Goal: Task Accomplishment & Management: Manage account settings

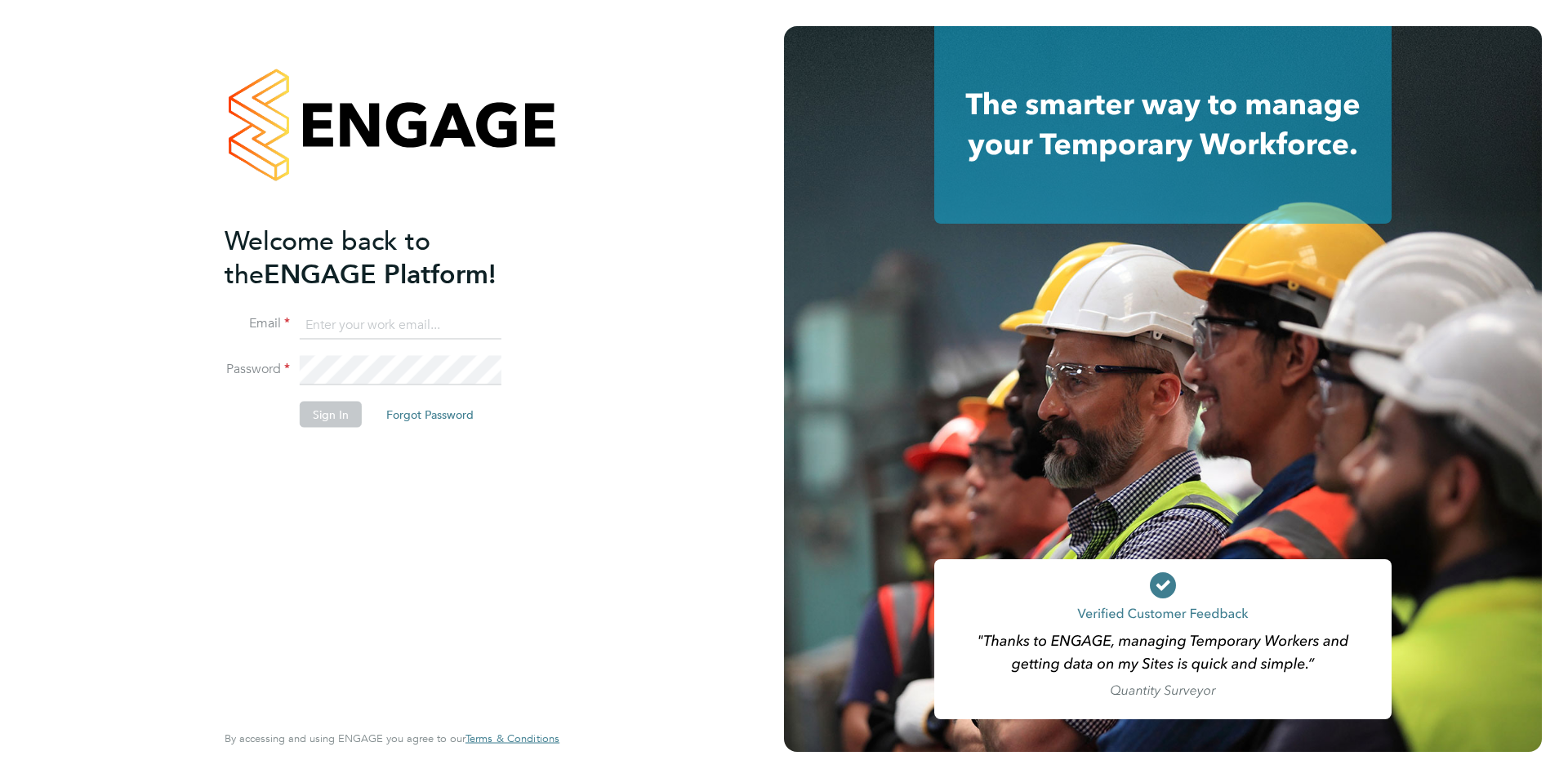
type input "jscholes@fr-group.co.uk"
click at [328, 410] on button "Sign In" at bounding box center [330, 414] width 62 height 26
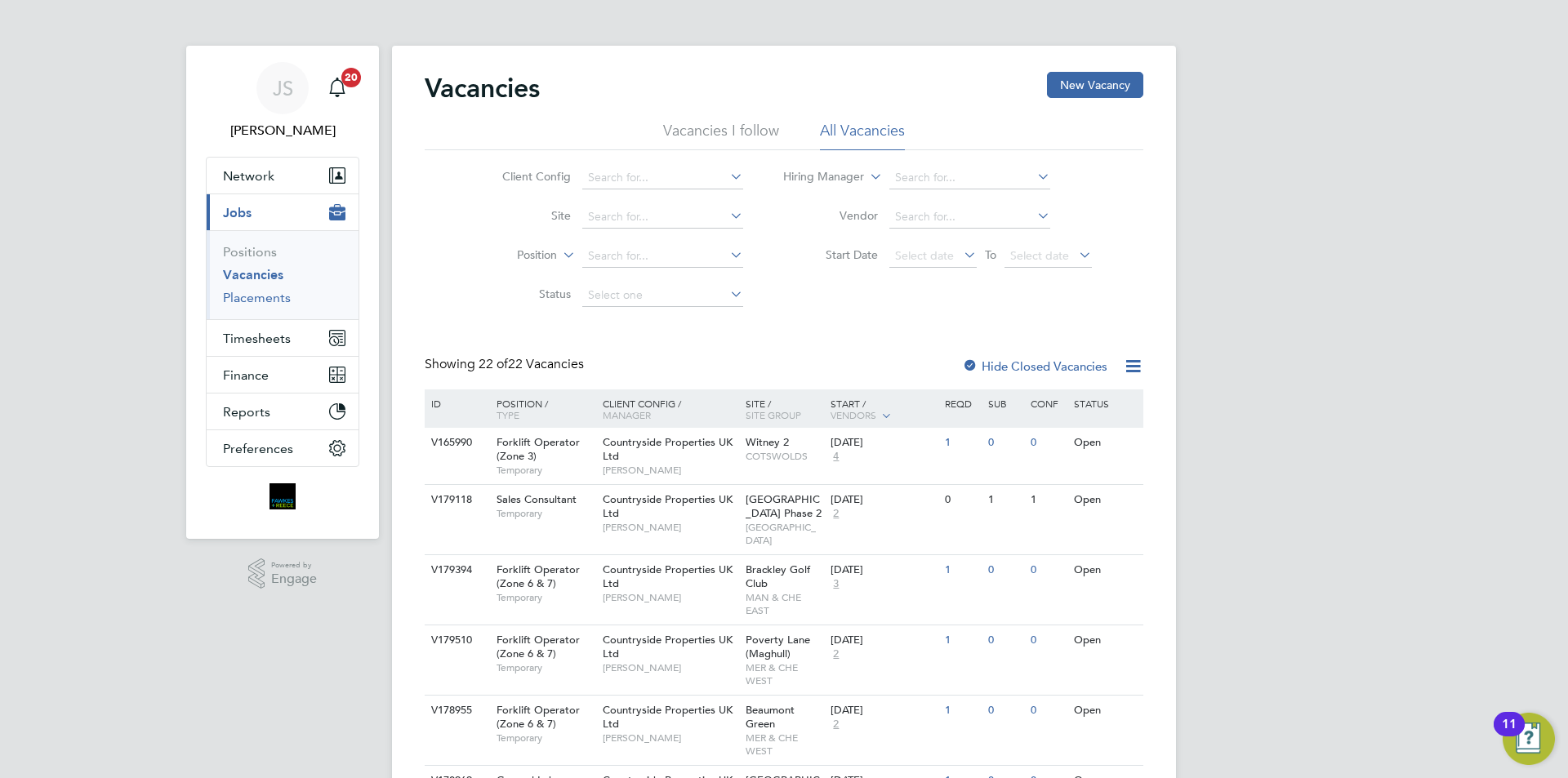
click at [269, 297] on link "Placements" at bounding box center [257, 298] width 67 height 15
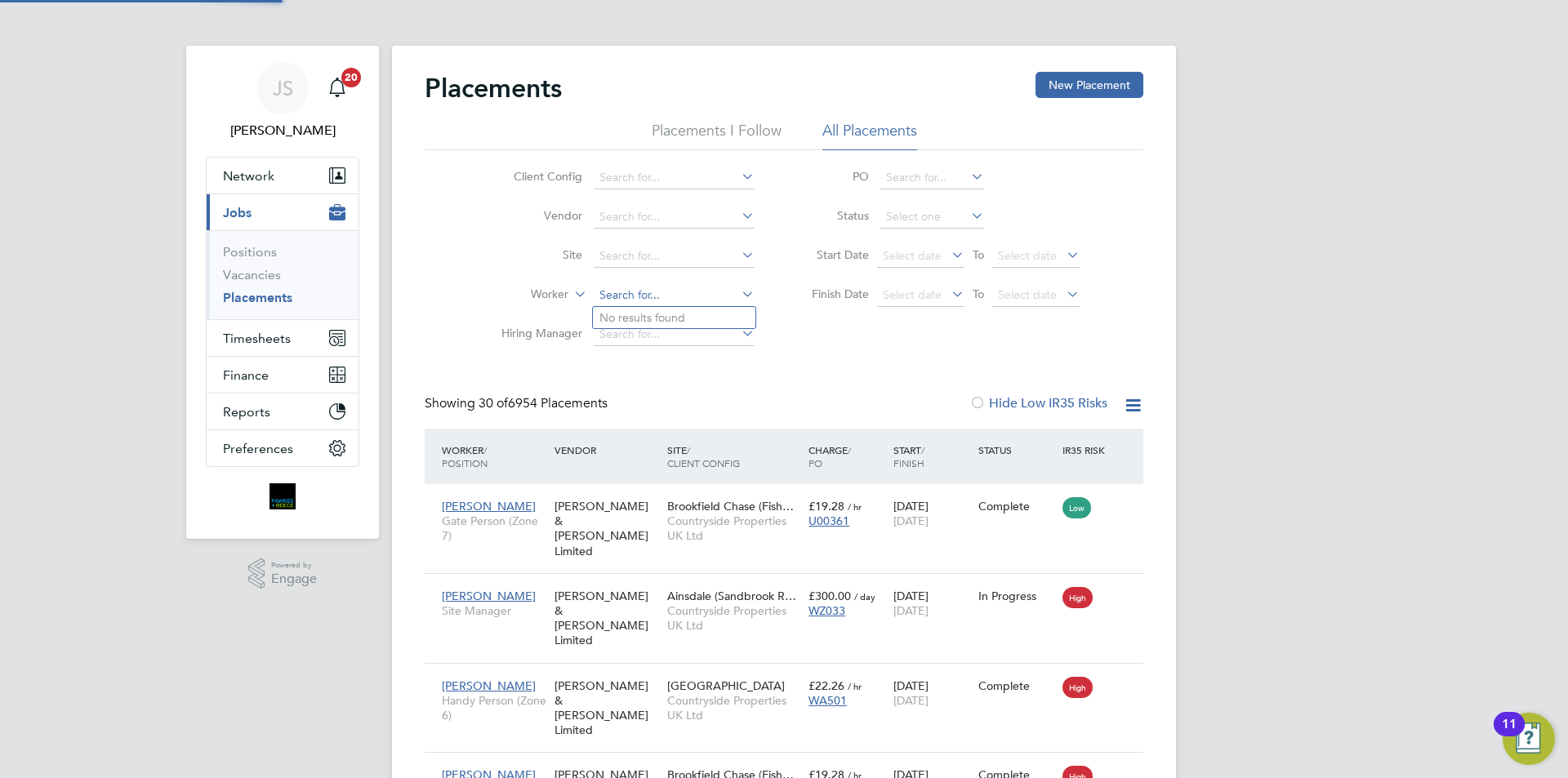
click at [646, 297] on input at bounding box center [674, 296] width 161 height 23
click at [655, 310] on li "Oleks andr Moisei" at bounding box center [674, 318] width 163 height 22
type input "Oleksandr Moisei"
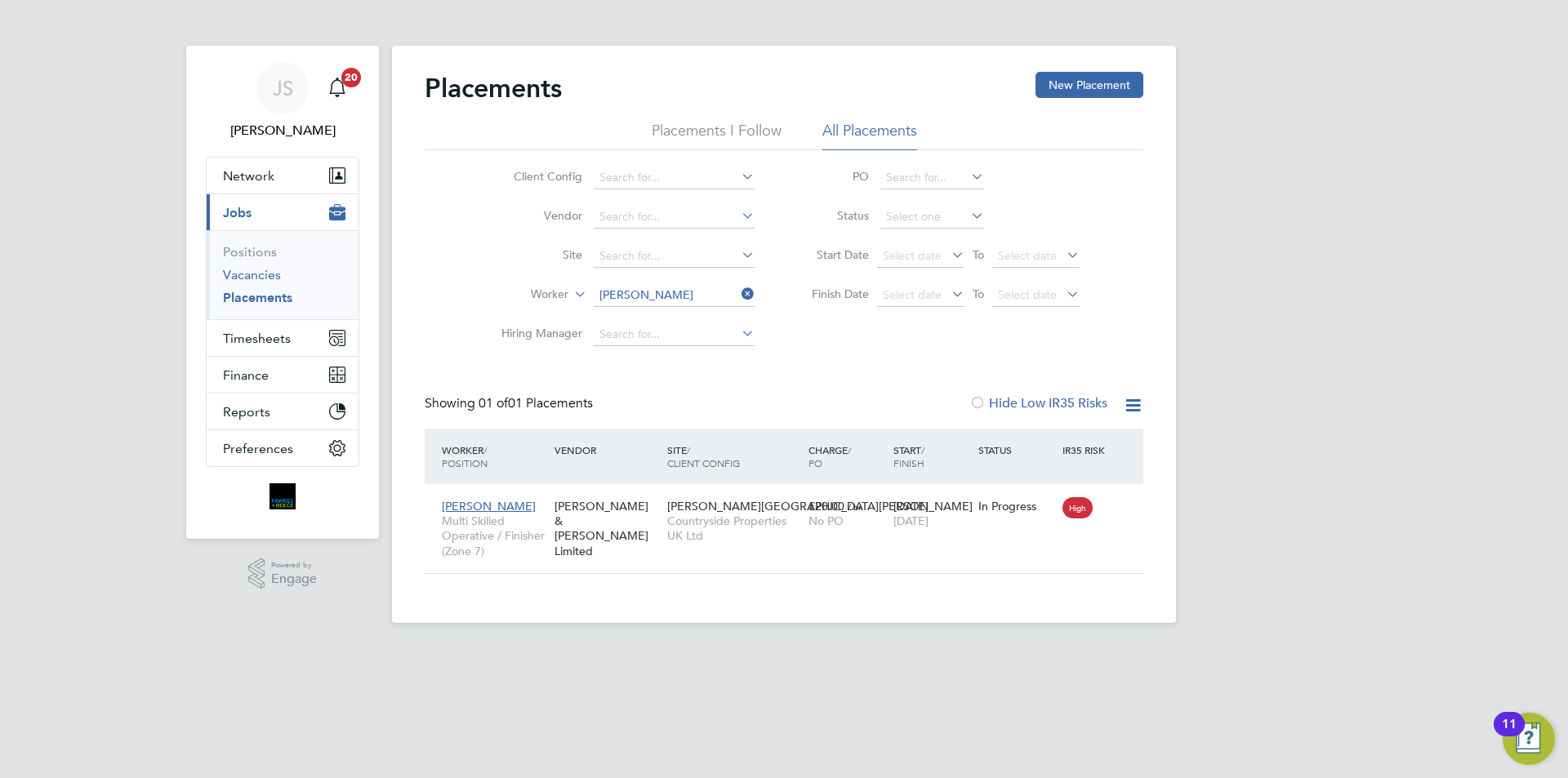
click at [268, 272] on link "Vacancies" at bounding box center [252, 274] width 58 height 15
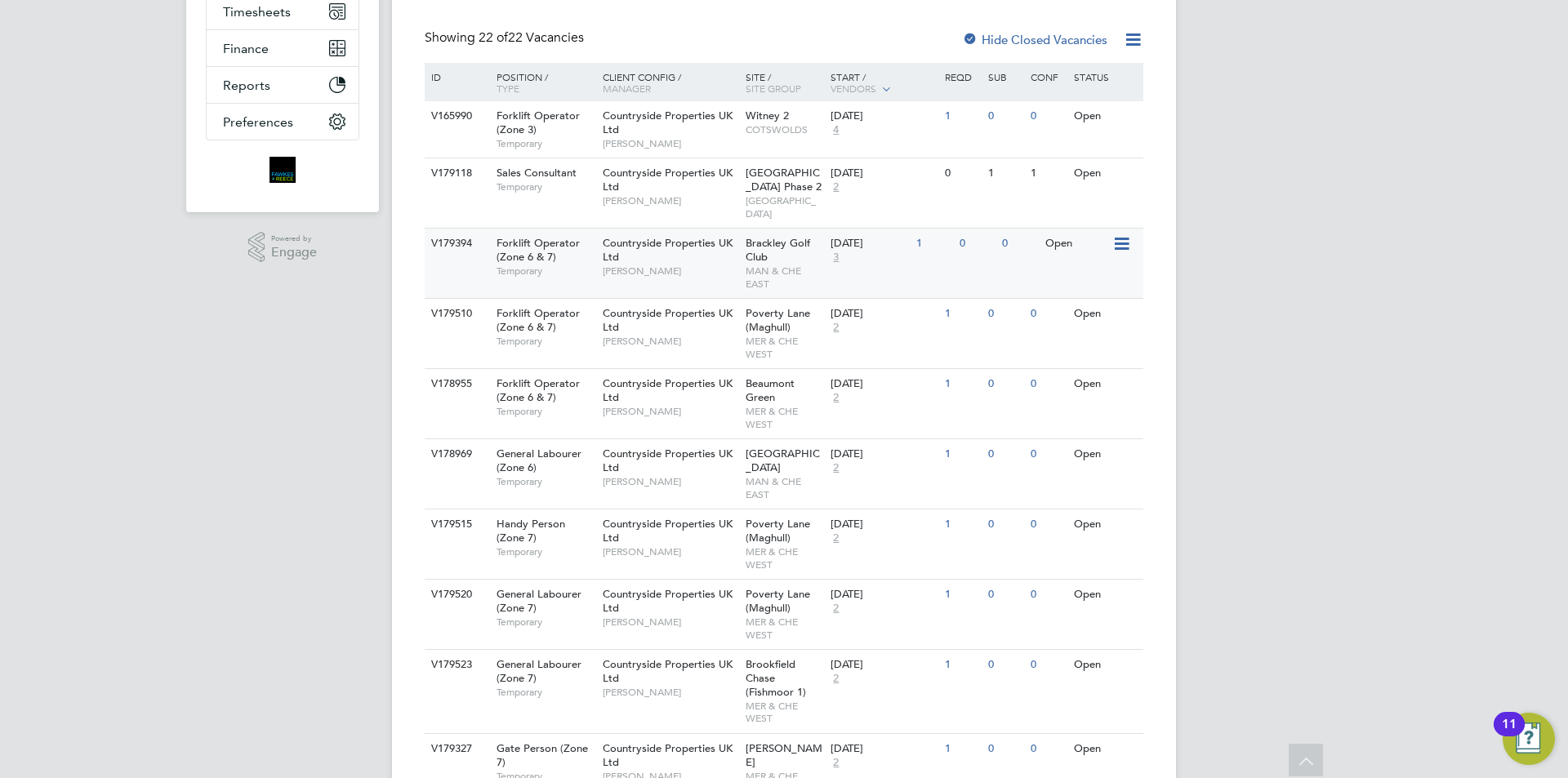
scroll to position [408, 0]
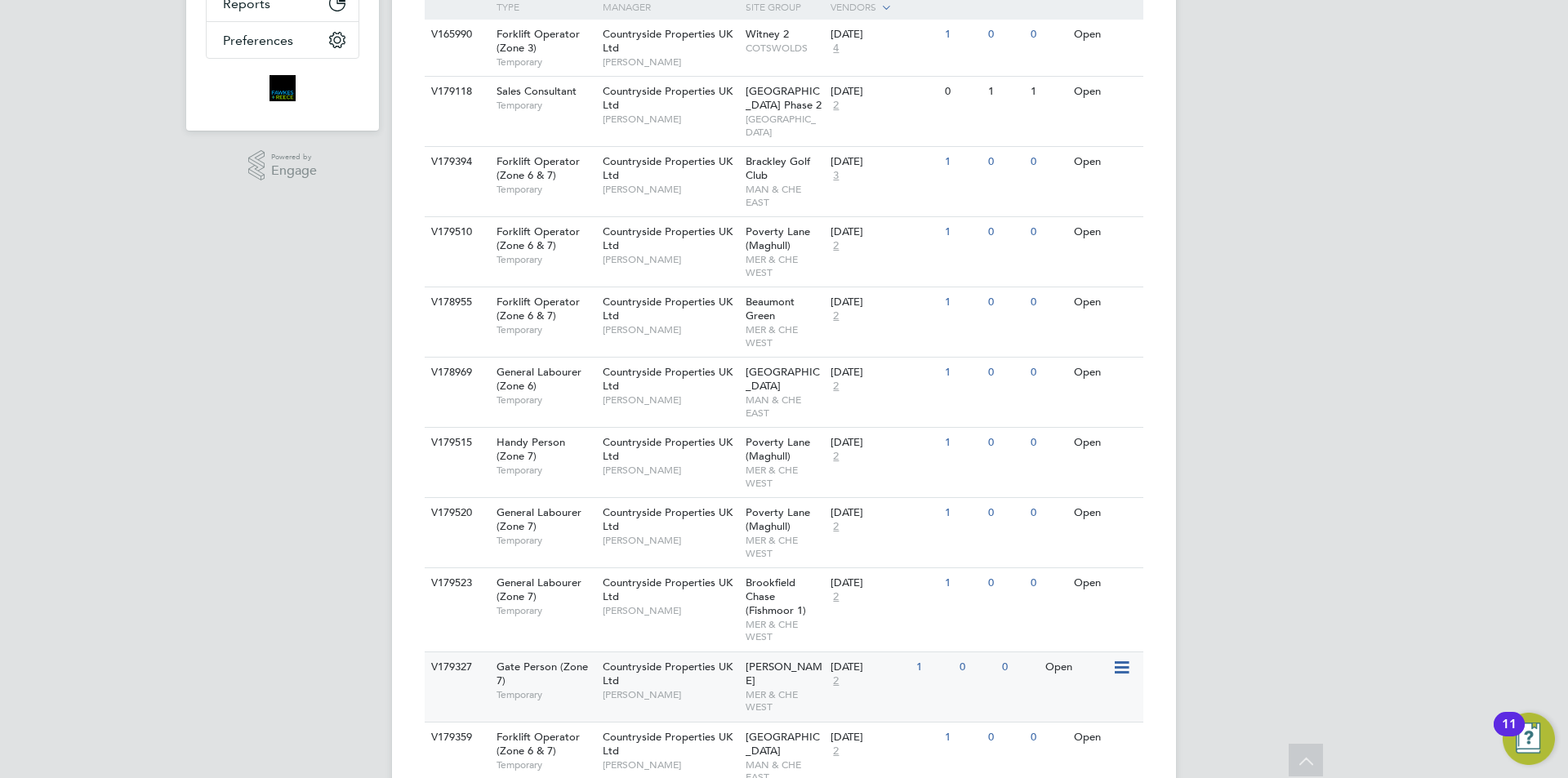
click at [651, 660] on span "Countryside Properties UK Ltd" at bounding box center [667, 673] width 130 height 28
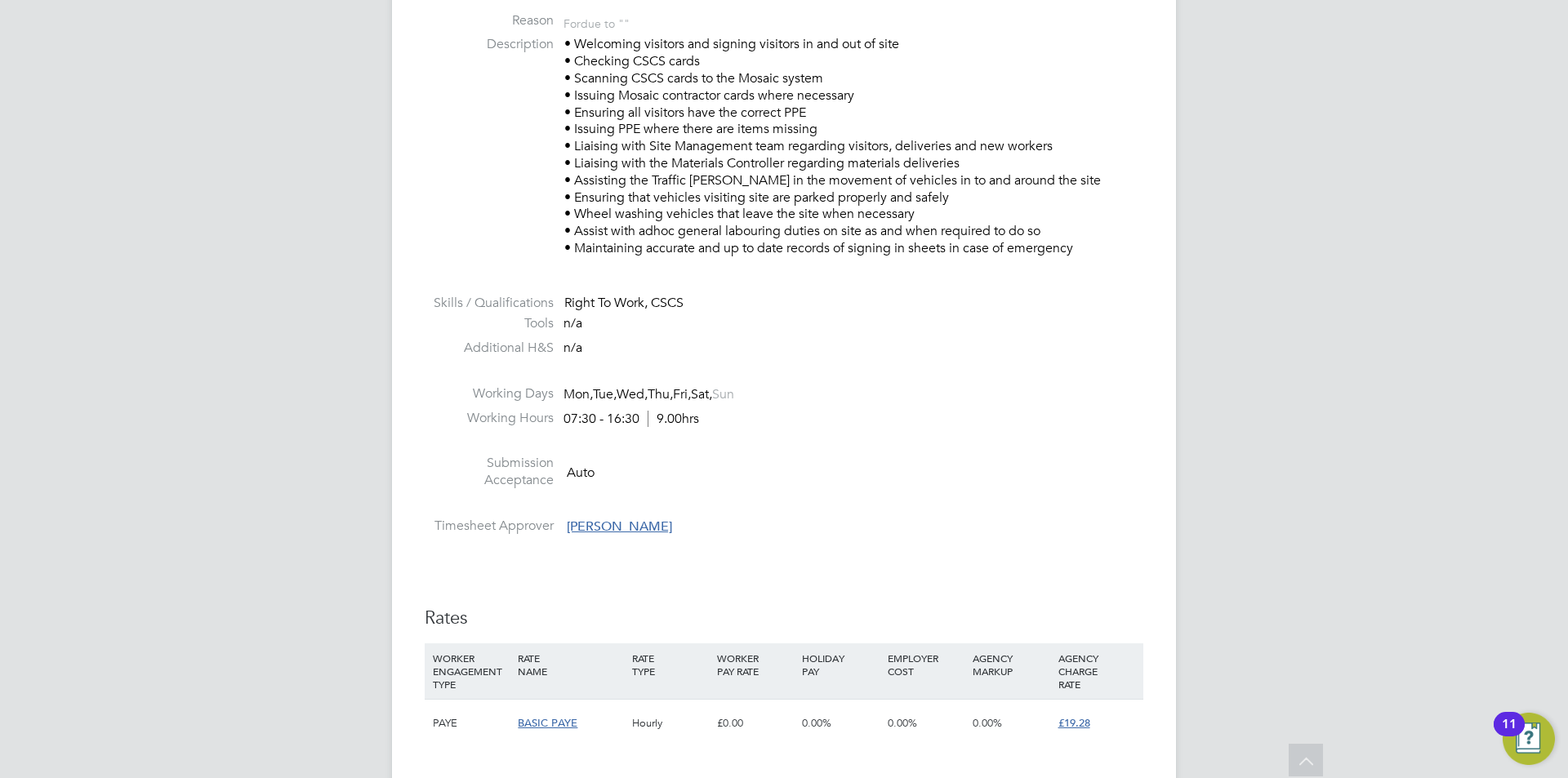
scroll to position [898, 0]
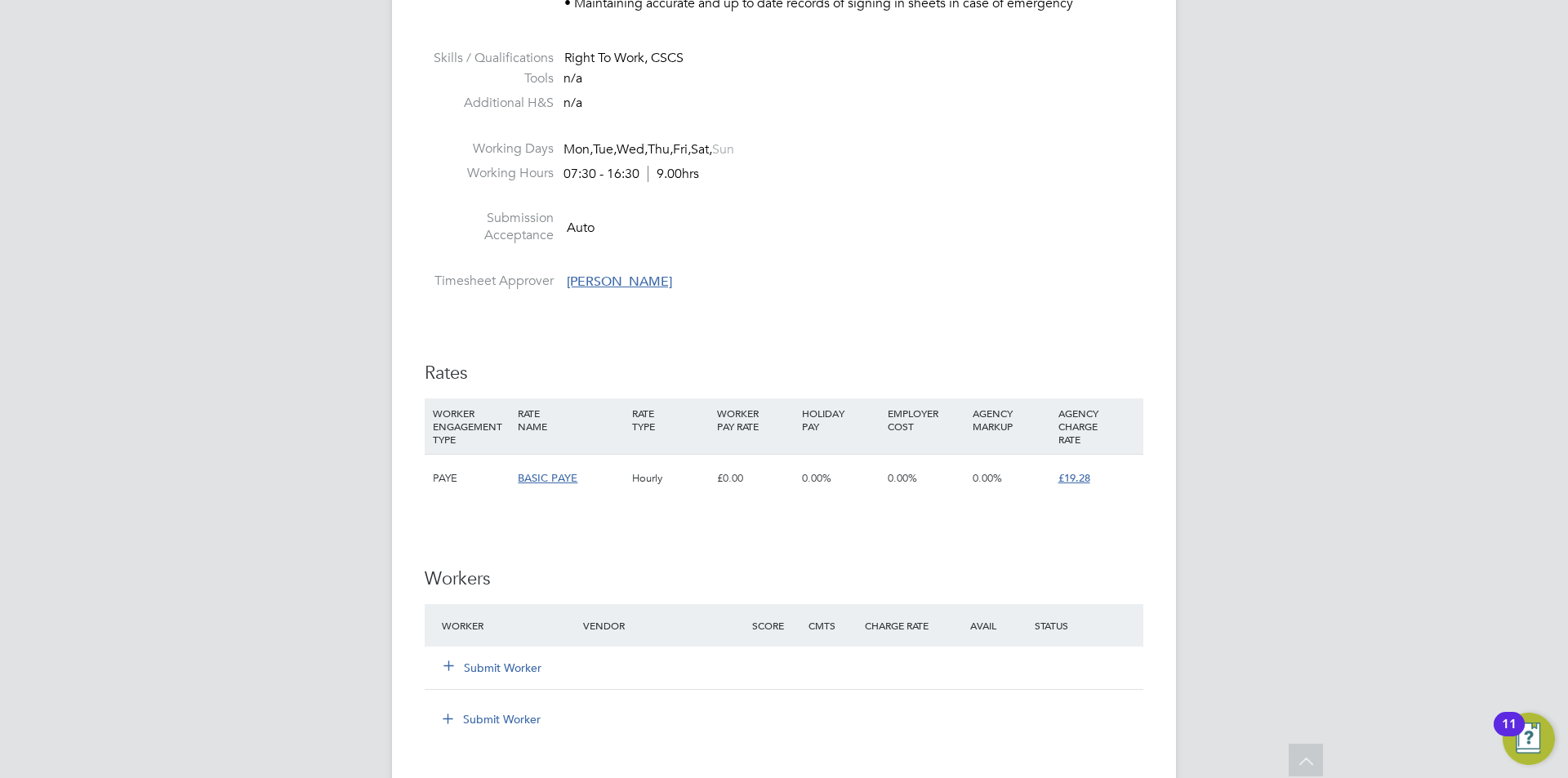
click at [474, 670] on button "Submit Worker" at bounding box center [494, 667] width 98 height 16
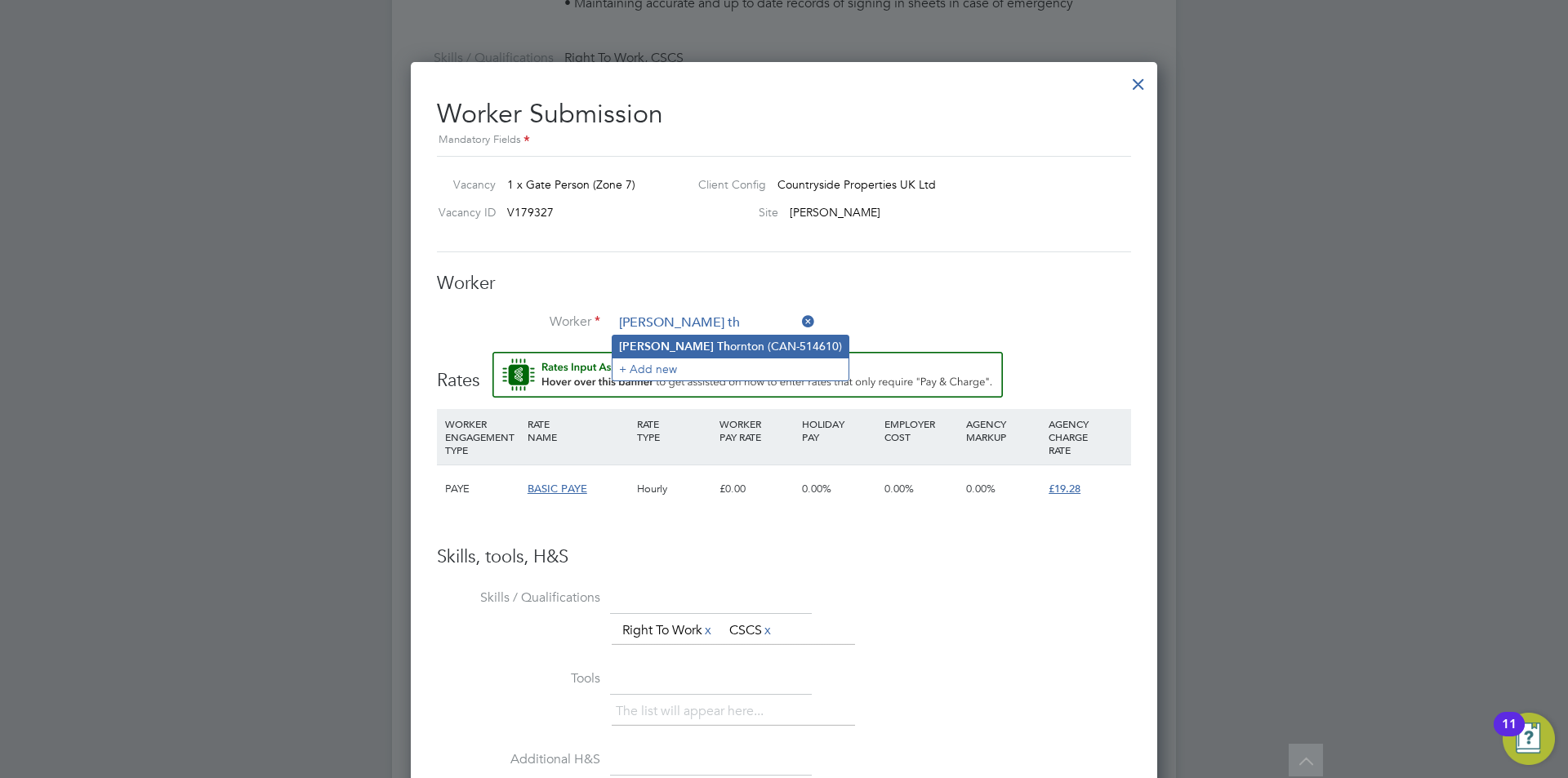
type input "damion th"
click at [716, 348] on li "Worker" at bounding box center [784, 331] width 694 height 40
click at [726, 318] on input at bounding box center [714, 323] width 202 height 24
click at [710, 343] on li "Damion Tho rnton (CAN-514610)" at bounding box center [731, 347] width 237 height 22
type input "Damion Thornton (CAN-514610)"
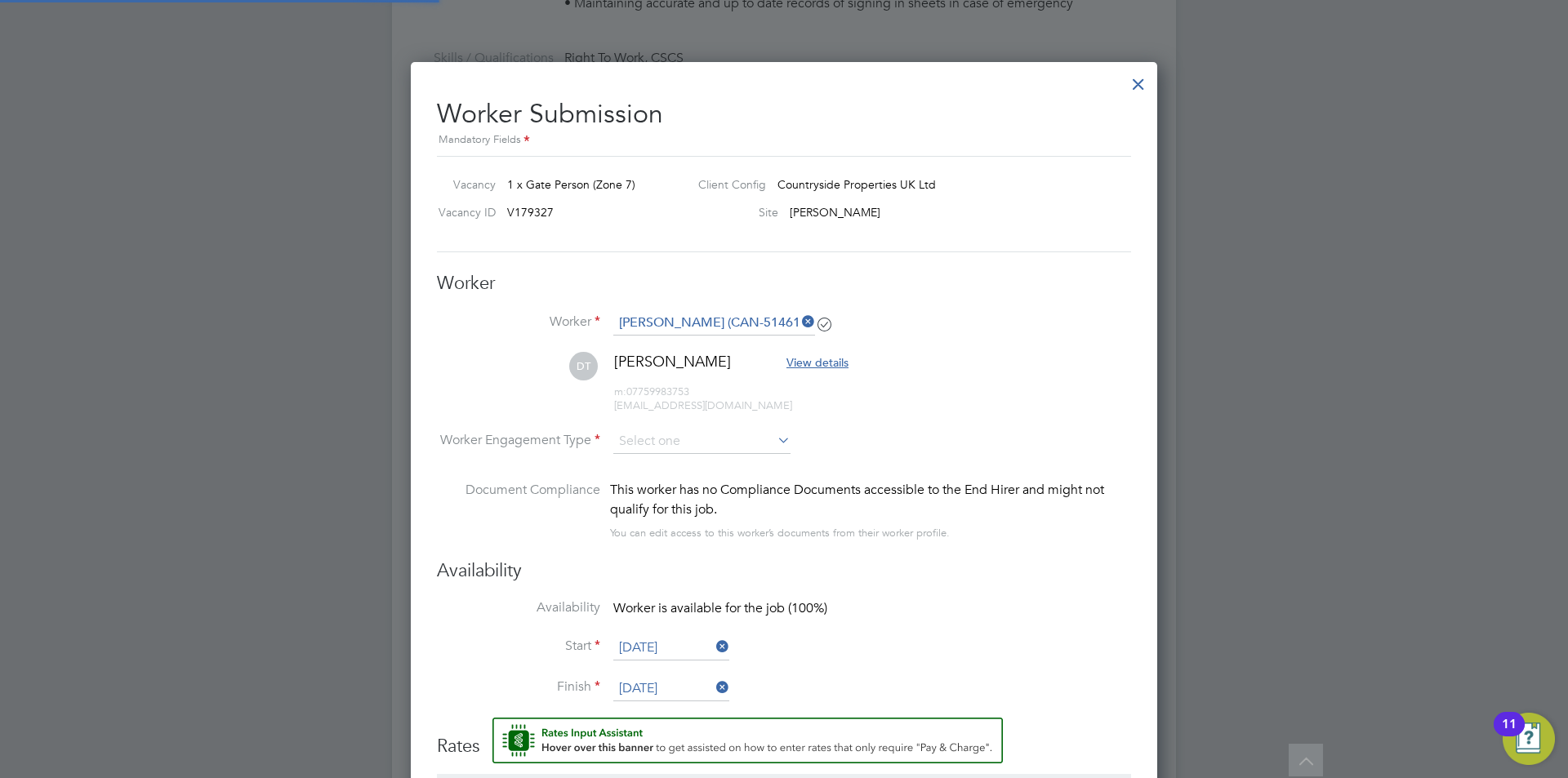
scroll to position [1375, 747]
click at [671, 452] on input at bounding box center [702, 442] width 177 height 24
click at [649, 470] on li "Contract" at bounding box center [702, 465] width 179 height 21
type input "Contract"
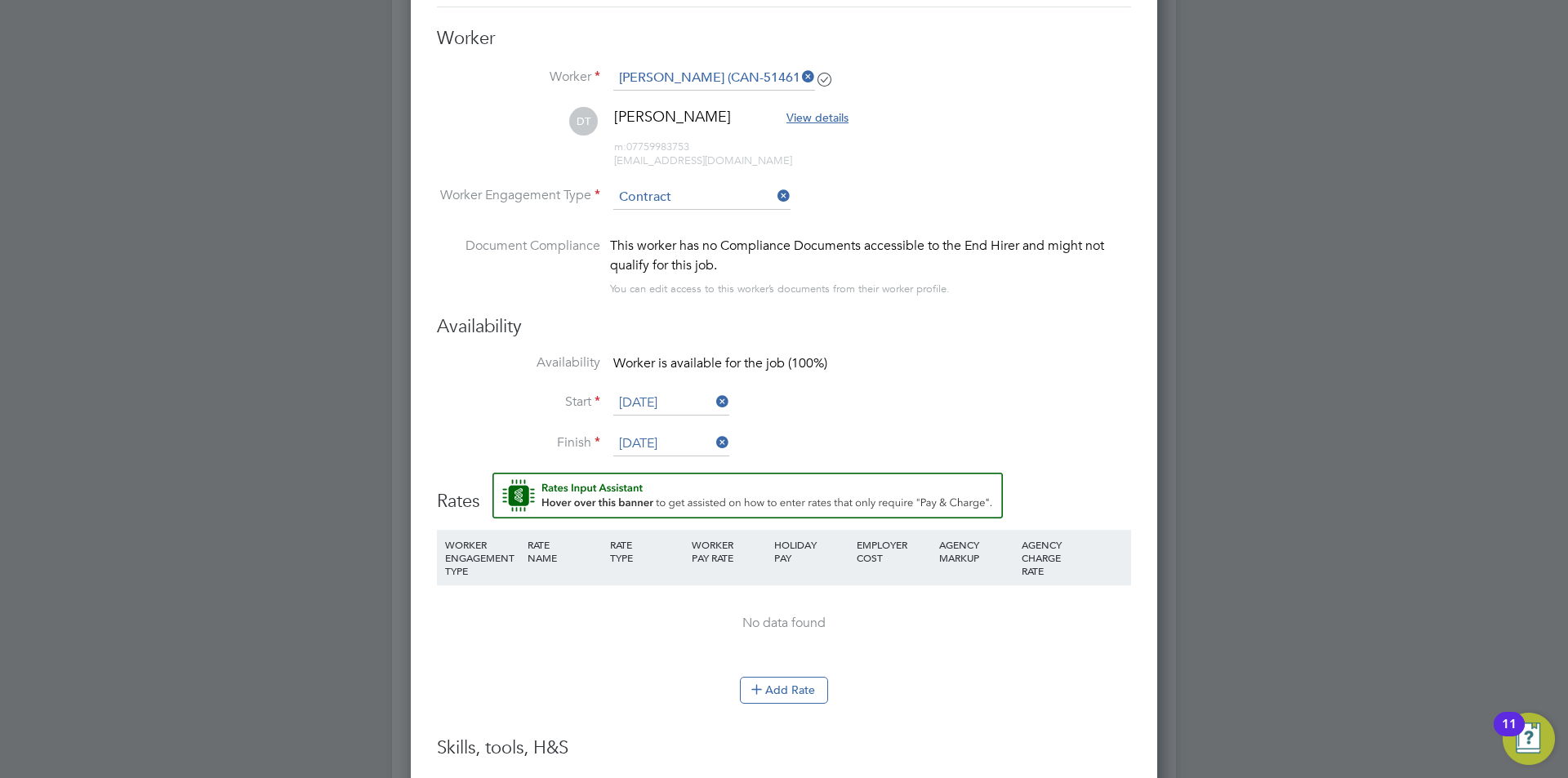
click at [947, 376] on li "Availability Worker is available for the job (100%)" at bounding box center [784, 373] width 694 height 37
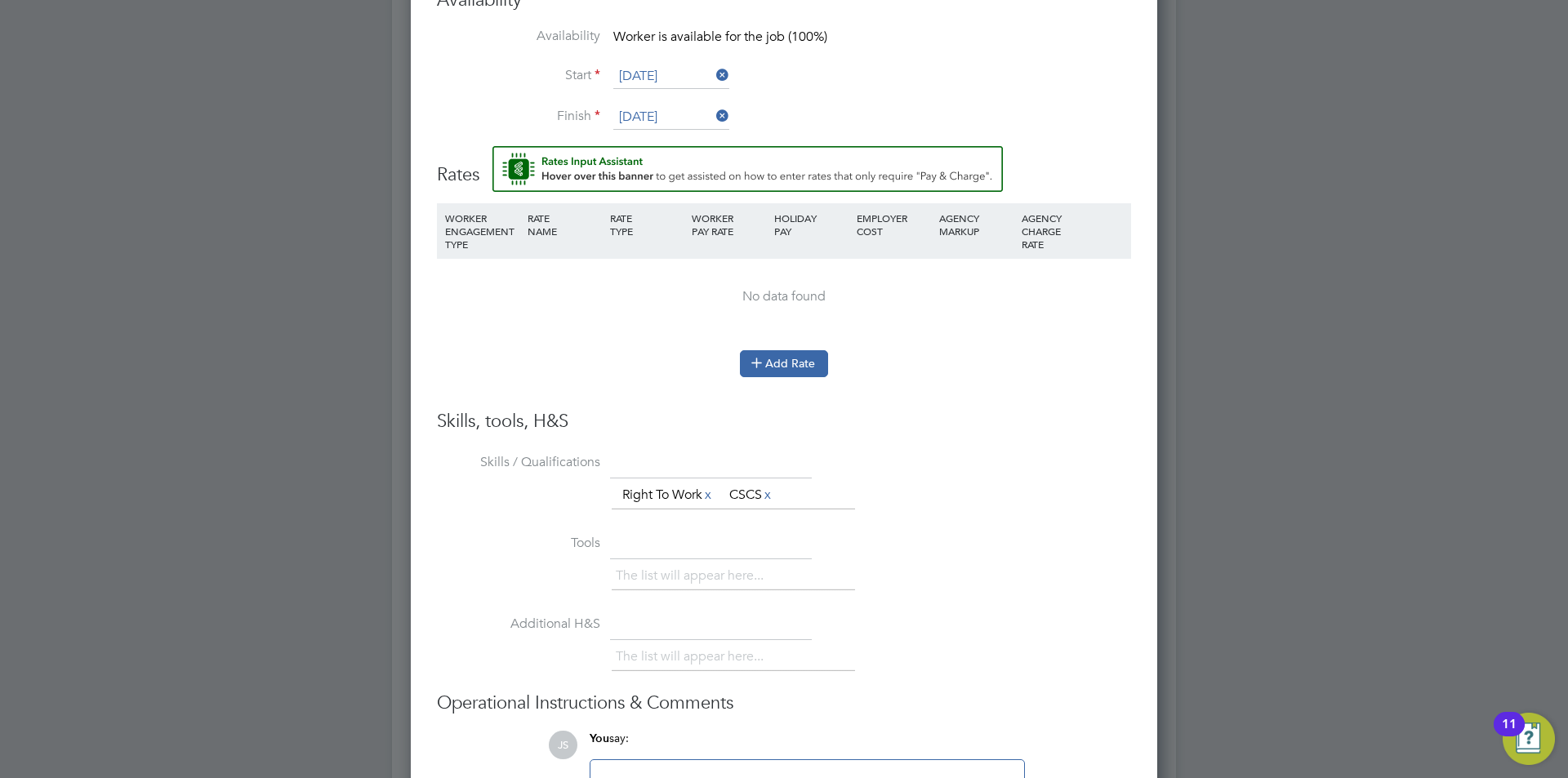
click at [774, 351] on button "Add Rate" at bounding box center [784, 363] width 89 height 26
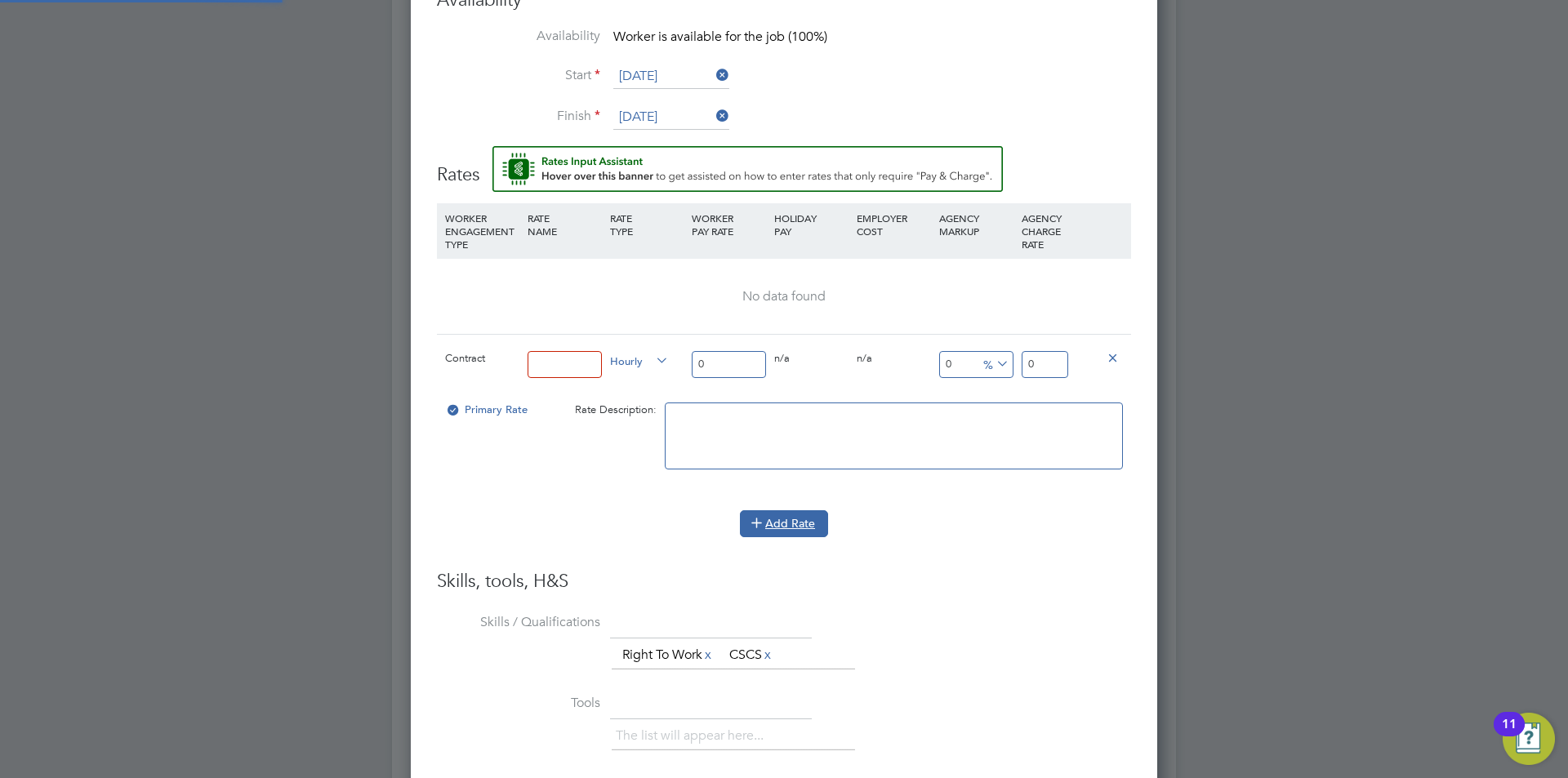
scroll to position [1529, 747]
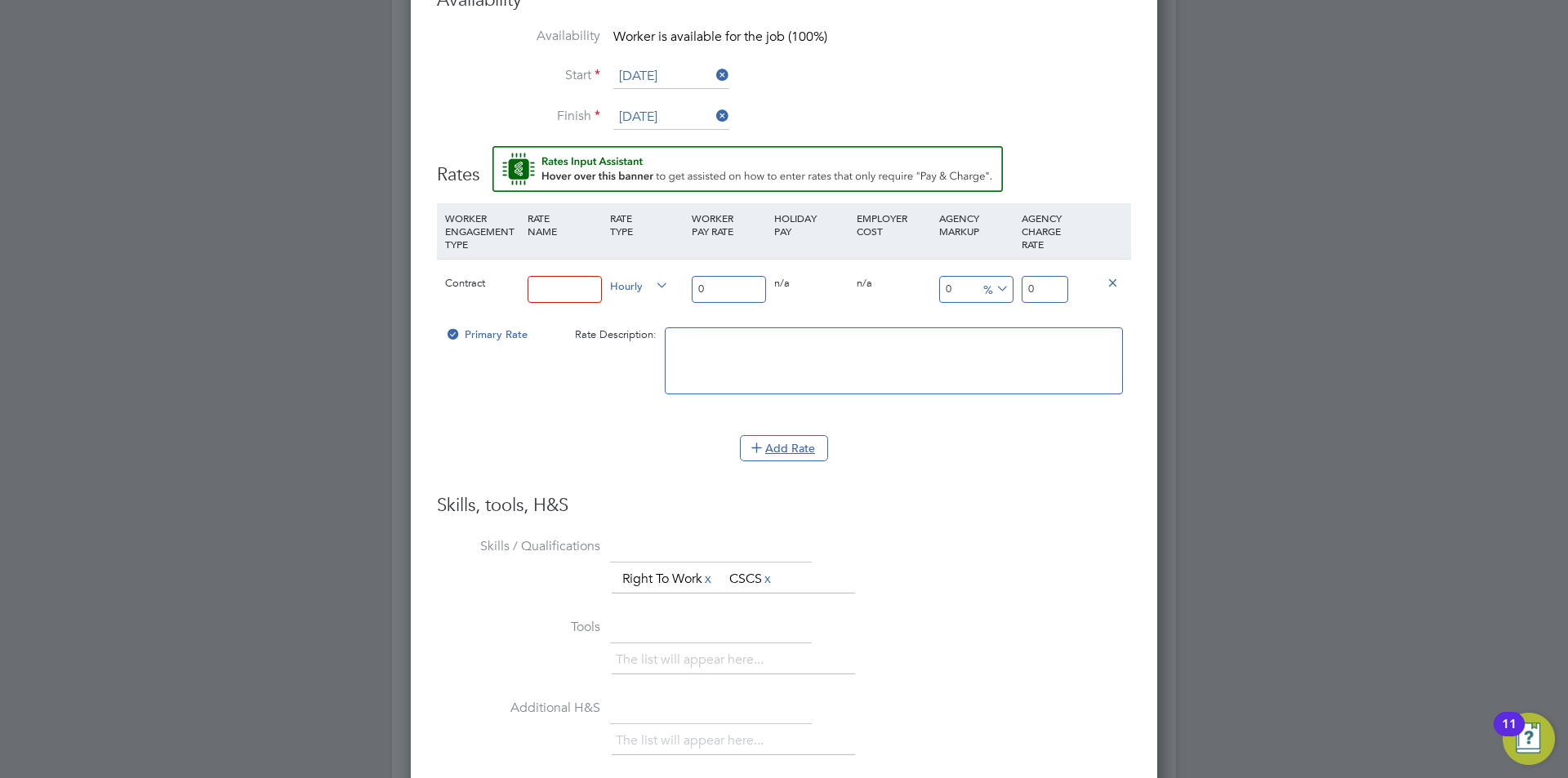
click at [568, 296] on input at bounding box center [564, 290] width 74 height 27
type input "Standard"
click at [713, 285] on input "0" at bounding box center [729, 290] width 74 height 27
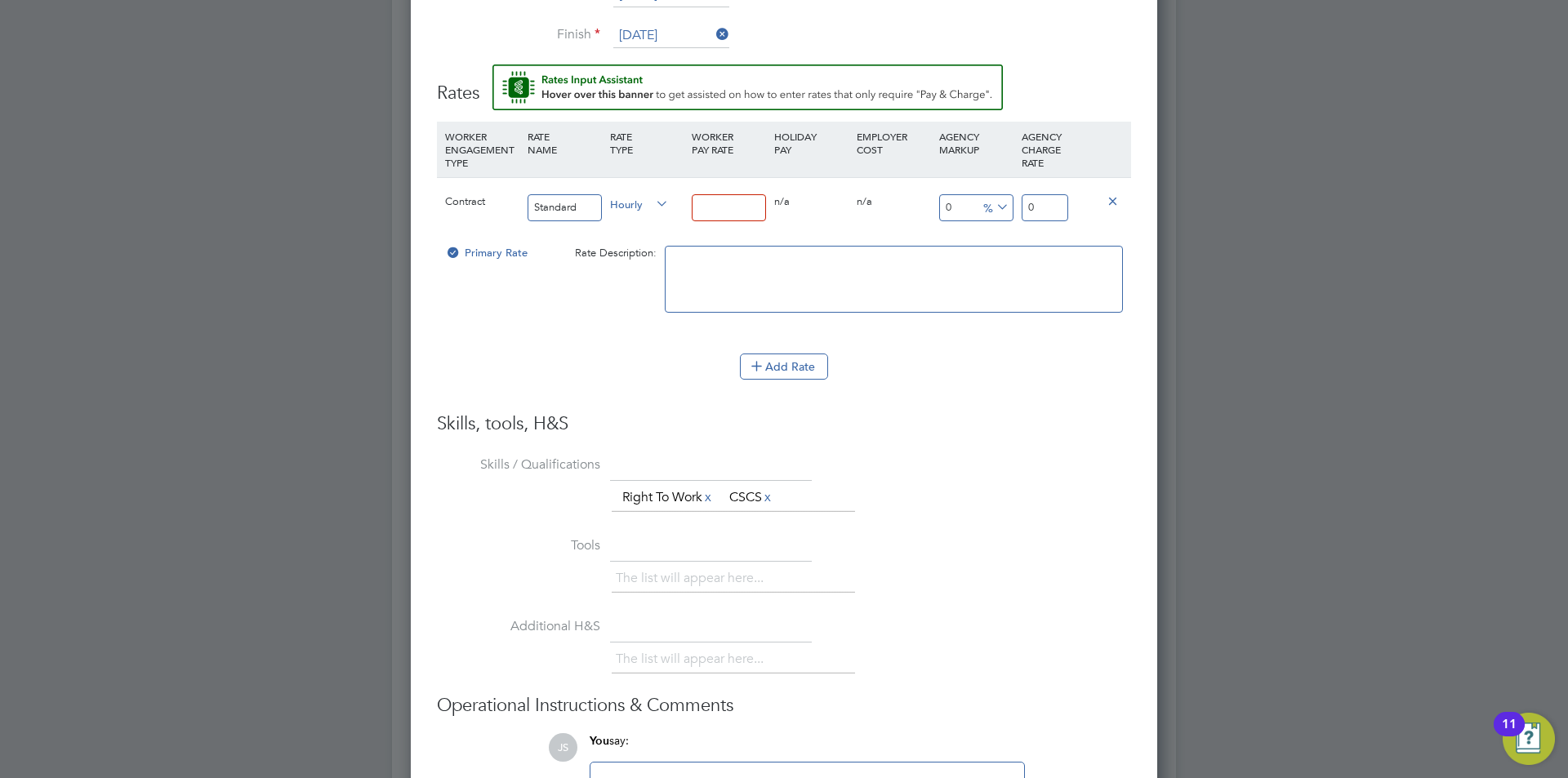
type input "1"
type input "16"
type input "16.4"
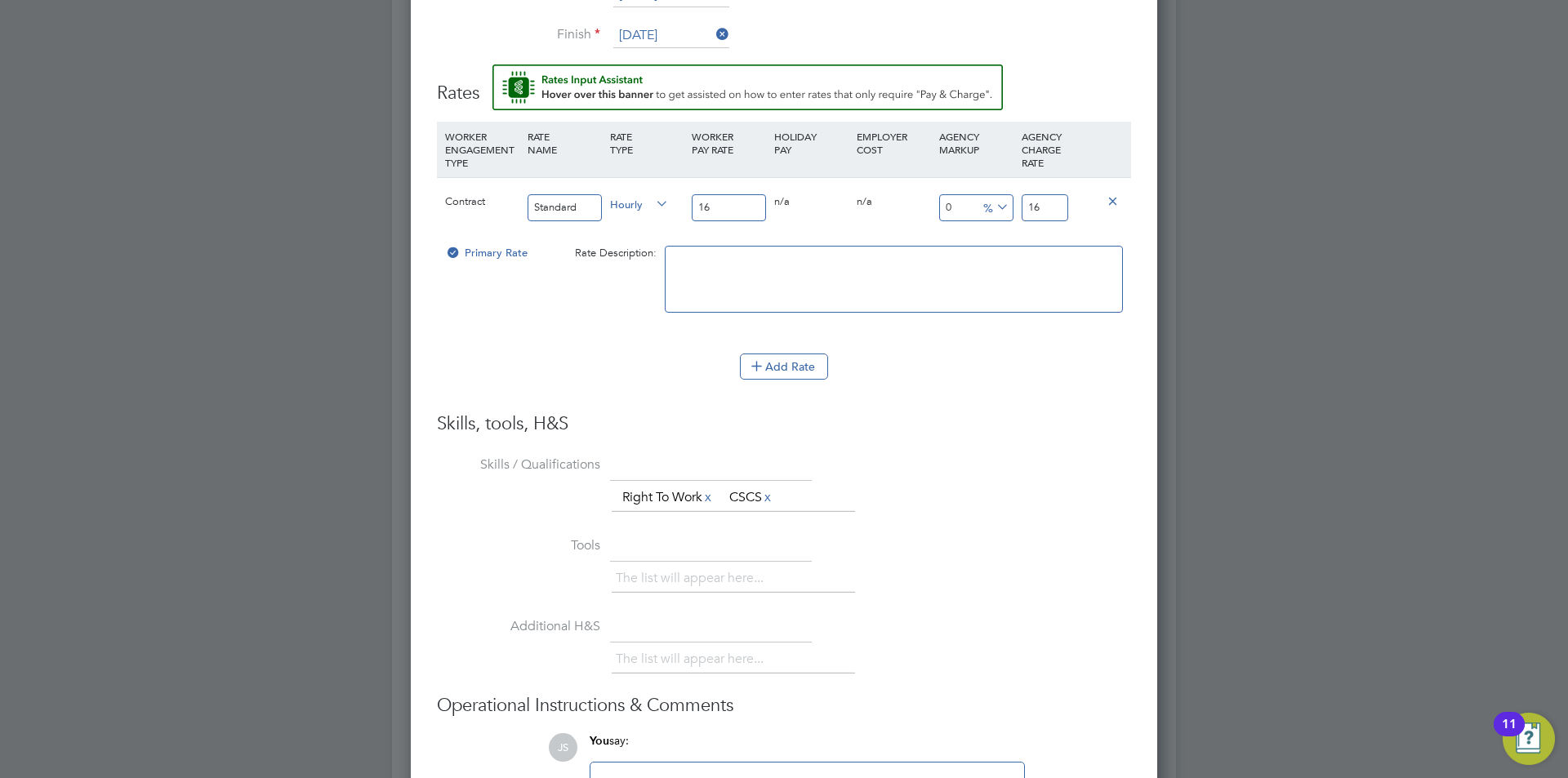
type input "16.4"
type input "16.45"
drag, startPoint x: 1056, startPoint y: 203, endPoint x: 940, endPoint y: 186, distance: 117.2
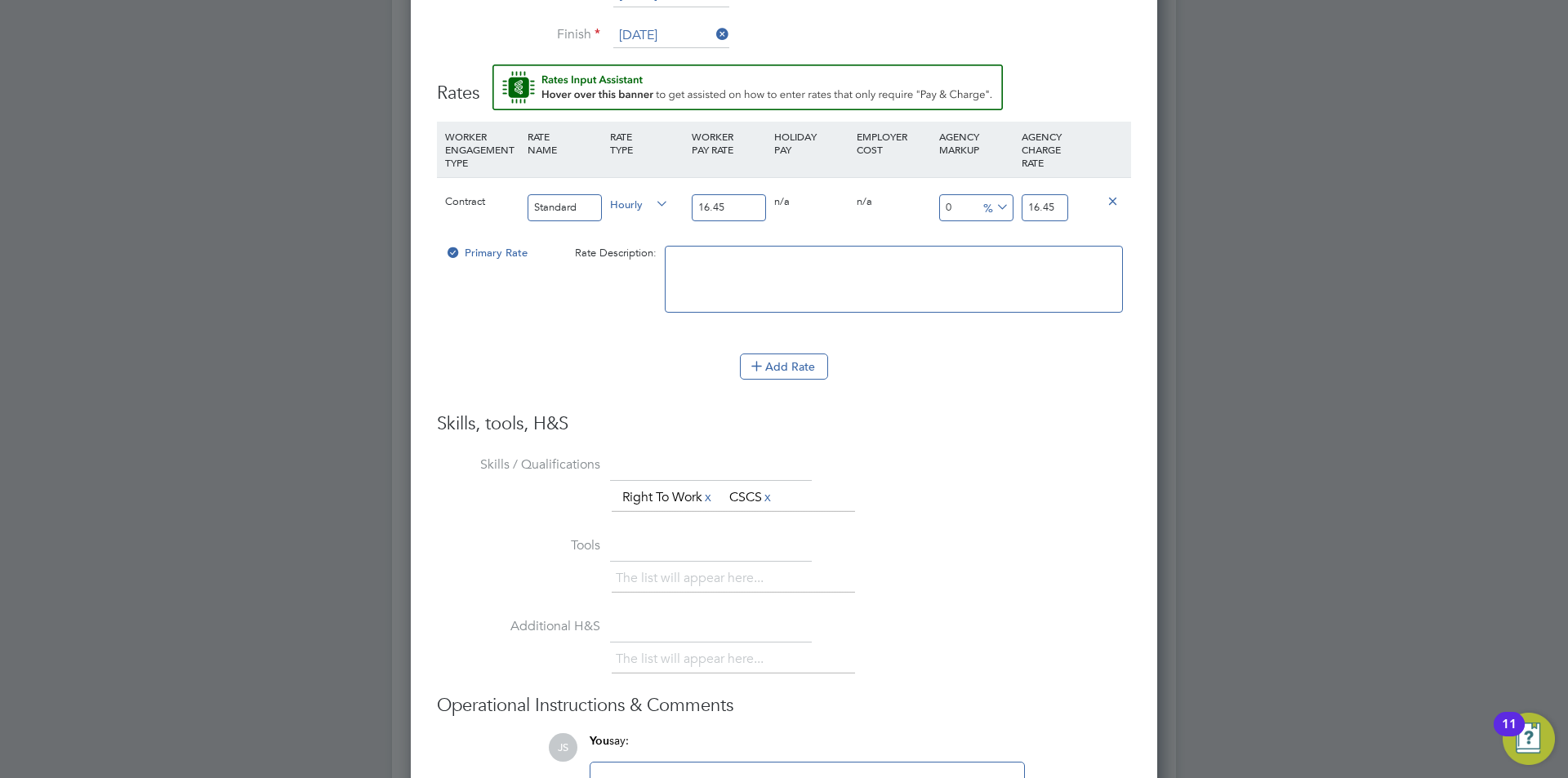
click at [939, 185] on div "Contract Standard Hourly 16.45 0 n/a 0 n/a 0 0 % 16.45" at bounding box center [784, 207] width 694 height 61
type input "-93.9209726443769"
type input "1"
type input "15.501519756838906"
type input "19"
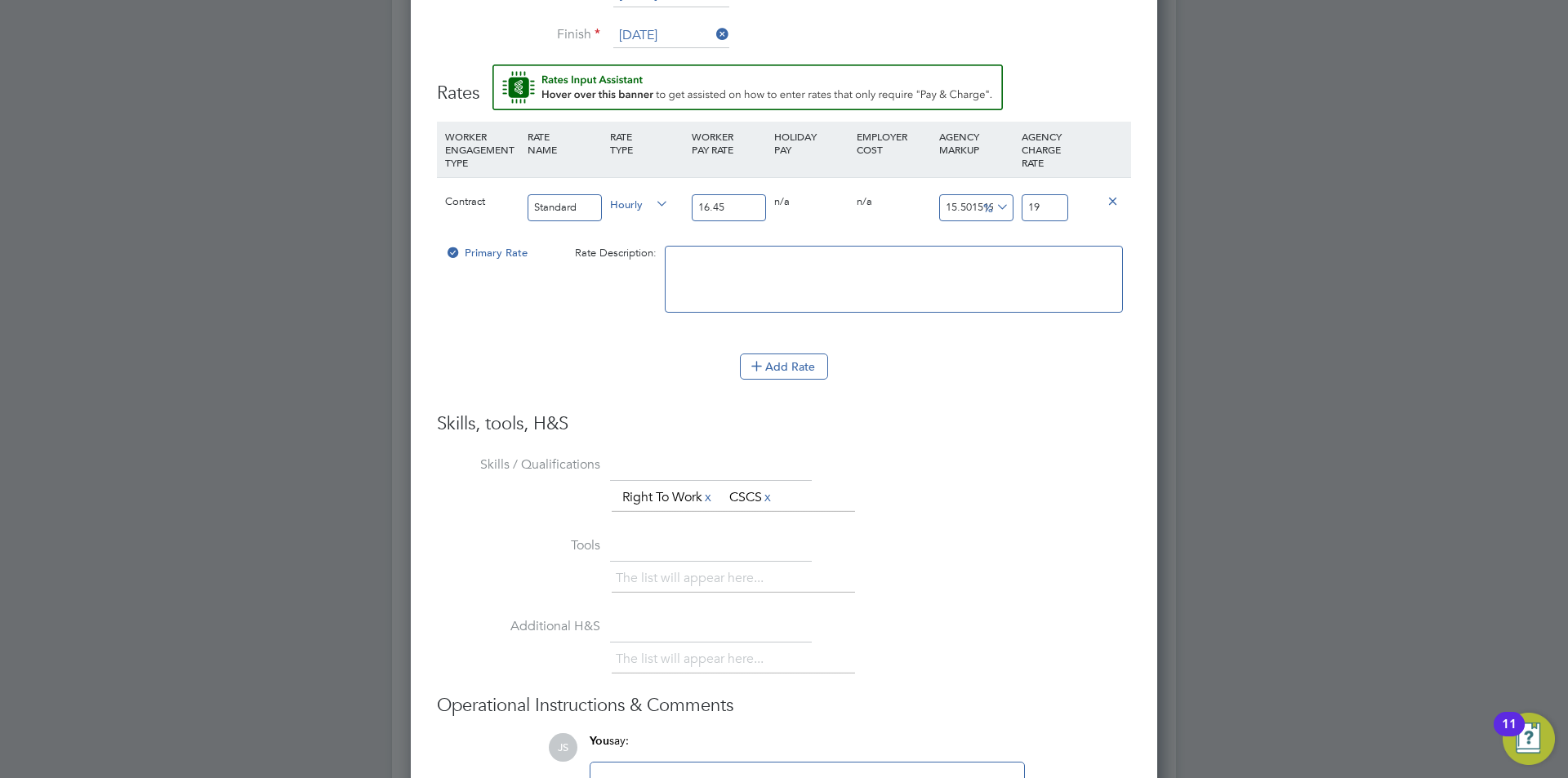
type input "16.717325227963524"
type input "19.2"
type input "17.203647416413375"
type input "19.28"
click at [1057, 506] on div "The list will appear here... Right To Work x CSCS x" at bounding box center [871, 500] width 520 height 33
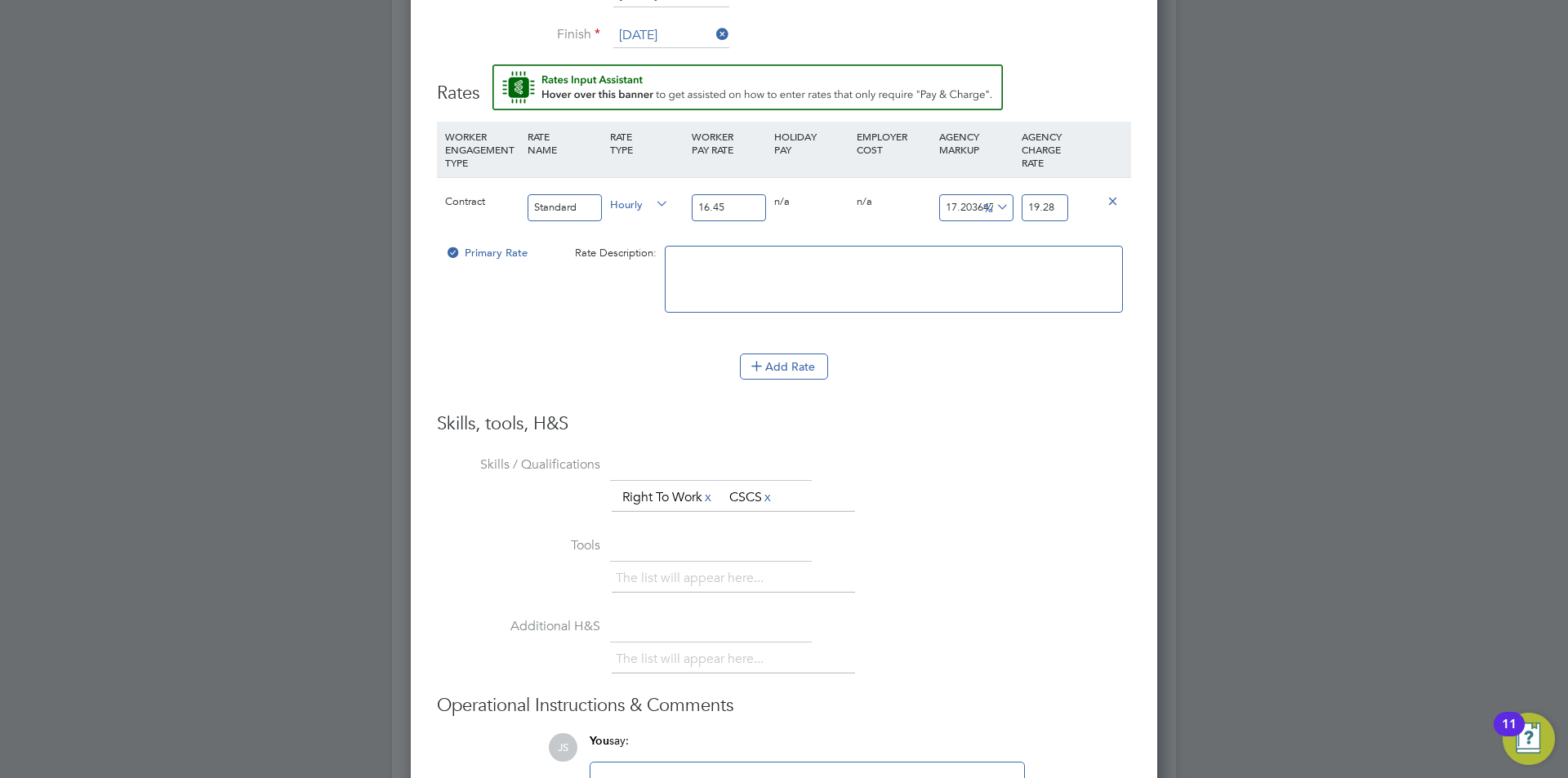
scroll to position [1710, 0]
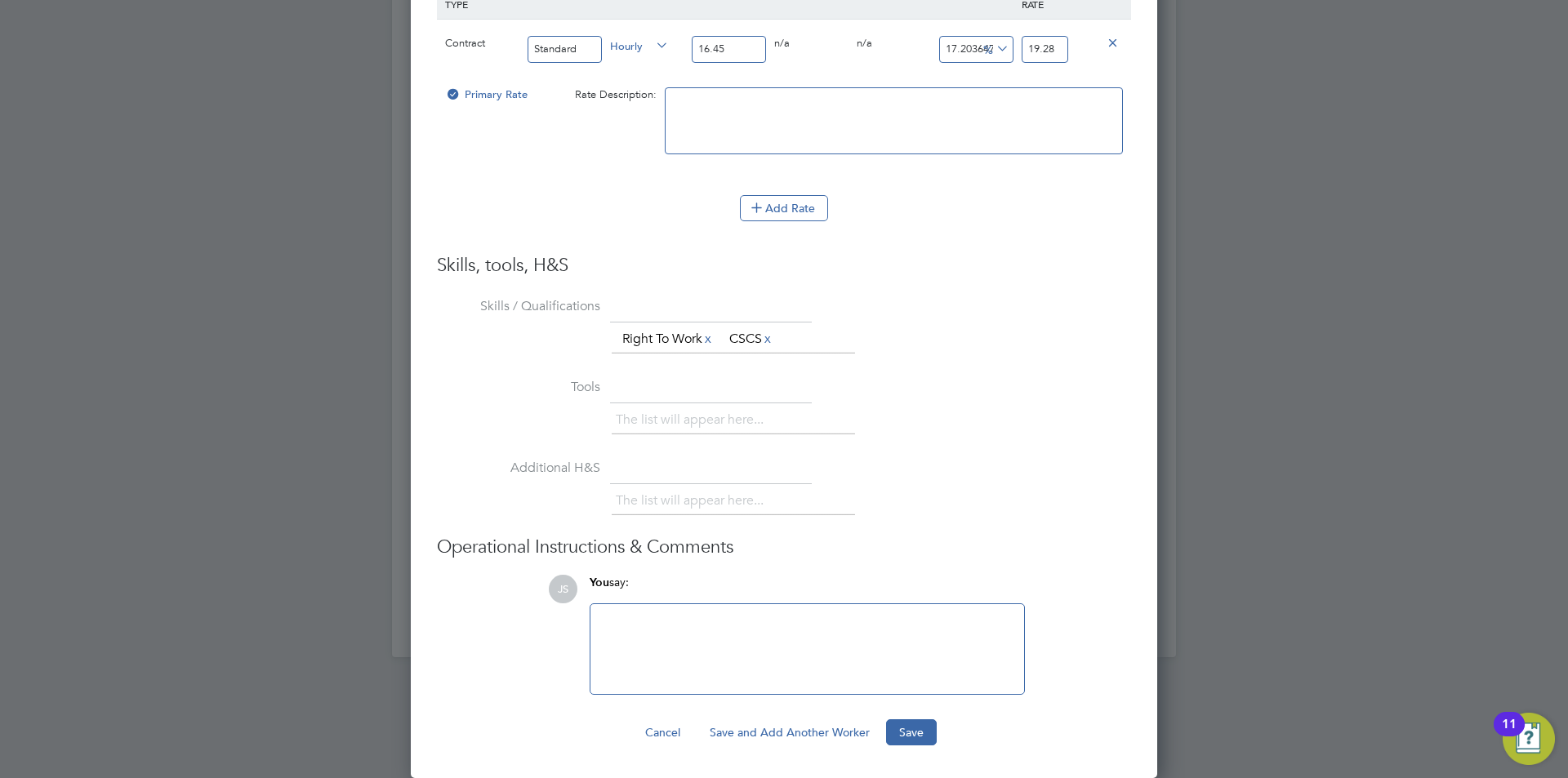
click at [882, 661] on div at bounding box center [808, 649] width 414 height 70
click at [908, 739] on button "Save" at bounding box center [911, 732] width 51 height 26
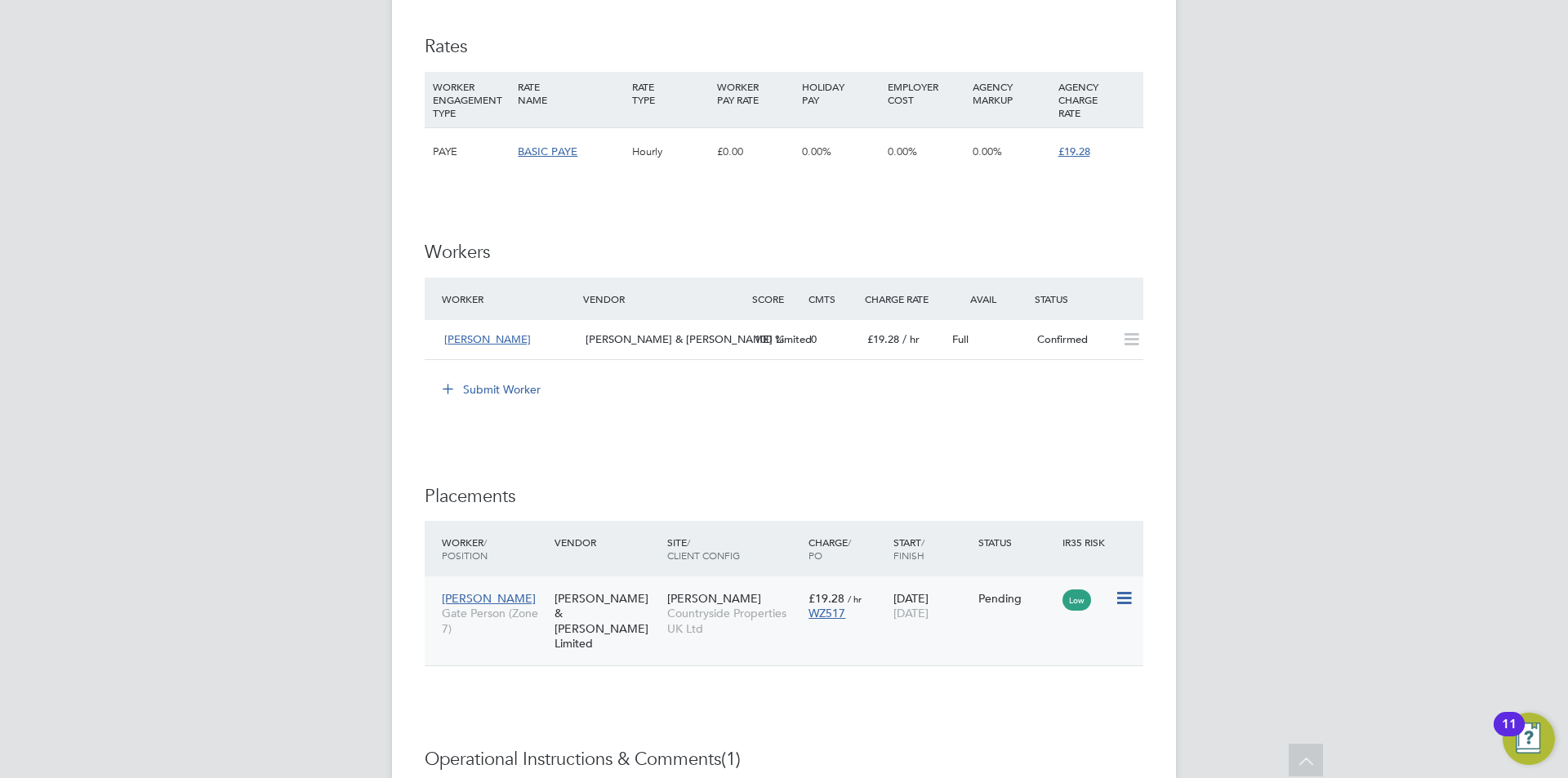
click at [1128, 598] on icon at bounding box center [1122, 599] width 16 height 19
click at [1031, 701] on li "Start" at bounding box center [1073, 700] width 116 height 23
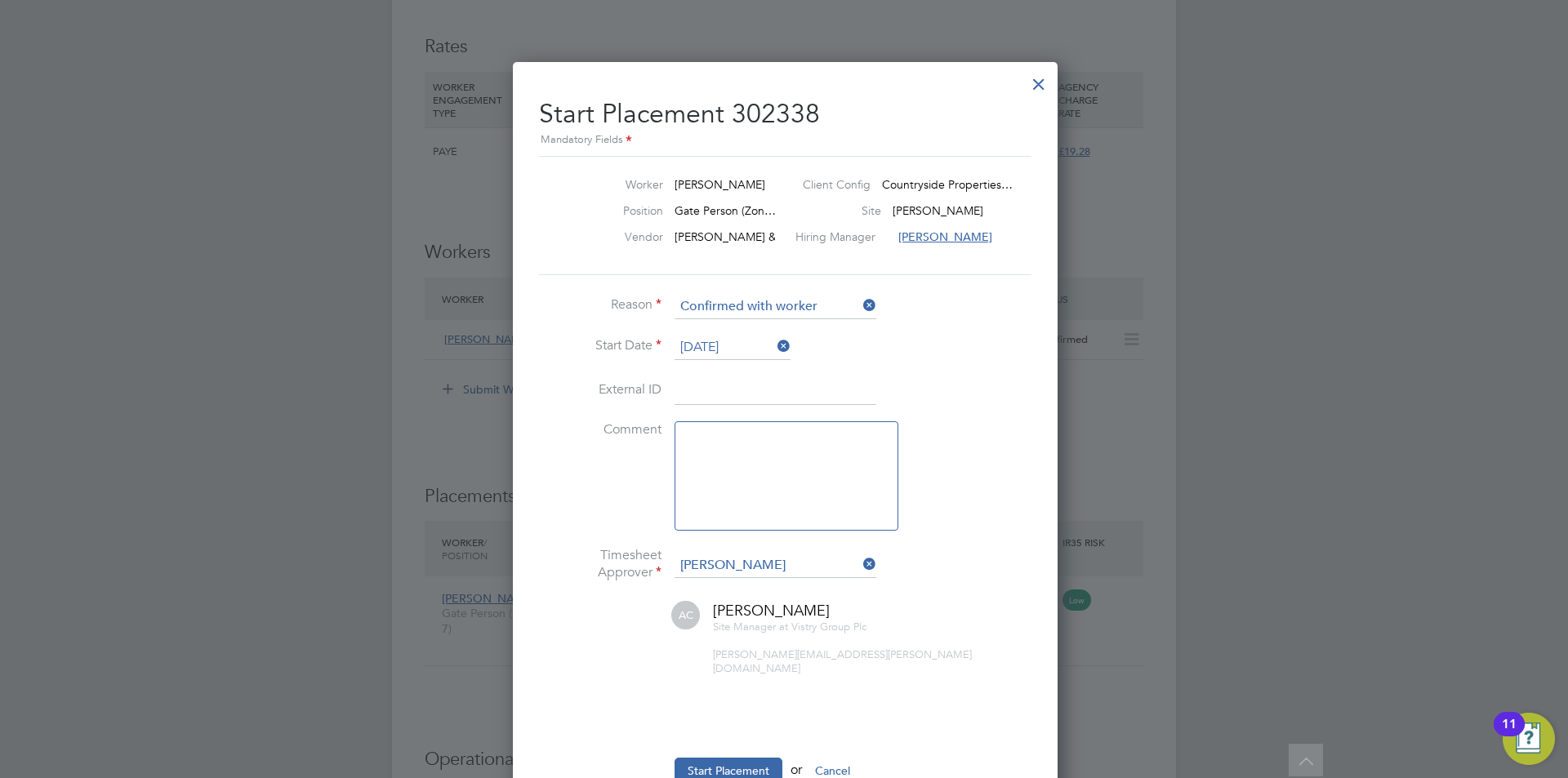
click at [698, 429] on textarea at bounding box center [786, 477] width 223 height 110
type textarea "checked in on site"
click at [762, 758] on button "Start Placement" at bounding box center [729, 770] width 108 height 26
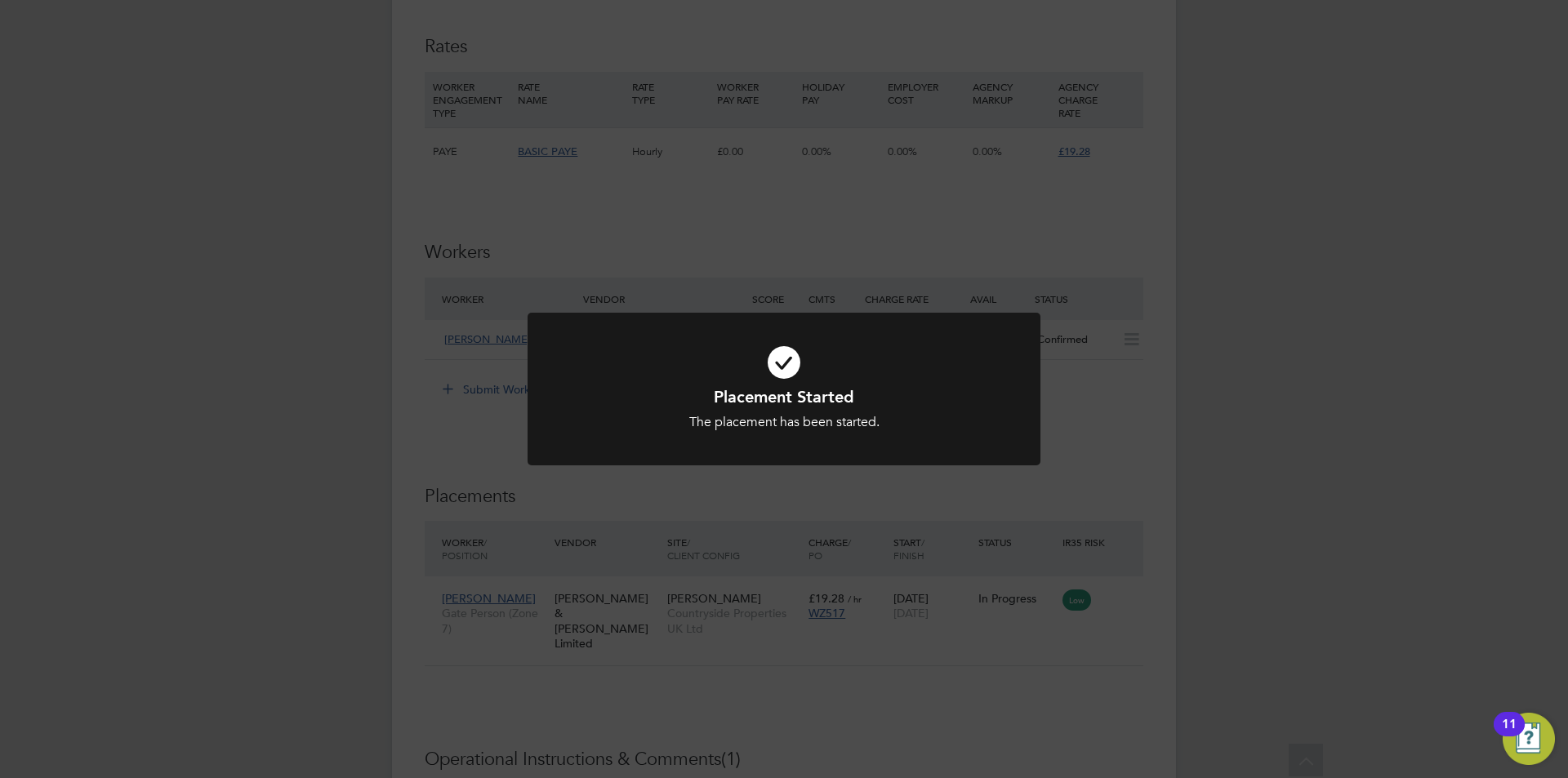
click at [956, 498] on div "Placement Started The placement has been started. Cancel Okay" at bounding box center [784, 389] width 1568 height 778
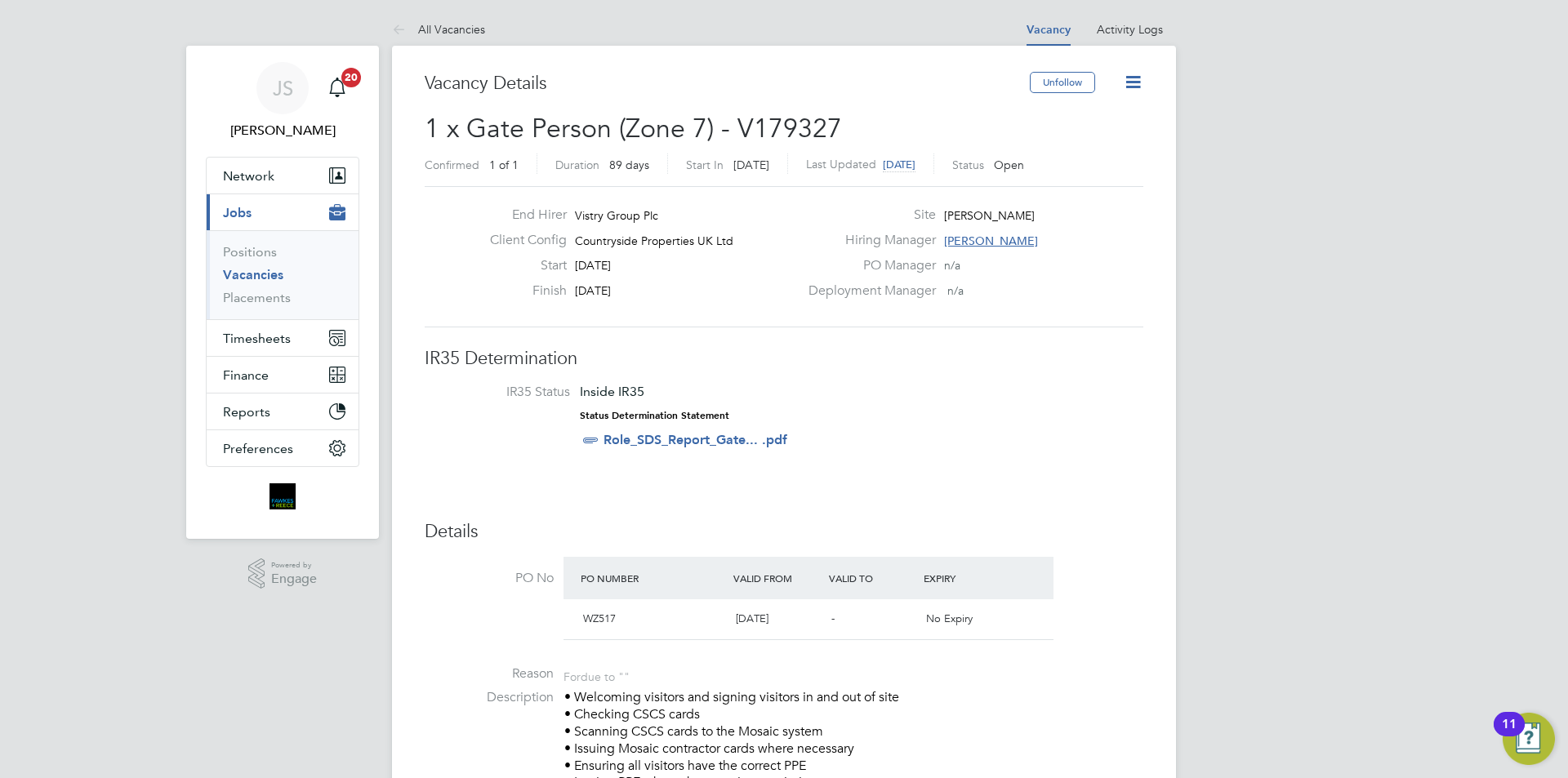
click at [1138, 76] on icon at bounding box center [1132, 82] width 20 height 20
click at [1069, 149] on li "Update Status" at bounding box center [1093, 143] width 94 height 23
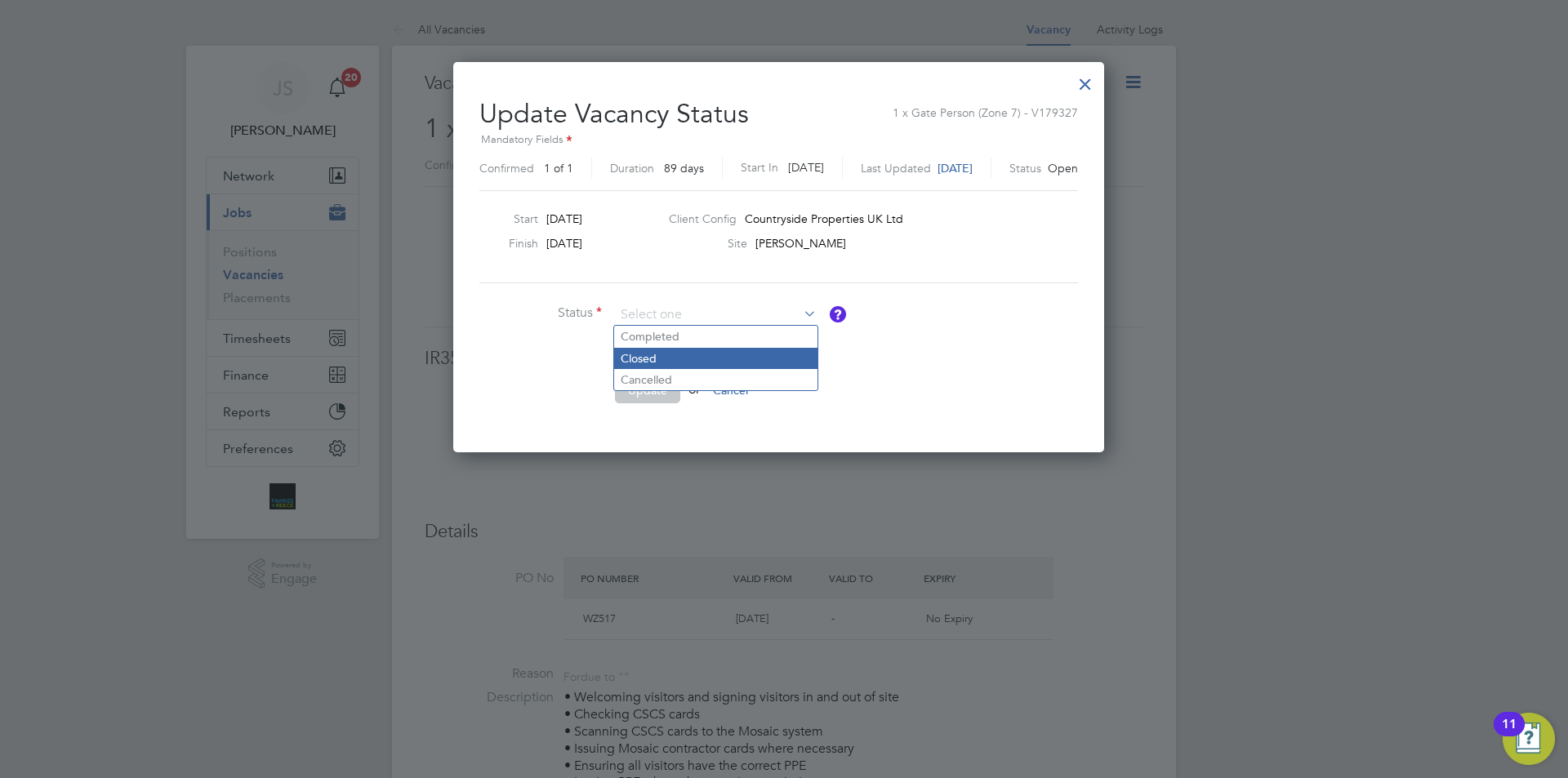
click at [643, 348] on li "Closed" at bounding box center [715, 358] width 203 height 21
type input "Closed"
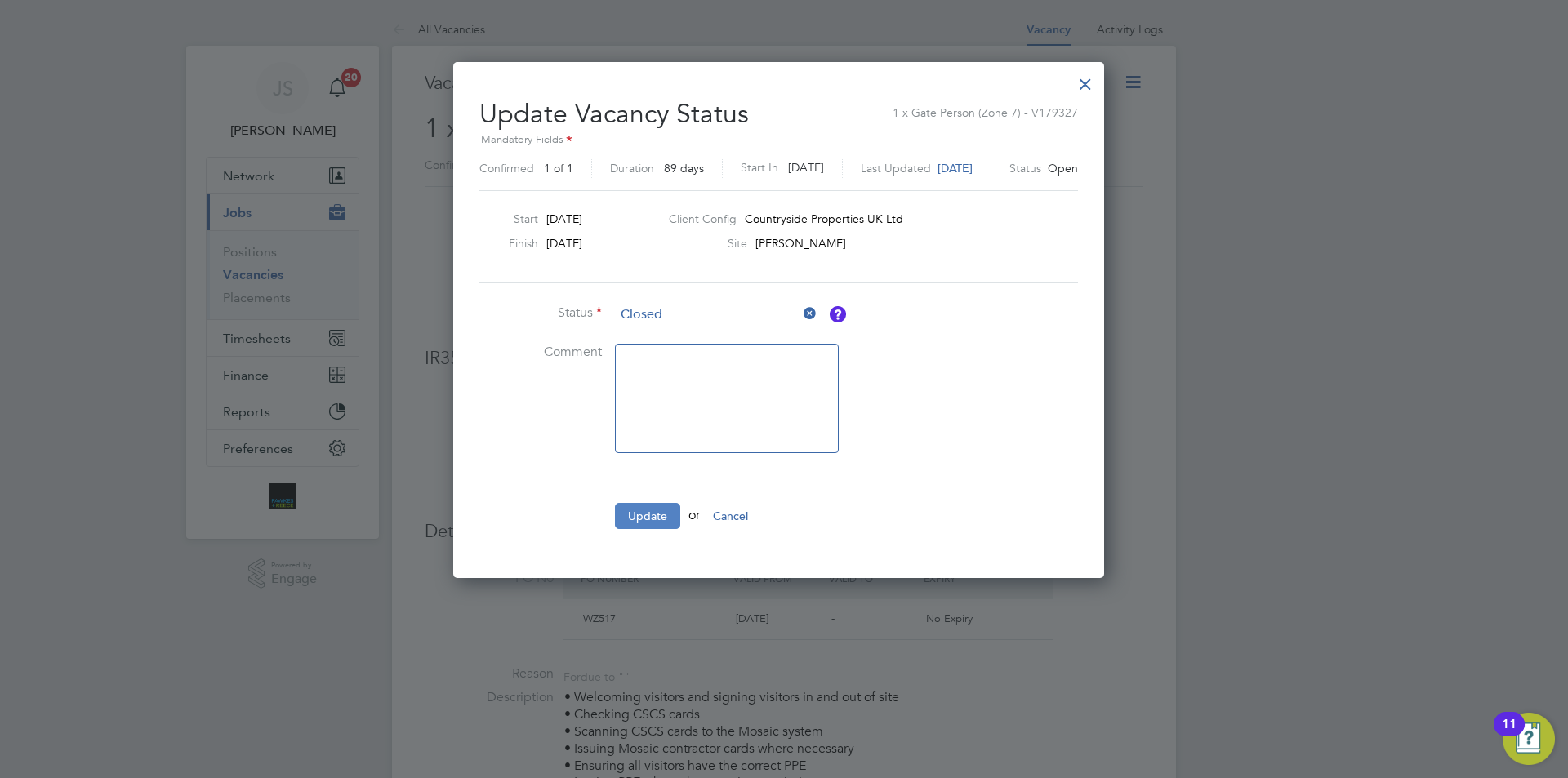
click at [648, 512] on button "Update" at bounding box center [648, 516] width 65 height 26
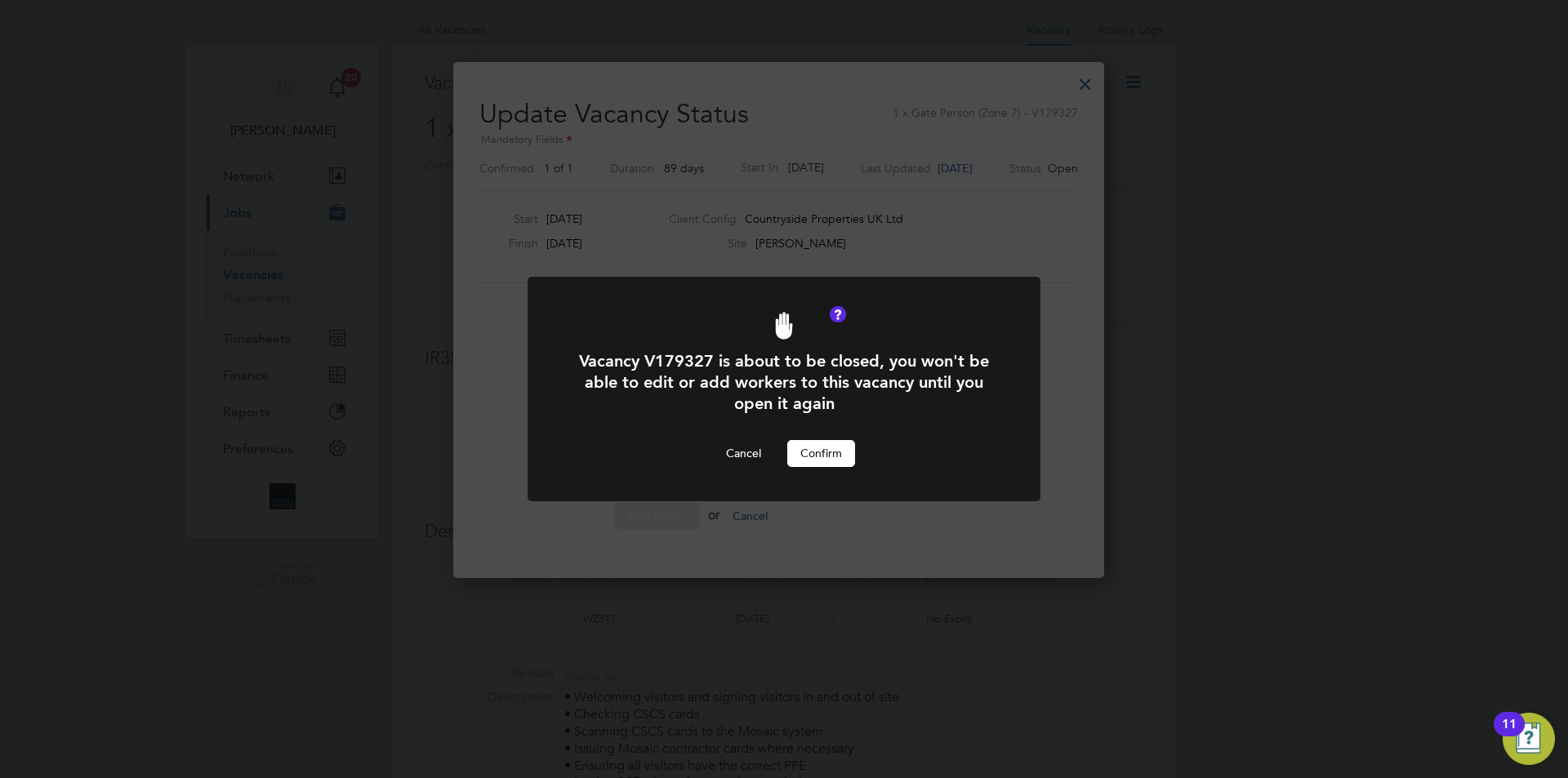
click at [837, 450] on button "Confirm" at bounding box center [821, 453] width 67 height 26
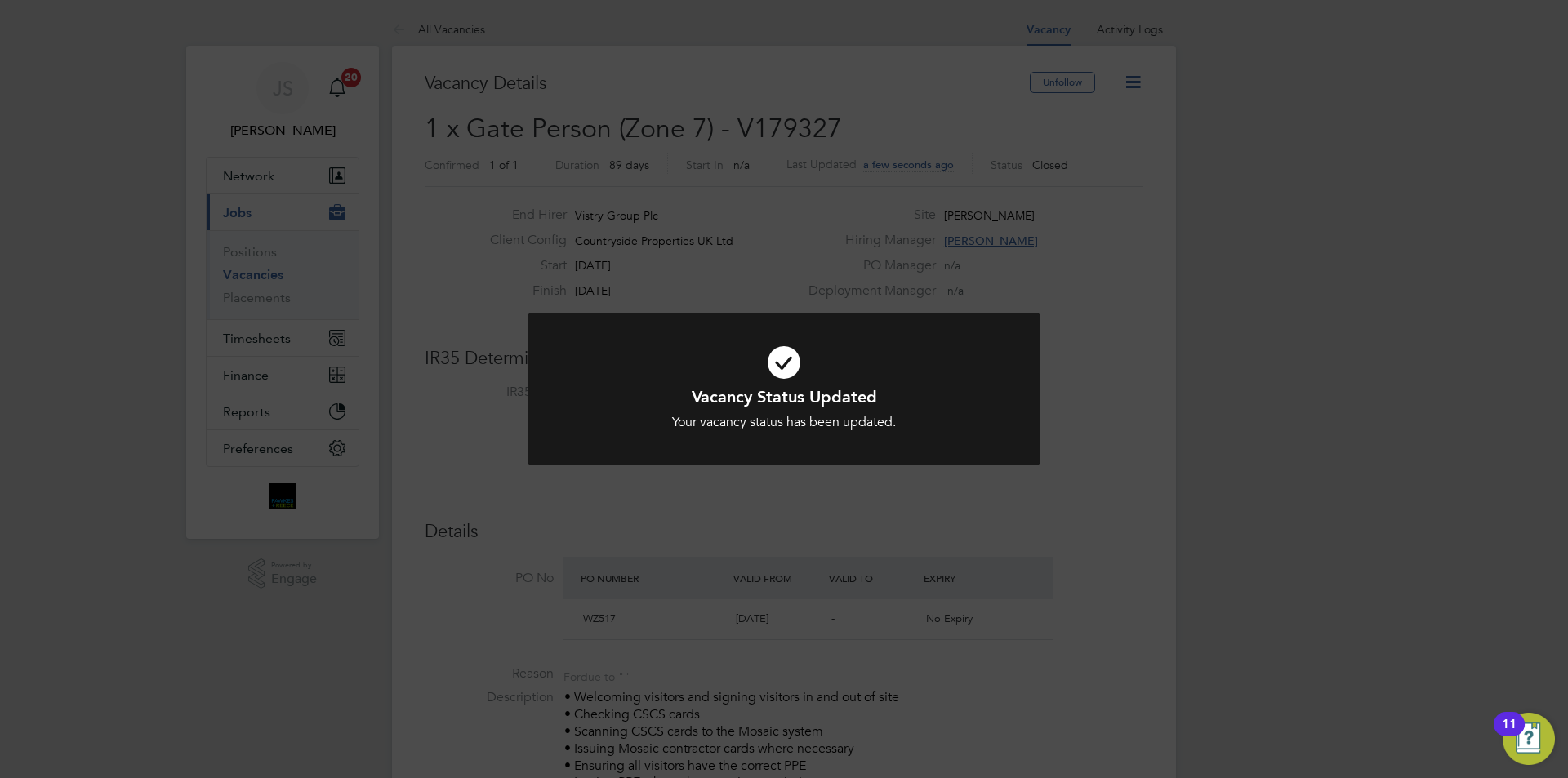
drag, startPoint x: 777, startPoint y: 204, endPoint x: 798, endPoint y: 213, distance: 22.8
click at [782, 205] on div "Vacancy Status Updated Your vacancy status has been updated. Cancel Okay" at bounding box center [784, 389] width 1568 height 778
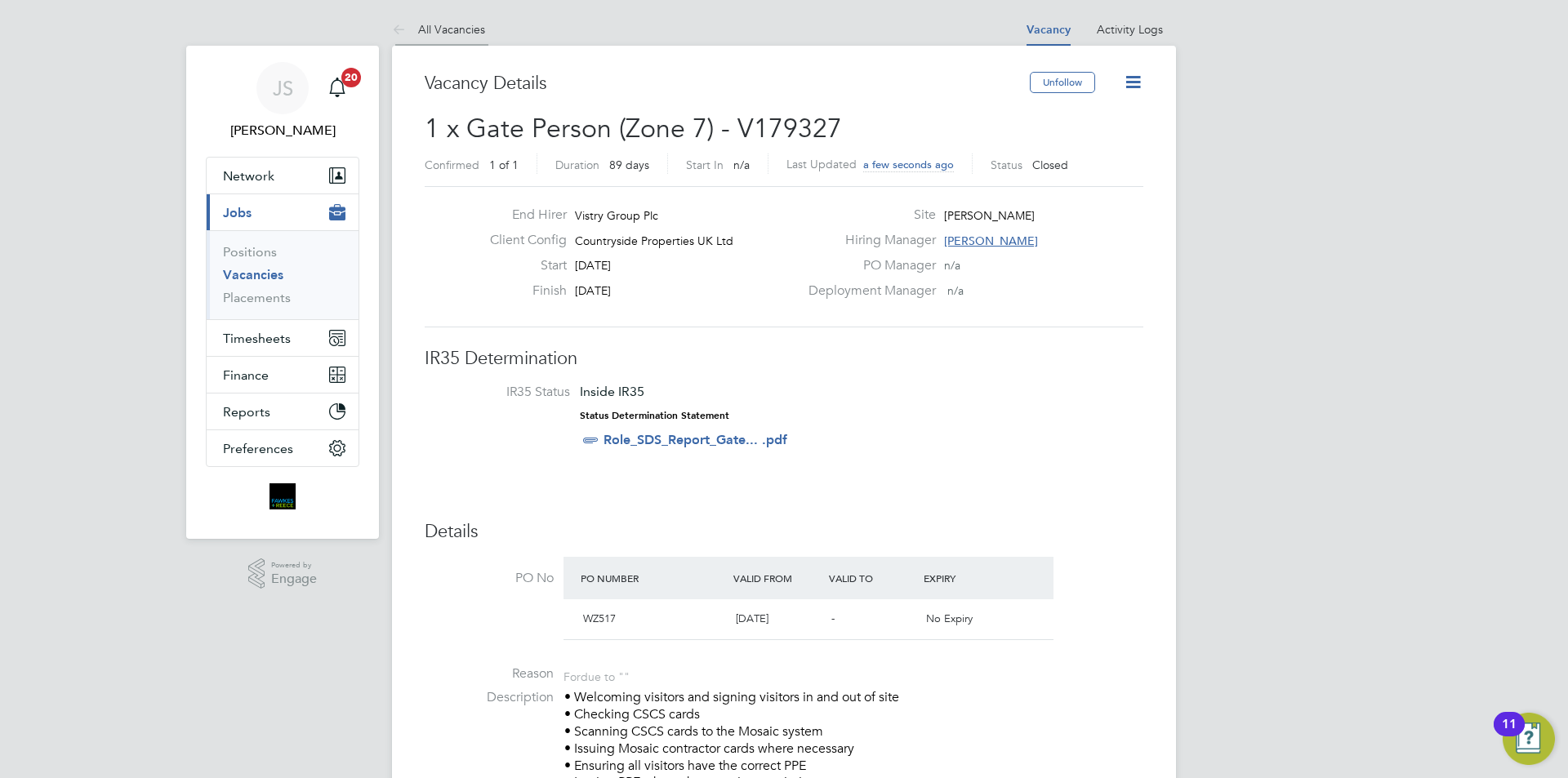
click at [462, 26] on link "All Vacancies" at bounding box center [438, 29] width 93 height 14
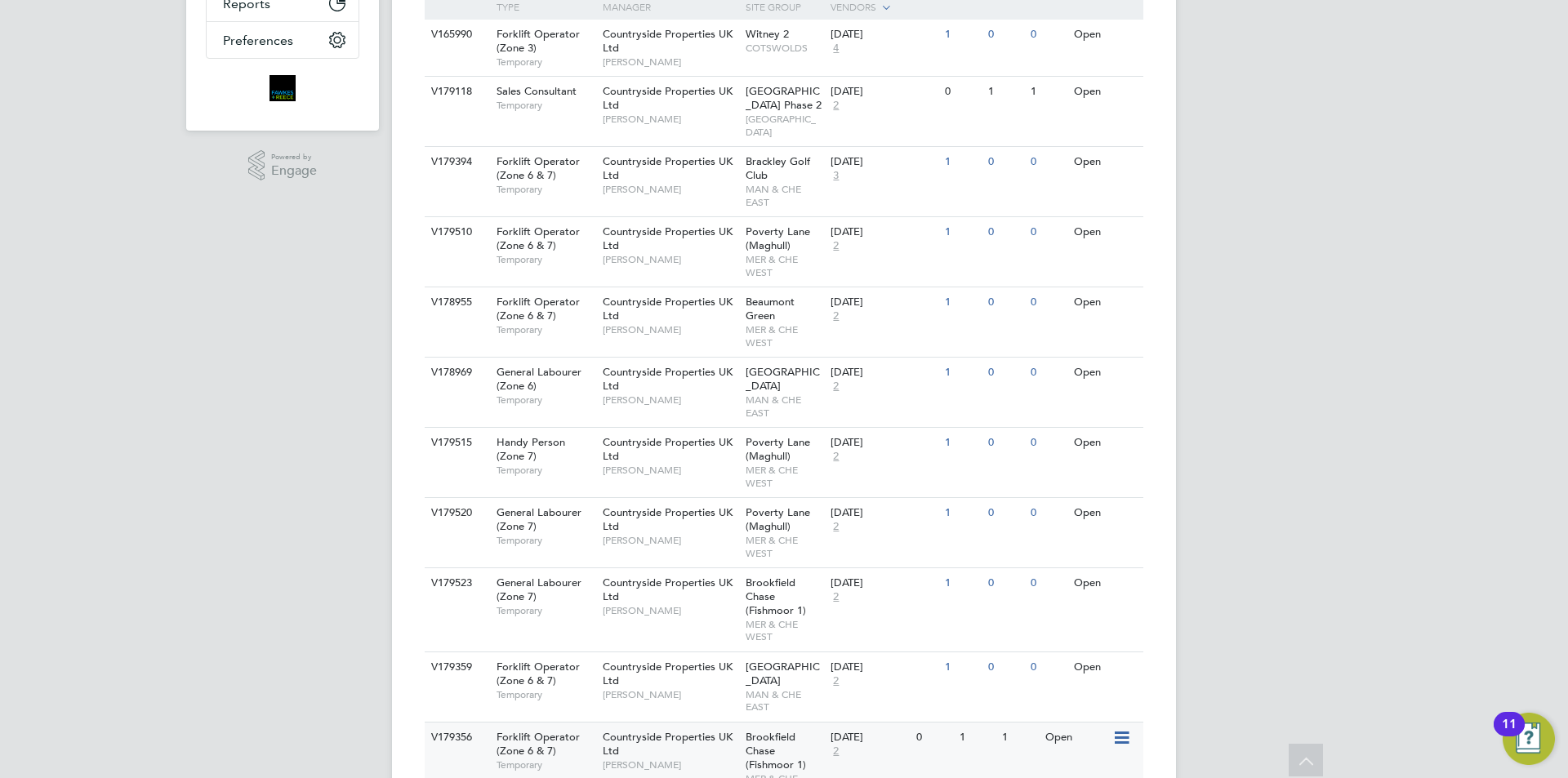
click at [662, 723] on div "Countryside Properties UK Ltd Phill Grace" at bounding box center [670, 751] width 142 height 57
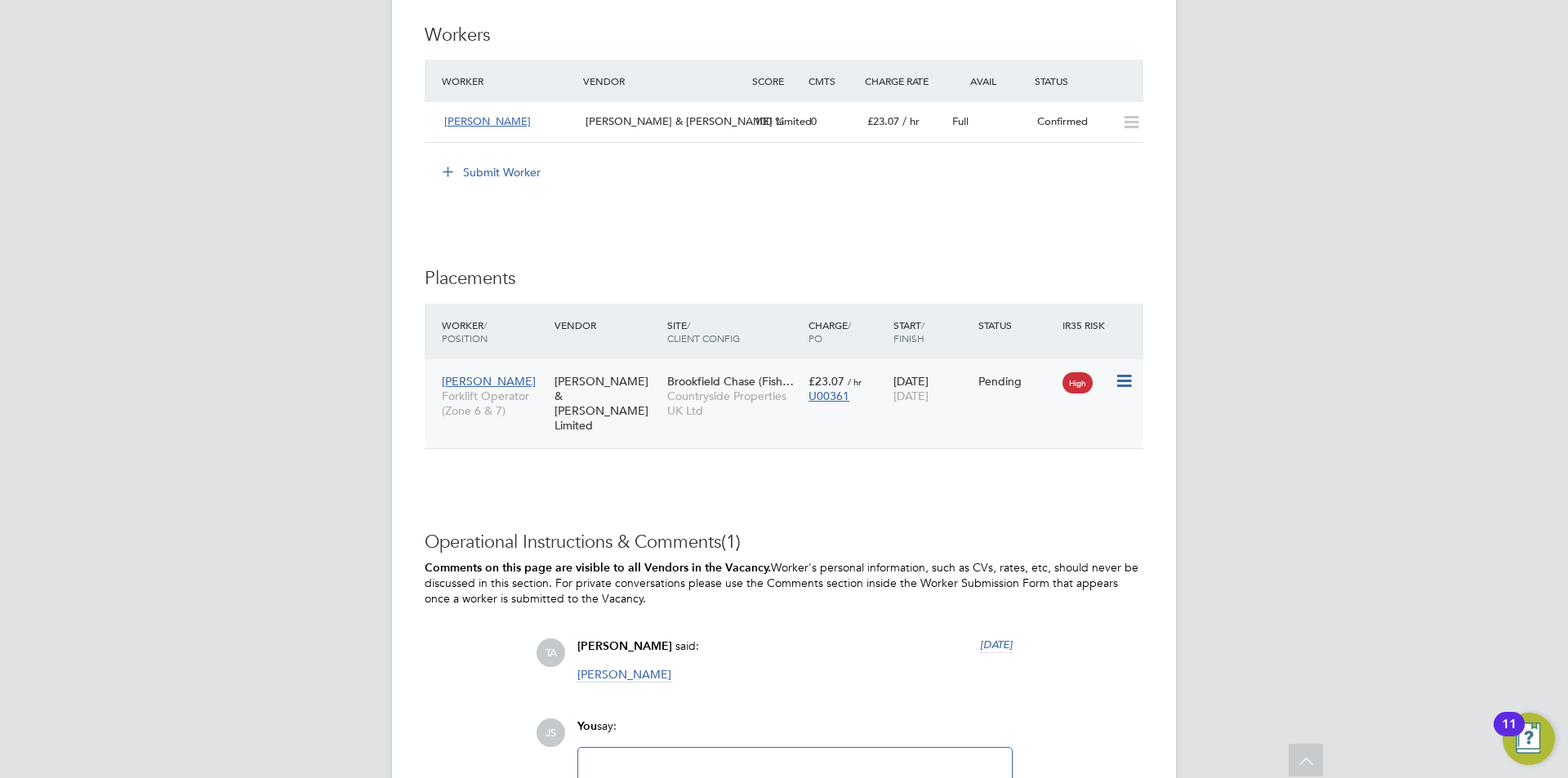
click at [1128, 385] on icon at bounding box center [1122, 381] width 16 height 19
click at [1038, 468] on ul "Show change log Replace Worker Start Postpone Abandon Revert" at bounding box center [1073, 484] width 116 height 156
click at [1123, 380] on icon at bounding box center [1122, 381] width 16 height 19
click at [1038, 482] on li "Start" at bounding box center [1073, 482] width 116 height 23
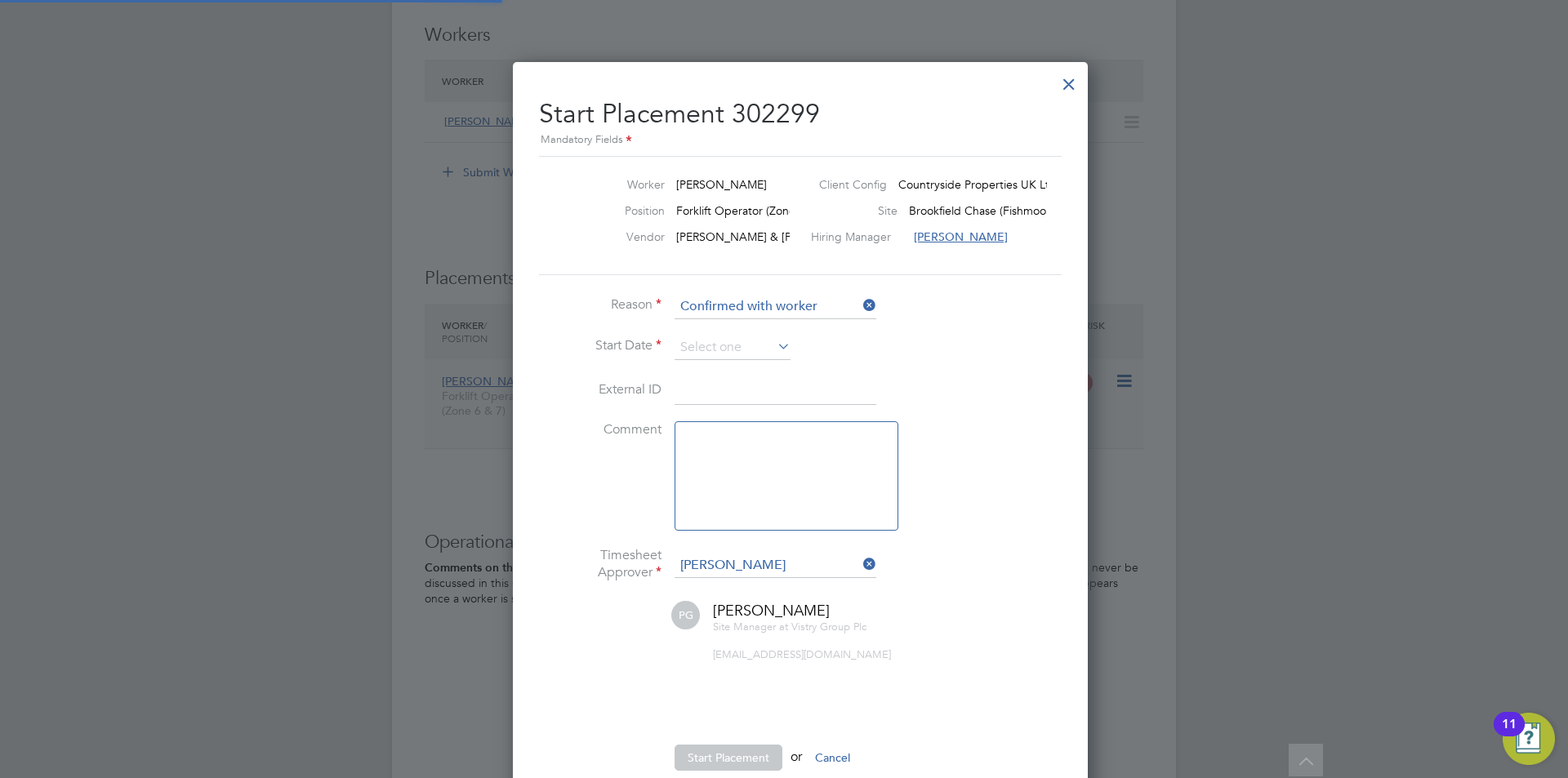
scroll to position [16, 202]
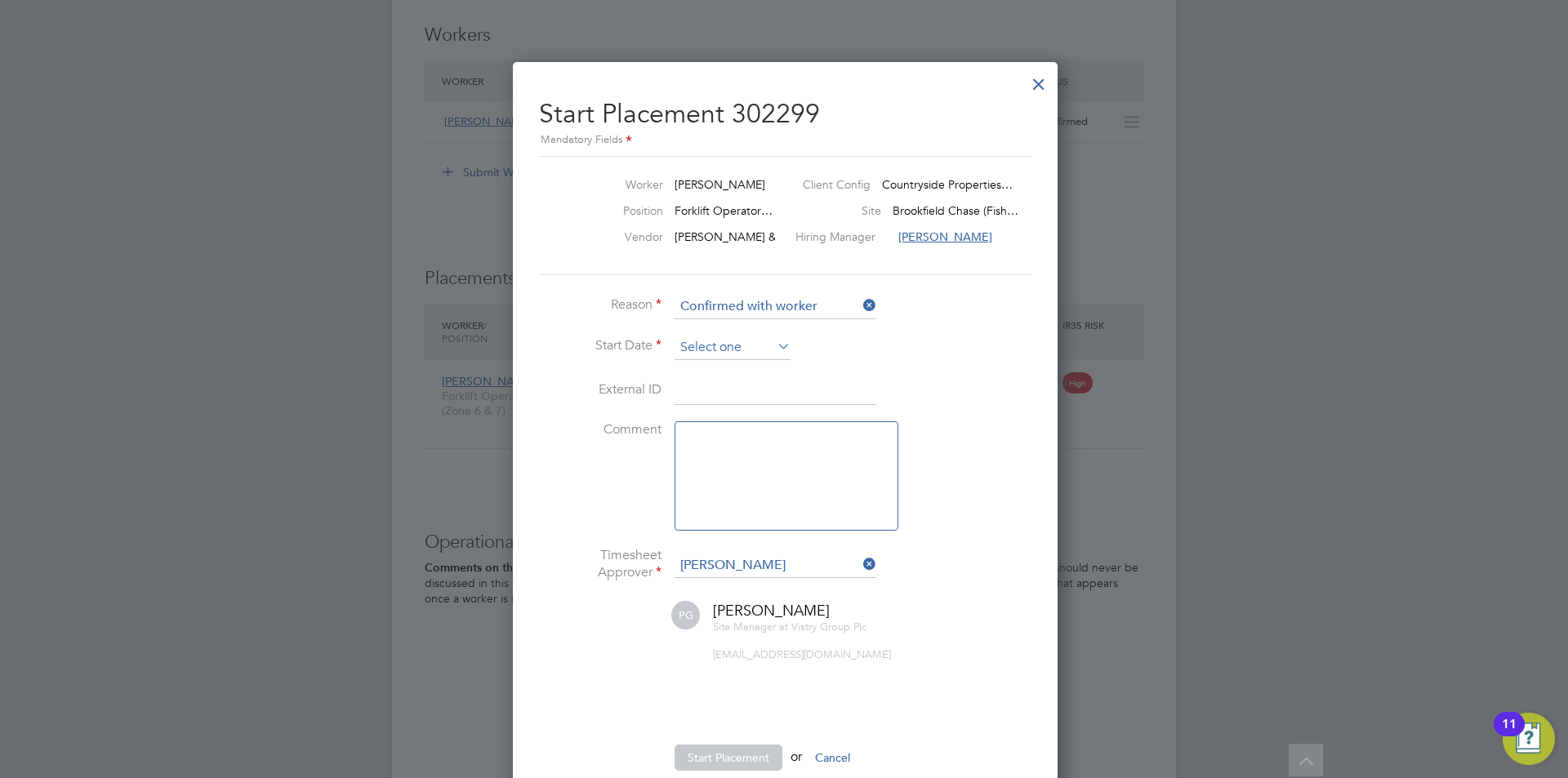
click at [728, 337] on input at bounding box center [733, 348] width 116 height 24
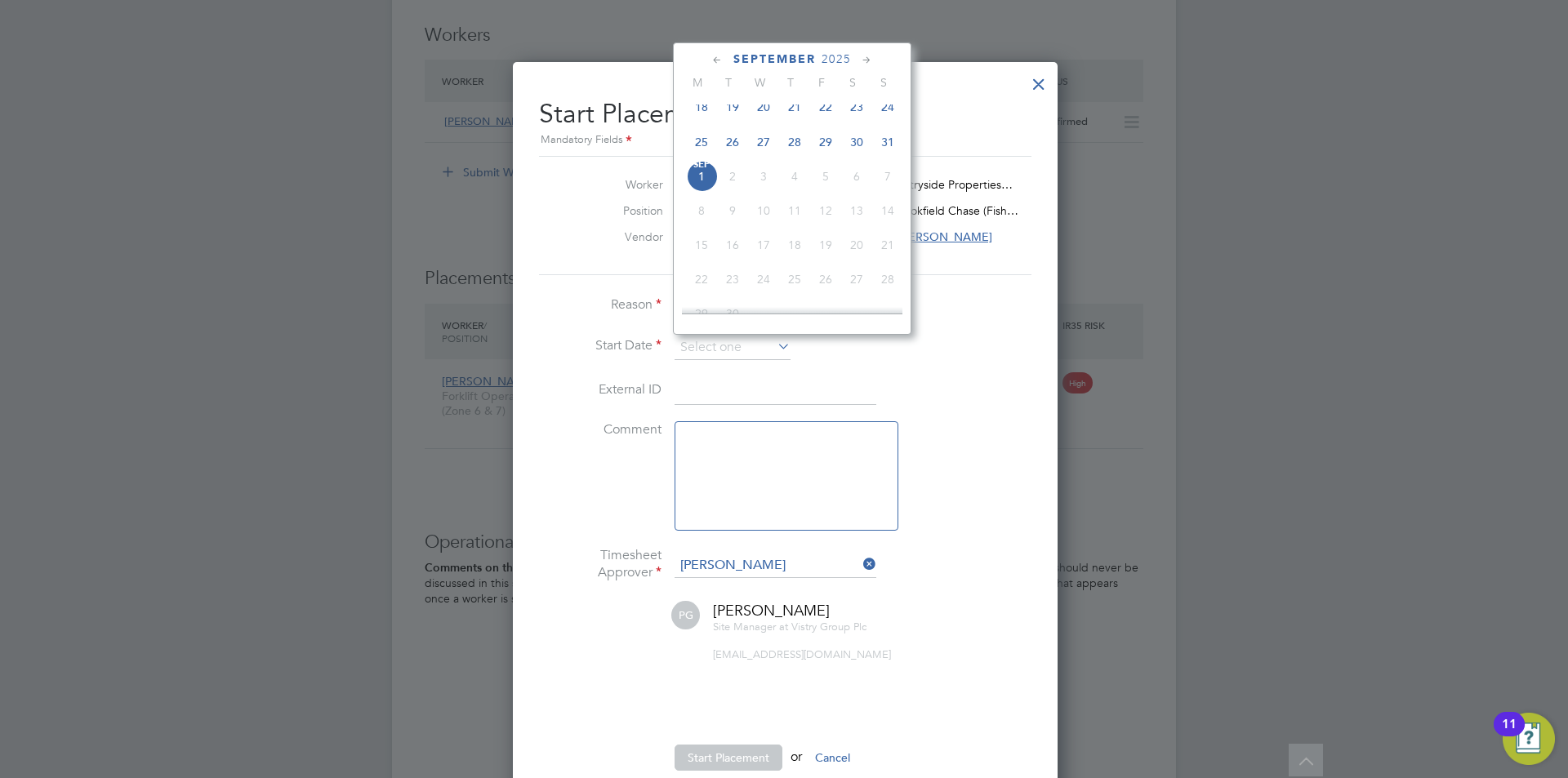
click at [856, 150] on span "30" at bounding box center [857, 142] width 31 height 31
type input "[DATE]"
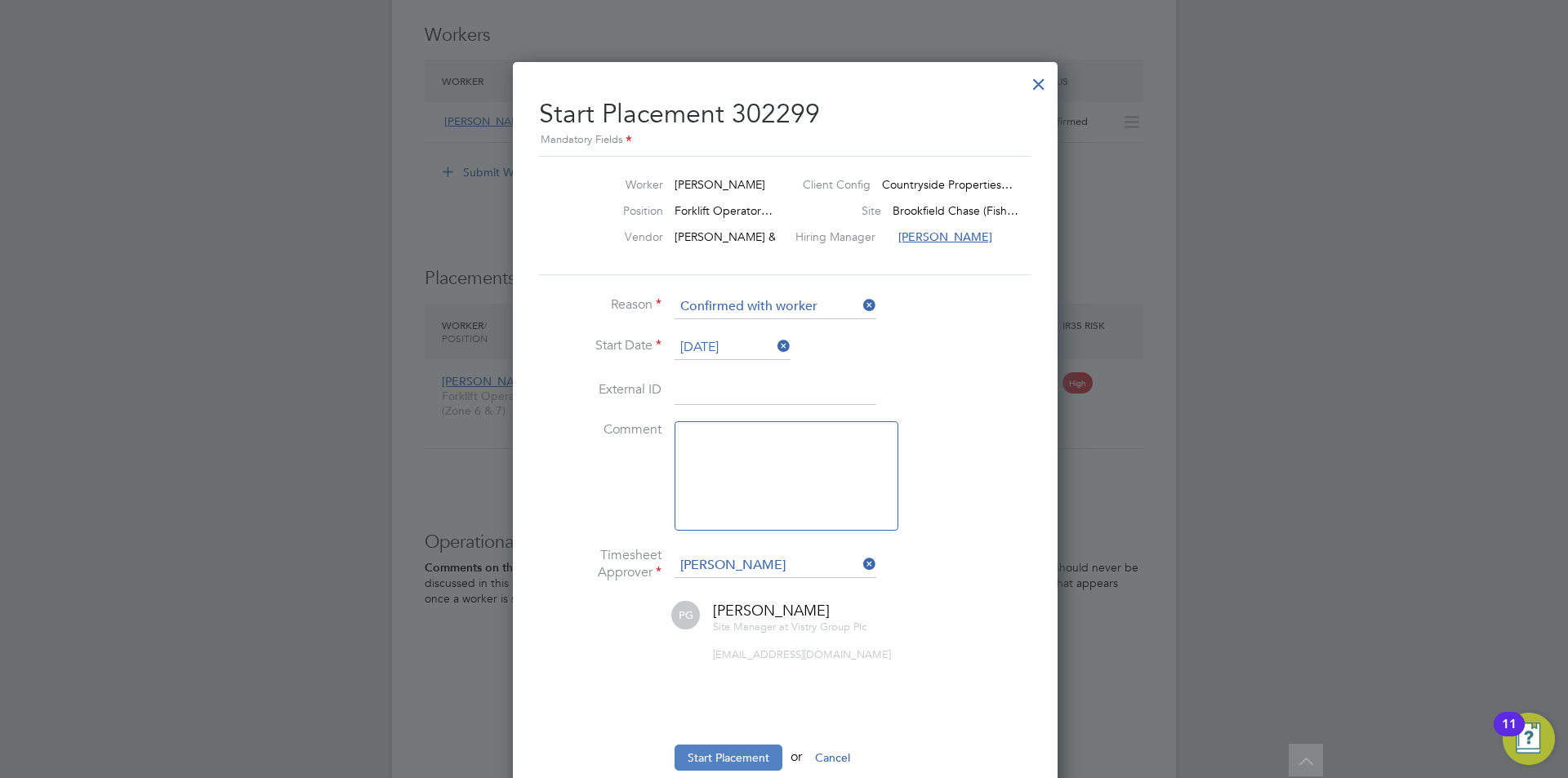
click at [721, 754] on button "Start Placement" at bounding box center [729, 758] width 108 height 26
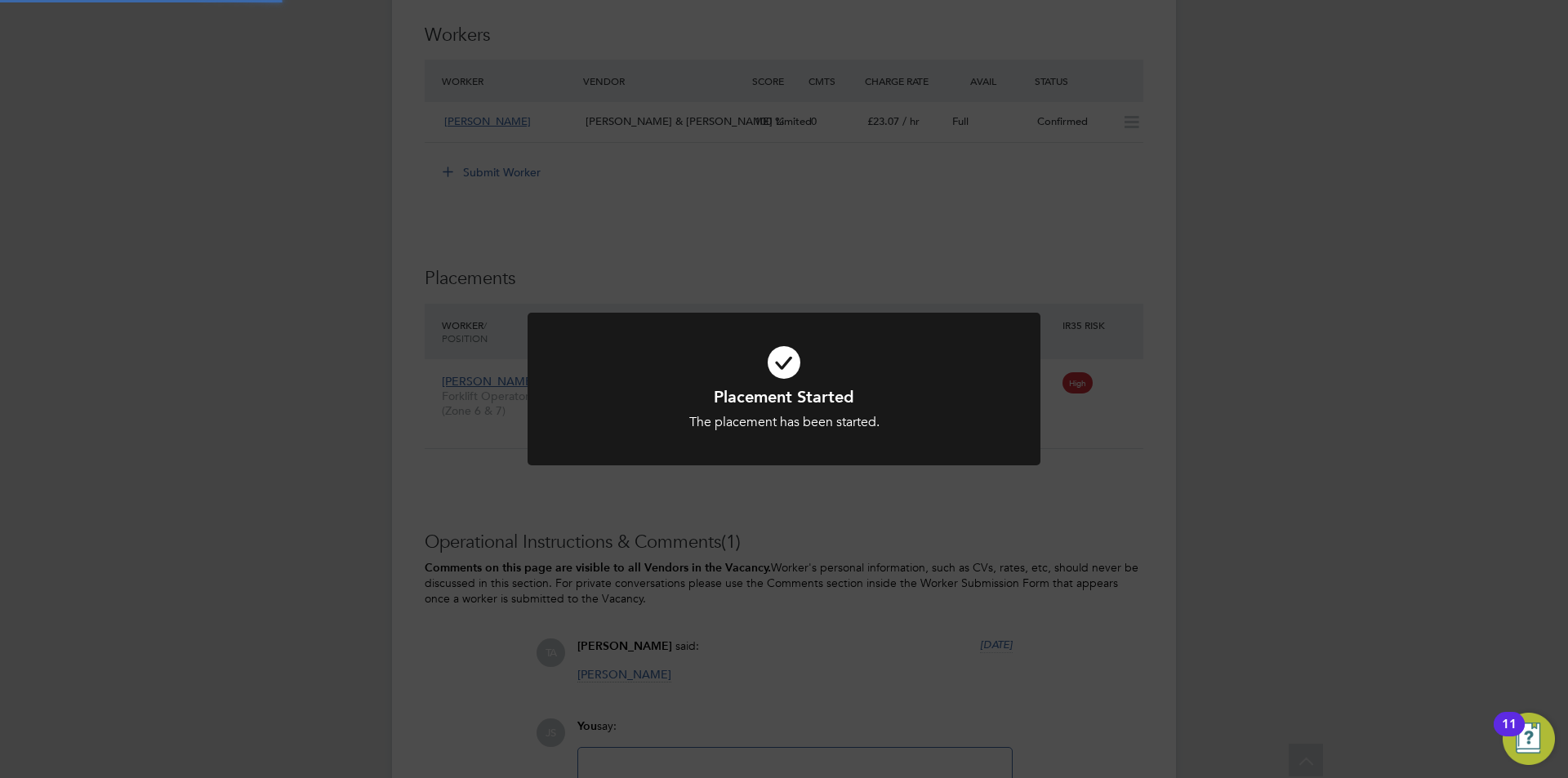
click at [846, 628] on div "Placement Started The placement has been started. Cancel Okay" at bounding box center [784, 389] width 1568 height 778
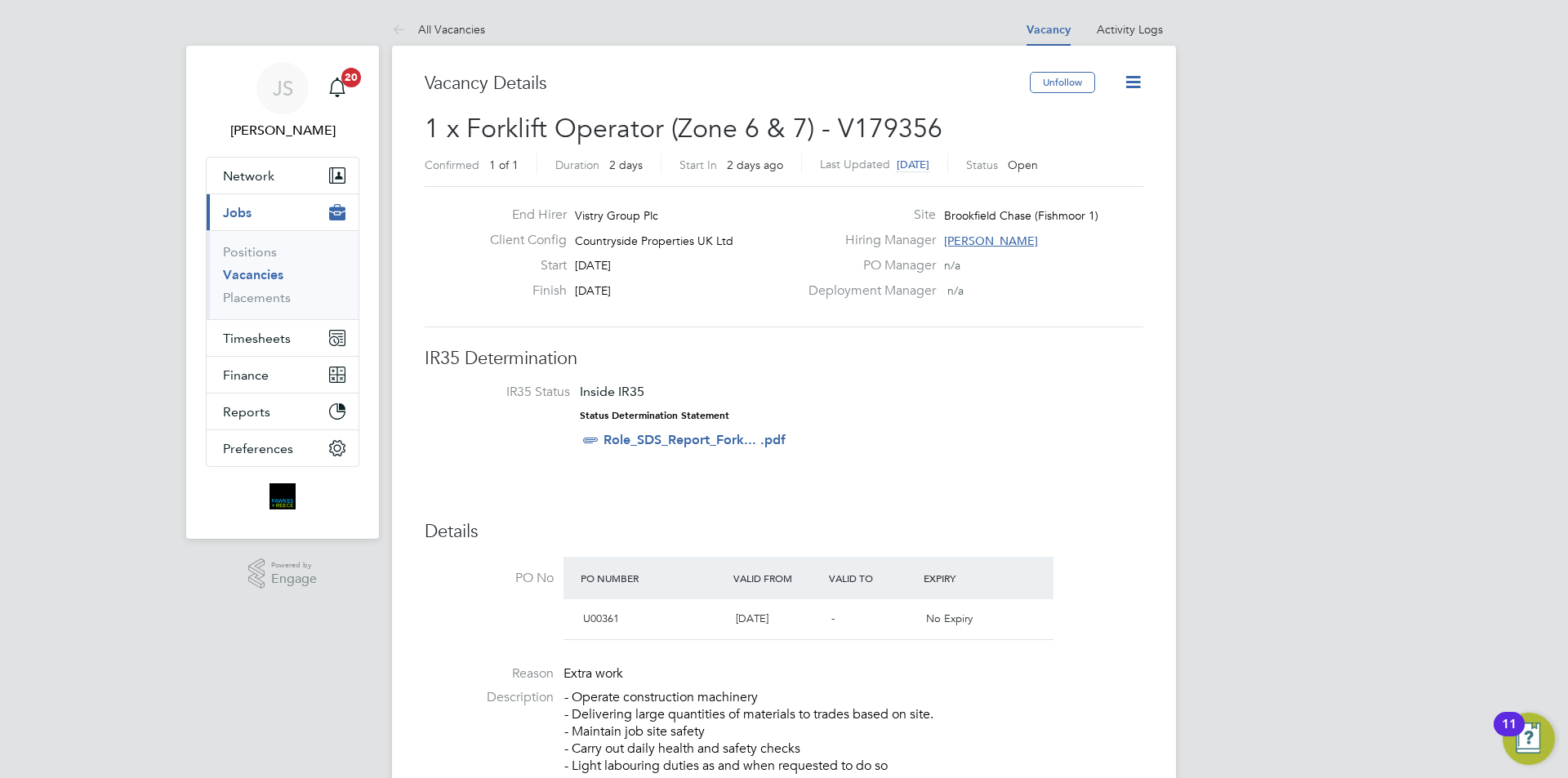
click at [1130, 89] on icon at bounding box center [1132, 82] width 20 height 20
click at [1091, 138] on li "Update Status" at bounding box center [1093, 143] width 94 height 23
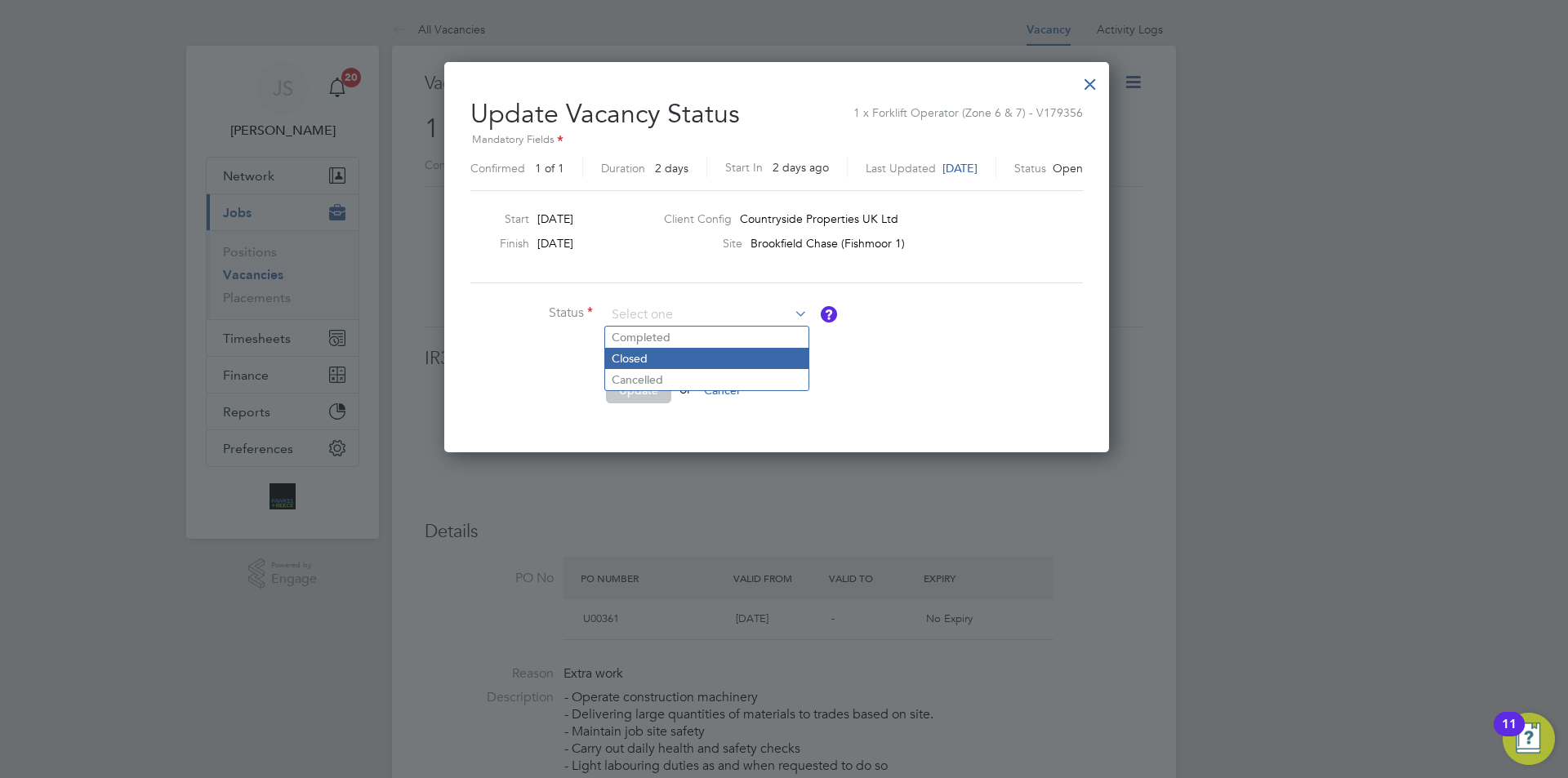
click at [627, 352] on li "Closed" at bounding box center [707, 358] width 203 height 21
type input "Closed"
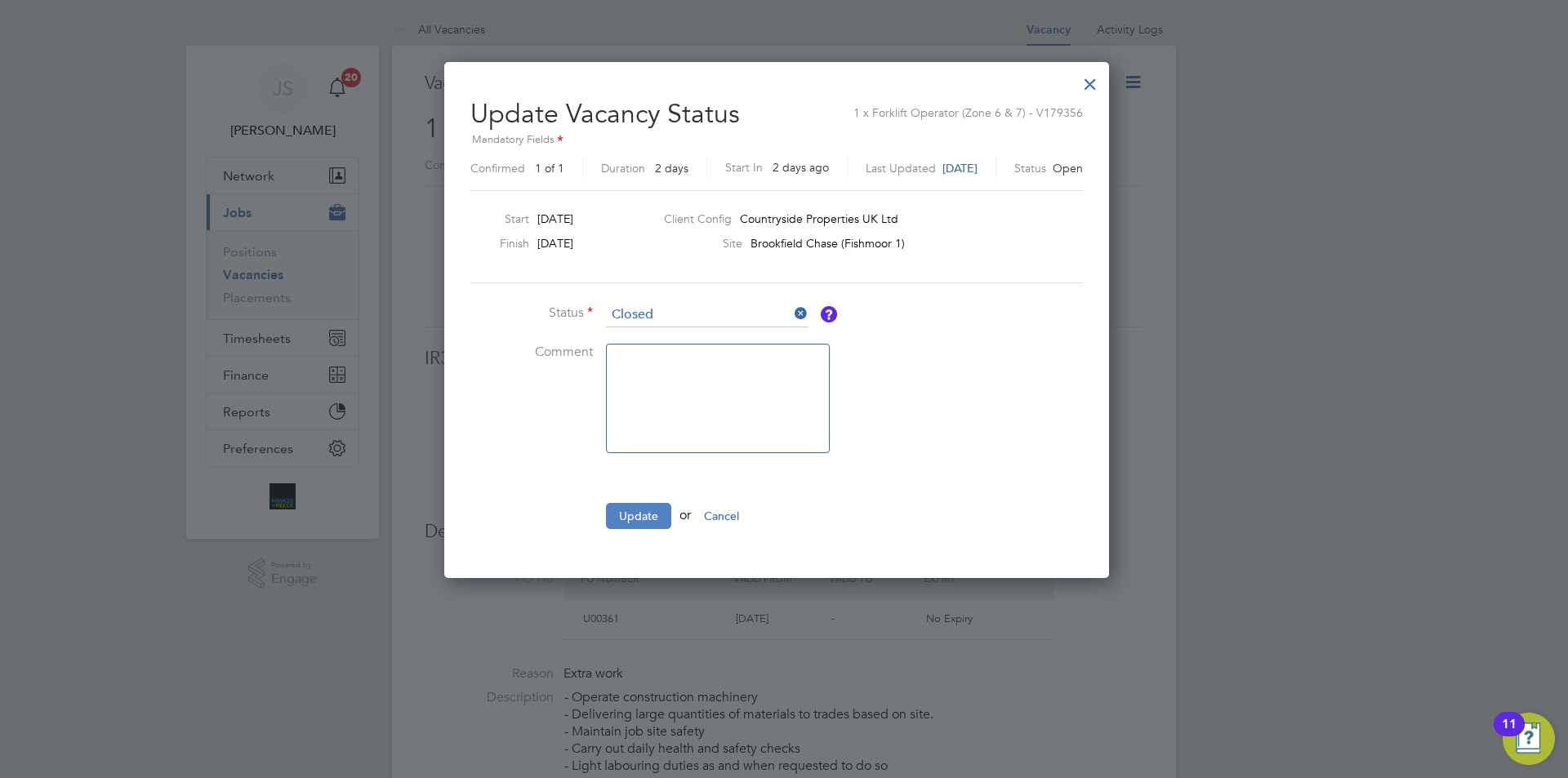
click at [647, 513] on button "Update" at bounding box center [638, 516] width 65 height 26
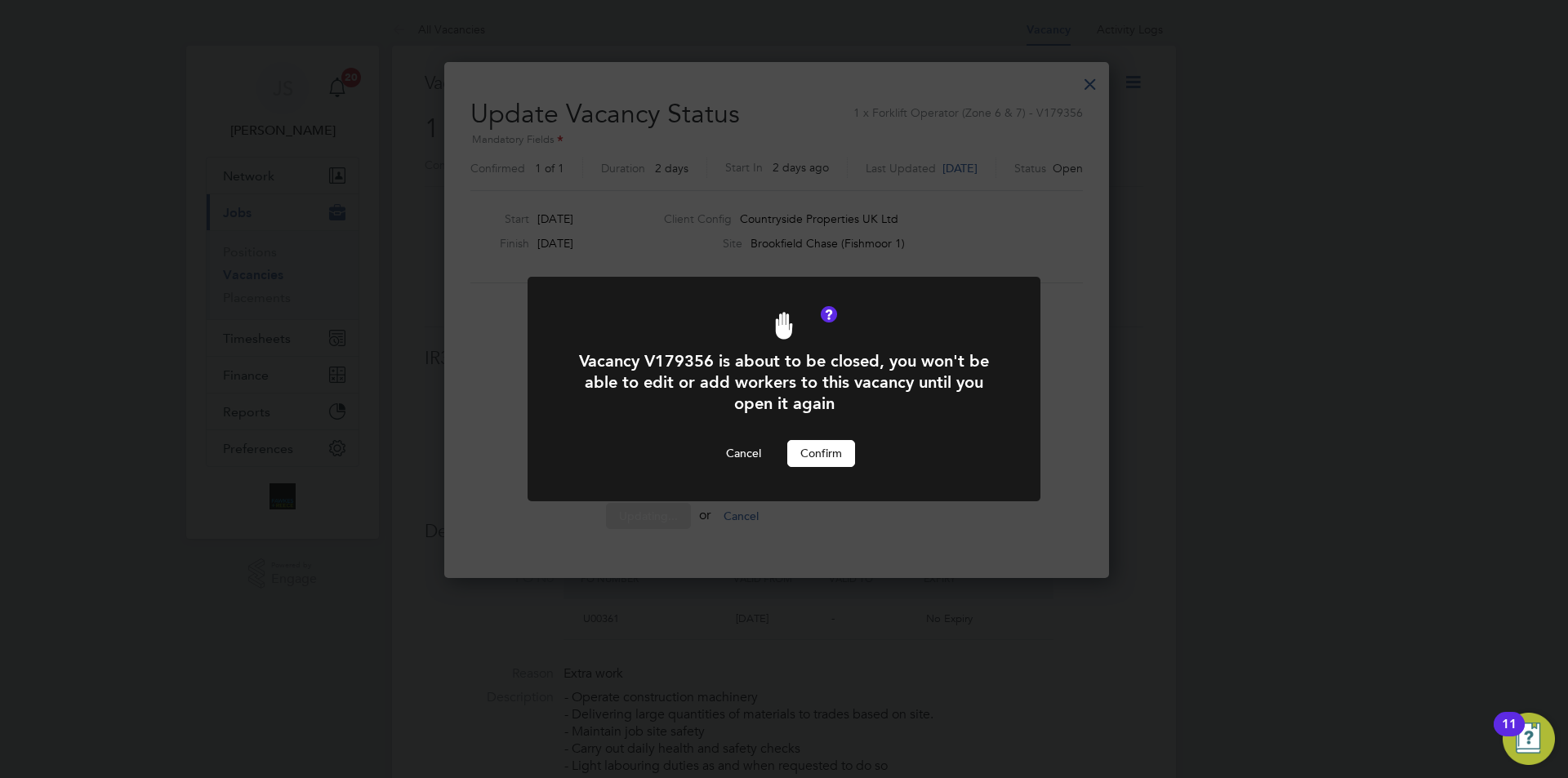
click at [820, 461] on button "Confirm" at bounding box center [821, 453] width 67 height 26
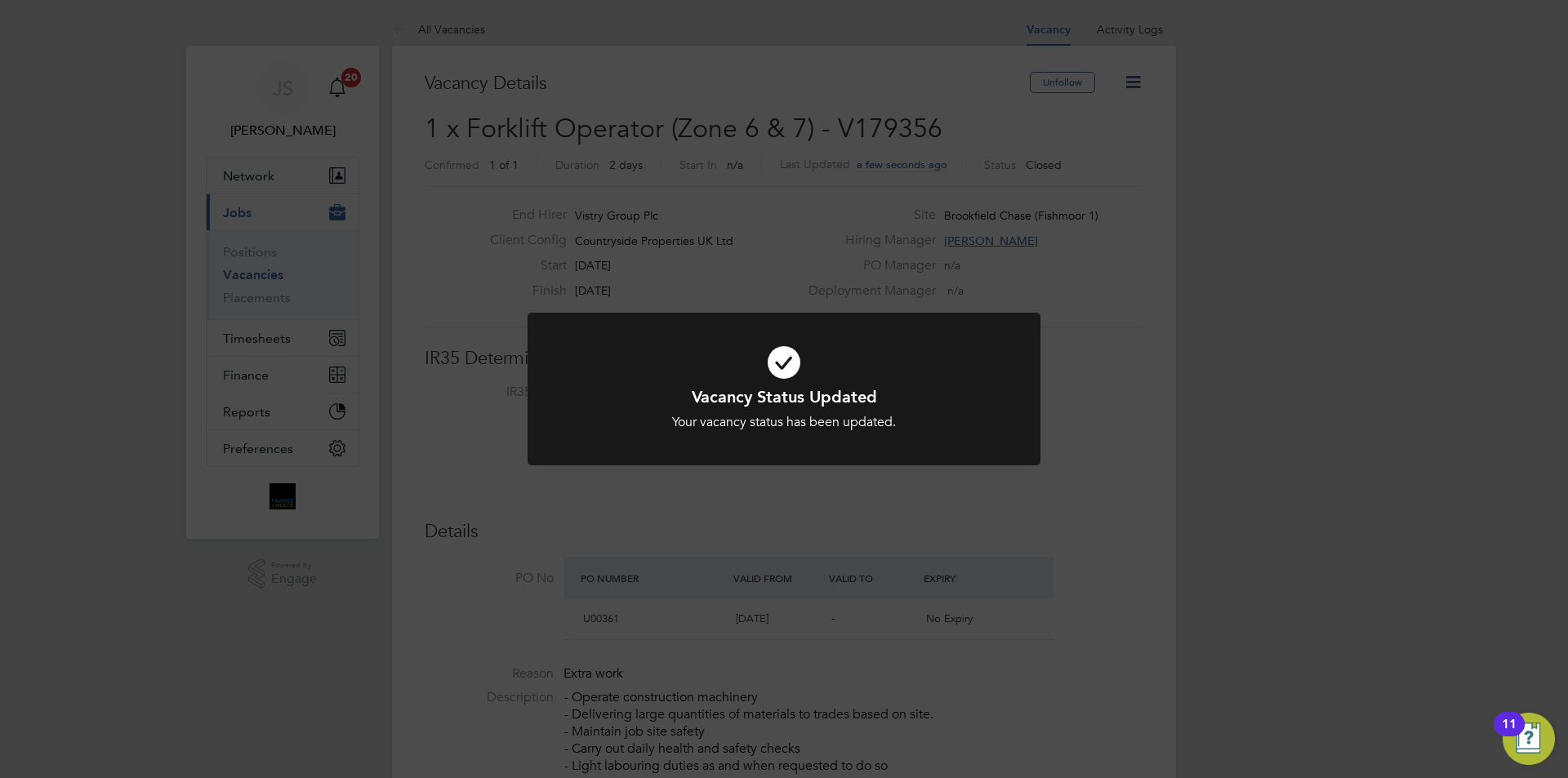
click at [730, 527] on div "Vacancy Status Updated Your vacancy status has been updated. Cancel Okay" at bounding box center [784, 389] width 1568 height 778
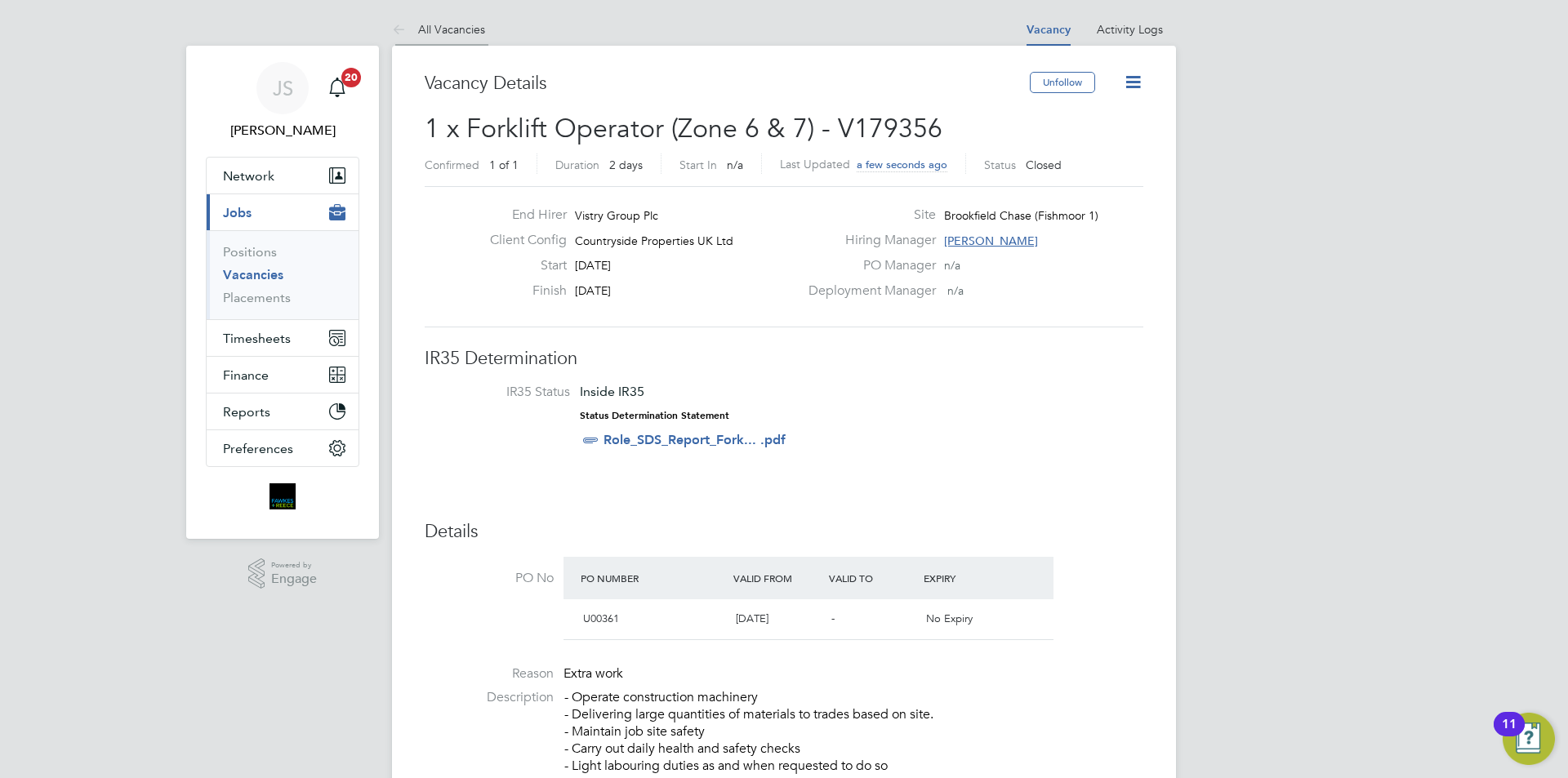
click at [436, 35] on link "All Vacancies" at bounding box center [438, 29] width 93 height 14
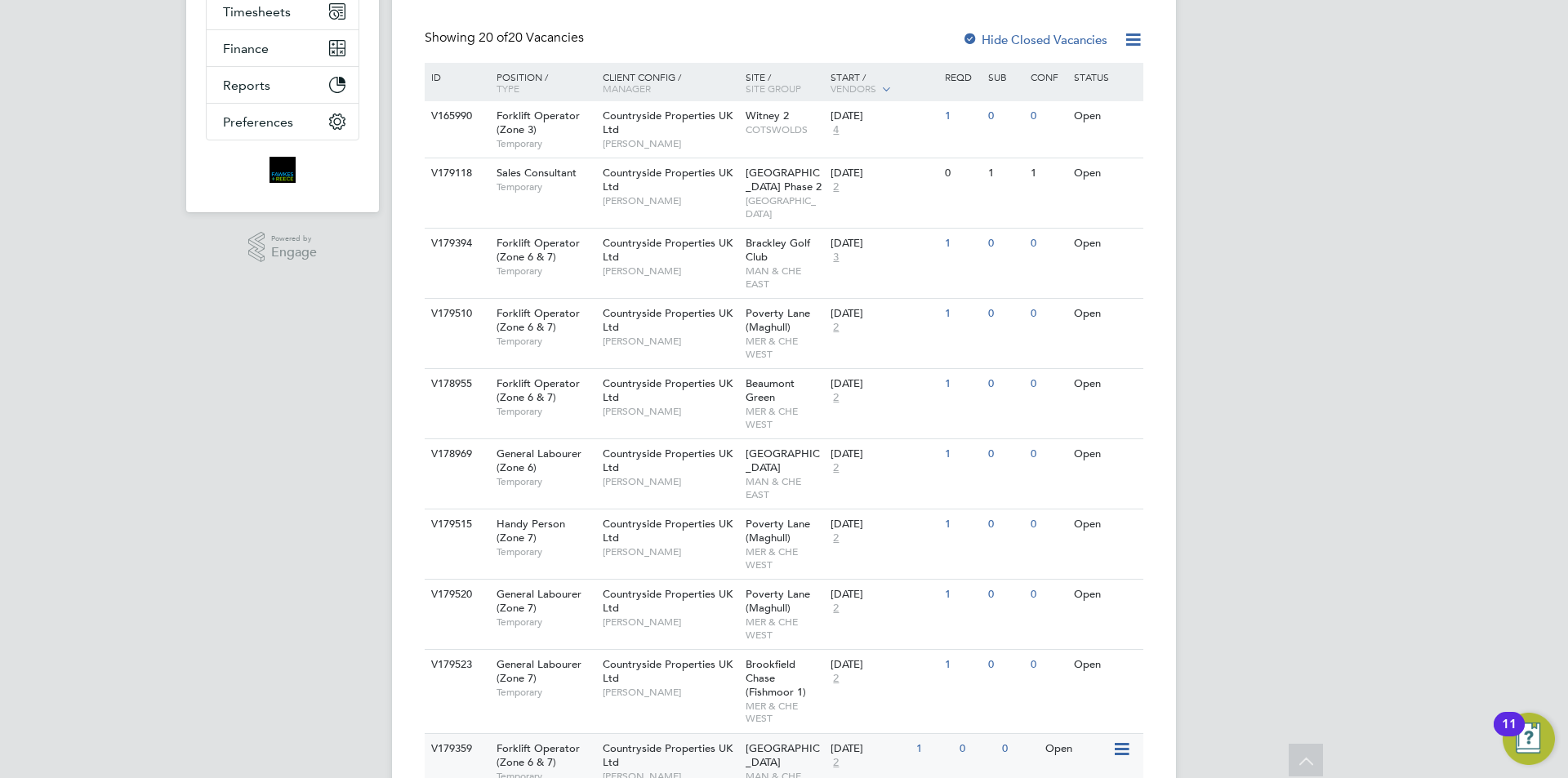
click at [615, 741] on span "Countryside Properties UK Ltd" at bounding box center [667, 755] width 130 height 28
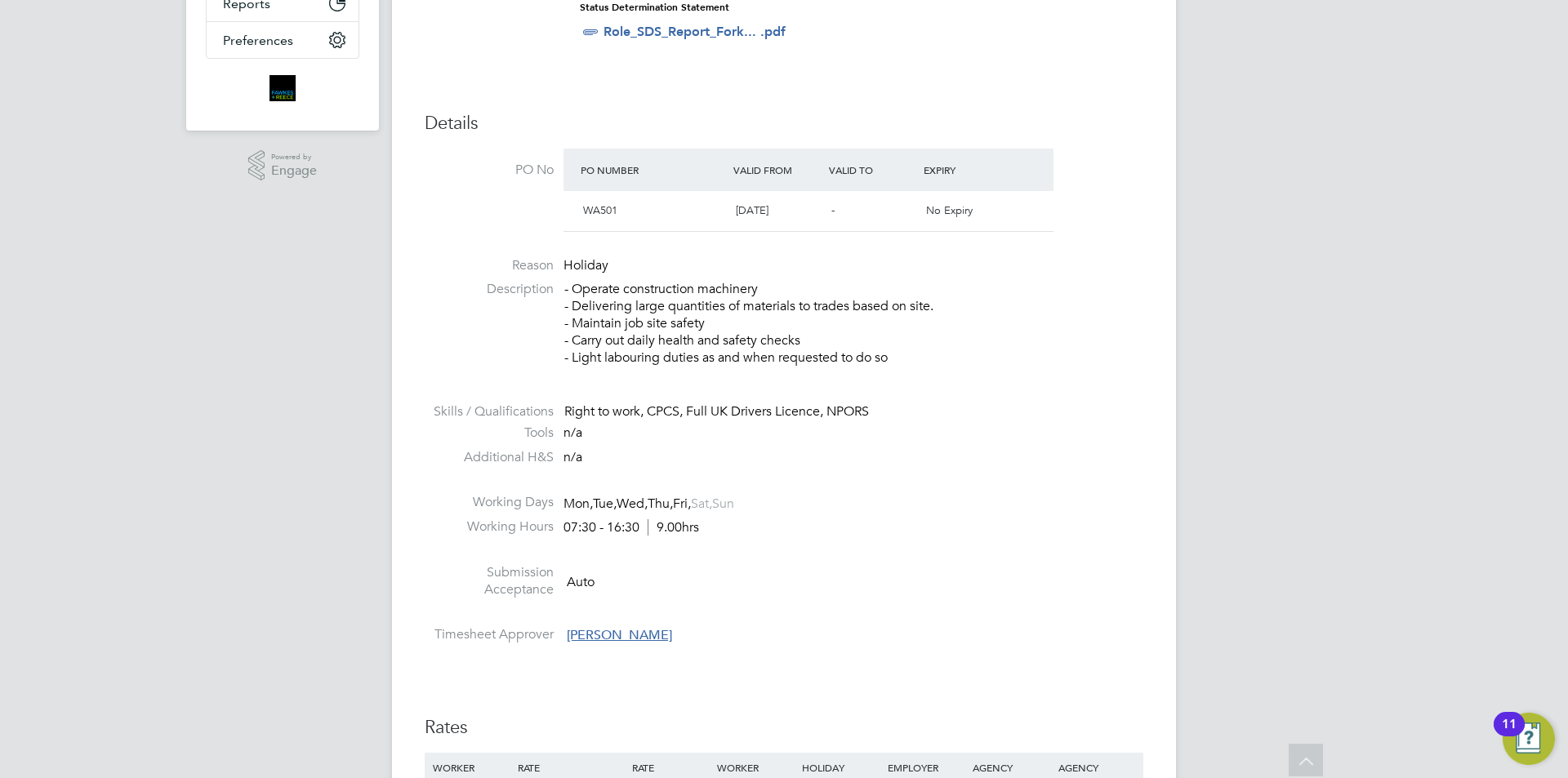
scroll to position [736, 0]
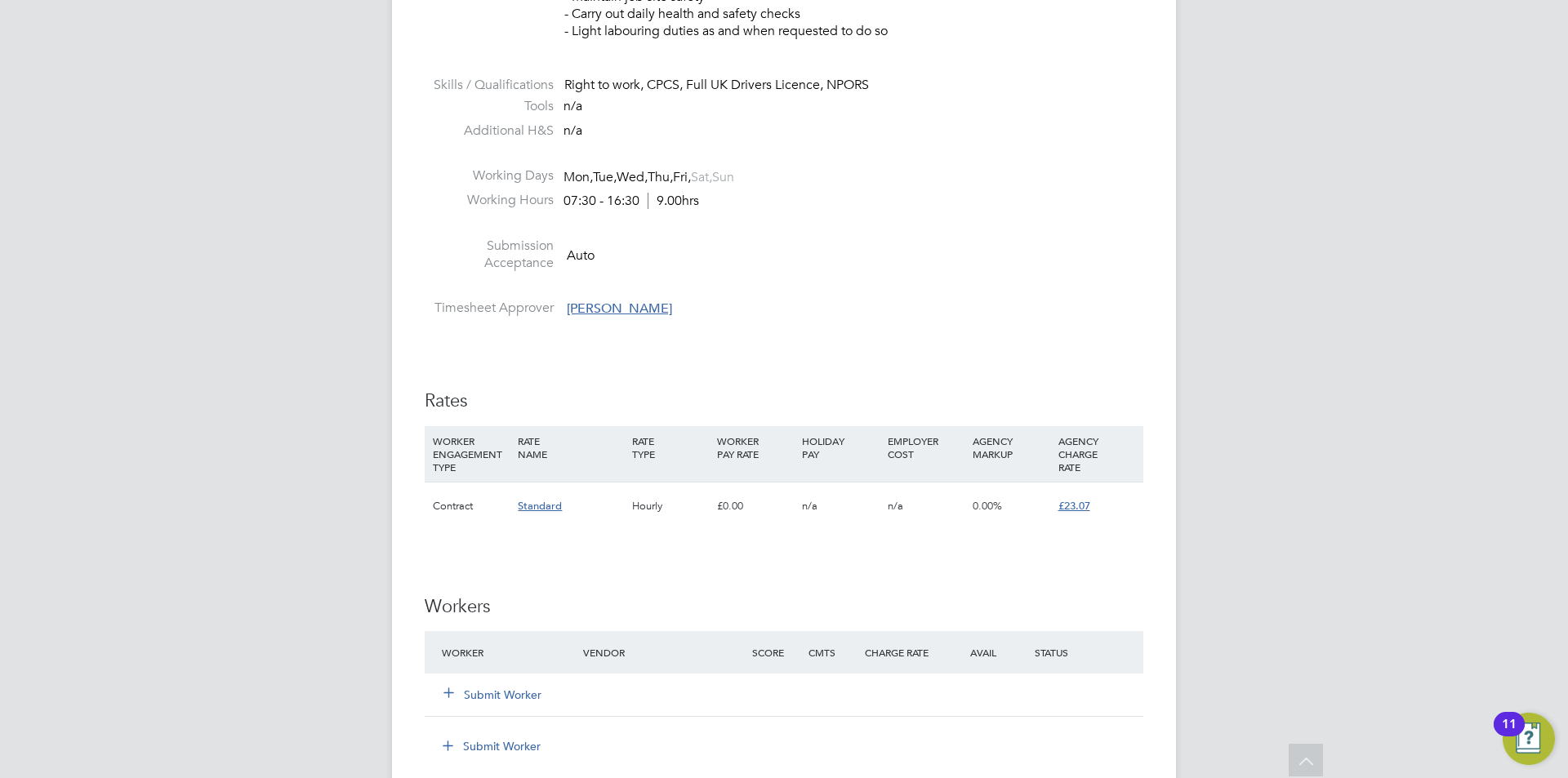
click at [468, 693] on button "Submit Worker" at bounding box center [494, 694] width 98 height 16
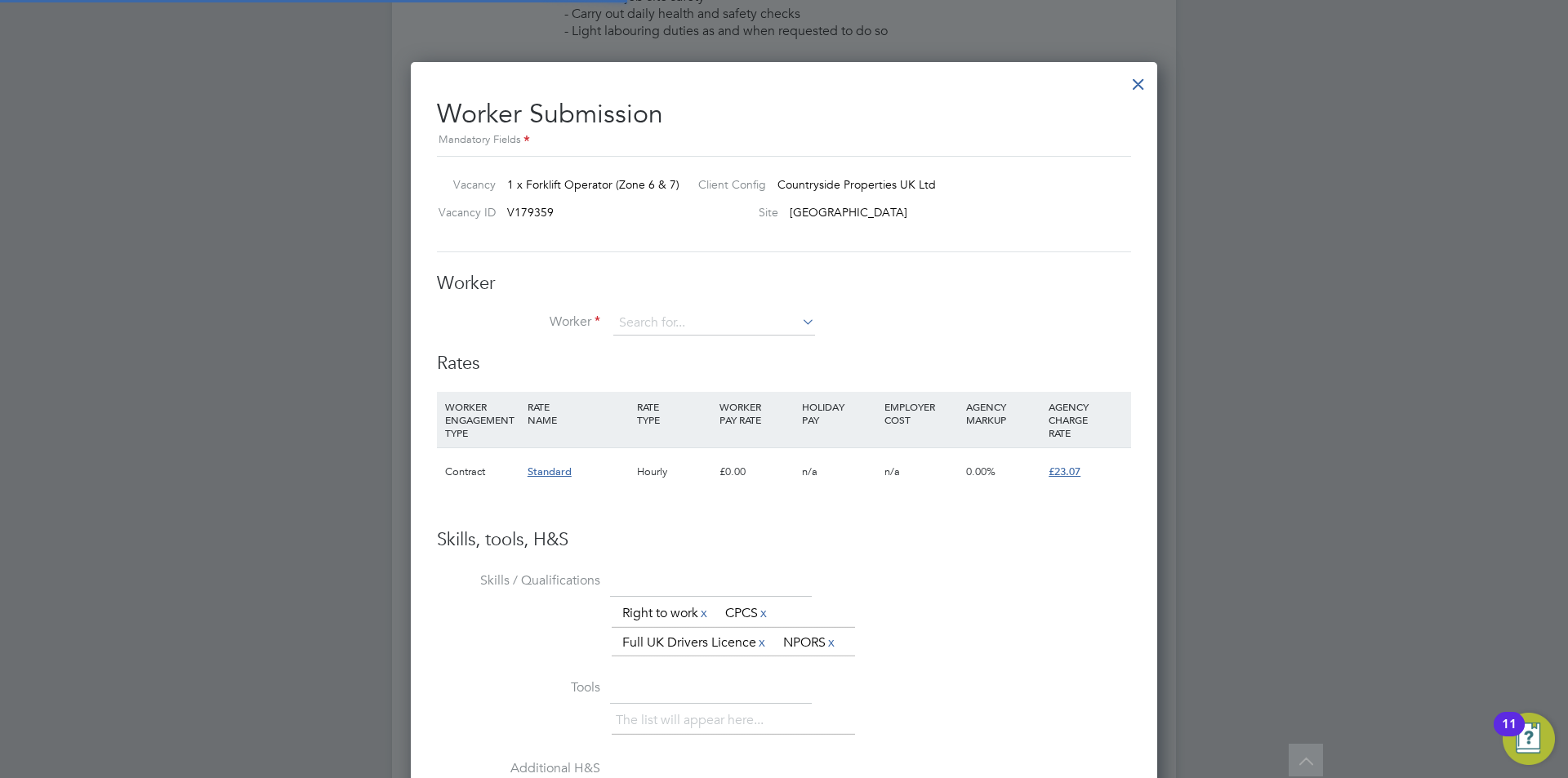
scroll to position [1018, 747]
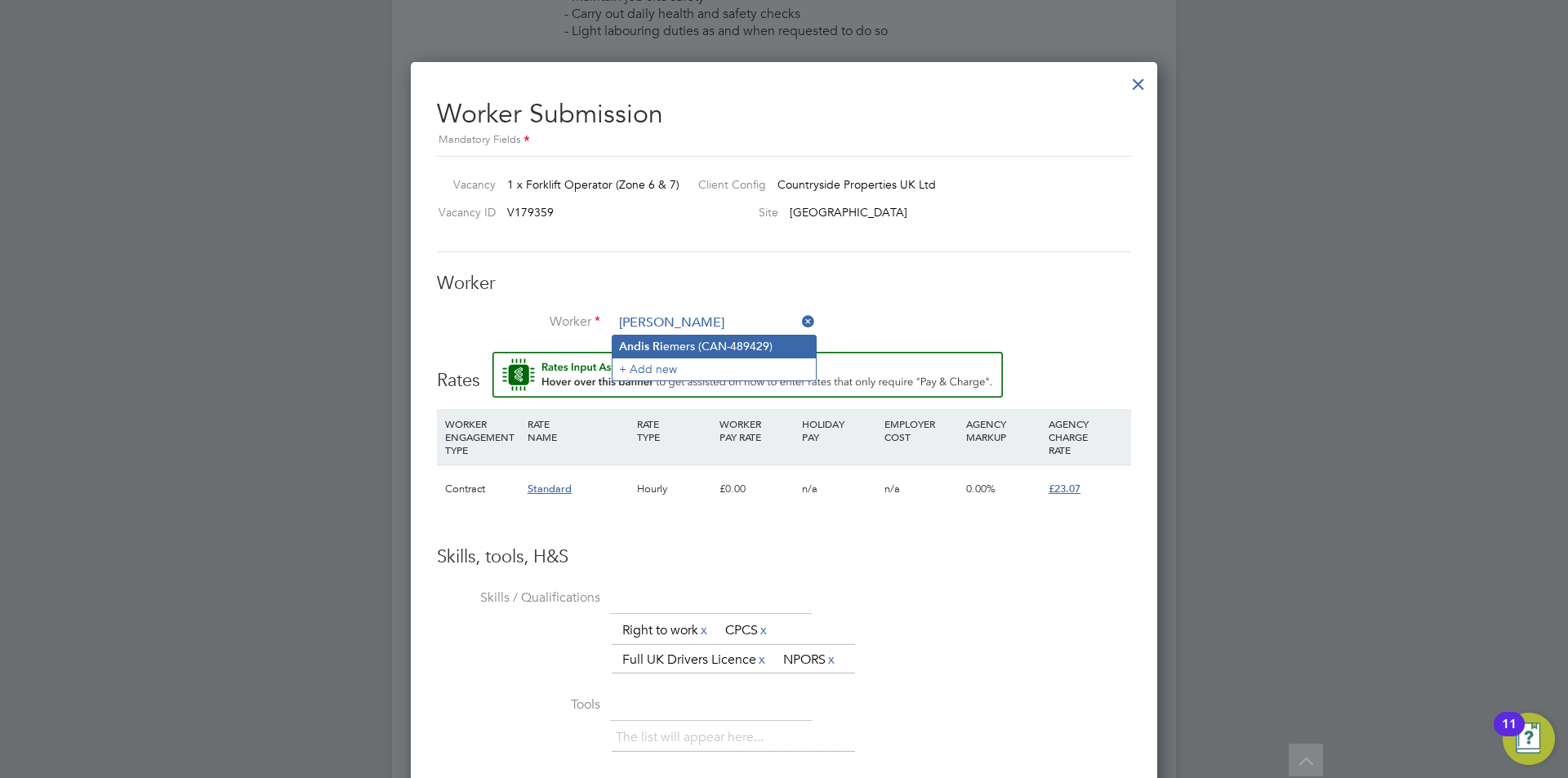
click at [693, 337] on li "Andis Ri emers (CAN-489429)" at bounding box center [713, 347] width 203 height 22
type input "[PERSON_NAME] (CAN-489429)"
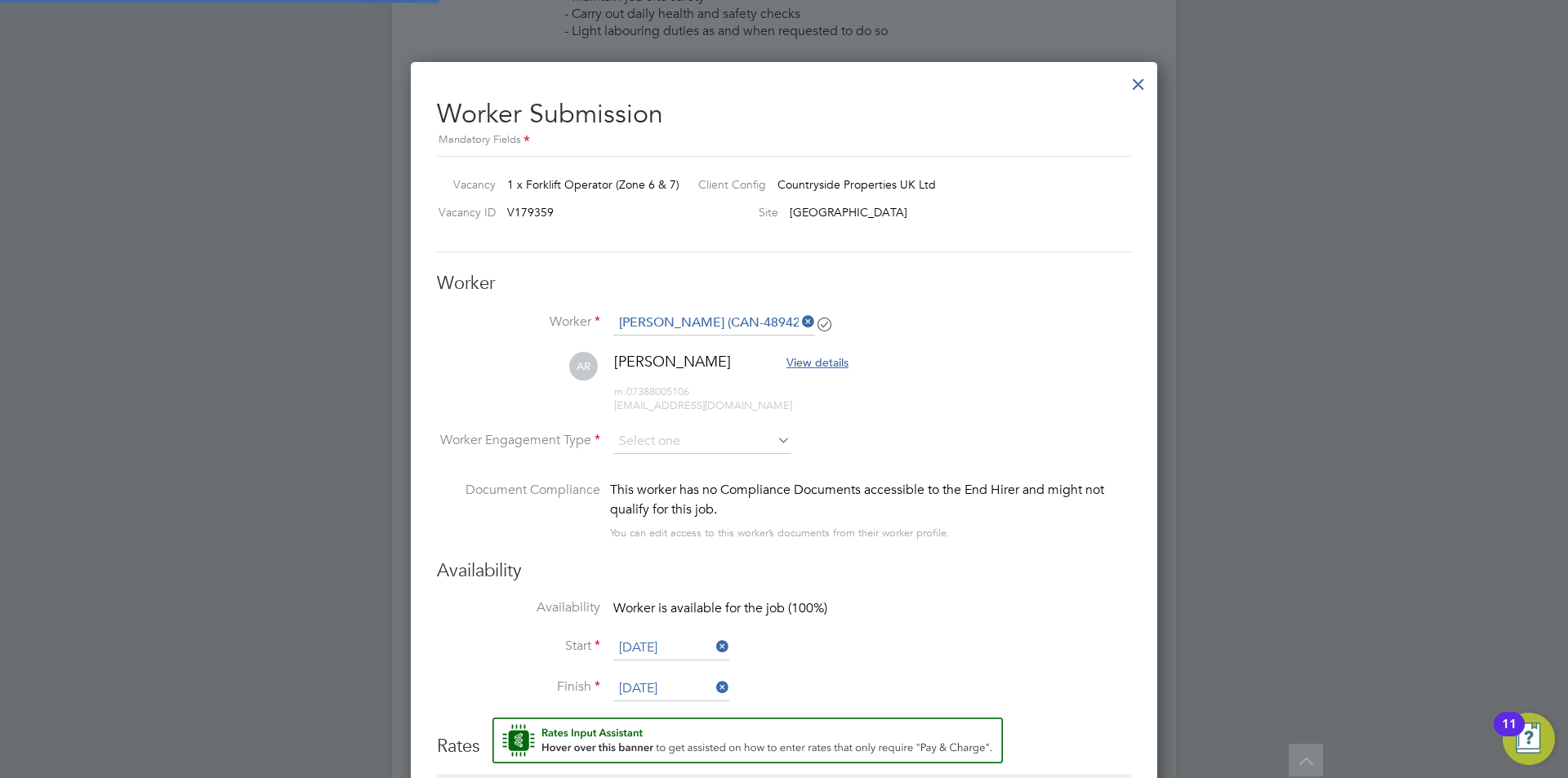
scroll to position [1400, 747]
click at [680, 437] on input at bounding box center [702, 442] width 177 height 24
click at [664, 457] on li "Contract" at bounding box center [702, 465] width 179 height 21
type input "Contract"
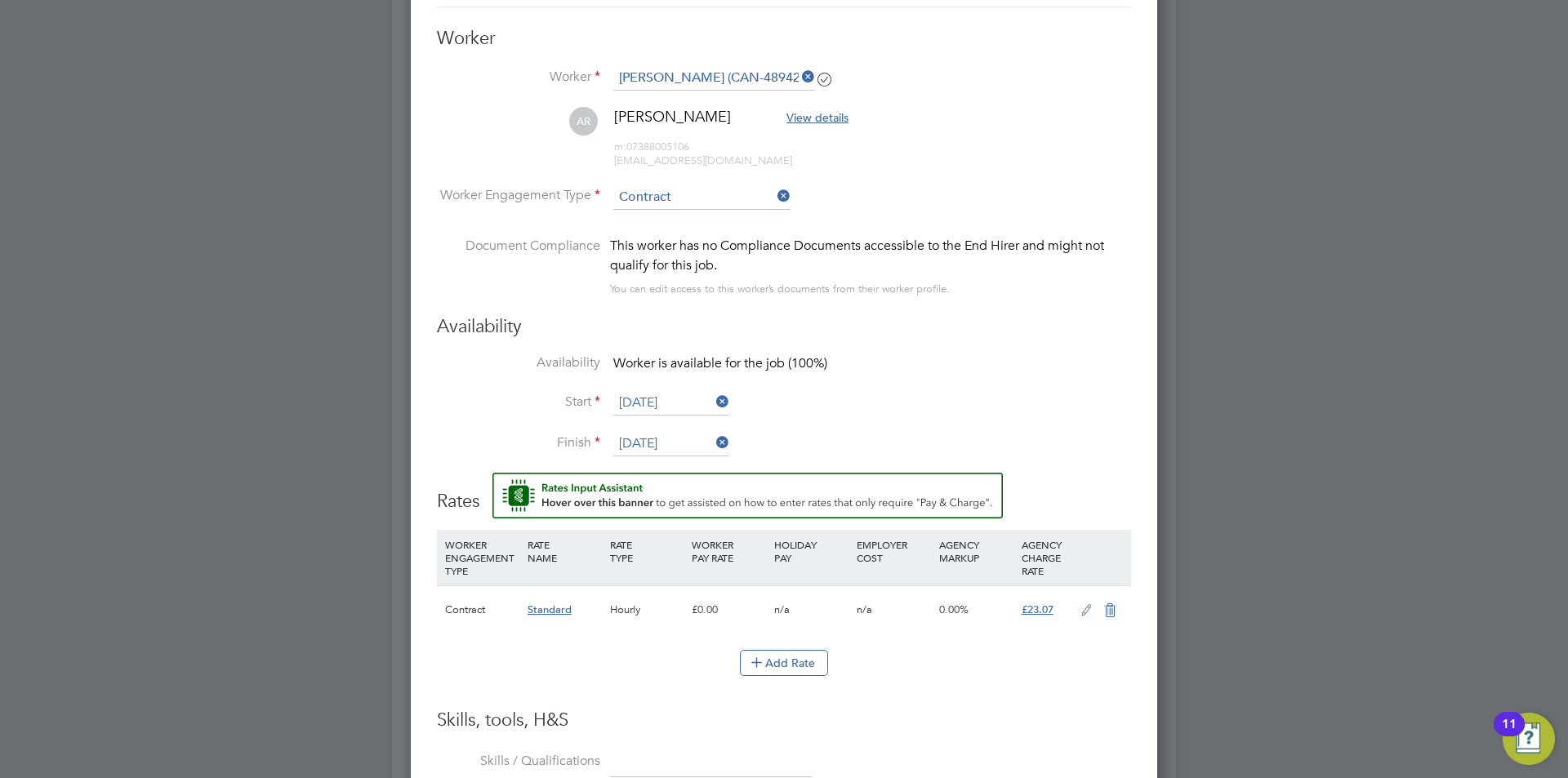
click at [1082, 606] on icon at bounding box center [1086, 611] width 20 height 13
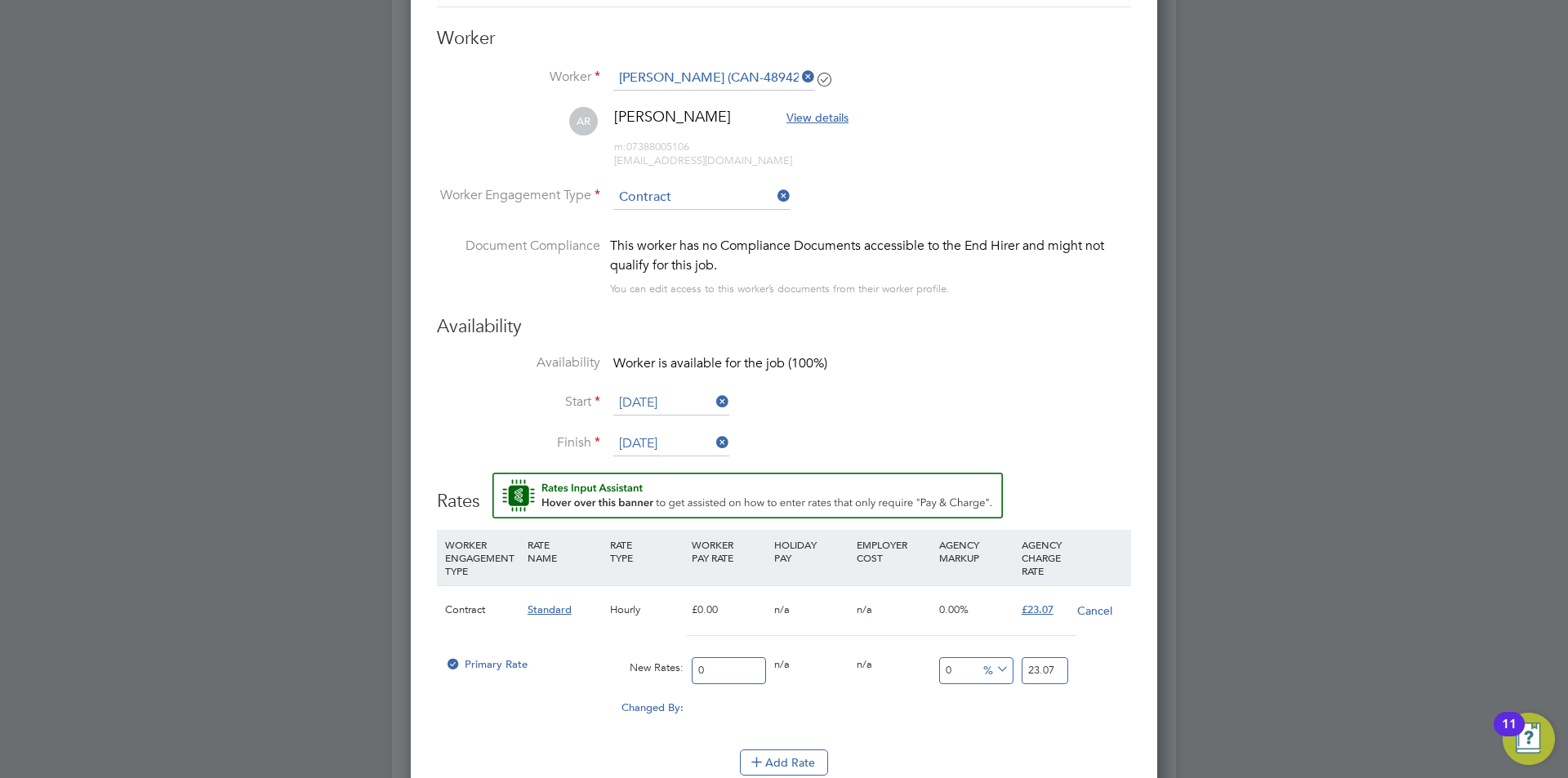
click at [717, 667] on input "0" at bounding box center [729, 671] width 74 height 27
type input "1"
type input "18"
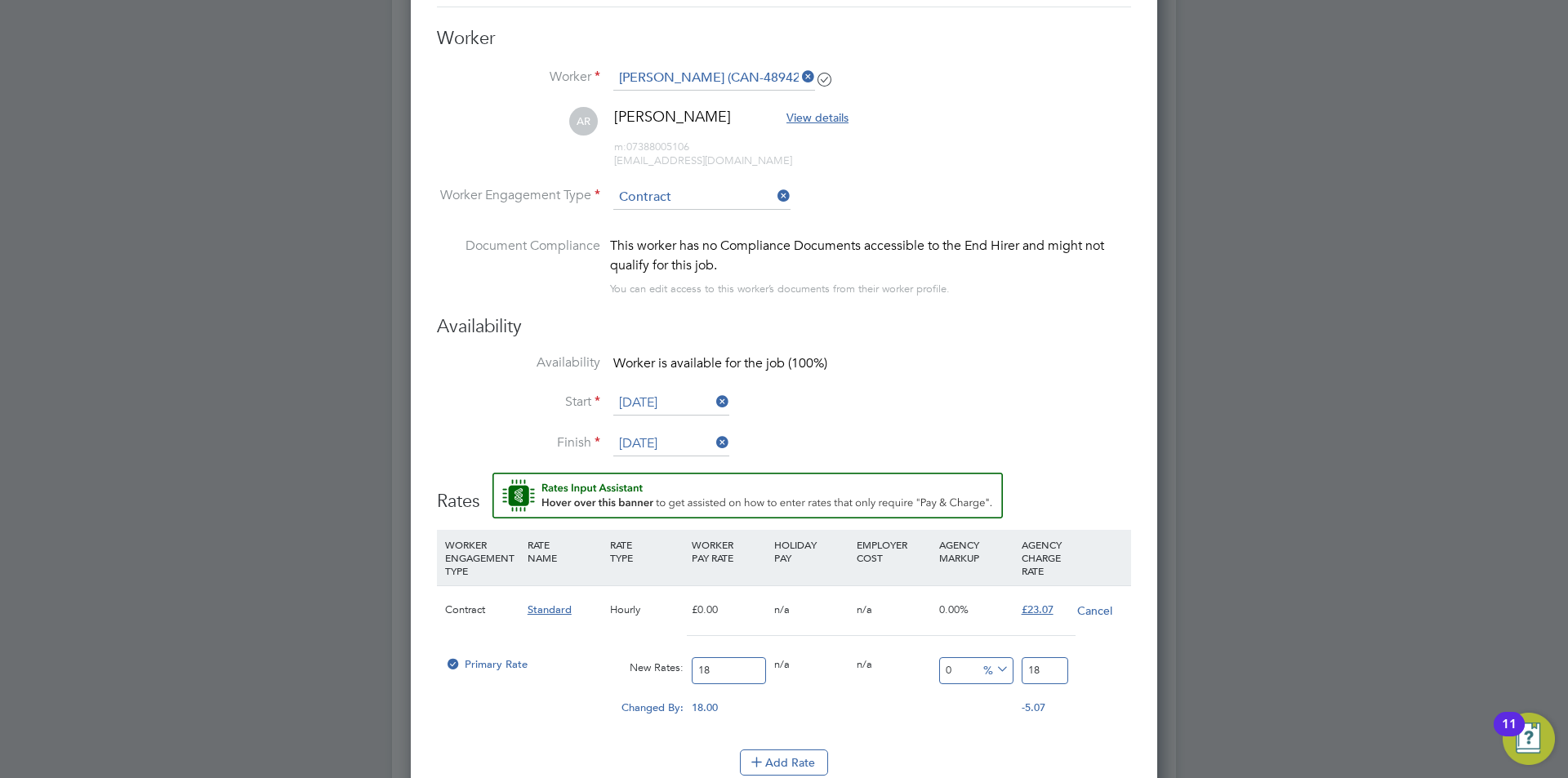
type input "18"
drag, startPoint x: 1044, startPoint y: 671, endPoint x: 969, endPoint y: 660, distance: 75.8
click at [969, 660] on div "Primary Rate New Rates: 18 0 n/a 0 n/a 0 0 % 18" at bounding box center [784, 670] width 694 height 43
type input "-88.88888888888889"
type input "2"
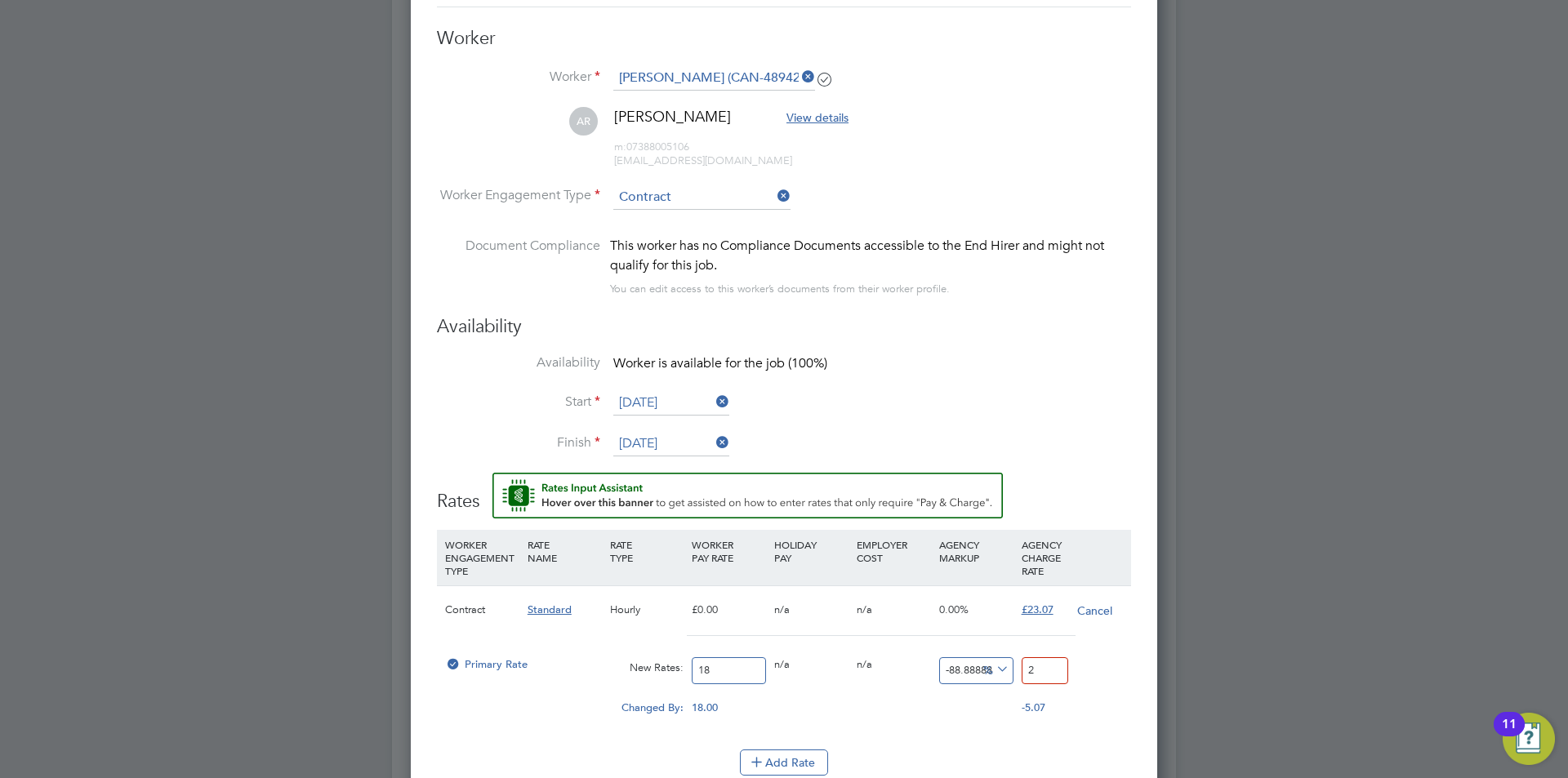
type input "27.77777777777778"
type input "23"
type input "29.444444444444443"
type input "23.30"
type input "29.483333333333334"
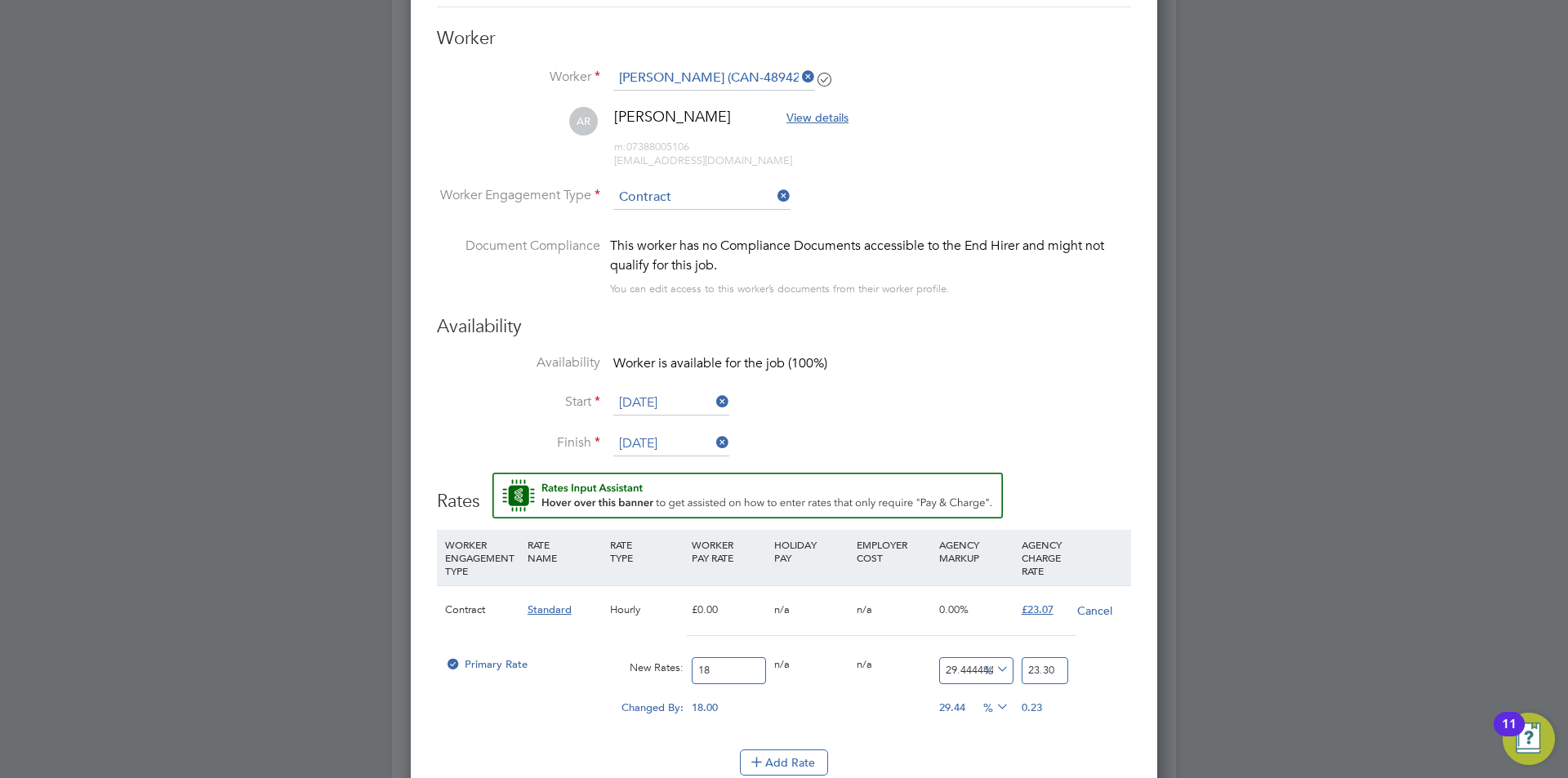
type input "23.307"
type input "29.444444444444443"
type input "23.3"
type input "27.77777777777778"
type input "23.0"
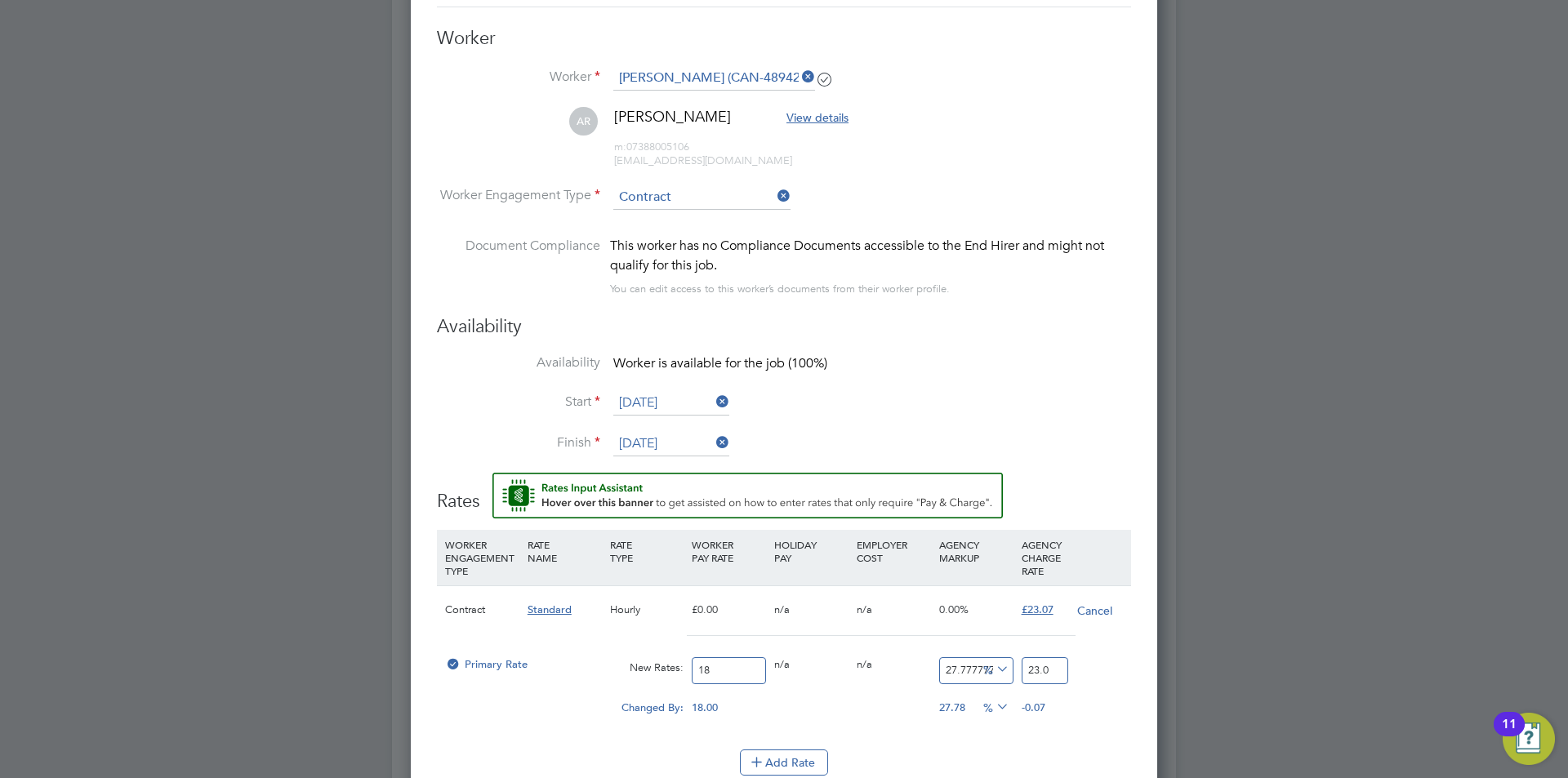
type input "28.166666666666668"
type input "23.07"
click at [1089, 721] on div "Changed By: 18.00 0.00 0.00 28.17 -18 % 0.00" at bounding box center [784, 713] width 694 height 40
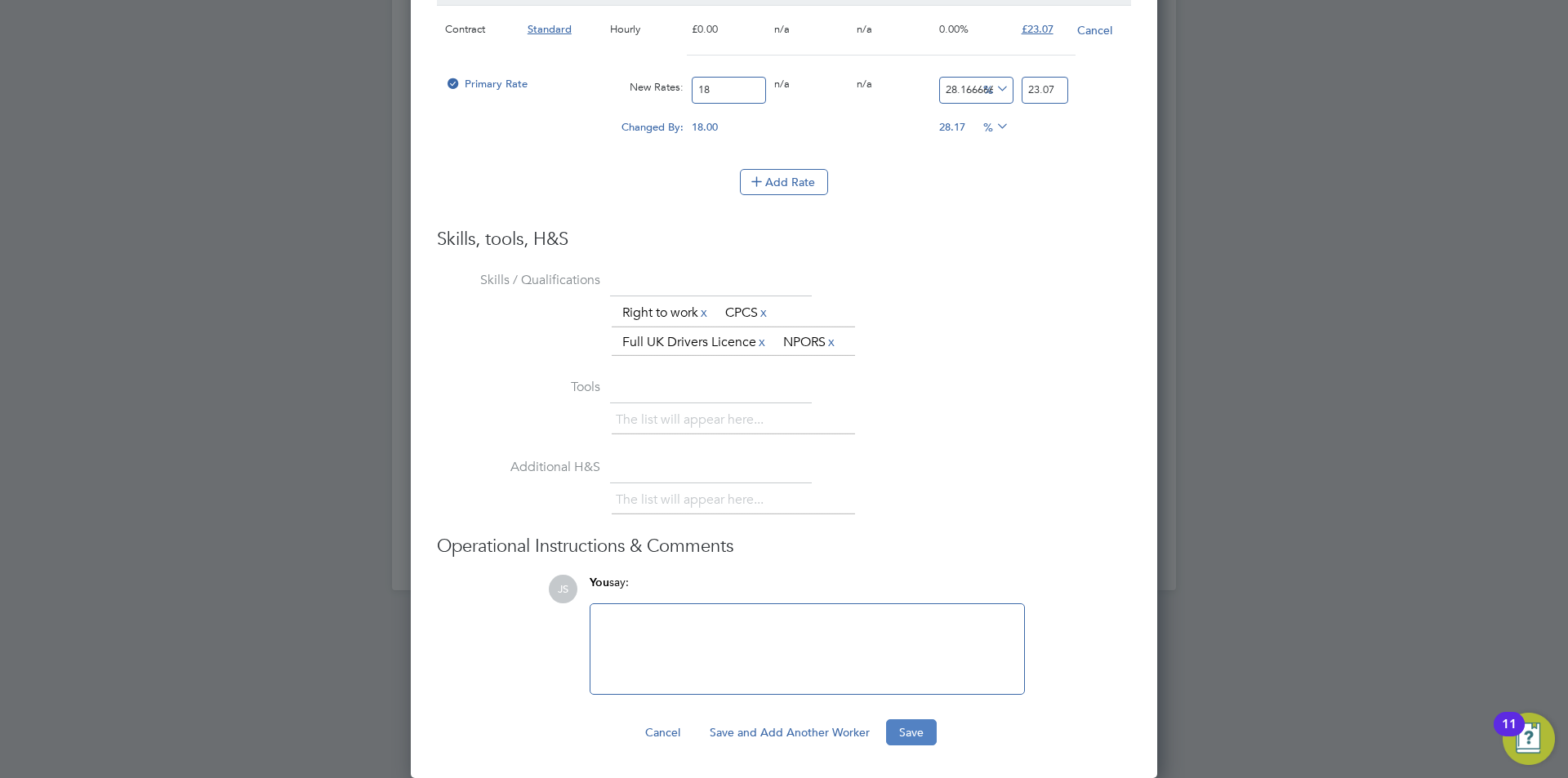
click at [903, 727] on button "Save" at bounding box center [911, 732] width 51 height 26
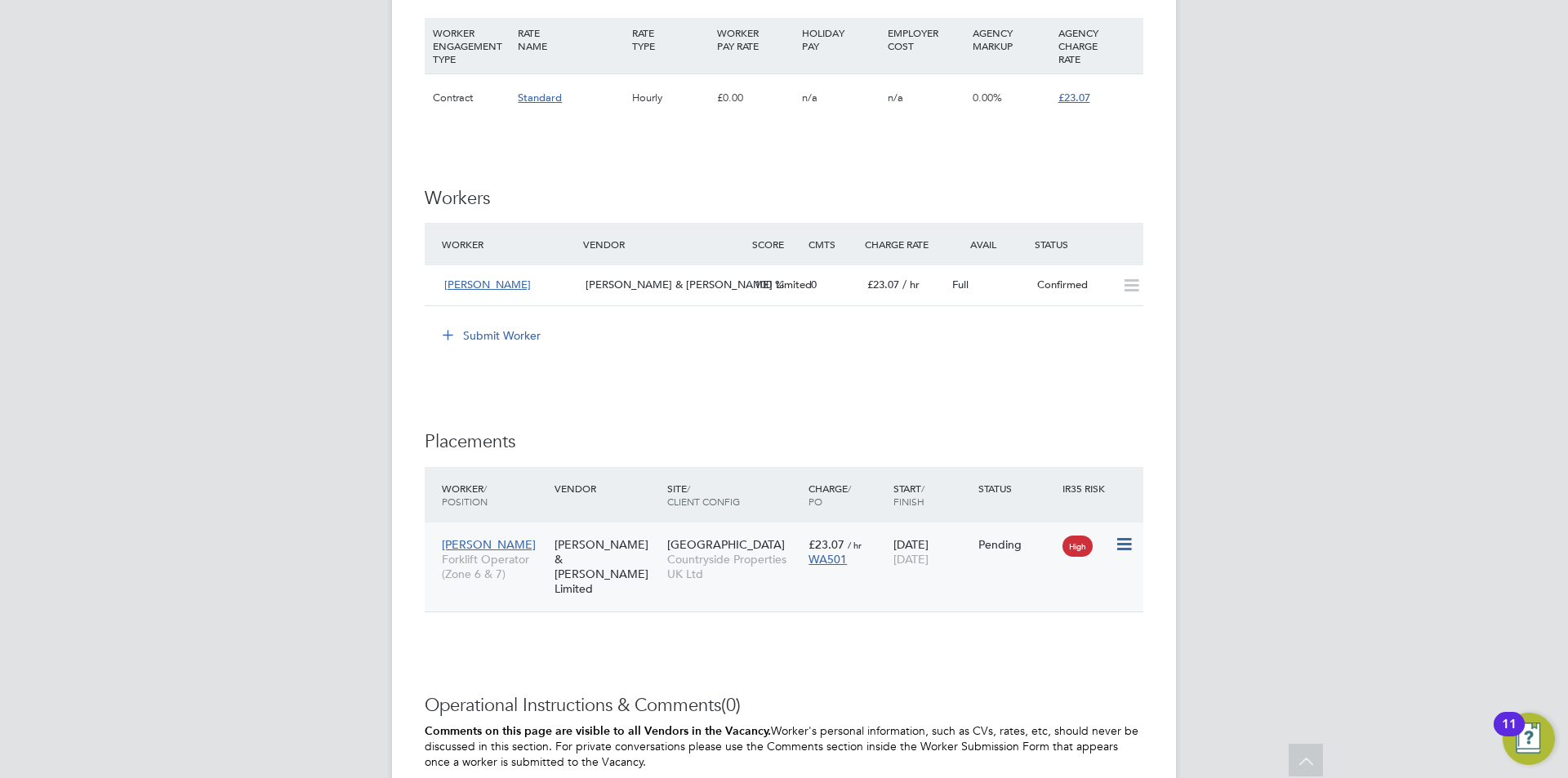
click at [1120, 545] on icon at bounding box center [1122, 545] width 16 height 19
click at [1041, 647] on li "Start" at bounding box center [1073, 645] width 116 height 23
type input "Paul Adcock"
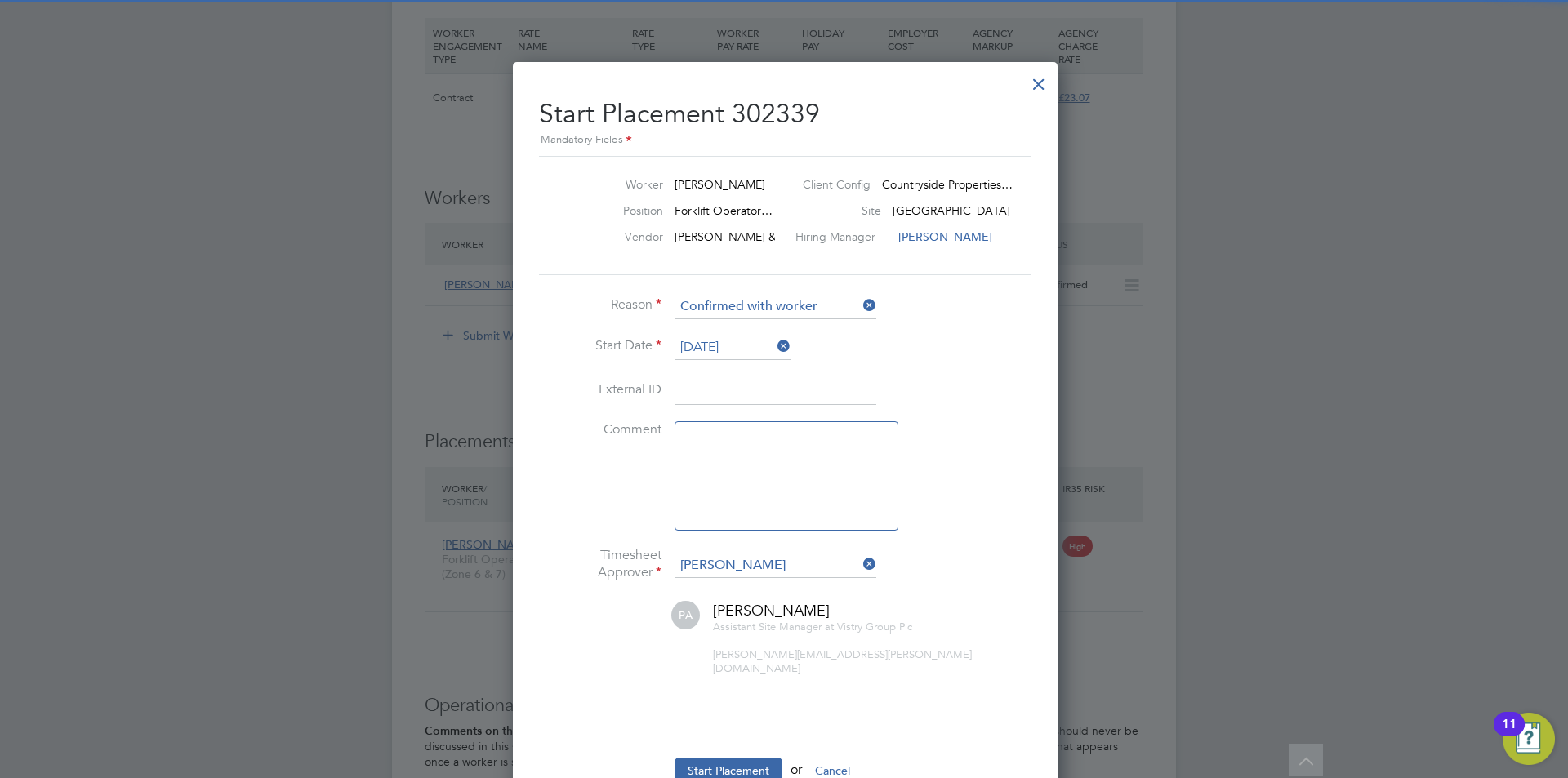
click at [832, 459] on textarea at bounding box center [786, 477] width 223 height 110
type textarea "checked in on site"
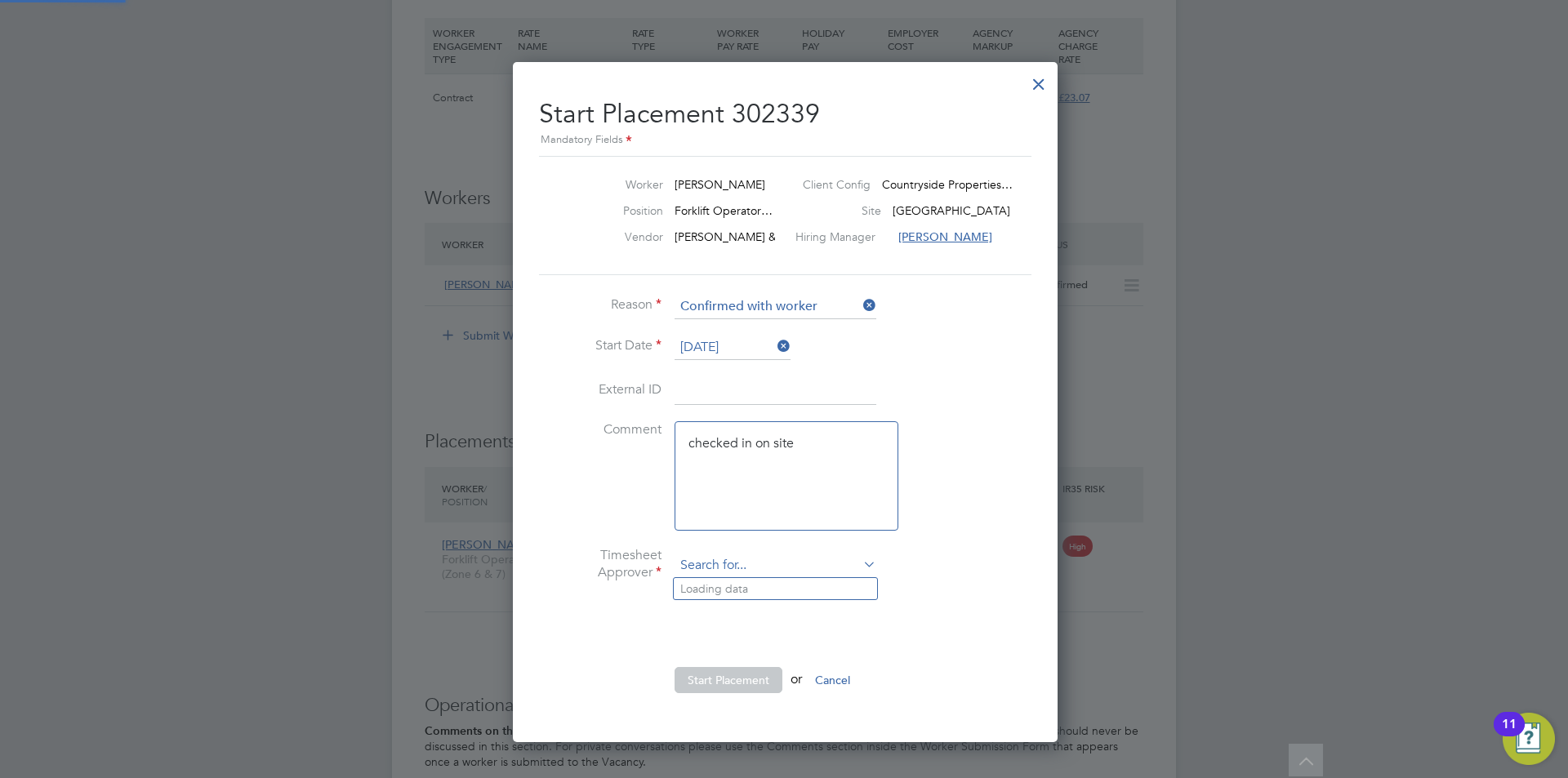
click at [756, 577] on input at bounding box center [776, 565] width 202 height 24
type input "r"
click at [733, 579] on li "Ethan Mc Hendry" at bounding box center [784, 589] width 221 height 22
type input "Ethan McHendry"
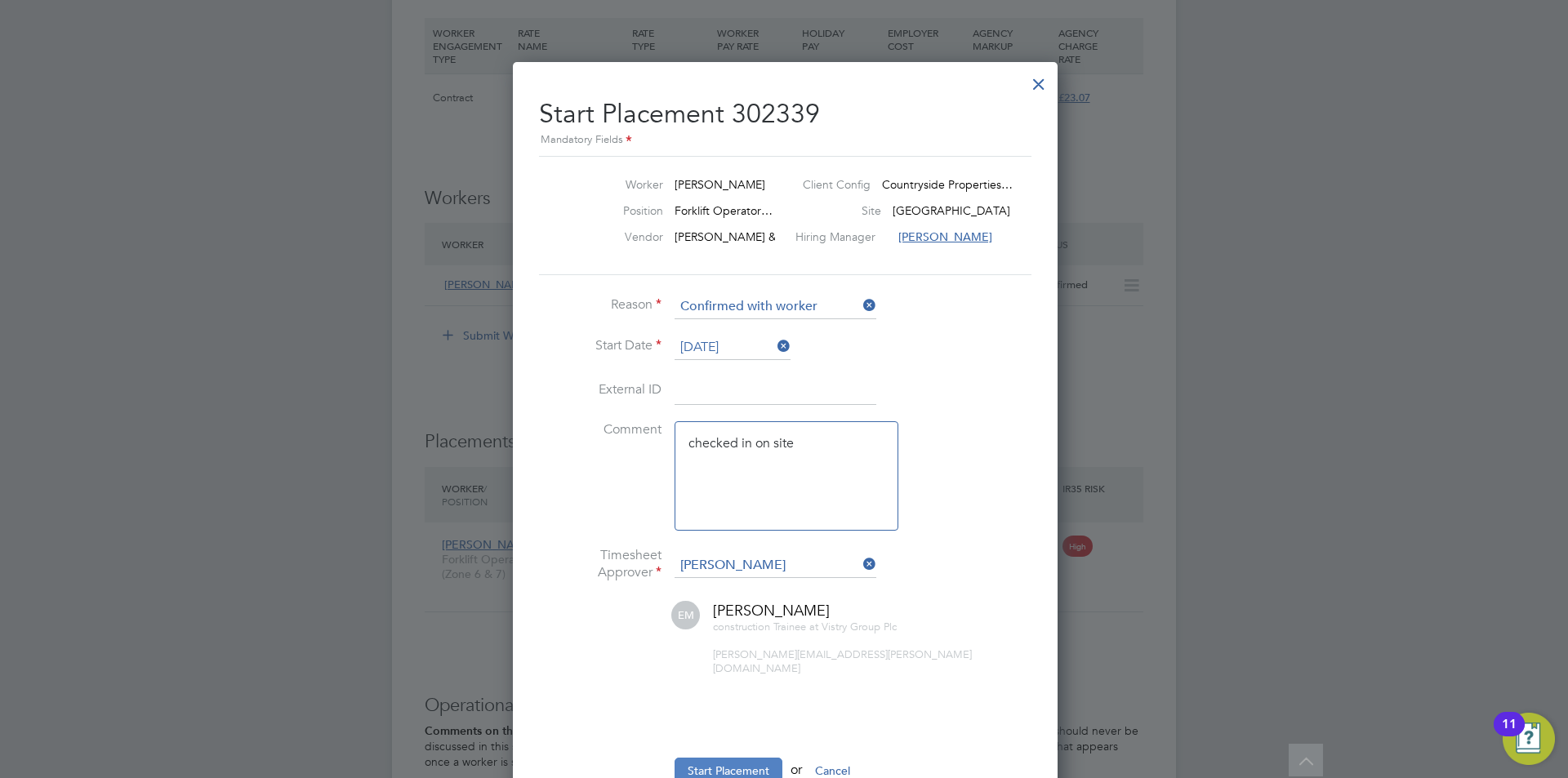
click at [730, 758] on button "Start Placement" at bounding box center [729, 770] width 108 height 26
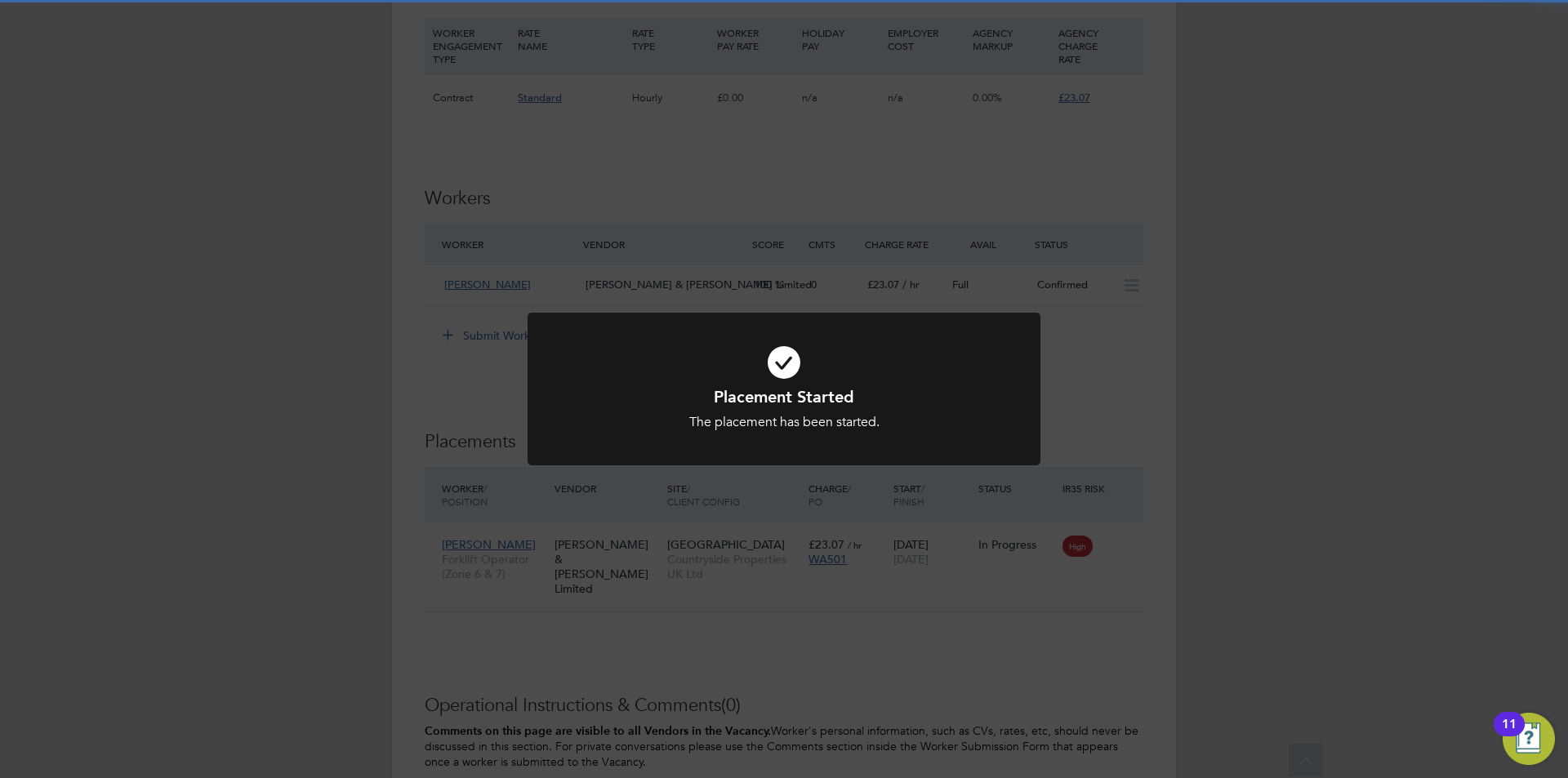
click at [964, 532] on div "Placement Started The placement has been started. Cancel Okay" at bounding box center [784, 389] width 1568 height 778
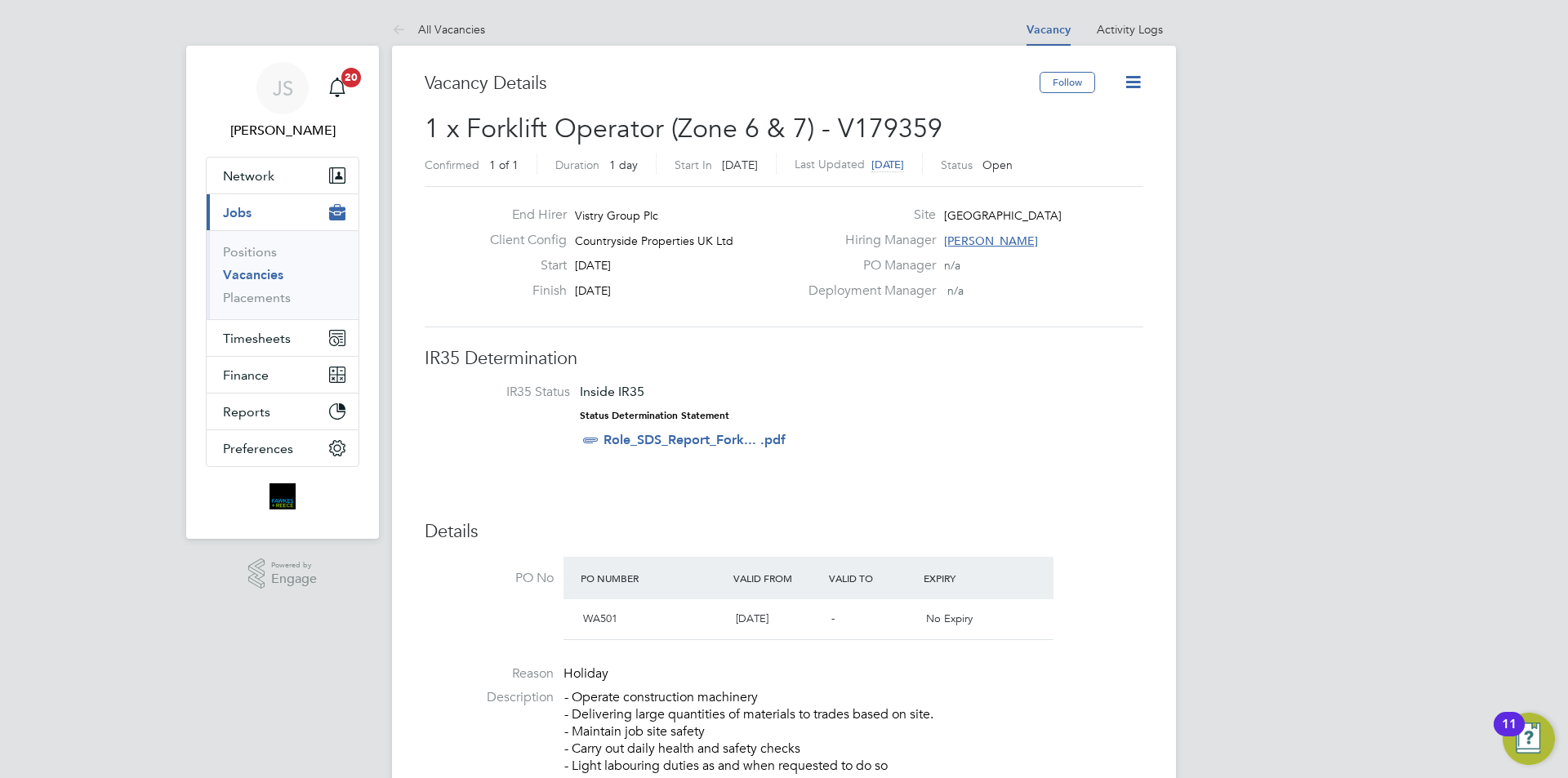
click at [1136, 86] on icon at bounding box center [1132, 82] width 20 height 20
click at [1096, 140] on li "Update Status" at bounding box center [1093, 143] width 94 height 23
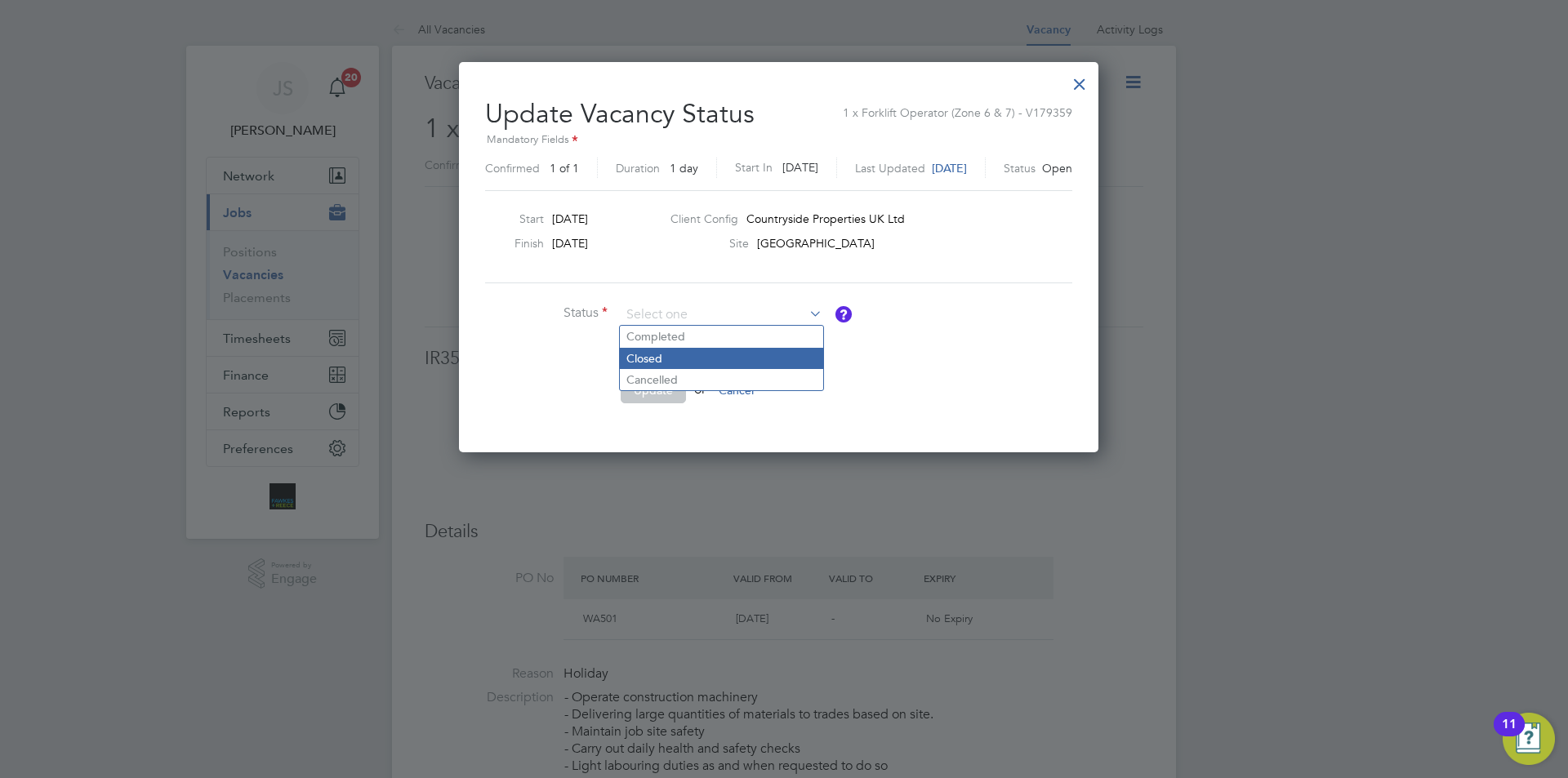
click at [669, 360] on li "Closed" at bounding box center [721, 358] width 203 height 21
type input "Closed"
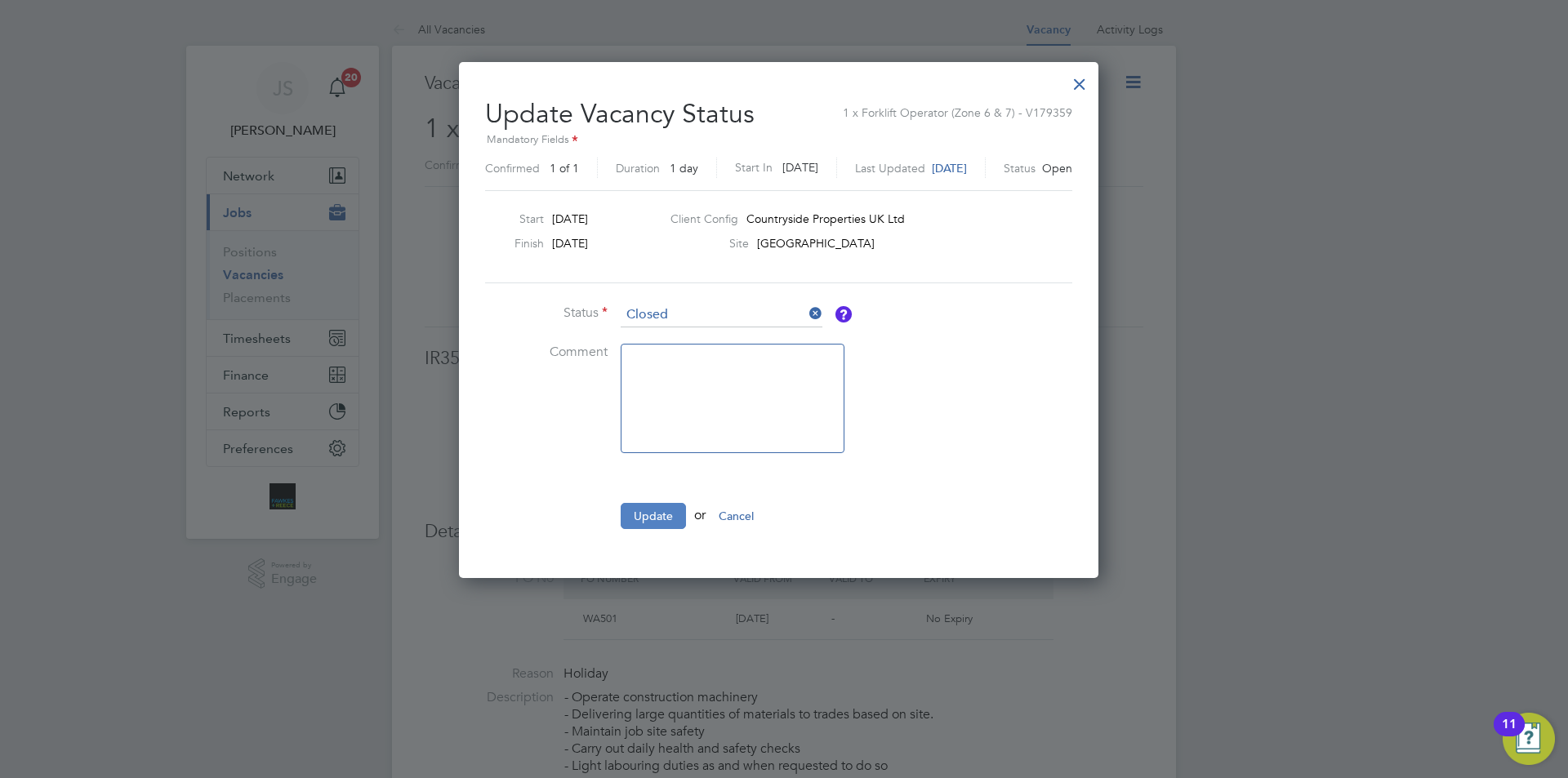
click at [681, 523] on button "Update" at bounding box center [654, 516] width 65 height 26
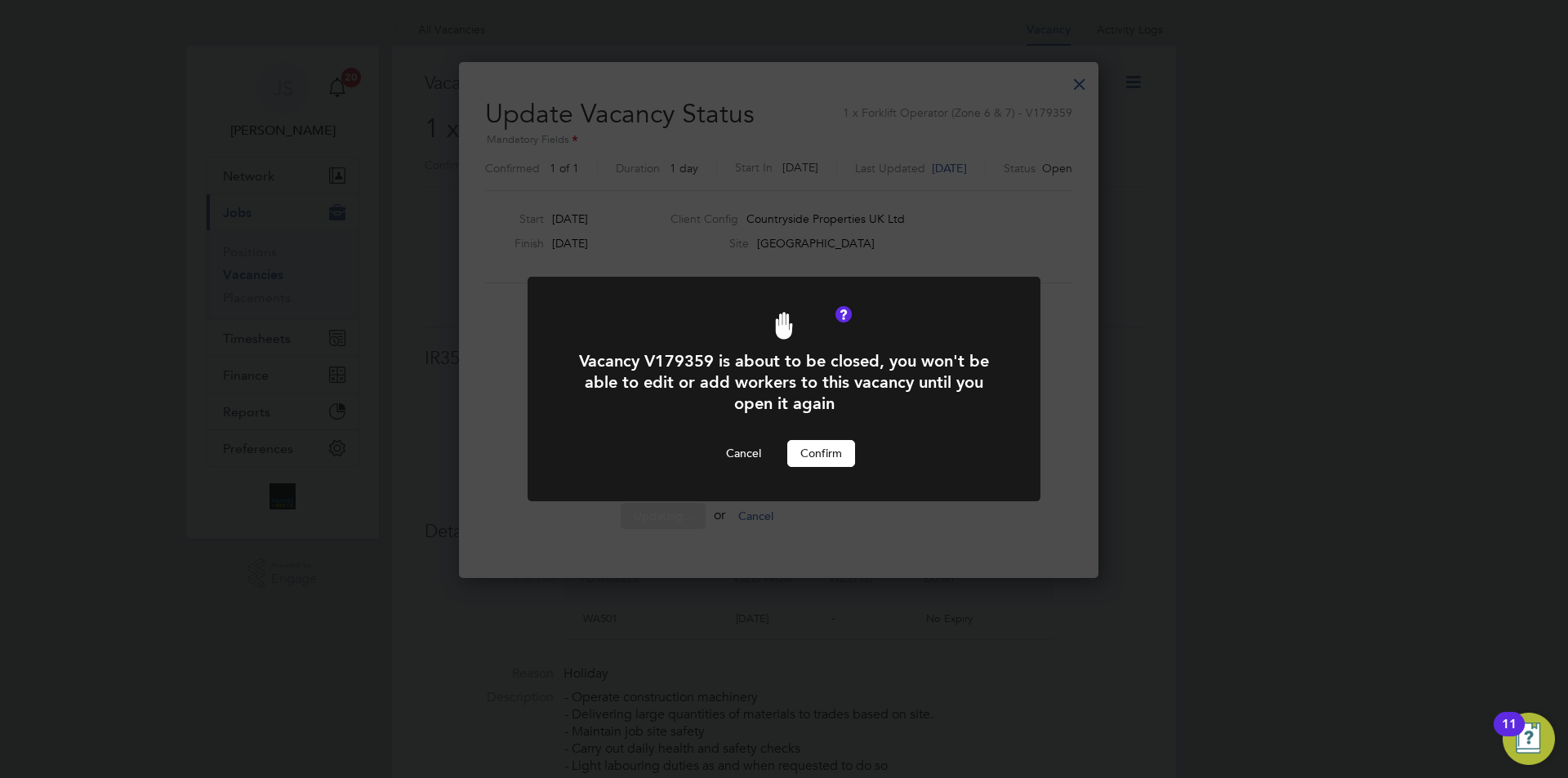
click at [848, 454] on button "Confirm" at bounding box center [821, 453] width 67 height 26
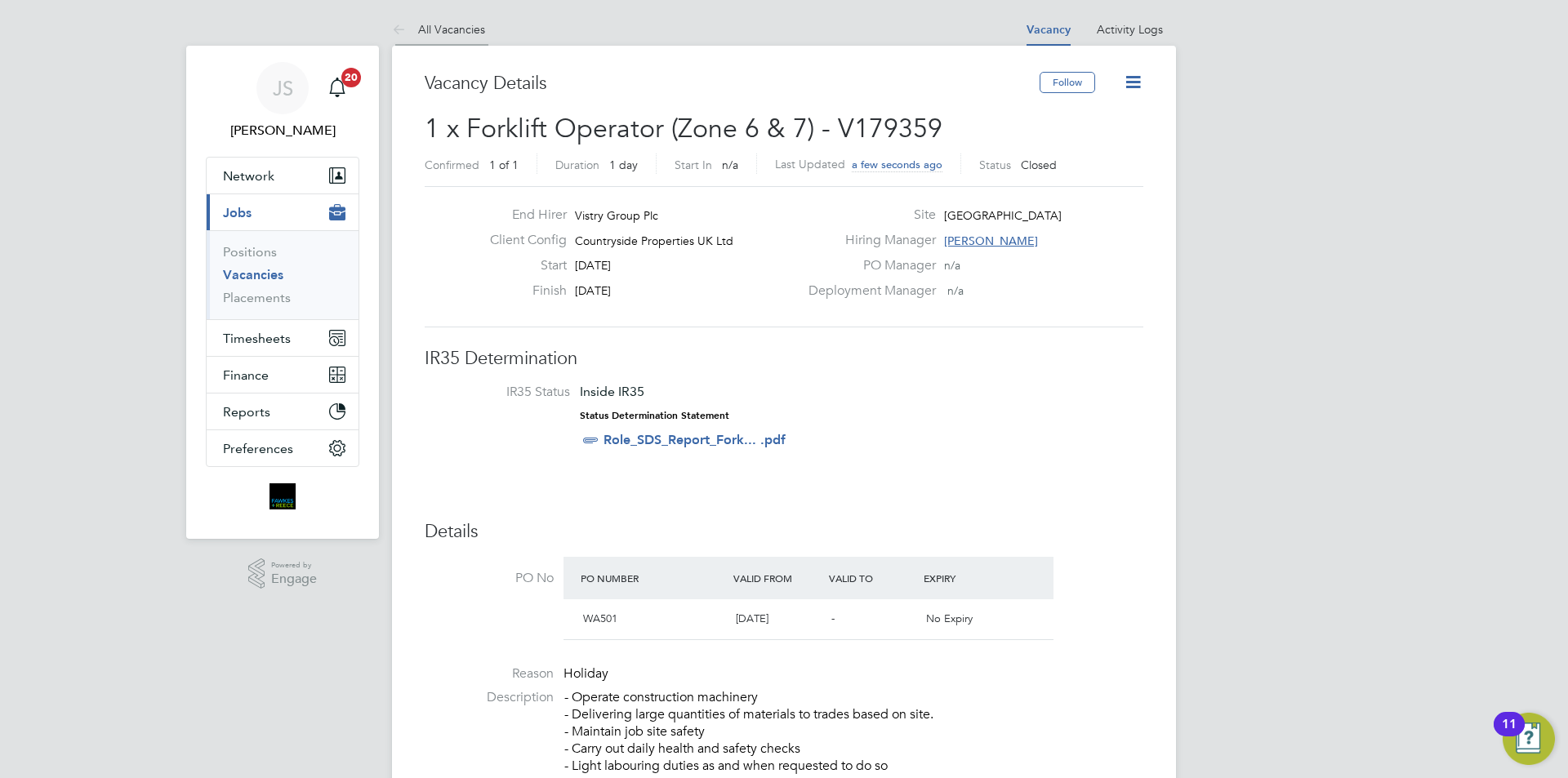
click at [468, 25] on link "All Vacancies" at bounding box center [438, 29] width 93 height 14
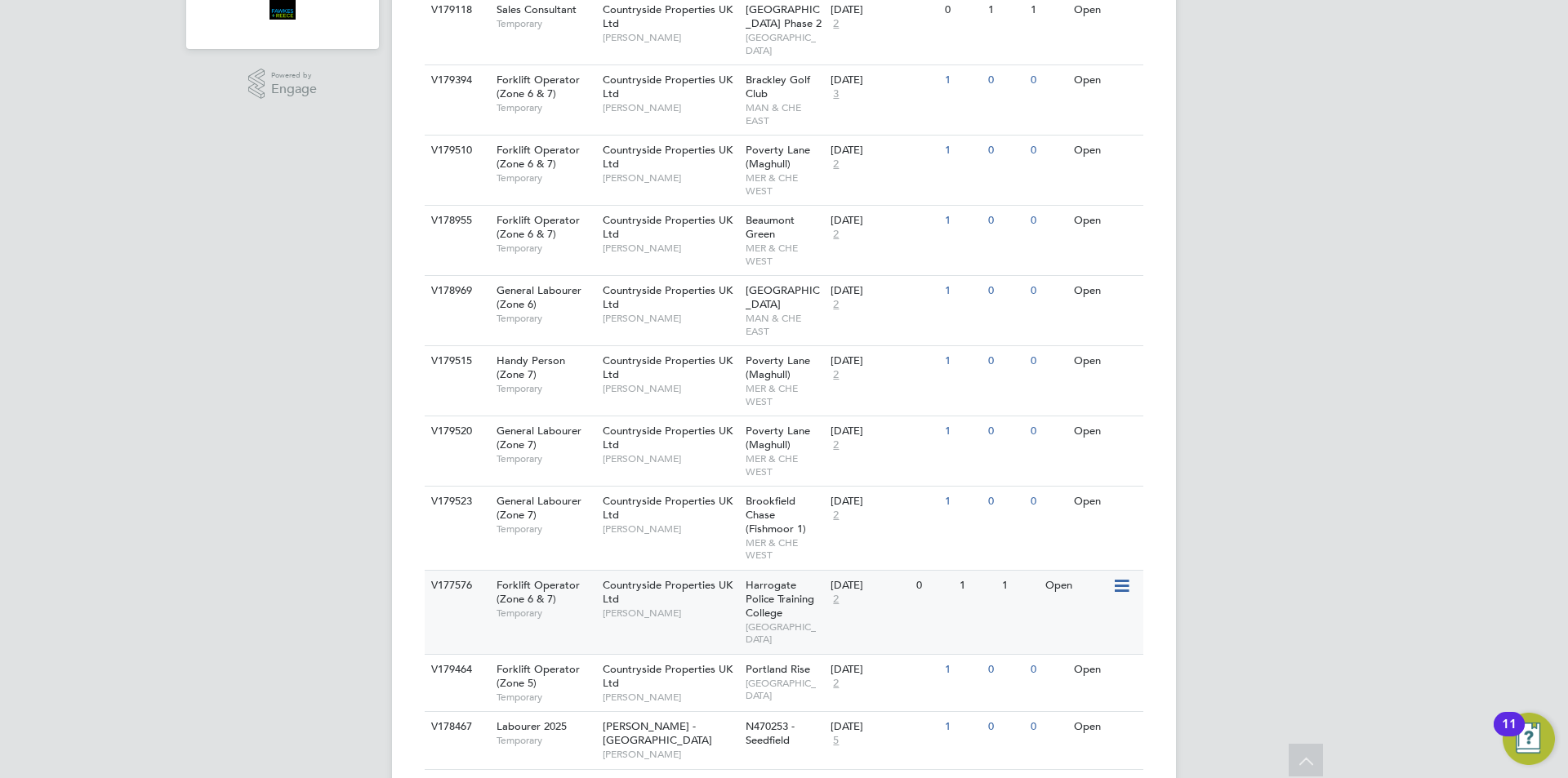
scroll to position [82, 0]
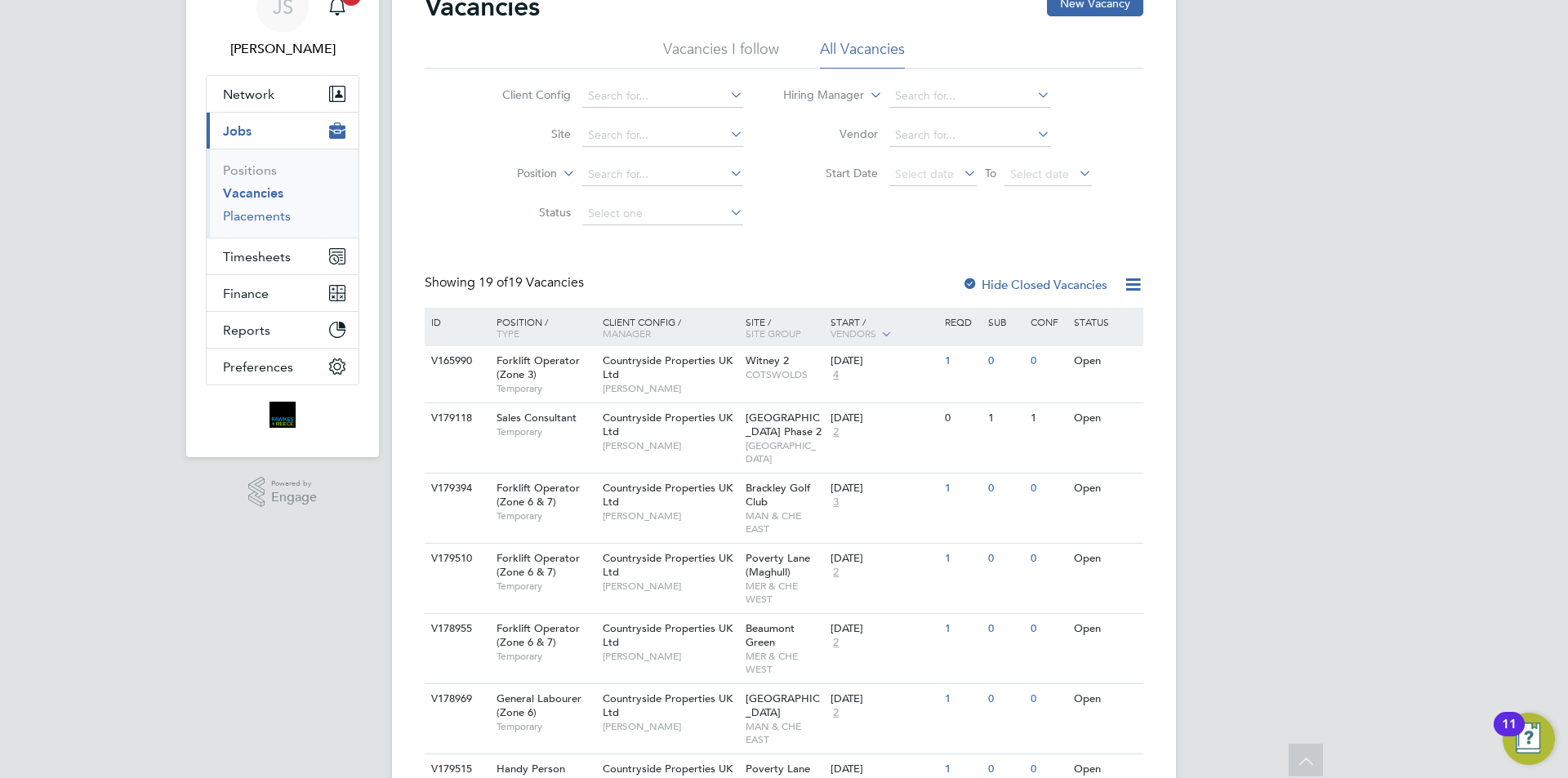
click at [232, 218] on link "Placements" at bounding box center [257, 216] width 67 height 15
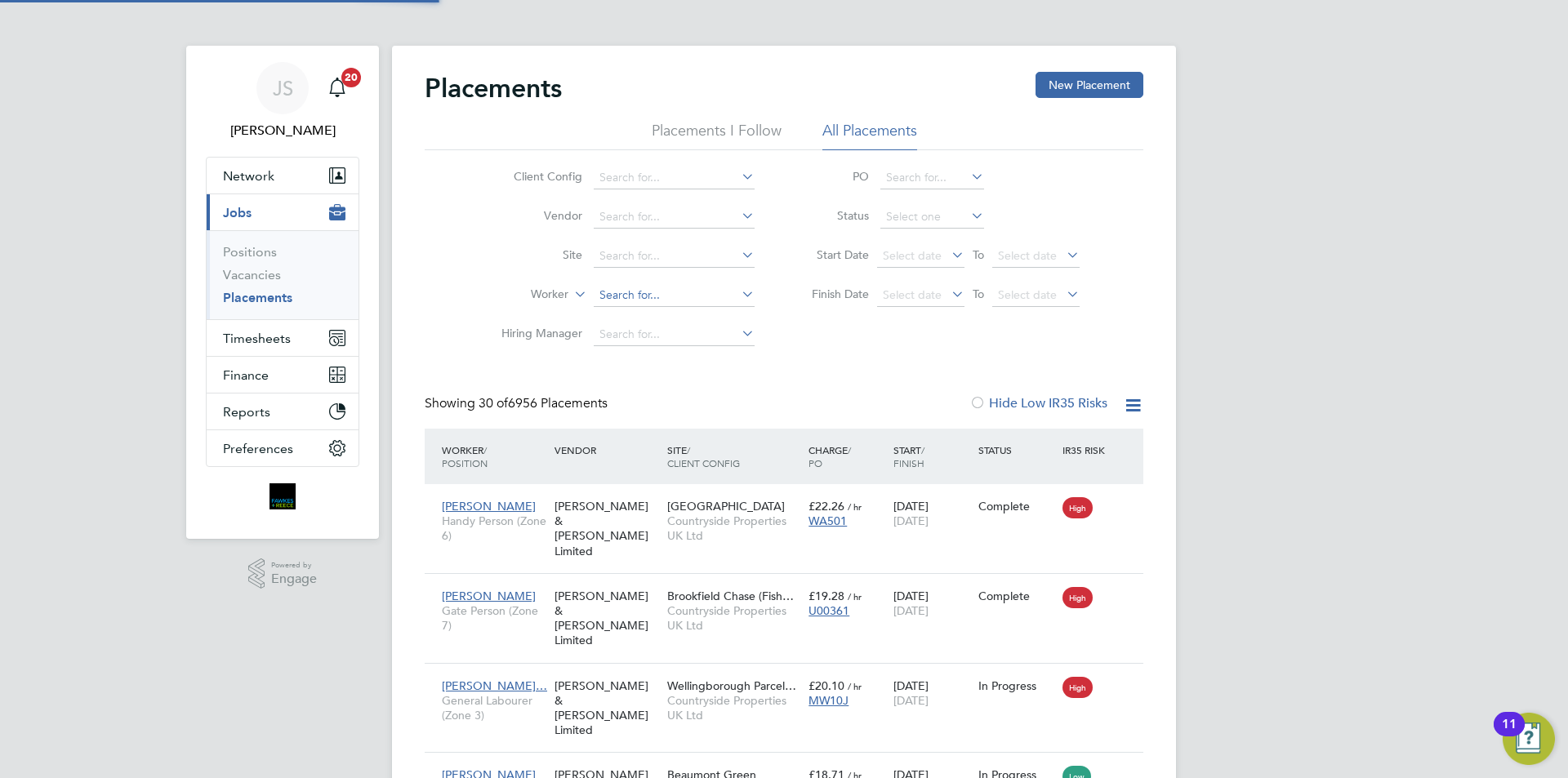
scroll to position [62, 142]
click at [639, 299] on input at bounding box center [674, 296] width 161 height 23
click at [655, 319] on li "John Pow ell" at bounding box center [674, 318] width 163 height 22
type input "John Powell"
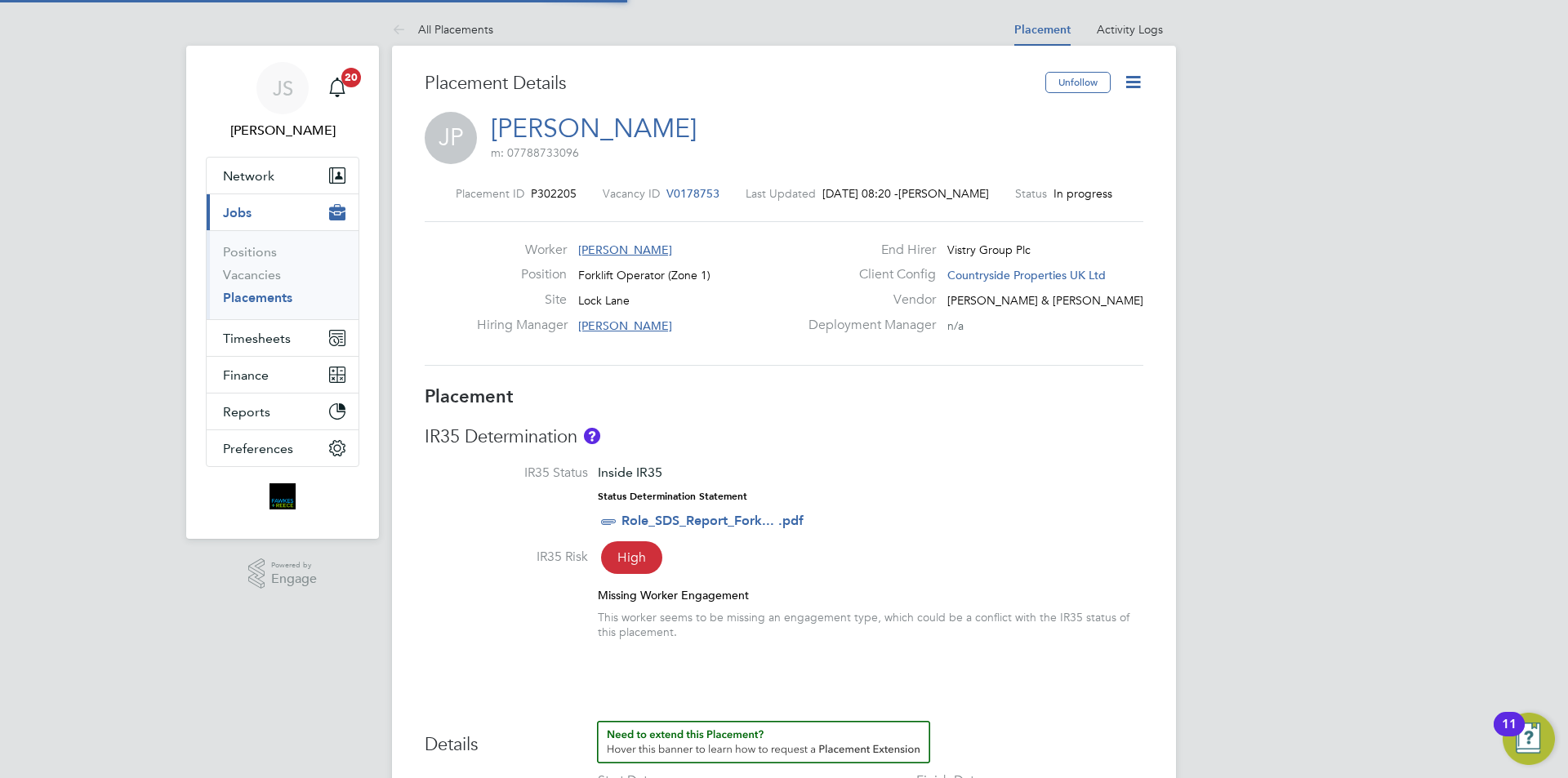
click at [684, 190] on span "V0178753" at bounding box center [692, 193] width 53 height 14
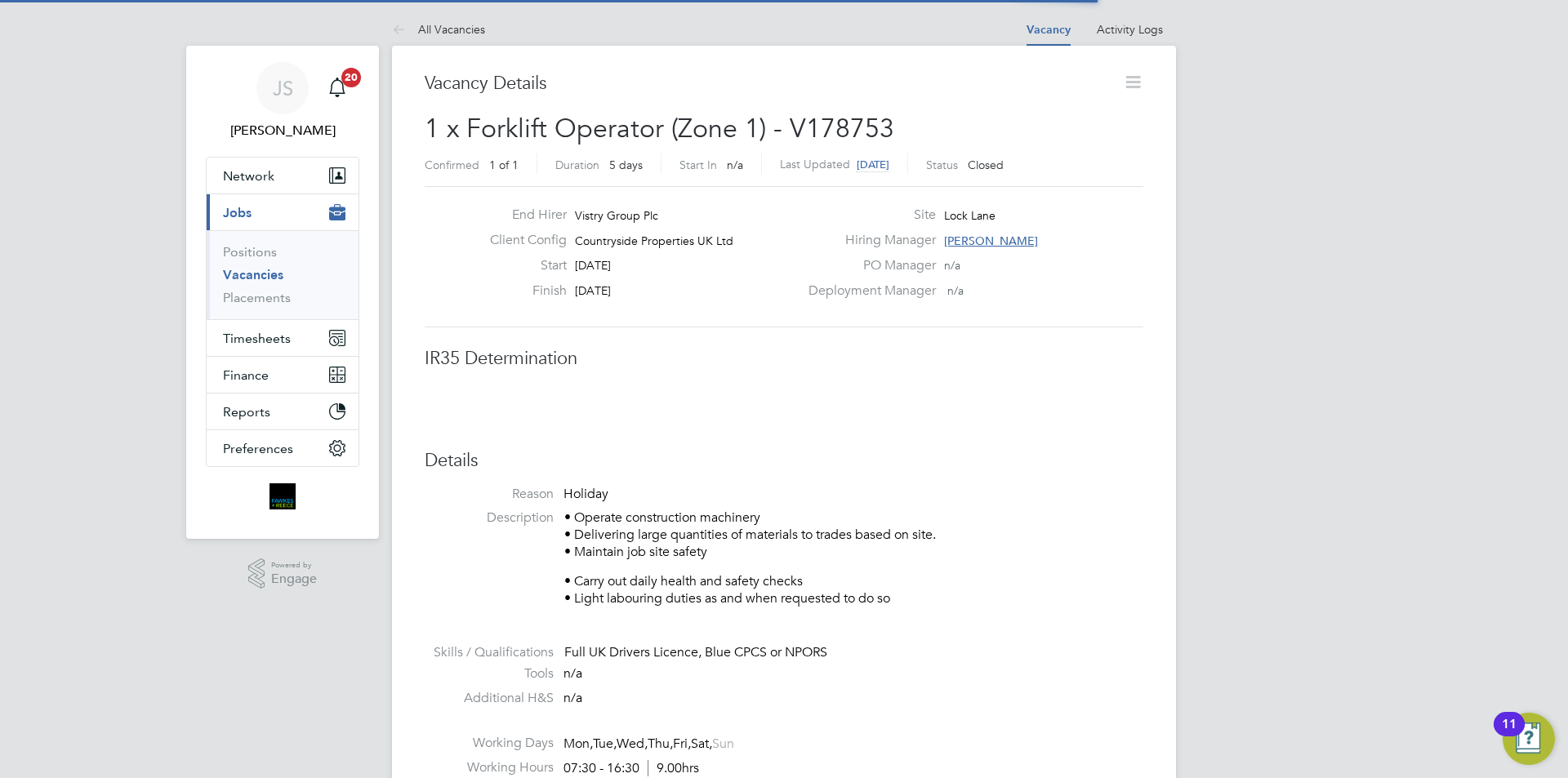
scroll to position [8, 8]
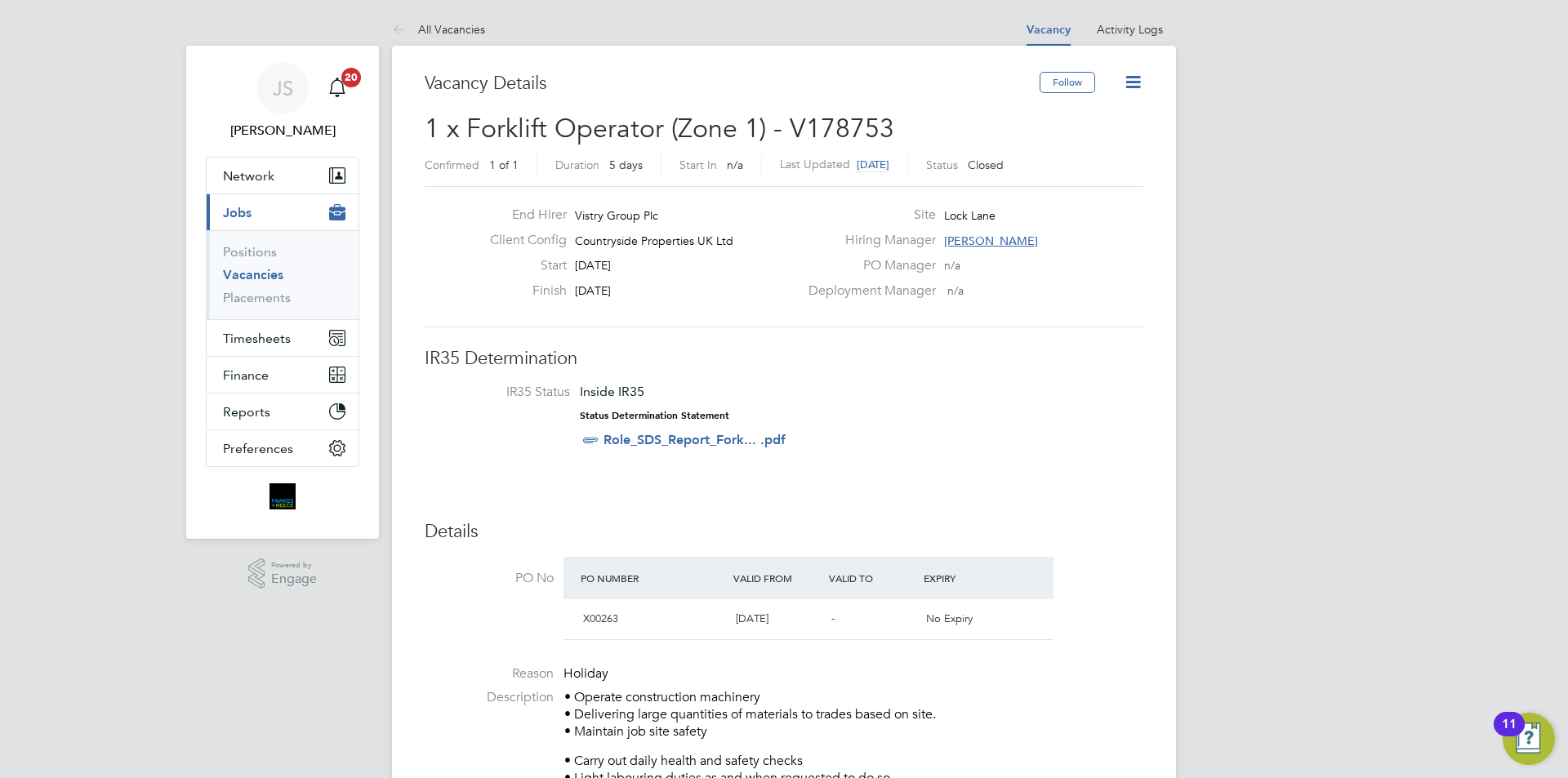
click at [1143, 87] on icon at bounding box center [1132, 82] width 20 height 20
click at [1095, 143] on li "Update Status" at bounding box center [1093, 143] width 94 height 23
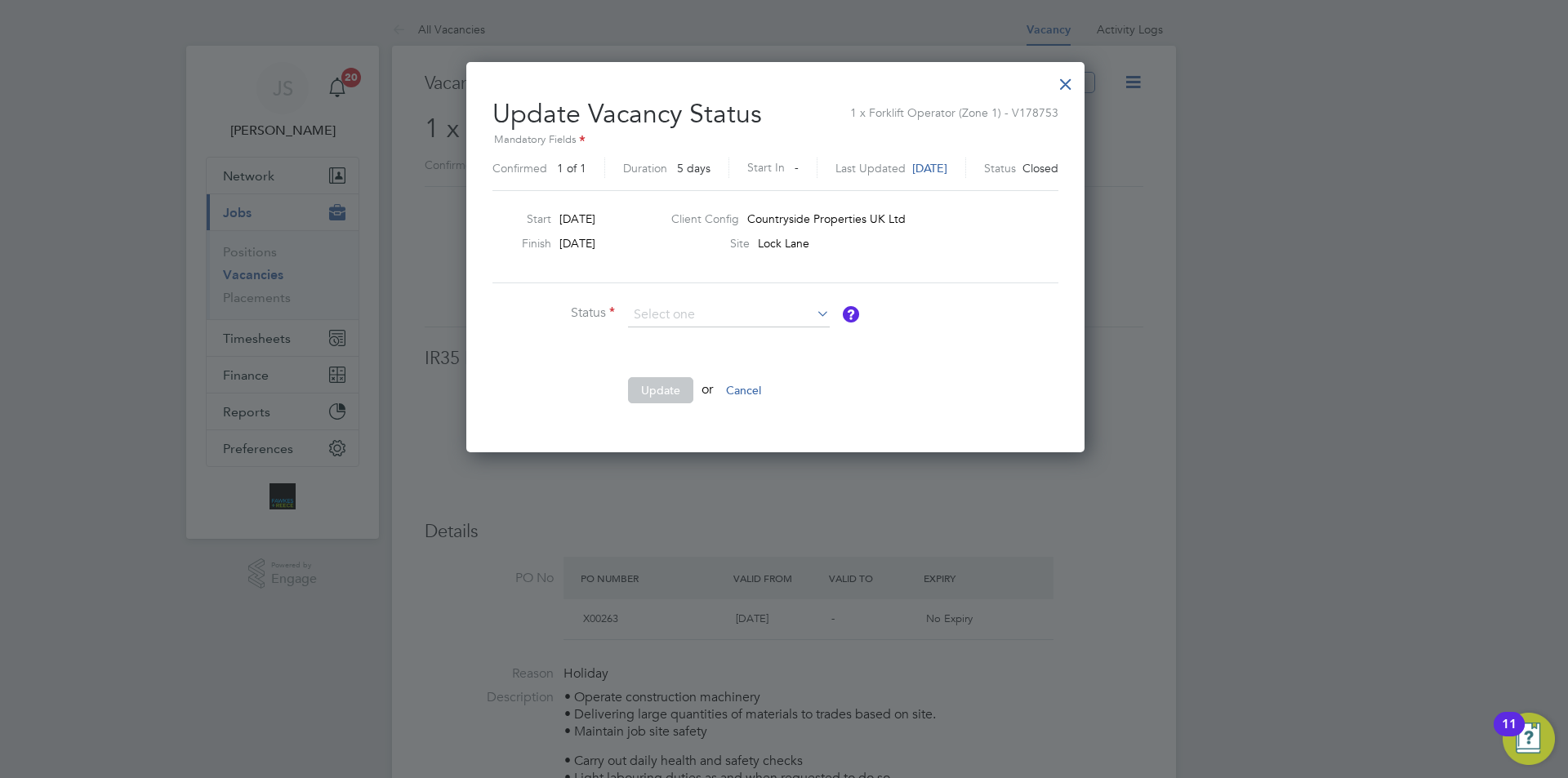
click at [674, 337] on li "Open" at bounding box center [729, 336] width 203 height 21
type input "Open"
click at [655, 397] on button "Update" at bounding box center [660, 390] width 65 height 26
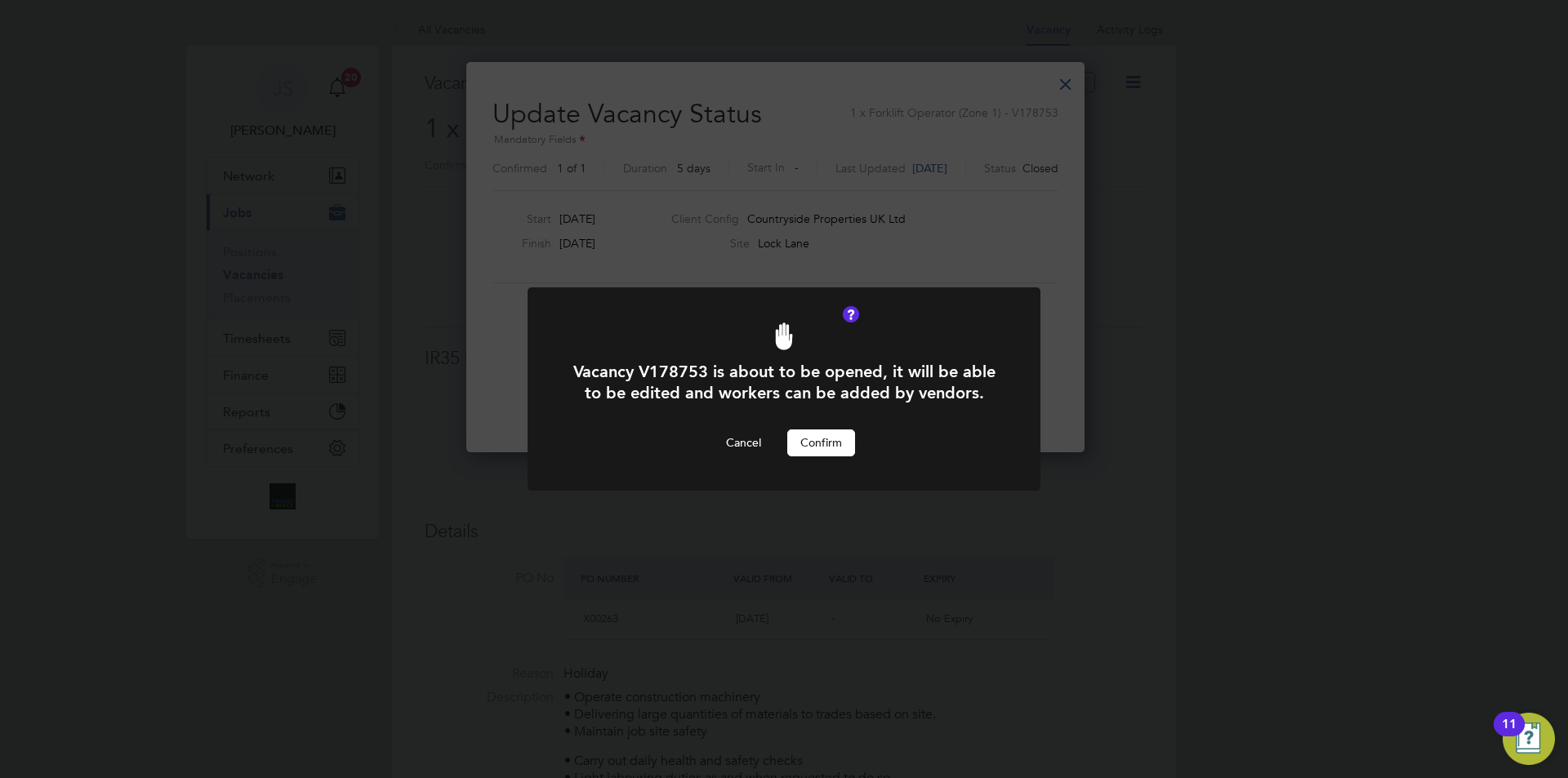
click at [829, 441] on button "Confirm" at bounding box center [821, 442] width 67 height 26
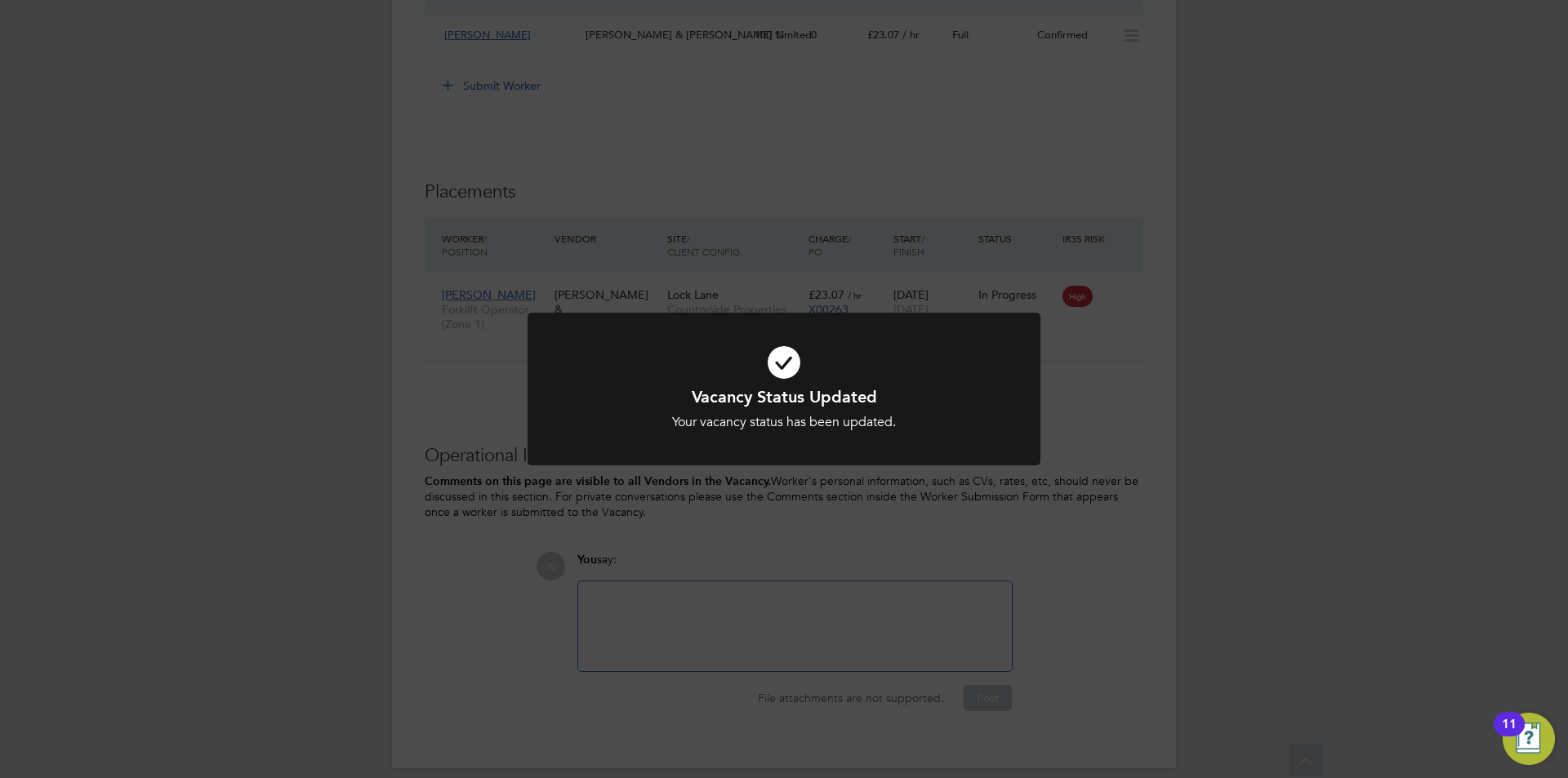
click at [744, 607] on div "Vacancy Status Updated Your vacancy status has been updated. Cancel Okay" at bounding box center [784, 389] width 1568 height 778
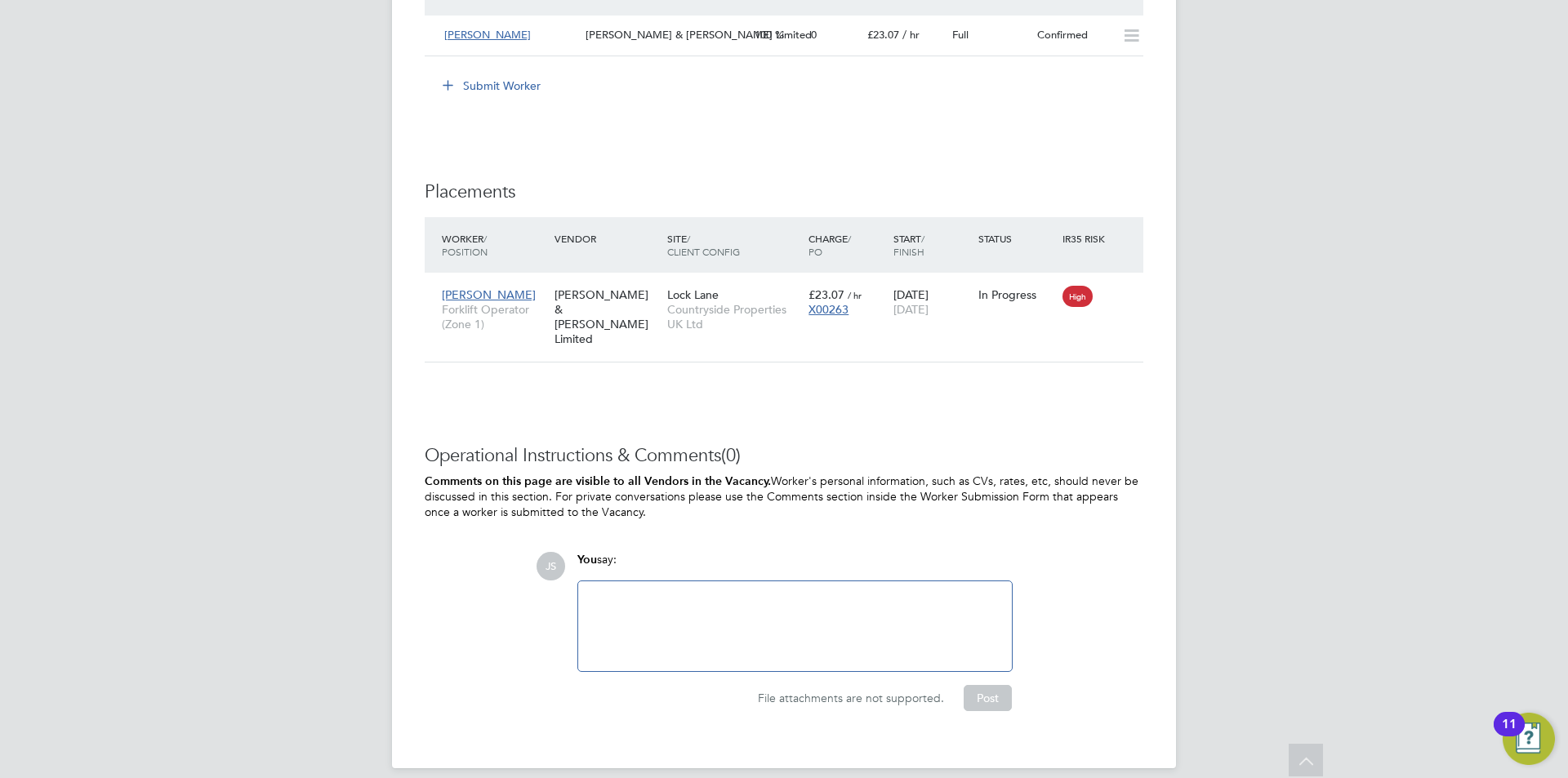
click at [713, 603] on div at bounding box center [795, 626] width 414 height 70
click at [974, 687] on button "Post" at bounding box center [988, 698] width 48 height 26
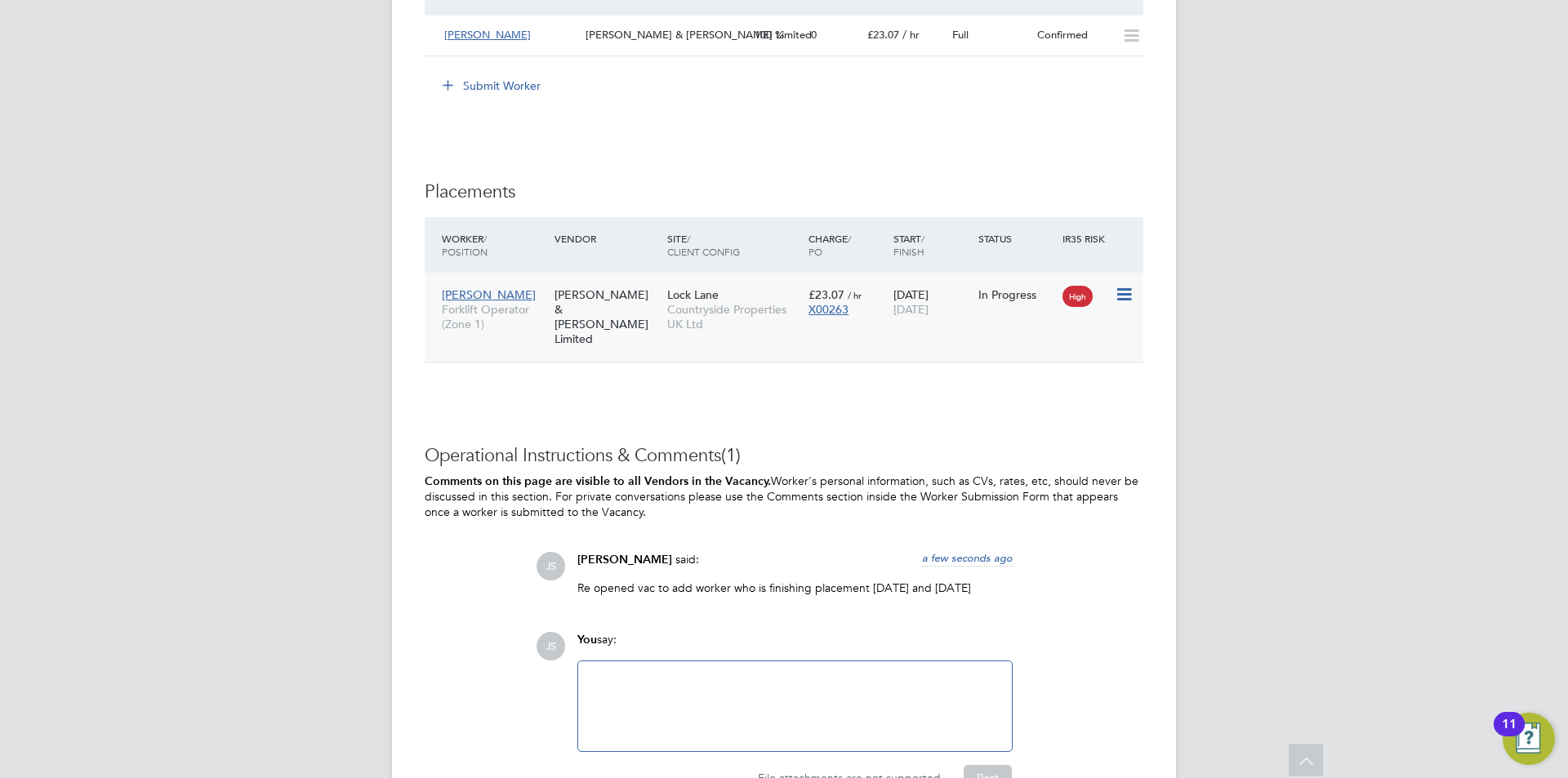
click at [1124, 295] on icon at bounding box center [1122, 295] width 16 height 19
click at [925, 316] on div "29 Aug 2025 02 Sep 2025" at bounding box center [932, 302] width 85 height 46
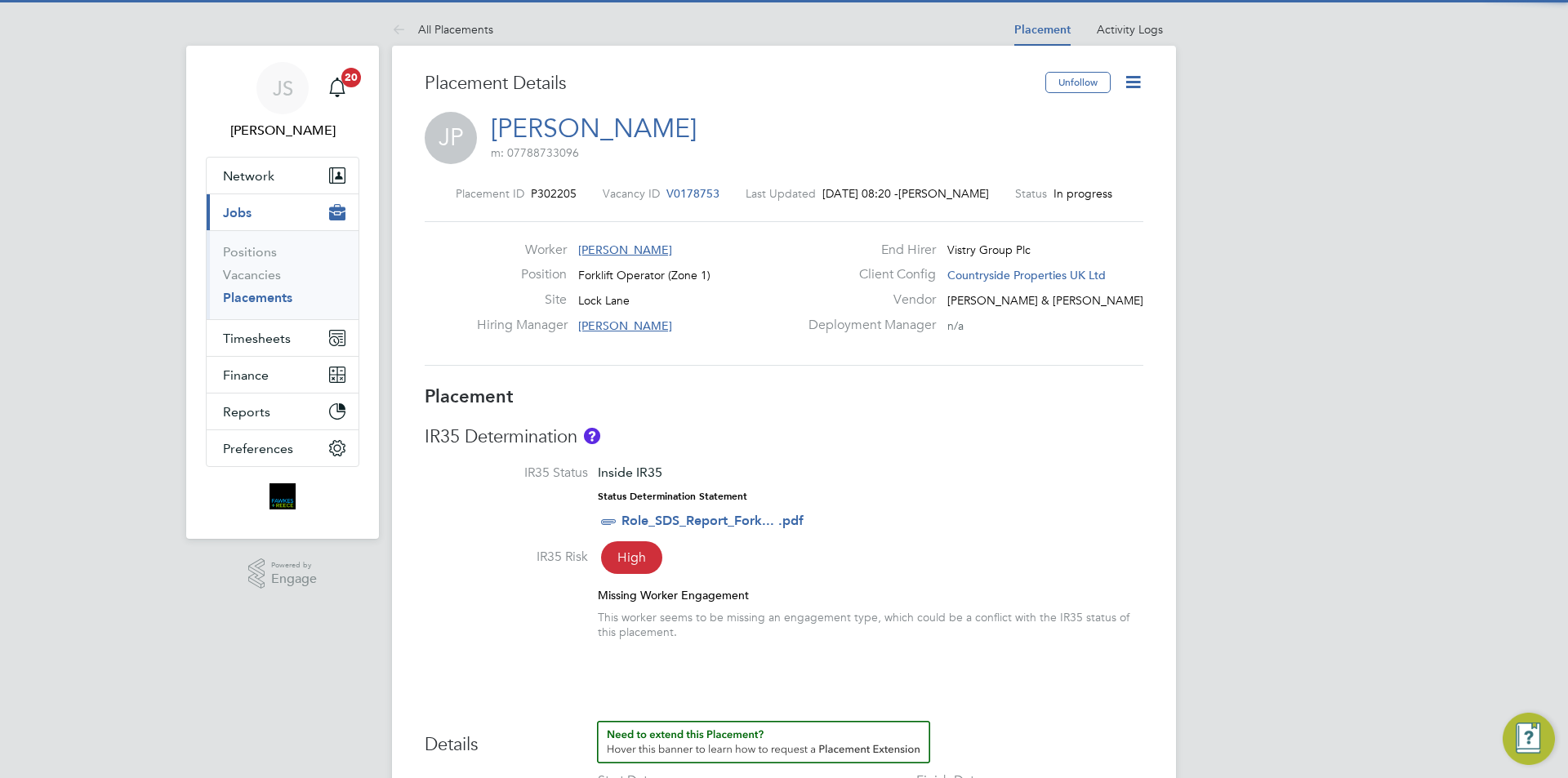
click at [1125, 81] on icon at bounding box center [1132, 82] width 20 height 20
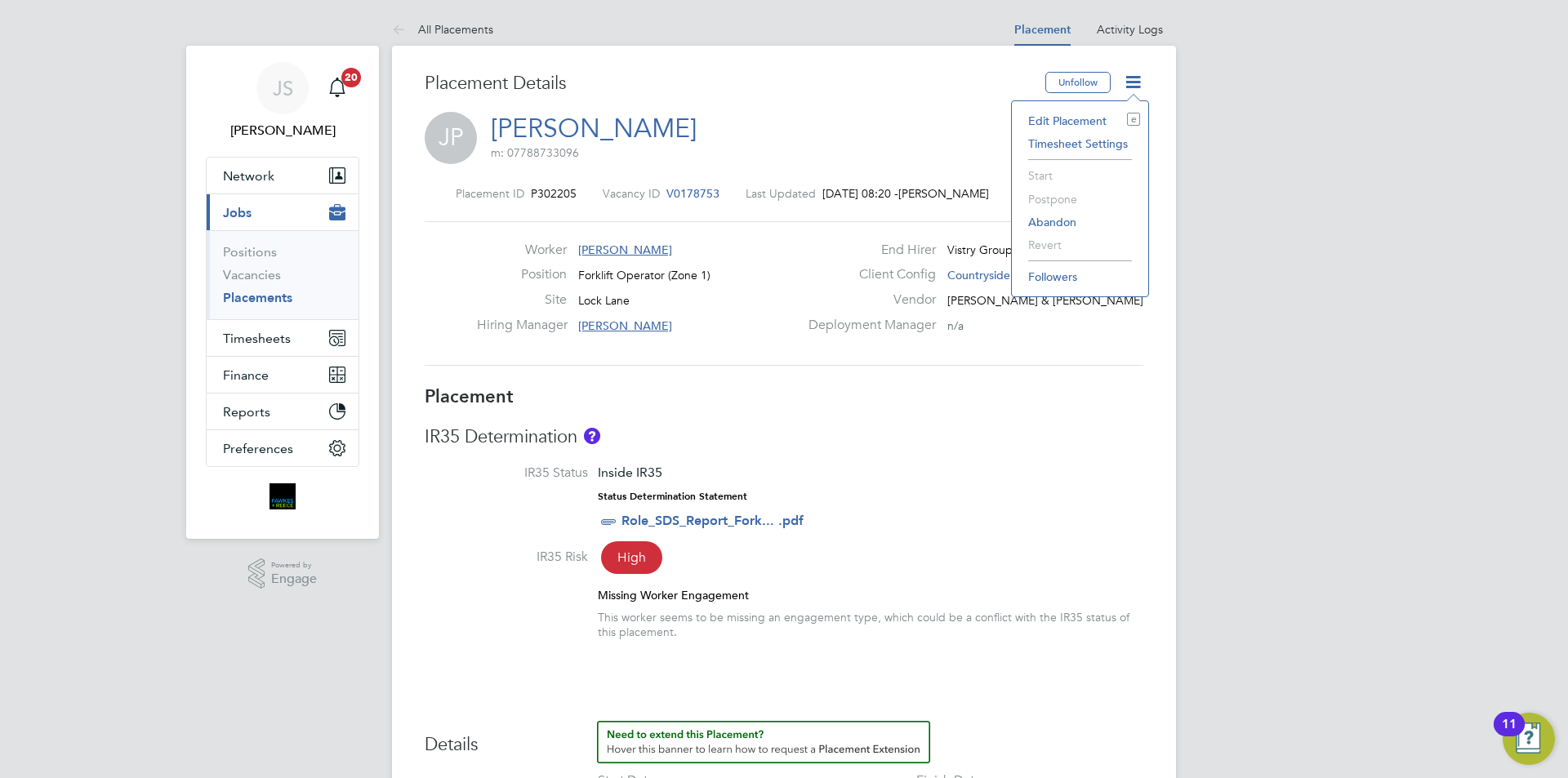
click at [1069, 116] on li "Edit Placement e" at bounding box center [1080, 121] width 120 height 23
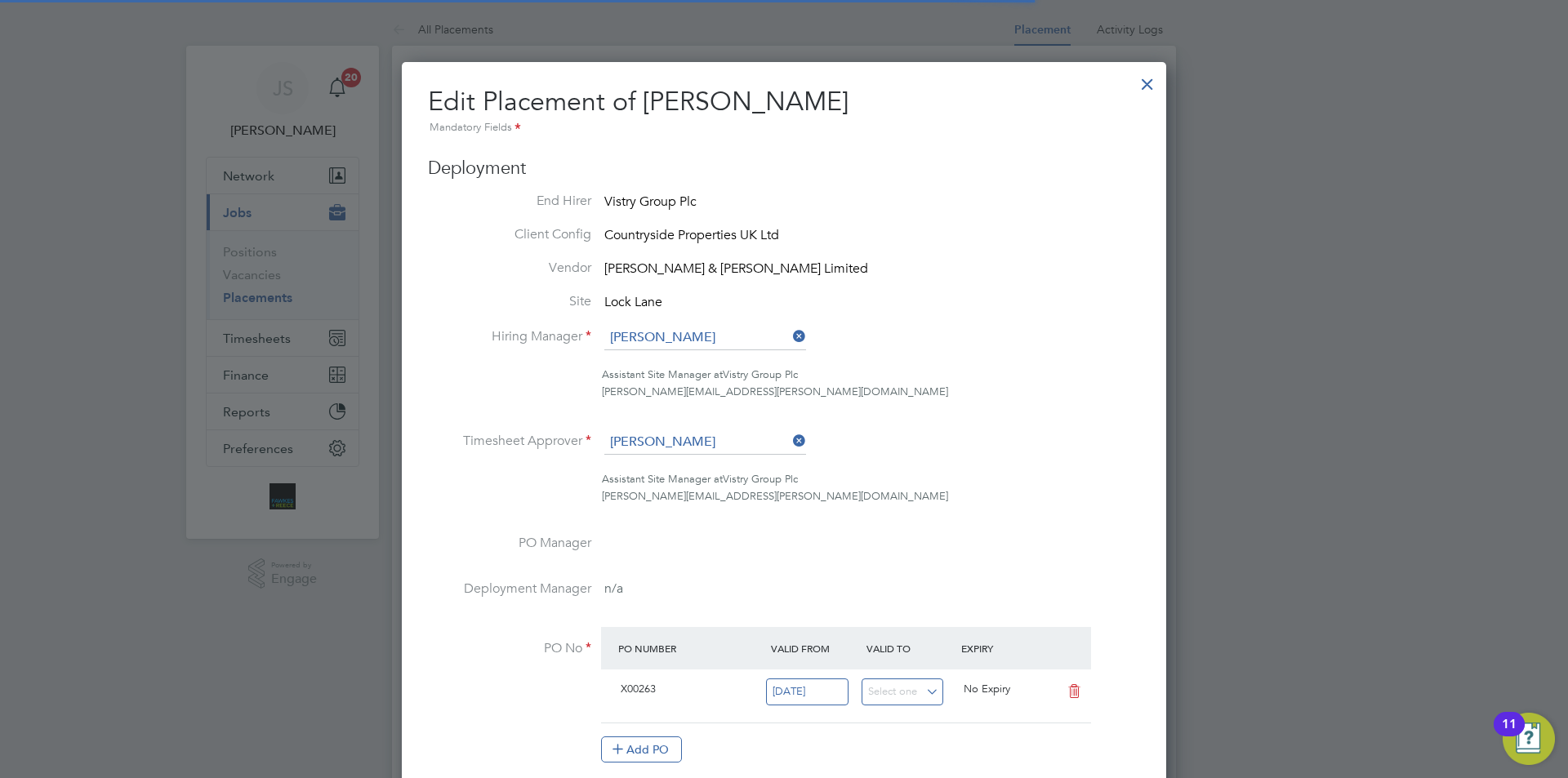
scroll to position [1791, 765]
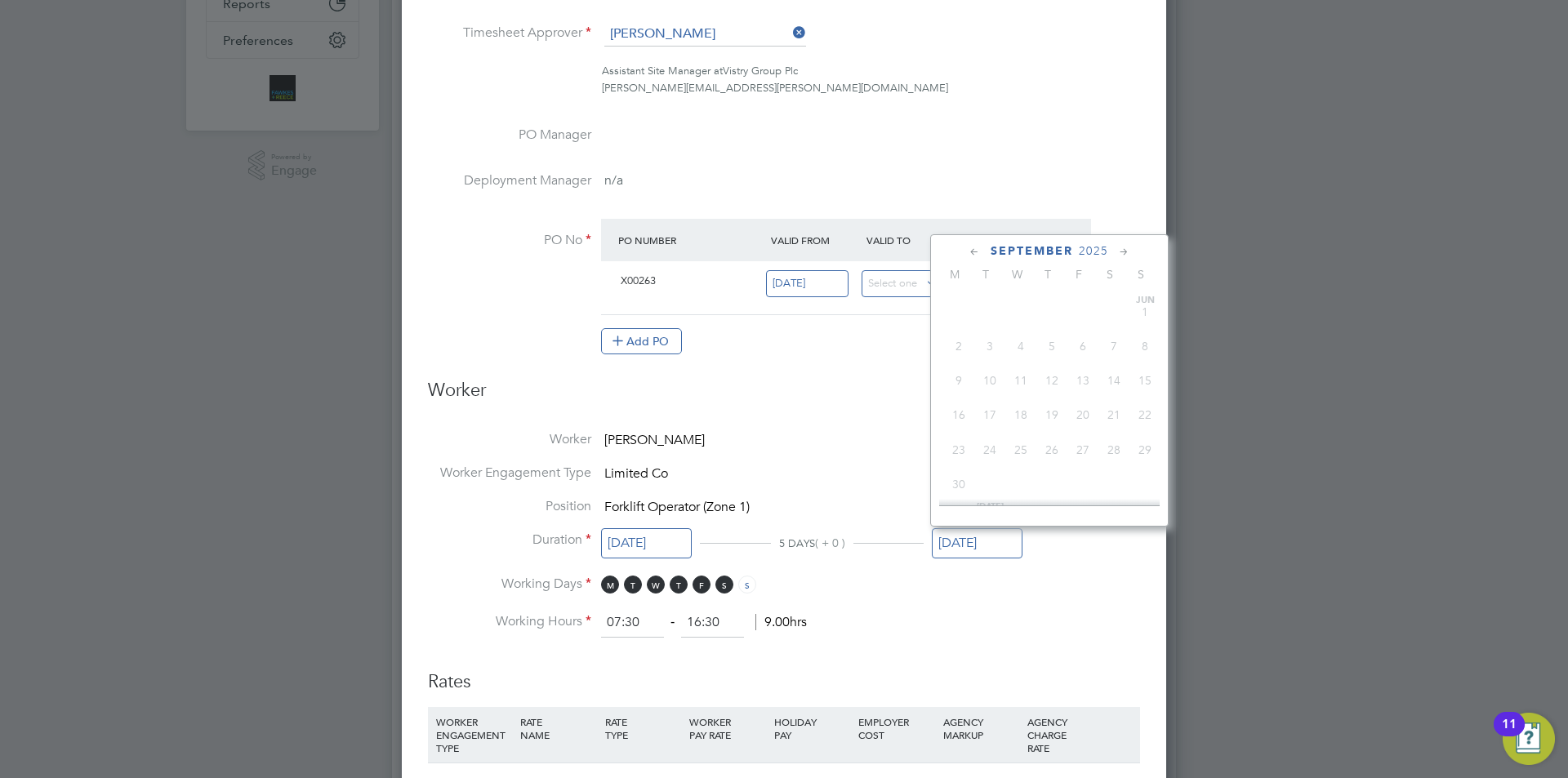
click at [966, 540] on input "[DATE]" at bounding box center [977, 543] width 90 height 30
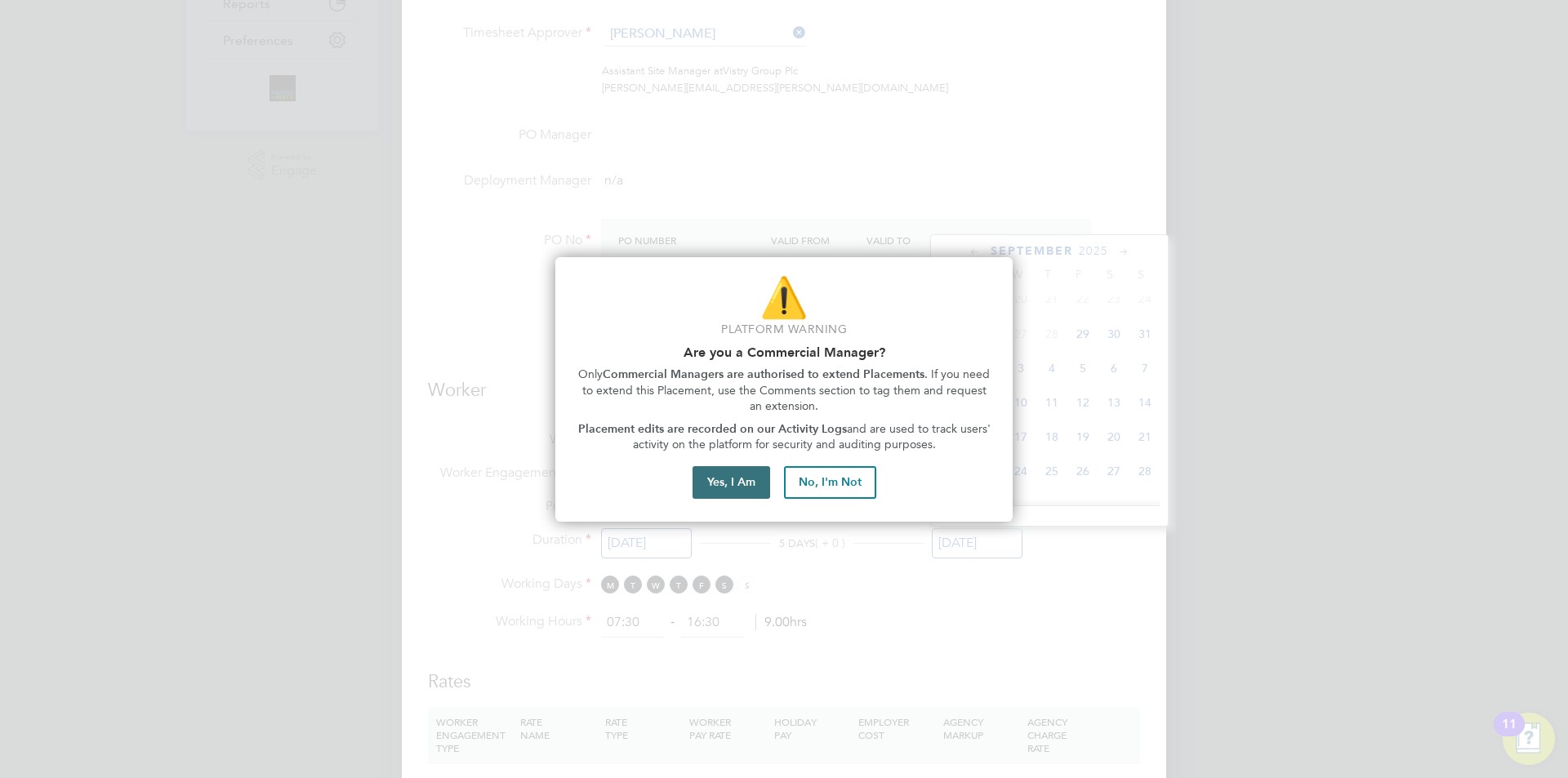
click at [746, 472] on button "Yes, I Am" at bounding box center [731, 482] width 78 height 33
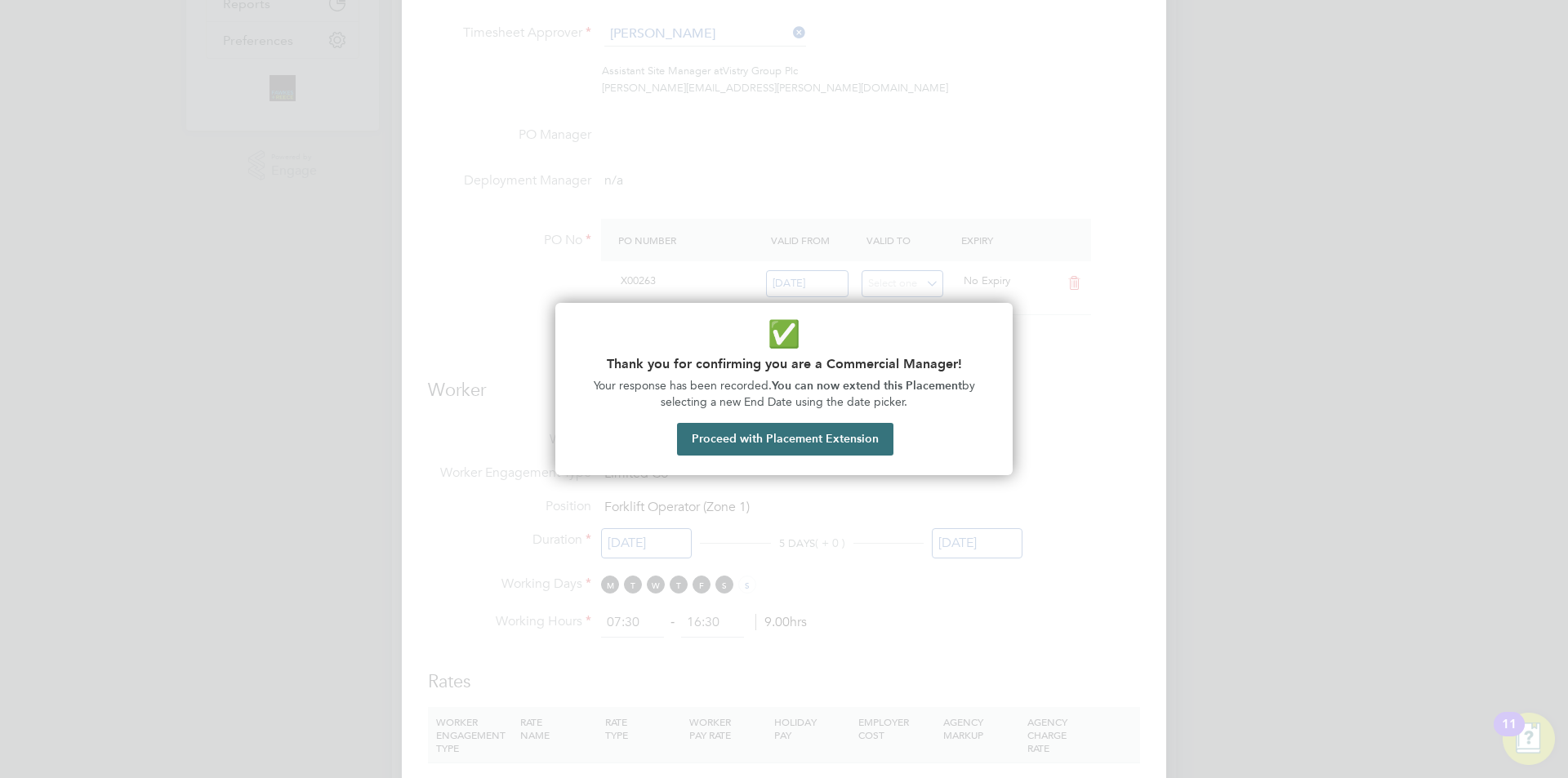
click at [805, 428] on button "Proceed with Placement Extension" at bounding box center [784, 439] width 217 height 33
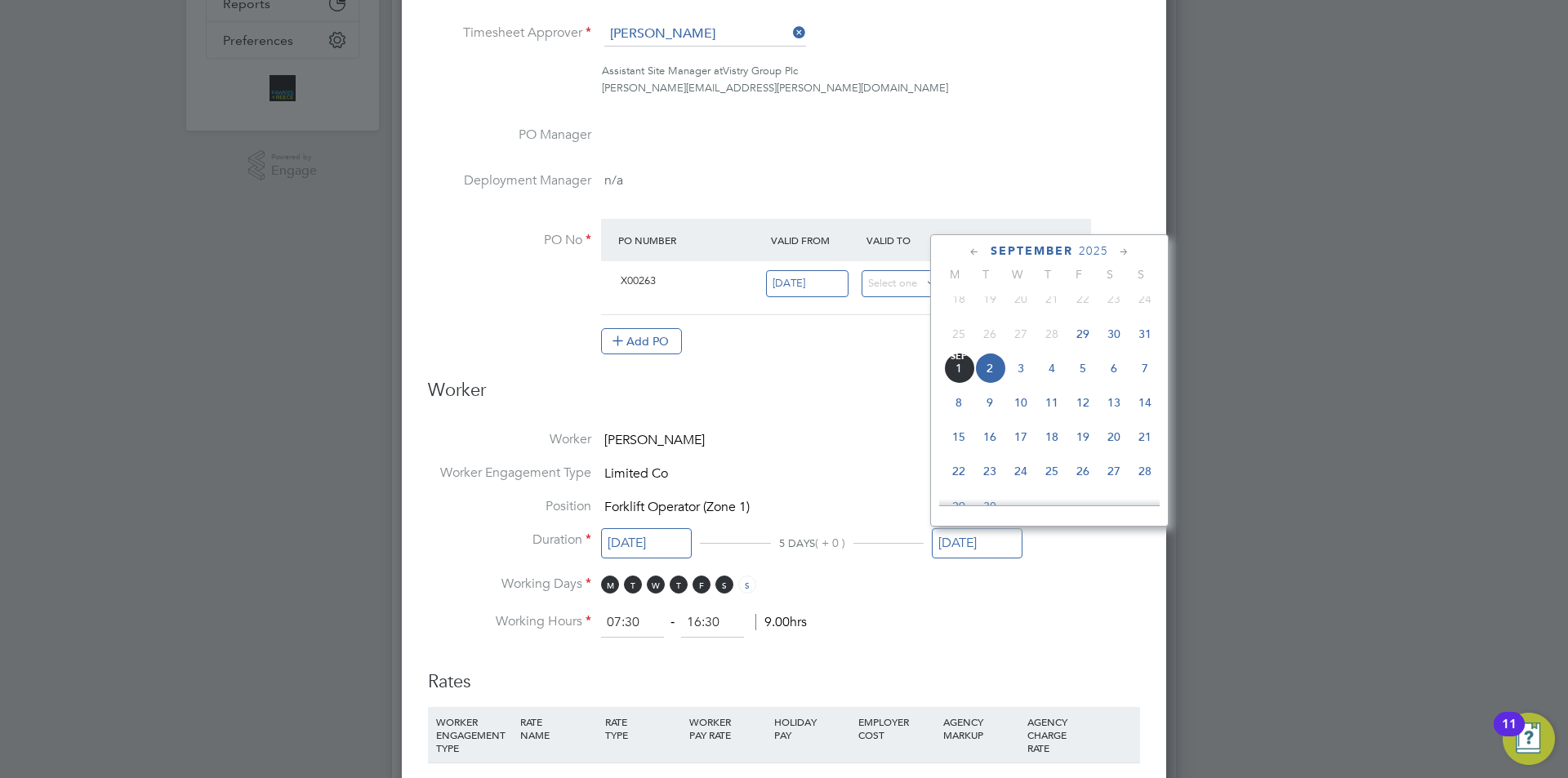
click at [1084, 342] on span "29" at bounding box center [1083, 334] width 31 height 31
type input "[DATE]"
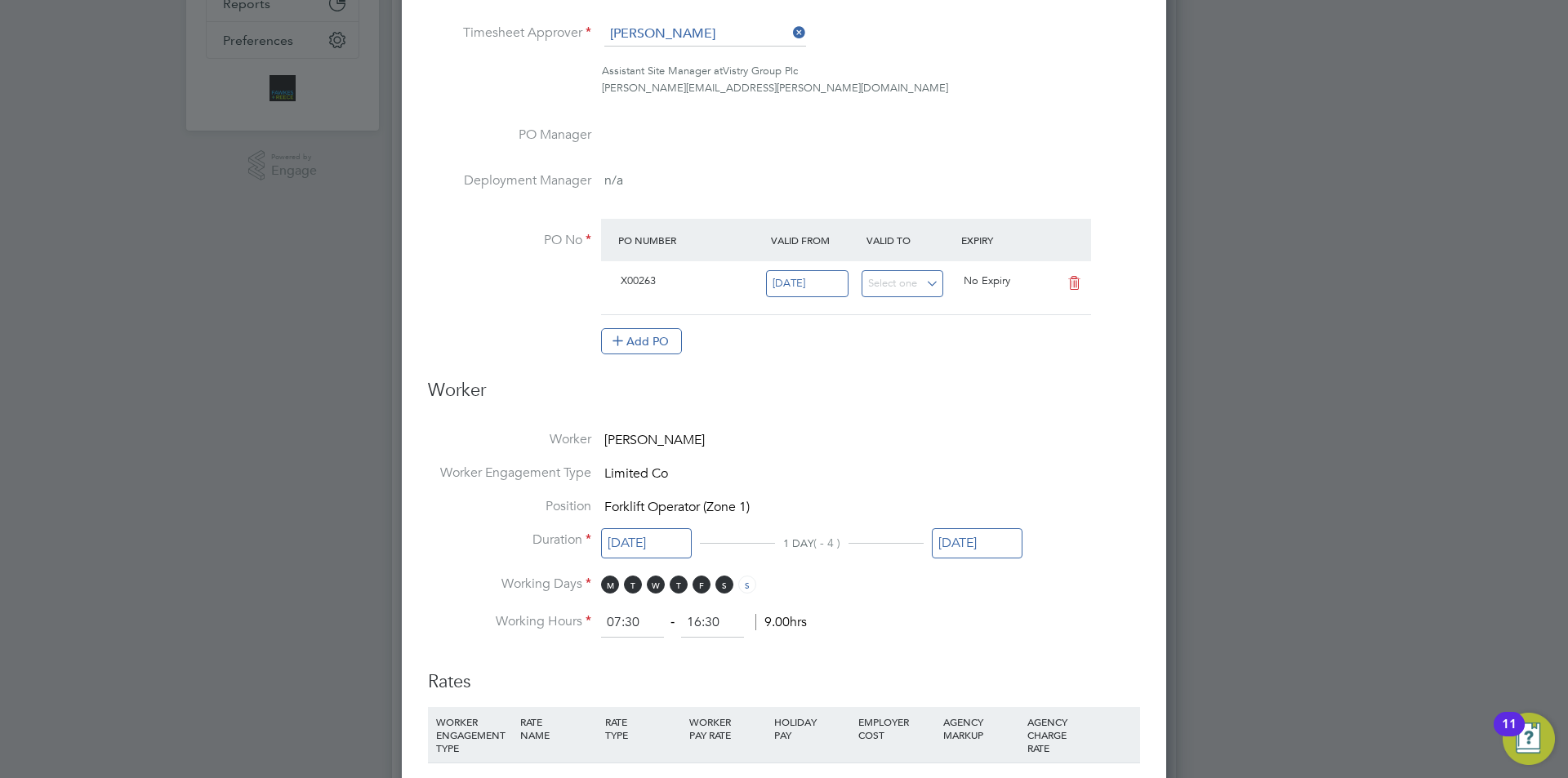
click at [1094, 604] on li "Working Days M T W T F S S" at bounding box center [784, 592] width 712 height 34
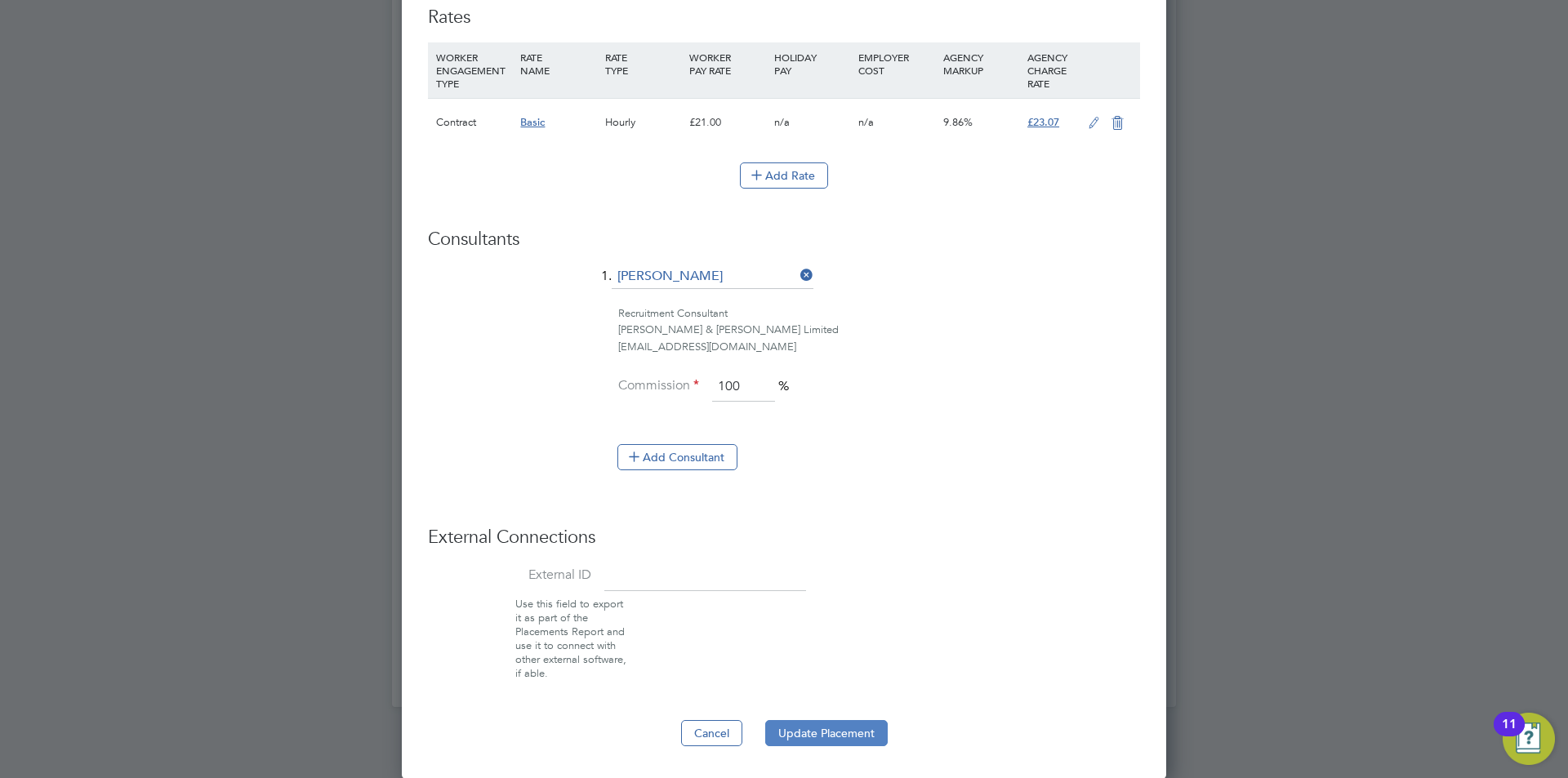
click at [806, 726] on button "Update Placement" at bounding box center [826, 733] width 122 height 26
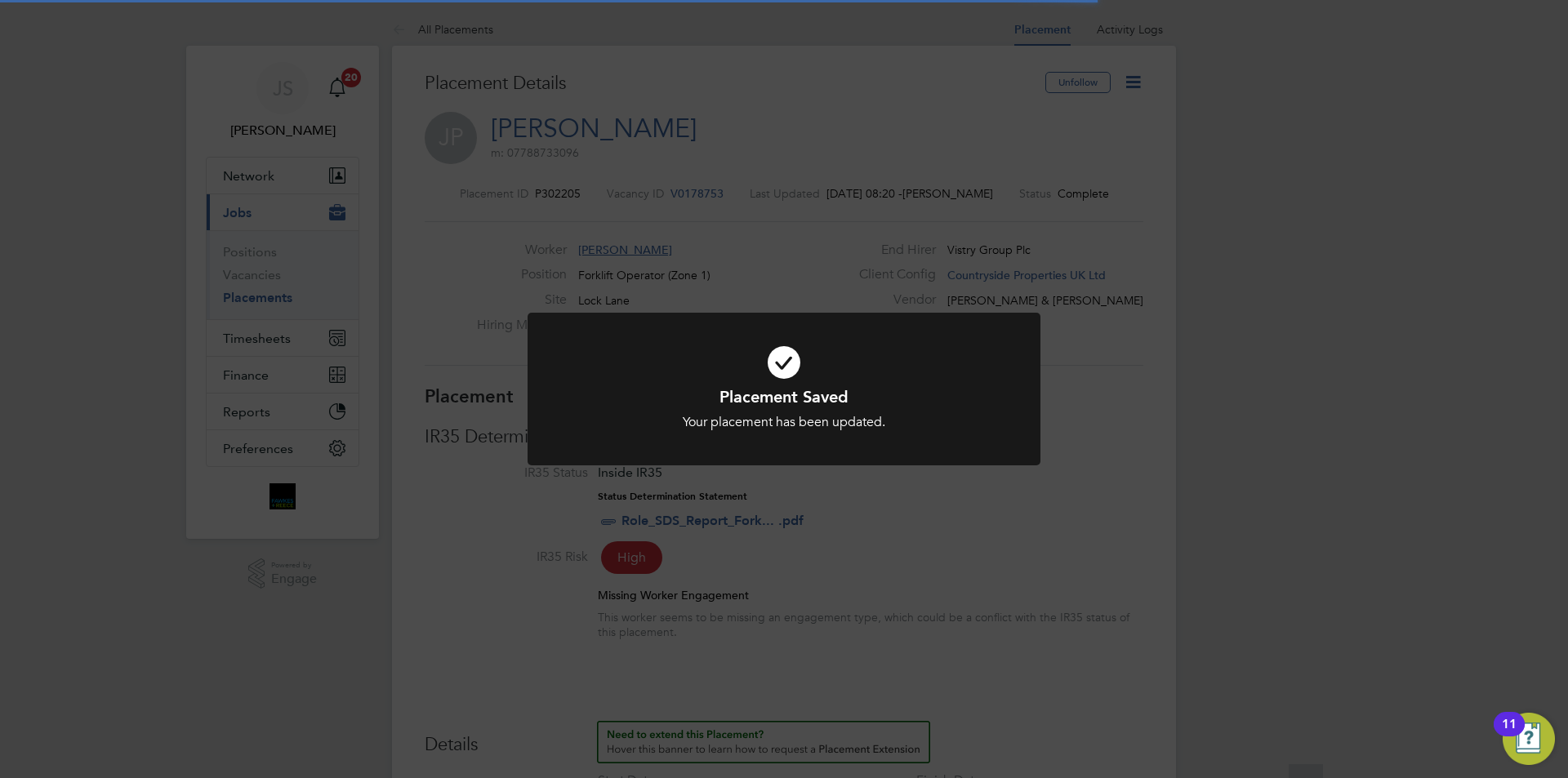
click at [920, 560] on div "Placement Saved Your placement has been updated. Cancel Okay" at bounding box center [784, 389] width 1568 height 778
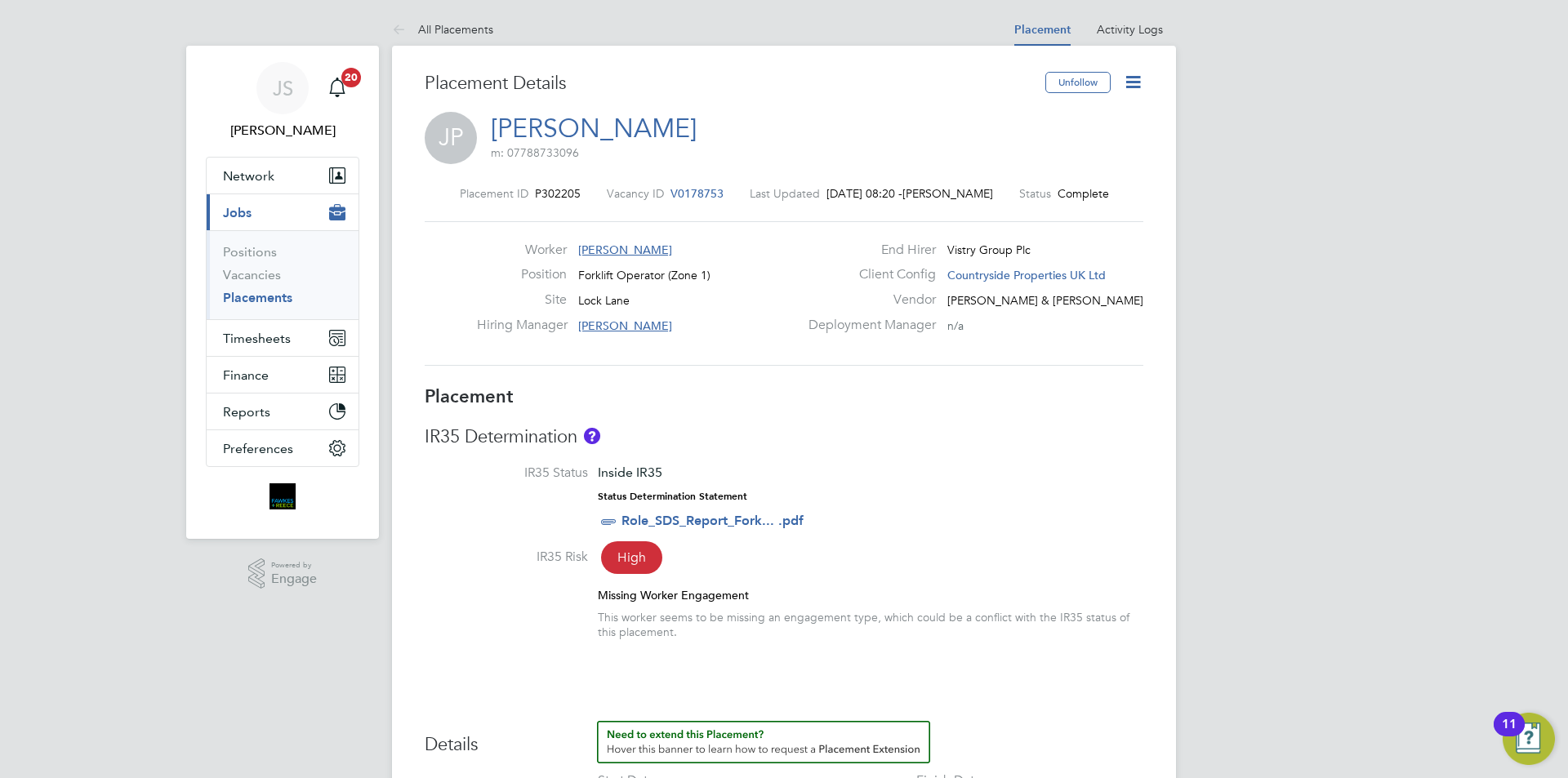
click at [692, 186] on div "Placement ID P302205 Vacancy ID V0178753 Last Updated 01 Sep 2025, 08:20 - Juli…" at bounding box center [784, 275] width 719 height 219
click at [690, 190] on span "V0178753" at bounding box center [697, 193] width 53 height 14
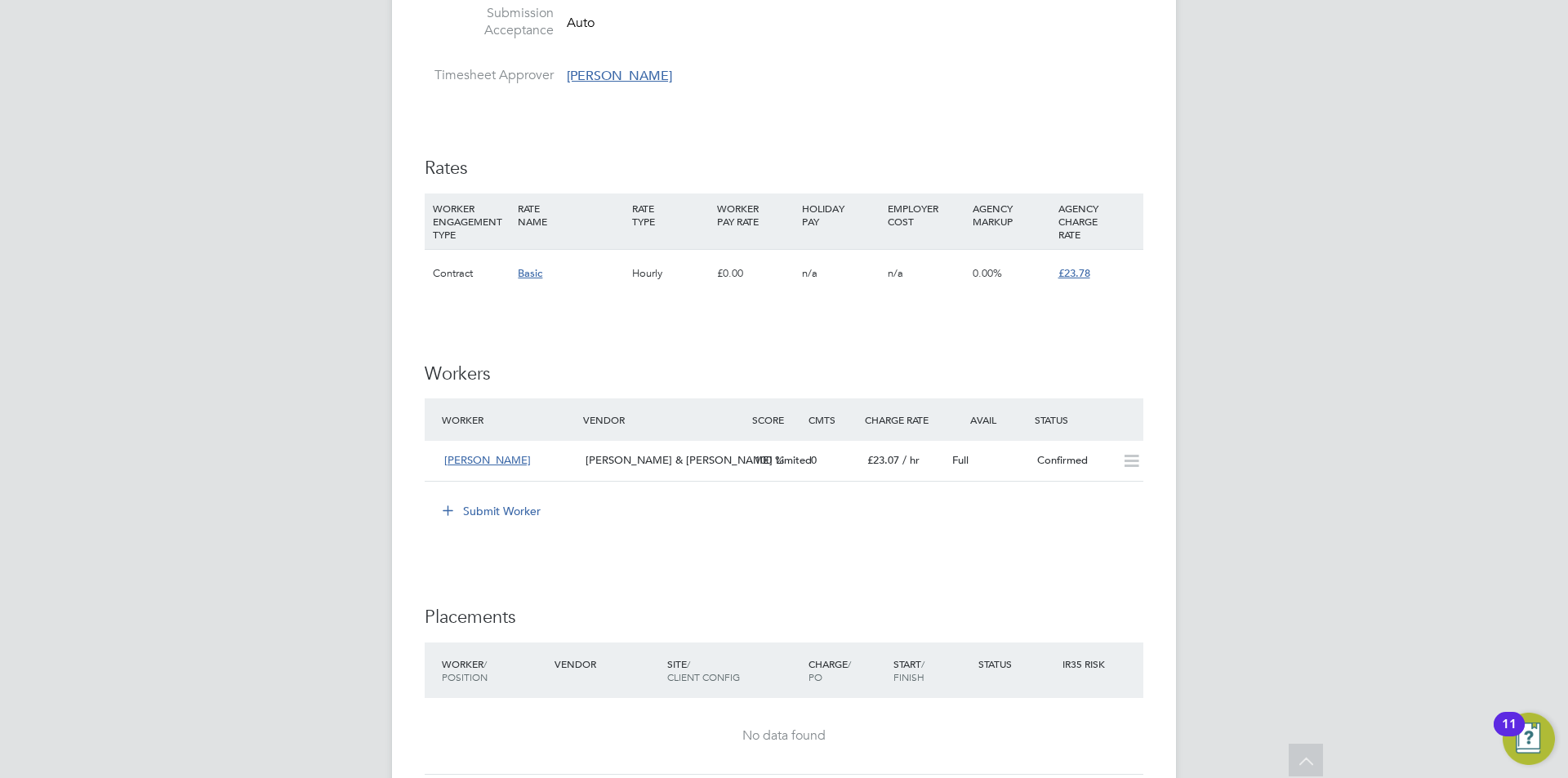
click at [507, 509] on button "Submit Worker" at bounding box center [492, 511] width 122 height 26
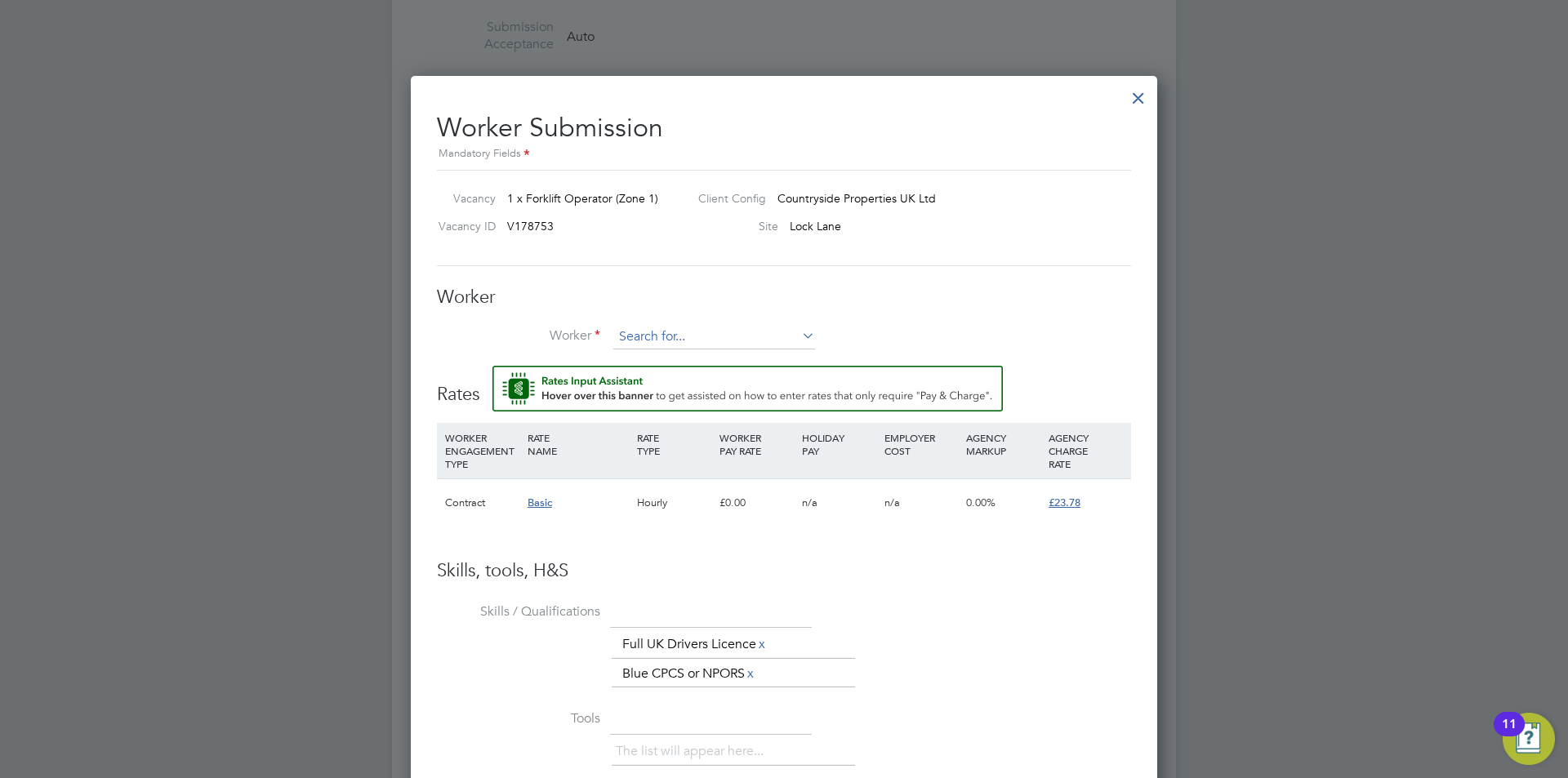
click at [650, 325] on input at bounding box center [714, 337] width 202 height 24
click at [682, 365] on li "Ant Di ckin (CAN-540937)" at bounding box center [713, 360] width 203 height 22
type input "Ant Dickin (CAN-540937)"
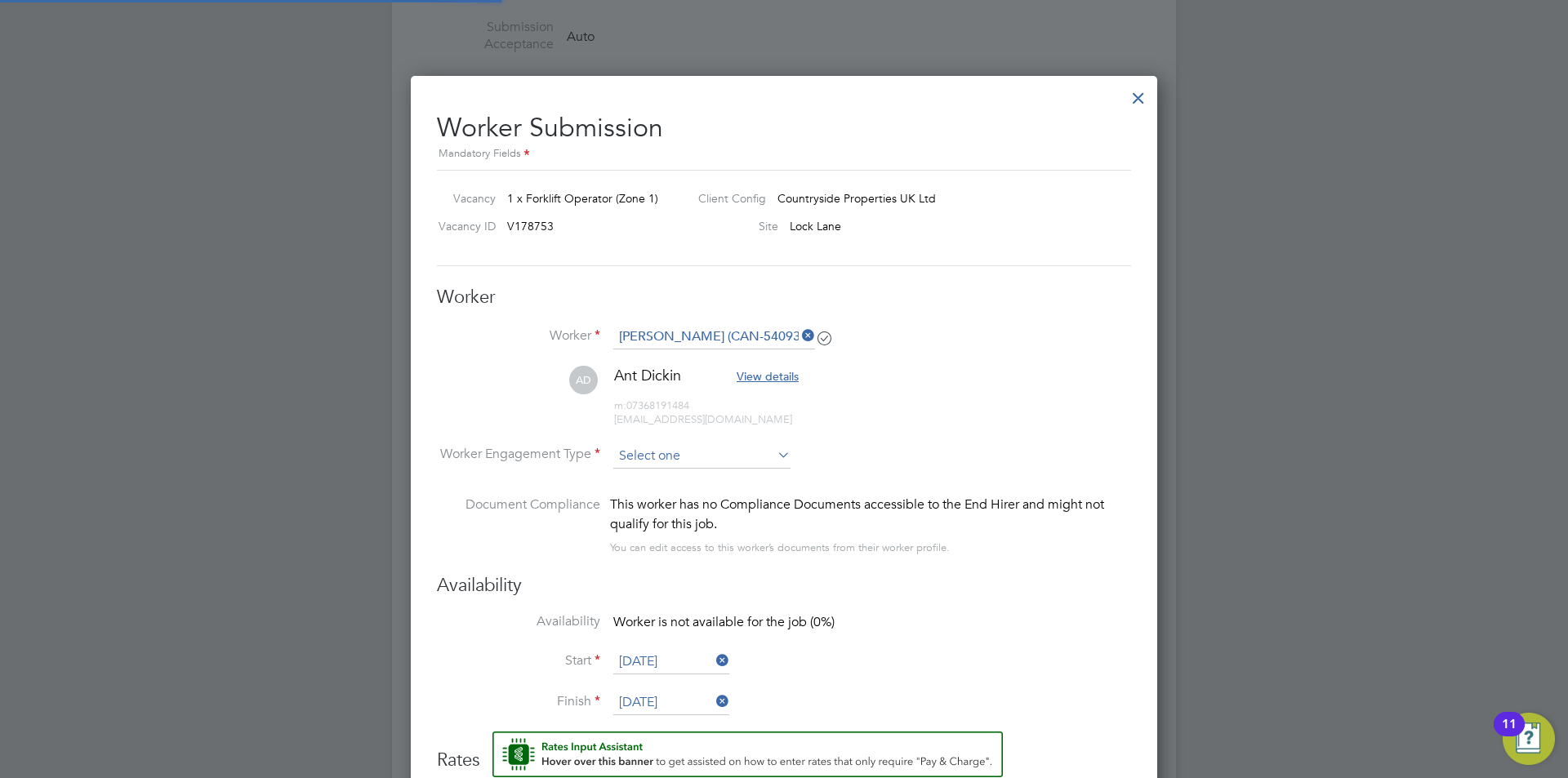
click at [678, 457] on input at bounding box center [702, 456] width 177 height 24
click at [671, 473] on li "Contract" at bounding box center [702, 479] width 179 height 21
type input "Contract"
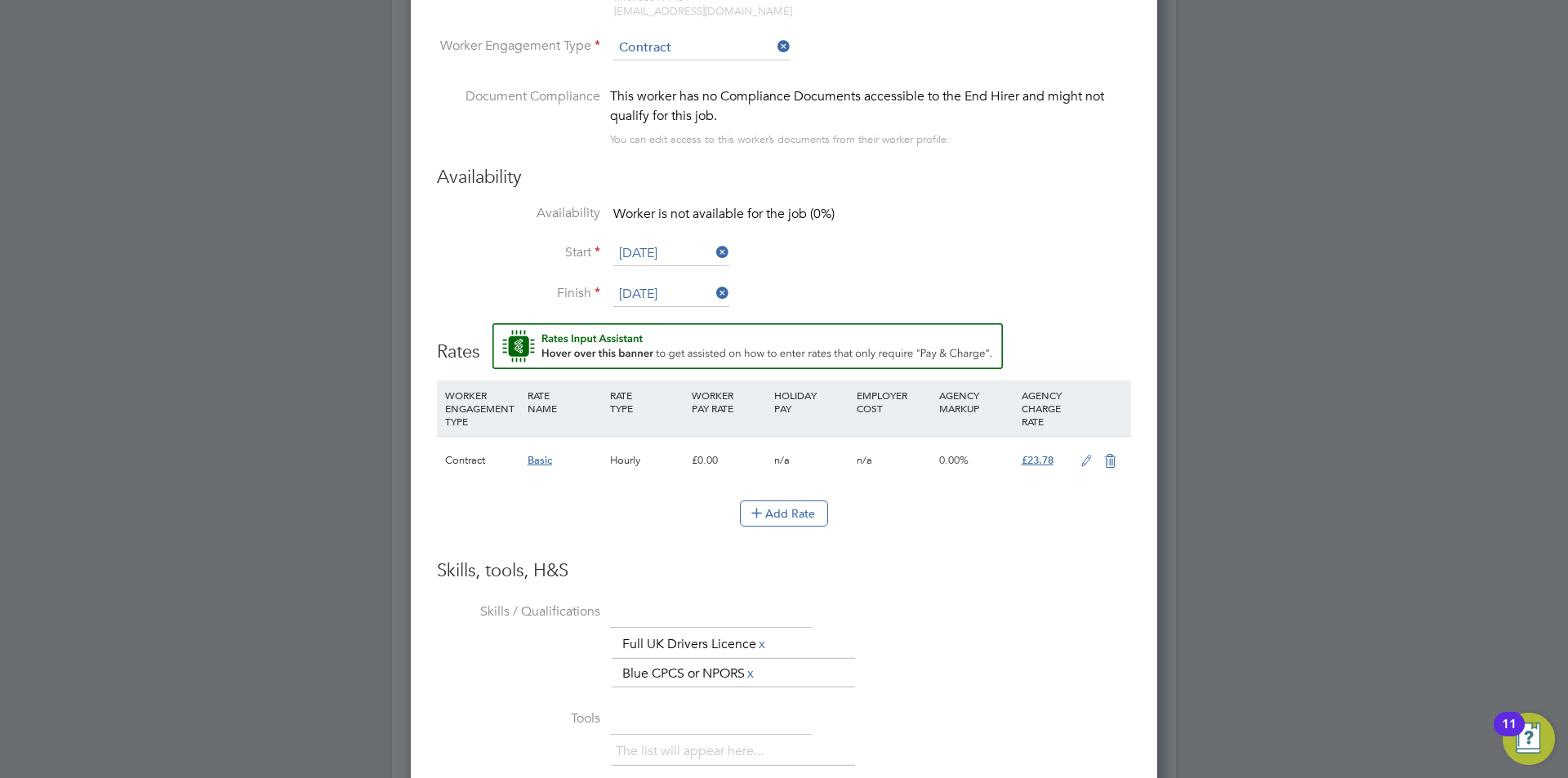
click at [663, 244] on input "29 Aug 2025" at bounding box center [671, 253] width 116 height 24
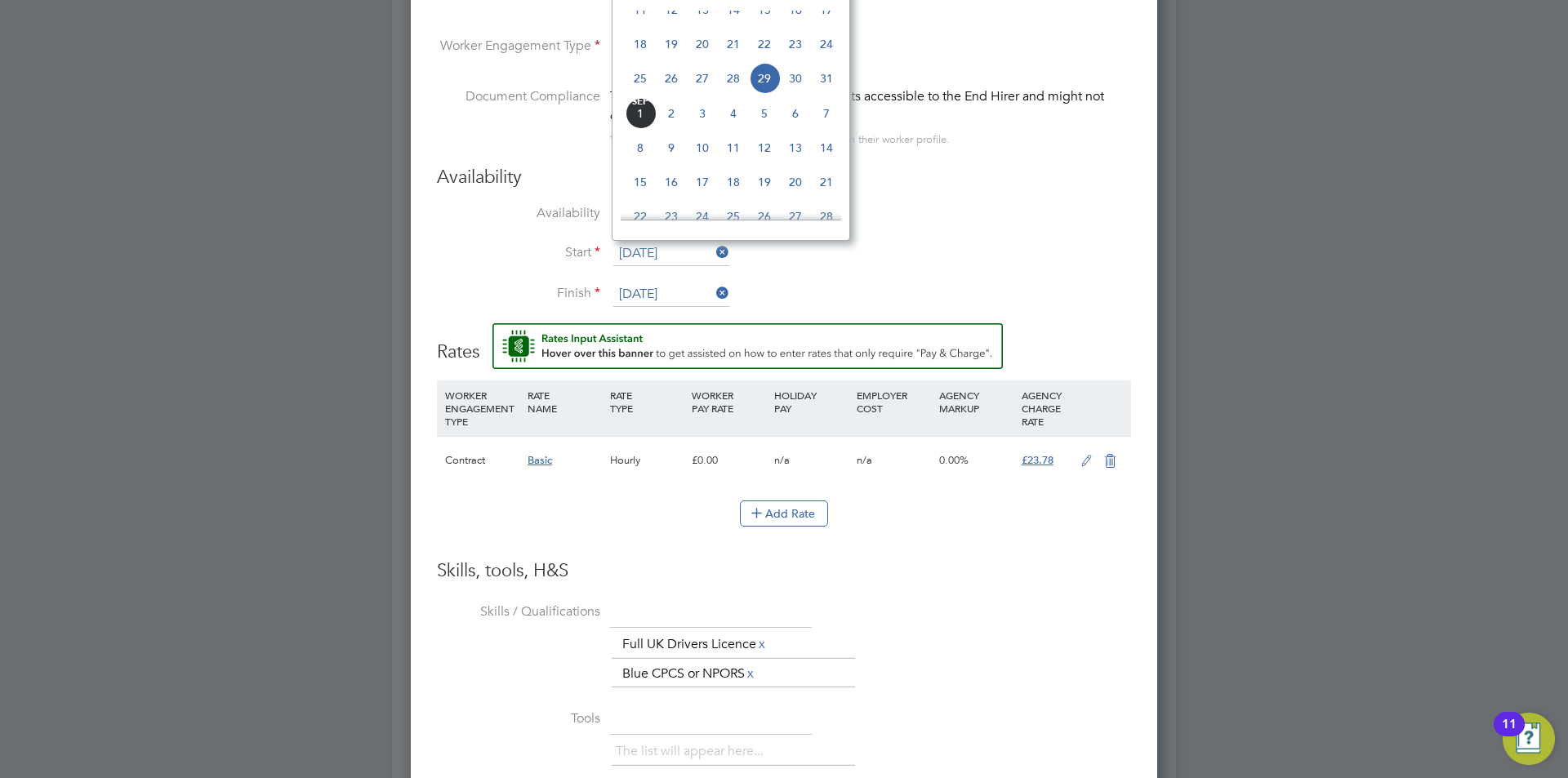
click at [635, 106] on span "Sep" at bounding box center [640, 102] width 31 height 8
type input "[DATE]"
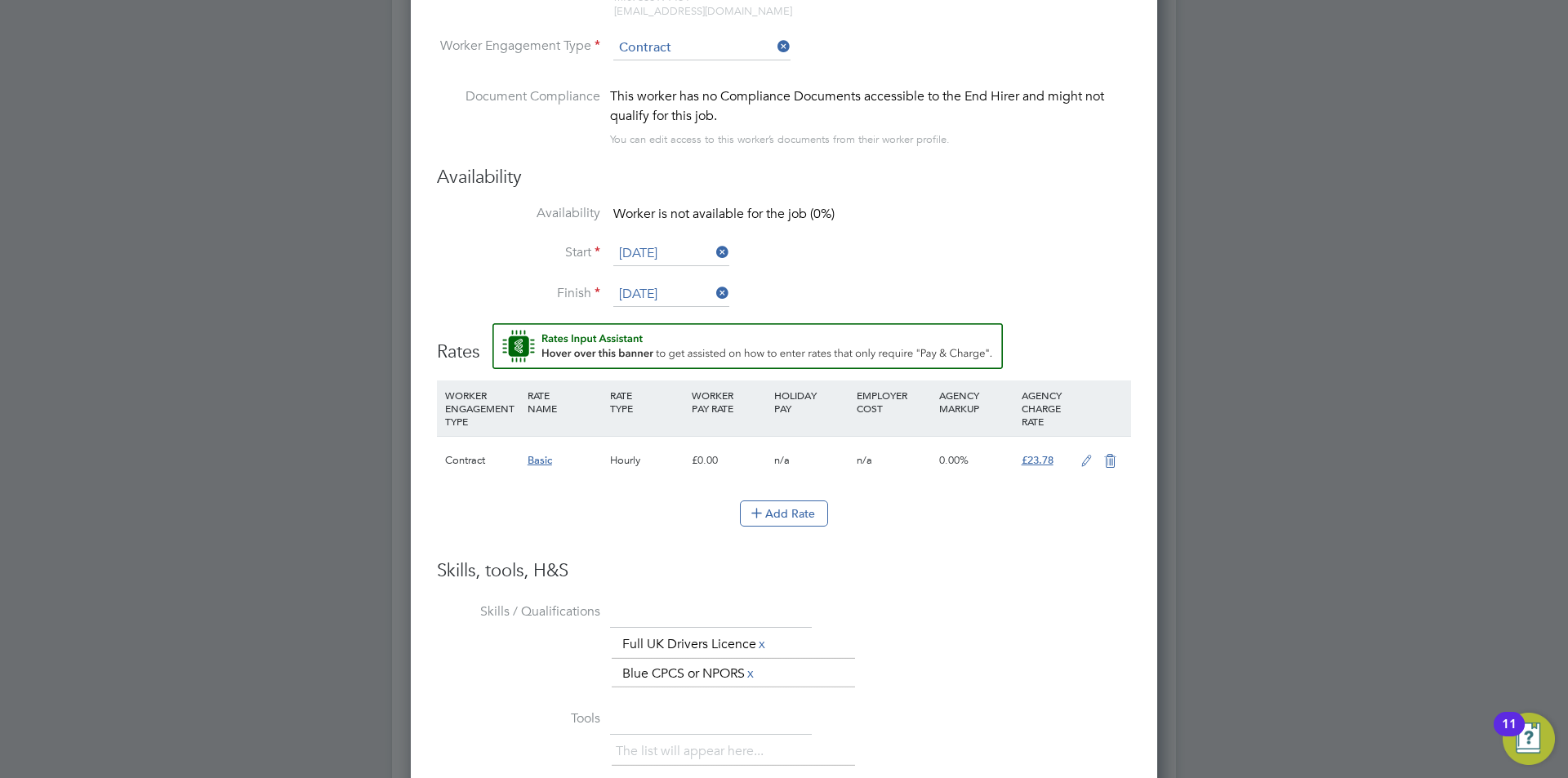
click at [1083, 458] on icon at bounding box center [1086, 462] width 20 height 13
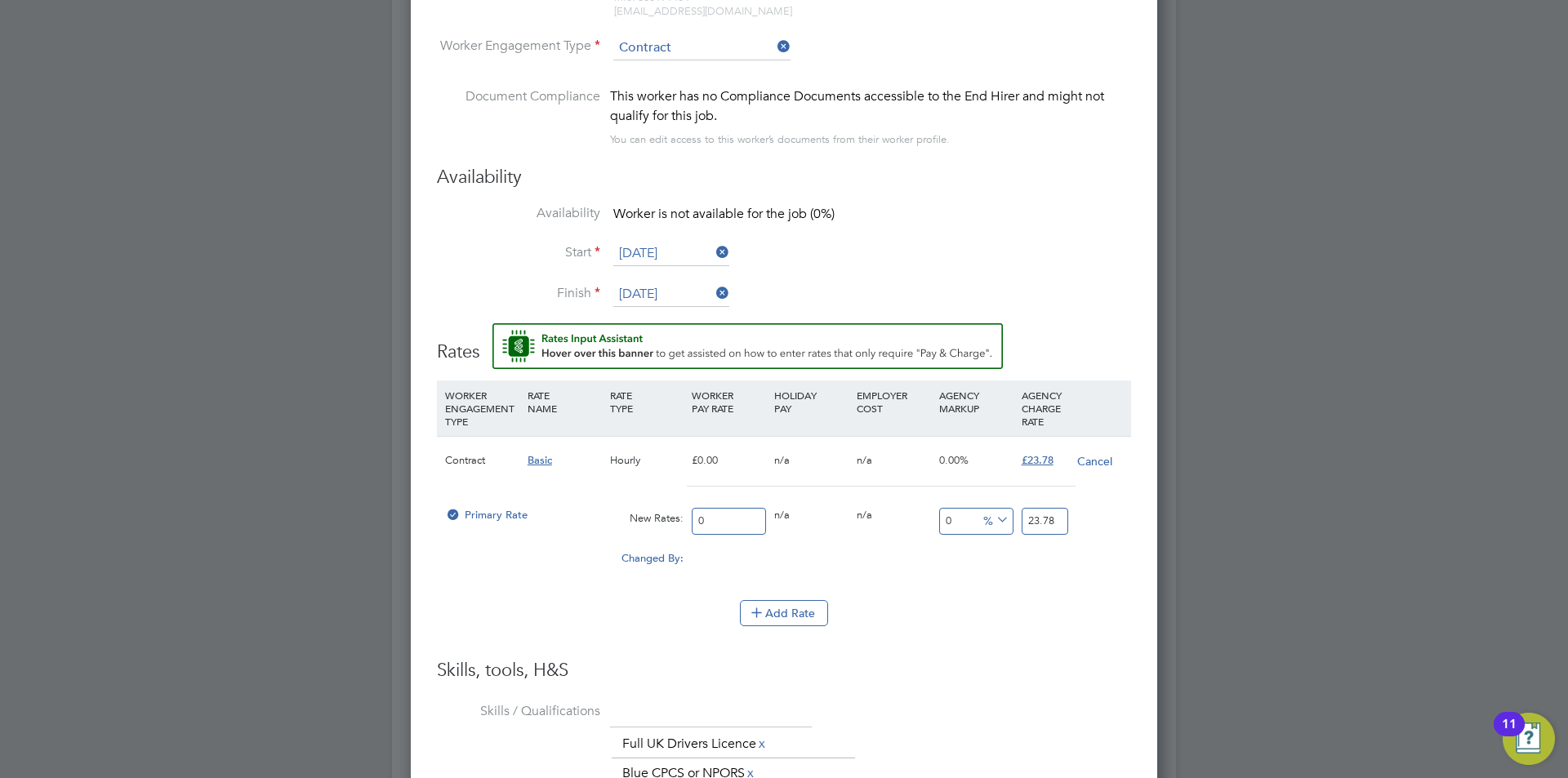
click at [723, 526] on input "0" at bounding box center [729, 522] width 74 height 27
type input "2"
type input "20"
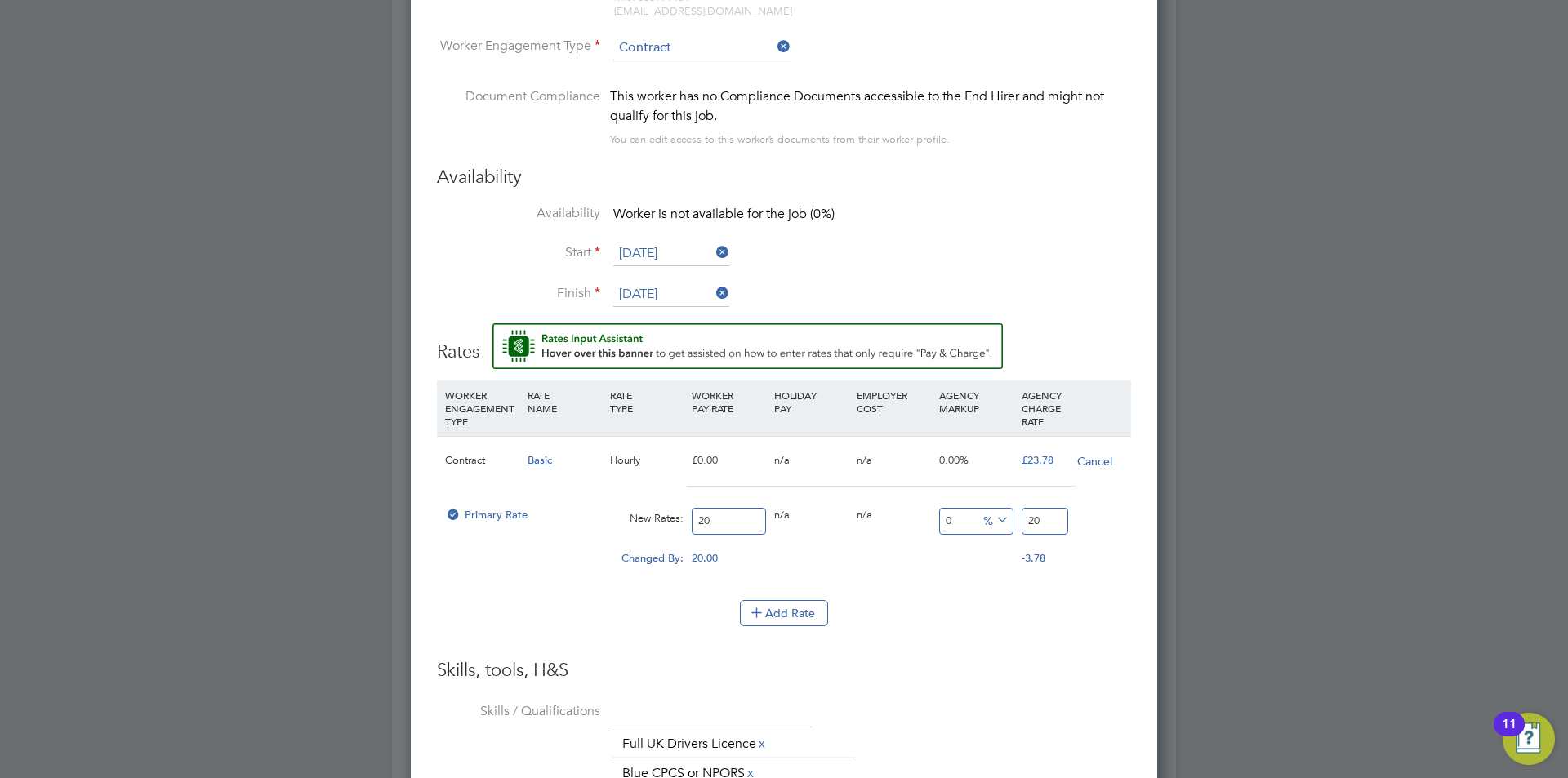
type input "20"
click at [1046, 525] on input "20" at bounding box center [1044, 522] width 46 height 27
type input "-90"
type input "2"
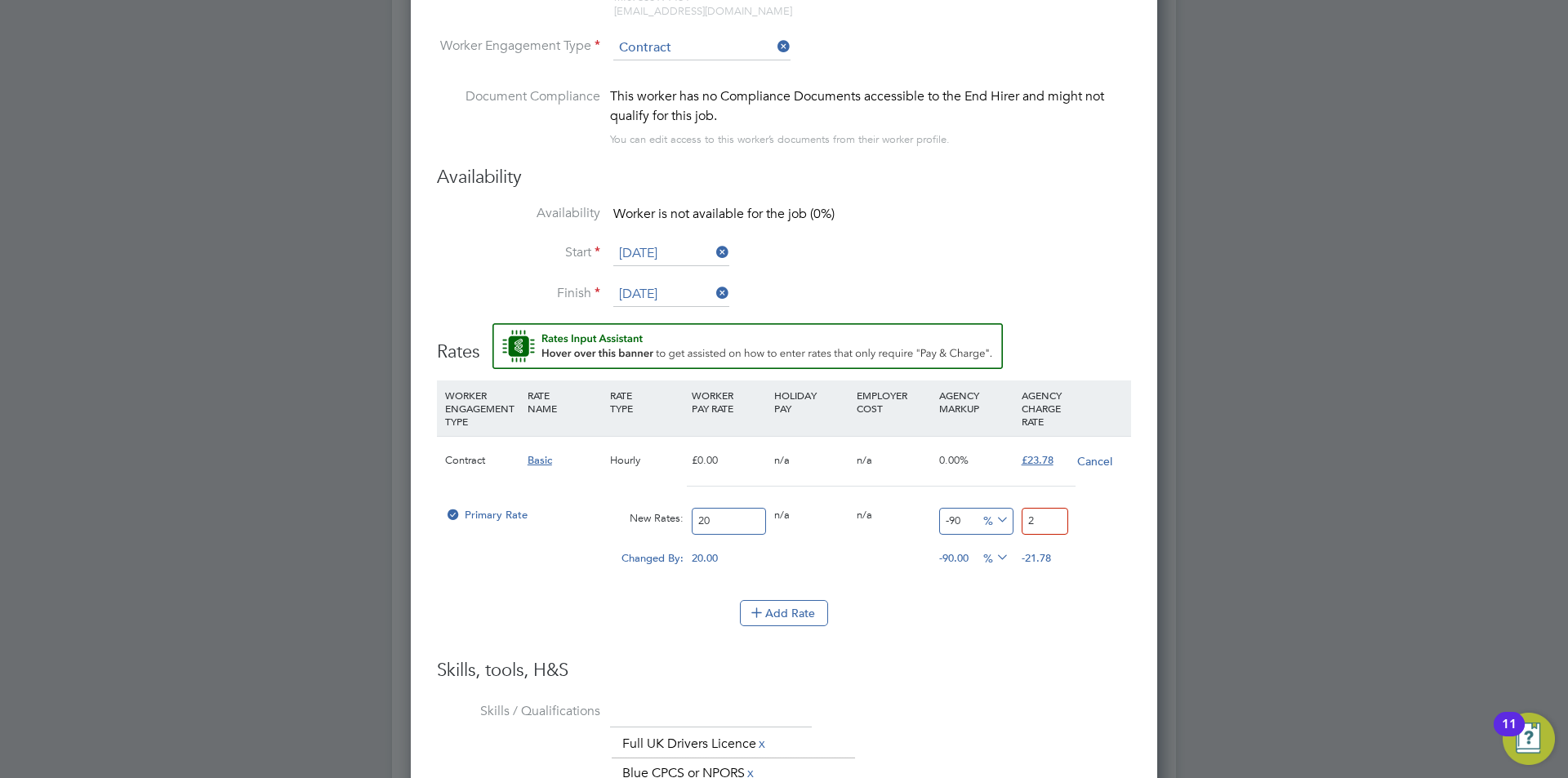
type input "15"
type input "23.0"
type input "15.35"
type input "23.07"
click at [932, 721] on li "Skills / Qualifications The list will appear here... Full UK Drivers Licence x …" at bounding box center [784, 751] width 694 height 106
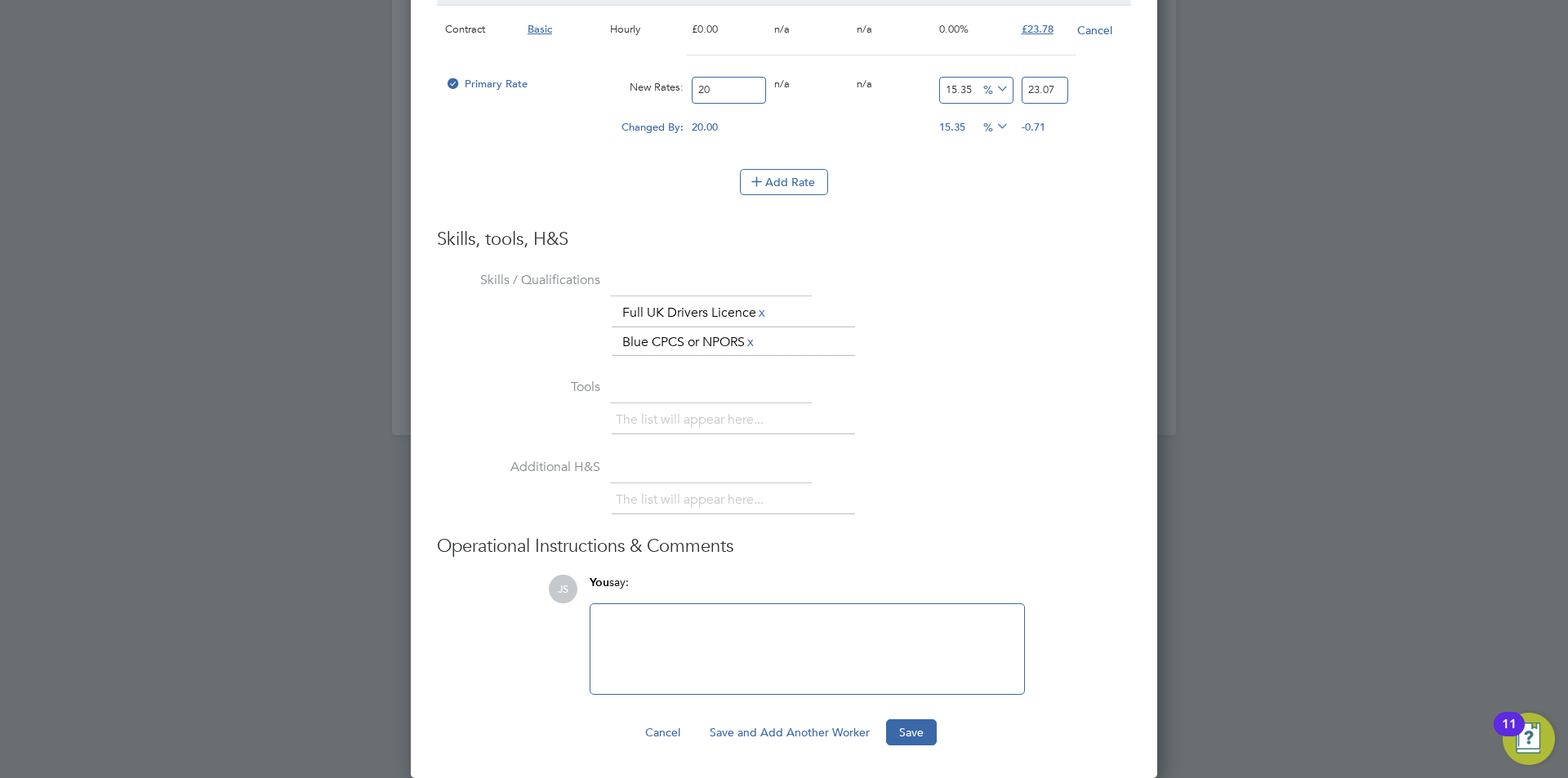
click at [904, 731] on button "Save" at bounding box center [911, 732] width 51 height 26
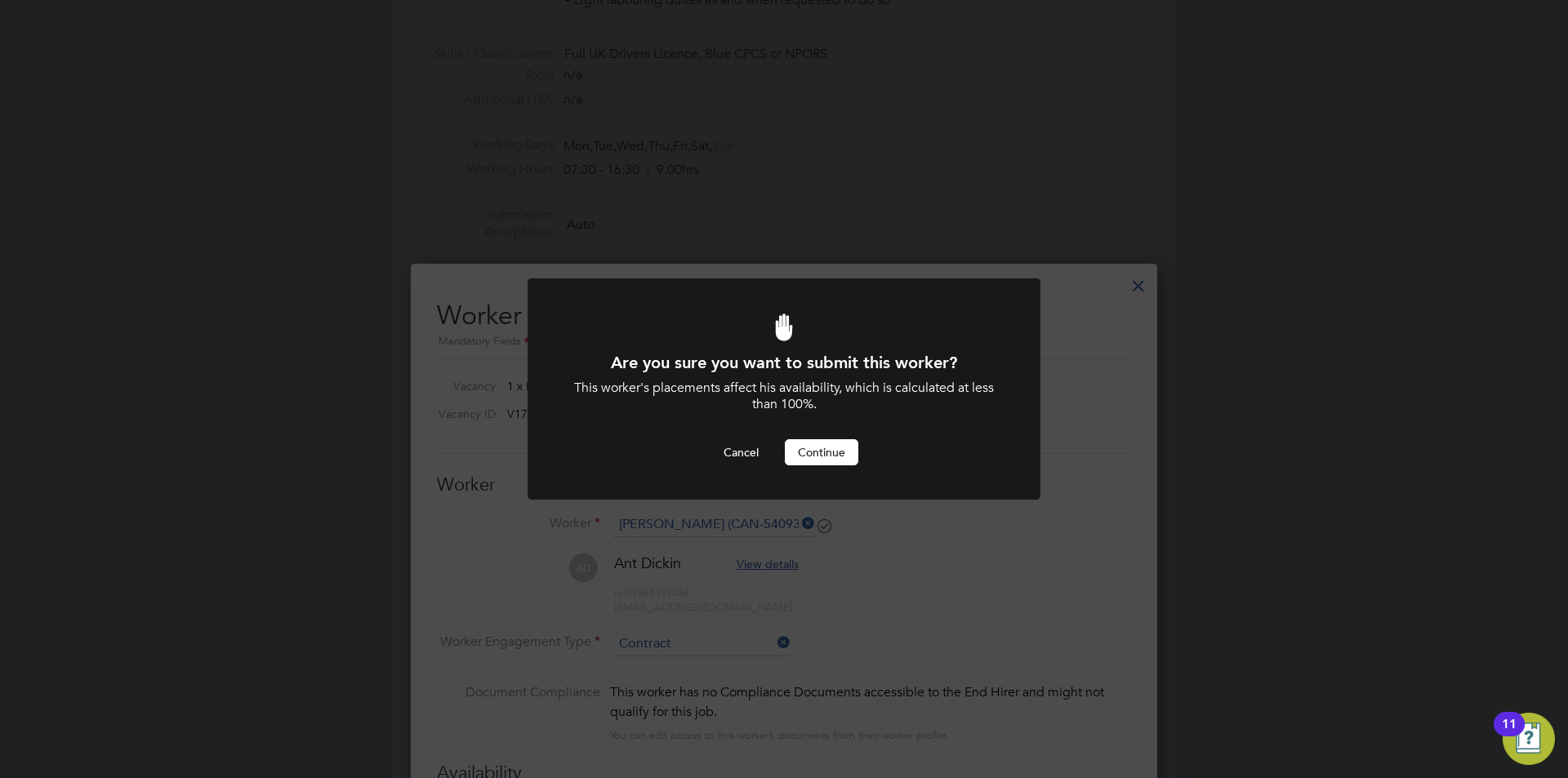
click at [821, 450] on button "Continue" at bounding box center [821, 452] width 73 height 26
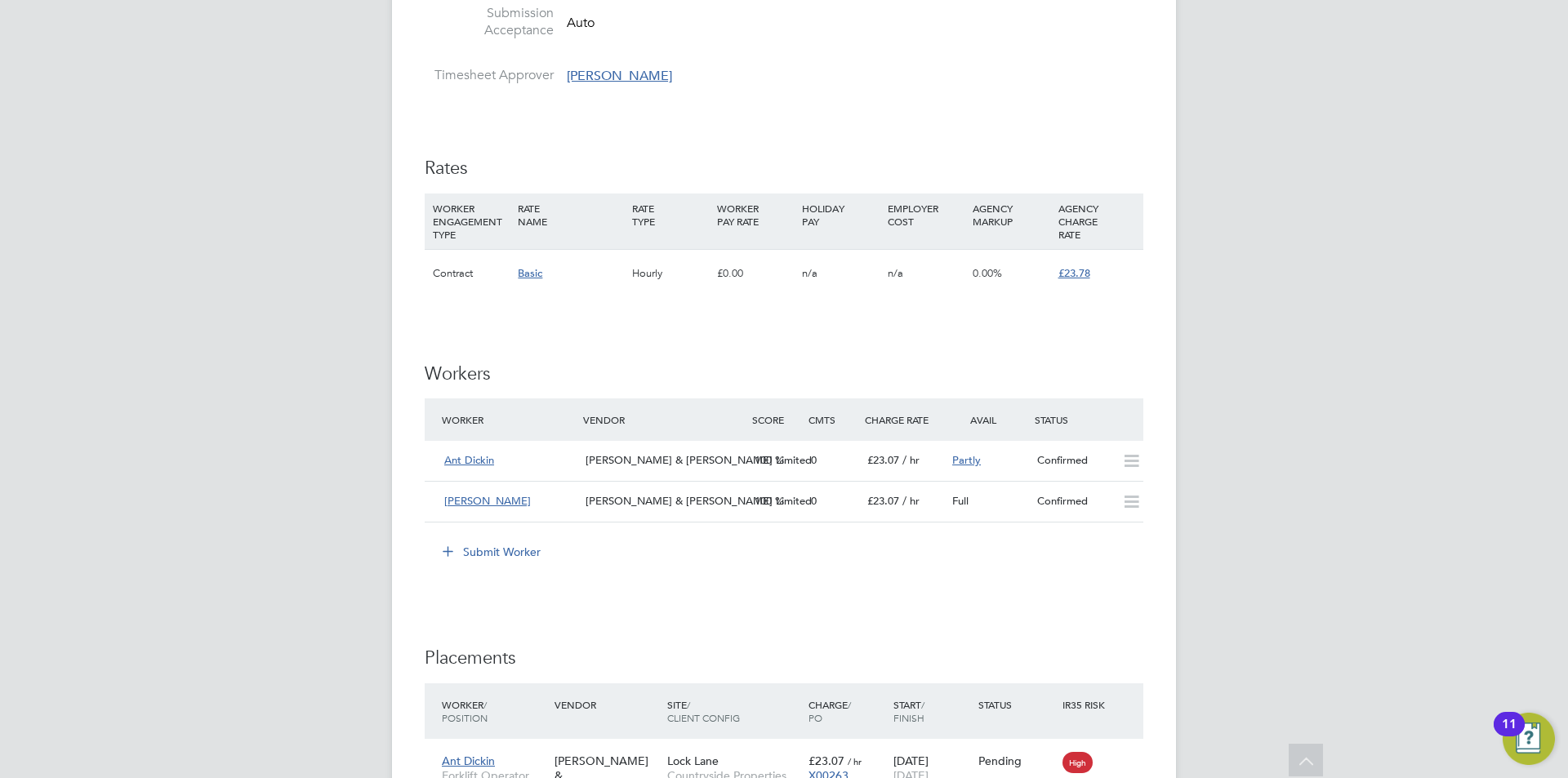
scroll to position [1307, 0]
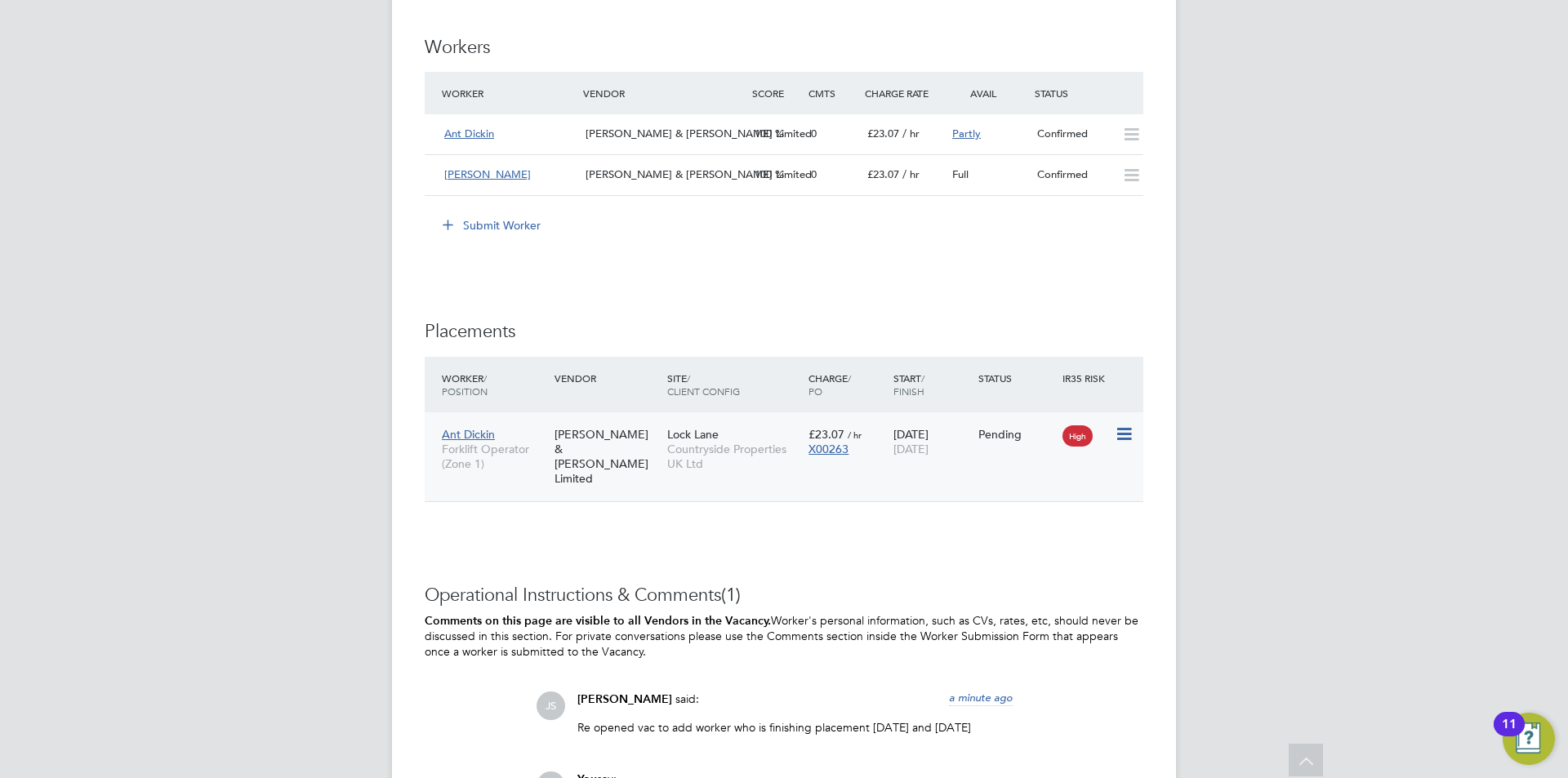
click at [1121, 428] on icon at bounding box center [1122, 434] width 16 height 19
click at [1037, 532] on li "Start" at bounding box center [1073, 535] width 116 height 23
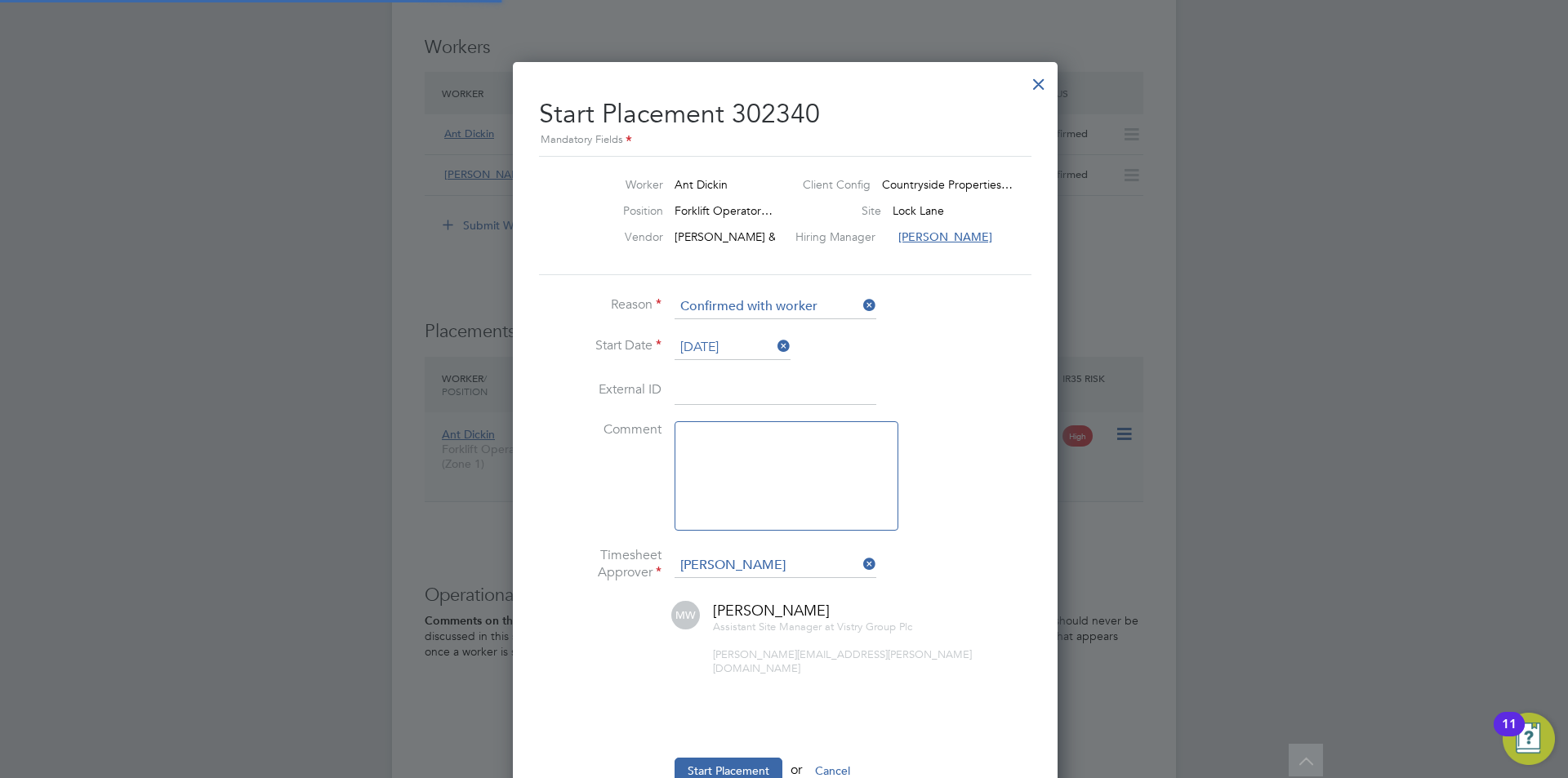
scroll to position [16, 216]
click at [760, 488] on textarea at bounding box center [786, 477] width 223 height 110
type textarea "checked in on site"
click at [753, 758] on button "Start Placement" at bounding box center [729, 770] width 108 height 26
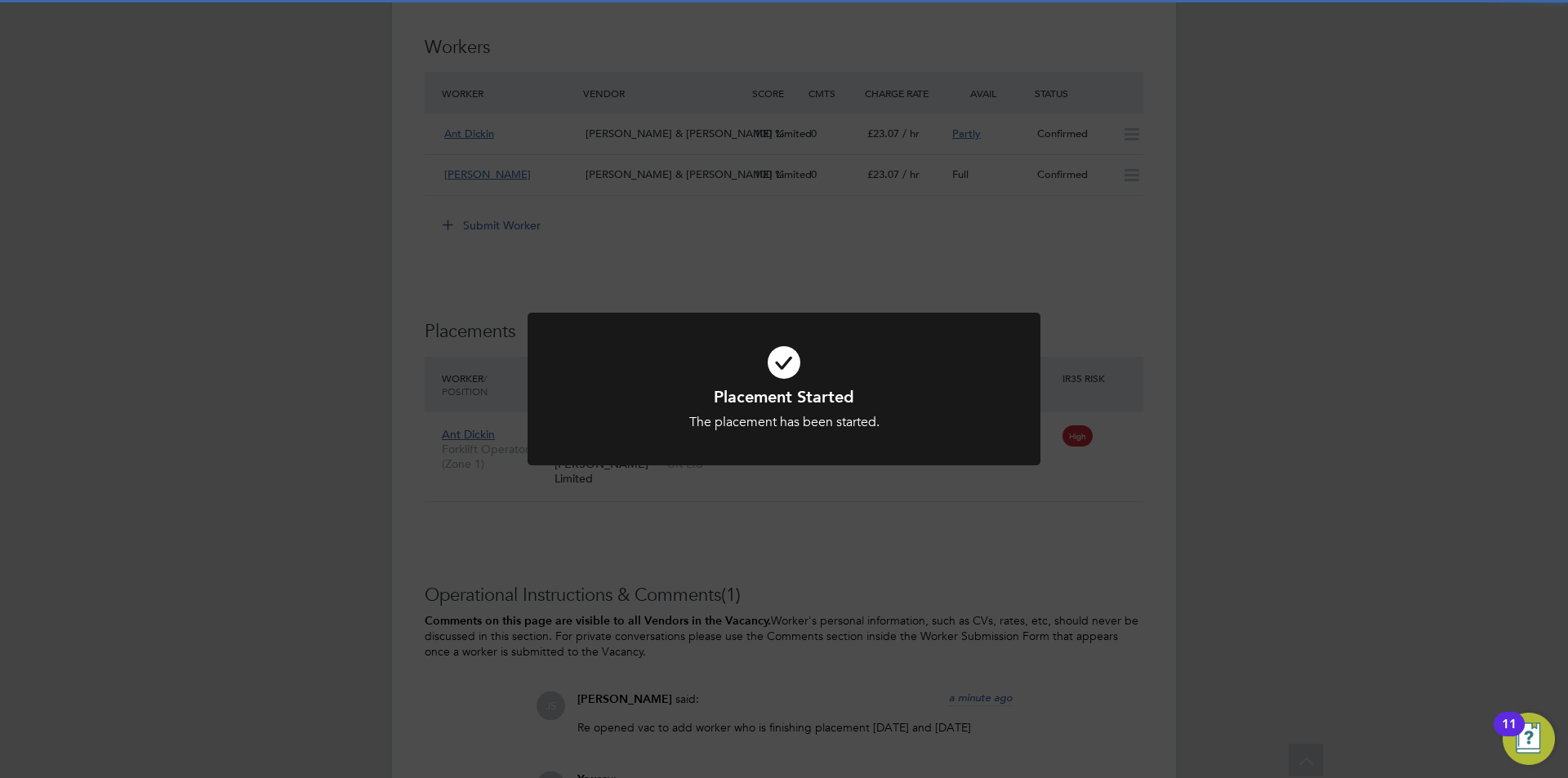
click at [713, 544] on div "Placement Started The placement has been started. Cancel Okay" at bounding box center [784, 389] width 1568 height 778
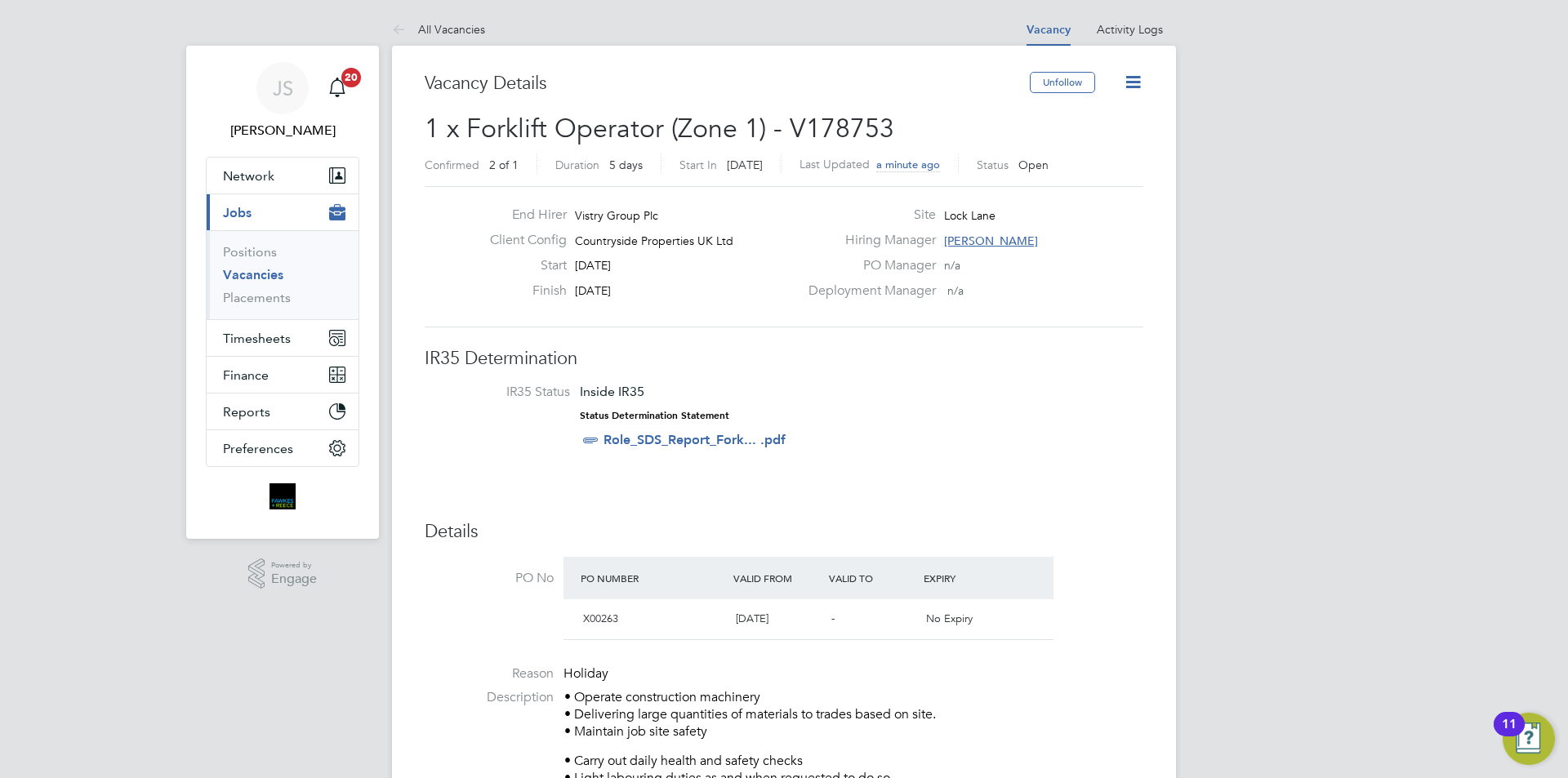
click at [1136, 86] on icon at bounding box center [1132, 82] width 20 height 20
click at [1081, 143] on li "Update Status" at bounding box center [1093, 143] width 94 height 23
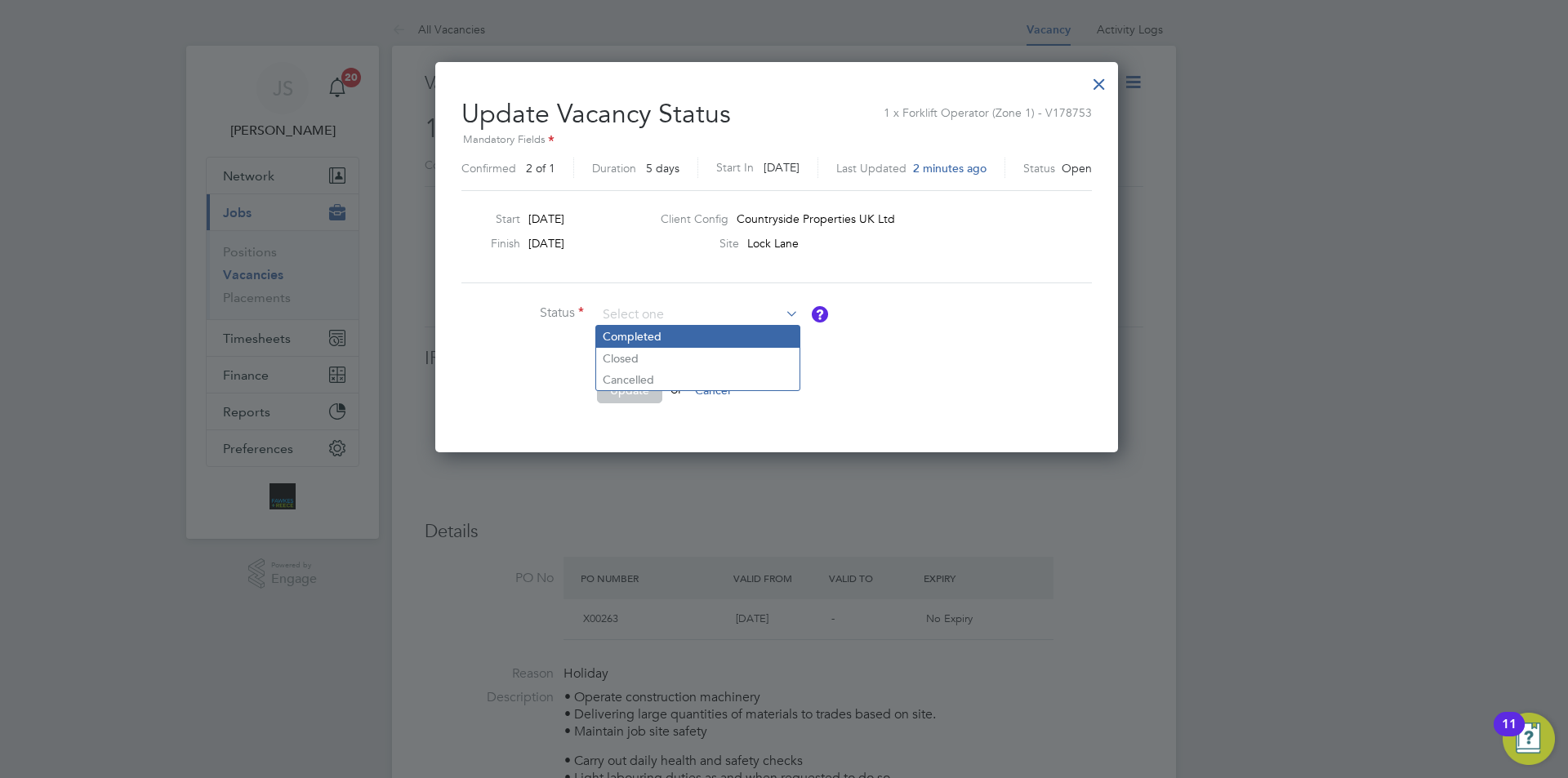
drag, startPoint x: 625, startPoint y: 359, endPoint x: 628, endPoint y: 346, distance: 13.3
click at [625, 350] on li "Closed" at bounding box center [697, 358] width 203 height 21
type input "Closed"
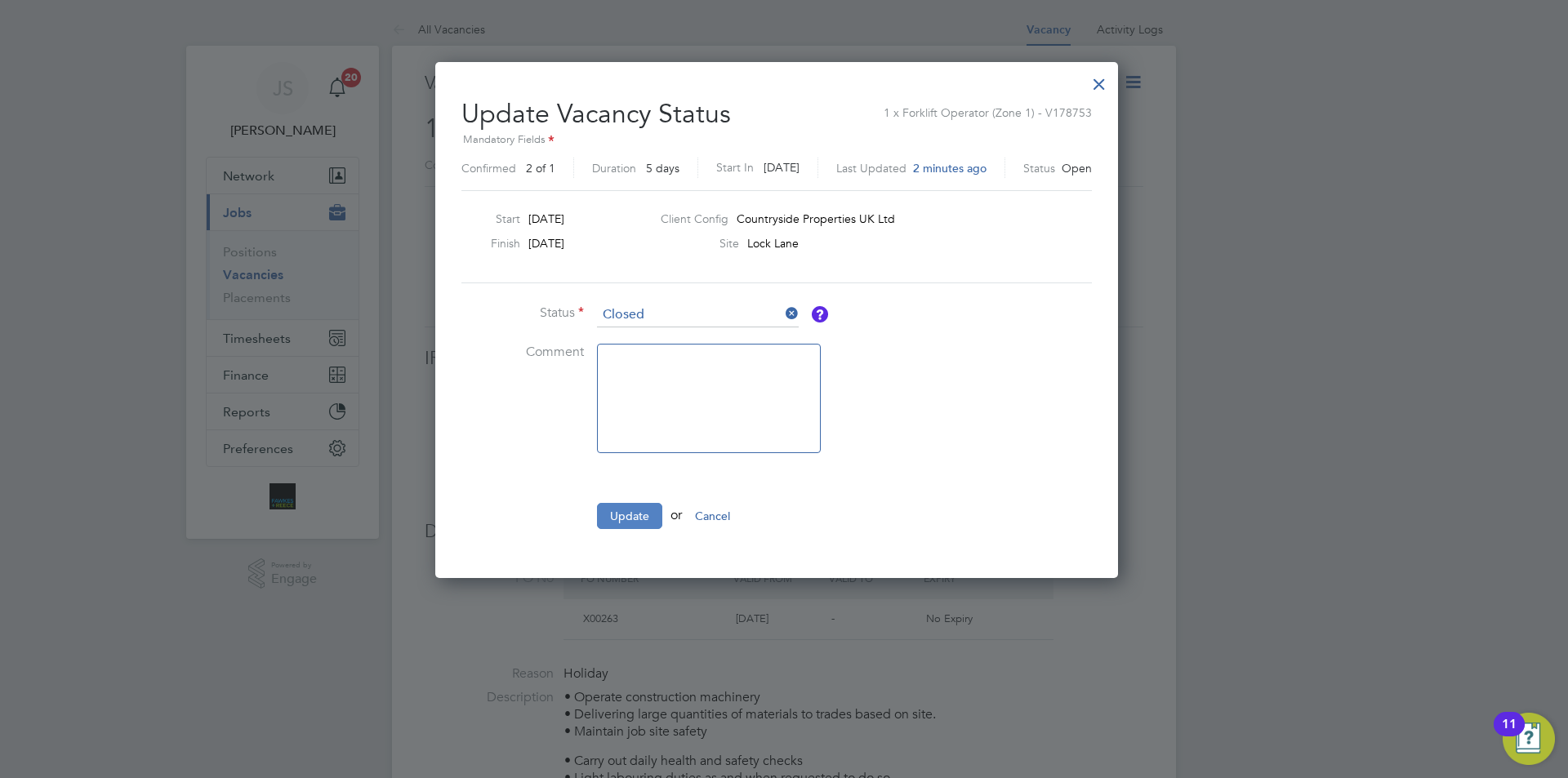
click at [627, 515] on button "Update" at bounding box center [630, 516] width 65 height 26
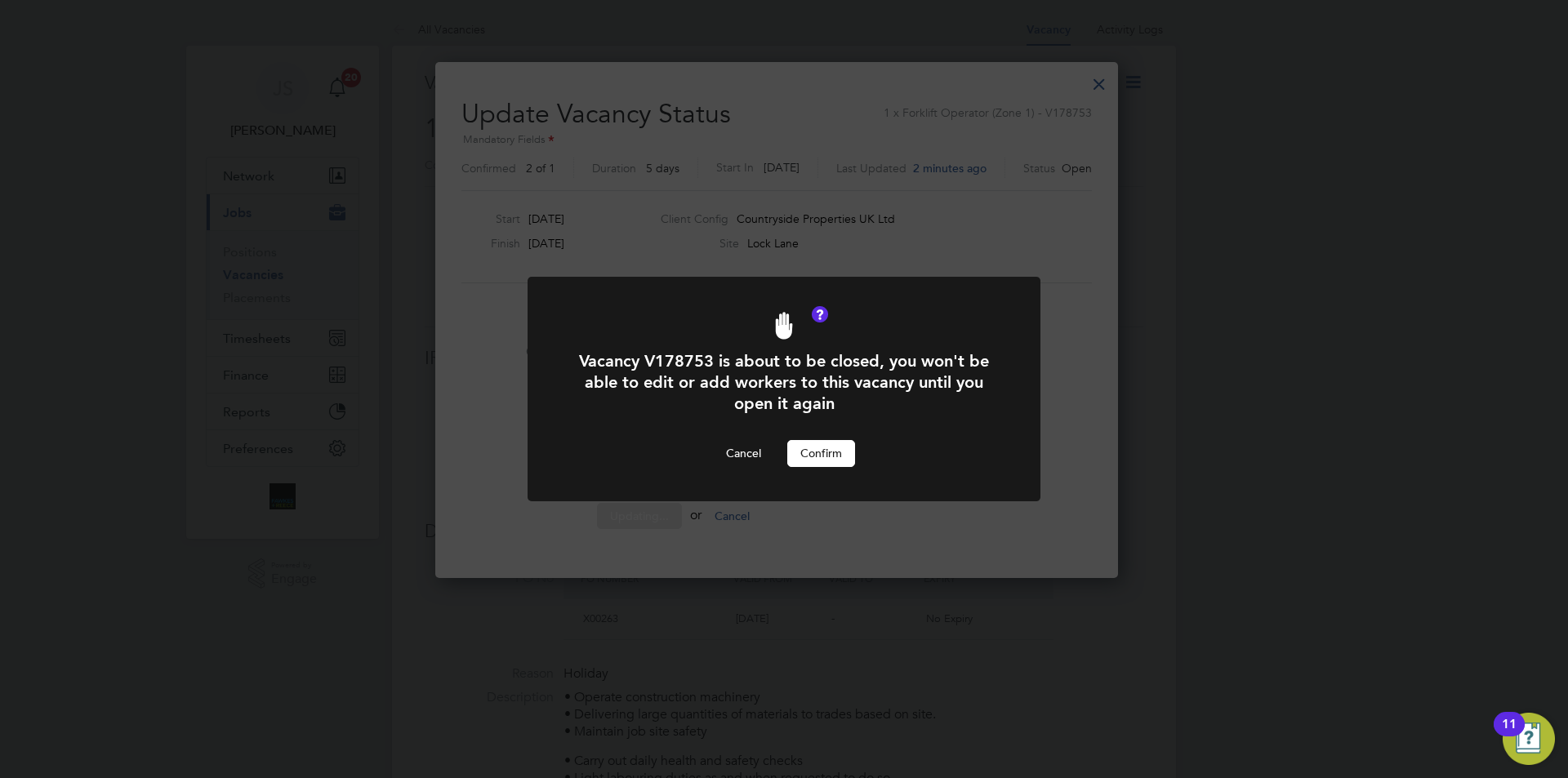
click at [832, 459] on button "Confirm" at bounding box center [821, 453] width 67 height 26
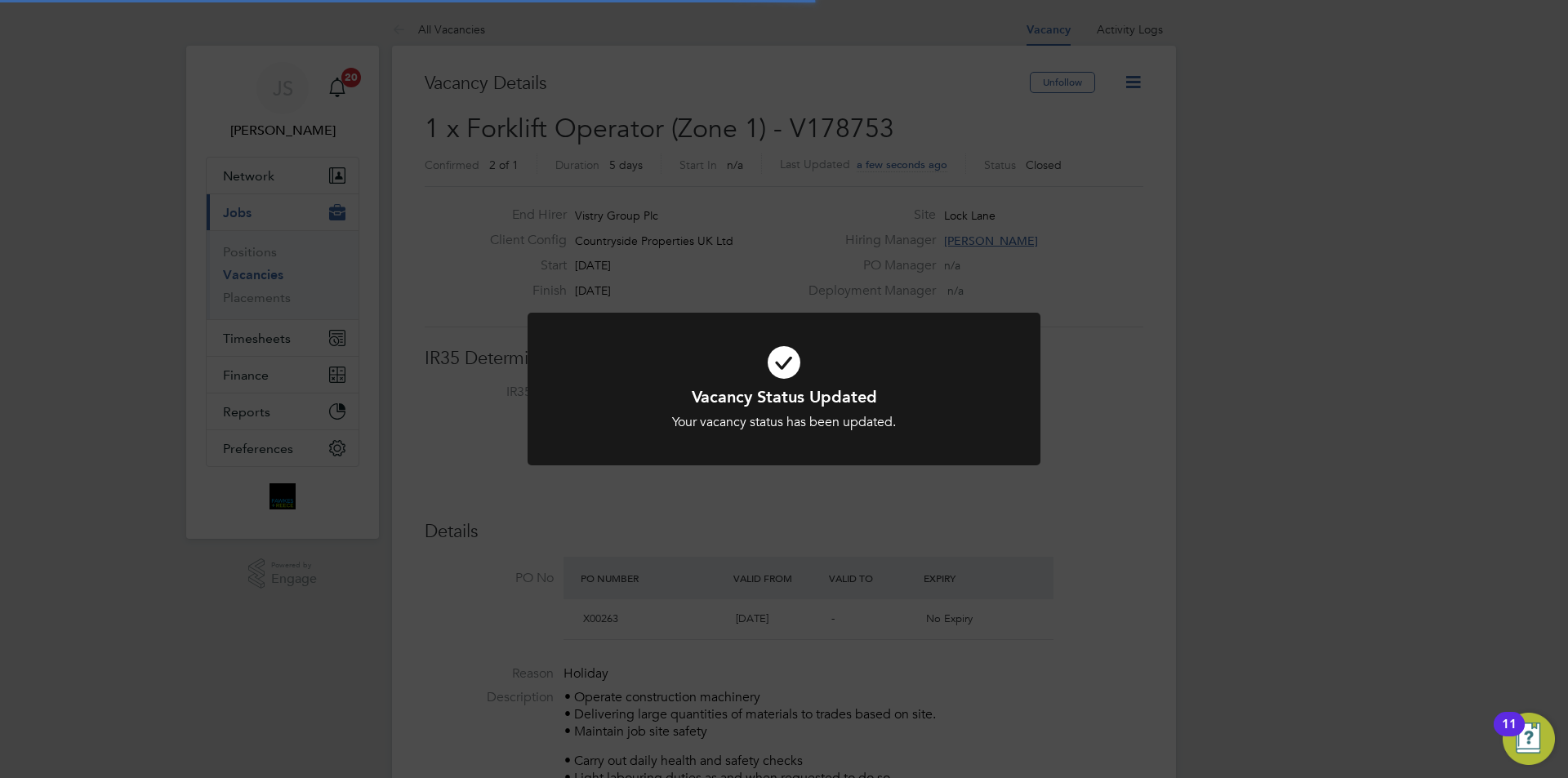
click at [790, 549] on div "Vacancy Status Updated Your vacancy status has been updated. Cancel Okay" at bounding box center [784, 389] width 1568 height 778
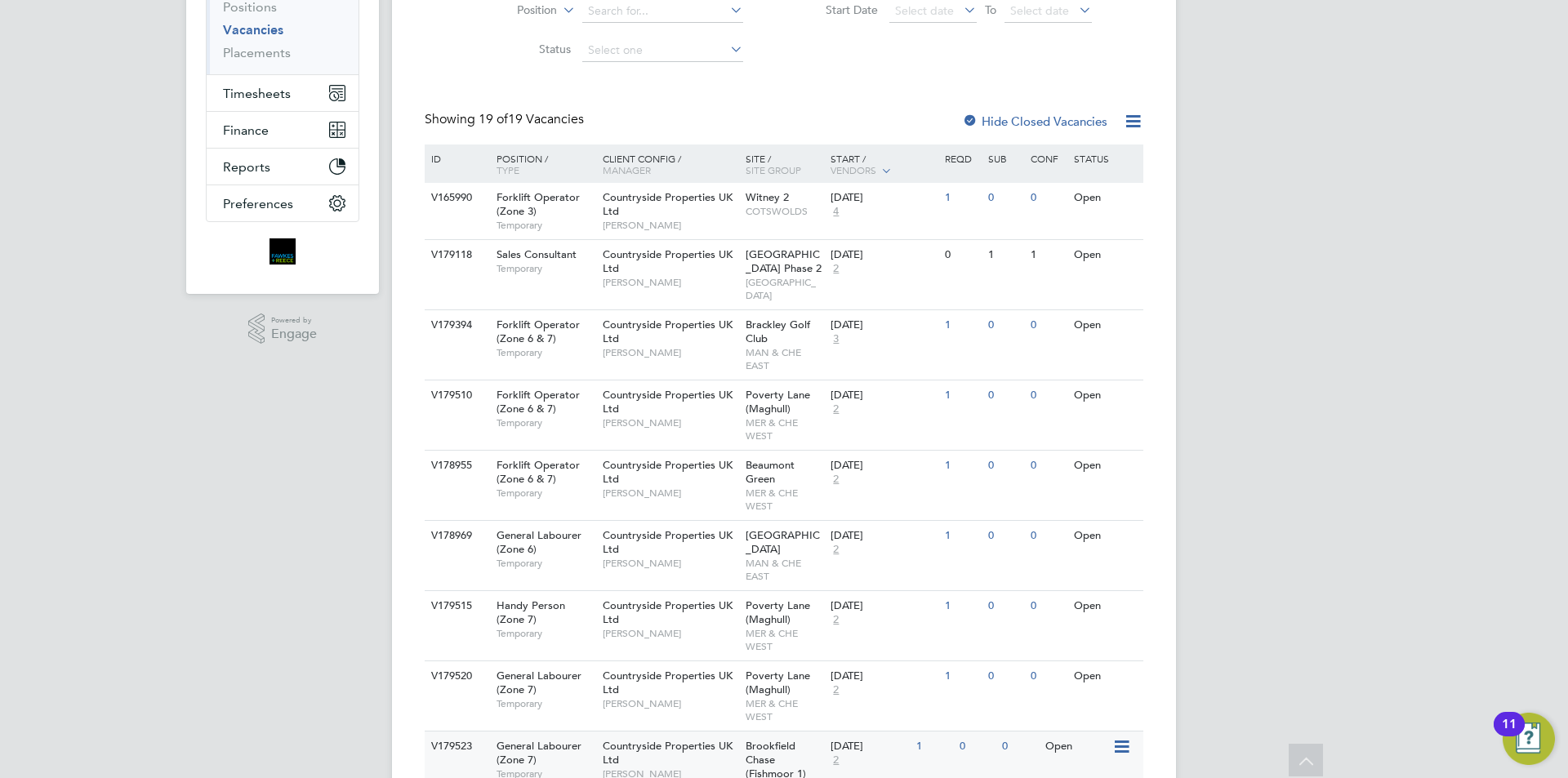
scroll to position [408, 0]
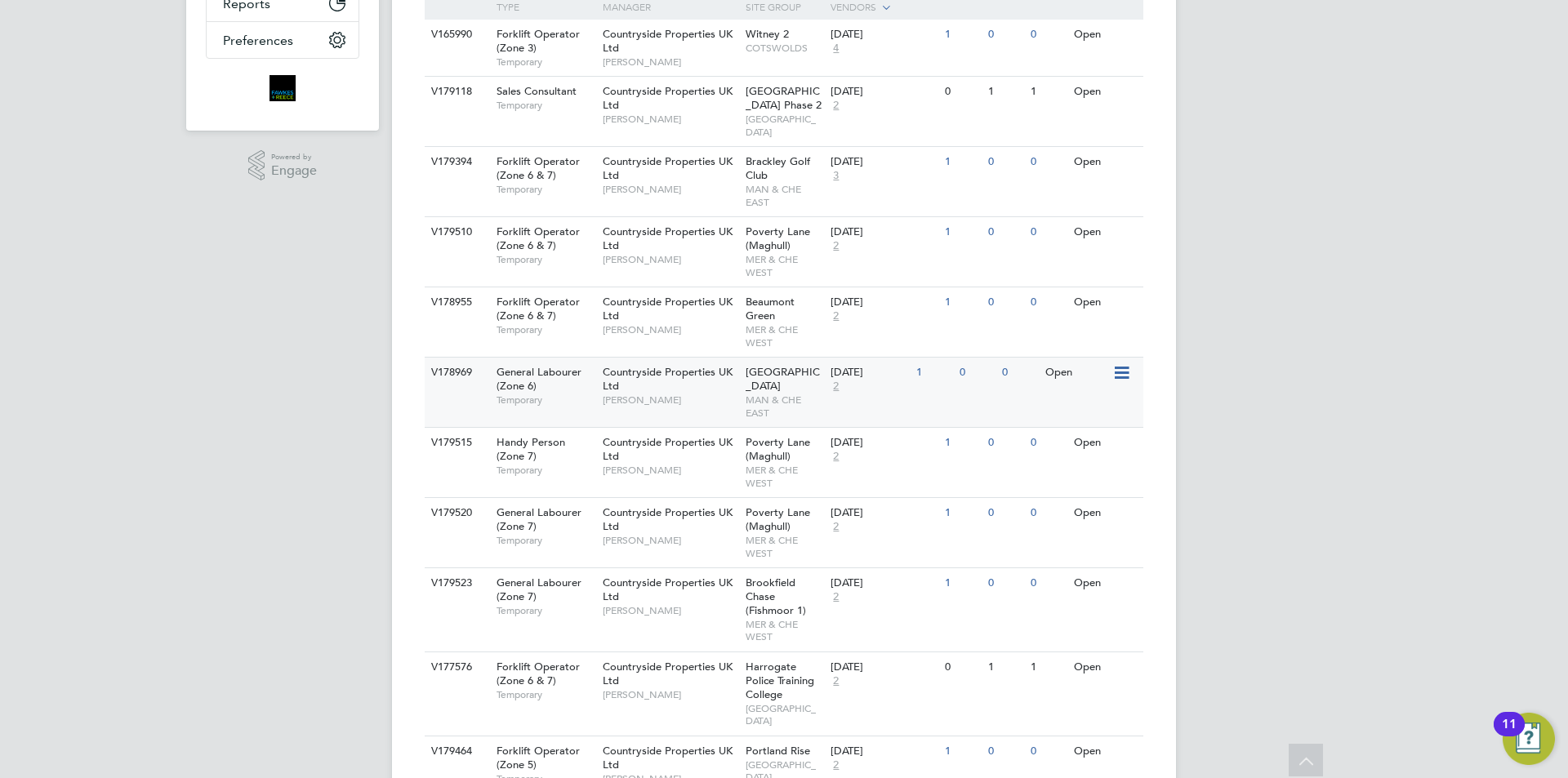
click at [665, 366] on span "Countryside Properties UK Ltd" at bounding box center [667, 378] width 130 height 28
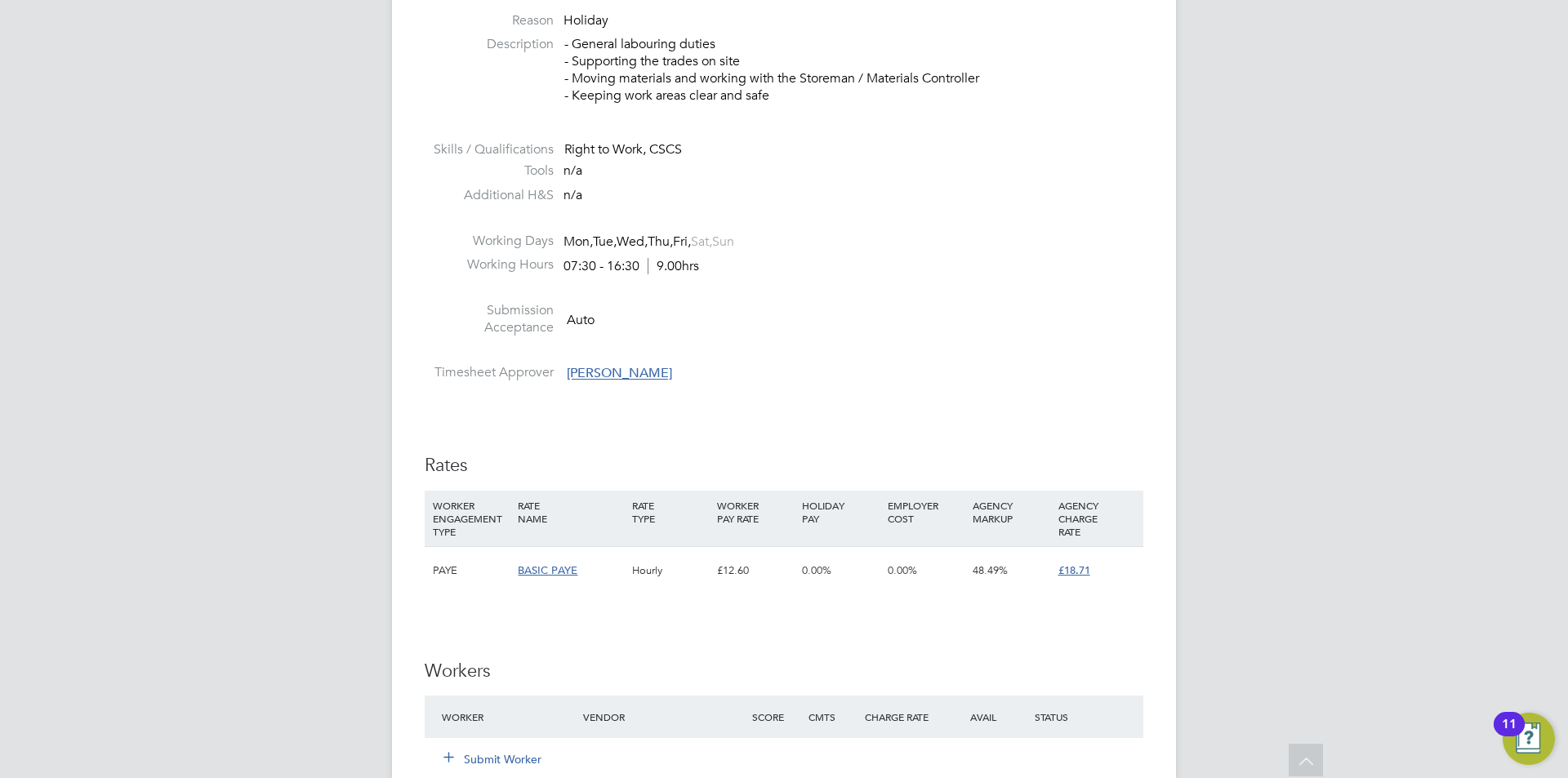
scroll to position [980, 0]
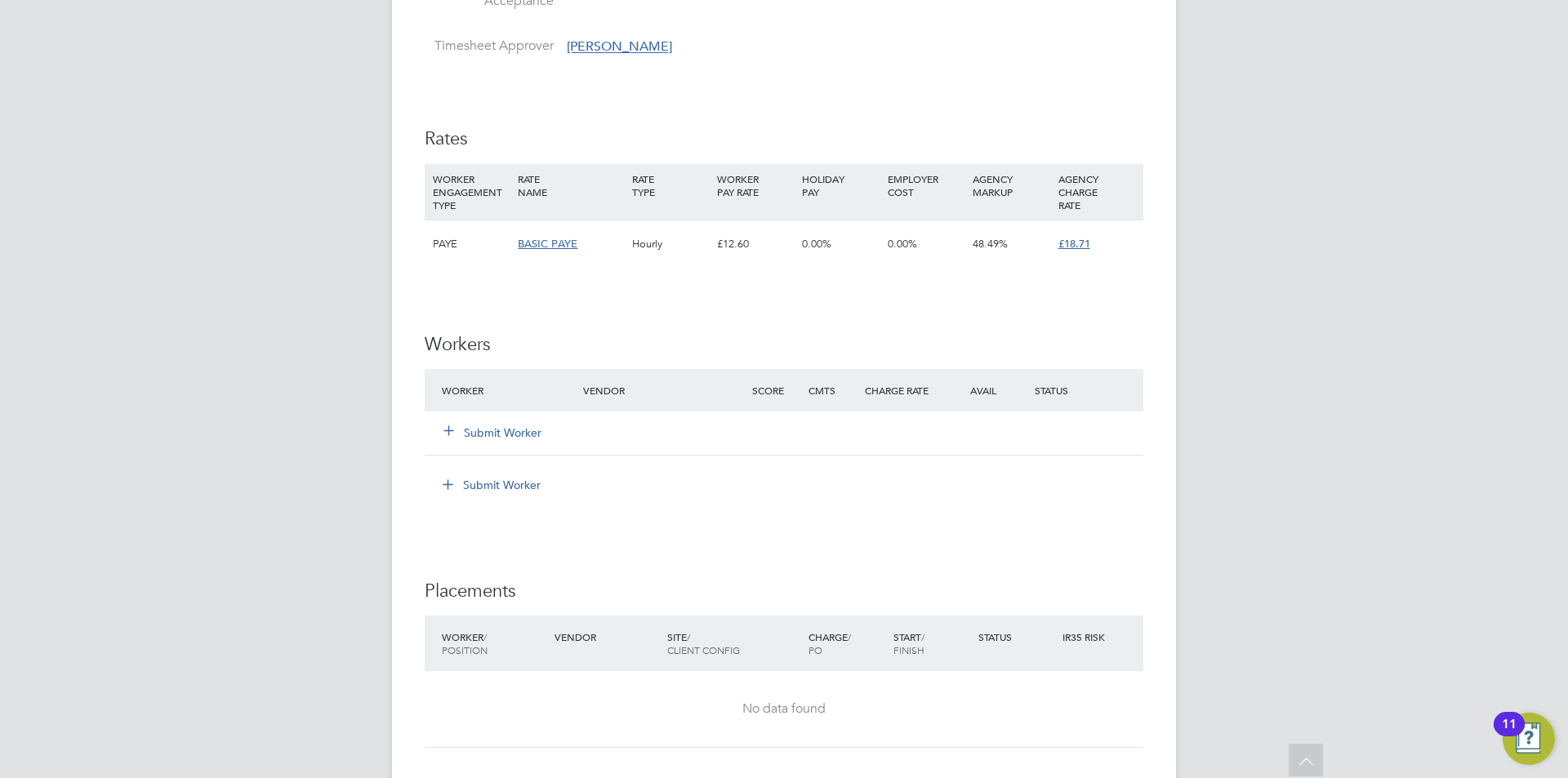
click at [494, 435] on button "Submit Worker" at bounding box center [494, 432] width 98 height 16
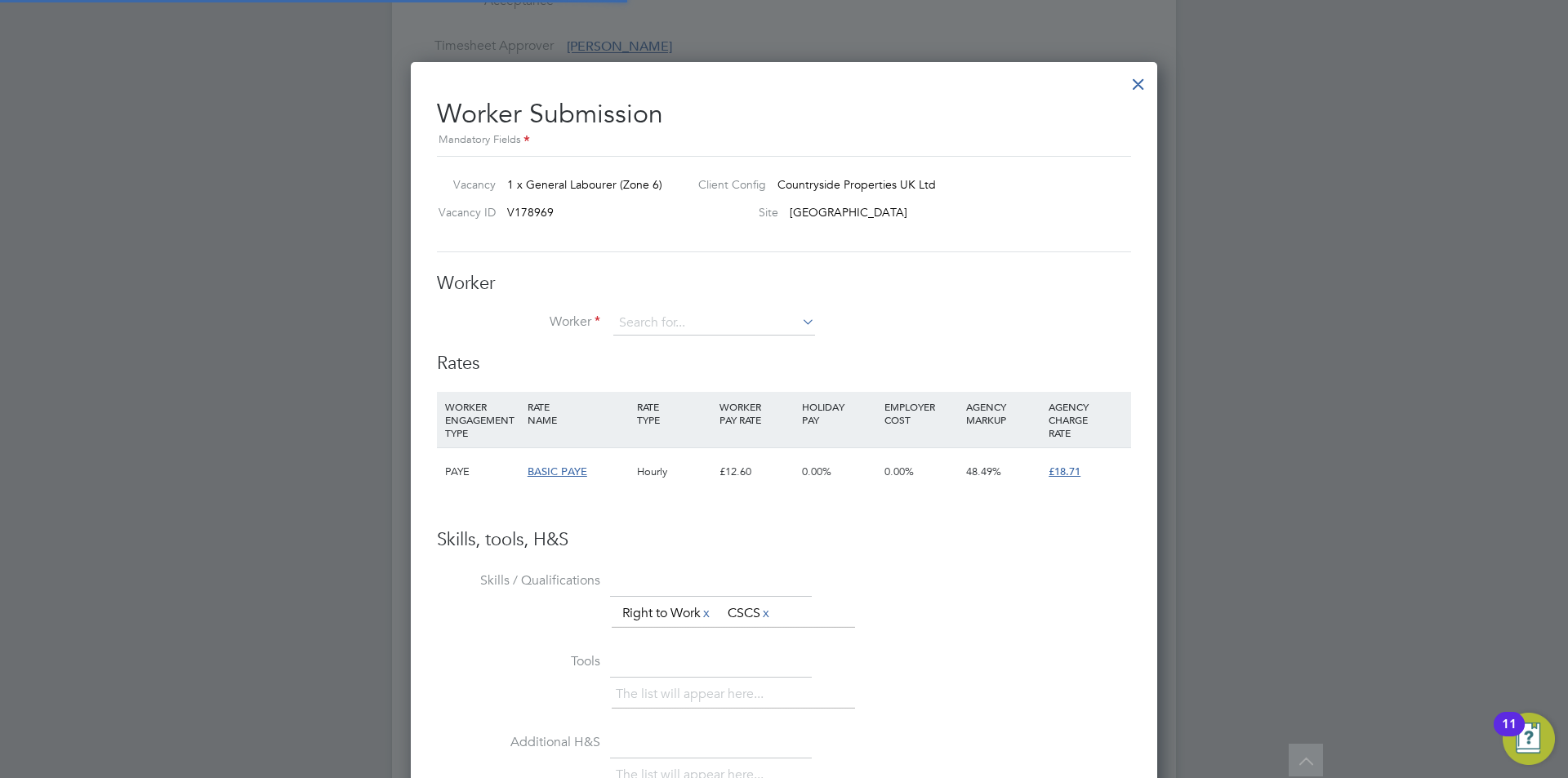
scroll to position [48, 111]
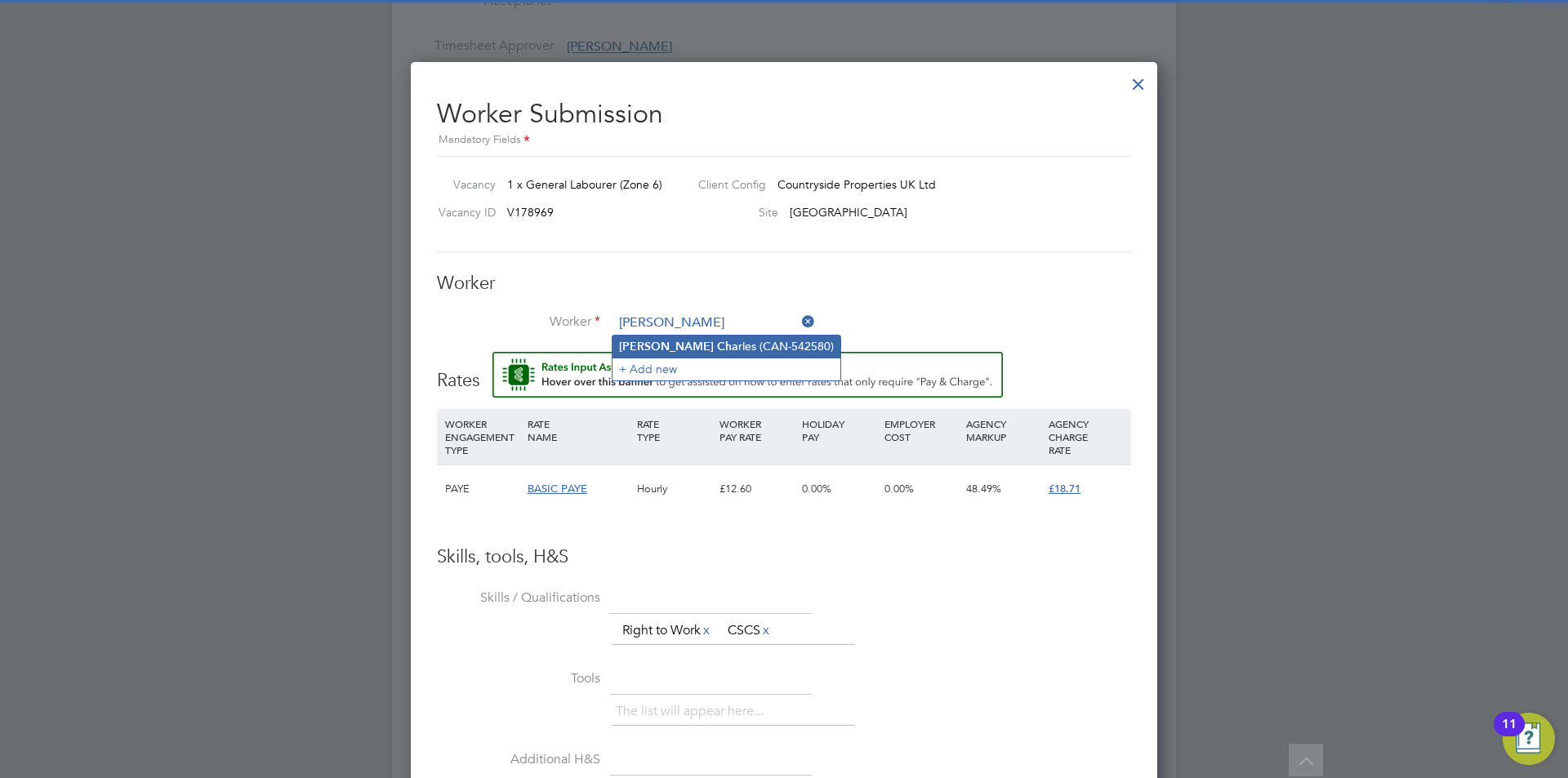
click at [710, 340] on li "[PERSON_NAME] rles (CAN-542580)" at bounding box center [726, 347] width 228 height 22
type input "[PERSON_NAME] (CAN-542580)"
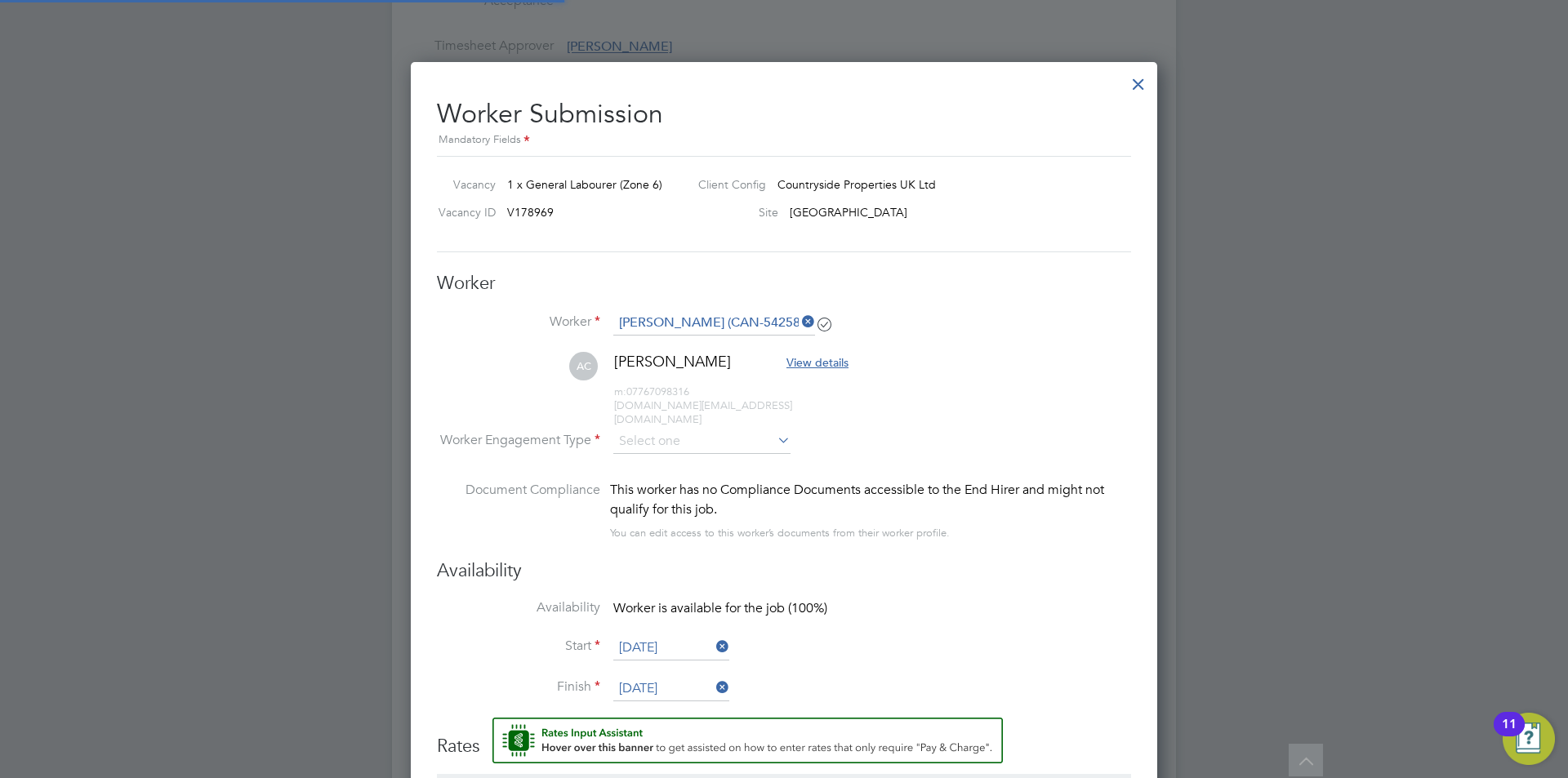
scroll to position [1375, 747]
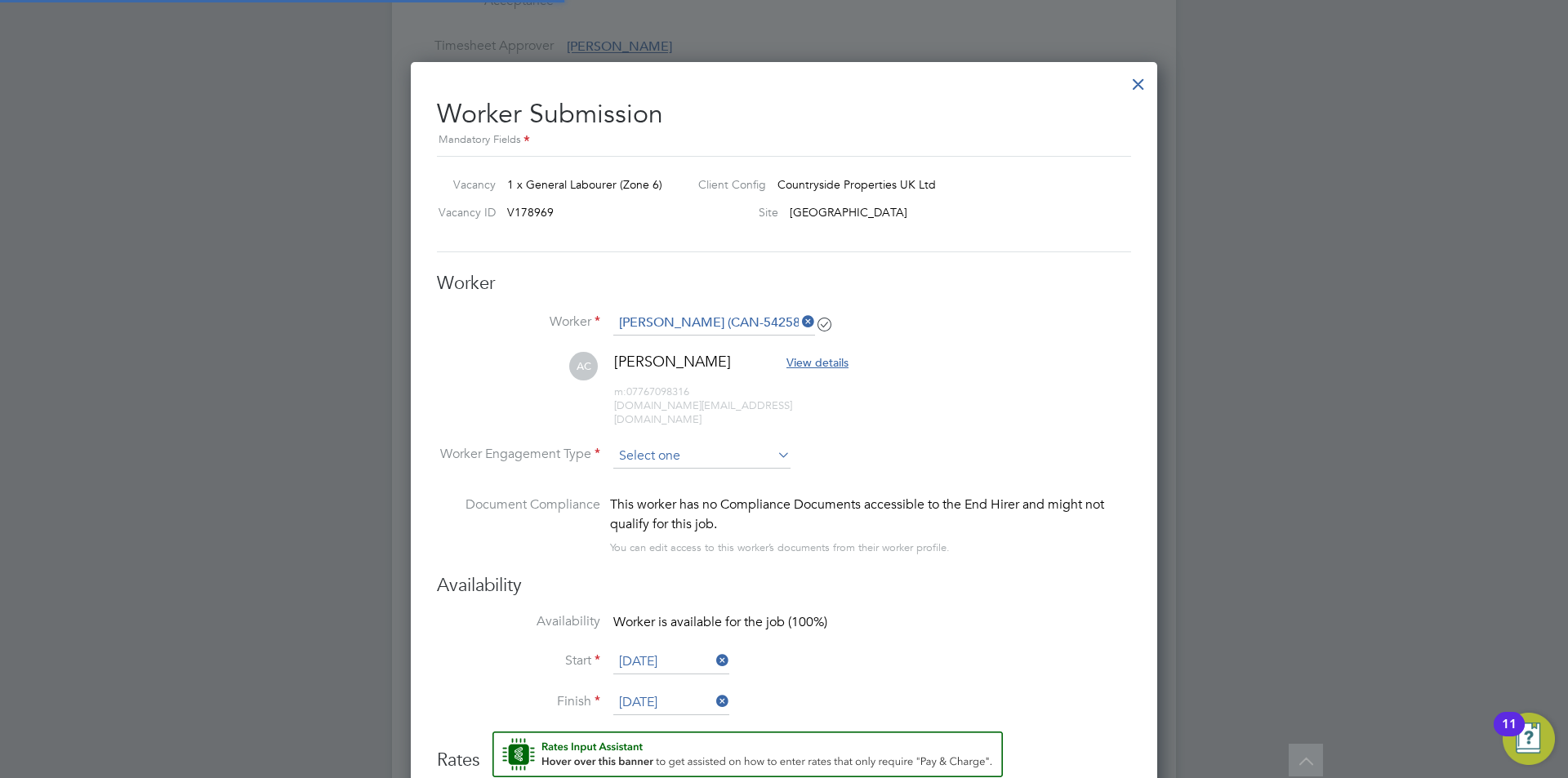
click at [659, 445] on input at bounding box center [702, 456] width 177 height 24
click at [652, 480] on li "PAYE" at bounding box center [702, 486] width 179 height 21
type input "PAYE"
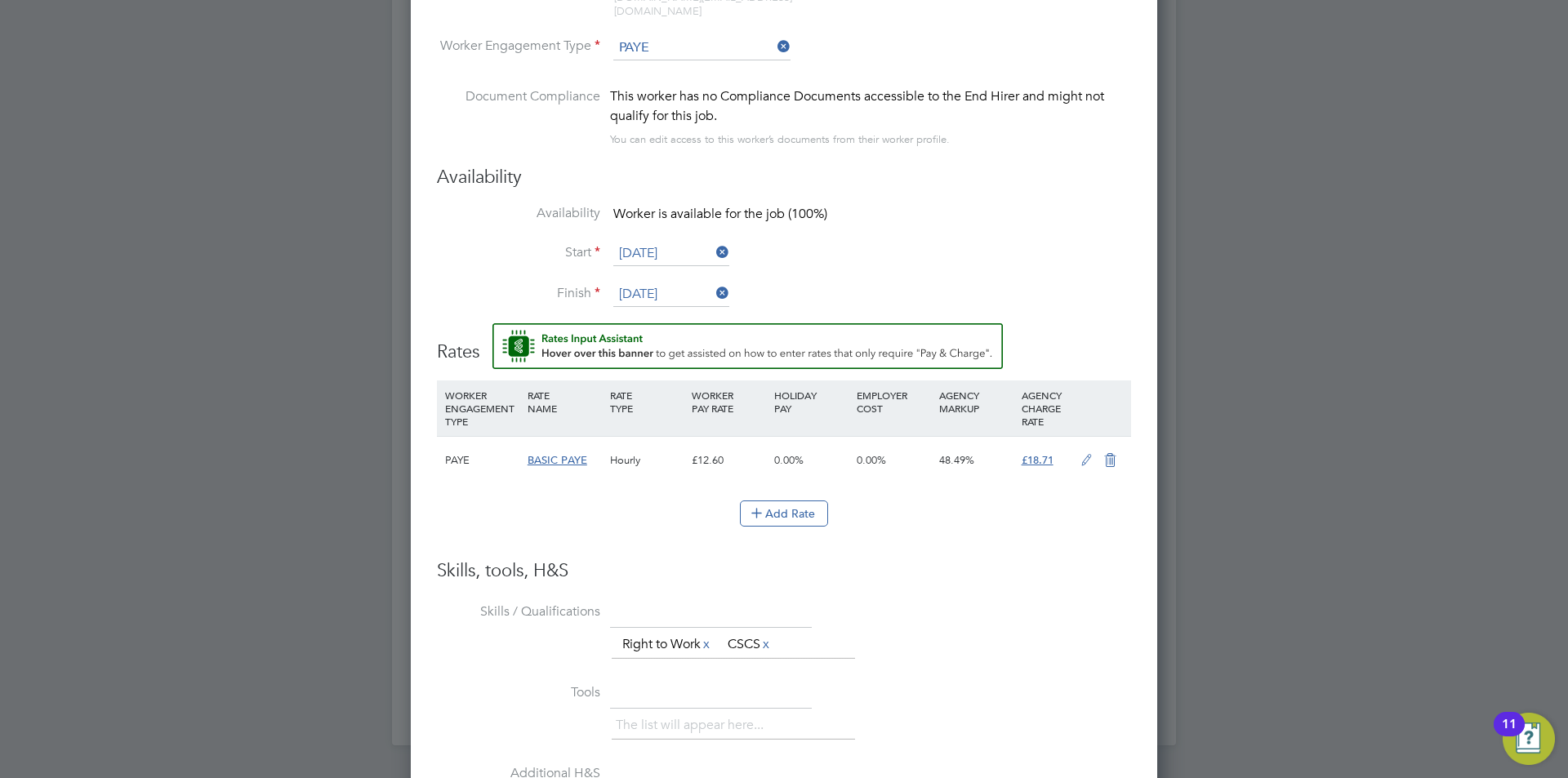
click at [1087, 454] on icon at bounding box center [1086, 461] width 20 height 13
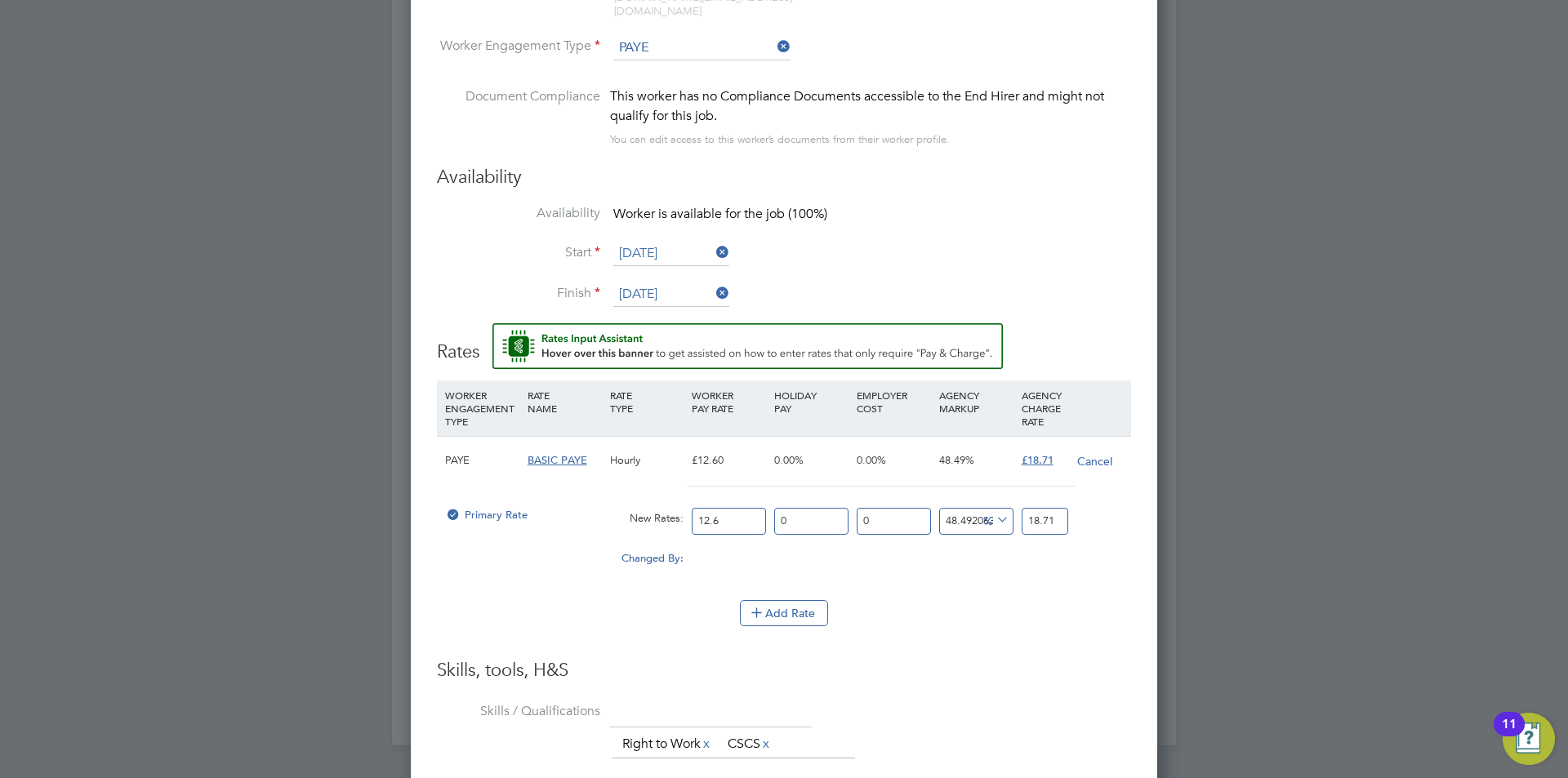
drag, startPoint x: 724, startPoint y: 504, endPoint x: 644, endPoint y: 509, distance: 80.2
click at [644, 509] on div "Primary Rate New Rates: 12.6 0 n/a 0 n/a 48.492063492063494 0 % 18.71" at bounding box center [784, 521] width 694 height 43
type input "1"
type input "1.484920634920635"
type input "16"
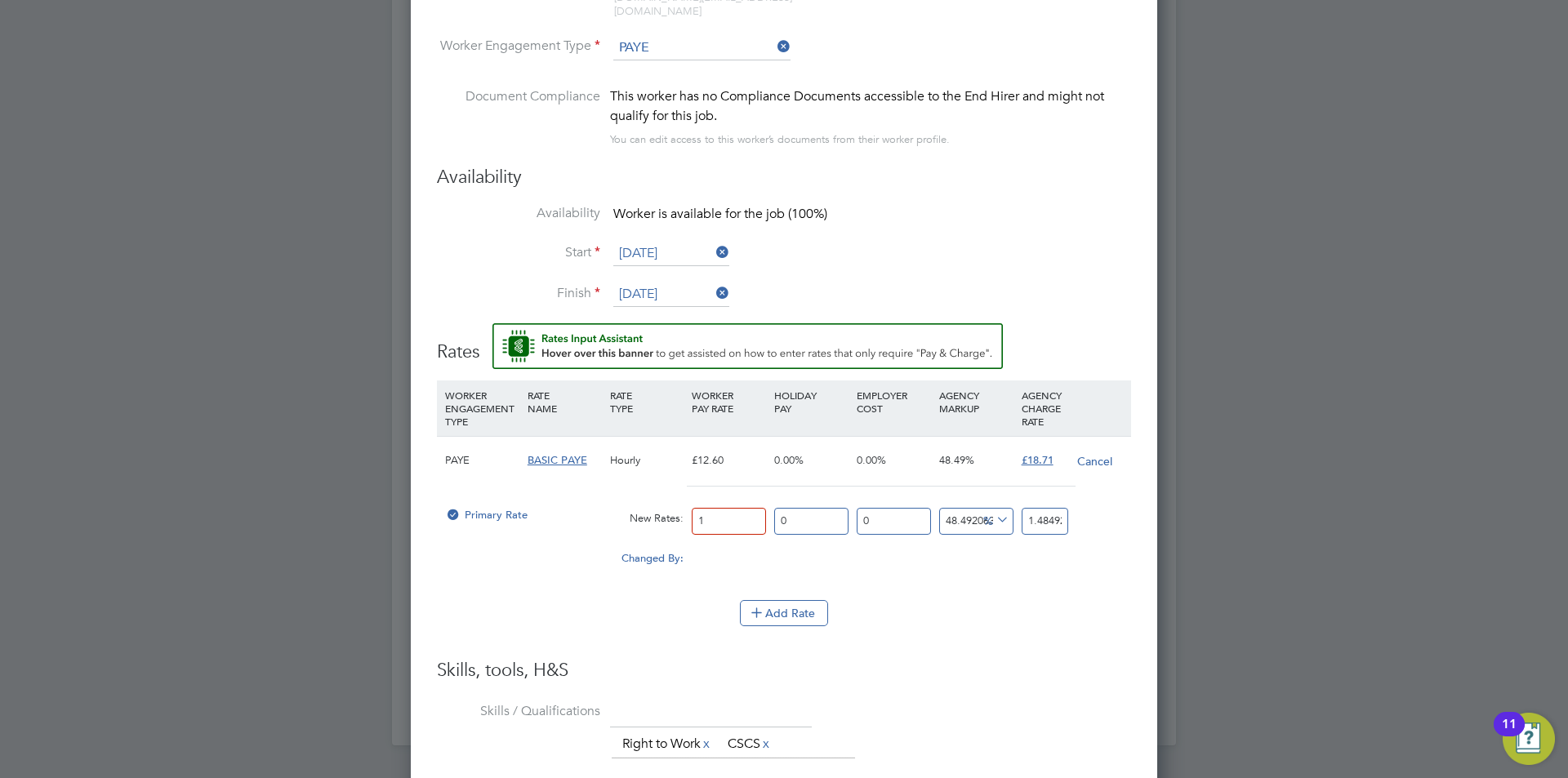
type input "23.75873015873016"
type input "16.4"
type input "24.352698412698413"
type input "16.45"
type input "24.426944444444445"
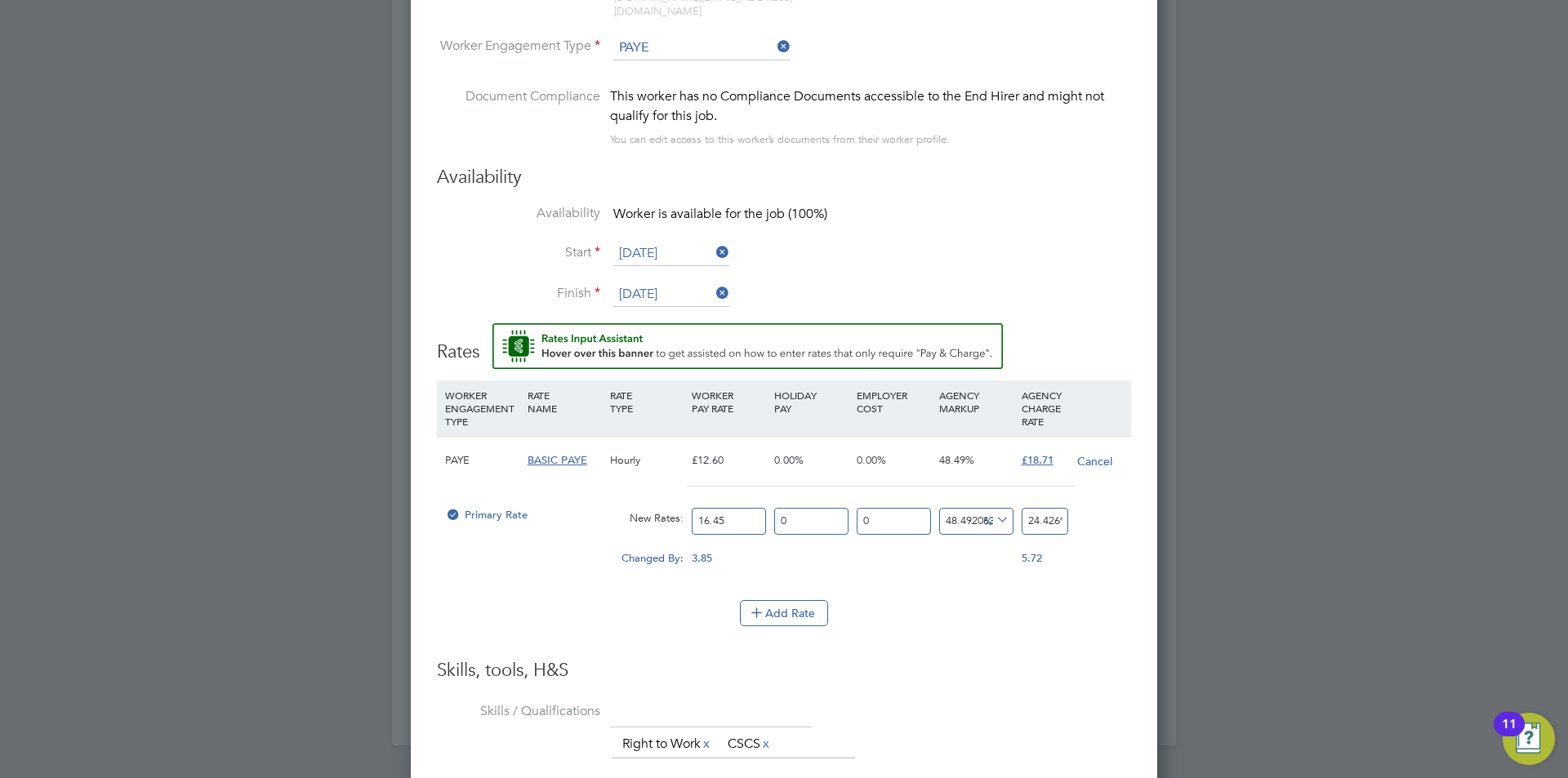
type input "16.45"
drag, startPoint x: 1027, startPoint y: 506, endPoint x: 1131, endPoint y: 506, distance: 104.0
click at [1131, 506] on div "Worker Submission Mandatory Fields Vacancy 1 x General Labourer (Zone 6) Client…" at bounding box center [784, 418] width 746 height 1530
type input "-93.9209726443769"
type input "1"
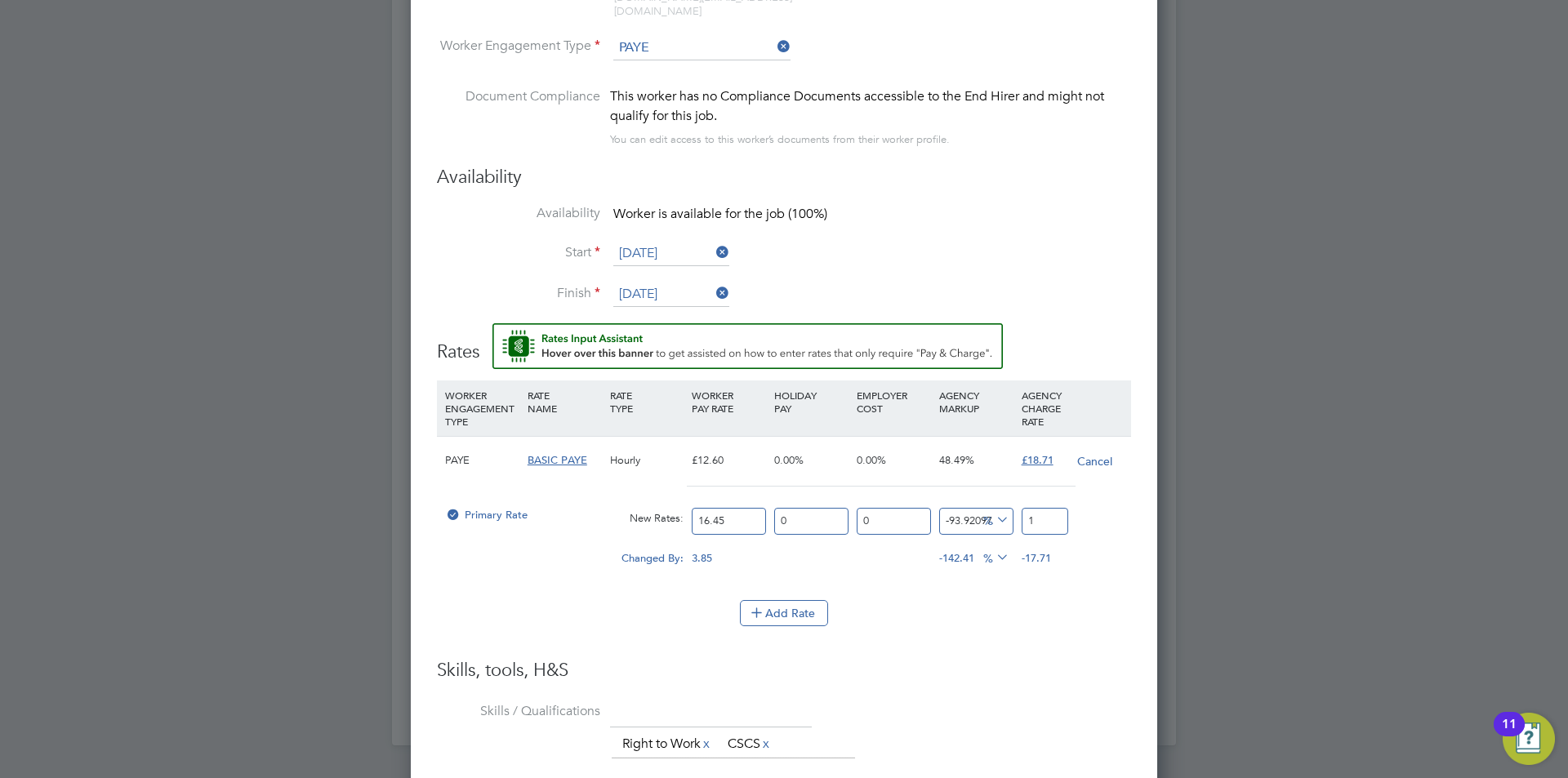
type input "9.422492401215806"
type input "18"
type input "13.677811550151976"
type input "18.7"
type input "13.738601823708207"
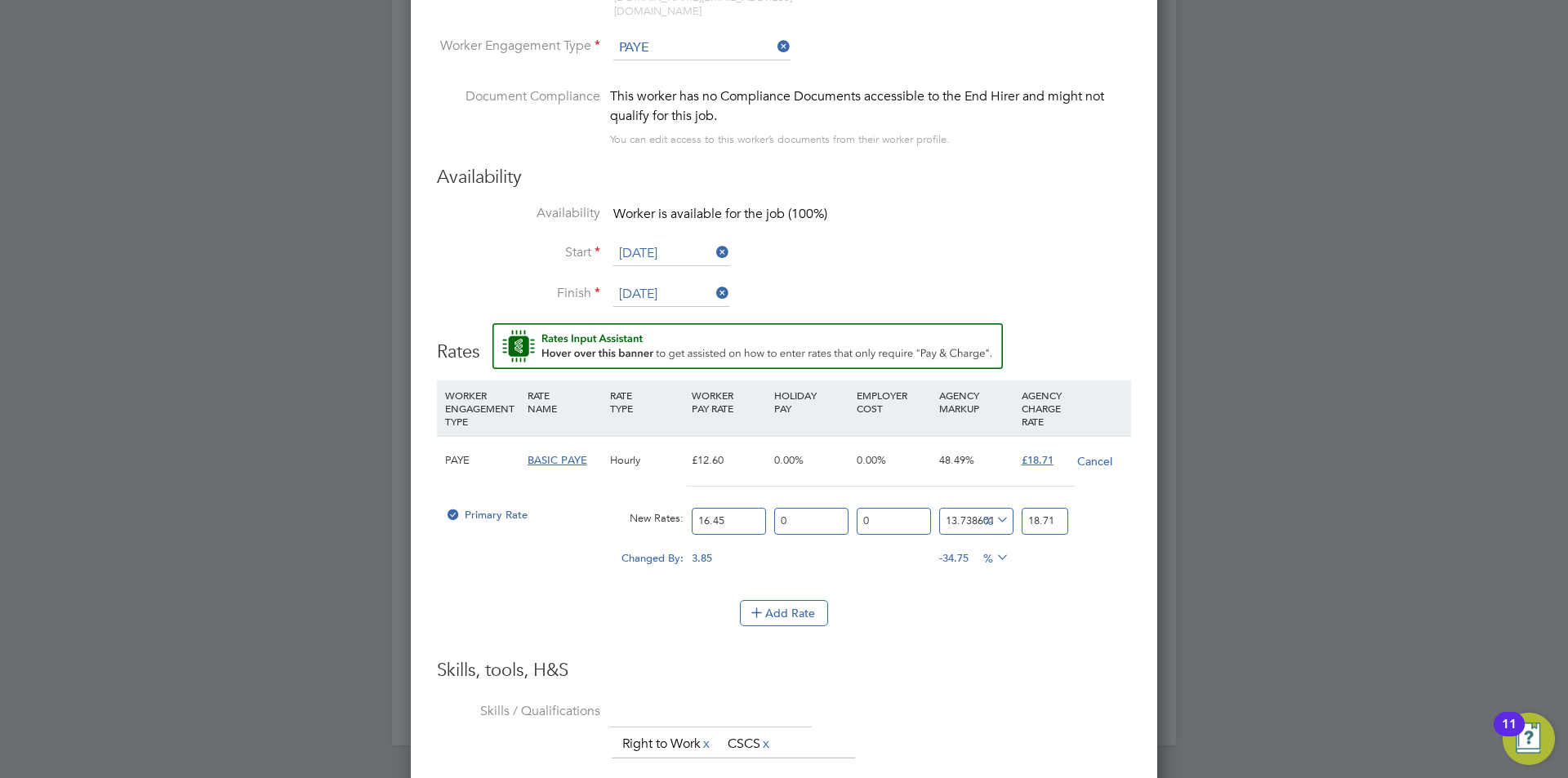
type input "18.71"
click at [1019, 616] on li "Add Rate" at bounding box center [784, 622] width 694 height 42
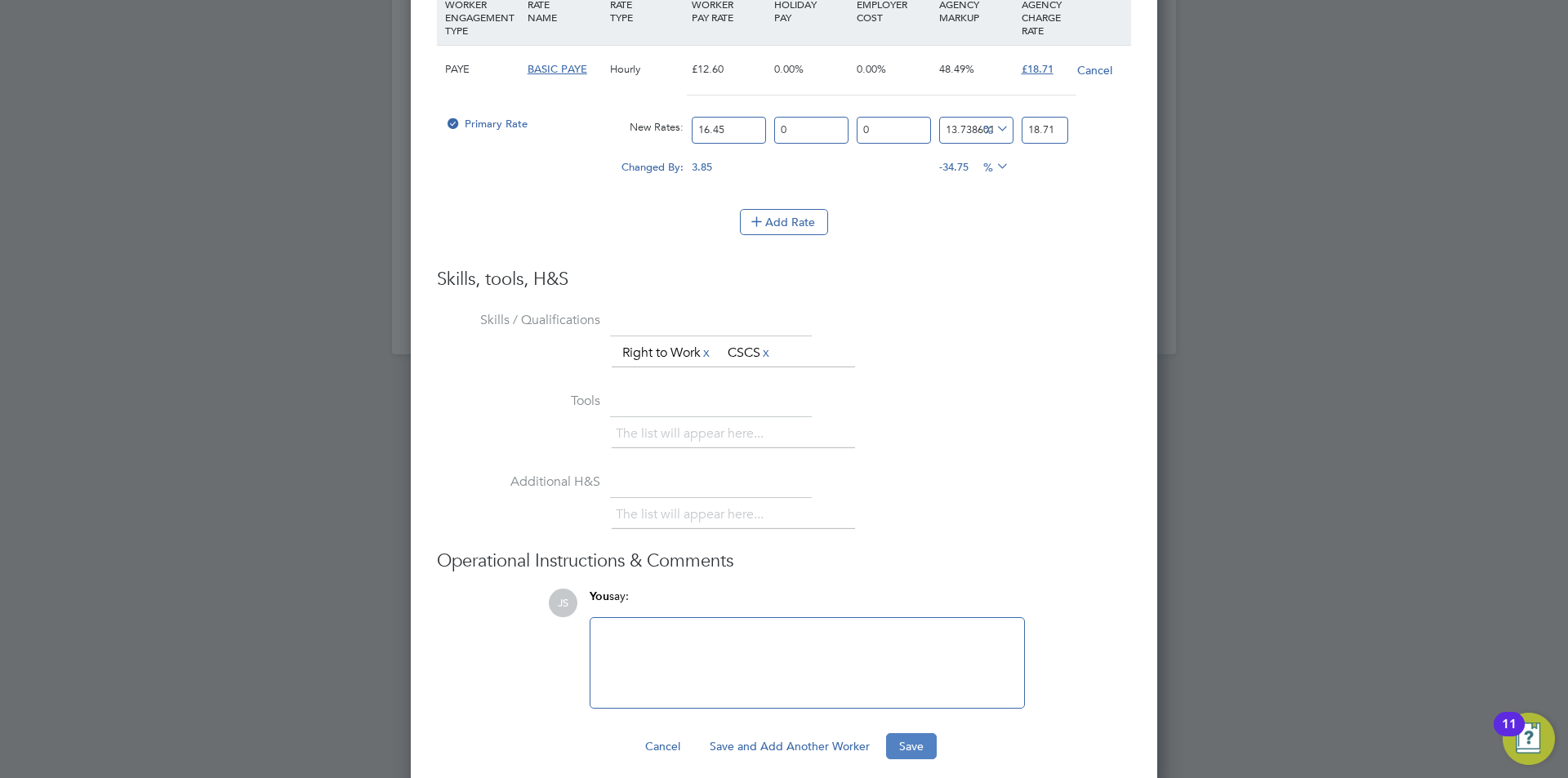
click at [918, 734] on button "Save" at bounding box center [911, 746] width 51 height 26
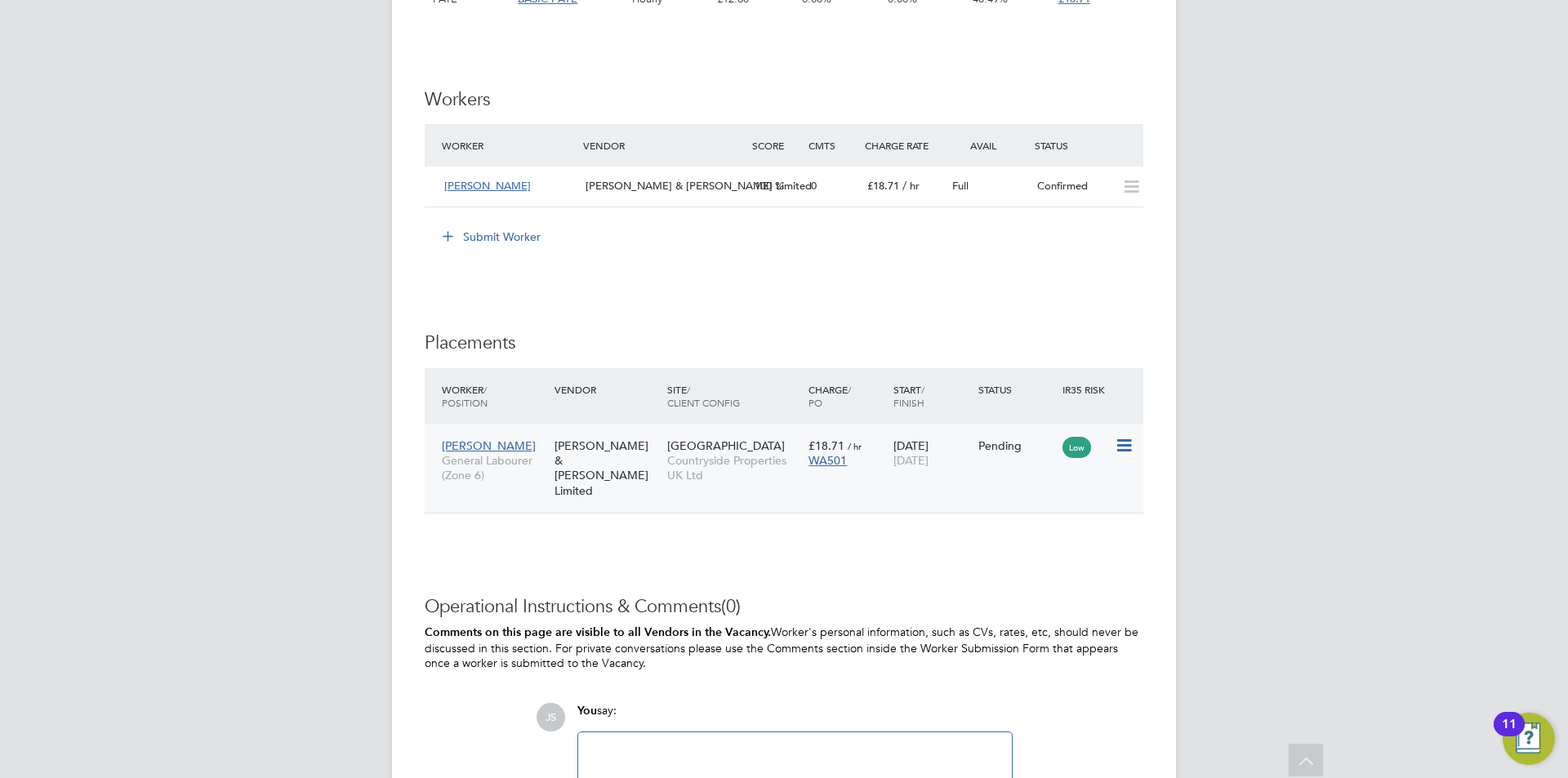
click at [1125, 453] on icon at bounding box center [1122, 446] width 16 height 19
click at [1040, 548] on li "Start" at bounding box center [1073, 547] width 116 height 23
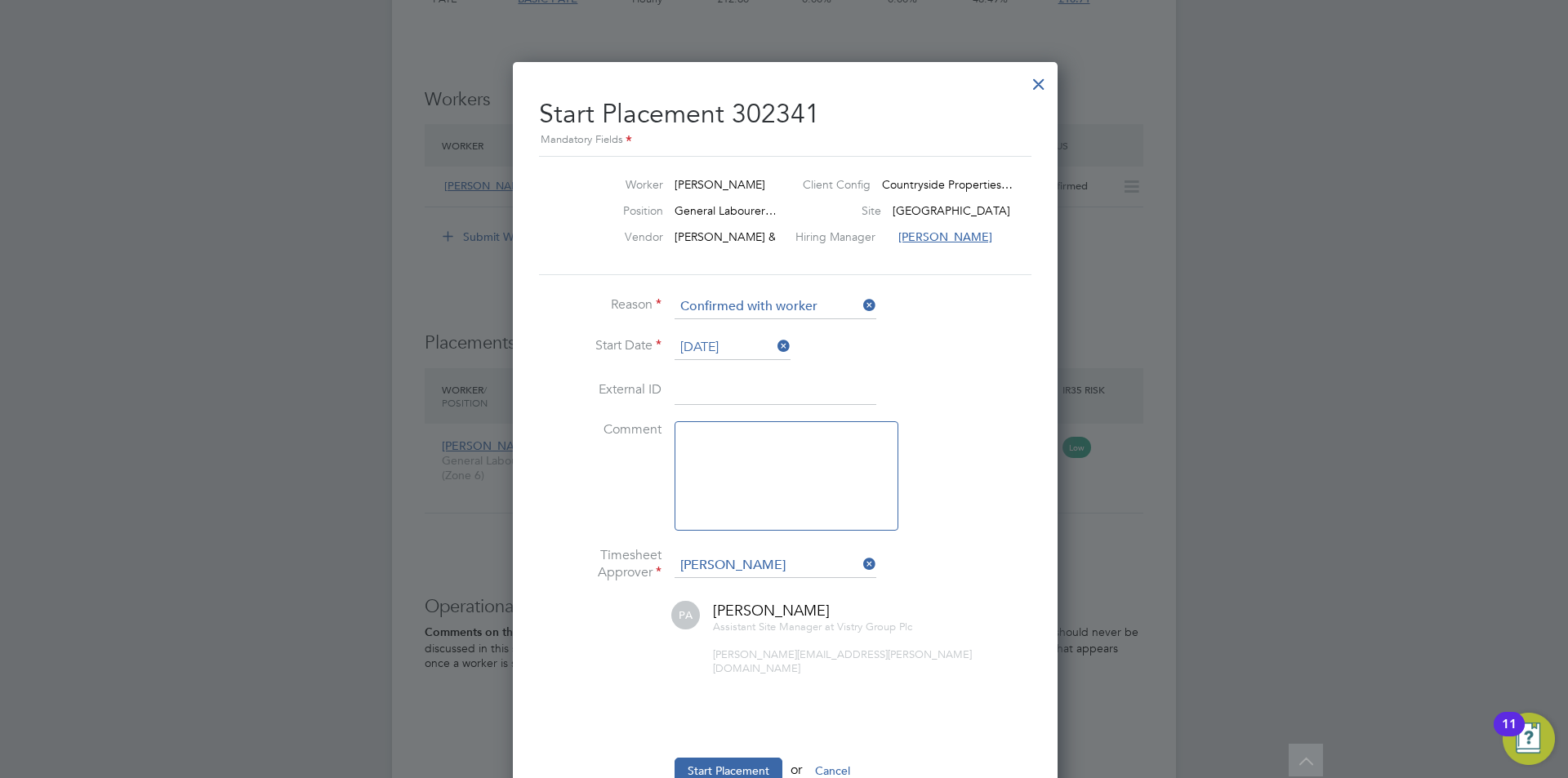
click at [802, 455] on textarea at bounding box center [786, 477] width 223 height 110
type textarea "checked in on site"
click at [757, 563] on input at bounding box center [776, 565] width 202 height 24
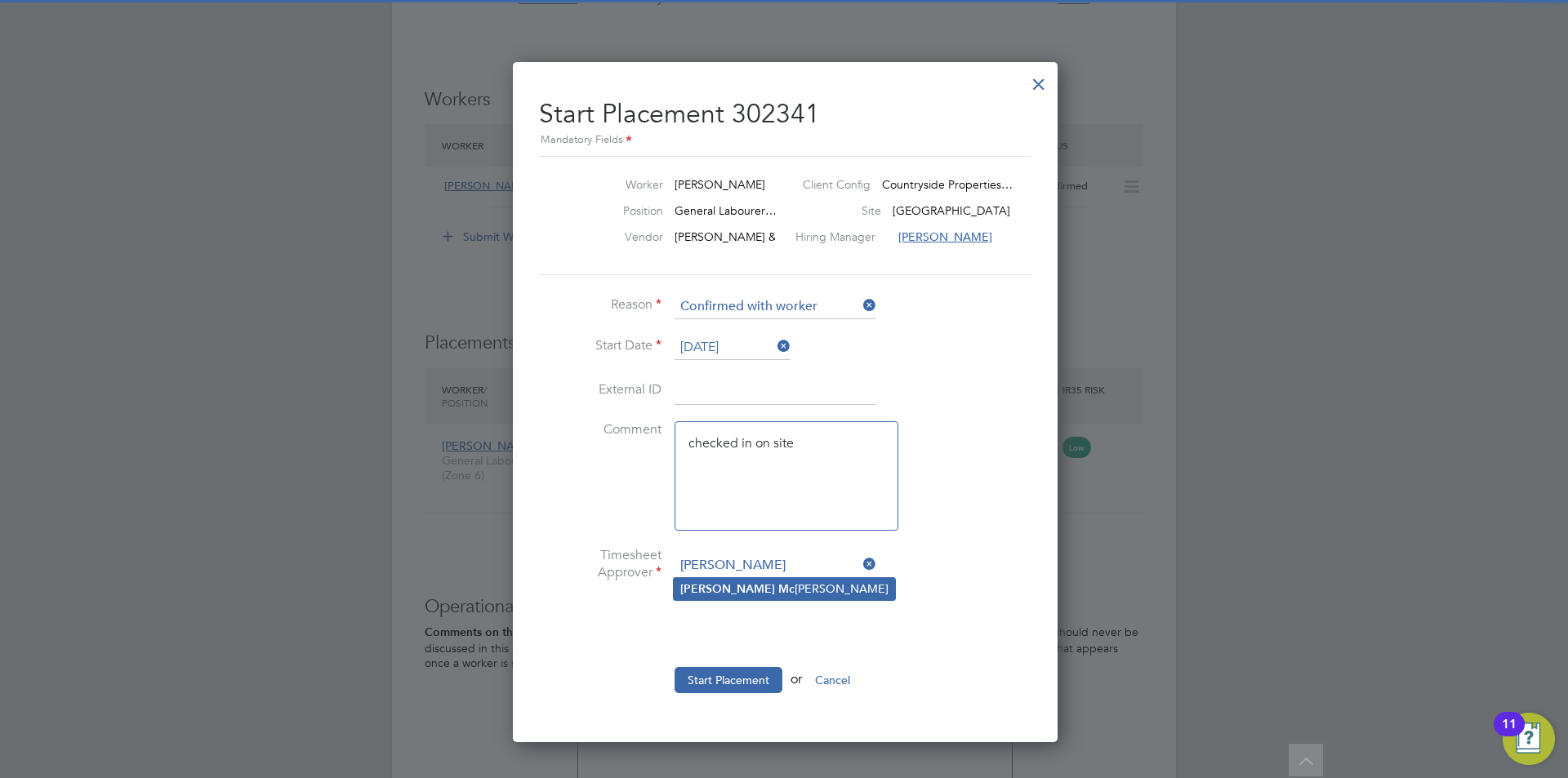
click at [741, 580] on li "Ethan Mc Hendry" at bounding box center [784, 589] width 221 height 22
type input "Ethan McHendry"
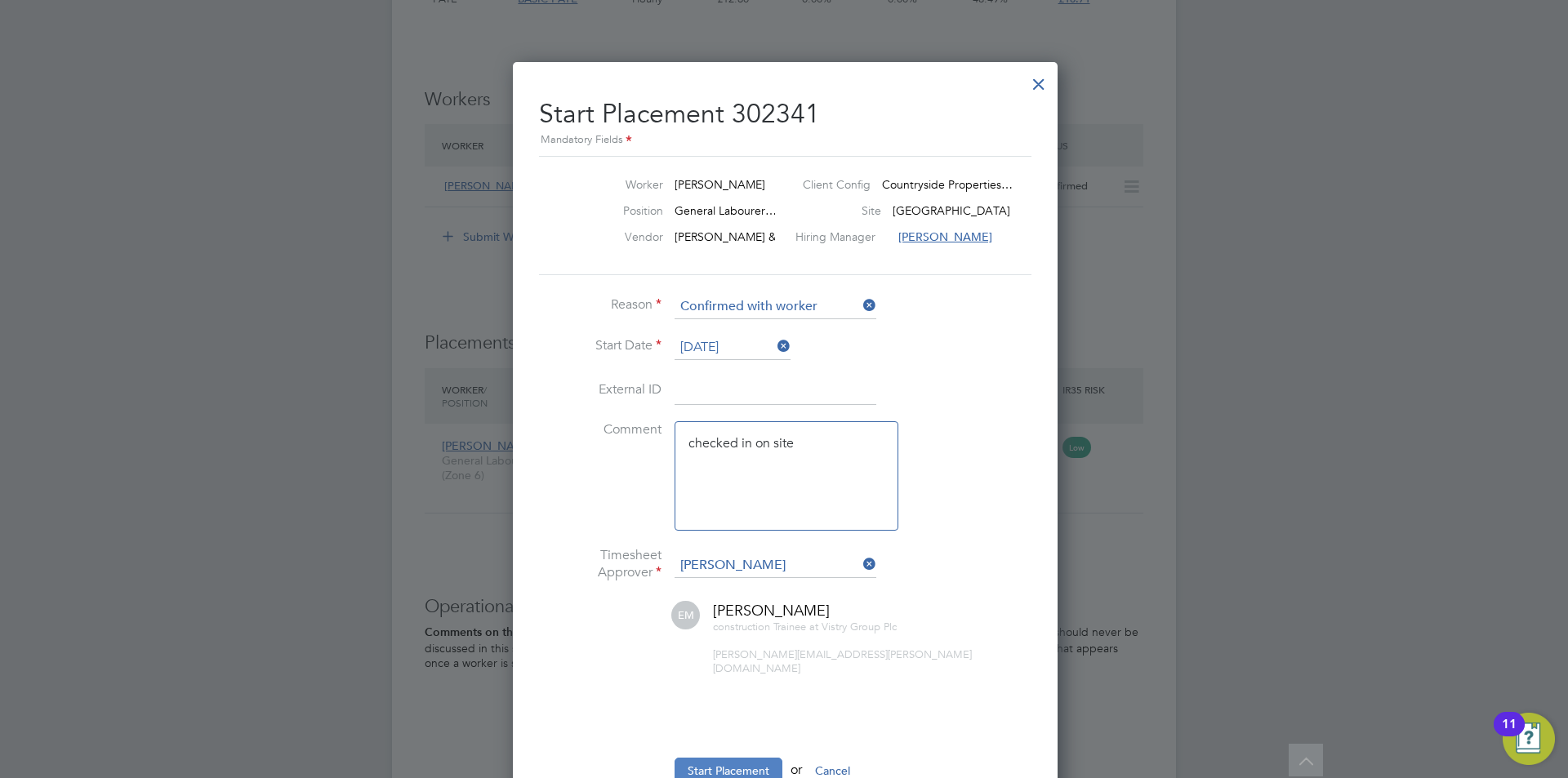
click at [736, 758] on button "Start Placement" at bounding box center [729, 770] width 108 height 26
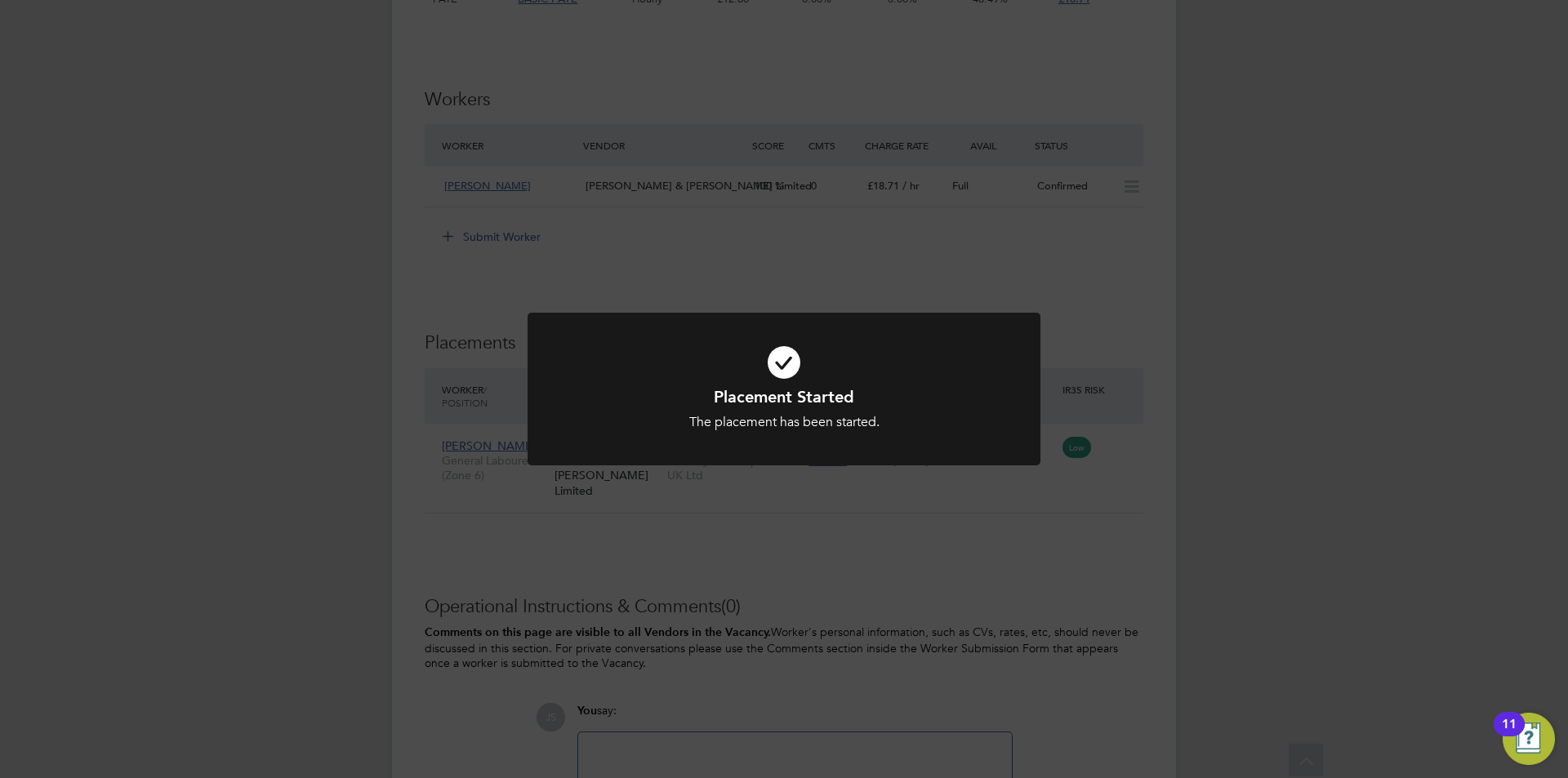
click at [854, 515] on div "Placement Started The placement has been started. Cancel Okay" at bounding box center [784, 389] width 1568 height 778
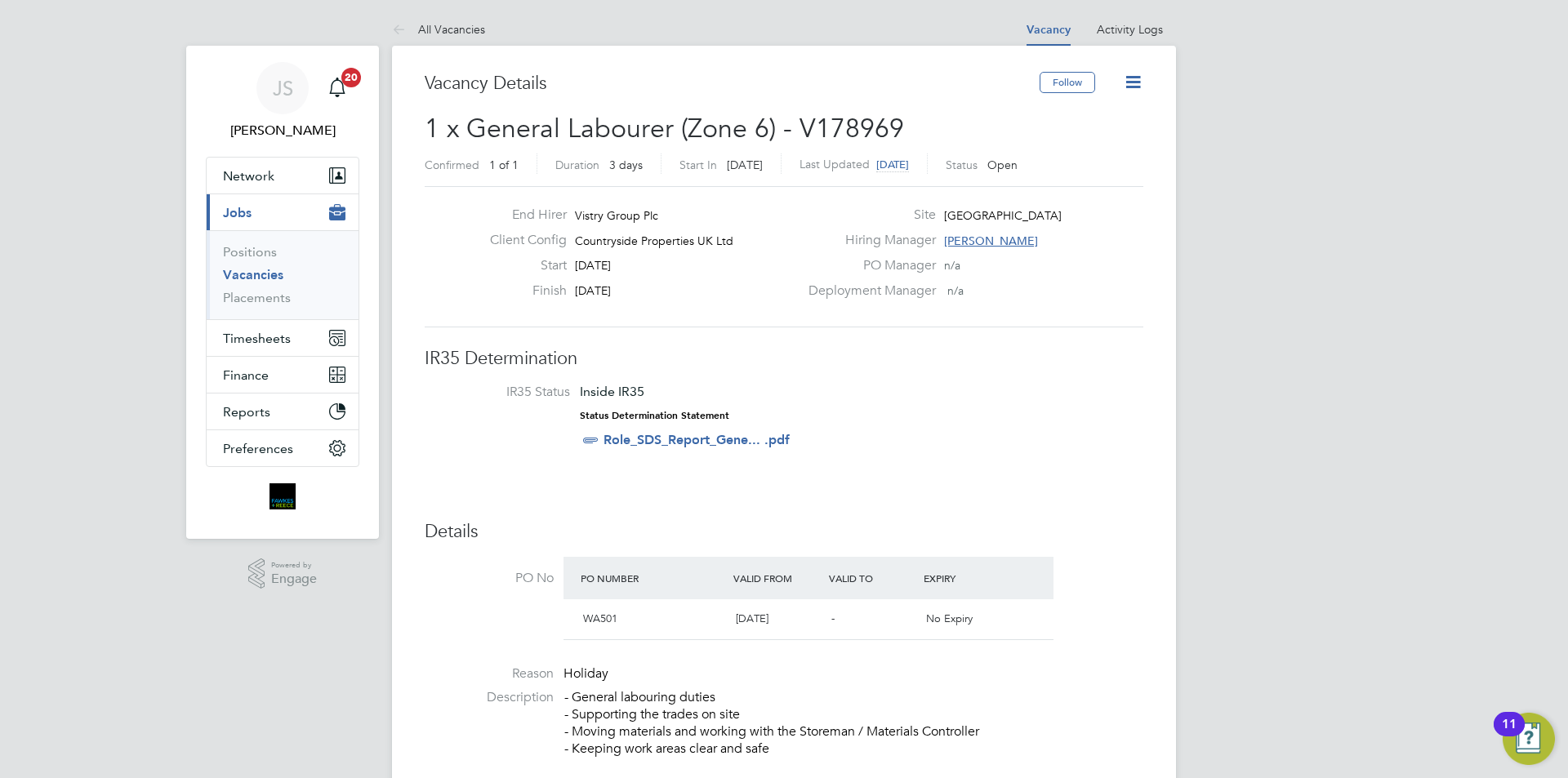
click at [1128, 84] on icon at bounding box center [1132, 82] width 20 height 20
click at [1082, 146] on li "Update Status" at bounding box center [1093, 143] width 94 height 23
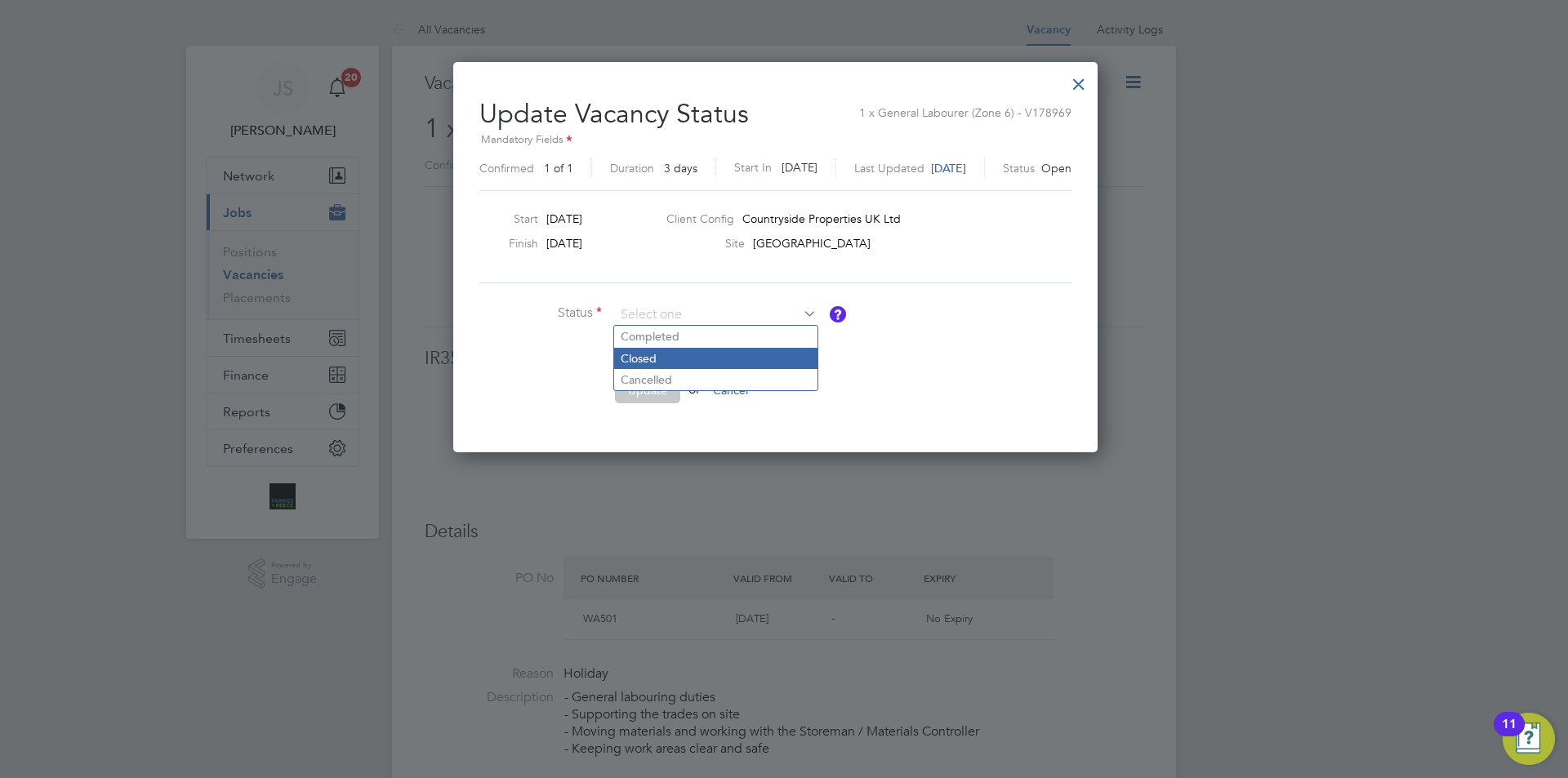
click at [662, 356] on li "Closed" at bounding box center [715, 358] width 203 height 21
type input "Closed"
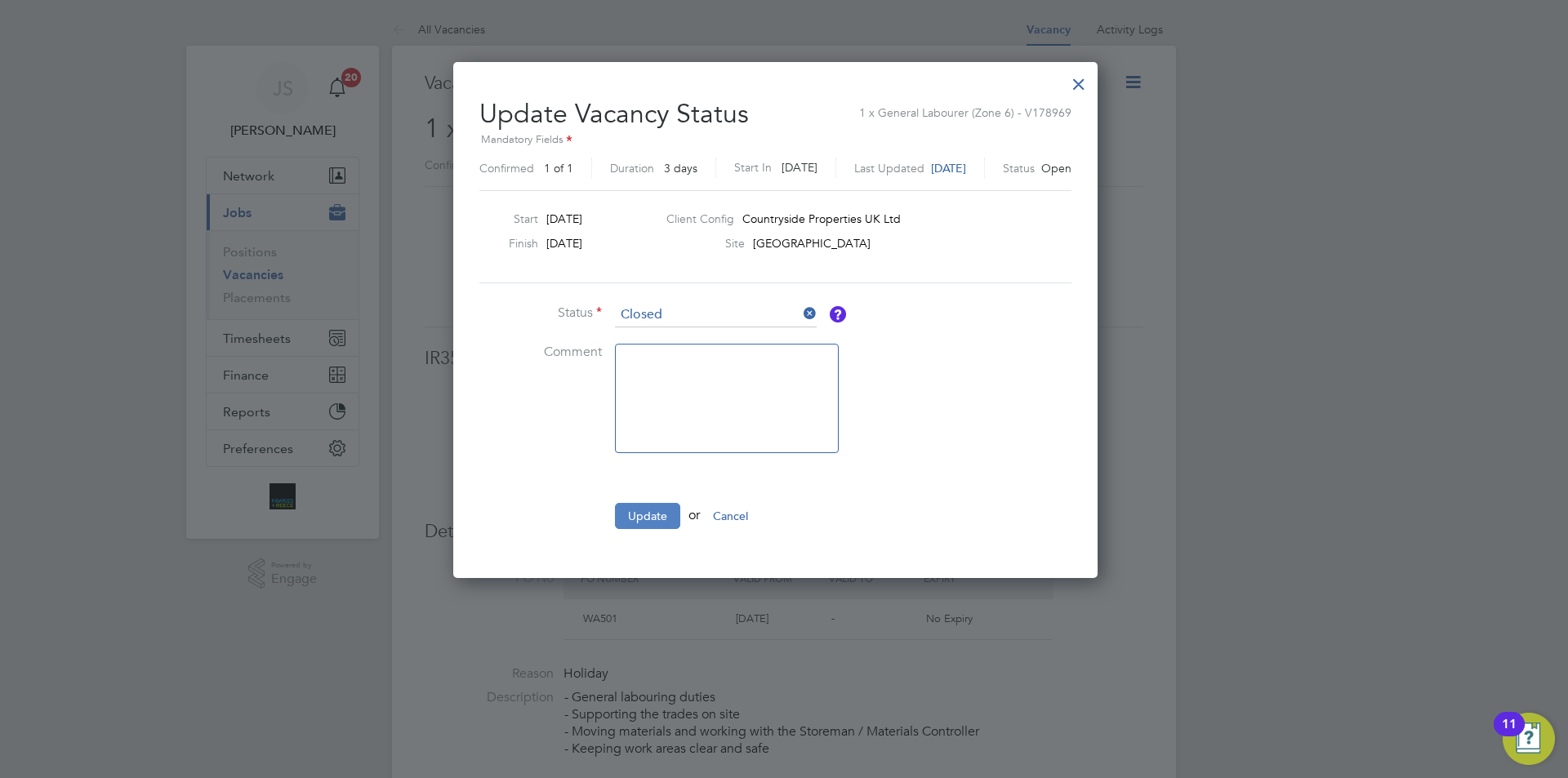
click at [630, 524] on button "Update" at bounding box center [648, 516] width 65 height 26
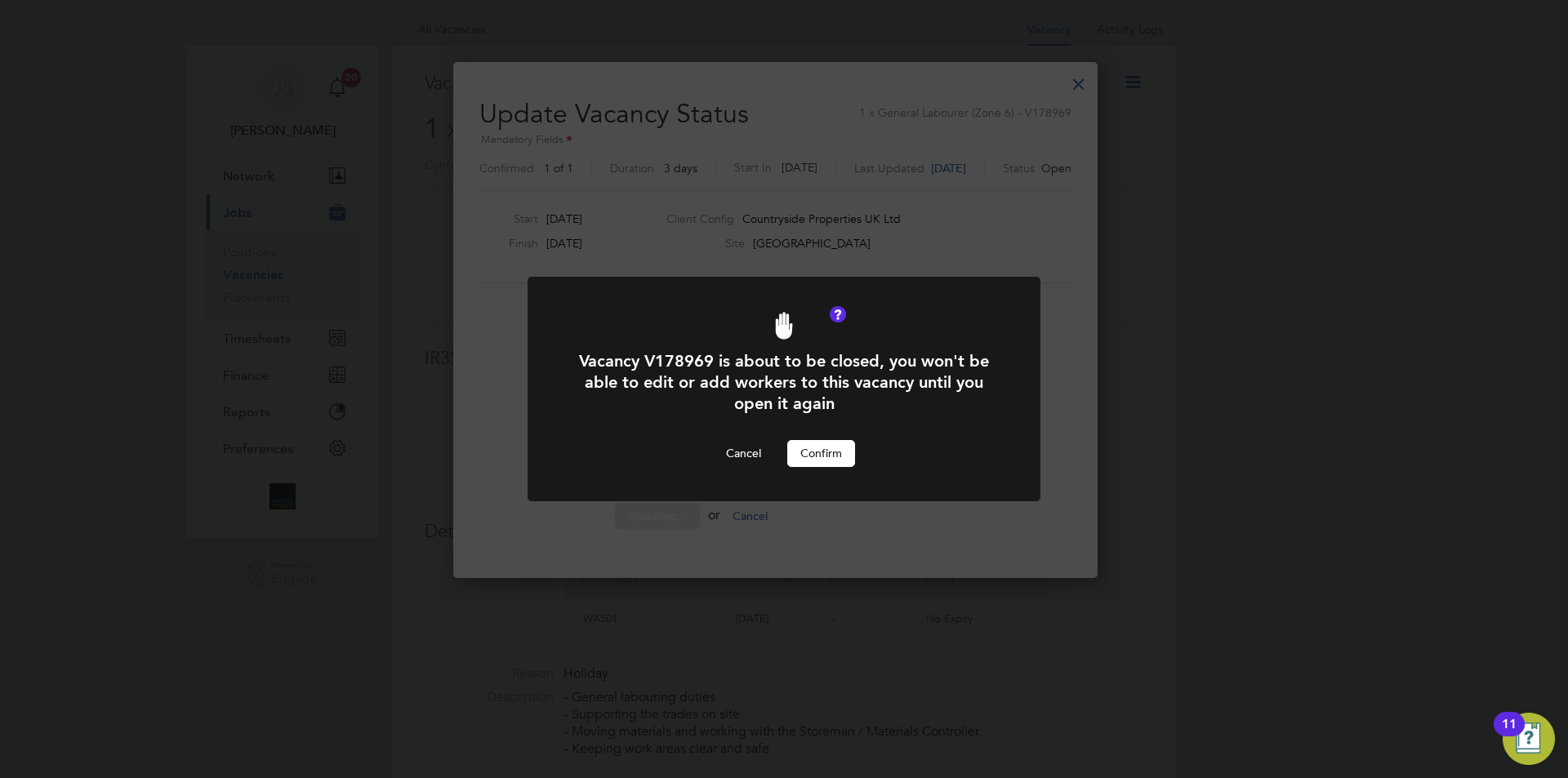
click at [805, 453] on button "Confirm" at bounding box center [821, 453] width 67 height 26
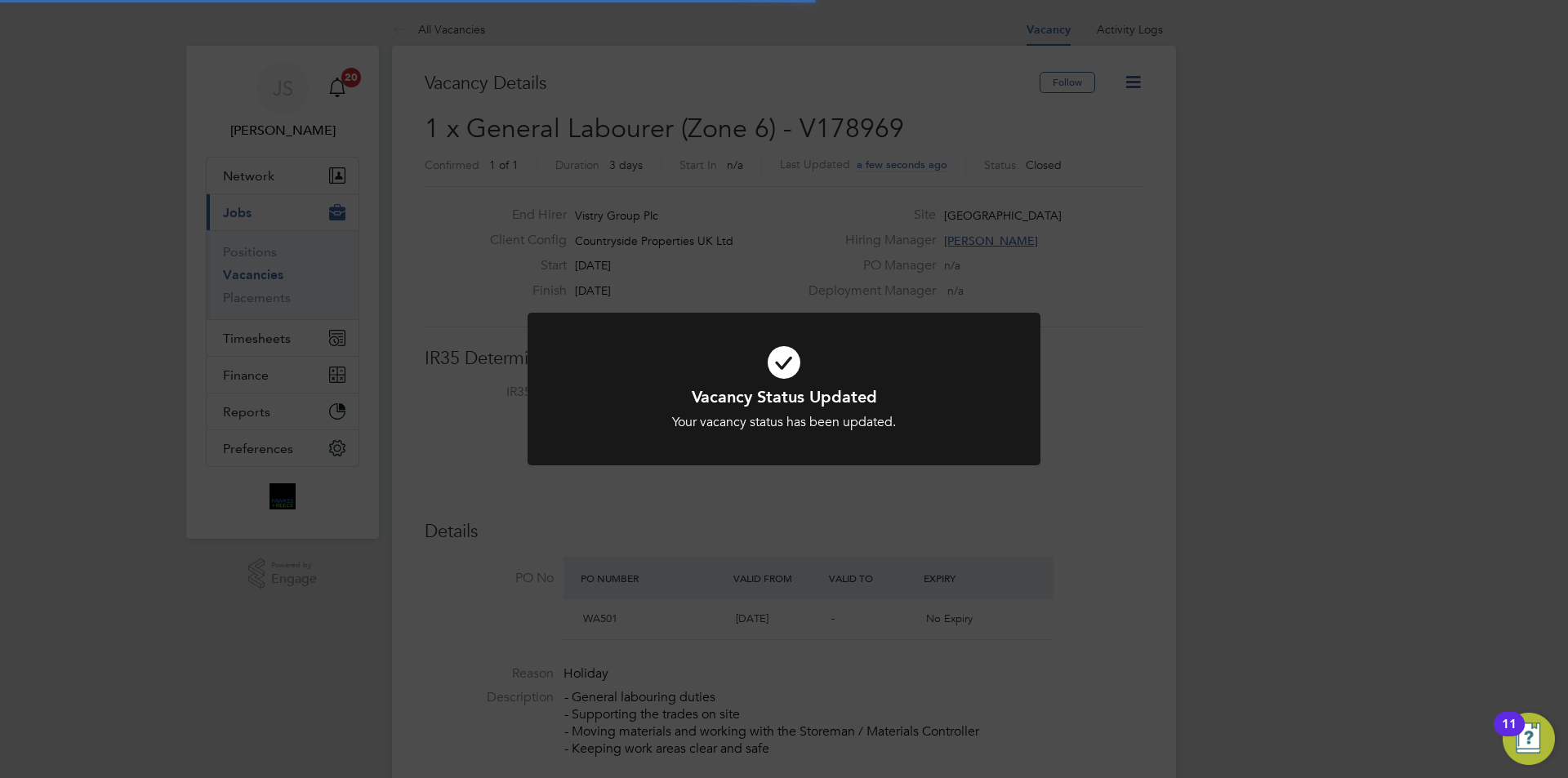
click at [796, 554] on div "Vacancy Status Updated Your vacancy status has been updated. Cancel Okay" at bounding box center [784, 389] width 1568 height 778
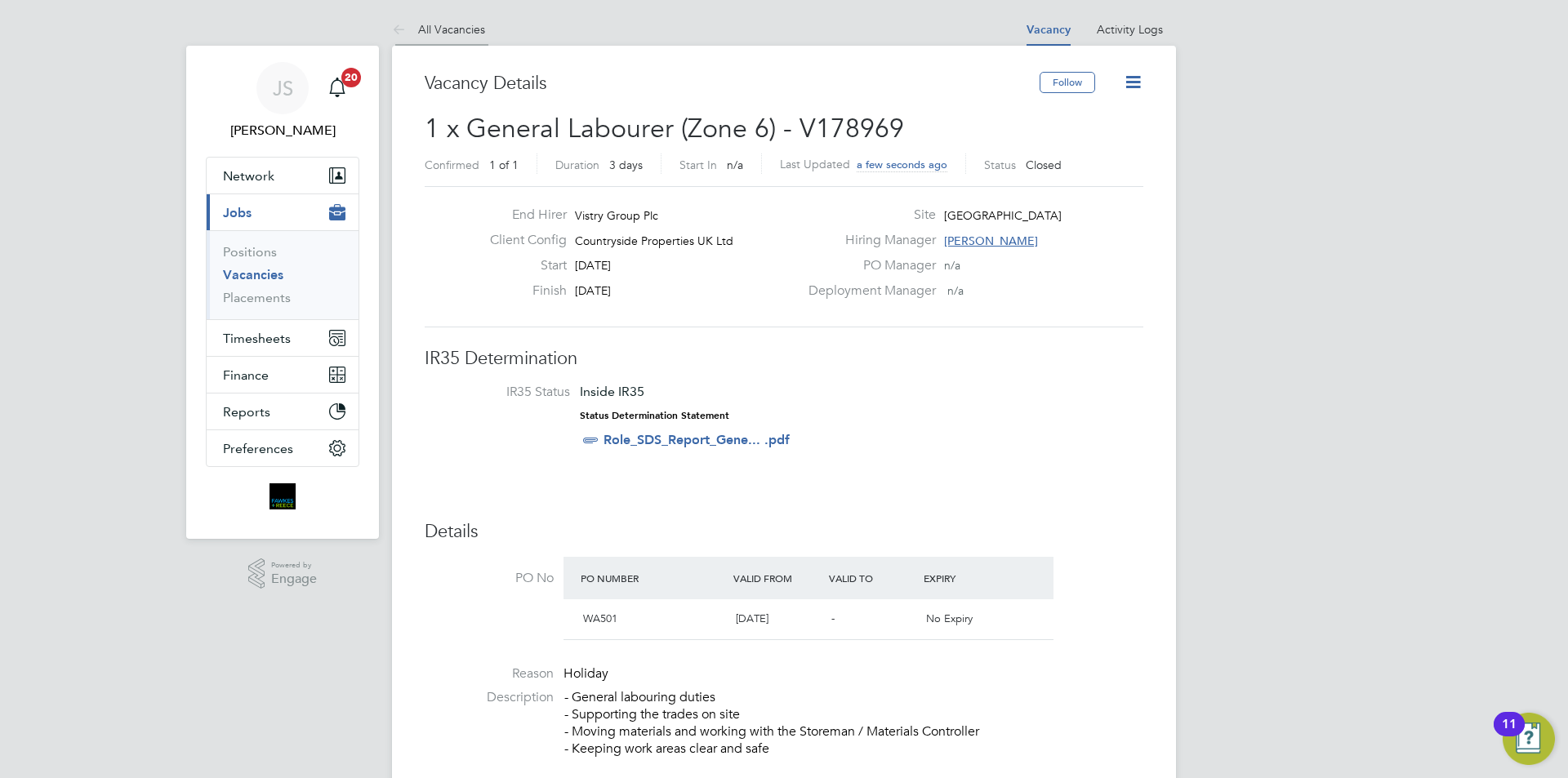
click at [461, 39] on li "All Vacancies" at bounding box center [438, 30] width 93 height 33
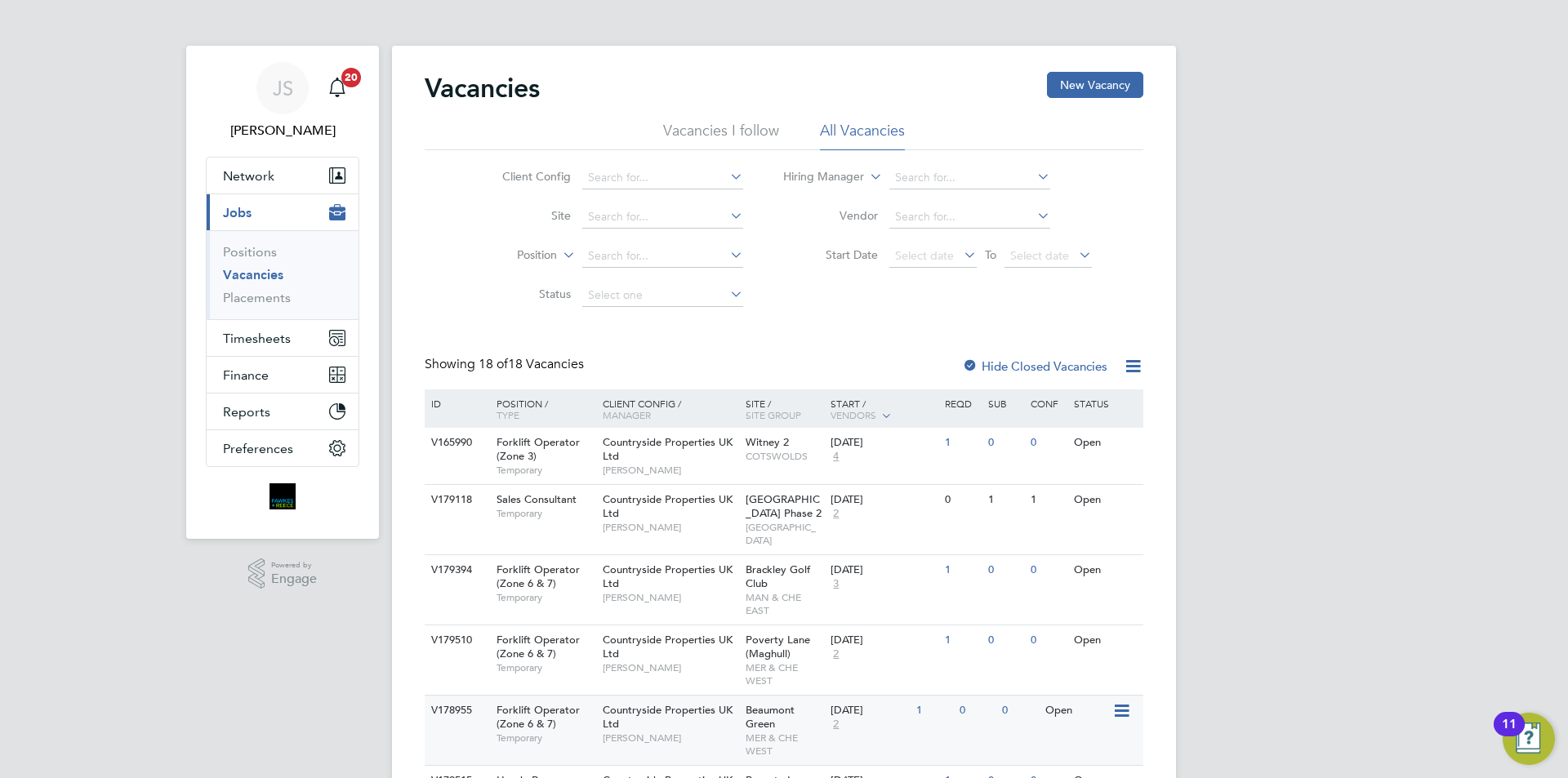
click at [676, 732] on span "Darren Shaw" at bounding box center [670, 739] width 135 height 13
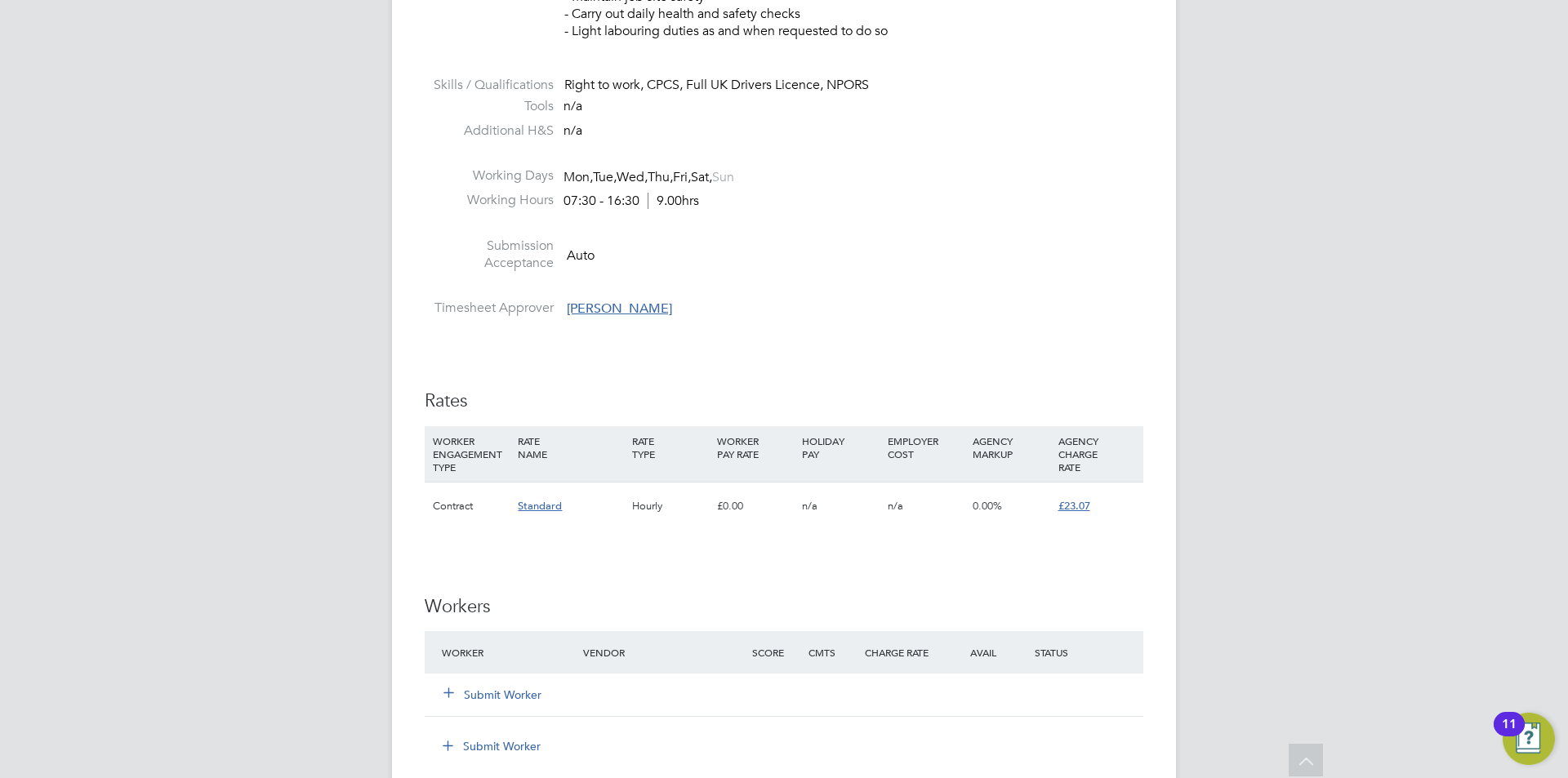
scroll to position [1144, 0]
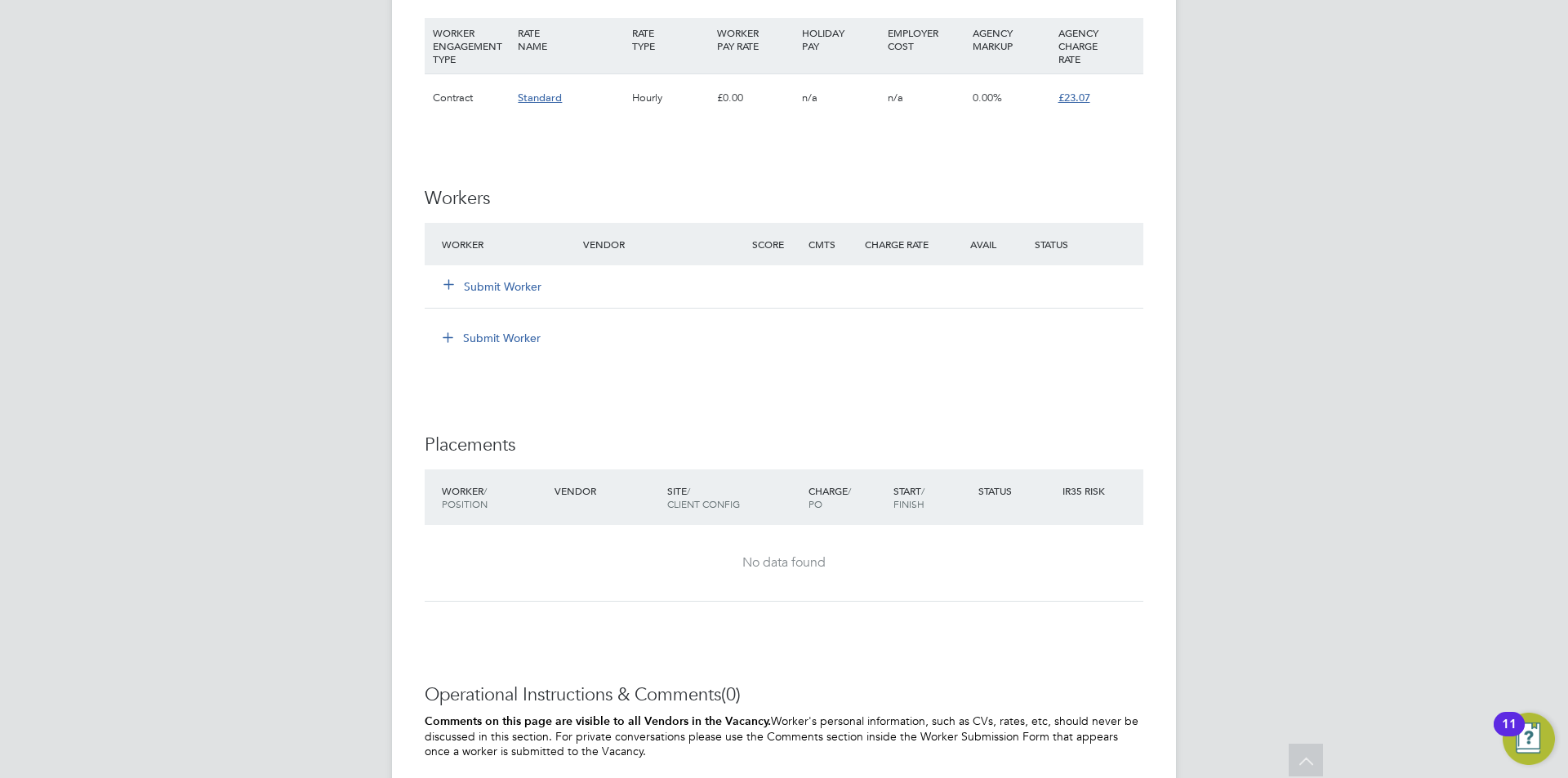
click at [482, 283] on button "Submit Worker" at bounding box center [494, 286] width 98 height 16
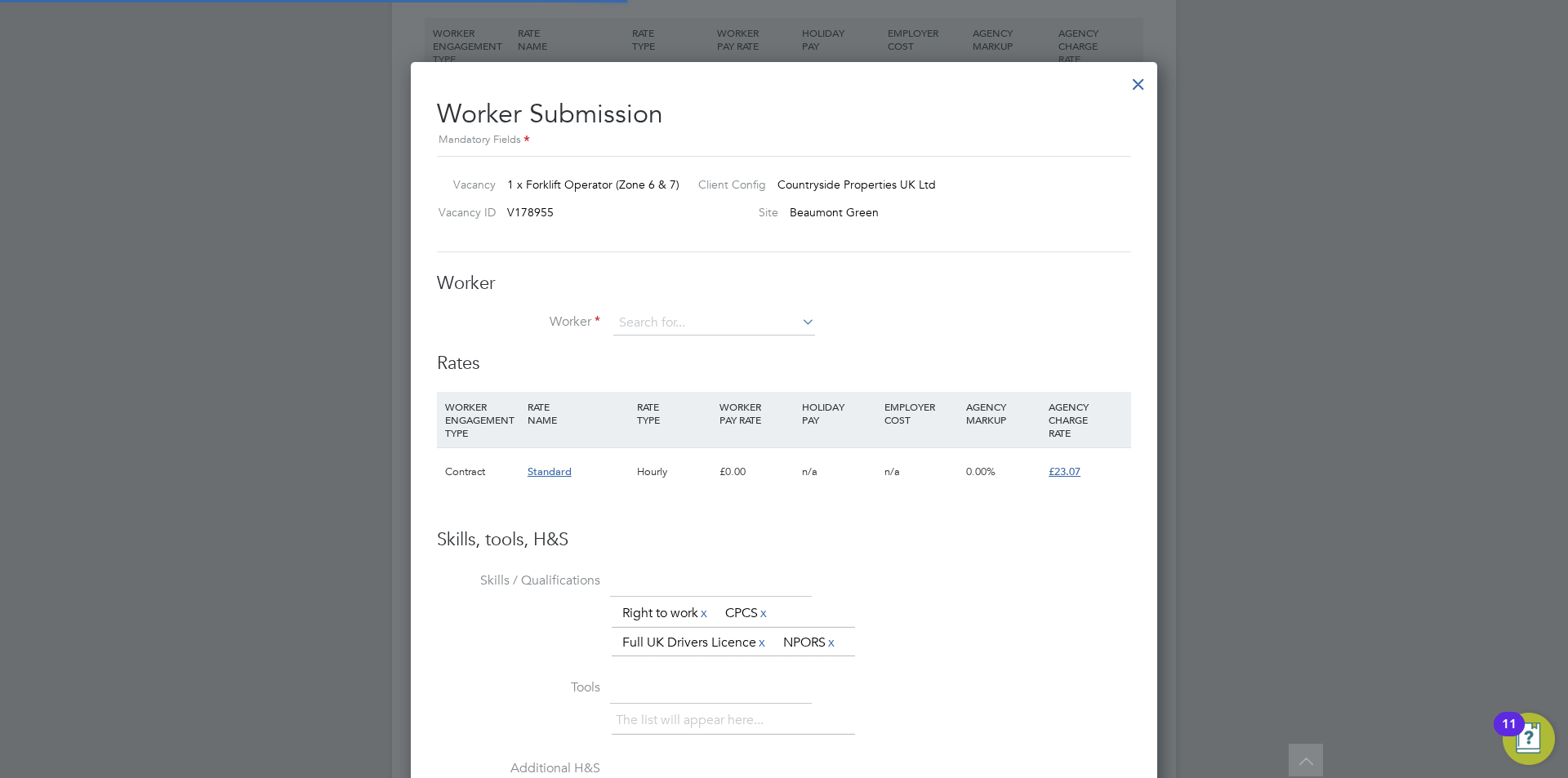
scroll to position [1035, 747]
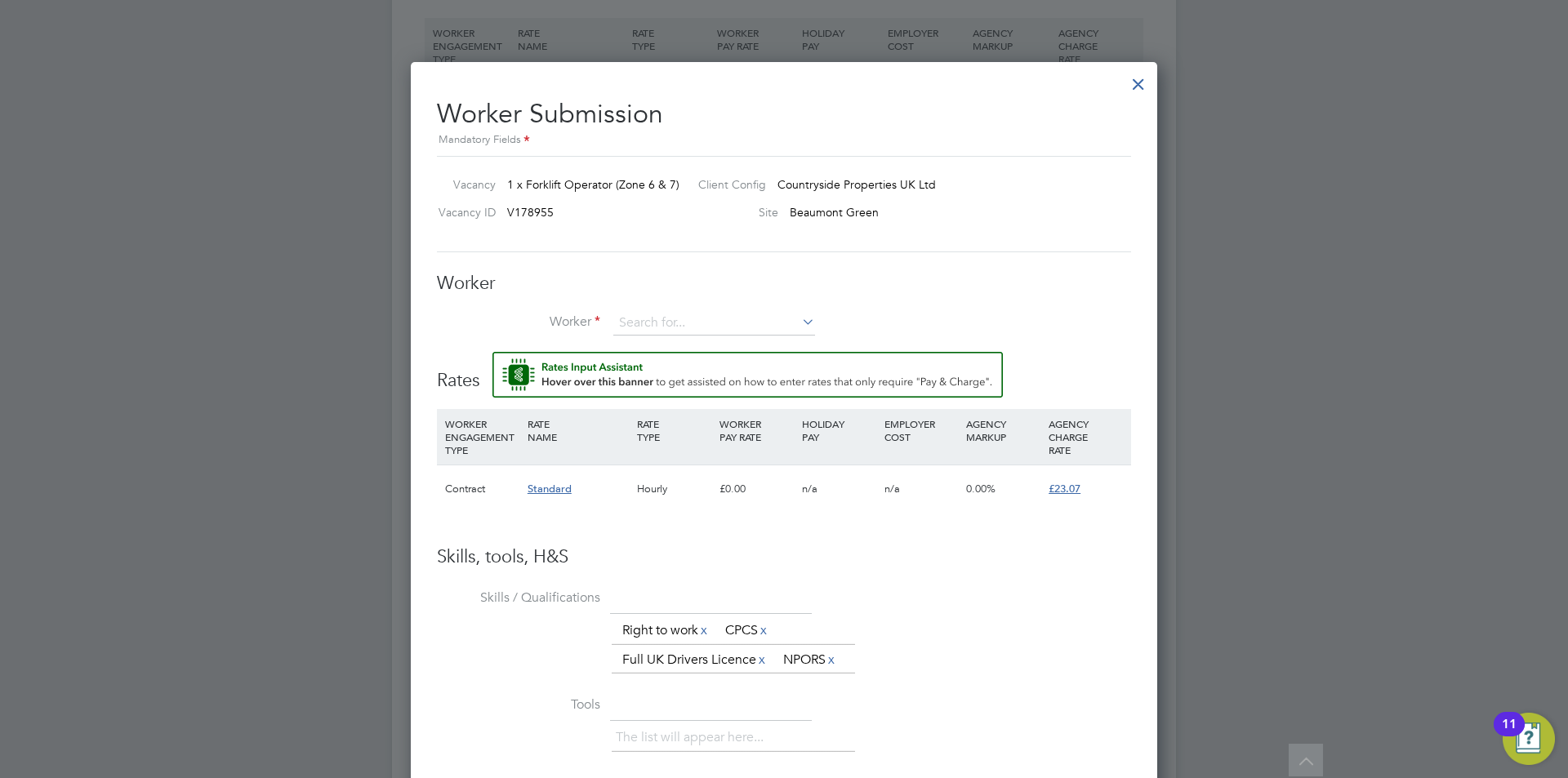
click at [493, 352] on button "Rate Assistant" at bounding box center [748, 376] width 510 height 46
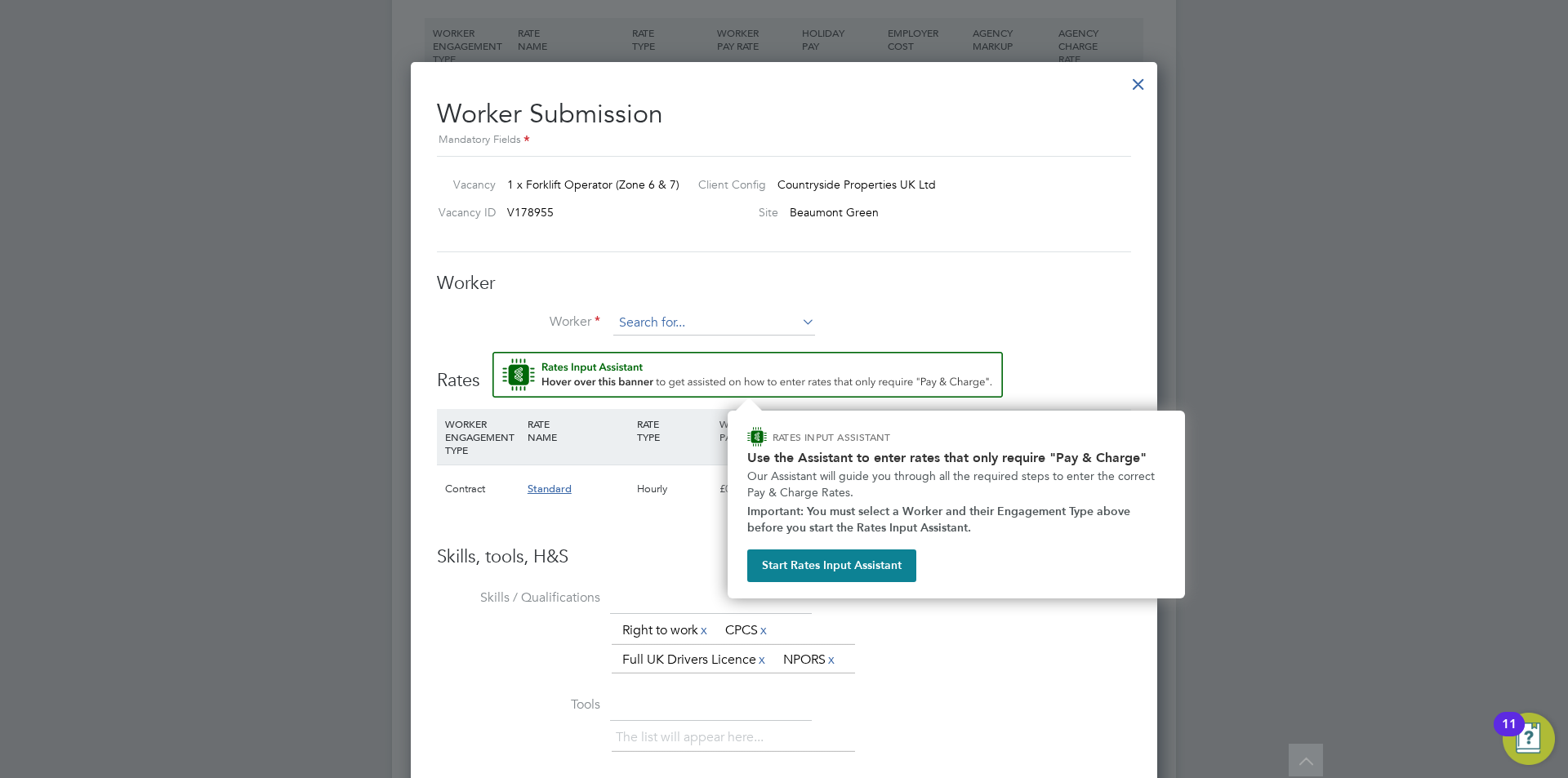
click at [670, 320] on input at bounding box center [714, 323] width 202 height 24
click at [717, 342] on b "Swa" at bounding box center [728, 347] width 22 height 13
type input "Glen Swarbrick (CAN-515657)"
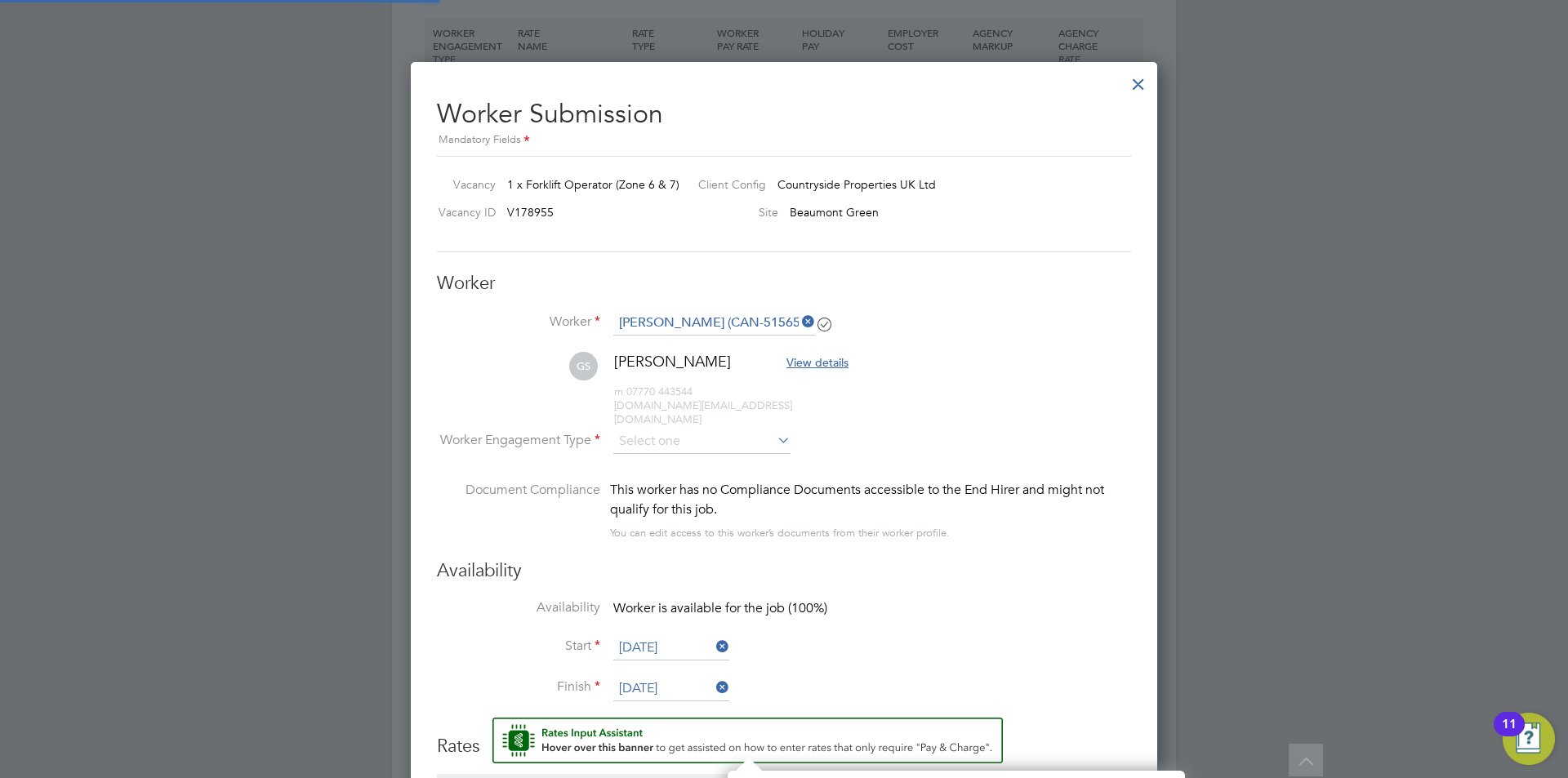
scroll to position [1400, 747]
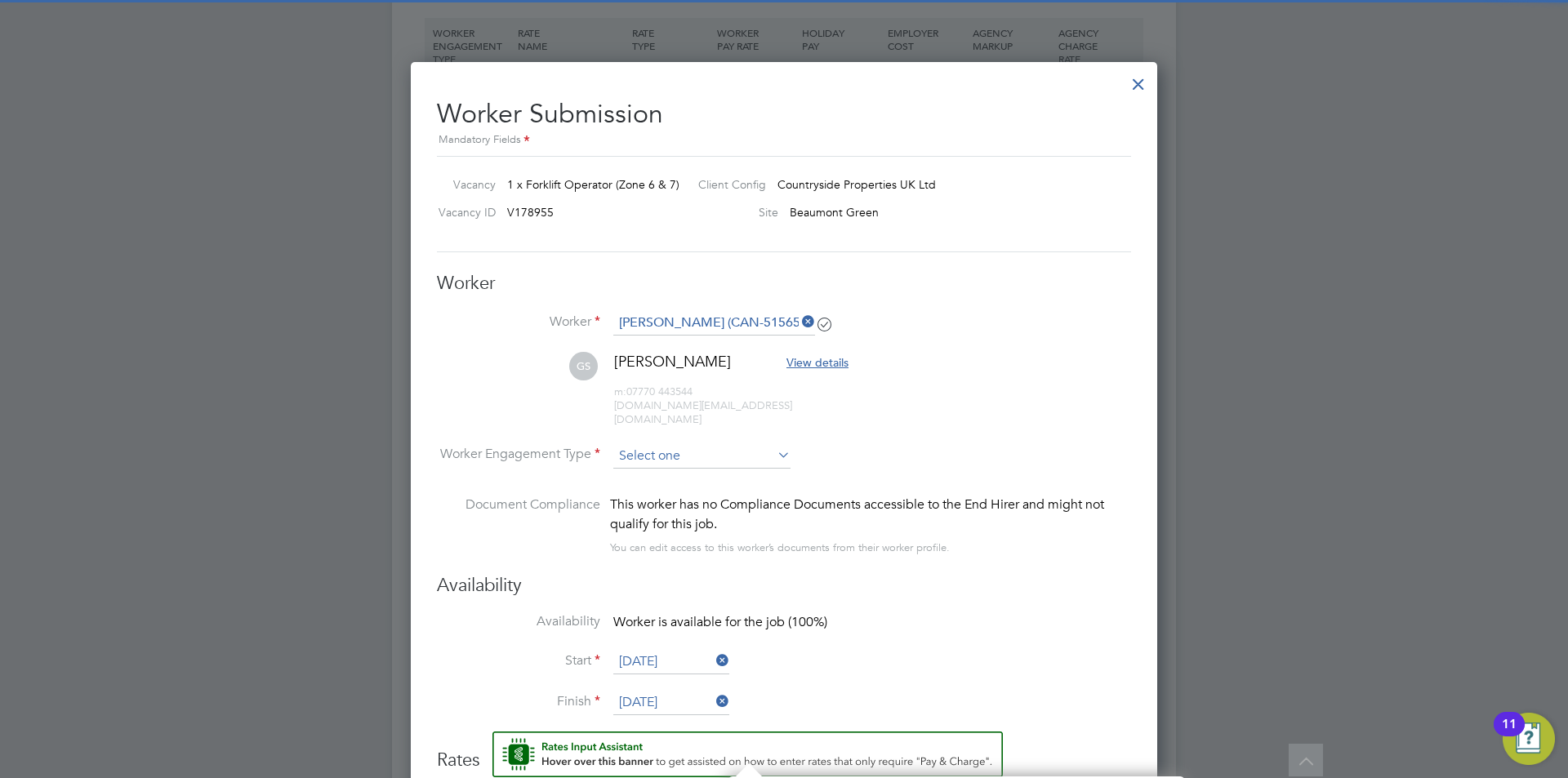
click at [670, 445] on input at bounding box center [702, 456] width 177 height 24
click at [671, 460] on li "Contract" at bounding box center [702, 465] width 179 height 21
type input "Contract"
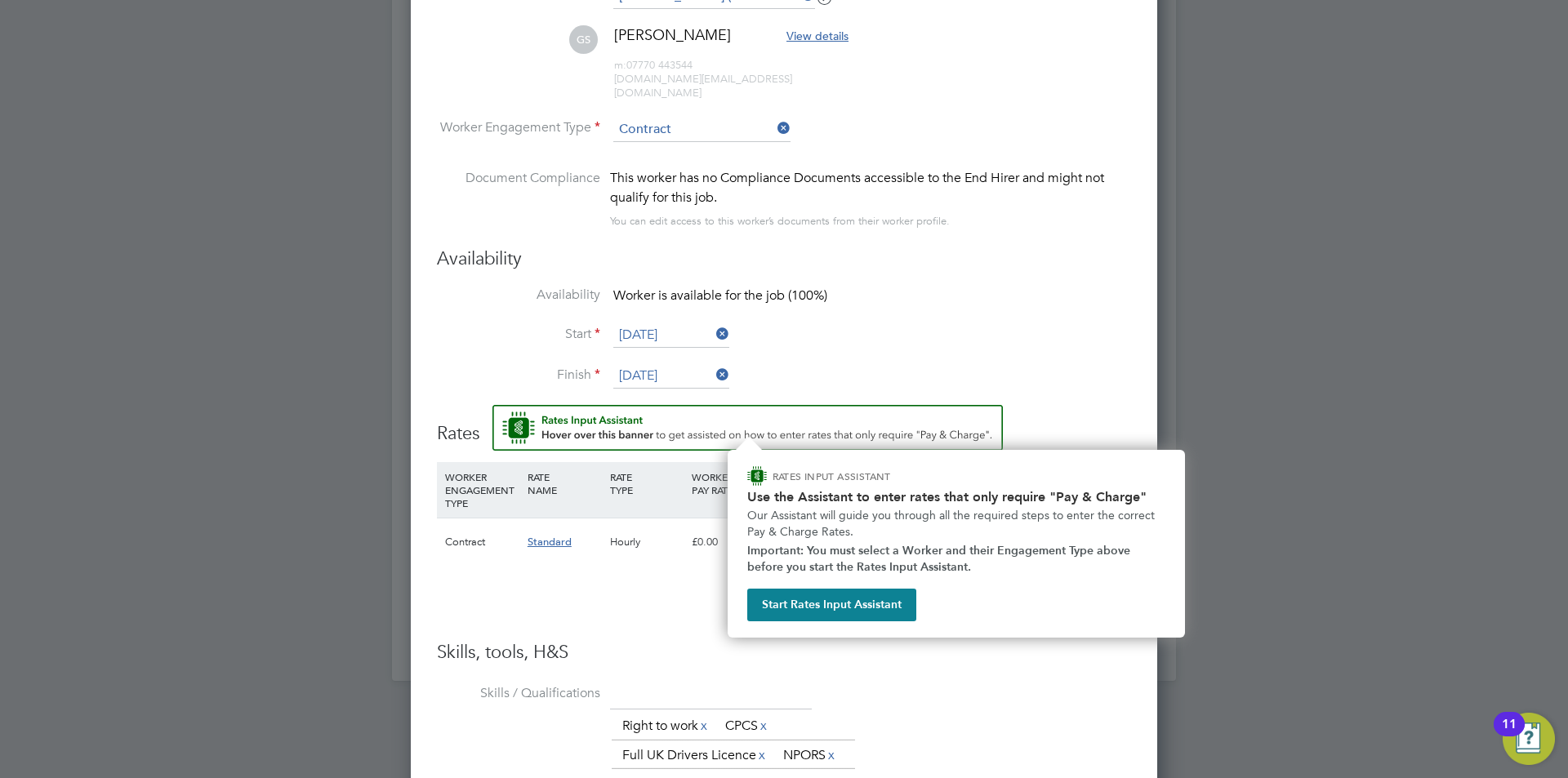
scroll to position [1552, 0]
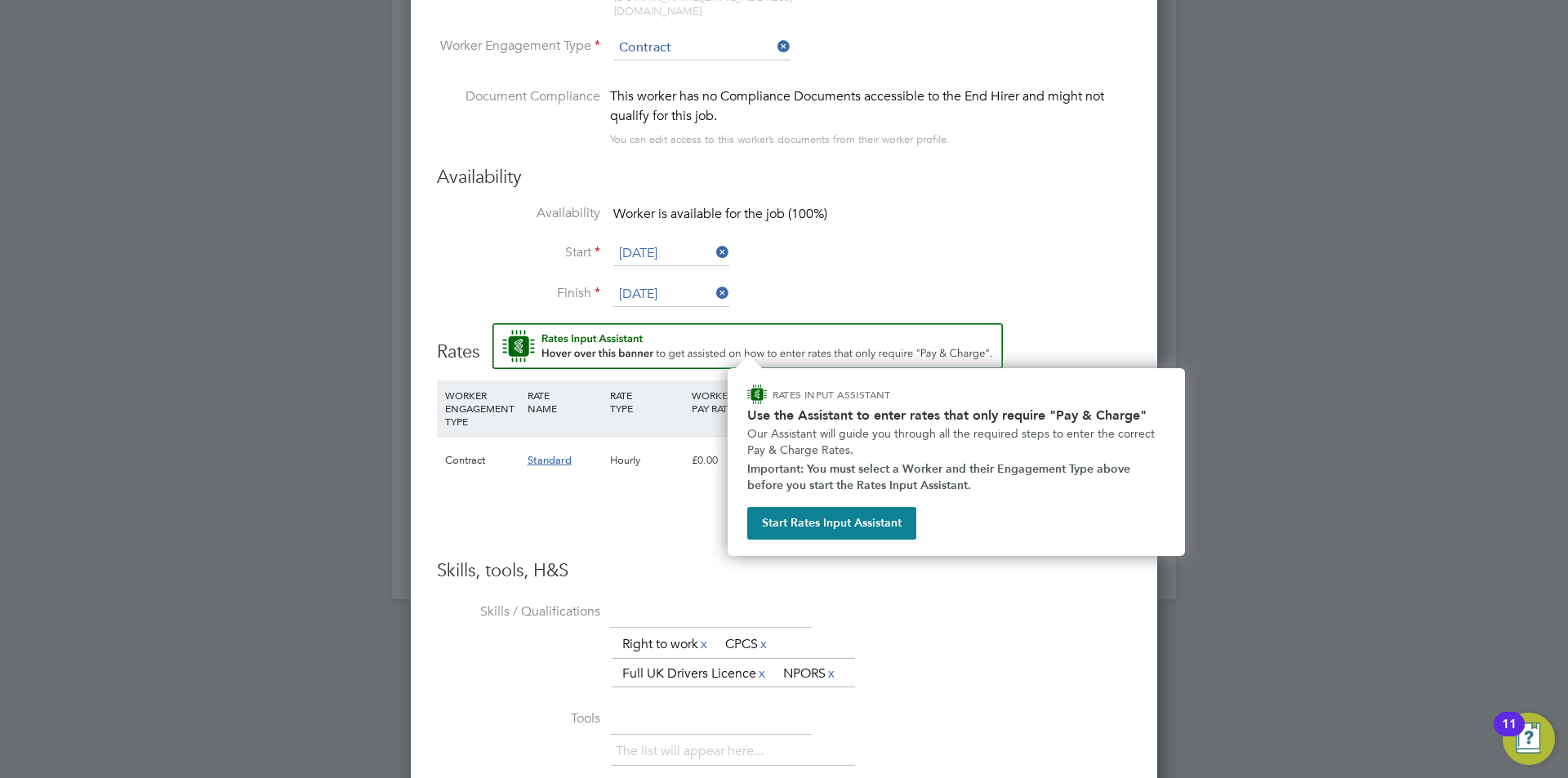
click at [1047, 299] on li "Finish 01 Sep 2025" at bounding box center [784, 303] width 694 height 40
click at [1062, 222] on li "Availability Worker is available for the job (100%)" at bounding box center [784, 223] width 694 height 37
click at [1085, 283] on li "Finish 01 Sep 2025" at bounding box center [784, 303] width 694 height 40
click at [1077, 567] on h3 "Skills, tools, H&S" at bounding box center [784, 571] width 694 height 24
drag, startPoint x: 1077, startPoint y: 632, endPoint x: 1043, endPoint y: 569, distance: 71.6
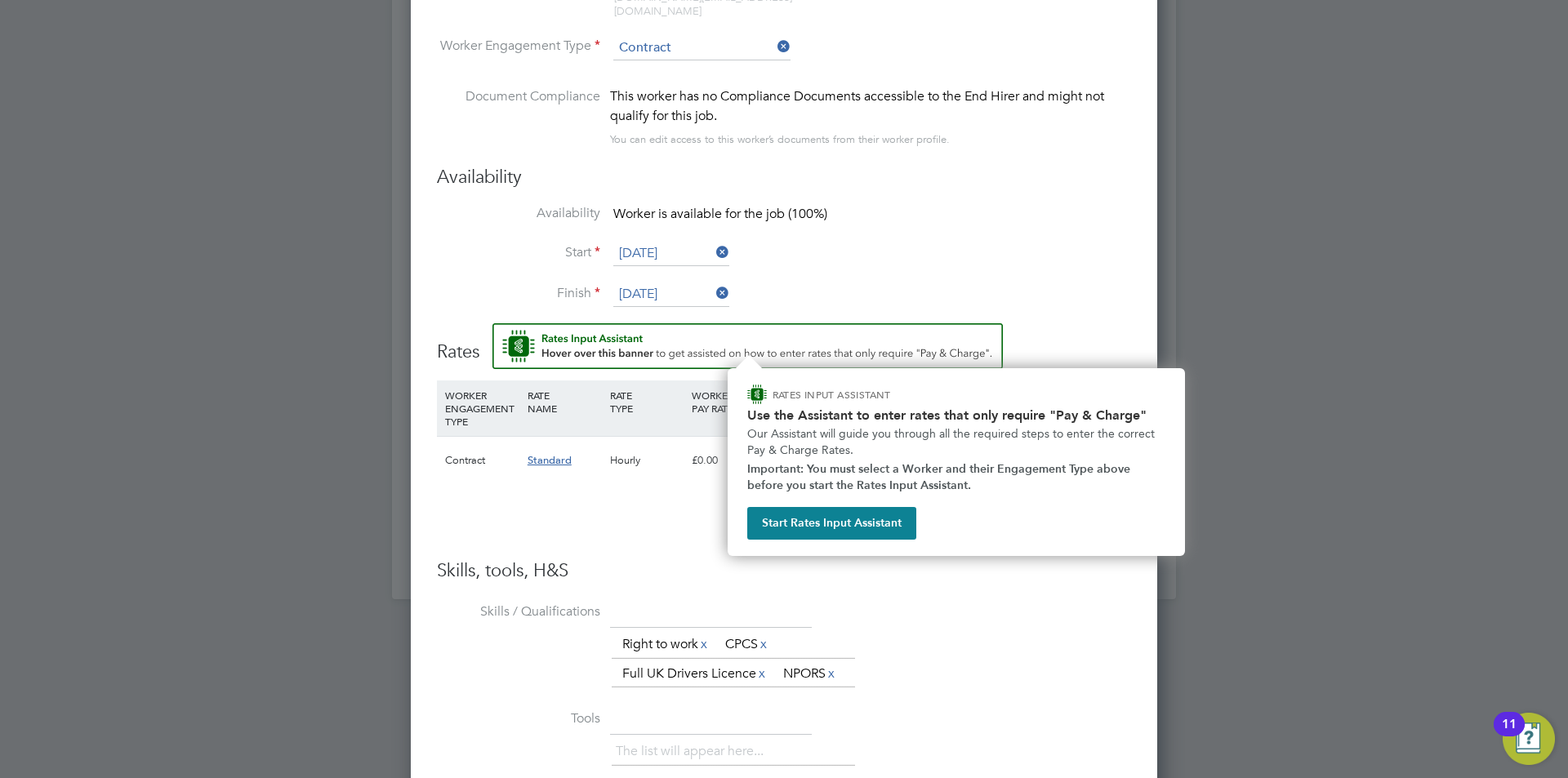
click at [1078, 632] on div "The list will appear here... Right to work x CPCS x Full UK Drivers Licence x N…" at bounding box center [871, 660] width 520 height 59
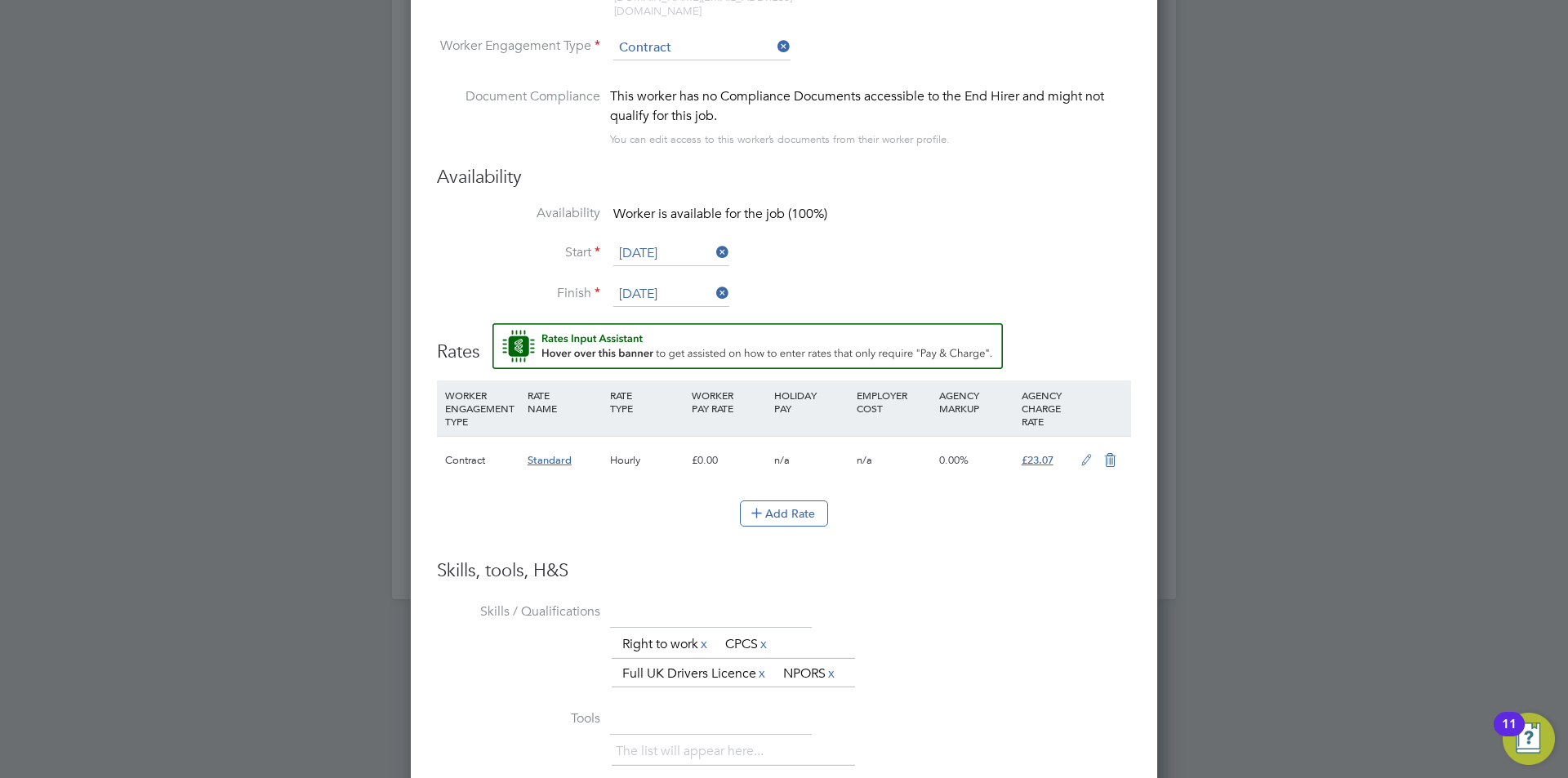
click at [1080, 454] on icon at bounding box center [1086, 461] width 20 height 13
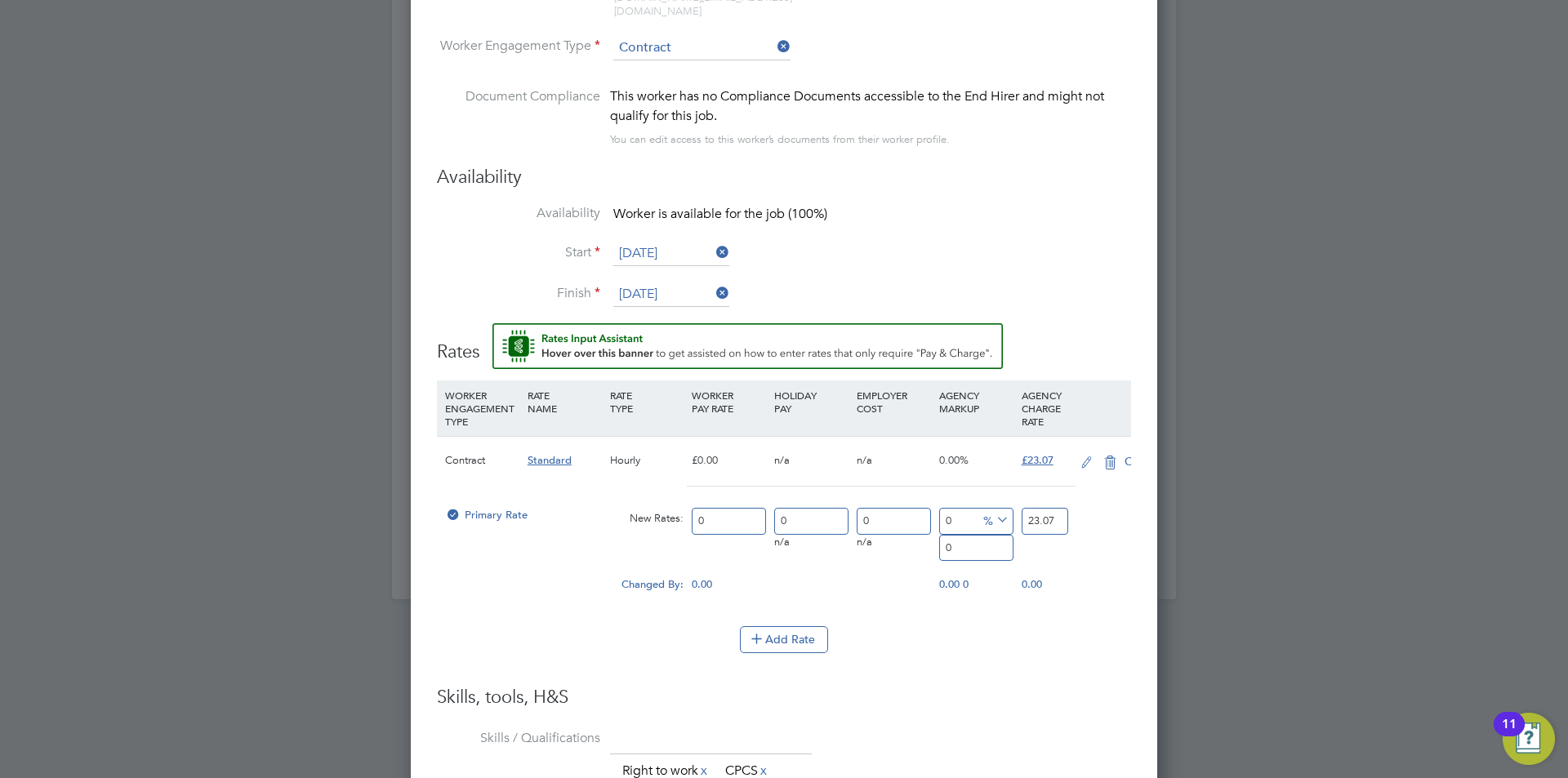
scroll to position [1543, 747]
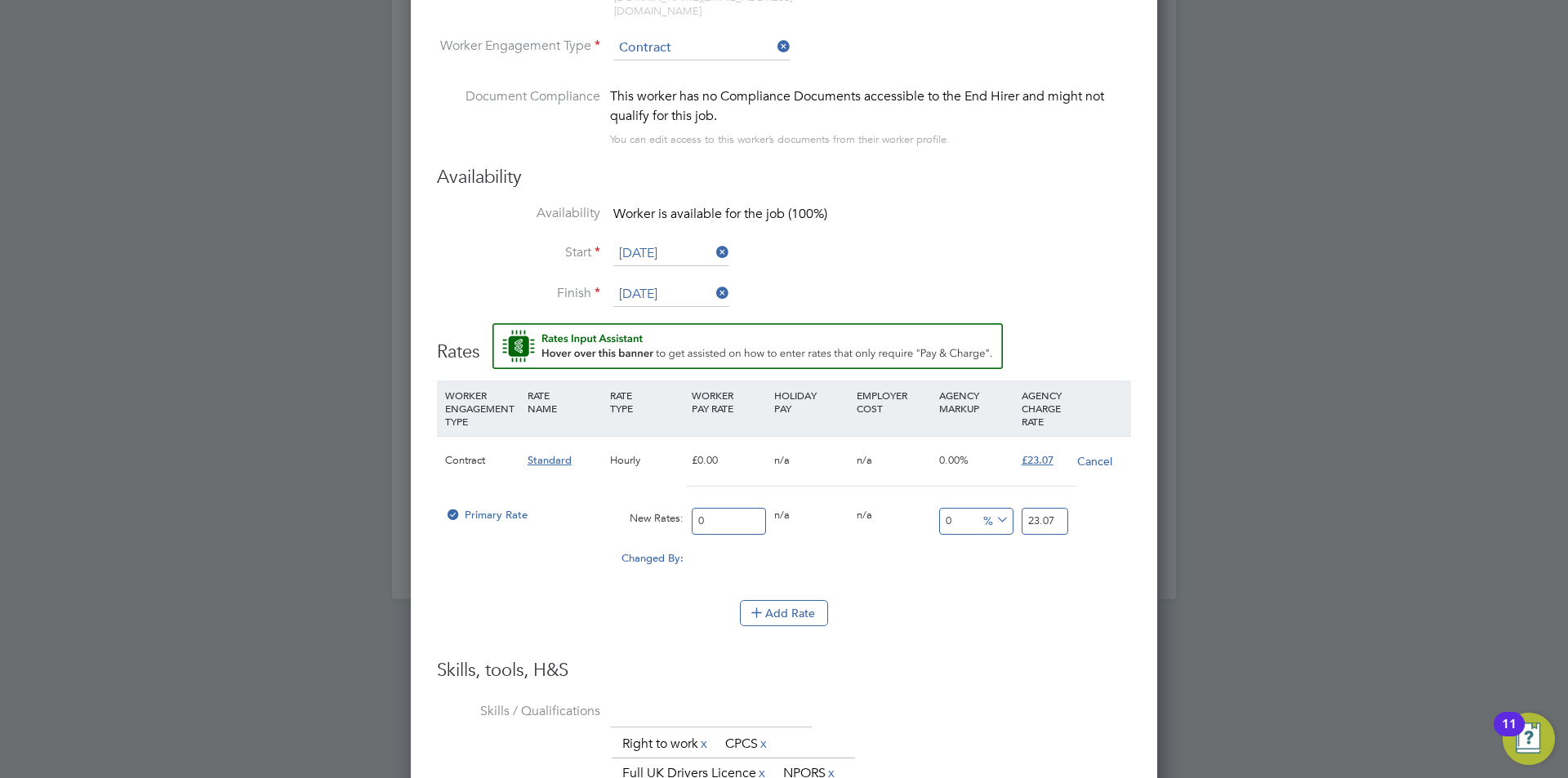
drag, startPoint x: 719, startPoint y: 506, endPoint x: 568, endPoint y: 500, distance: 151.1
click at [568, 500] on div "Primary Rate New Rates: 0 0 n/a 0 n/a 0 0 % 23.07" at bounding box center [784, 521] width 694 height 43
type input "2"
type input "20"
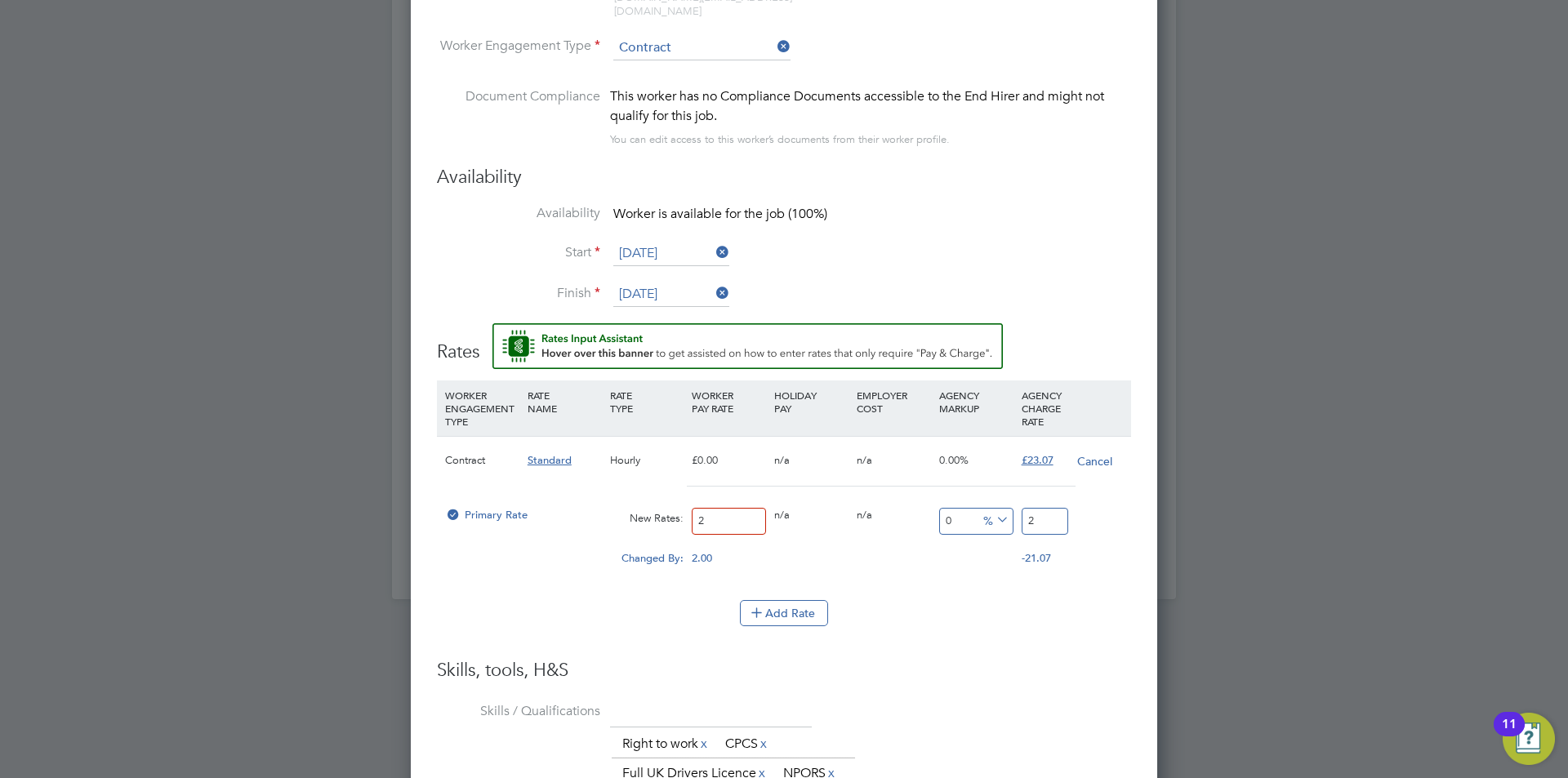
type input "20"
click at [1041, 508] on input "20" at bounding box center [1044, 522] width 46 height 27
type input "-90"
type input "2"
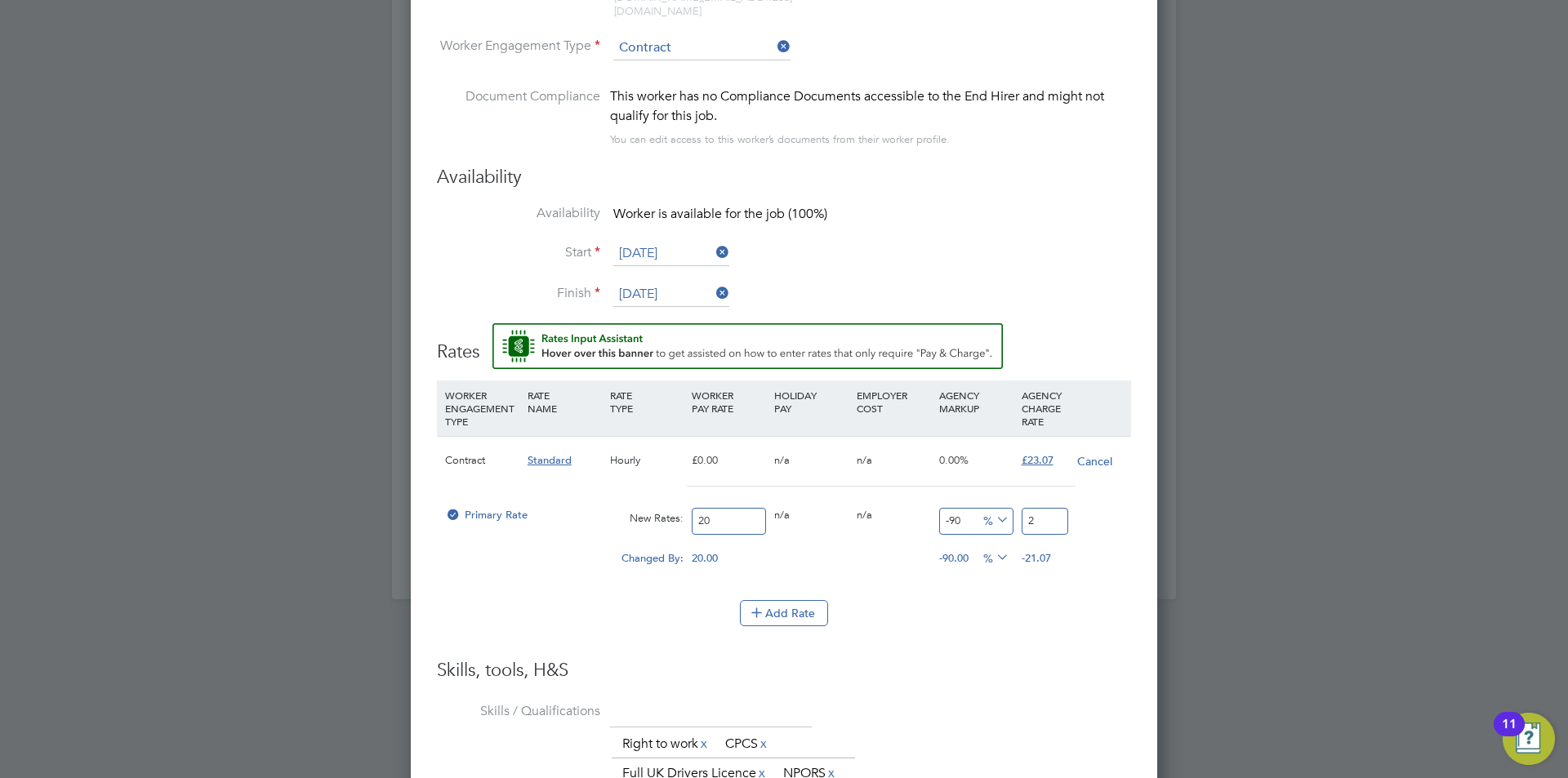
type input "15"
type input "23.0"
type input "15.35"
type input "23.07"
click at [1016, 660] on h3 "Skills, tools, H&S" at bounding box center [784, 671] width 694 height 24
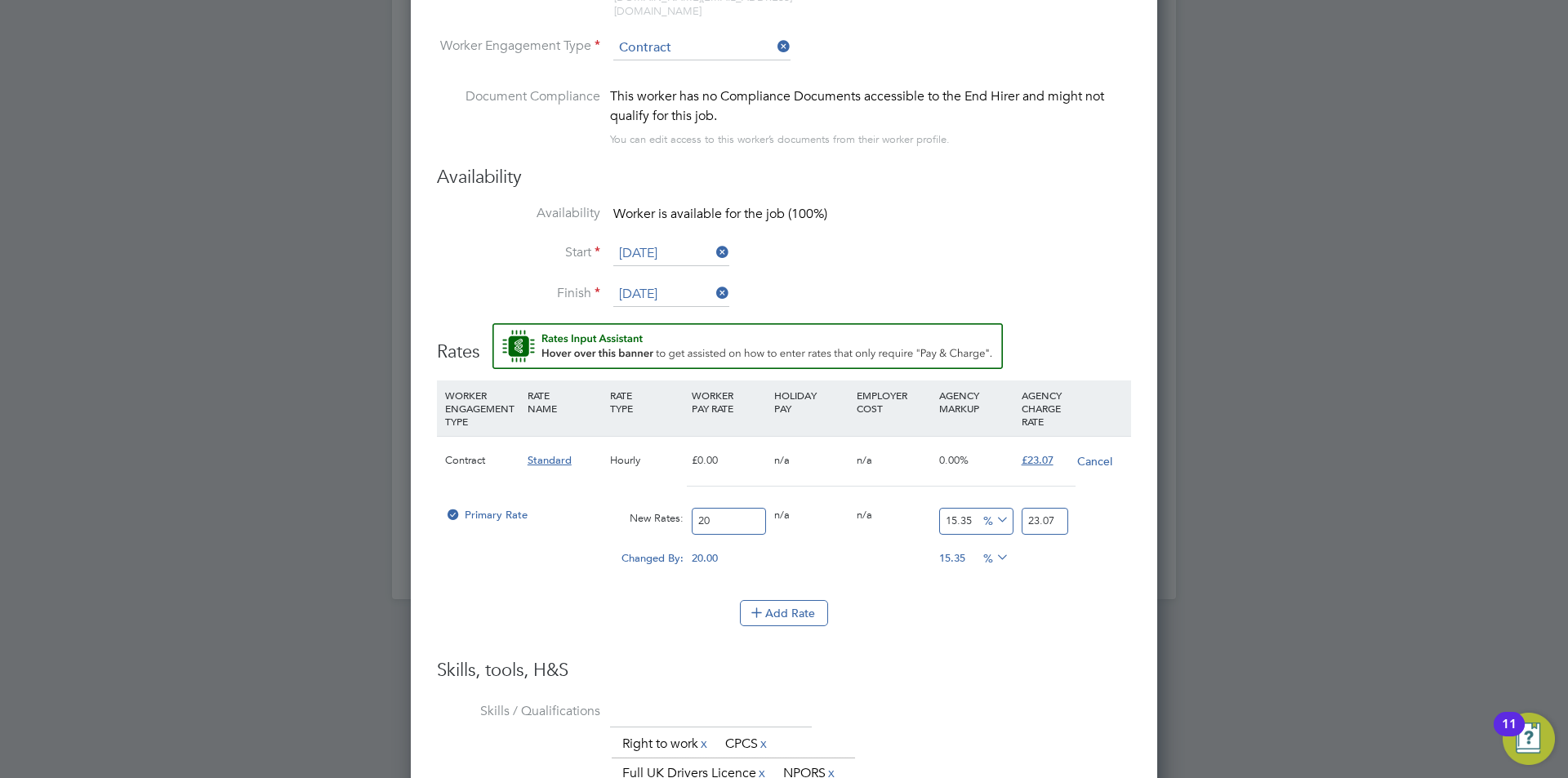
scroll to position [1960, 0]
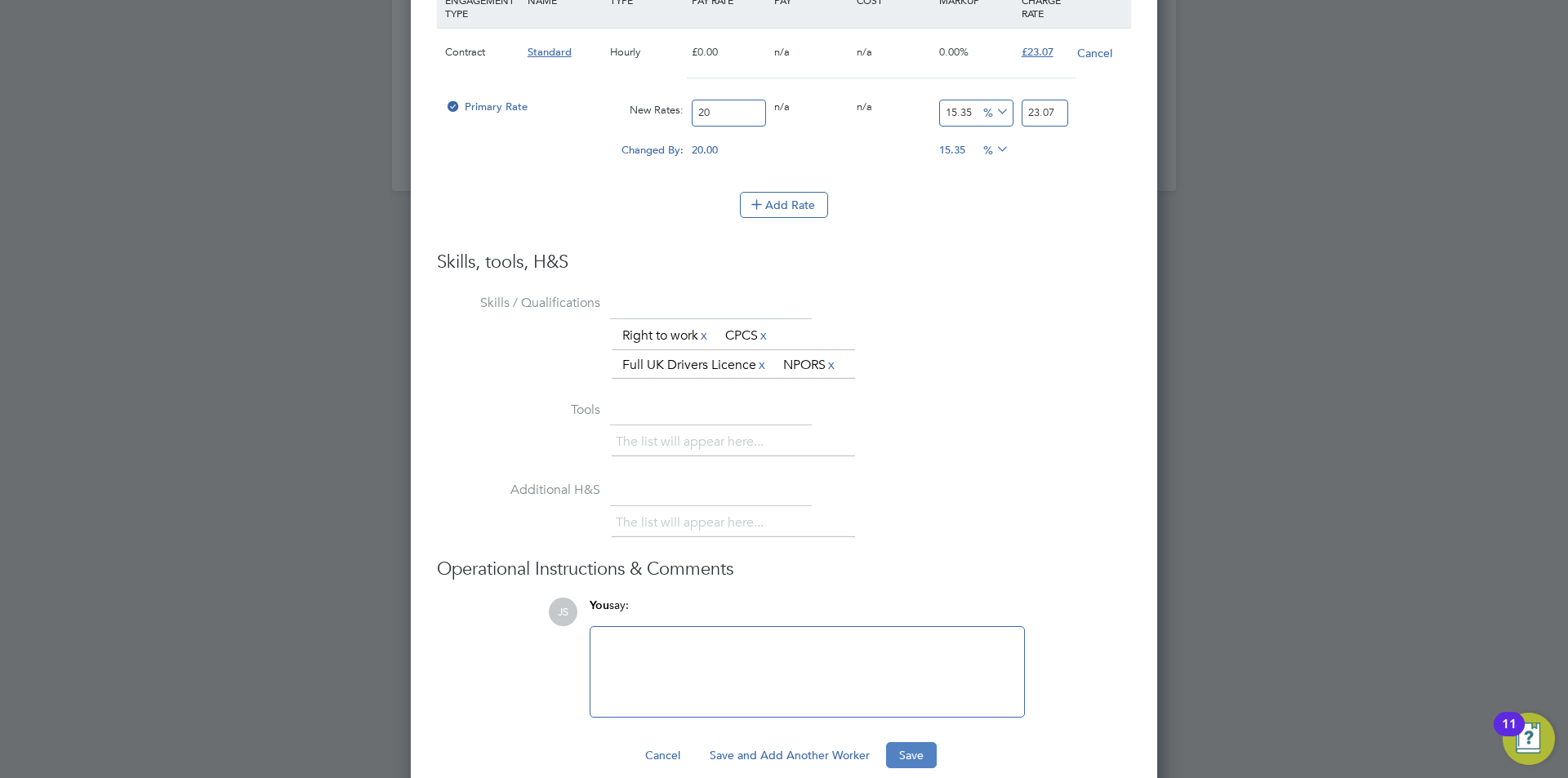
click at [923, 742] on button "Save" at bounding box center [911, 755] width 51 height 26
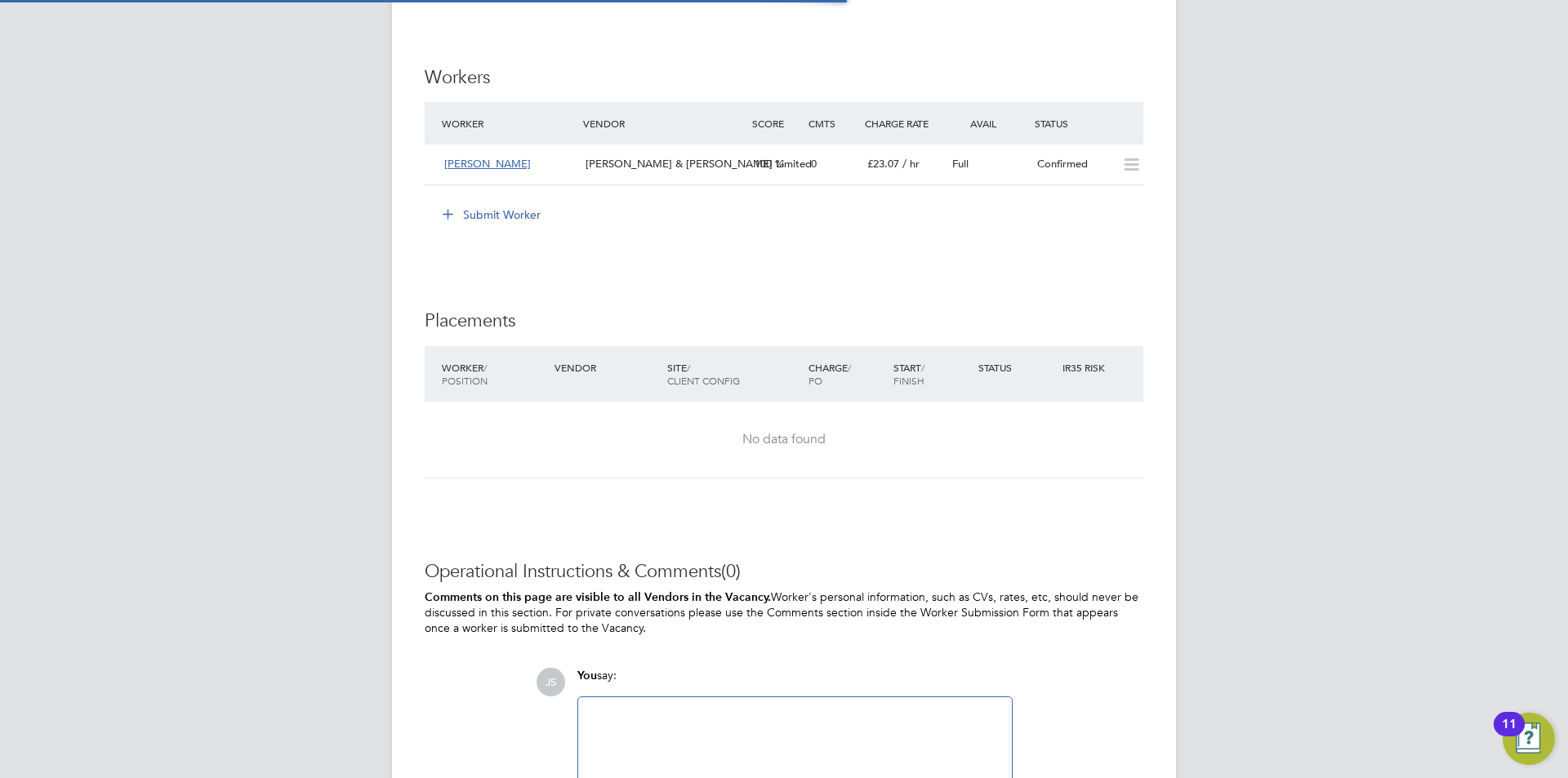
scroll to position [8, 8]
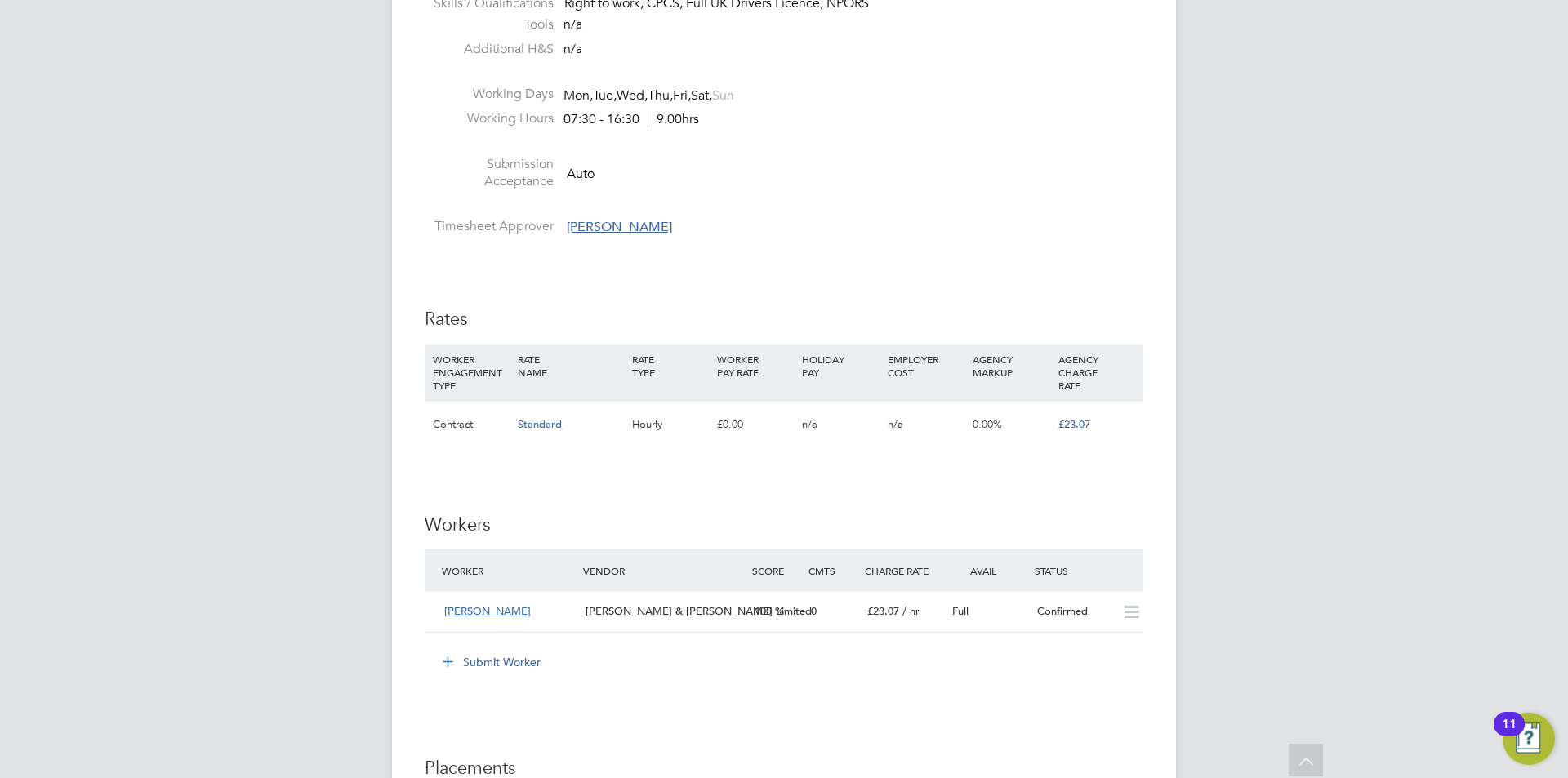
scroll to position [1144, 0]
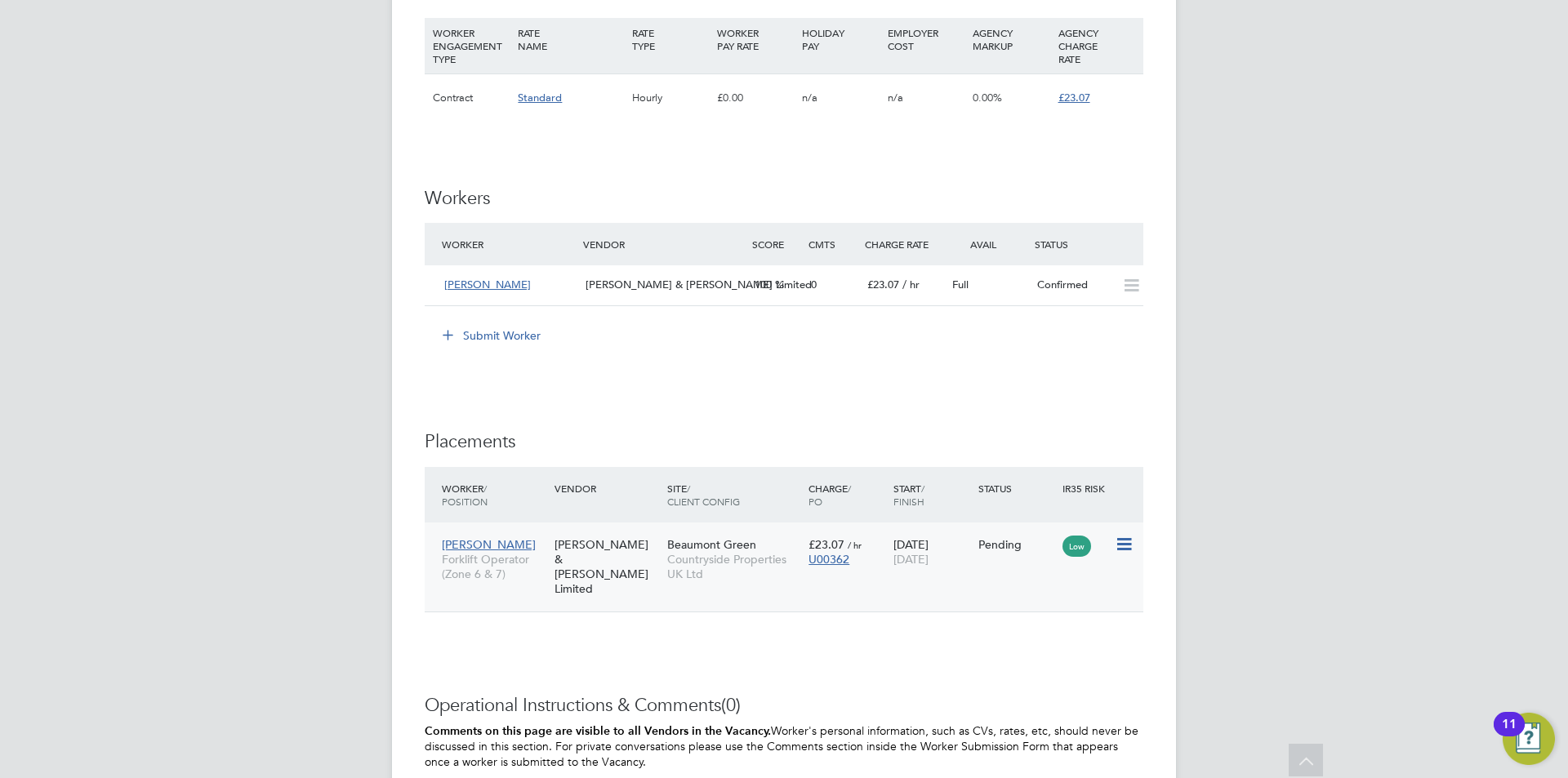
click at [1125, 542] on icon at bounding box center [1122, 545] width 16 height 19
click at [1036, 644] on li "Start" at bounding box center [1073, 645] width 116 height 23
type input "Tom Riley"
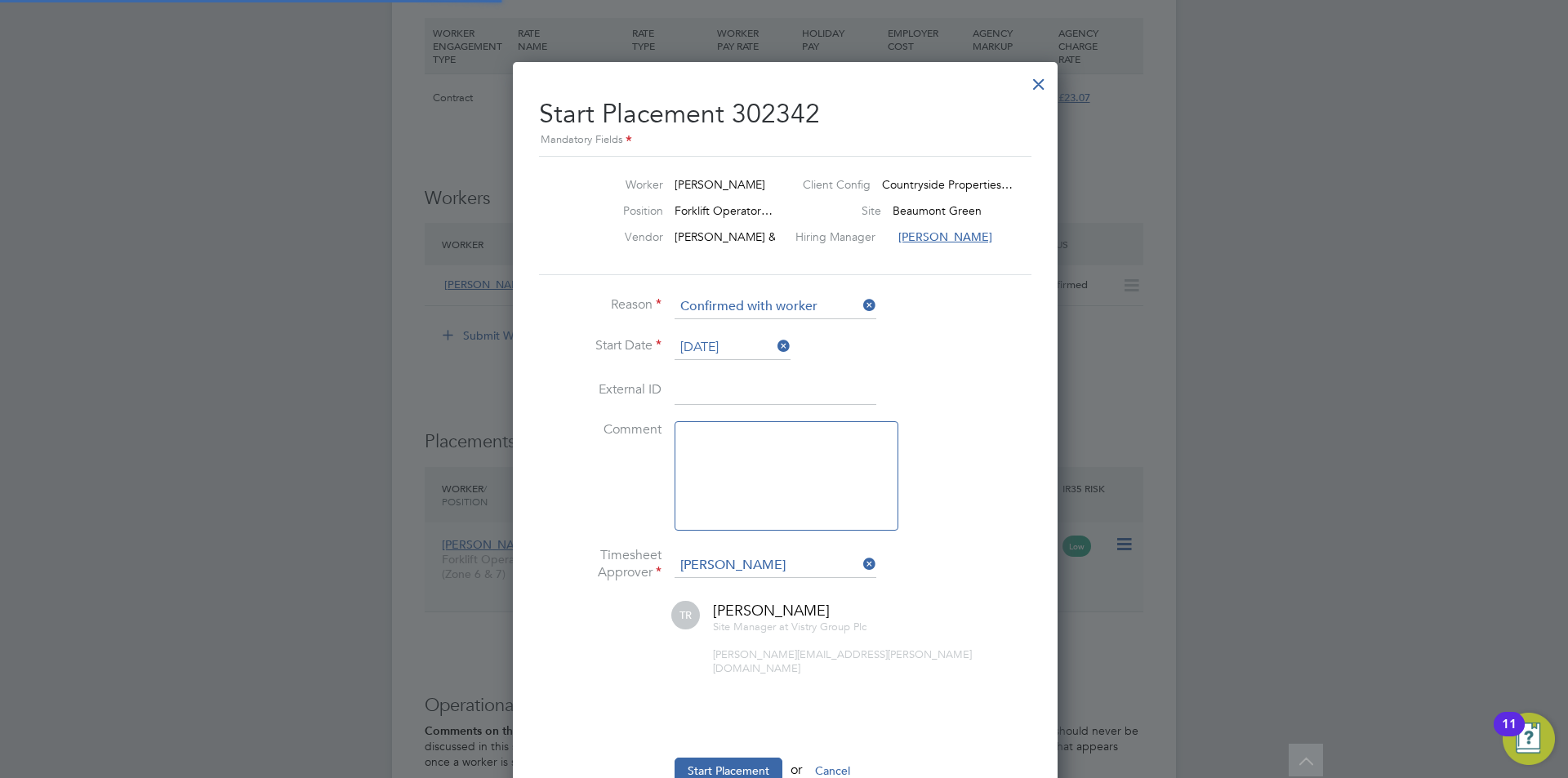
scroll to position [8, 8]
click at [809, 486] on textarea at bounding box center [786, 477] width 223 height 110
type textarea "checked in on site"
click at [756, 760] on button "Start Placement" at bounding box center [729, 770] width 108 height 26
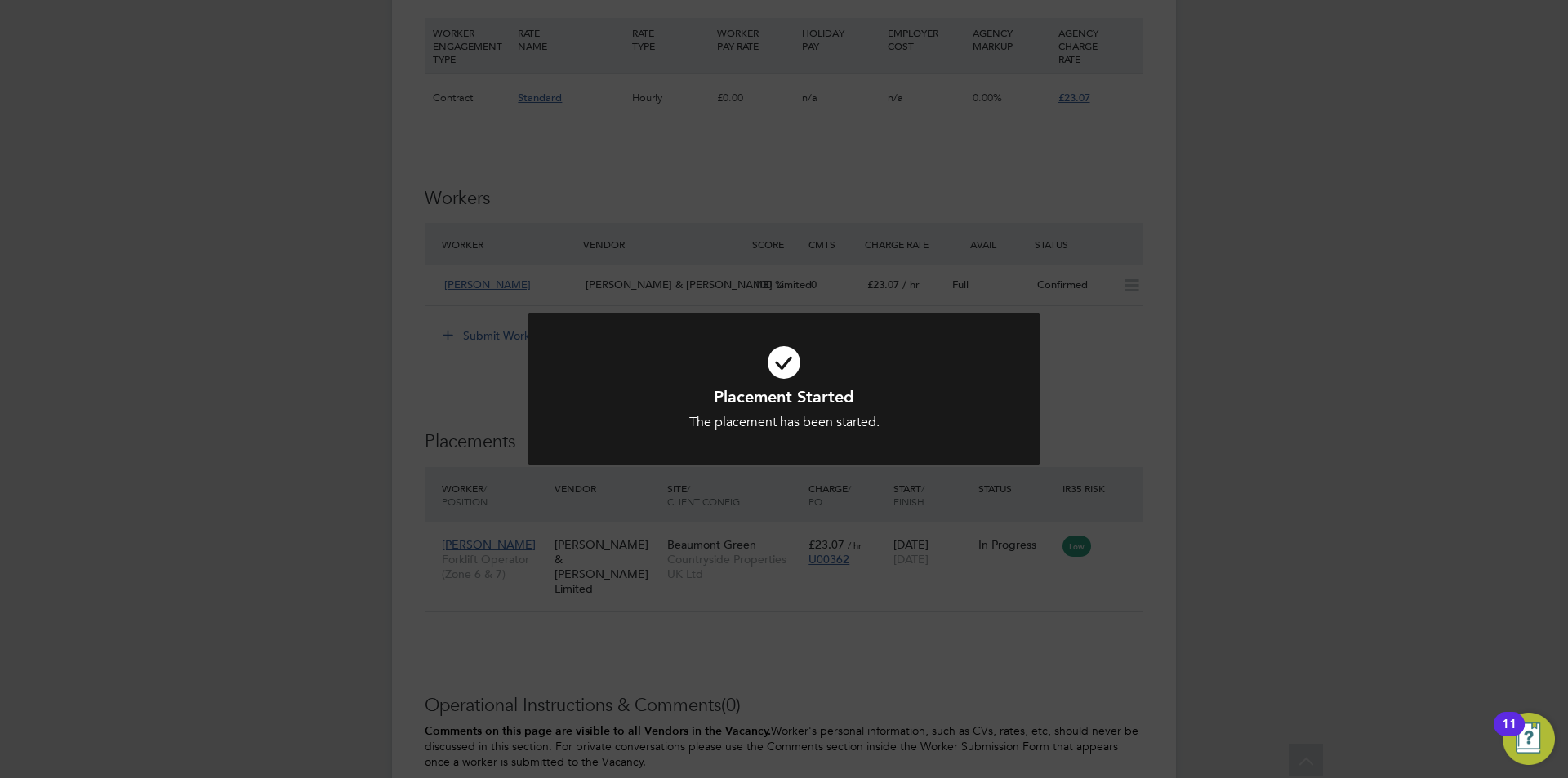
click at [939, 569] on div "Placement Started The placement has been started. Cancel Okay" at bounding box center [784, 389] width 1568 height 778
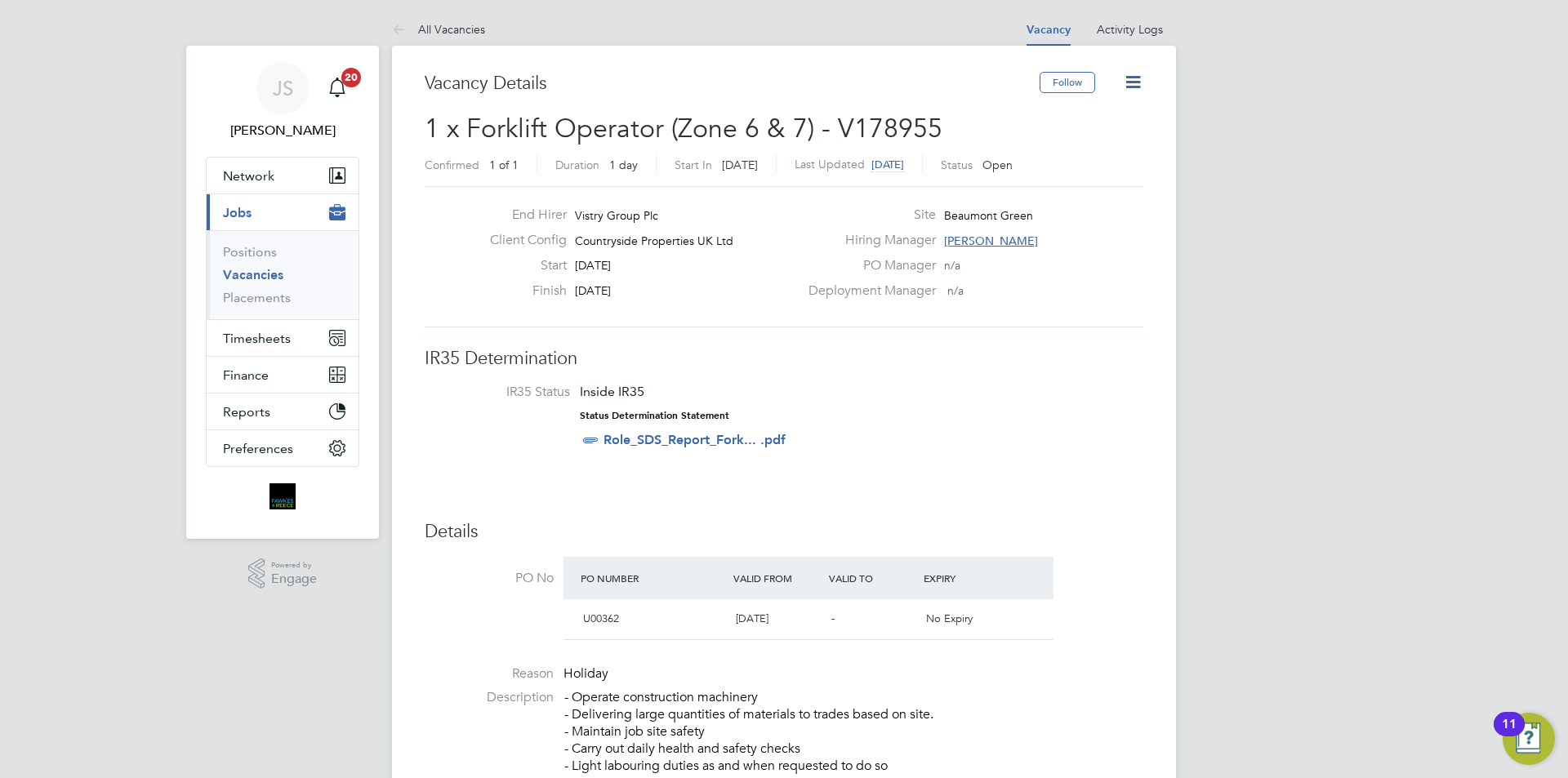
click at [1134, 85] on icon at bounding box center [1132, 82] width 20 height 20
click at [1100, 140] on li "Update Status" at bounding box center [1093, 143] width 94 height 23
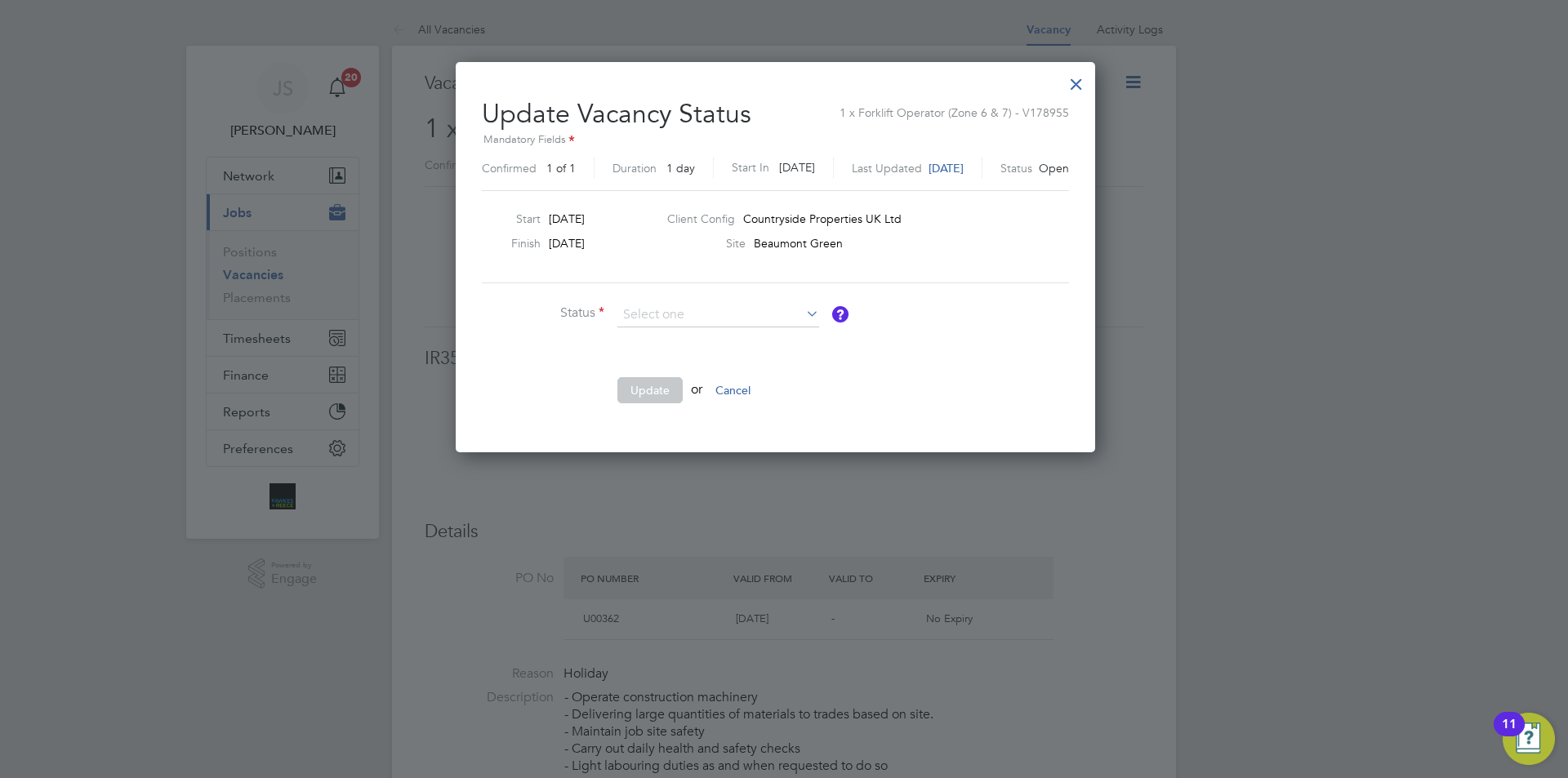
click at [646, 358] on li "Closed" at bounding box center [718, 358] width 203 height 21
type input "Closed"
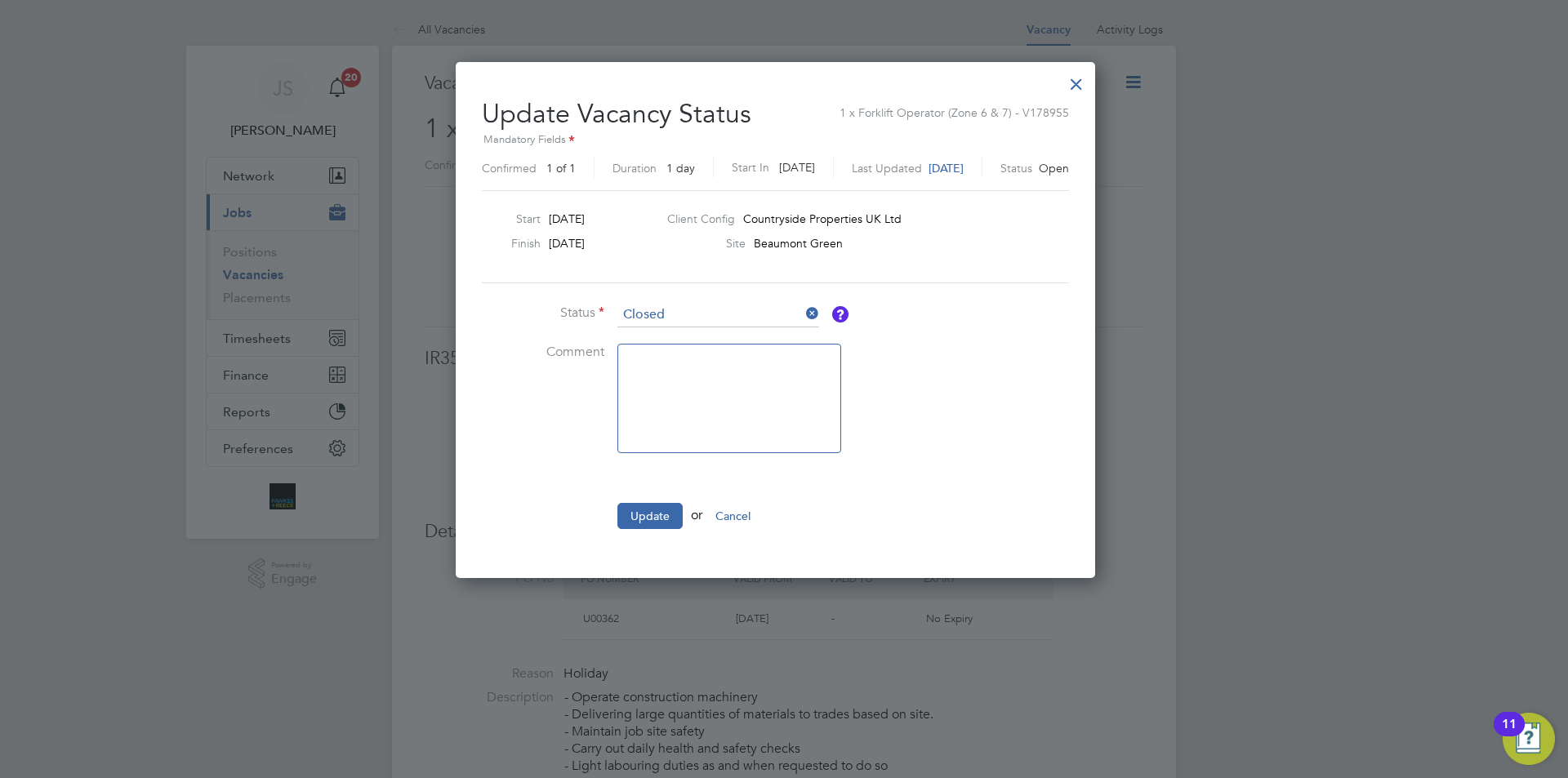
click at [644, 522] on button "Update" at bounding box center [650, 516] width 65 height 26
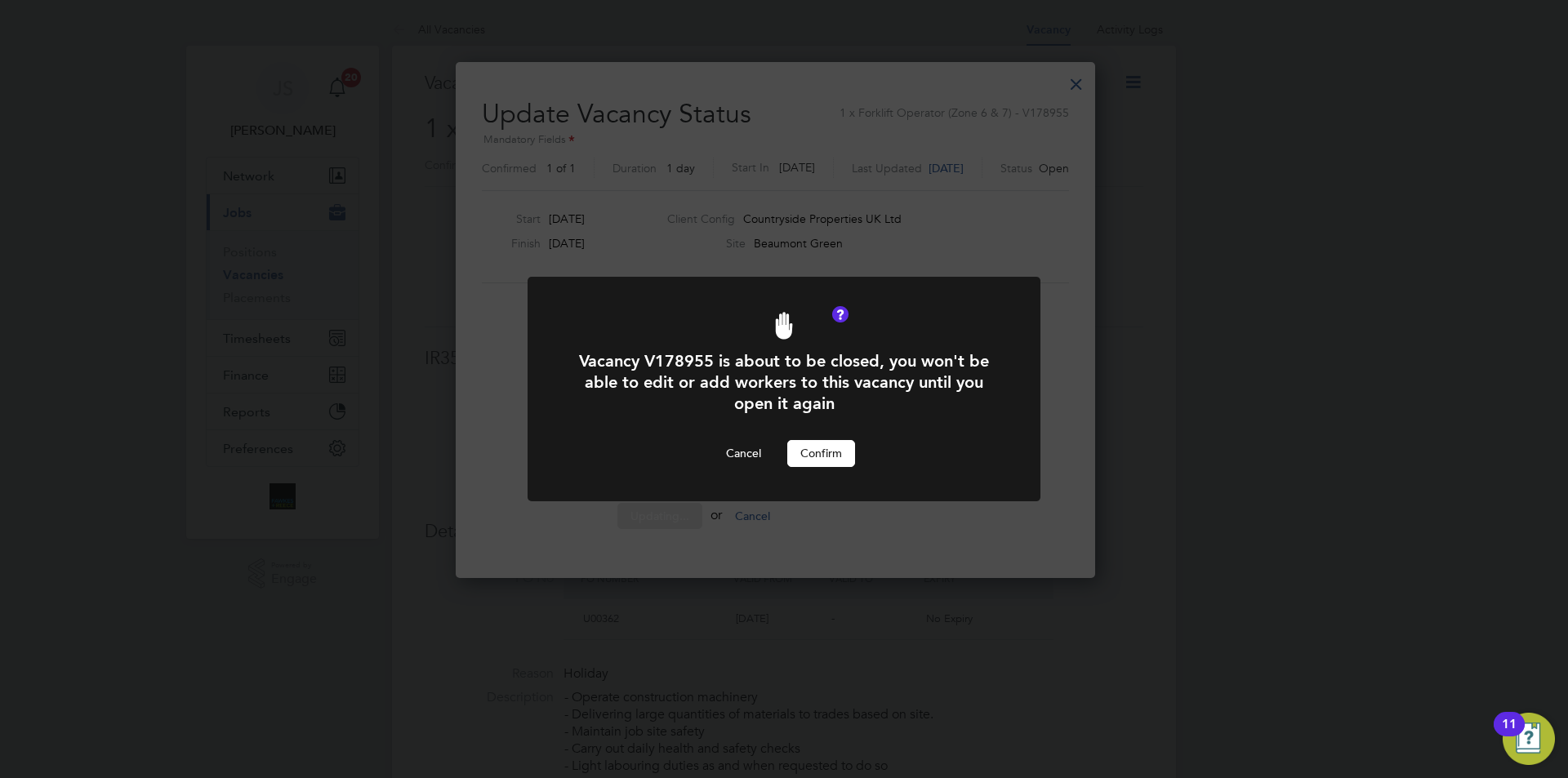
click at [840, 454] on button "Confirm" at bounding box center [821, 453] width 67 height 26
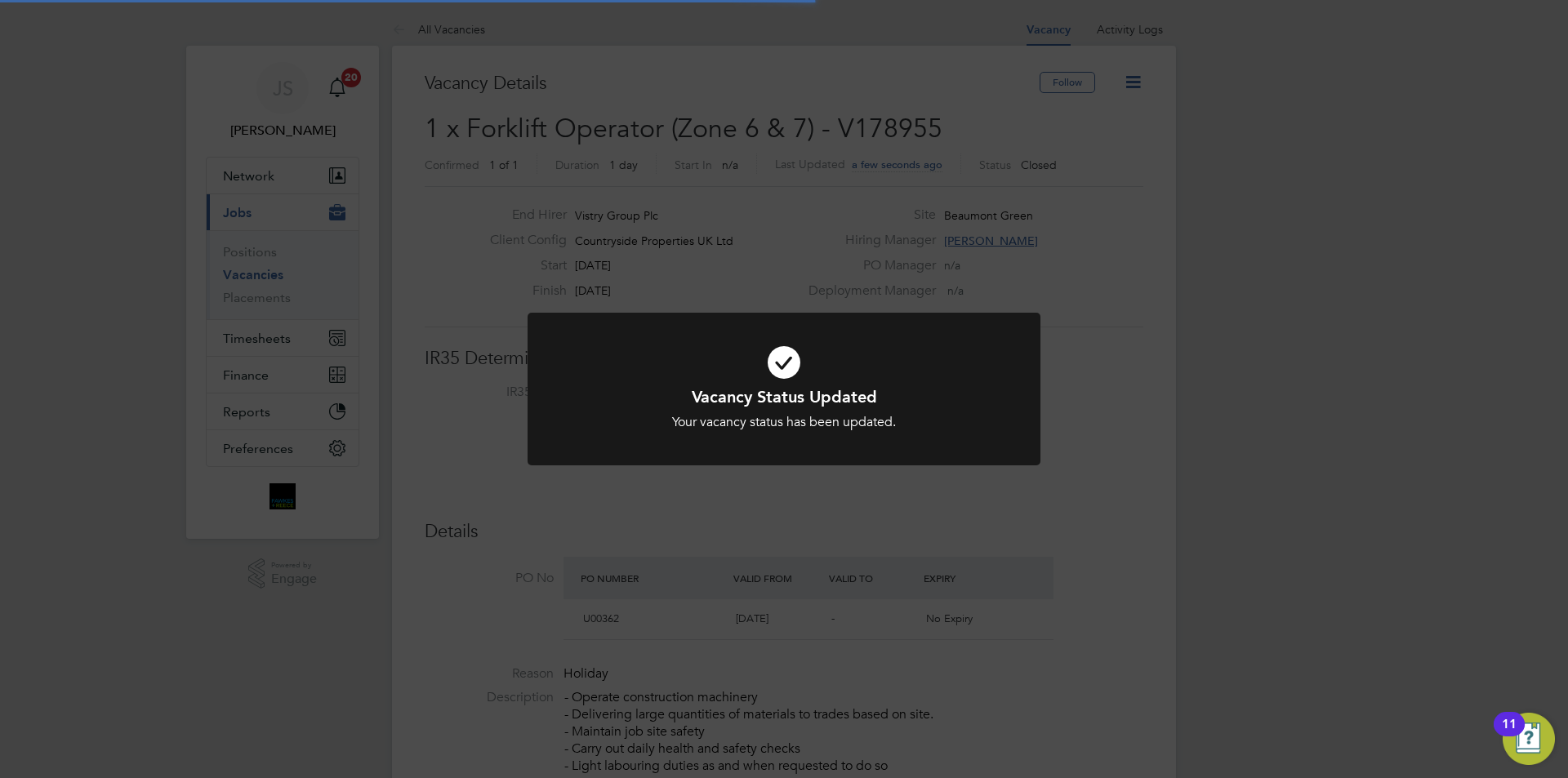
click at [864, 584] on div "Vacancy Status Updated Your vacancy status has been updated. Cancel Okay" at bounding box center [784, 389] width 1568 height 778
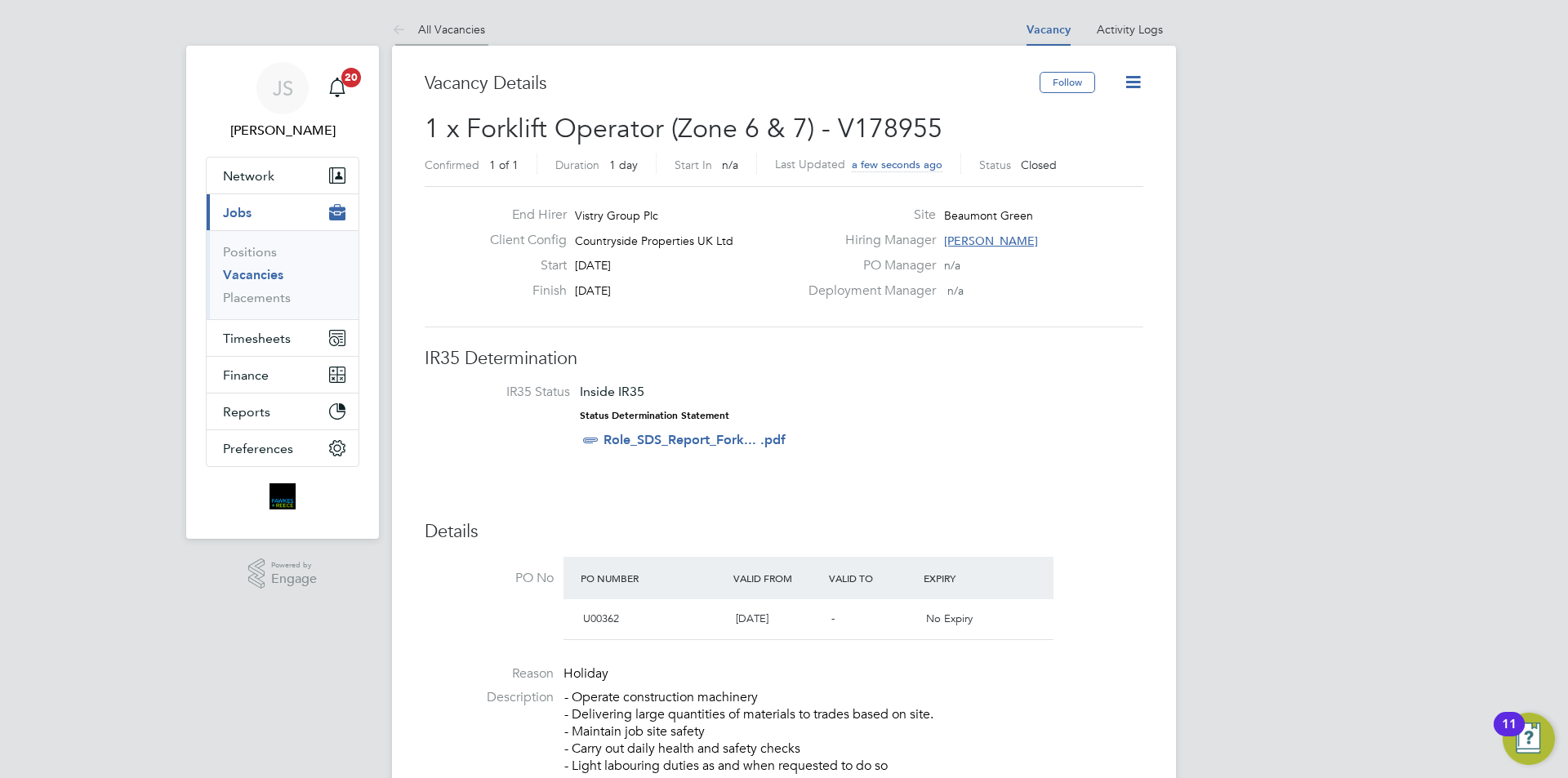
click at [443, 26] on link "All Vacancies" at bounding box center [438, 29] width 93 height 14
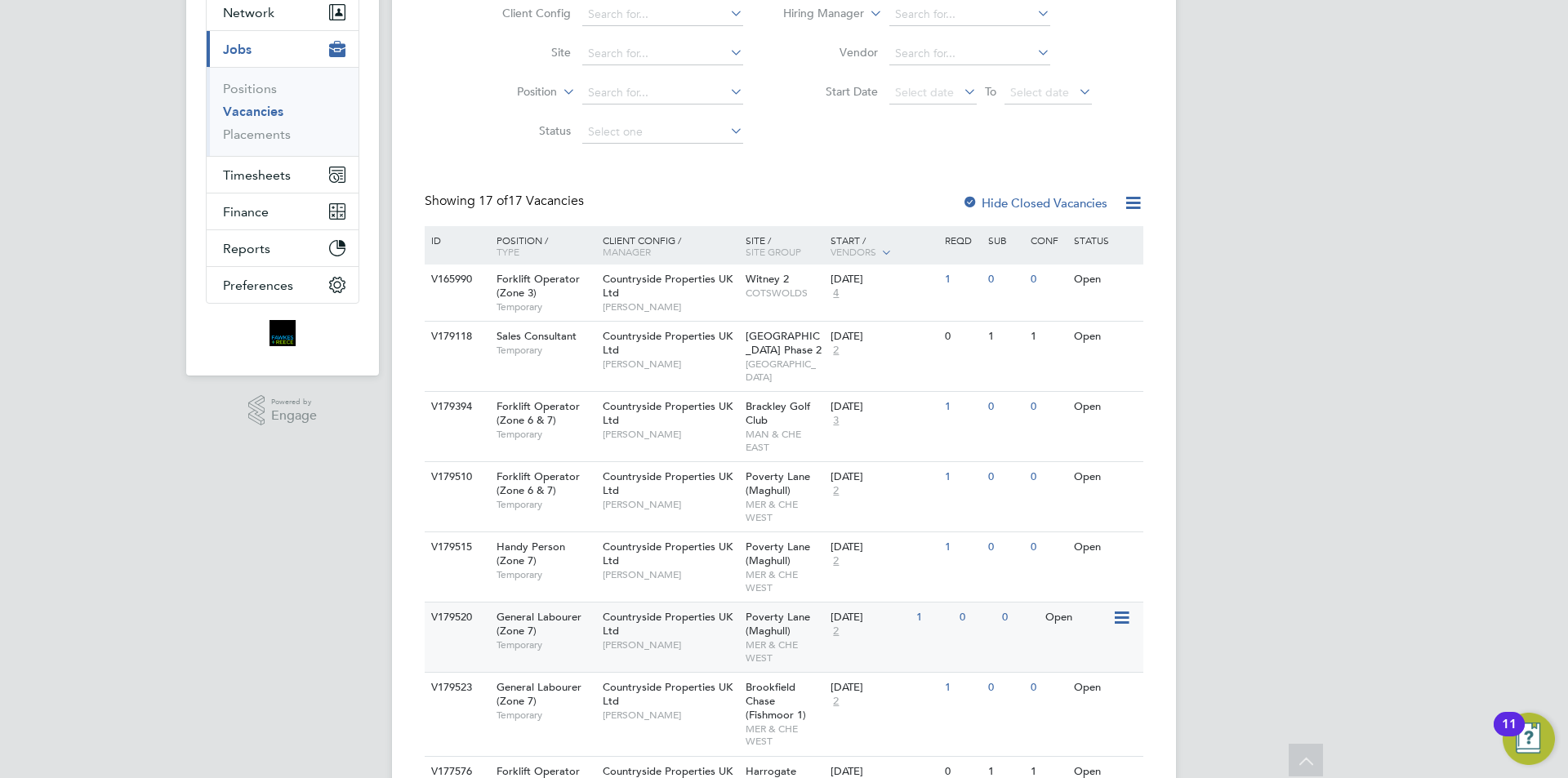
click at [676, 687] on div "Countryside Properties UK Ltd Phill Grace" at bounding box center [670, 701] width 142 height 57
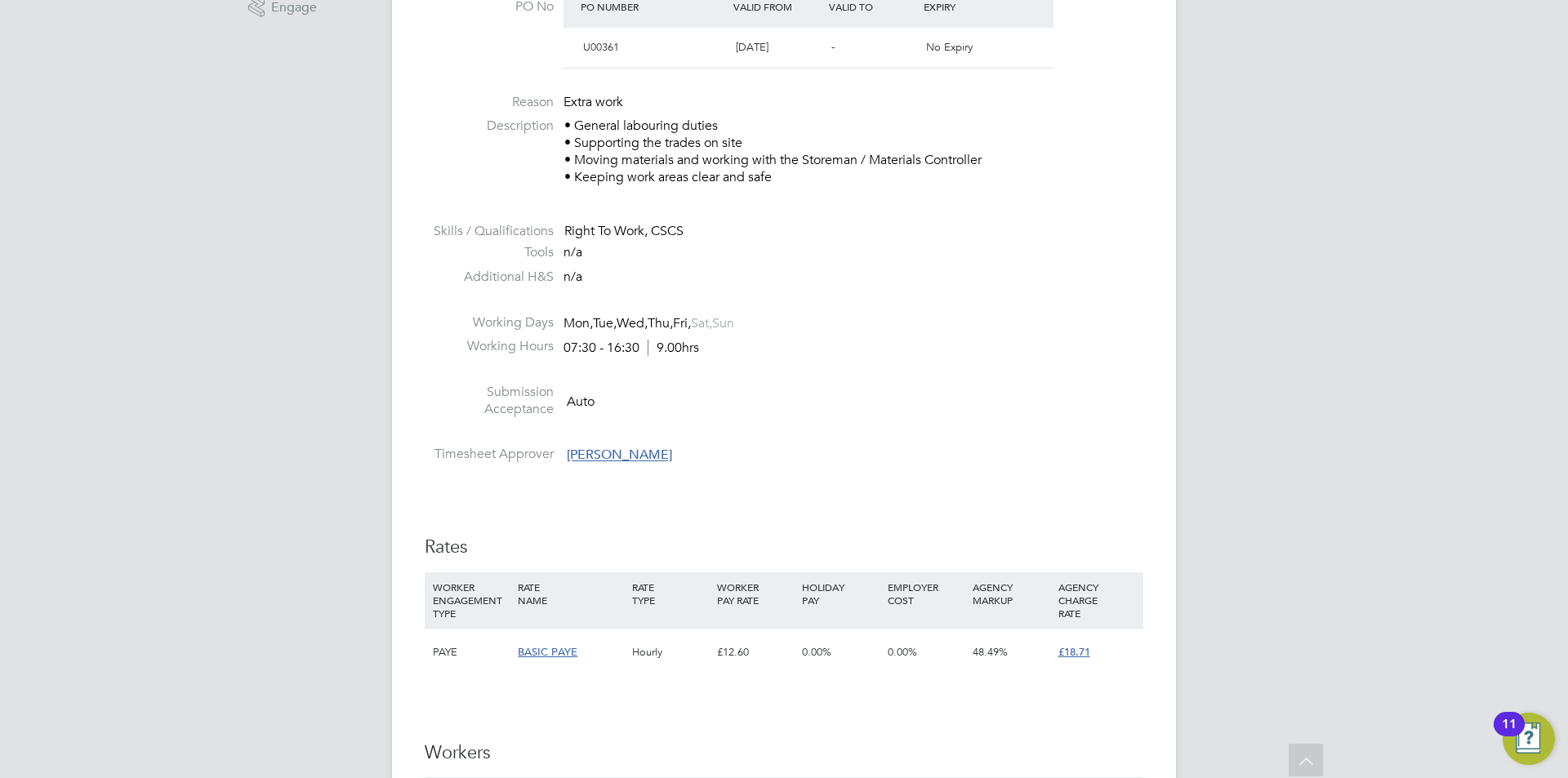
scroll to position [817, 0]
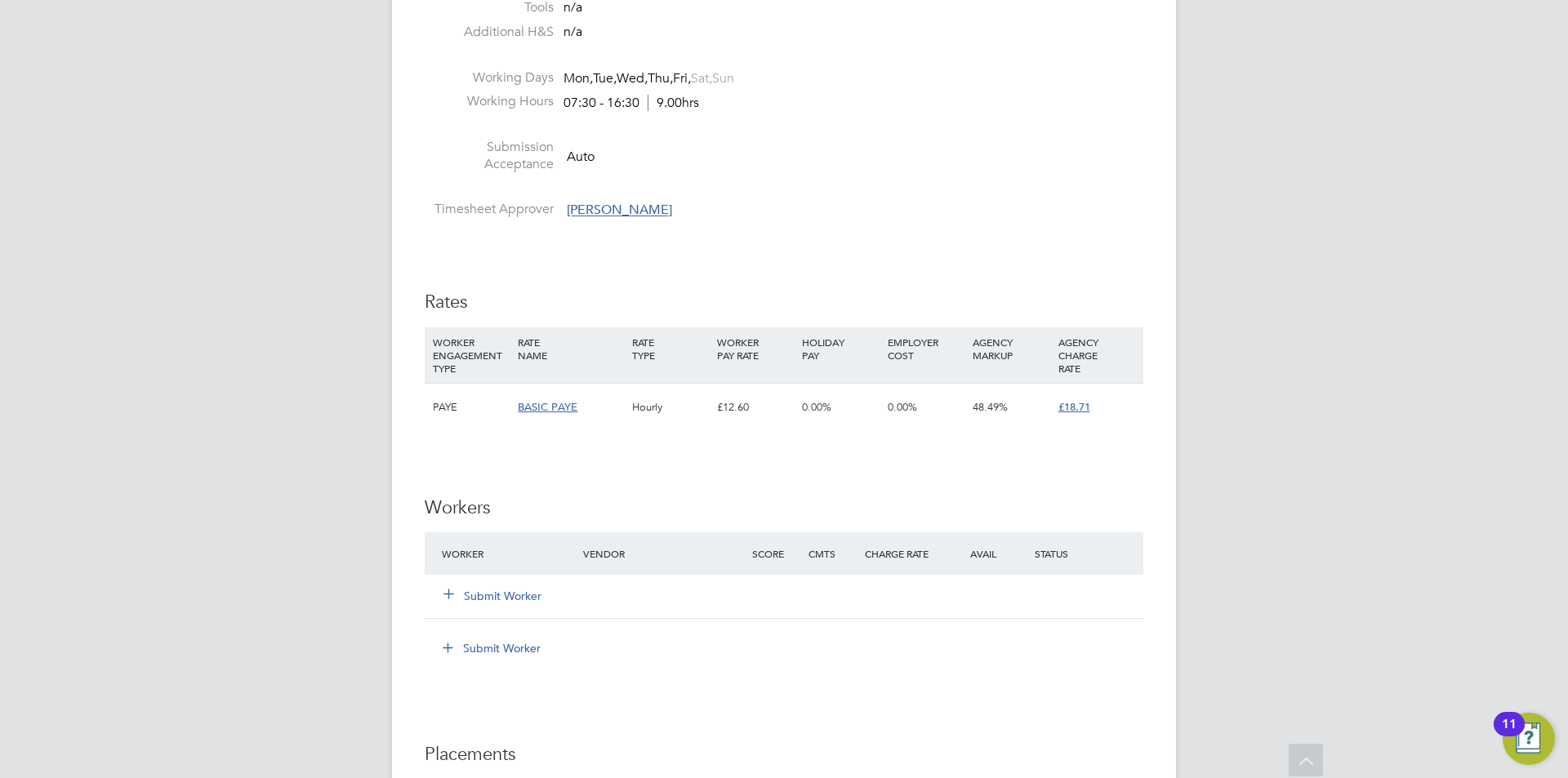
click at [499, 591] on button "Submit Worker" at bounding box center [494, 596] width 98 height 16
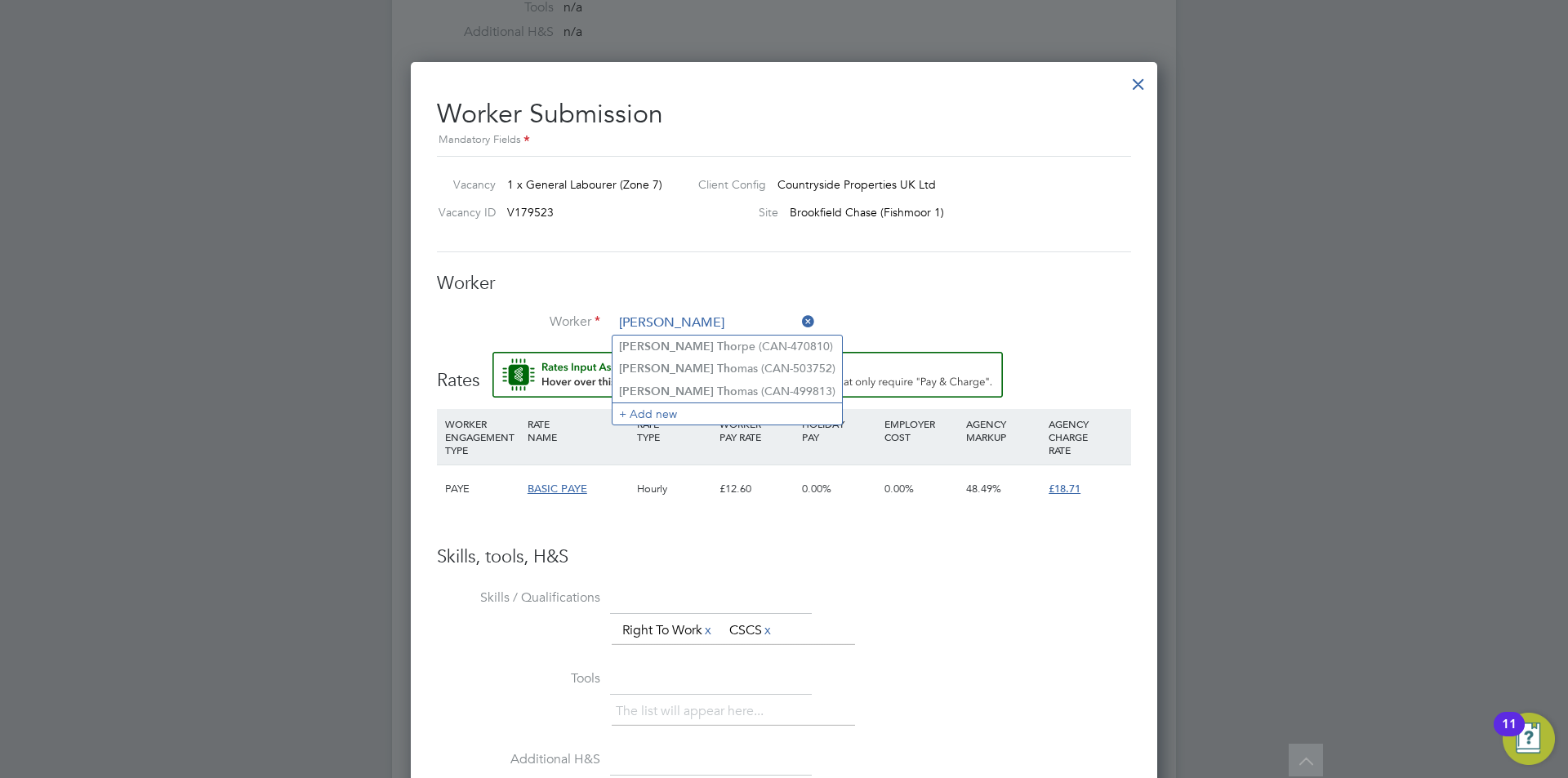
type input "[PERSON_NAME]"
click at [657, 315] on input at bounding box center [714, 323] width 202 height 24
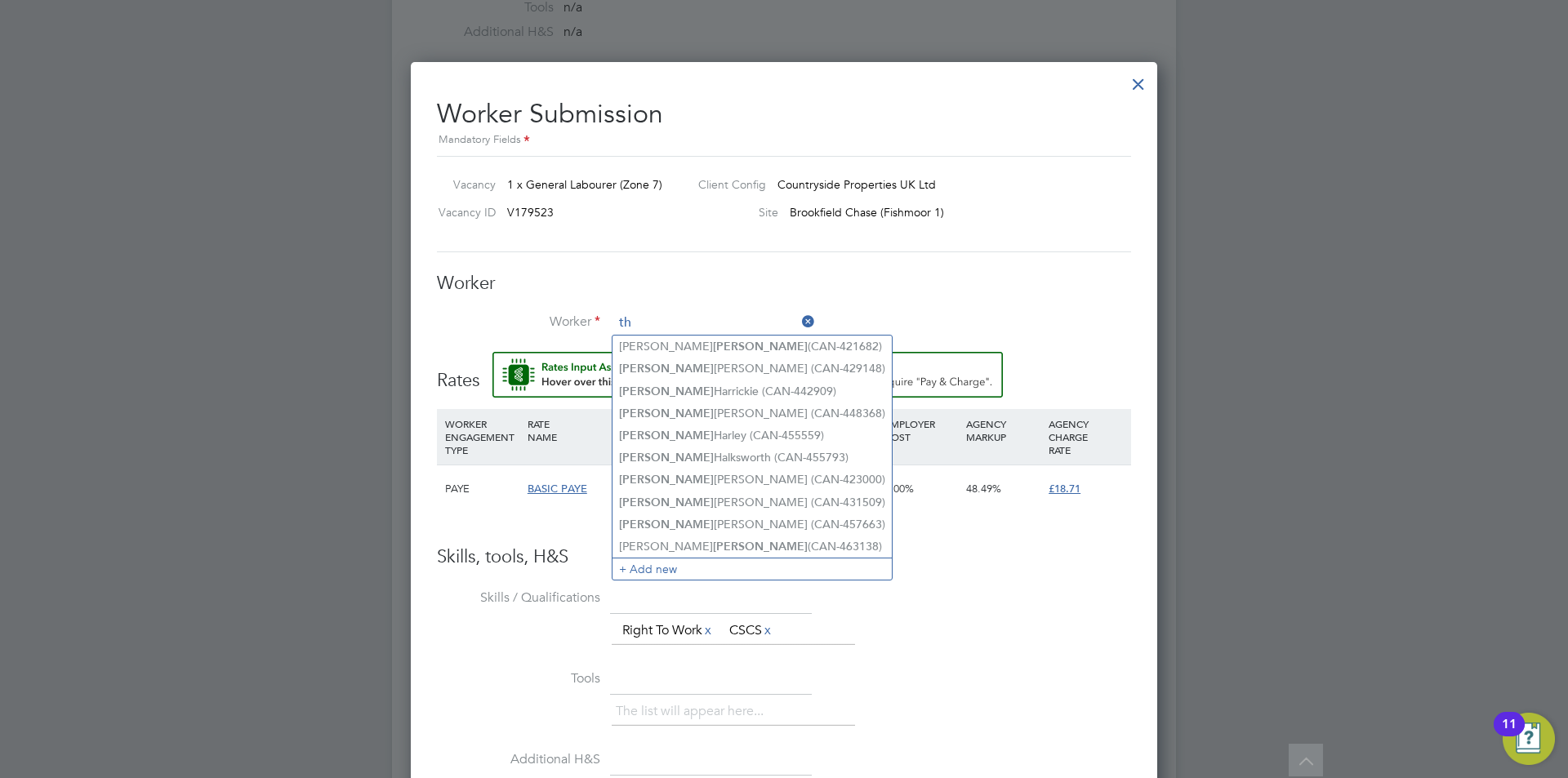
type input "t"
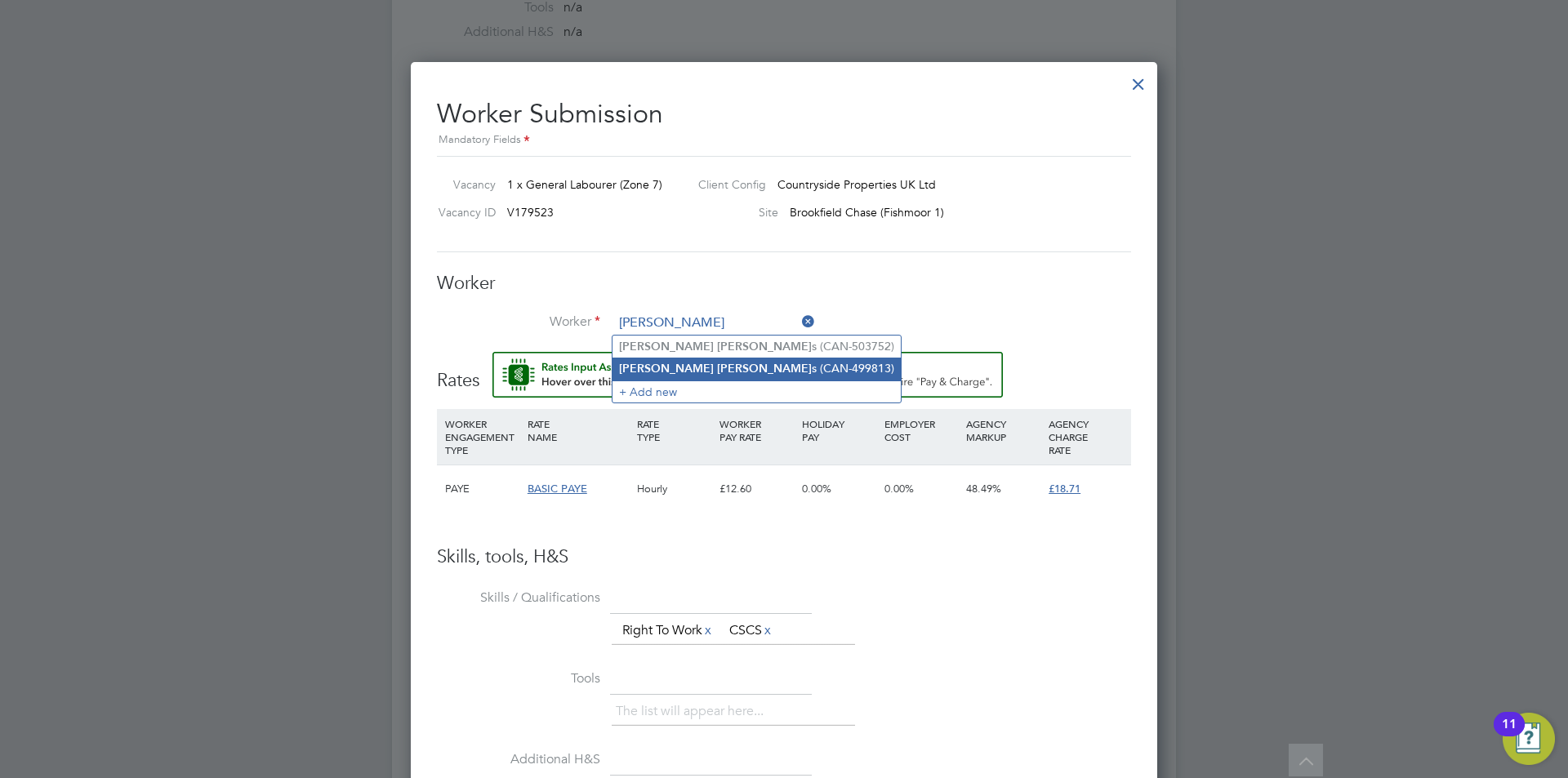
click at [717, 362] on b "[PERSON_NAME]" at bounding box center [764, 369] width 94 height 13
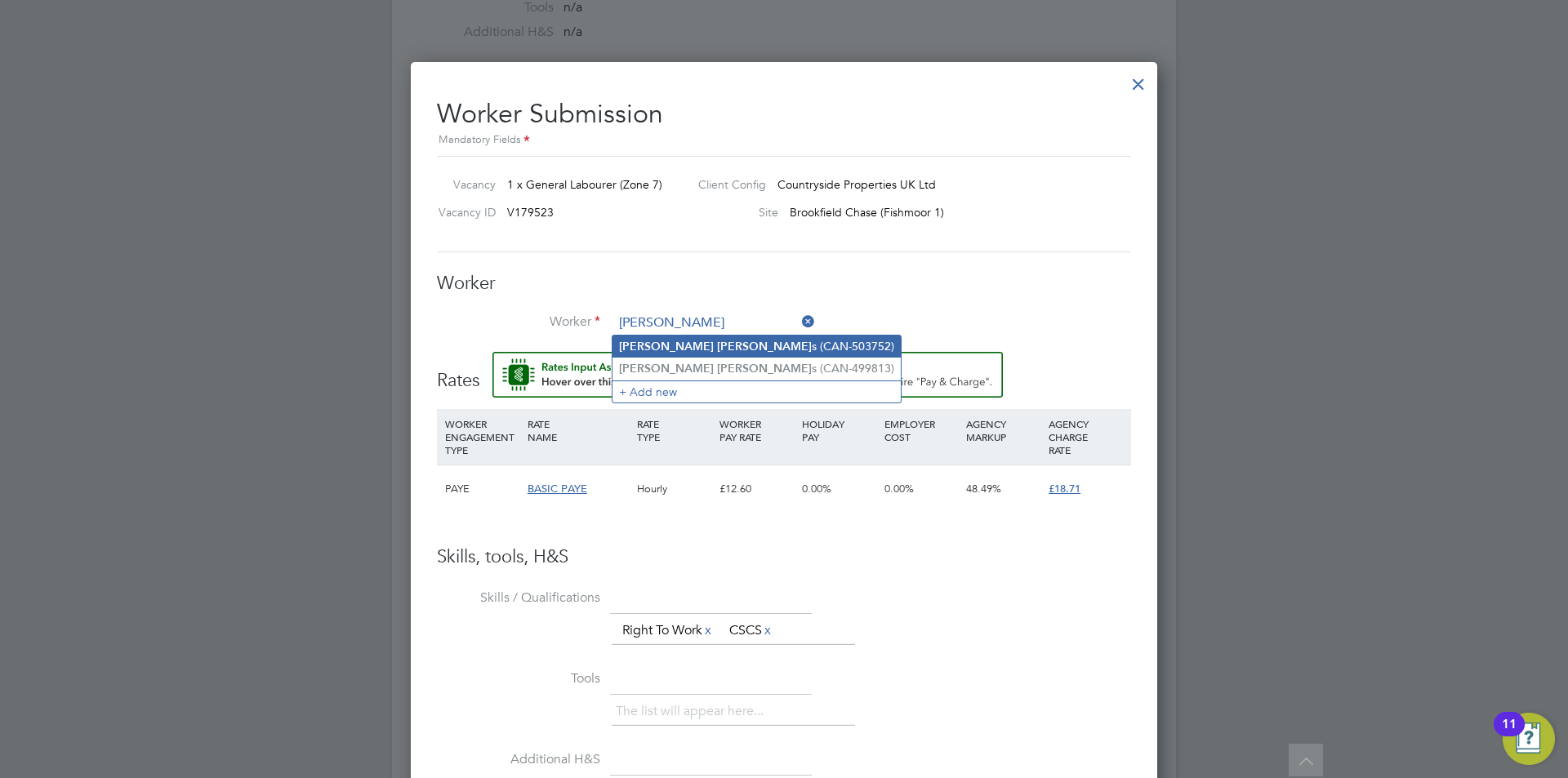
type input "[PERSON_NAME] (CAN-499813)"
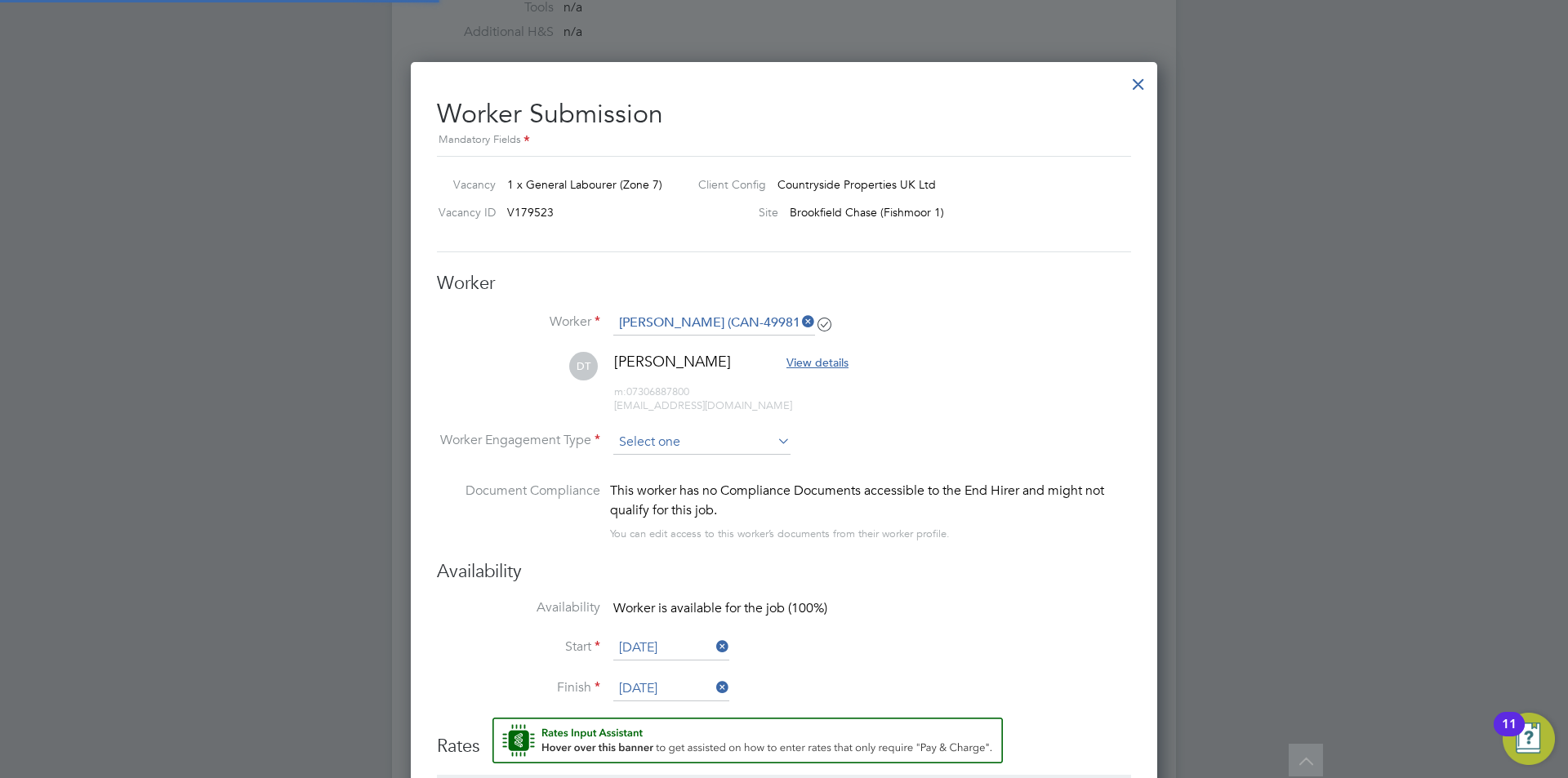
scroll to position [1375, 747]
click at [675, 430] on input at bounding box center [702, 442] width 177 height 24
drag, startPoint x: 663, startPoint y: 478, endPoint x: 1037, endPoint y: 444, distance: 375.5
click at [668, 478] on li "PAYE" at bounding box center [702, 486] width 179 height 21
type input "PAYE"
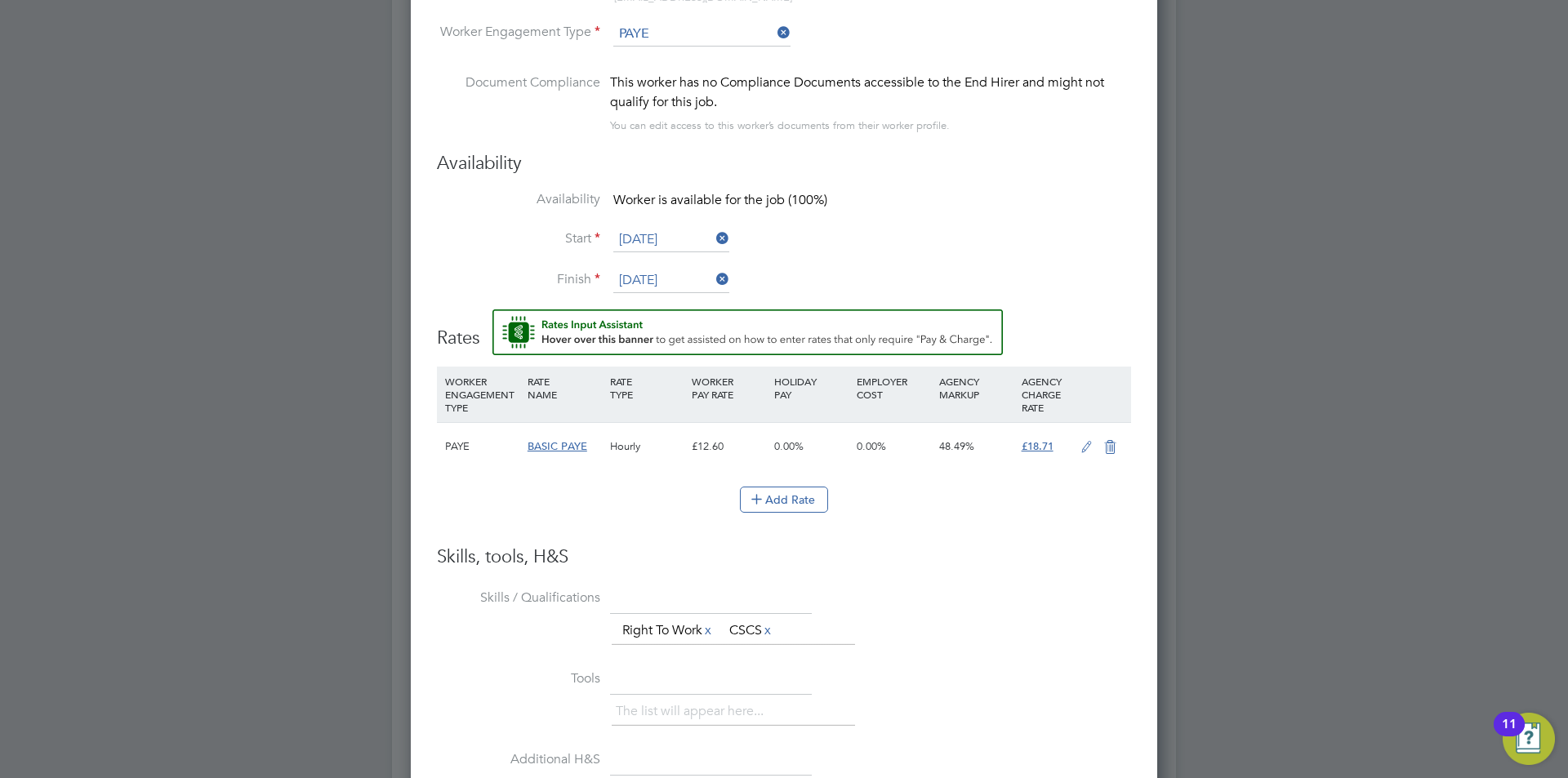
click at [1082, 450] on icon at bounding box center [1086, 448] width 20 height 13
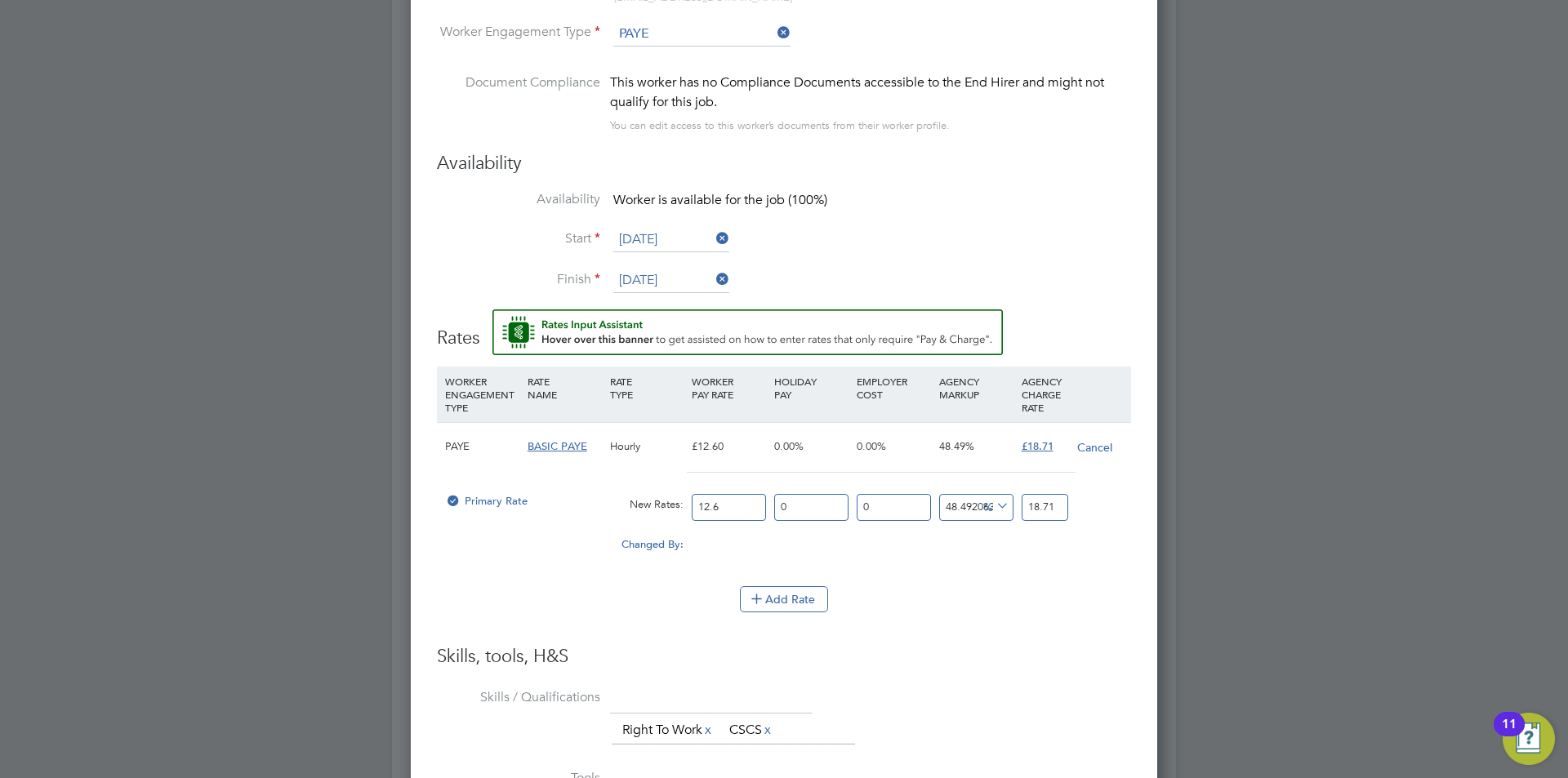
click at [738, 506] on input "12.6" at bounding box center [729, 507] width 74 height 27
type input "12"
type input "17.81904761904762"
type input "1"
type input "1.484920634920635"
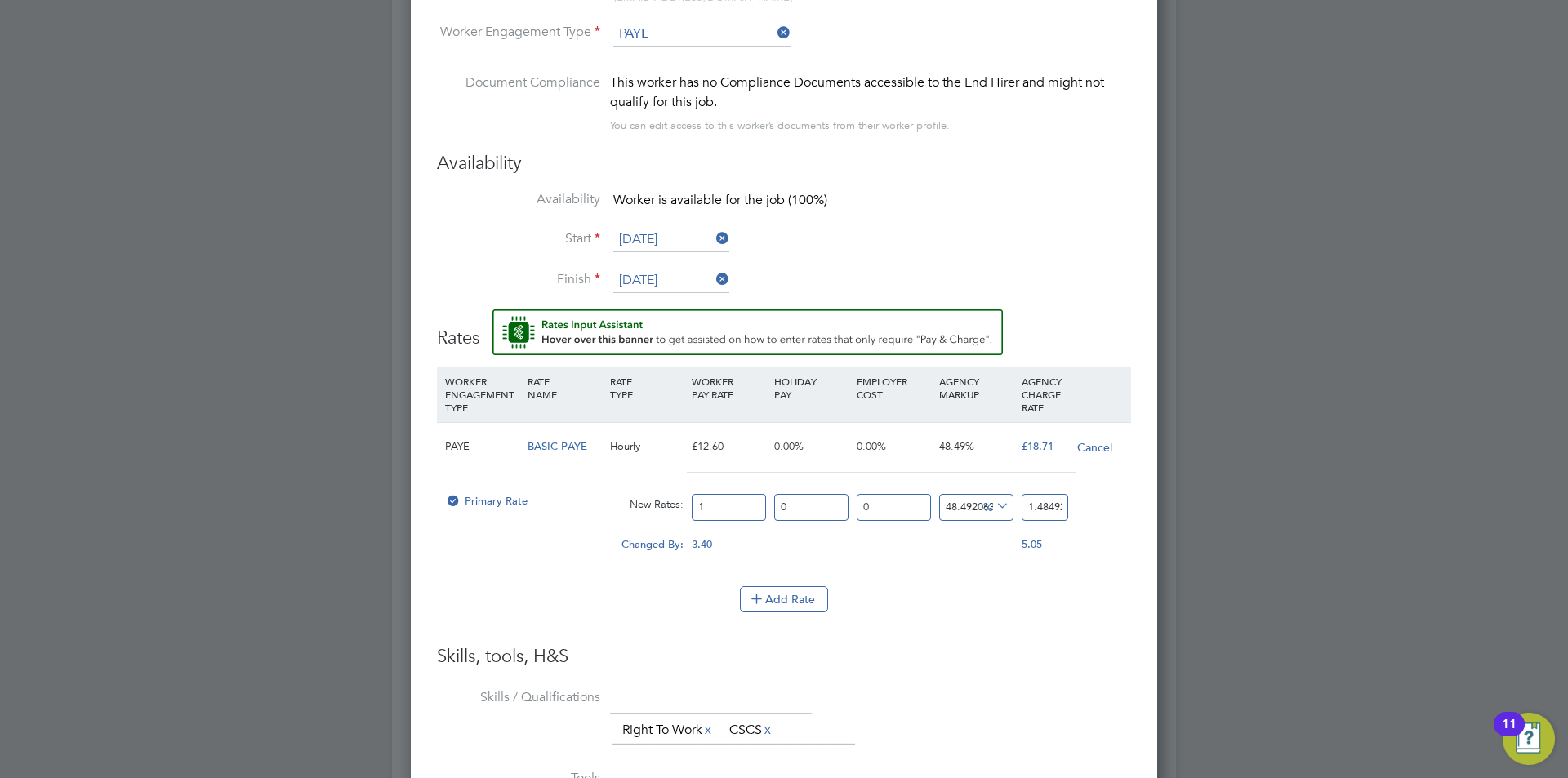
type input "16"
type input "23.75873015873016"
type input "16.4"
type input "24.352698412698413"
type input "16.45"
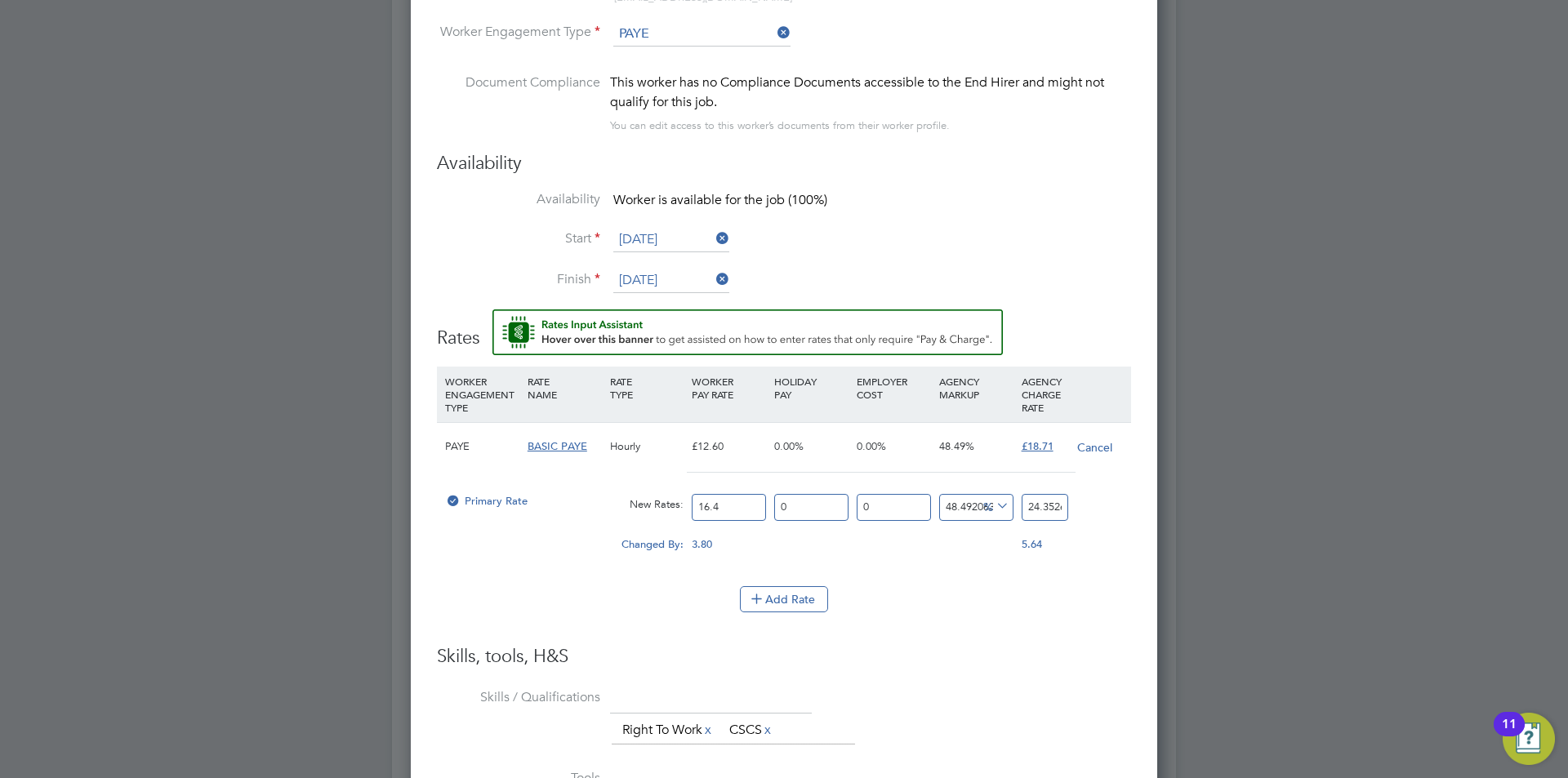
type input "24.426944444444445"
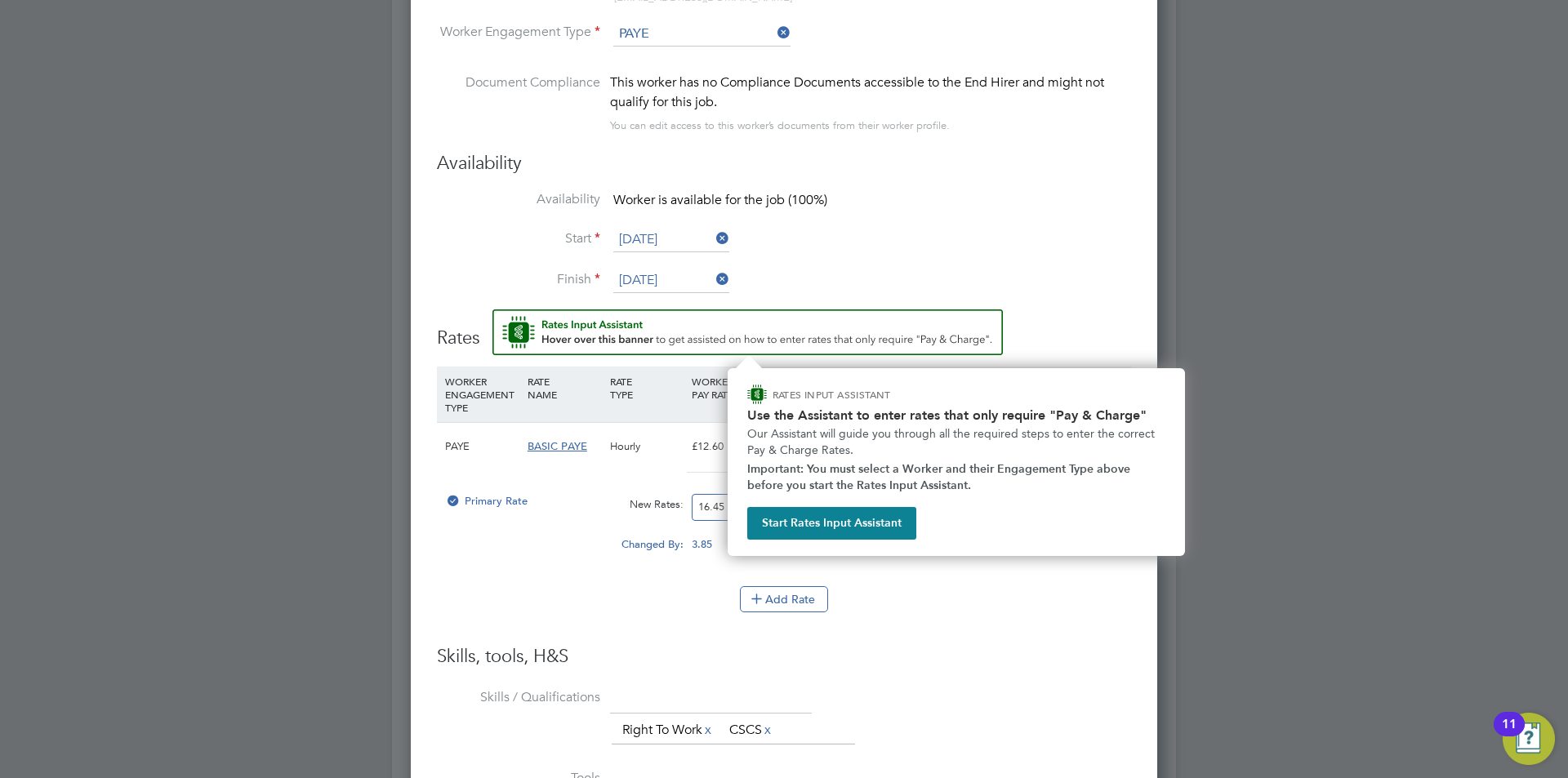
type input "16.45"
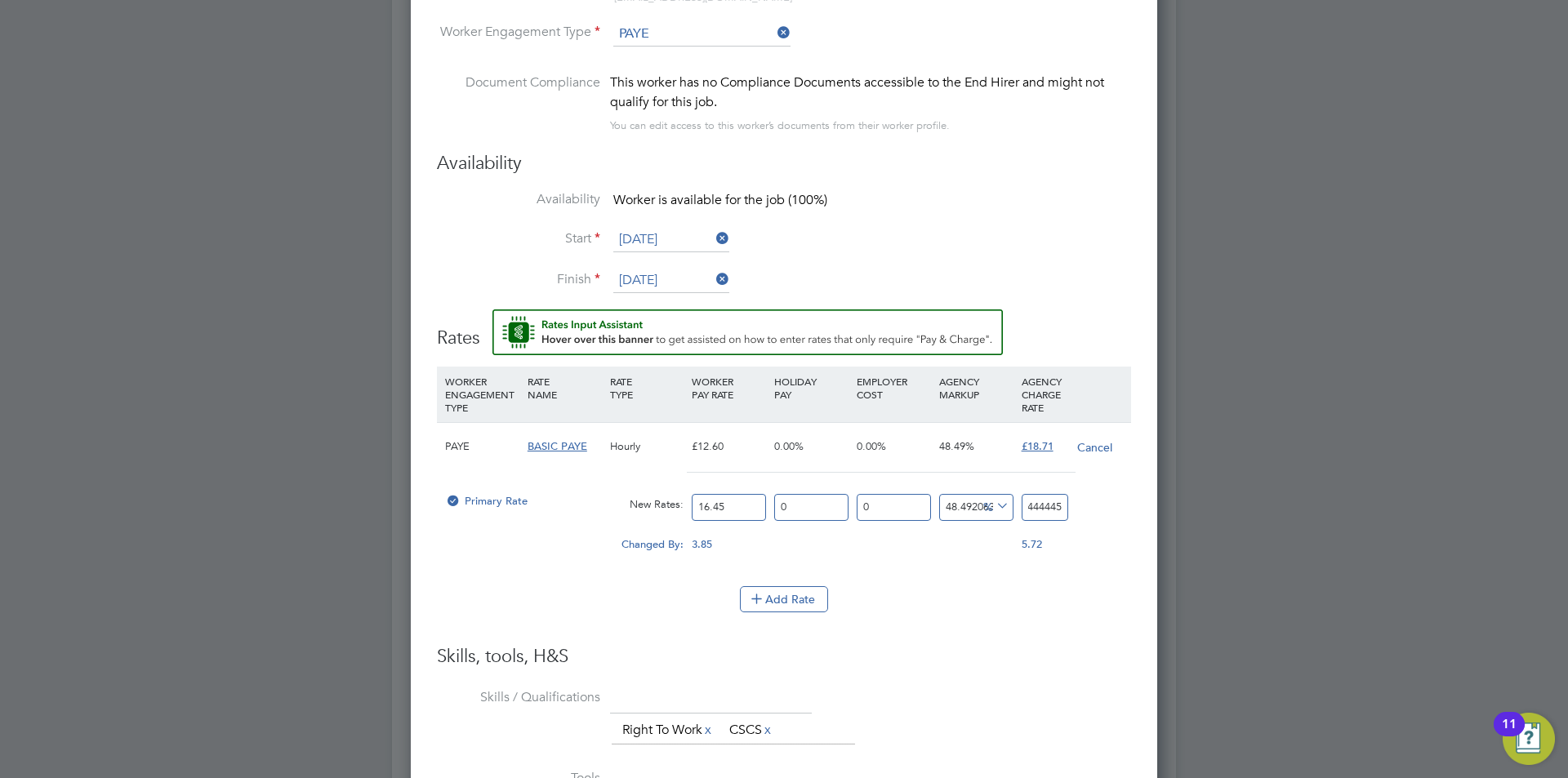
drag, startPoint x: 1028, startPoint y: 506, endPoint x: 1191, endPoint y: 499, distance: 163.2
type input "-93.9209726443769"
type input "1"
type input "9.422492401215806"
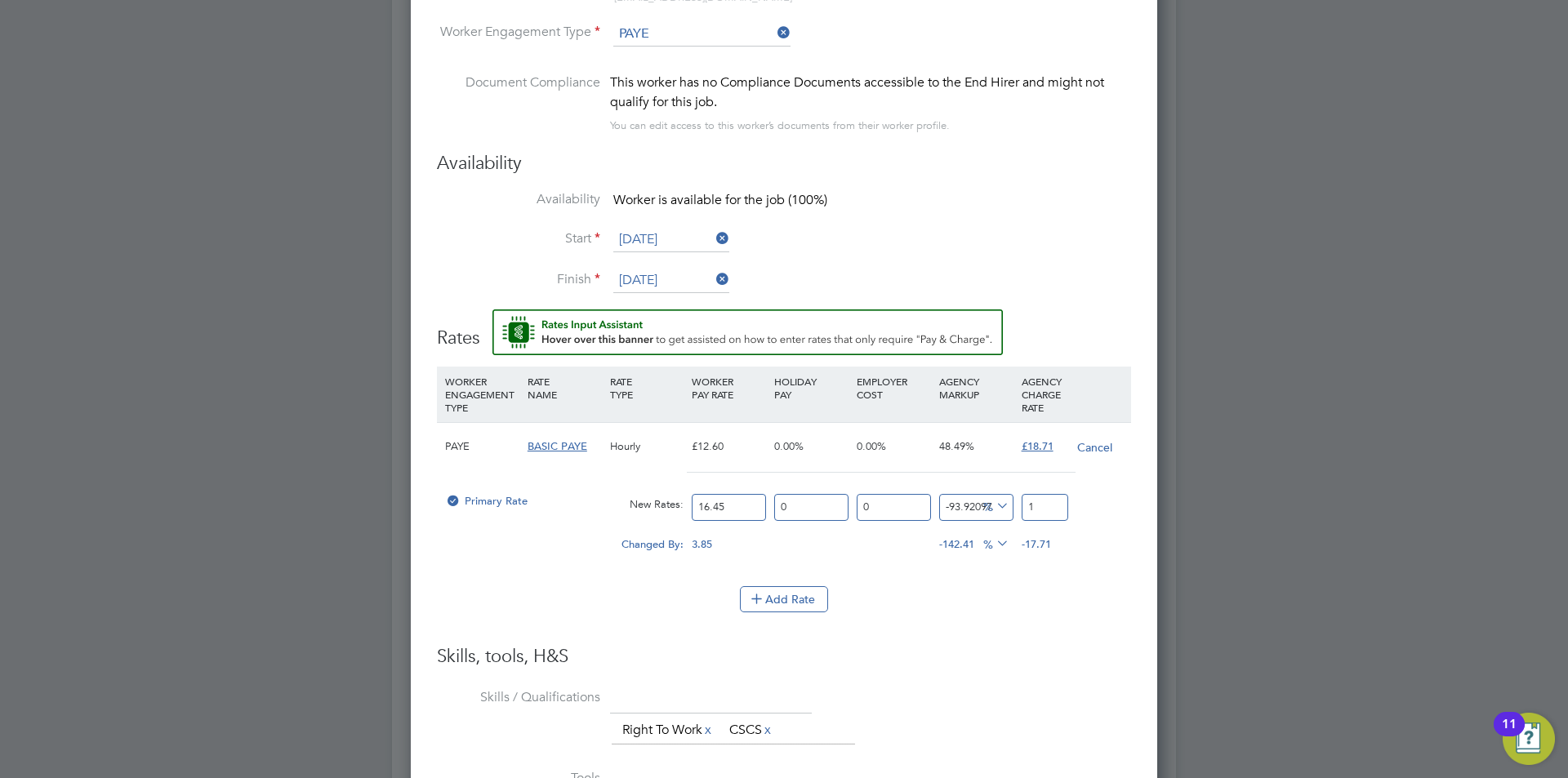
type input "18"
type input "13.677811550151976"
type input "18.7"
type input "13.738601823708207"
type input "18.71"
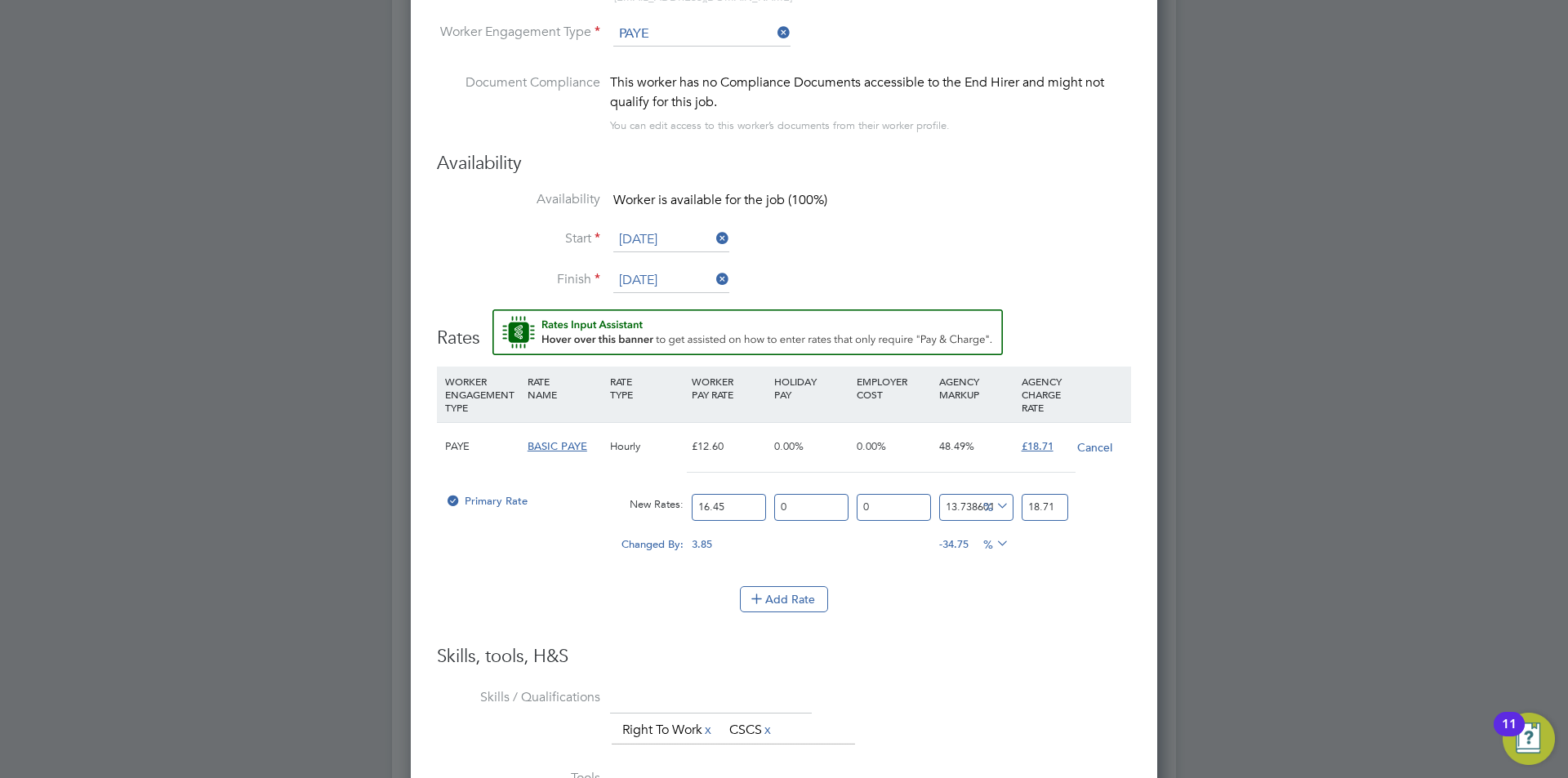
click at [1007, 641] on li "WORKER ENGAGEMENT TYPE RATE NAME RATE TYPE WORKER PAY RATE HOLIDAY PAY EMPLOYER…" at bounding box center [784, 506] width 694 height 278
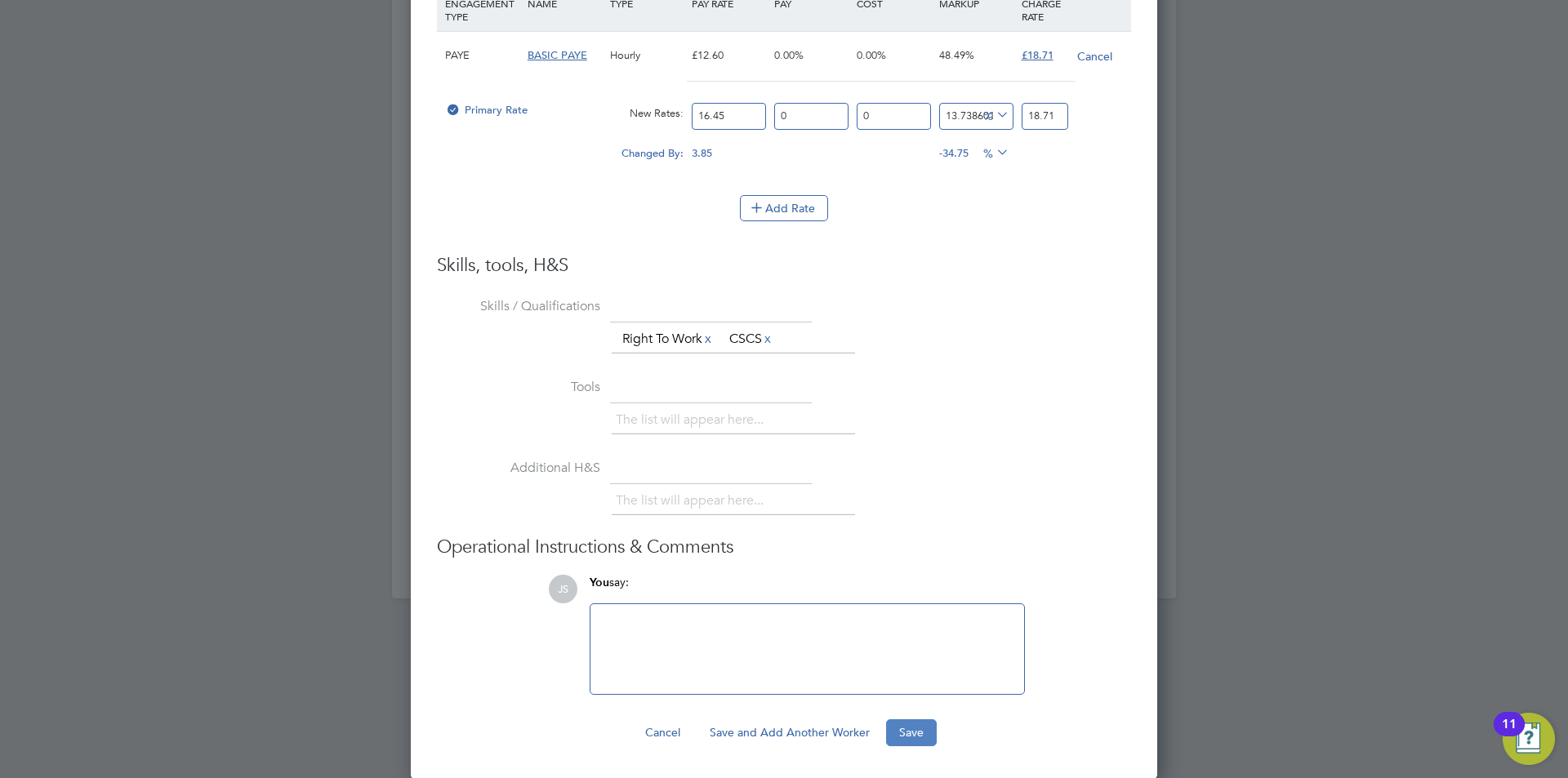
click at [921, 735] on button "Save" at bounding box center [911, 732] width 51 height 26
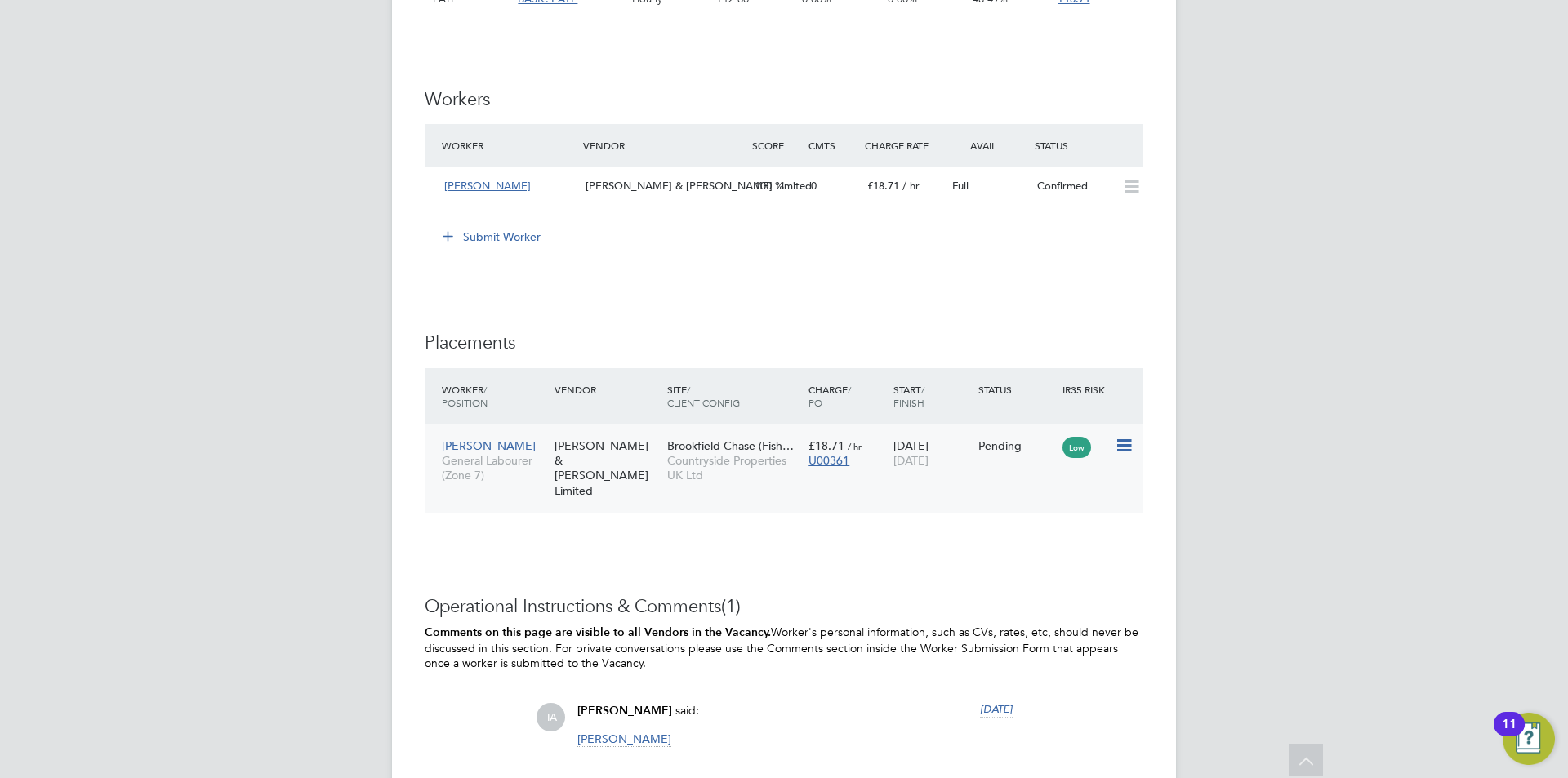
click at [1128, 444] on icon at bounding box center [1122, 446] width 16 height 19
click at [1034, 542] on li "Start" at bounding box center [1073, 547] width 116 height 23
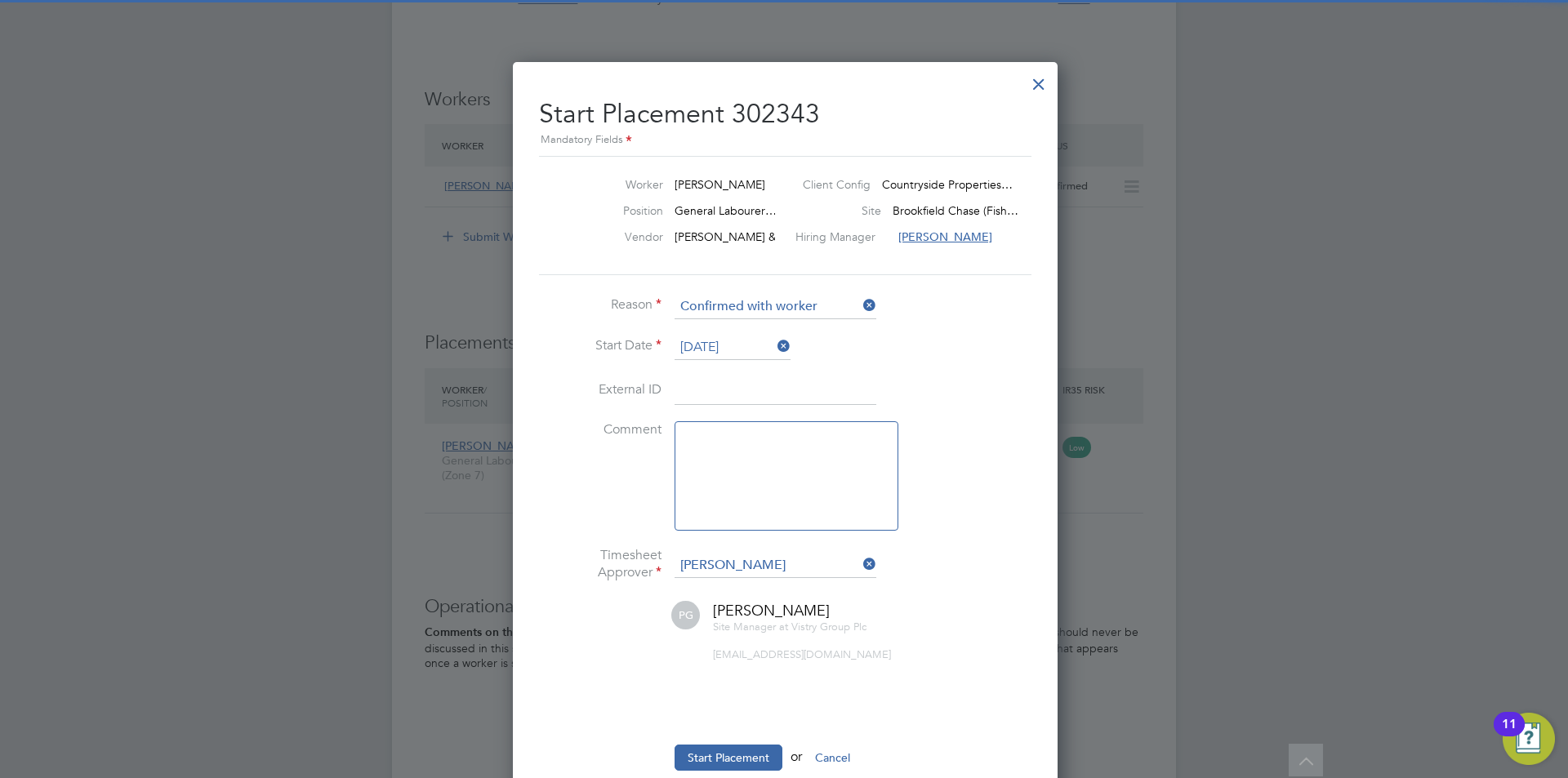
click at [810, 459] on textarea at bounding box center [786, 477] width 223 height 110
type textarea "checked in on site"
click at [692, 766] on button "Start Placement" at bounding box center [729, 758] width 108 height 26
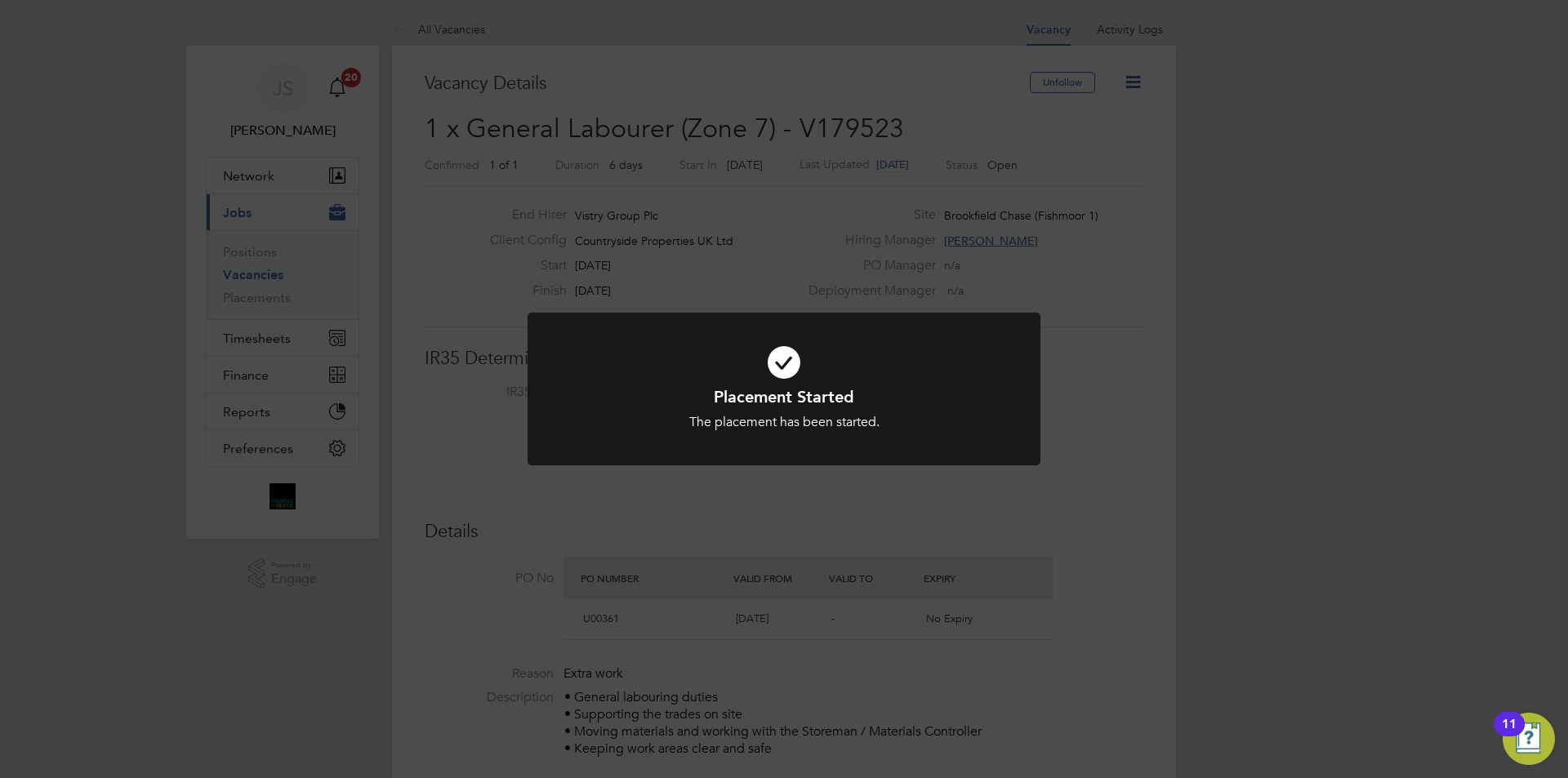
click at [1139, 79] on div "Placement Started The placement has been started. Cancel Okay" at bounding box center [784, 389] width 1568 height 778
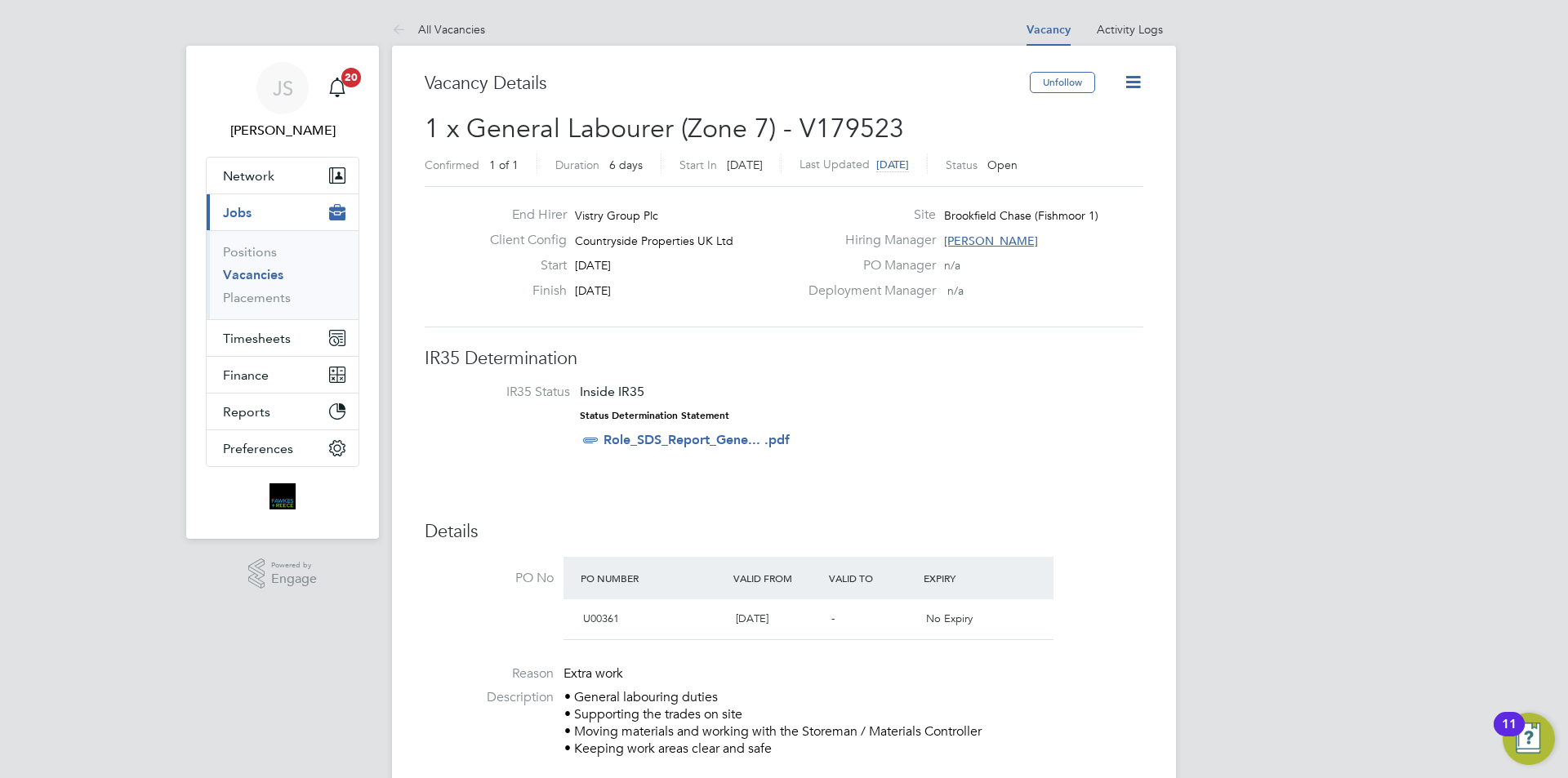
click at [1139, 79] on icon at bounding box center [1132, 82] width 20 height 20
click at [1092, 146] on li "Update Status" at bounding box center [1093, 143] width 94 height 23
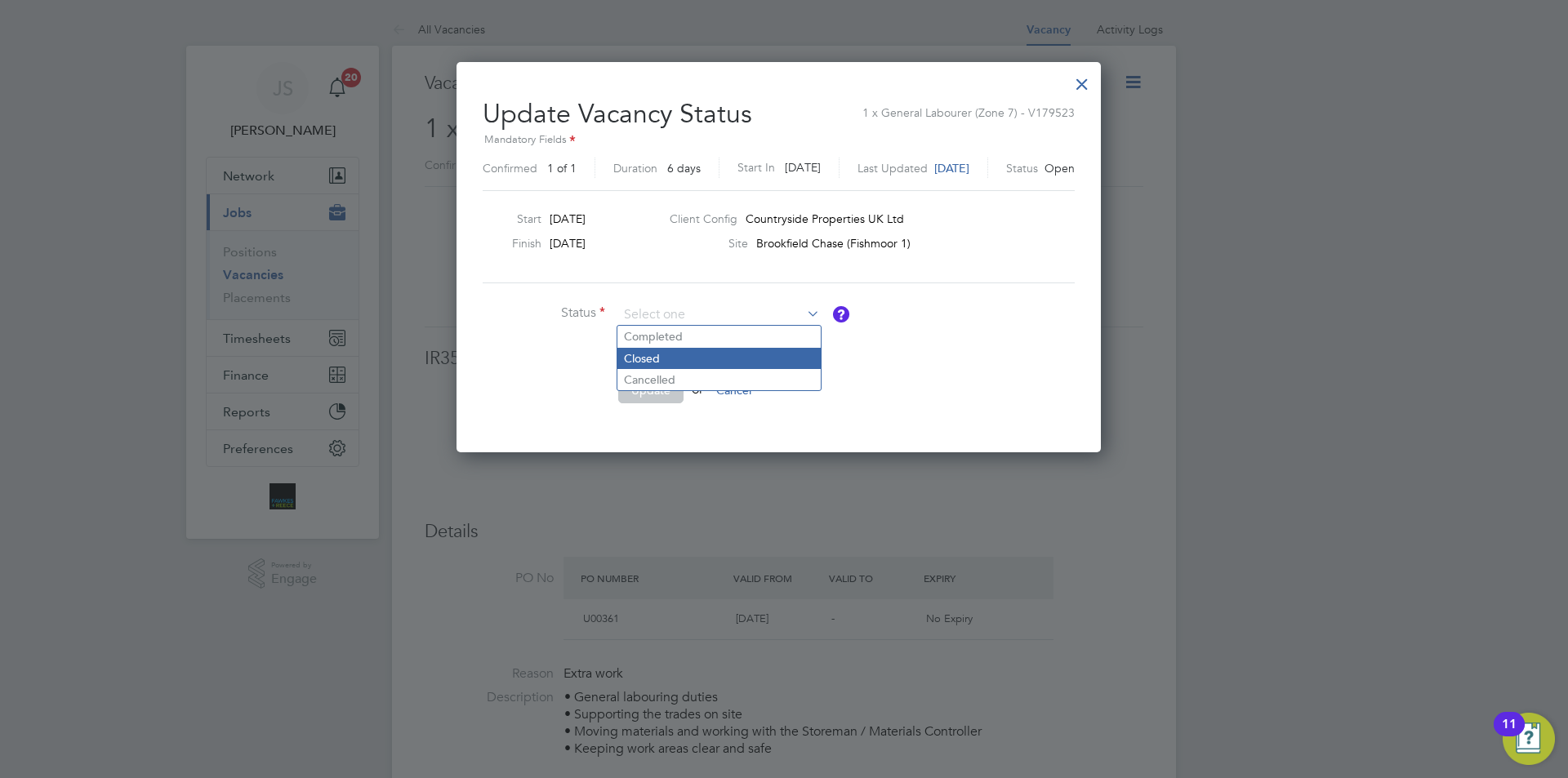
click at [655, 352] on li "Closed" at bounding box center [718, 358] width 203 height 21
type input "Closed"
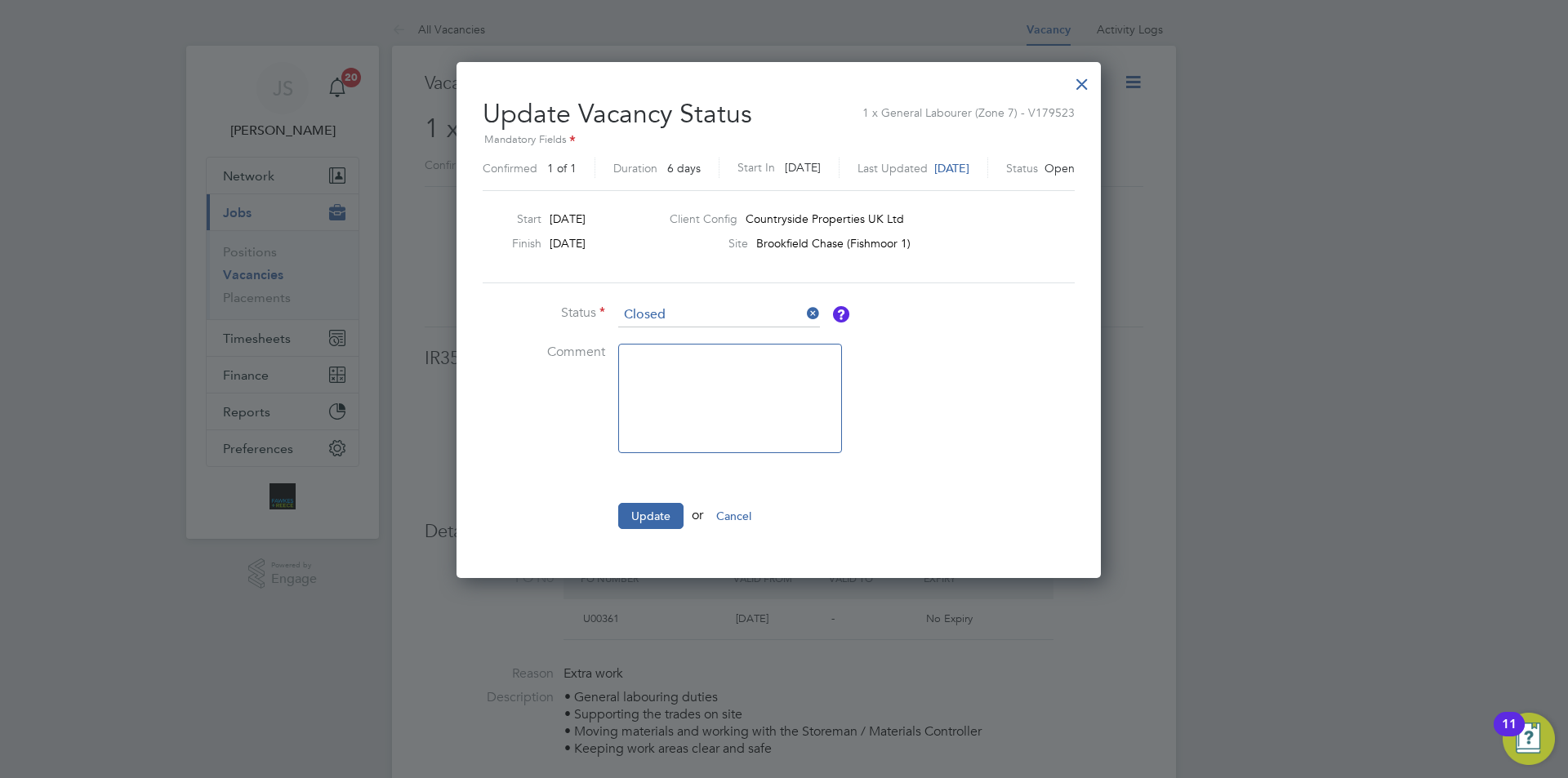
click at [620, 500] on ul "Status Closed Comment Update or Cancel" at bounding box center [727, 425] width 490 height 243
click at [632, 512] on button "Update" at bounding box center [651, 516] width 65 height 26
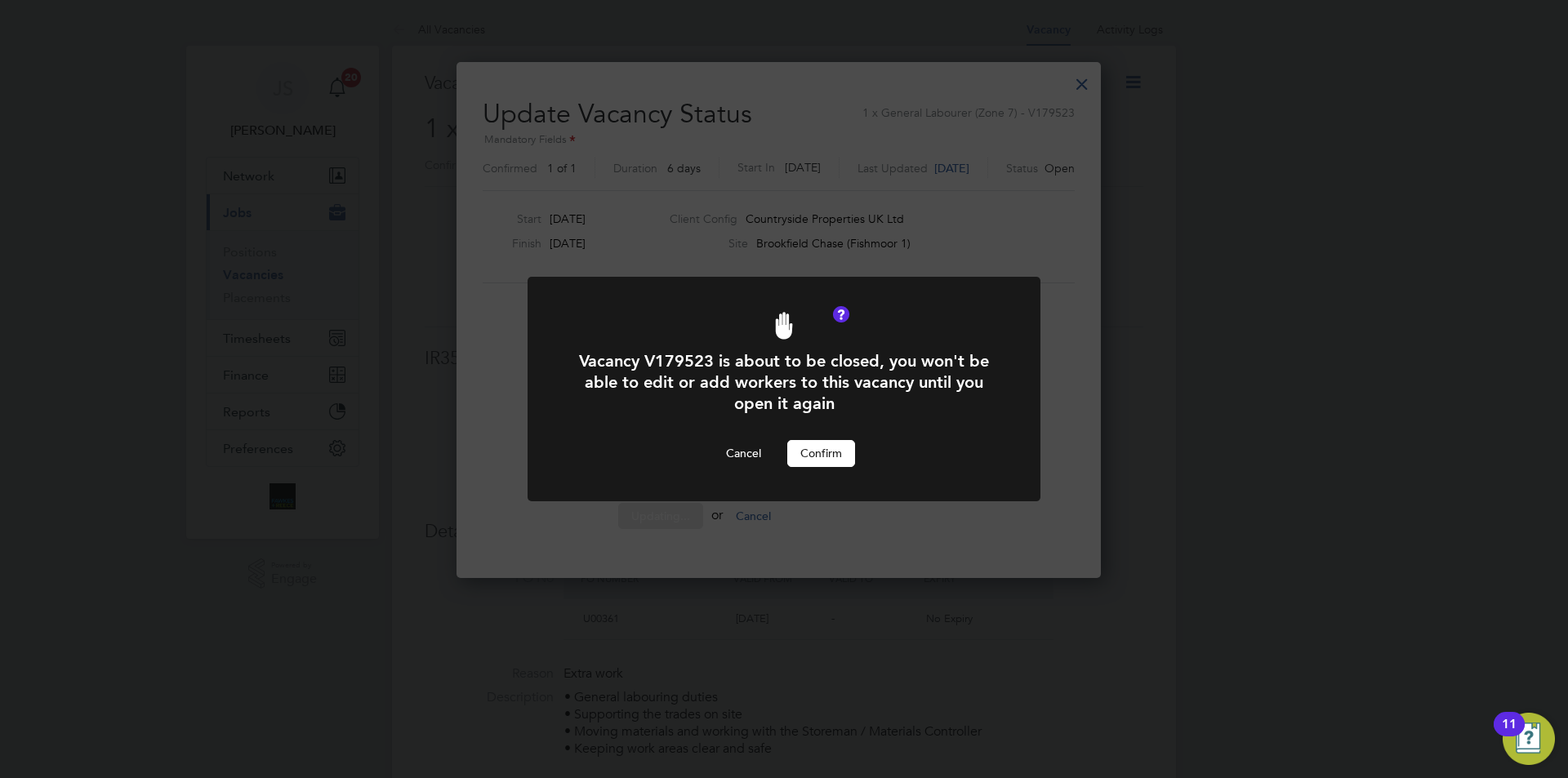
click at [816, 438] on div "Vacancy V179523 is about to be closed, you won't be able to edit or add workers…" at bounding box center [784, 408] width 424 height 116
click at [814, 451] on button "Confirm" at bounding box center [821, 453] width 67 height 26
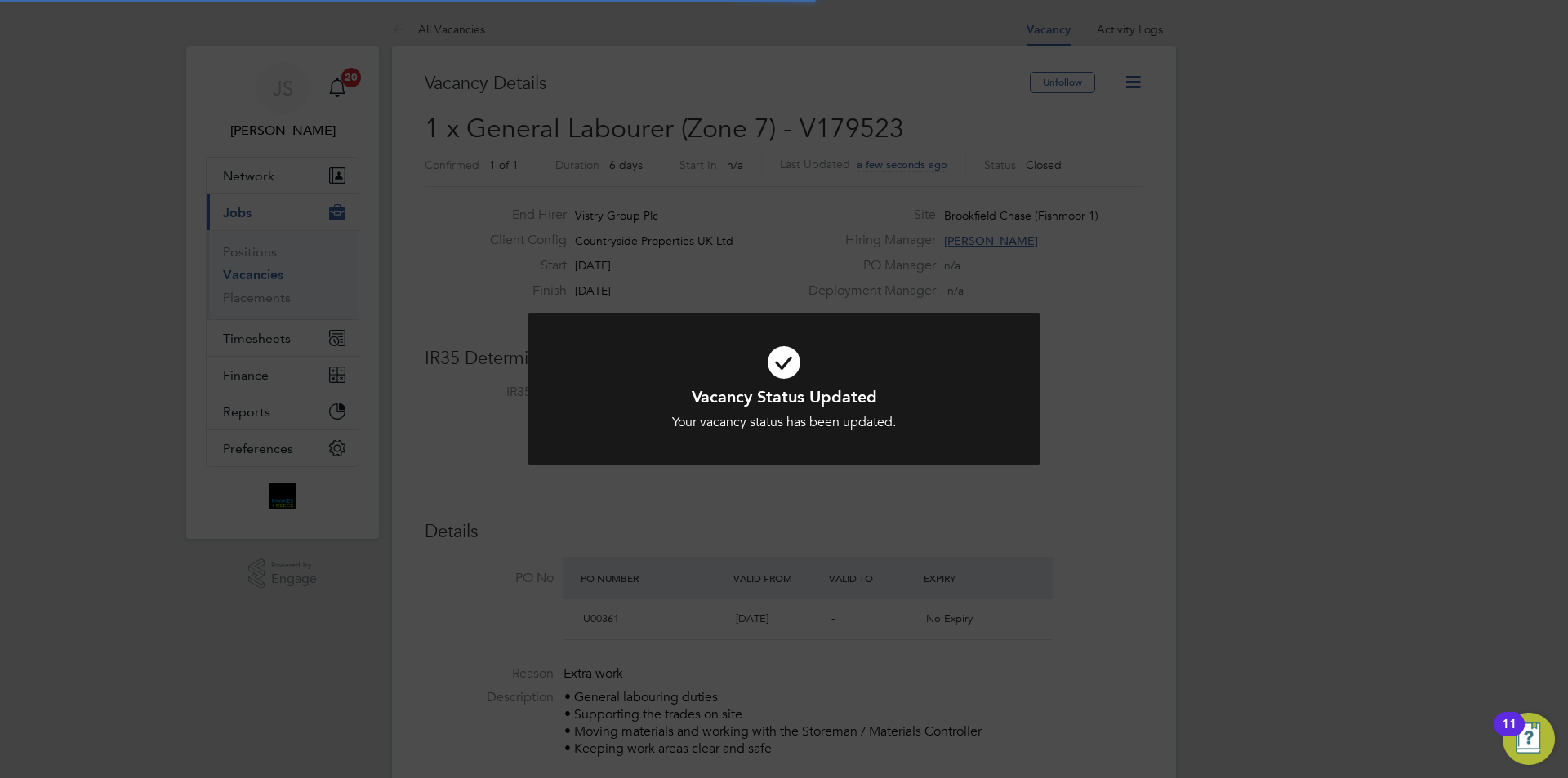
click at [972, 486] on div "Vacancy Status Updated Your vacancy status has been updated. Cancel Okay" at bounding box center [784, 389] width 1568 height 778
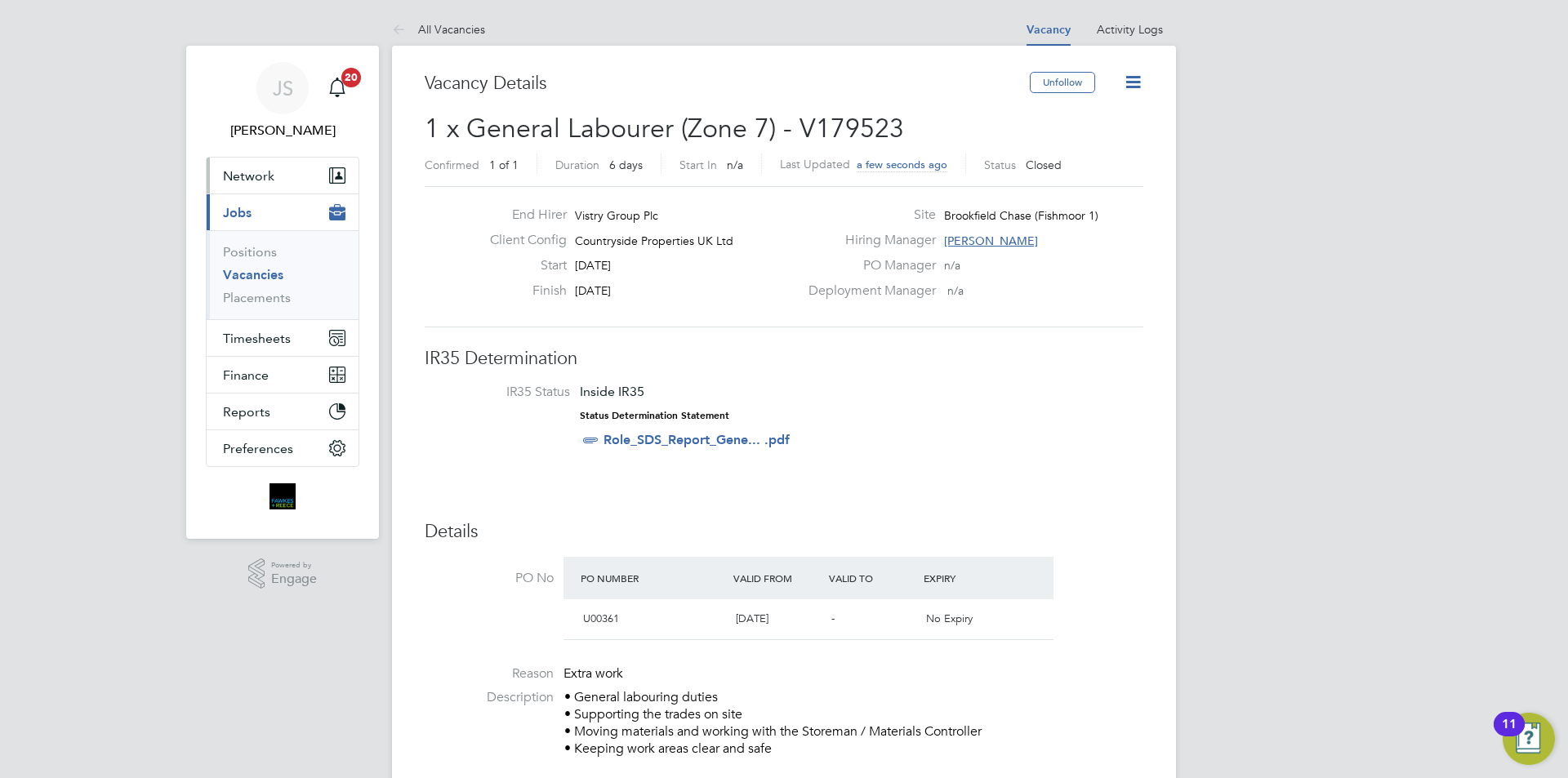
click at [267, 180] on span "Network" at bounding box center [248, 176] width 51 height 15
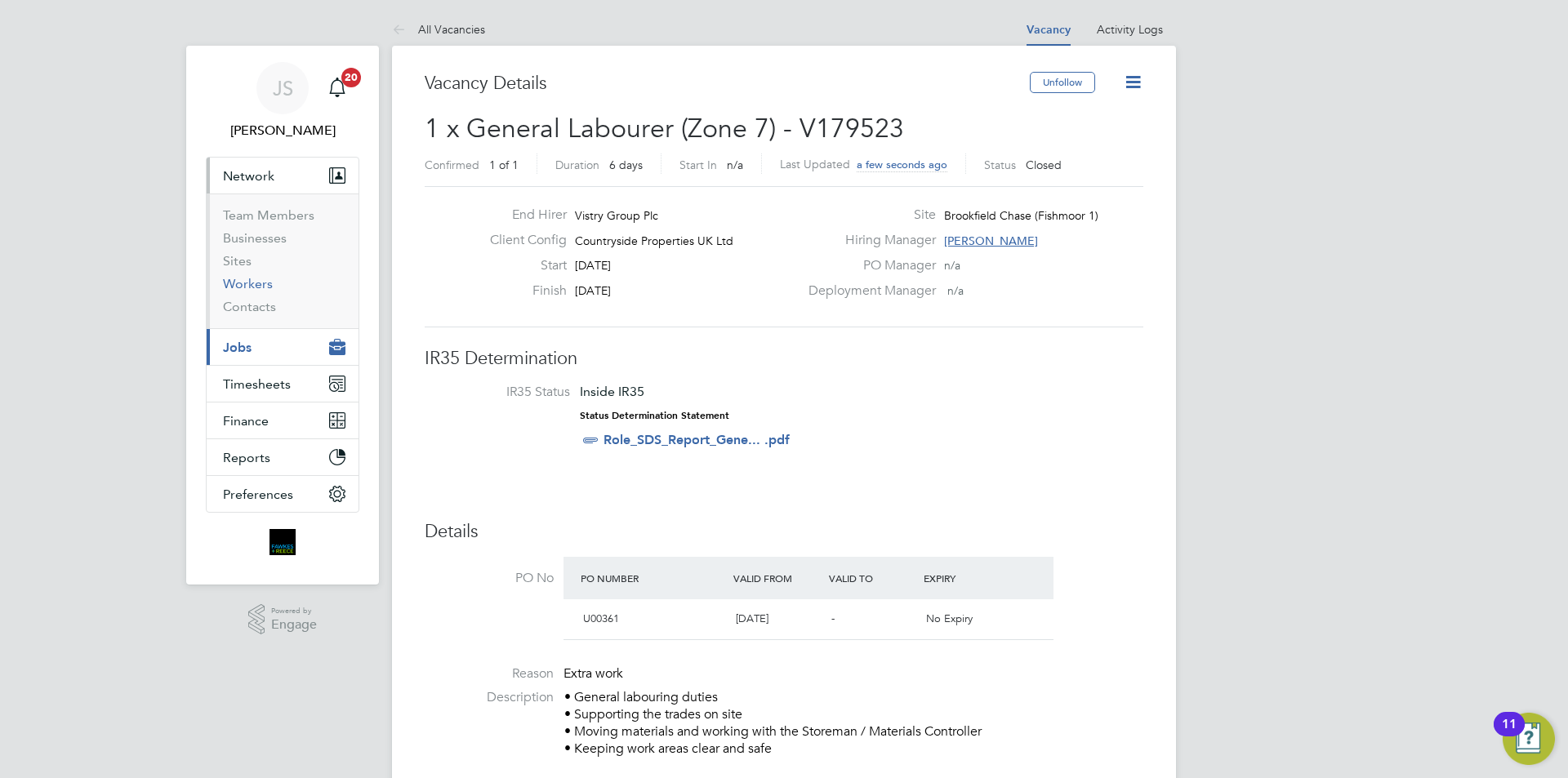
click at [254, 287] on link "Workers" at bounding box center [248, 284] width 50 height 15
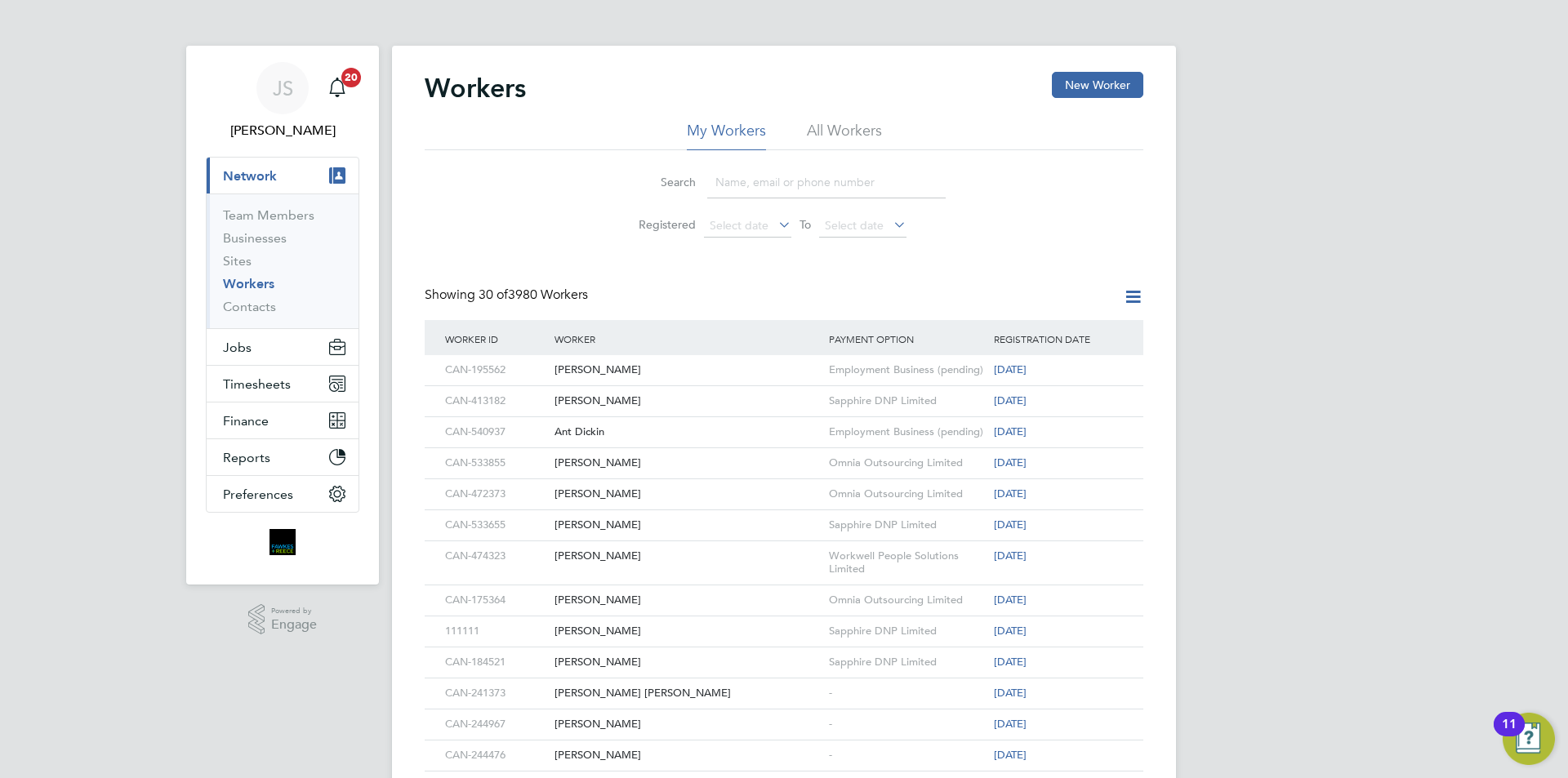
click at [795, 185] on input at bounding box center [827, 182] width 239 height 32
paste input "07706641374"
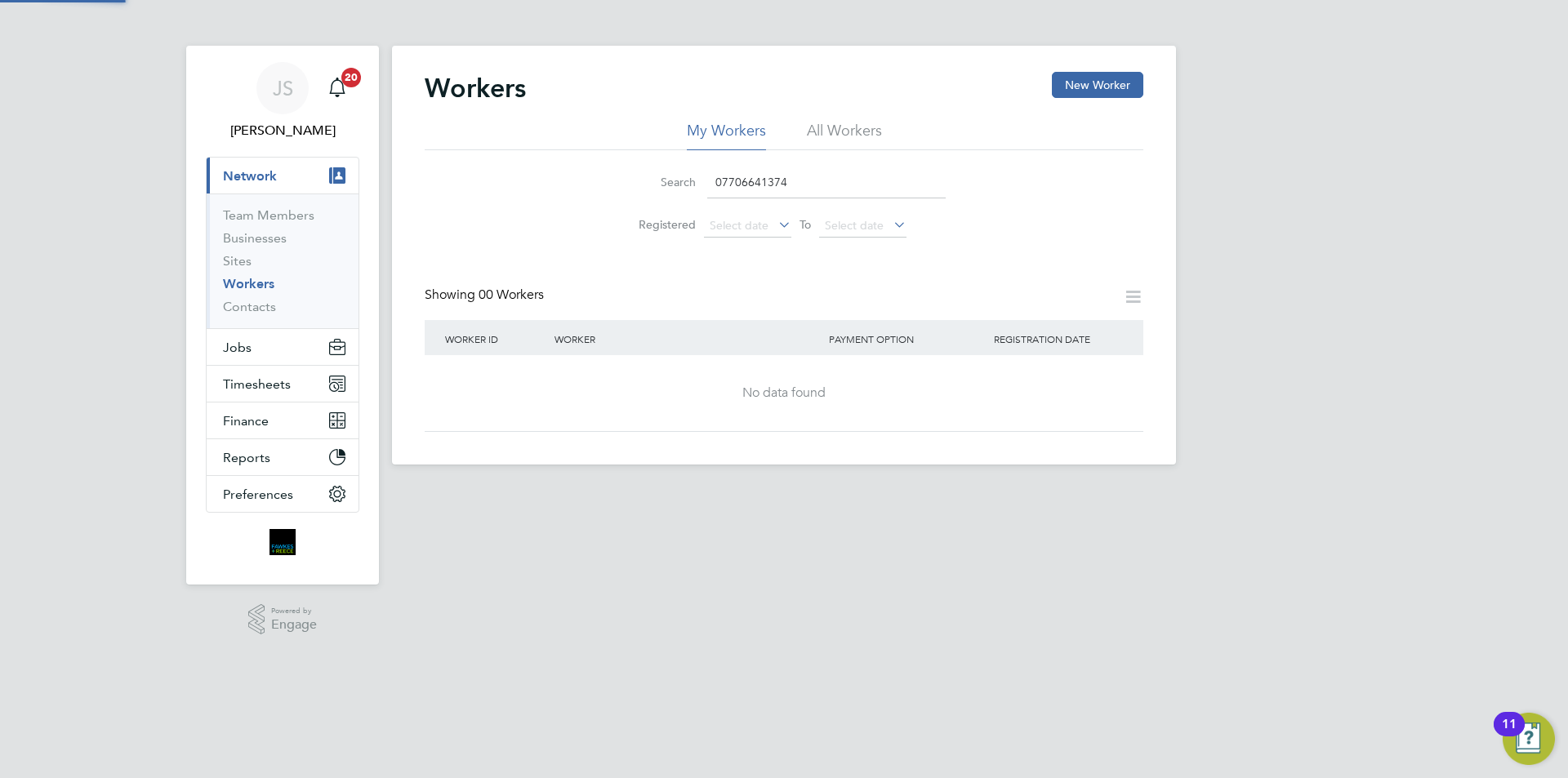
type input "07706641374"
click at [863, 127] on li "All Workers" at bounding box center [844, 136] width 75 height 30
click at [1065, 84] on button "New Worker" at bounding box center [1097, 85] width 91 height 26
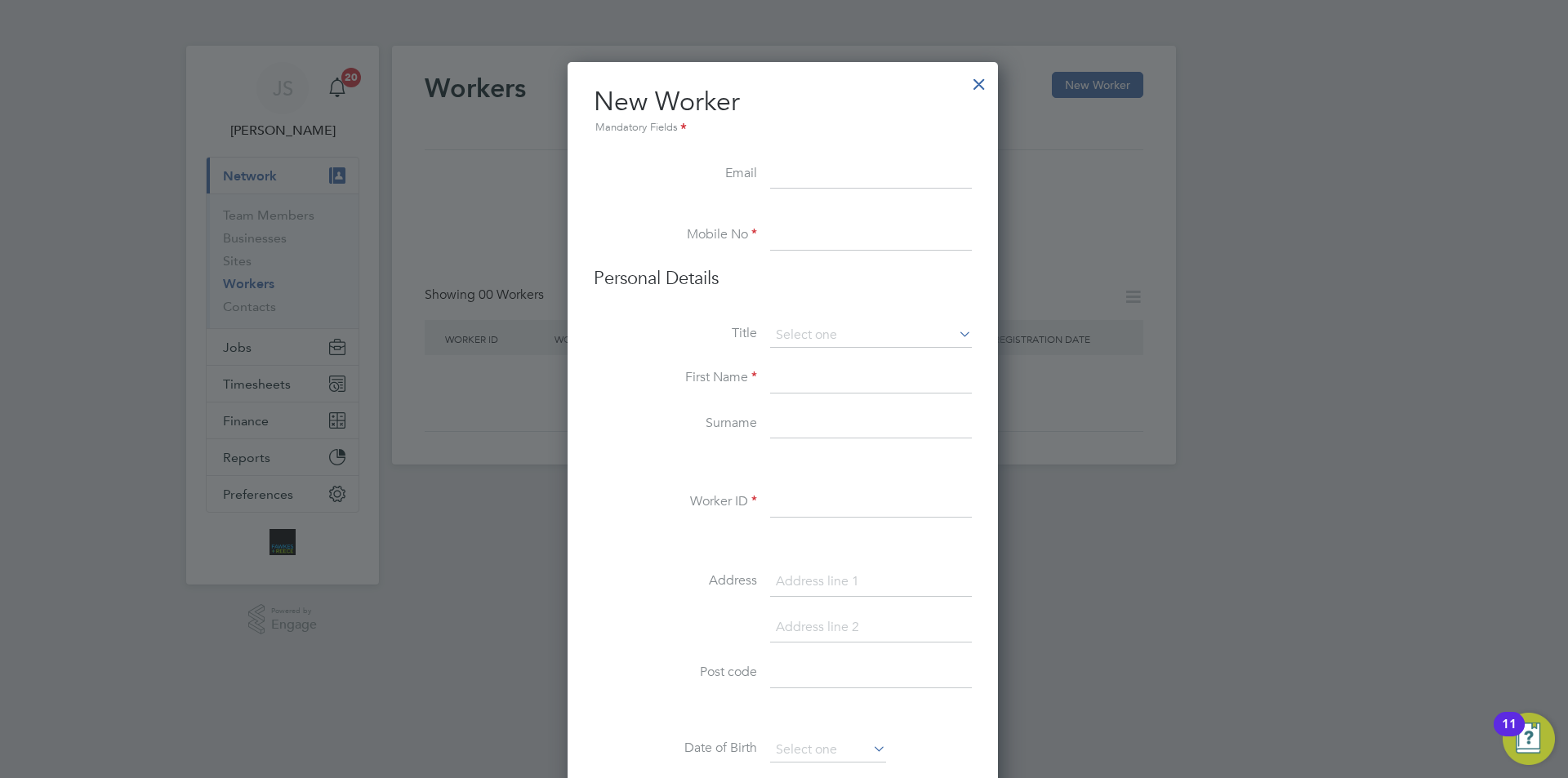
paste input "07706641374"
type input "07706641374"
click at [843, 169] on input at bounding box center [871, 174] width 202 height 30
paste input "Davidlaranaha@gmail.com"
type input "Davidlaranaha@gmail.com"
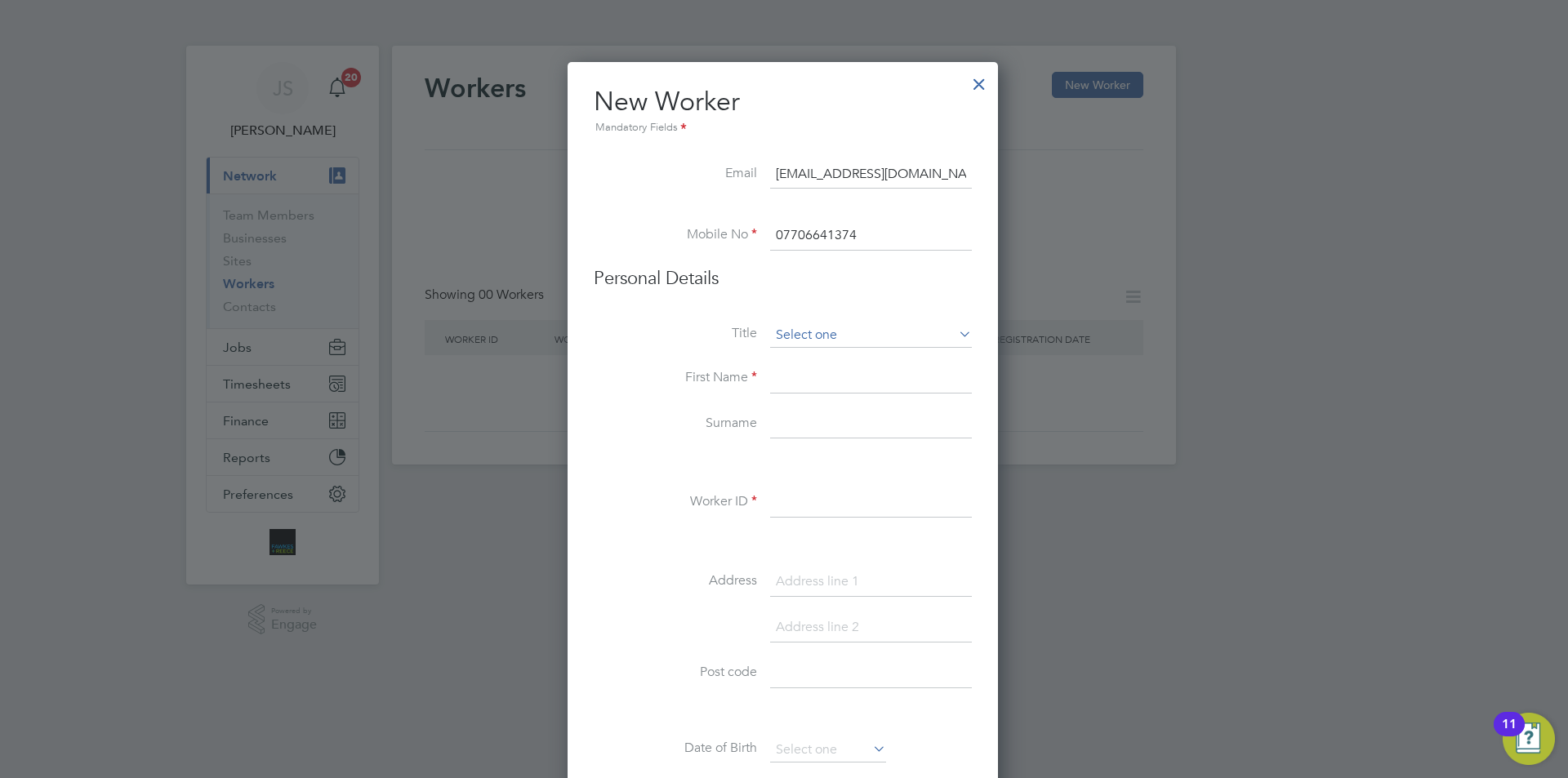
drag, startPoint x: 949, startPoint y: 347, endPoint x: 940, endPoint y: 344, distance: 9.5
click at [948, 347] on div "Workers New Worker My Workers All Workers Search 07706641374 Registered Select …" at bounding box center [784, 255] width 784 height 419
click at [834, 356] on li "Mr" at bounding box center [870, 358] width 203 height 21
type input "Mr"
click at [834, 356] on li "Mr" at bounding box center [870, 358] width 203 height 21
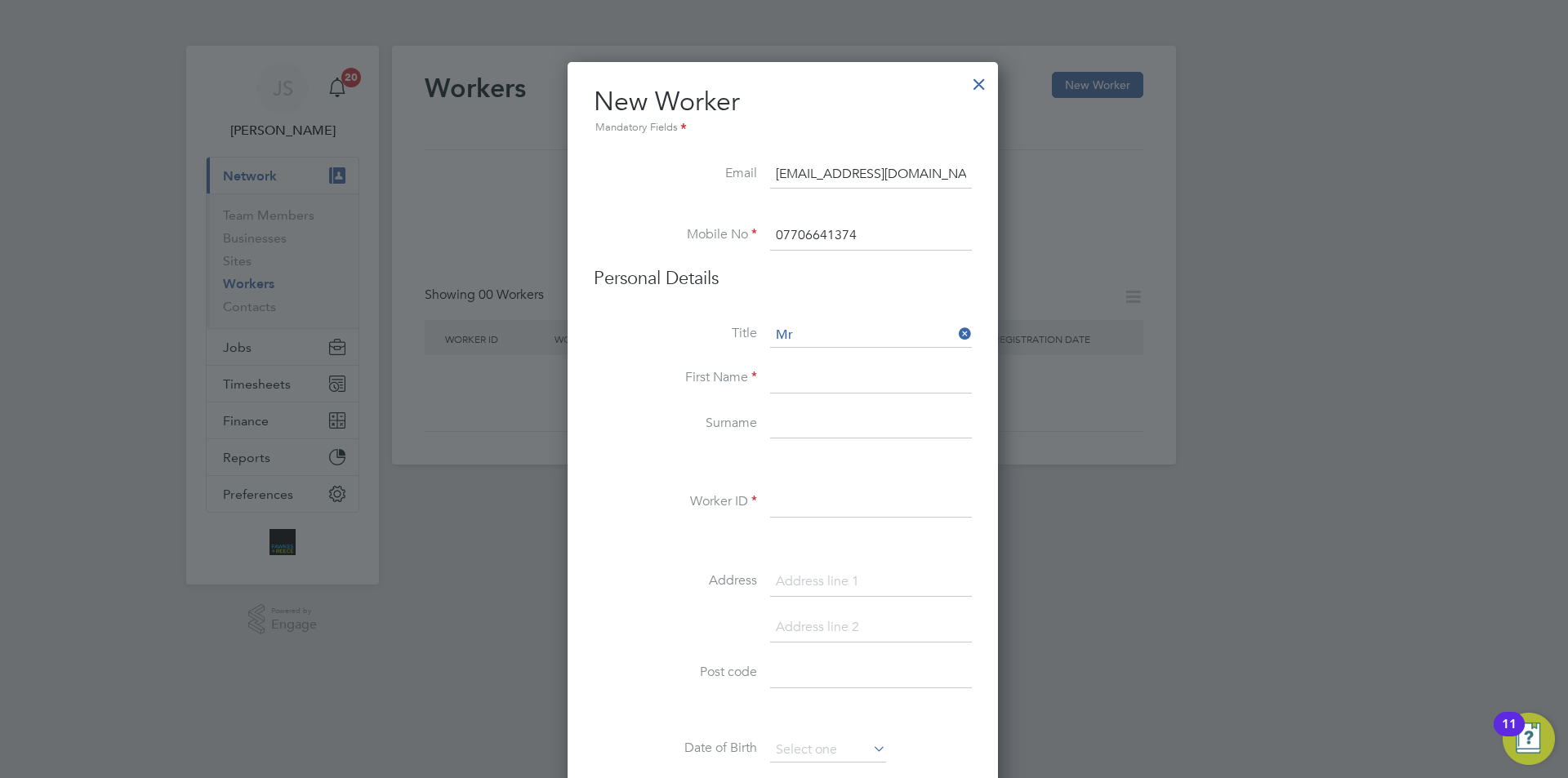
click at [832, 375] on input at bounding box center [871, 378] width 202 height 30
type input "[PERSON_NAME]"
click at [835, 441] on li "Surname" at bounding box center [783, 433] width 378 height 46
click at [827, 433] on input at bounding box center [871, 425] width 202 height 30
paste input "Mcintyre"
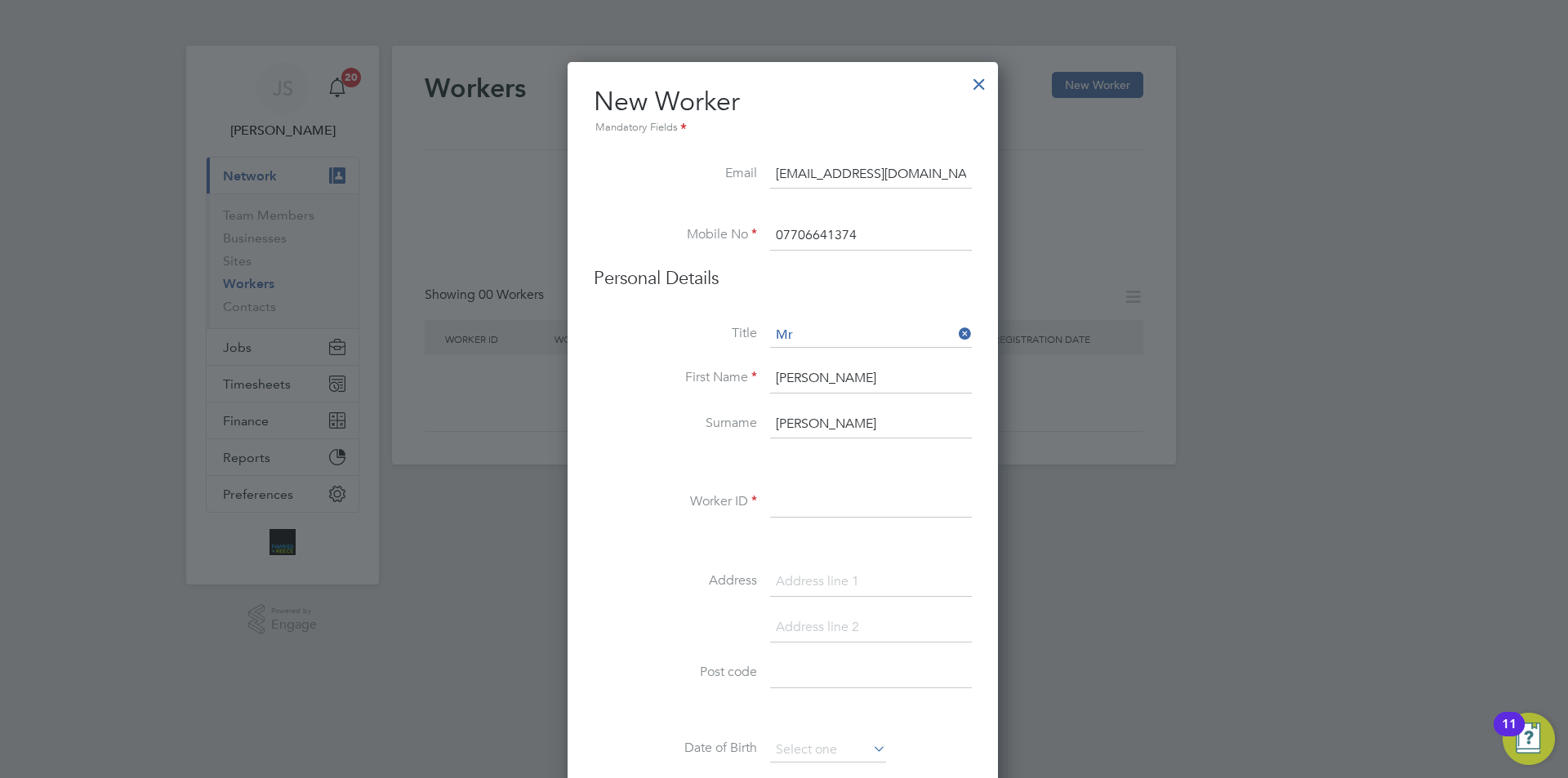
type input "Mcintyre"
click at [842, 504] on input at bounding box center [871, 503] width 202 height 30
paste input "CAN-539548"
type input "CAN-539548"
click at [817, 584] on input at bounding box center [871, 583] width 202 height 30
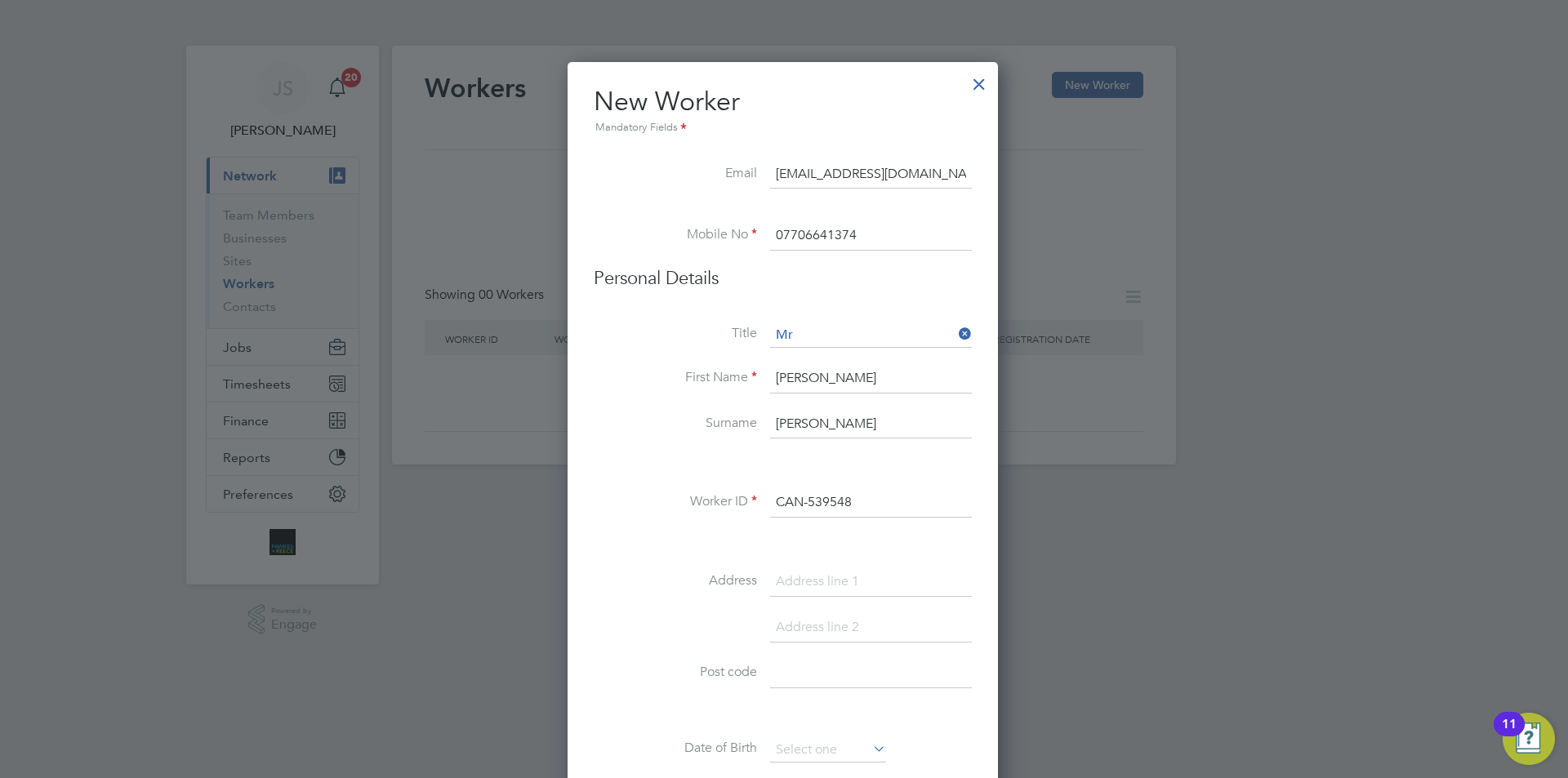
paste input "2 Cannon Way"
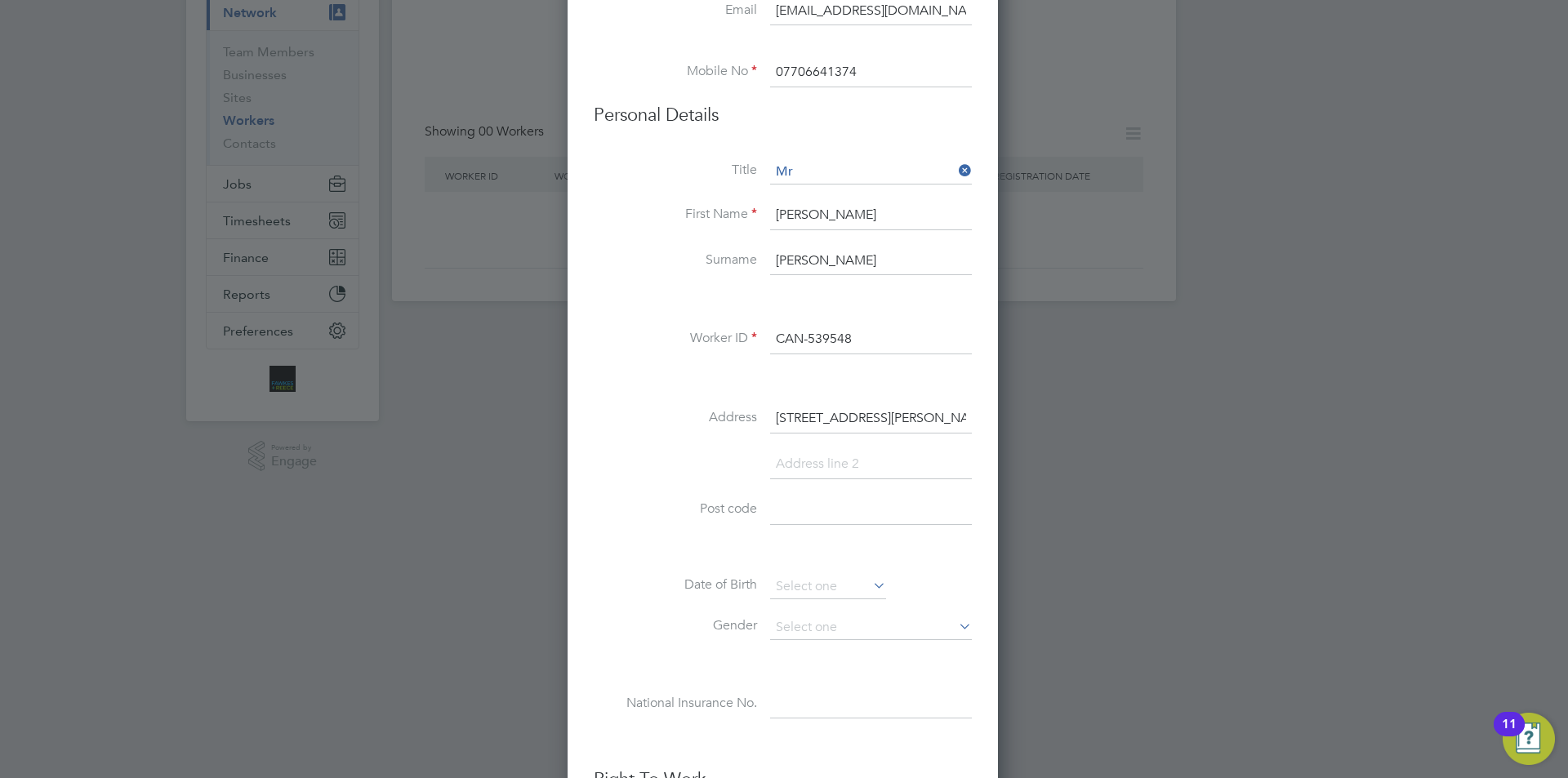
scroll to position [246, 0]
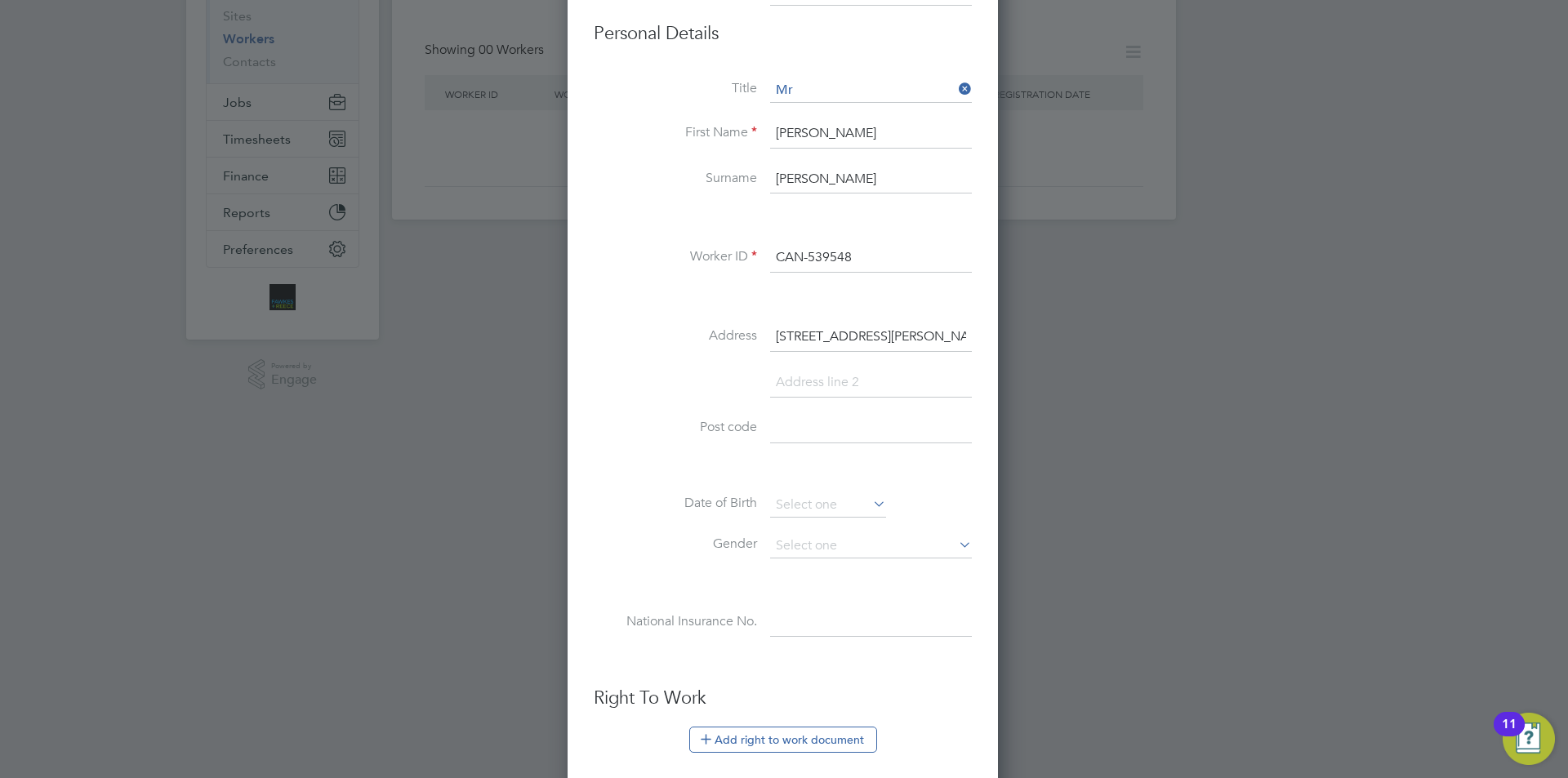
type input "2 Cannon Way"
click at [792, 433] on input at bounding box center [871, 428] width 202 height 30
paste input "L40 7BS"
type input "L40 7BS"
click at [859, 506] on input at bounding box center [828, 505] width 116 height 24
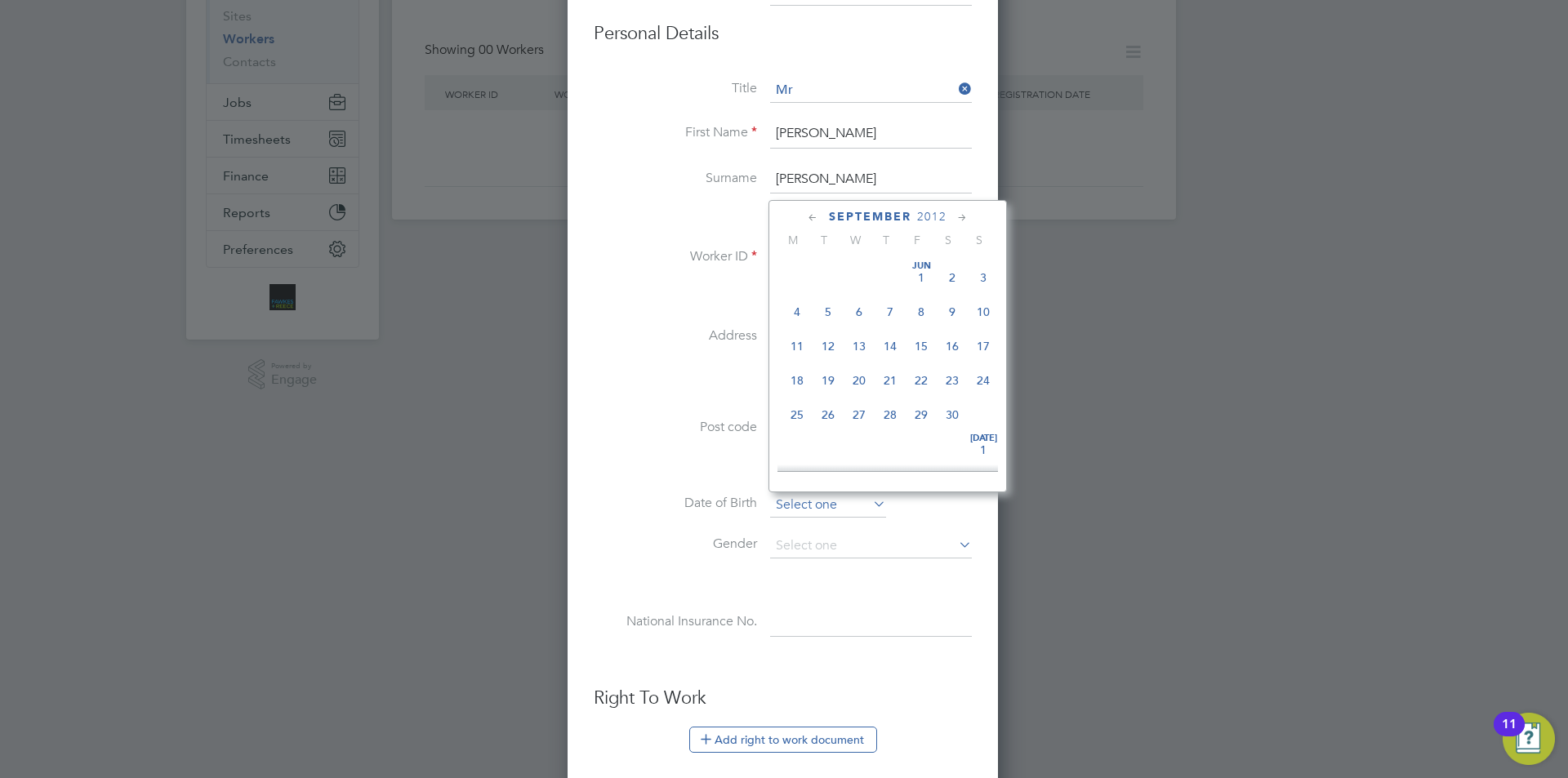
scroll to position [495, 0]
click at [929, 219] on span "2012" at bounding box center [932, 217] width 30 height 13
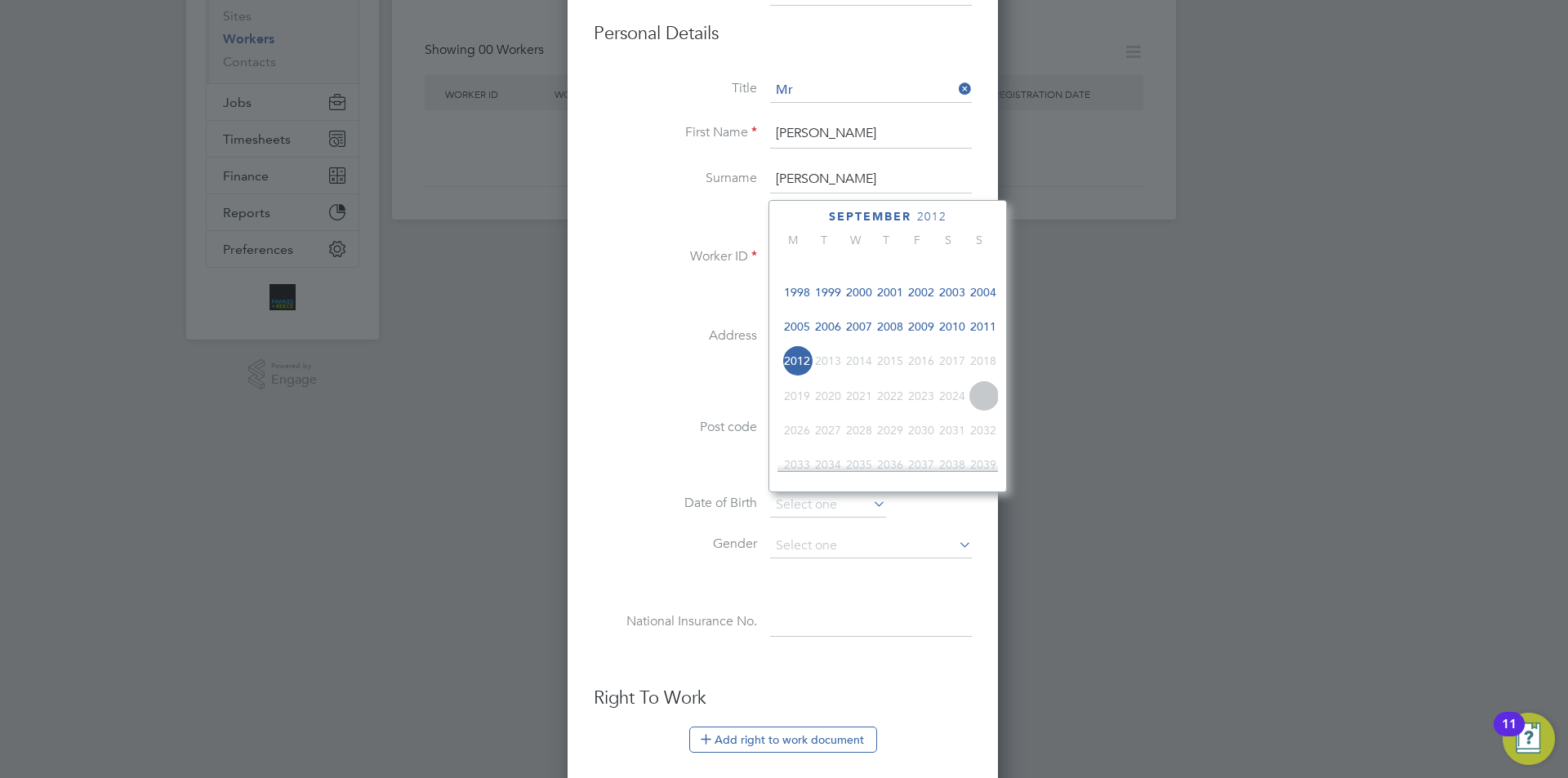
scroll to position [351, 0]
click at [949, 278] on span "1982" at bounding box center [952, 272] width 31 height 31
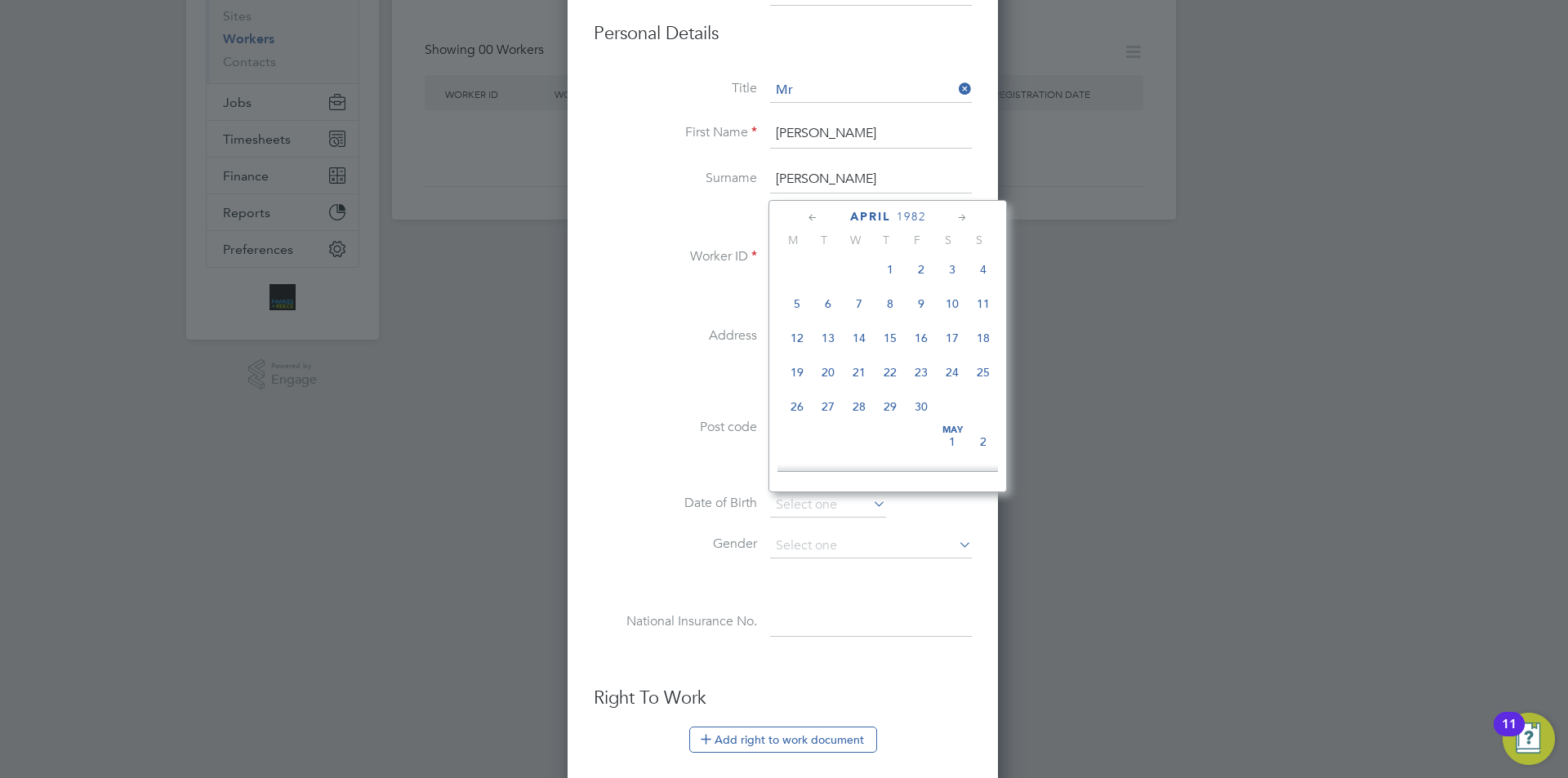
click at [823, 339] on span "13" at bounding box center [828, 338] width 31 height 31
type input "13 Apr 1982"
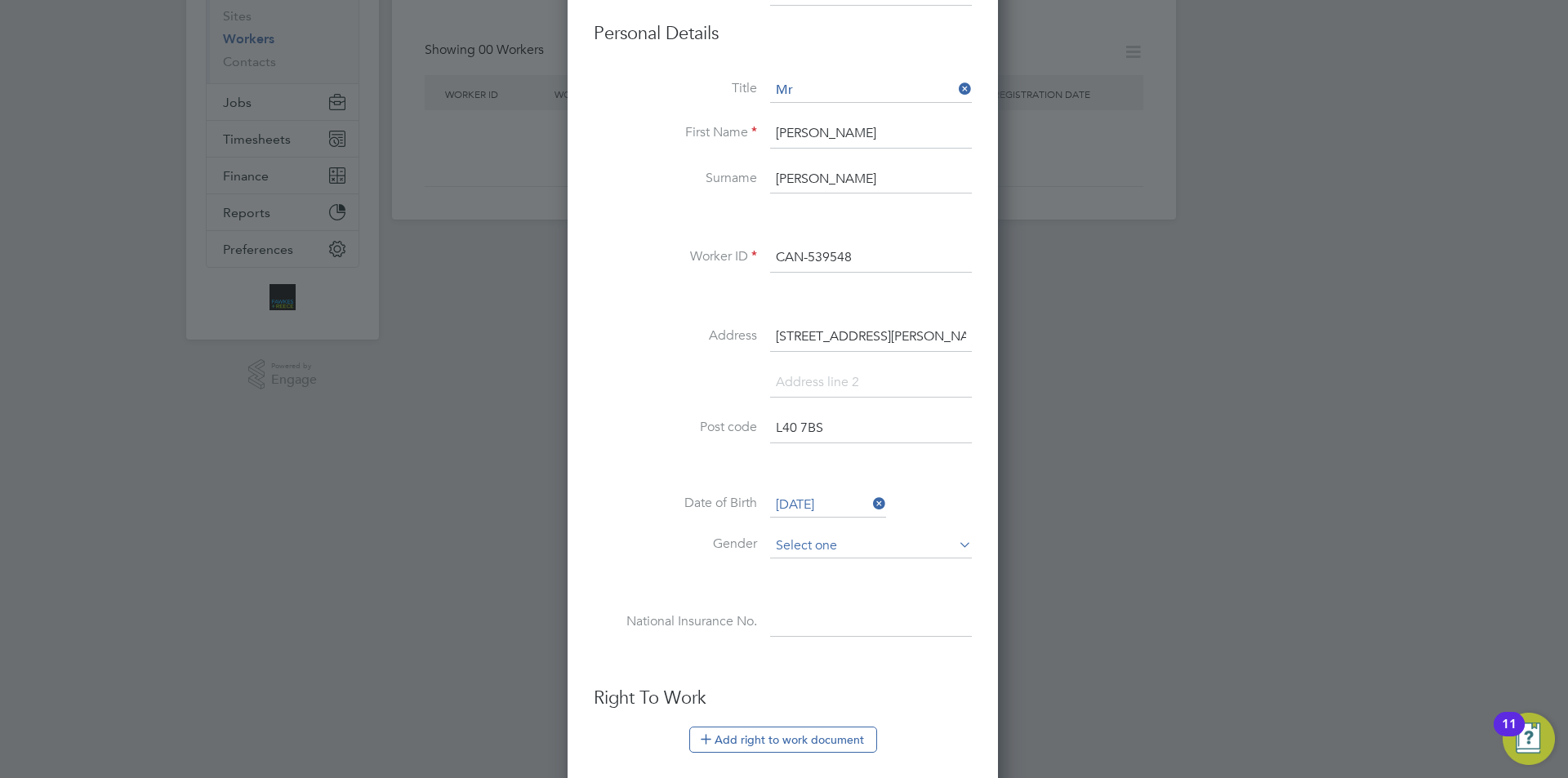
click at [810, 546] on input at bounding box center [871, 546] width 202 height 24
click at [819, 568] on li "Male" at bounding box center [870, 569] width 203 height 21
type input "Male"
paste input "JT140428A"
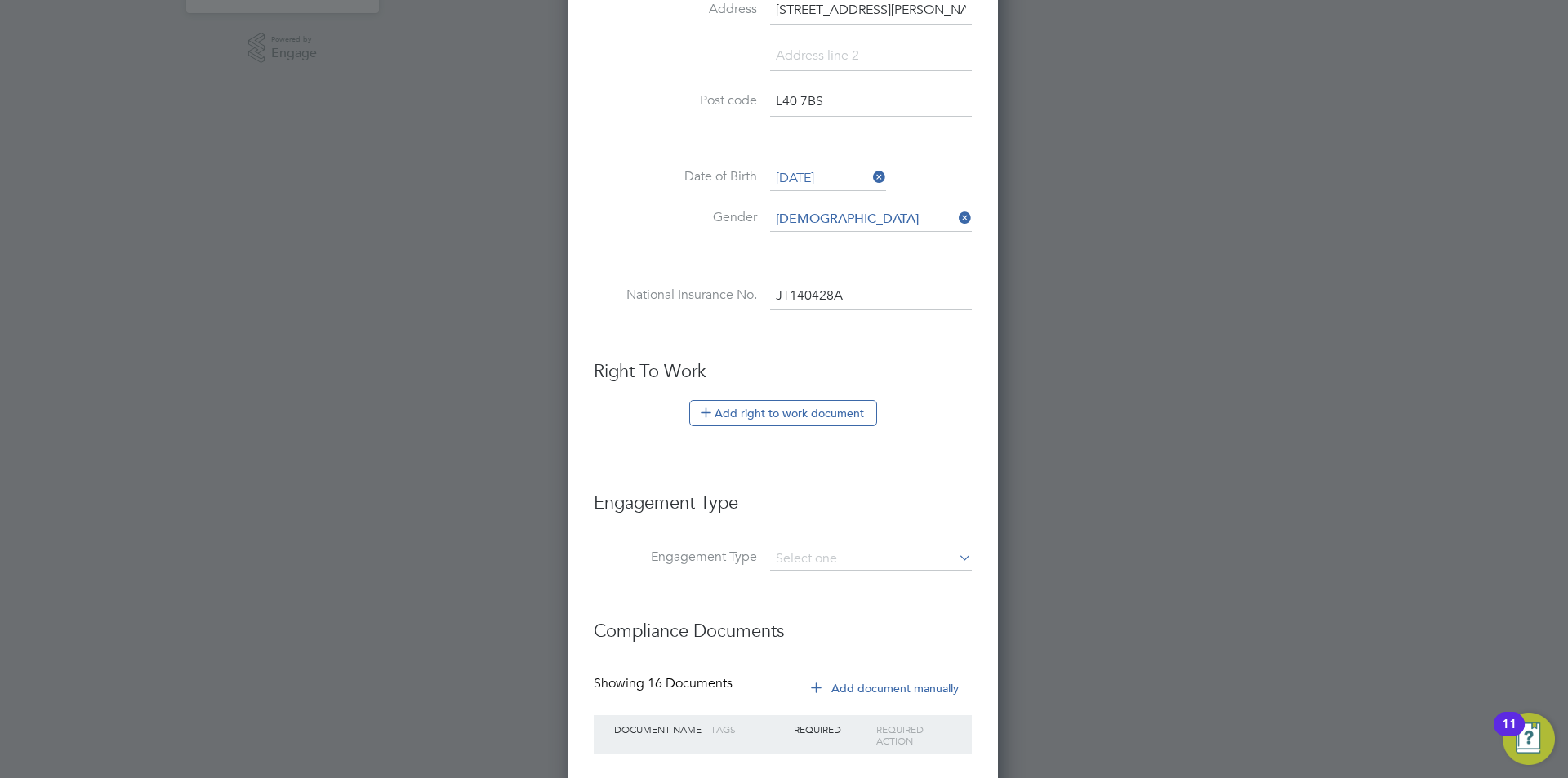
scroll to position [673, 0]
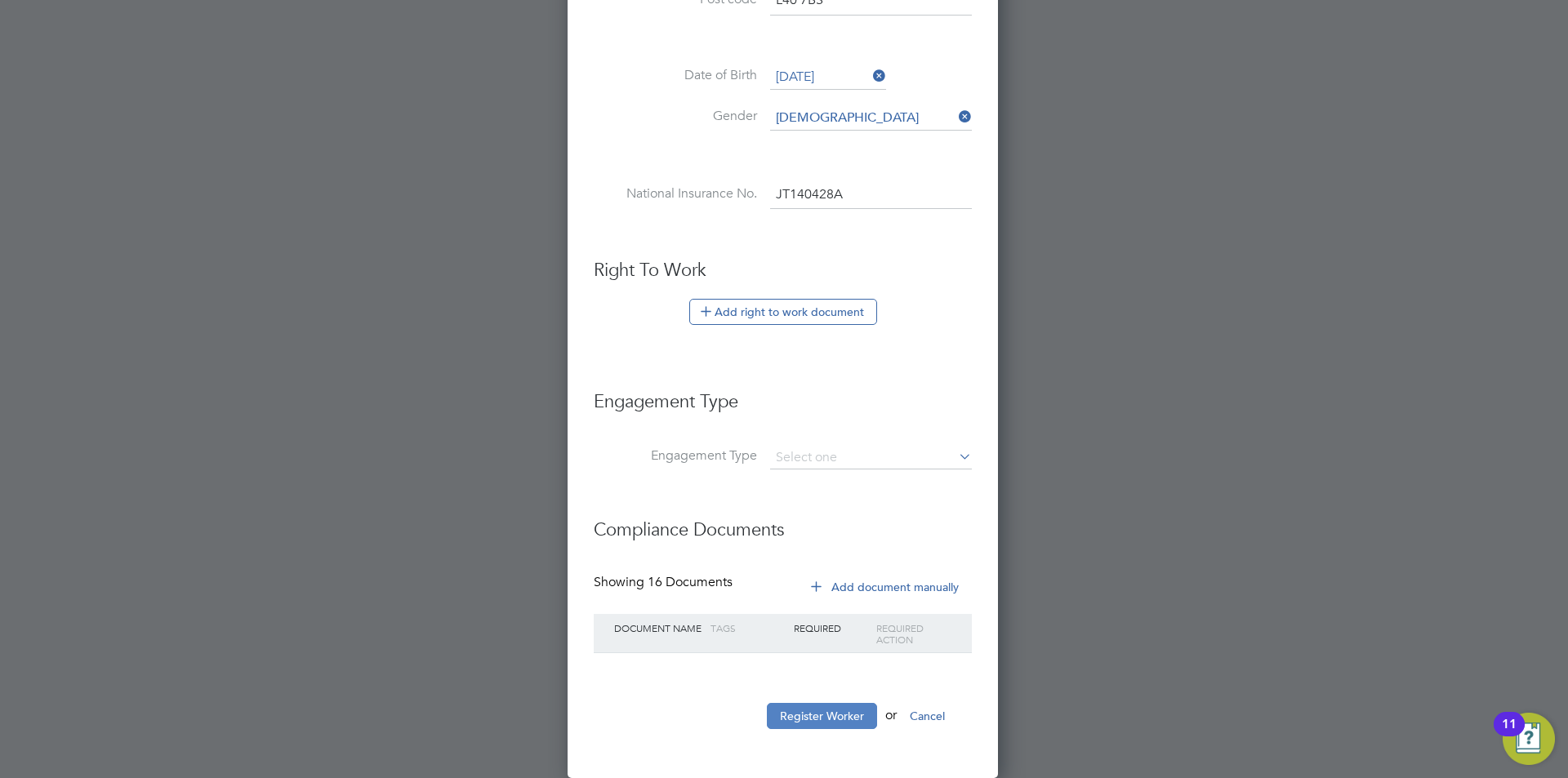
type input "JT 14 04 28 A"
click at [794, 711] on button "Register Worker" at bounding box center [822, 715] width 111 height 26
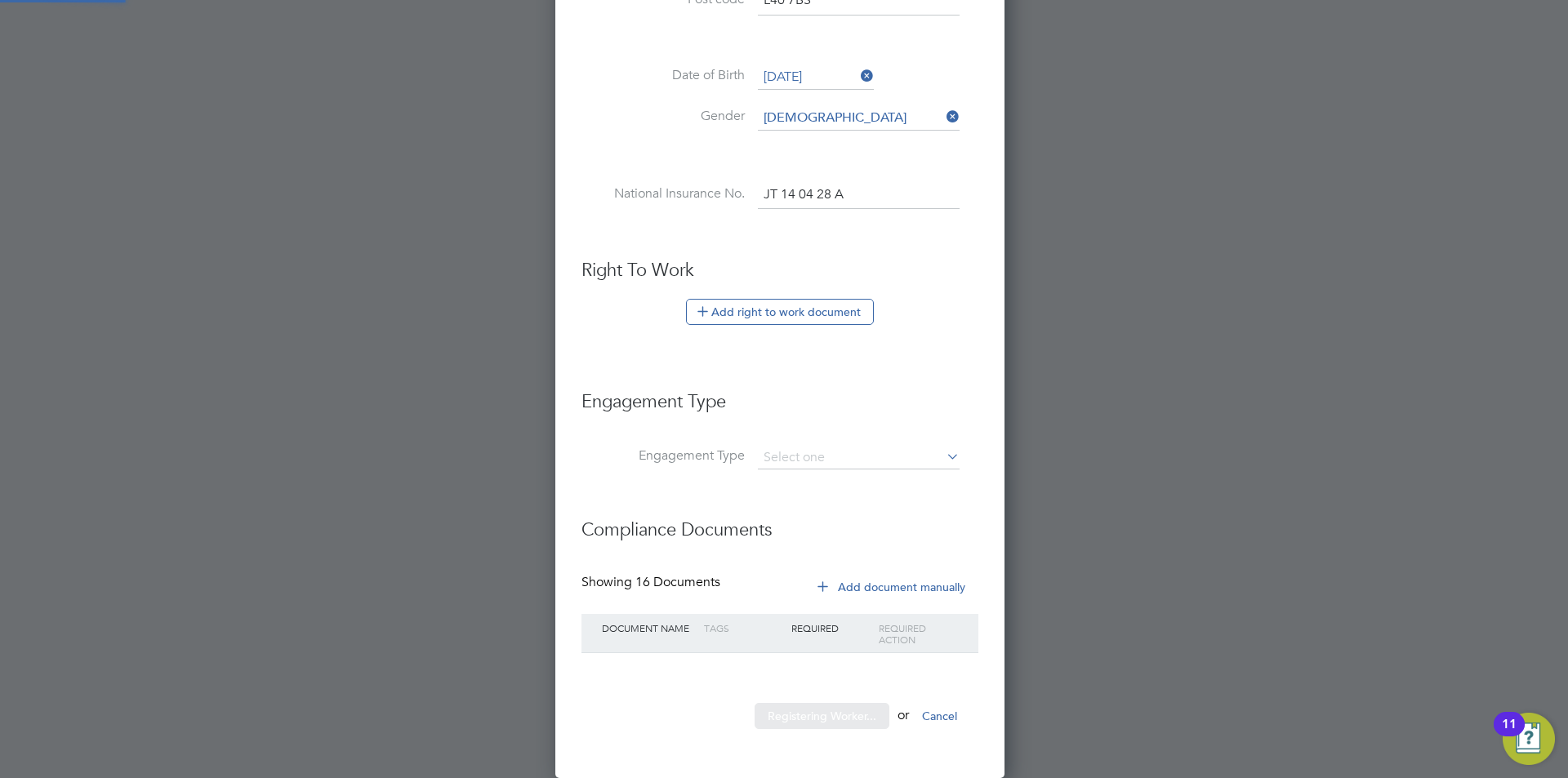
scroll to position [1390, 457]
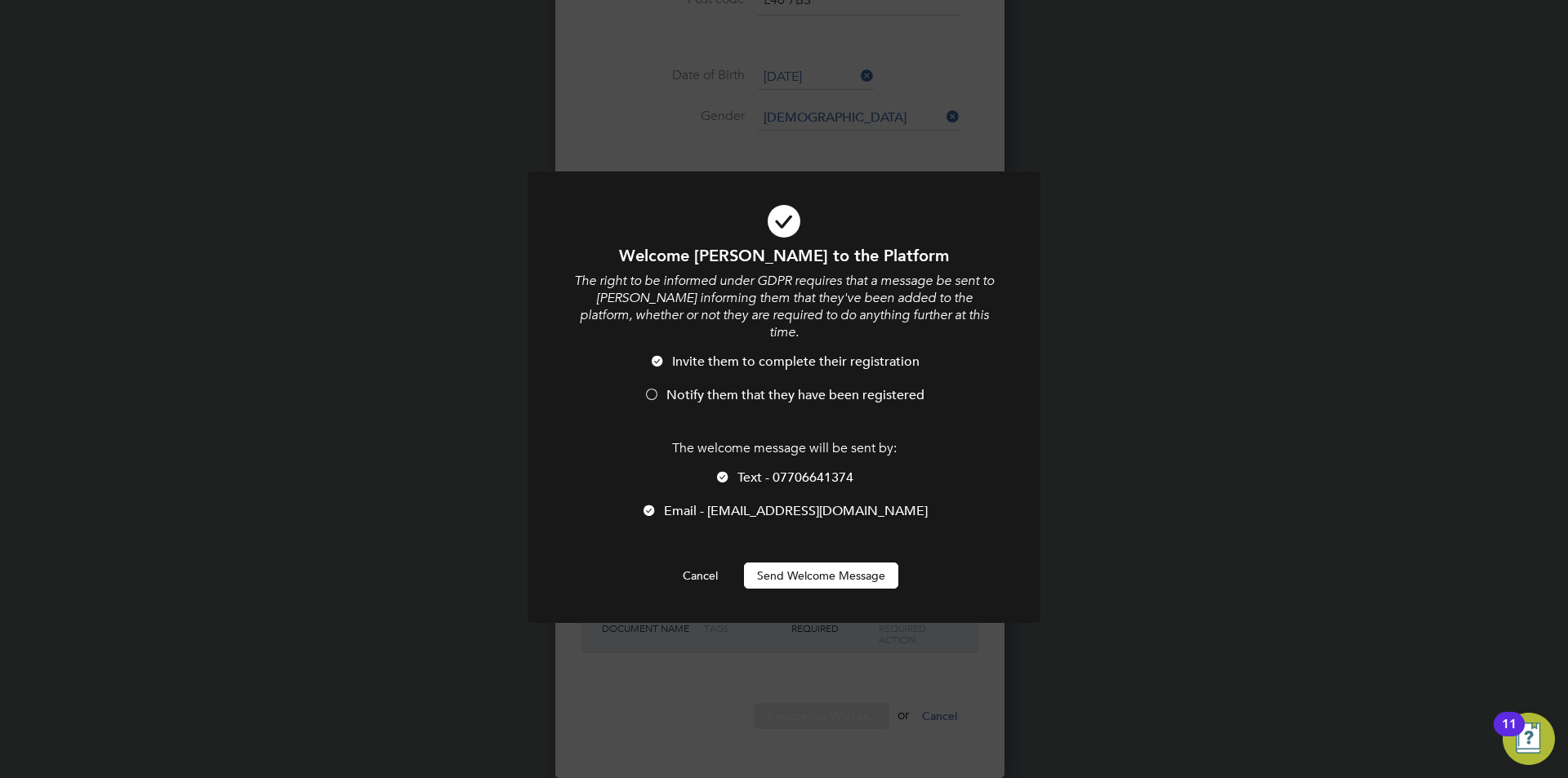
click at [805, 563] on button "Send Welcome Message" at bounding box center [821, 576] width 154 height 26
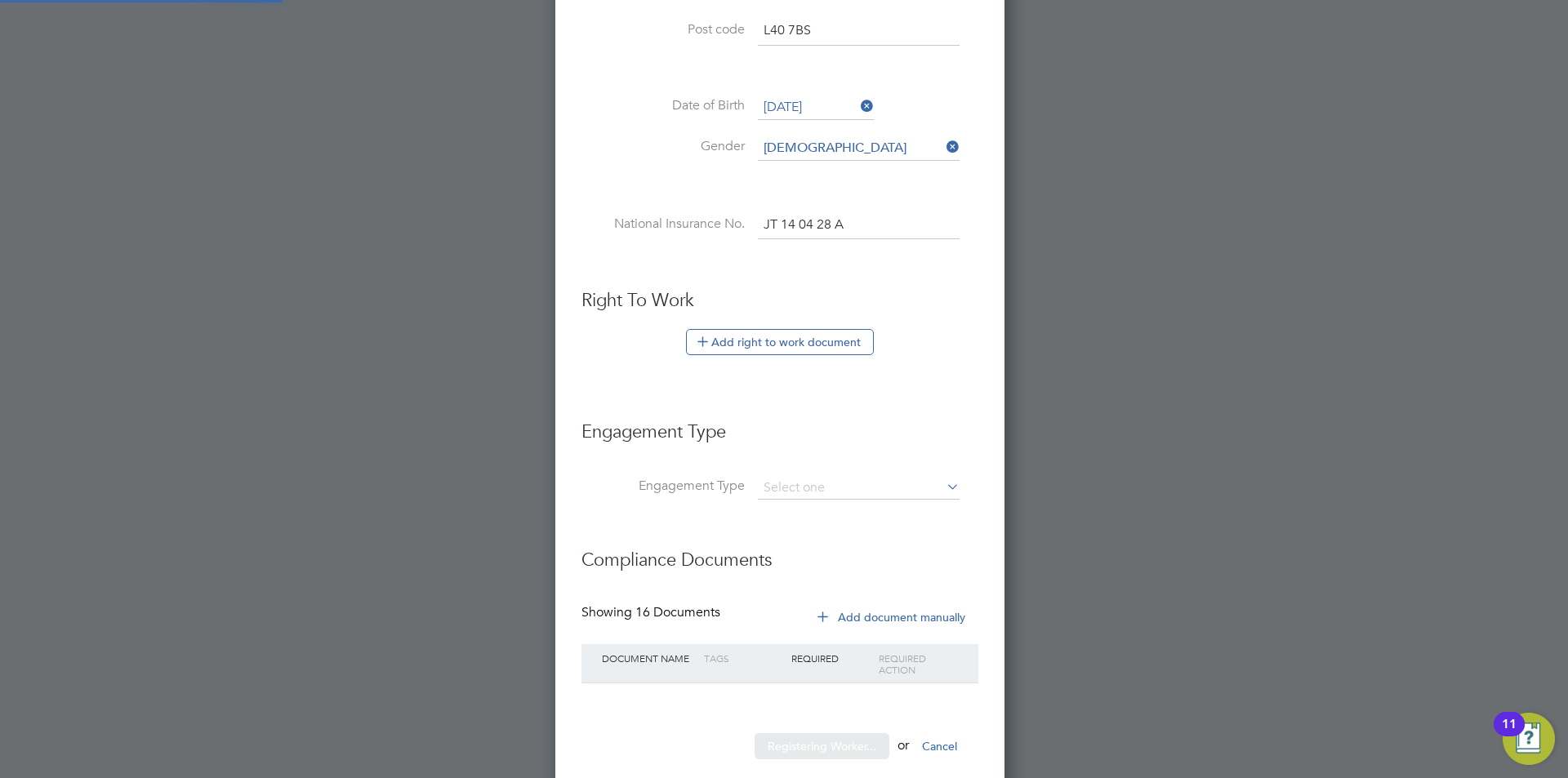
scroll to position [0, 0]
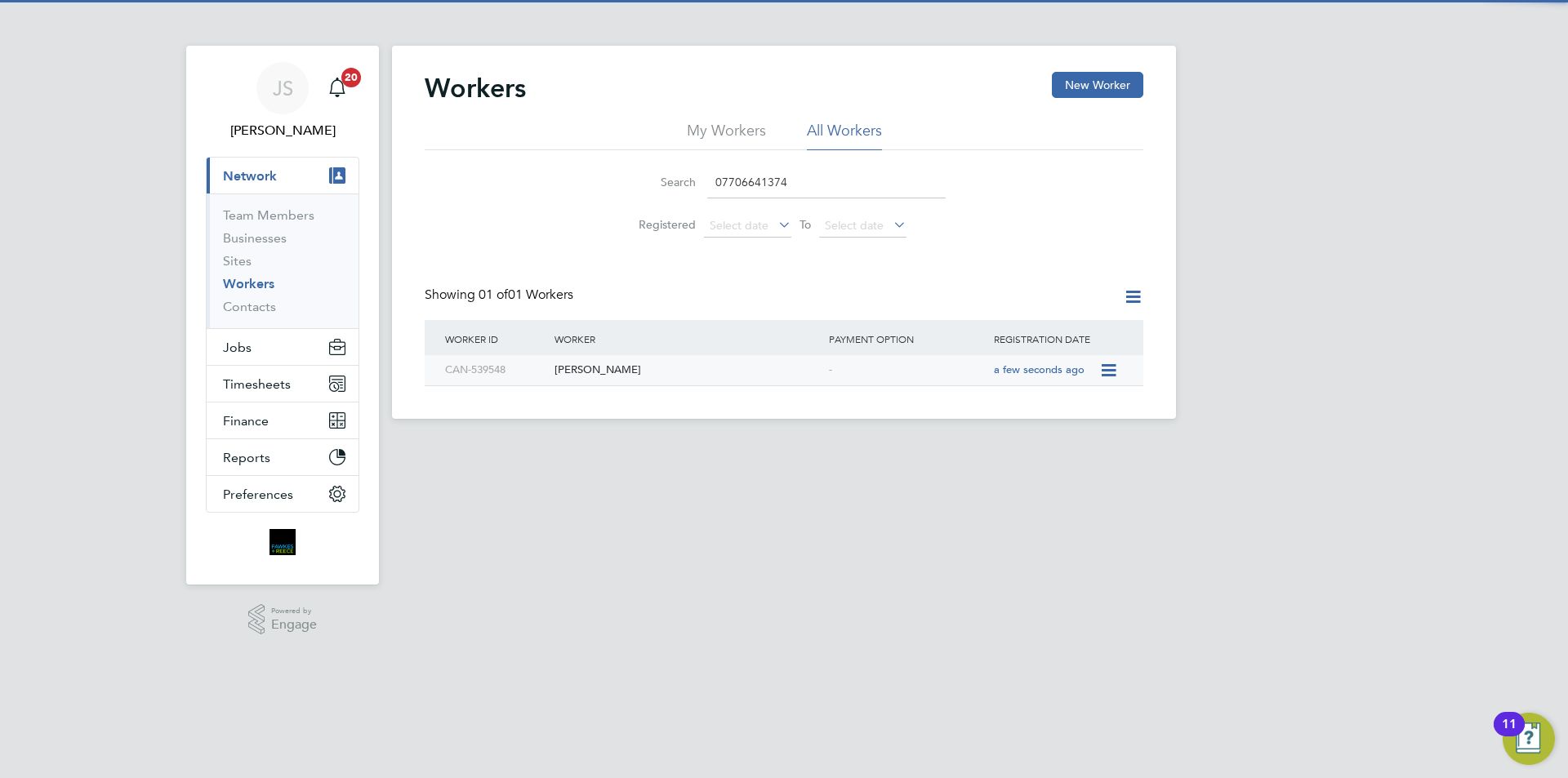
click at [632, 358] on div "David Mcintyre" at bounding box center [687, 370] width 274 height 30
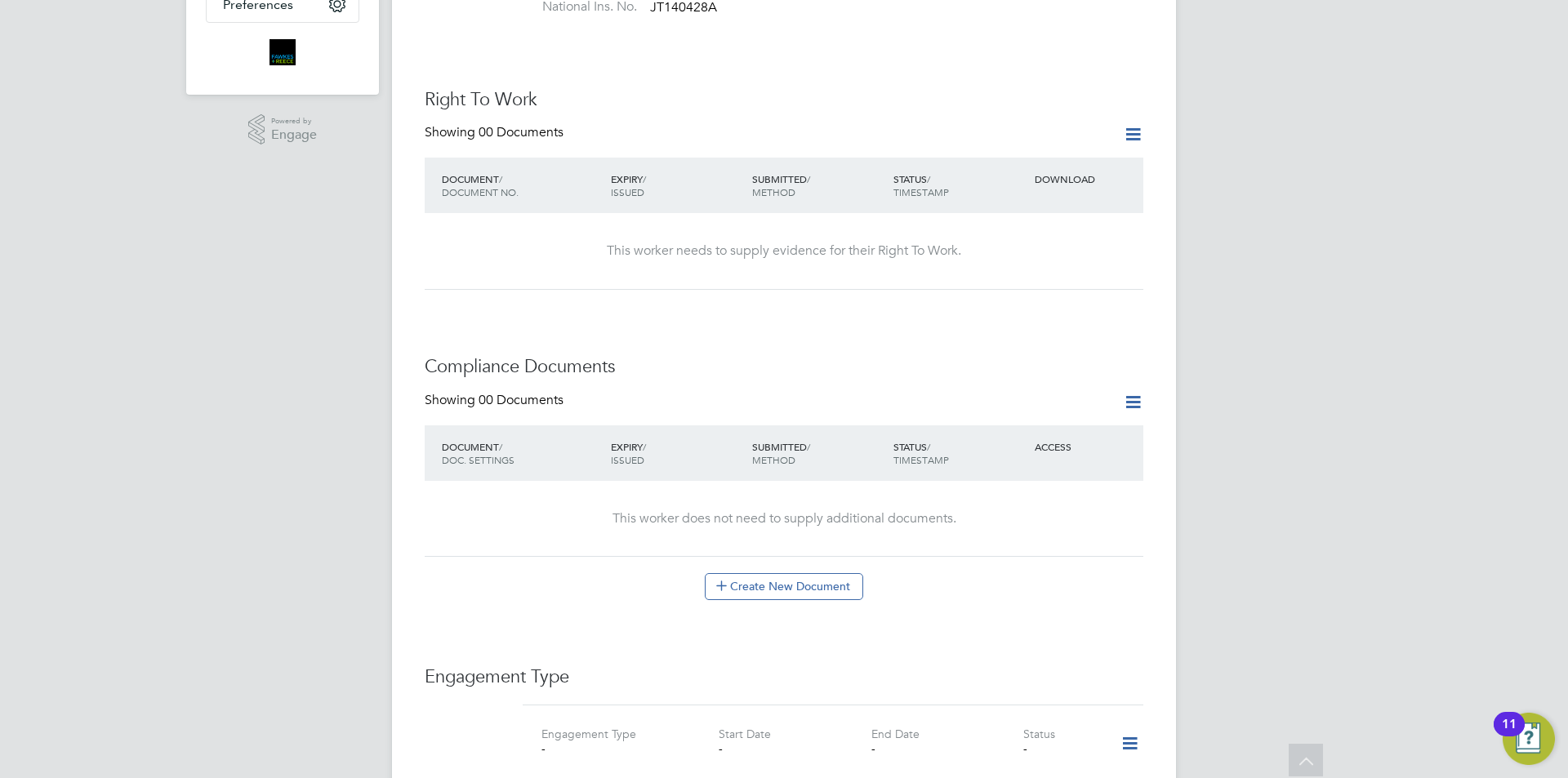
scroll to position [980, 0]
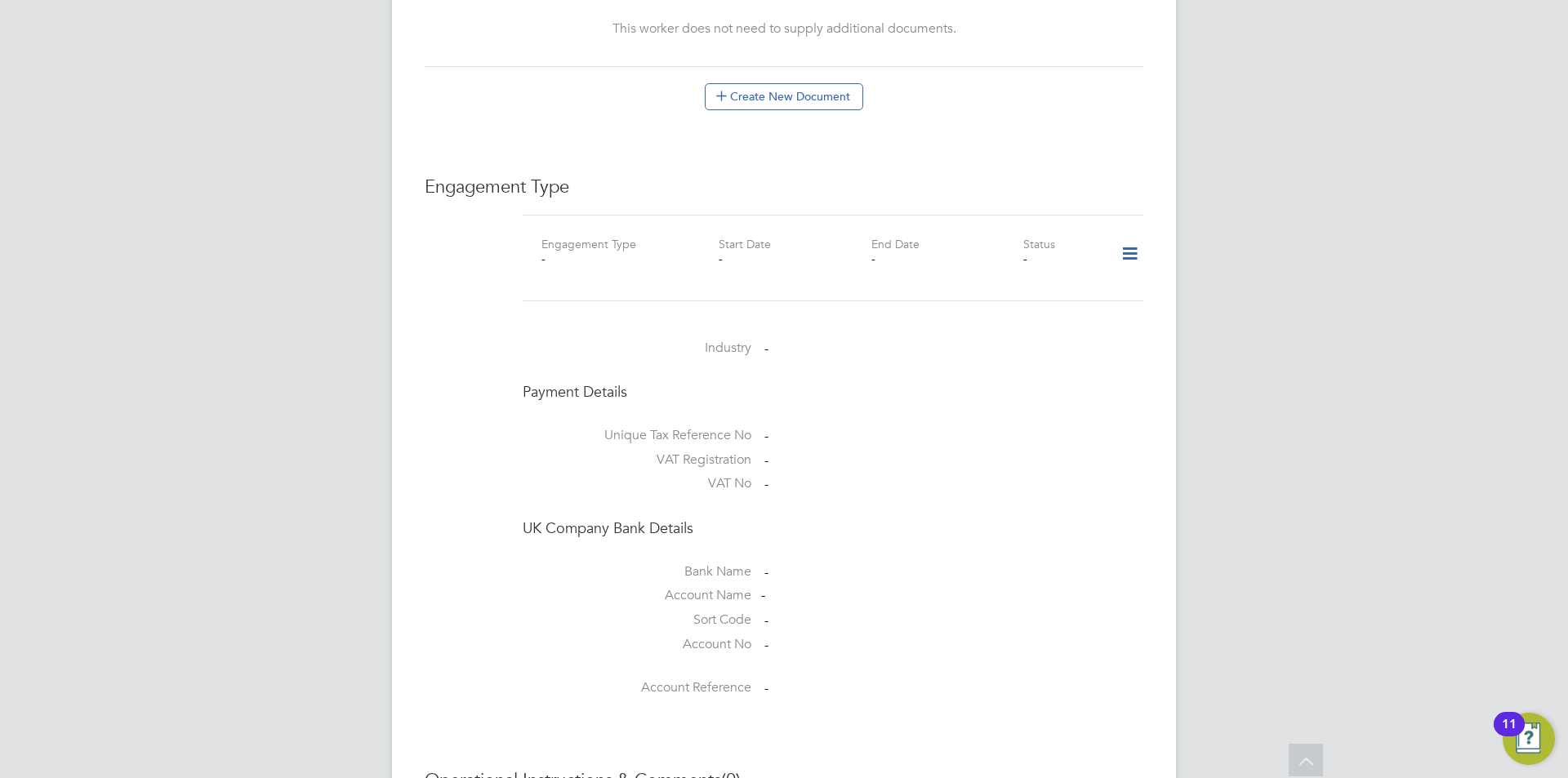
click at [1129, 235] on icon at bounding box center [1130, 253] width 29 height 38
click at [1054, 292] on li "Add Engagement Type" at bounding box center [1045, 291] width 186 height 23
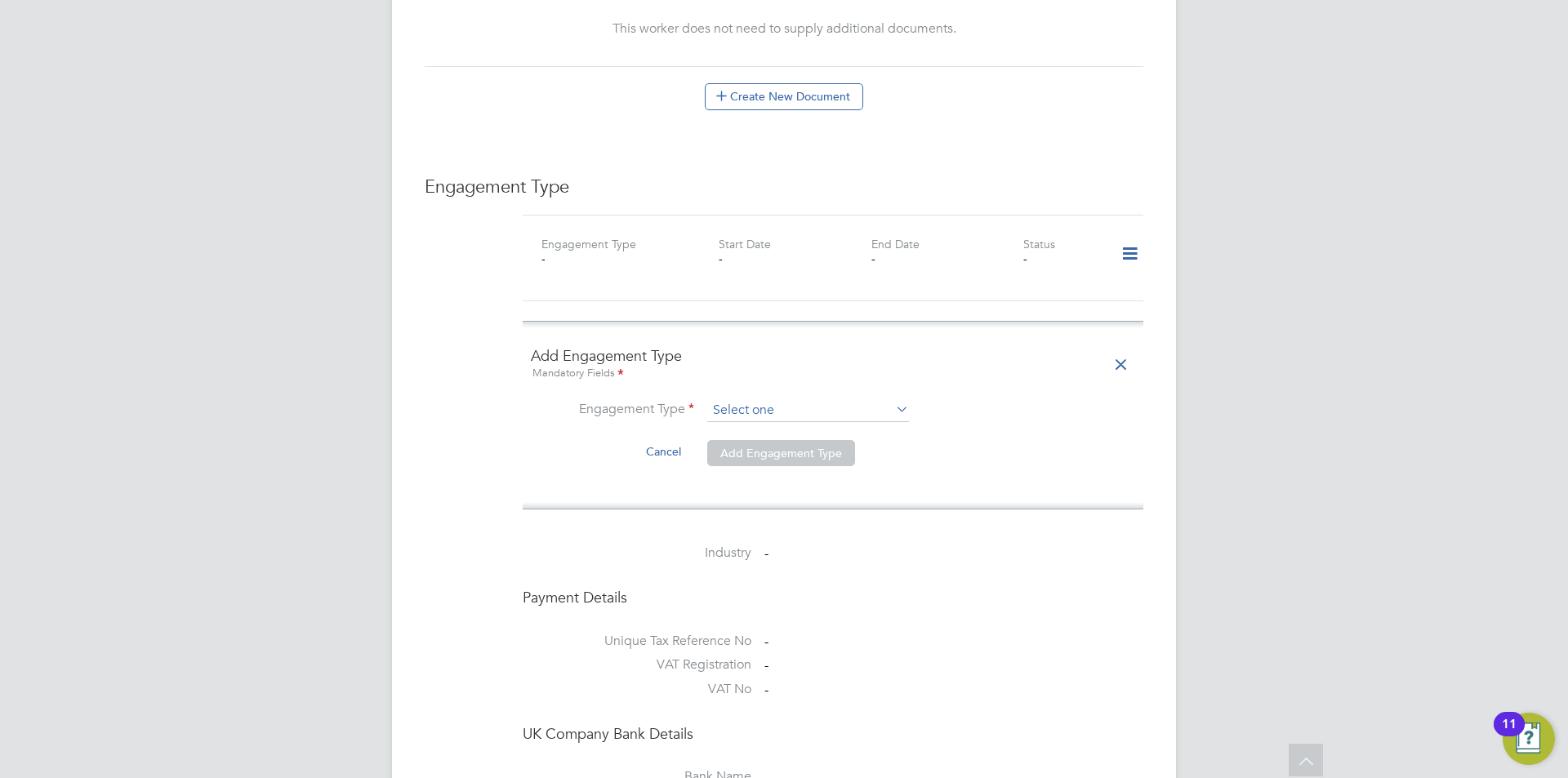
click at [819, 400] on input at bounding box center [809, 411] width 202 height 23
click at [750, 472] on li "Umbrella" at bounding box center [808, 472] width 203 height 24
type input "Umbrella"
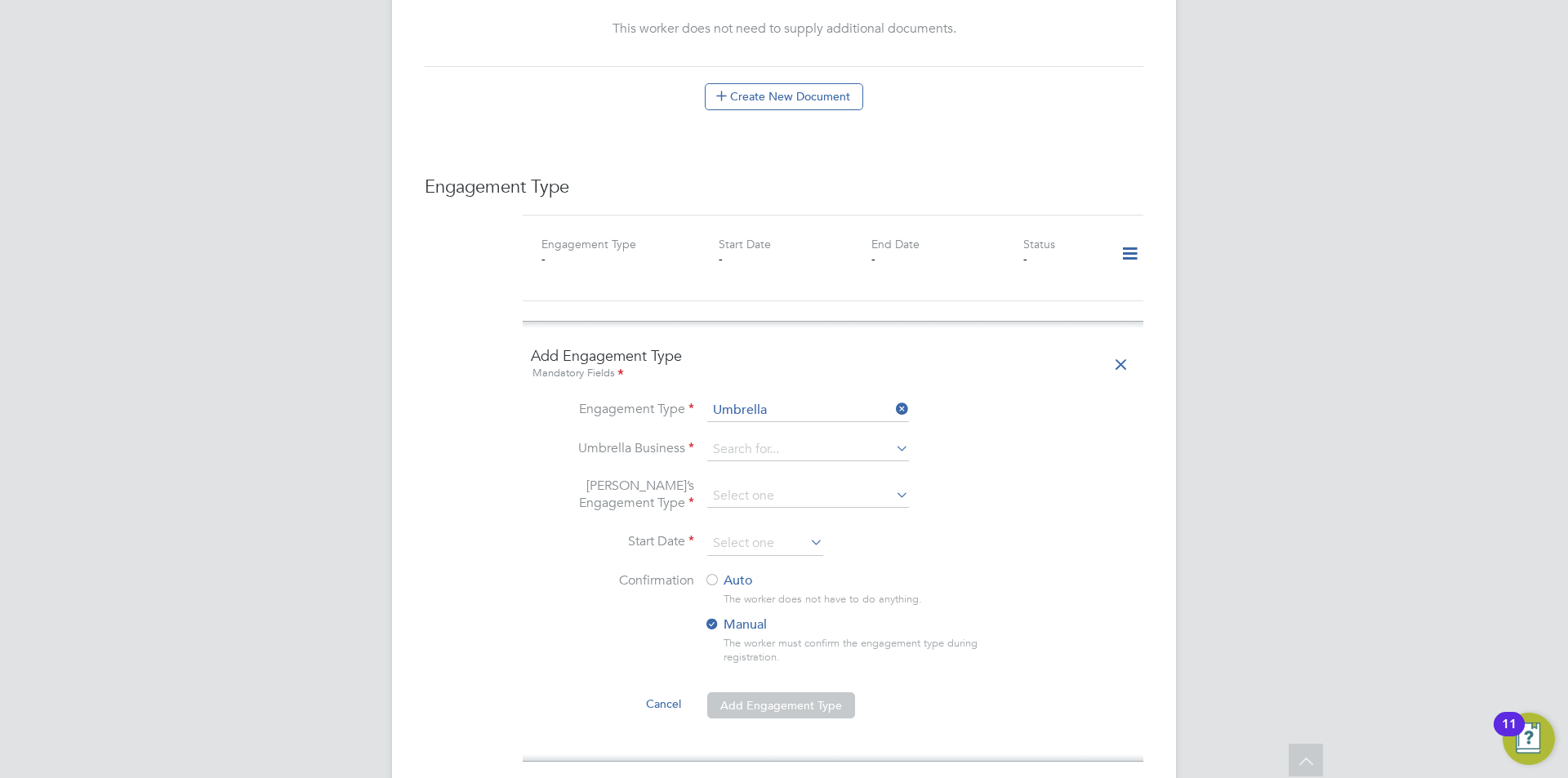
click at [755, 439] on li "Umbrella Business" at bounding box center [833, 458] width 604 height 39
click at [770, 439] on input at bounding box center [809, 451] width 202 height 23
click at [768, 437] on li "Omni a Outsourcing Limited" at bounding box center [808, 440] width 203 height 24
type input "Omnia Outsourcing Limited"
click at [752, 485] on input at bounding box center [809, 497] width 202 height 23
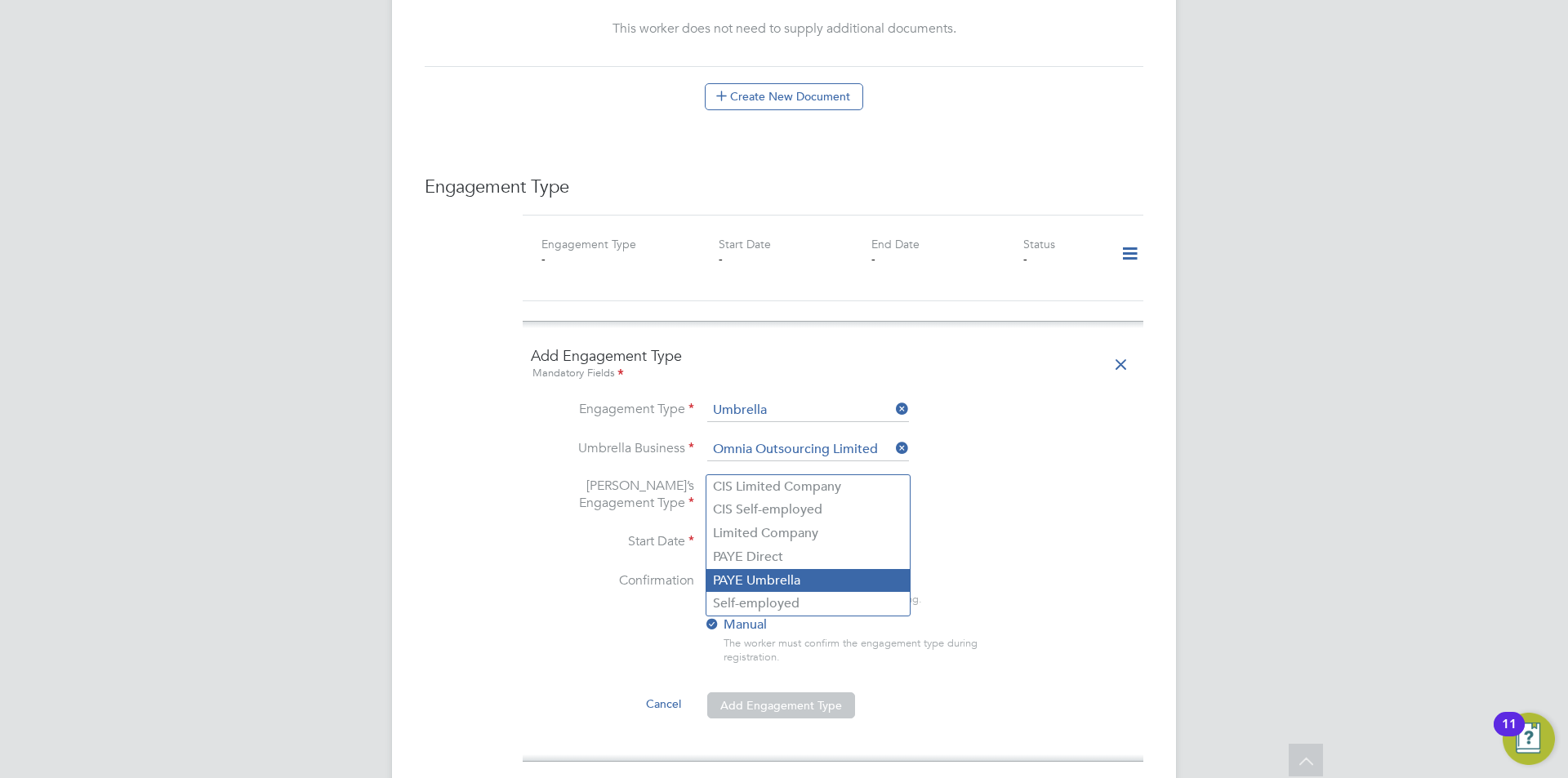
click at [761, 584] on li "PAYE Umbrella" at bounding box center [808, 581] width 203 height 24
type input "PAYE Umbrella"
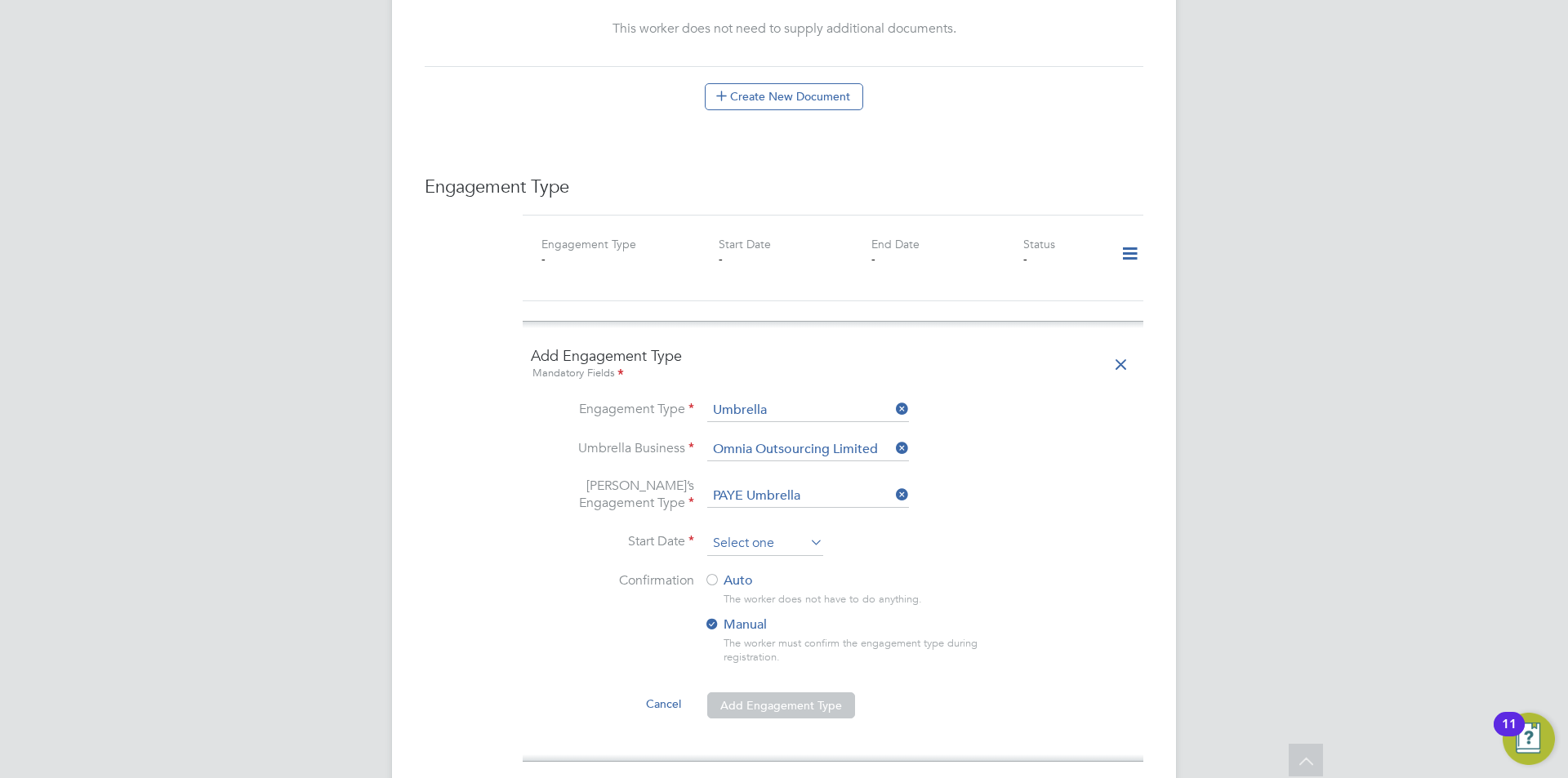
click at [757, 532] on input at bounding box center [765, 543] width 116 height 24
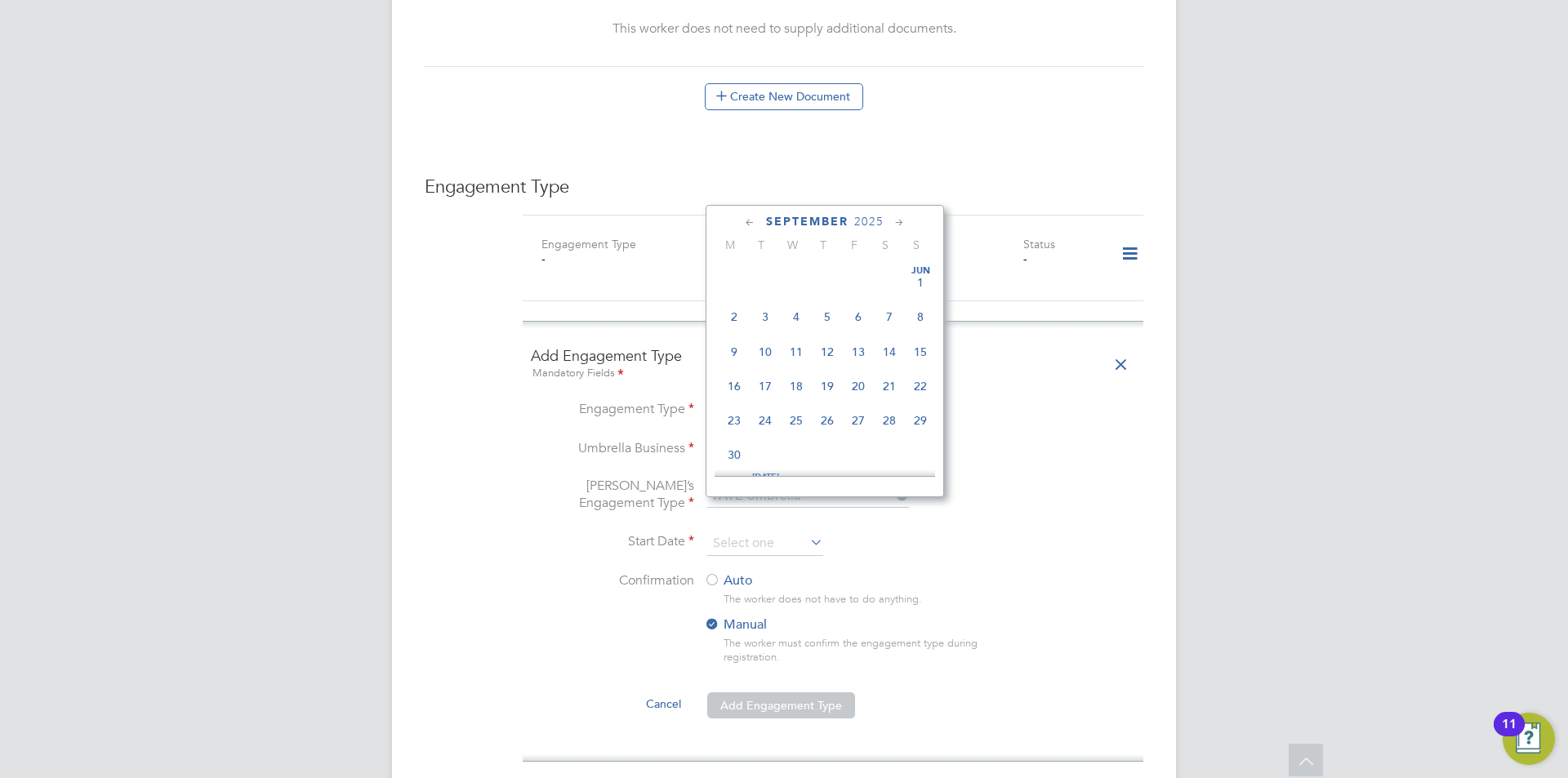
scroll to position [495, 0]
click at [735, 348] on span "Sep 1" at bounding box center [734, 339] width 31 height 31
type input "[DATE]"
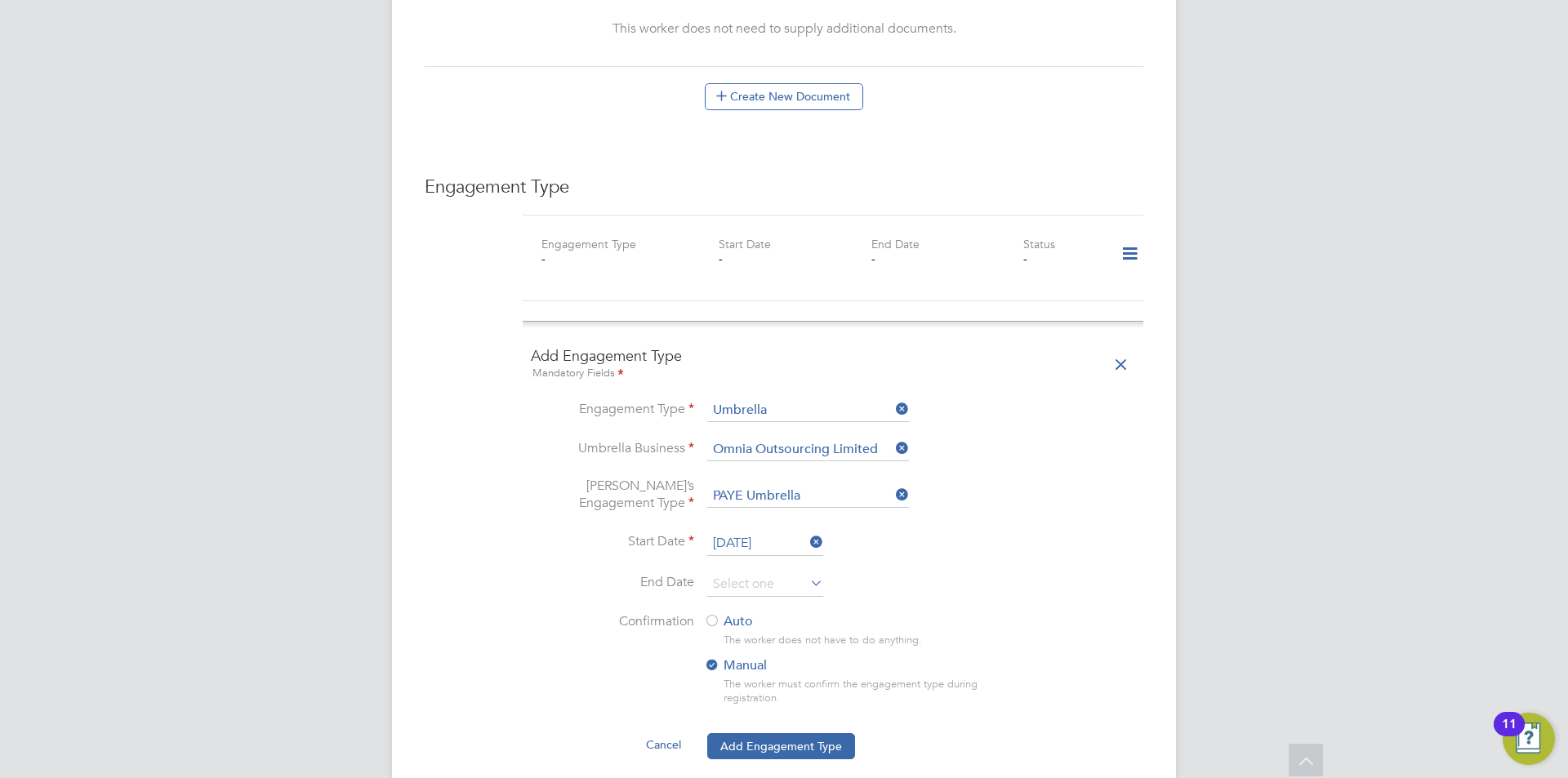
click at [778, 573] on input at bounding box center [765, 584] width 116 height 24
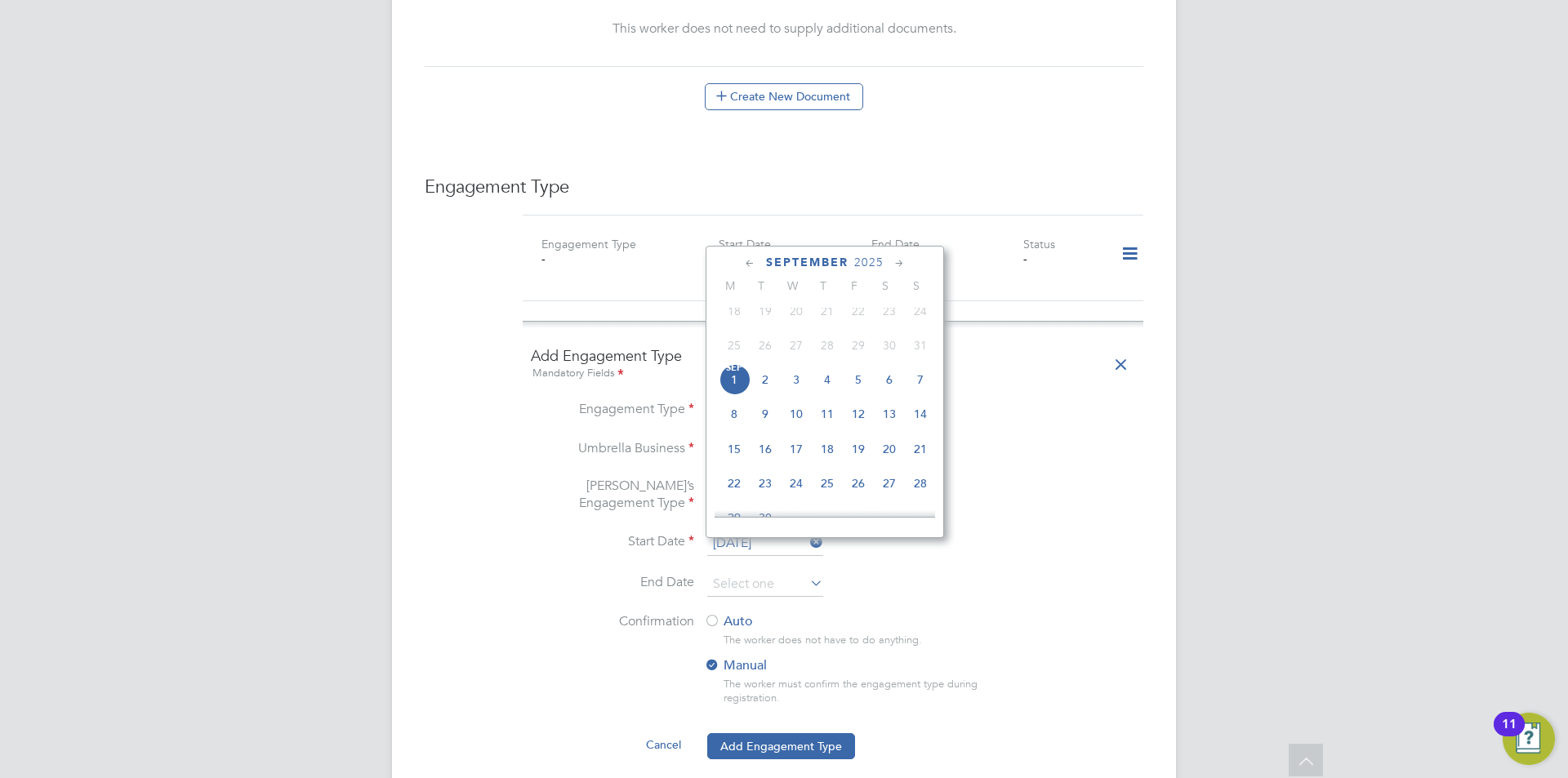
click at [900, 258] on icon at bounding box center [899, 264] width 15 height 18
click at [902, 259] on icon at bounding box center [899, 264] width 15 height 18
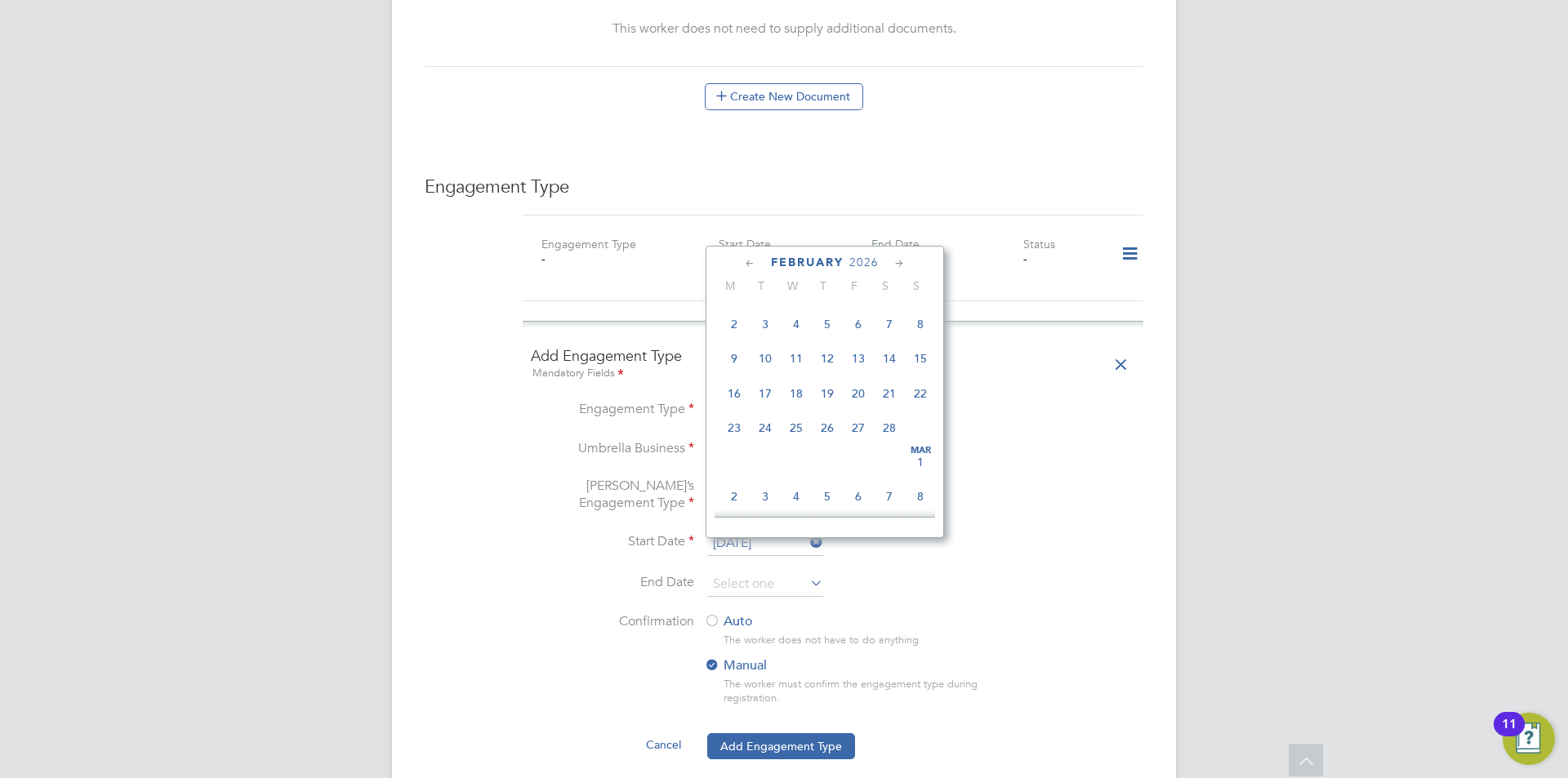
click at [902, 259] on icon at bounding box center [899, 264] width 15 height 18
click at [906, 262] on icon at bounding box center [899, 264] width 15 height 18
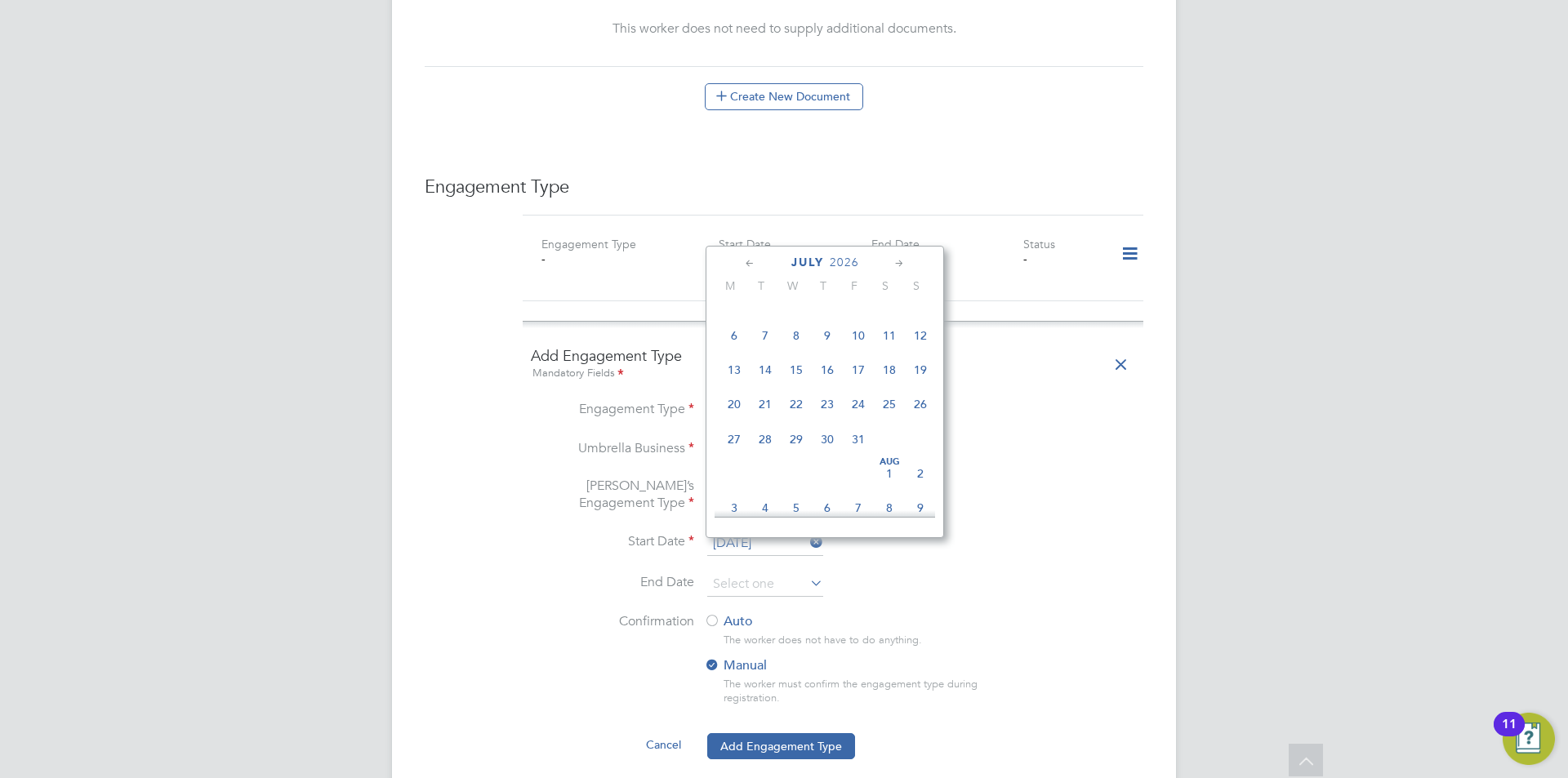
click at [906, 262] on icon at bounding box center [899, 264] width 15 height 18
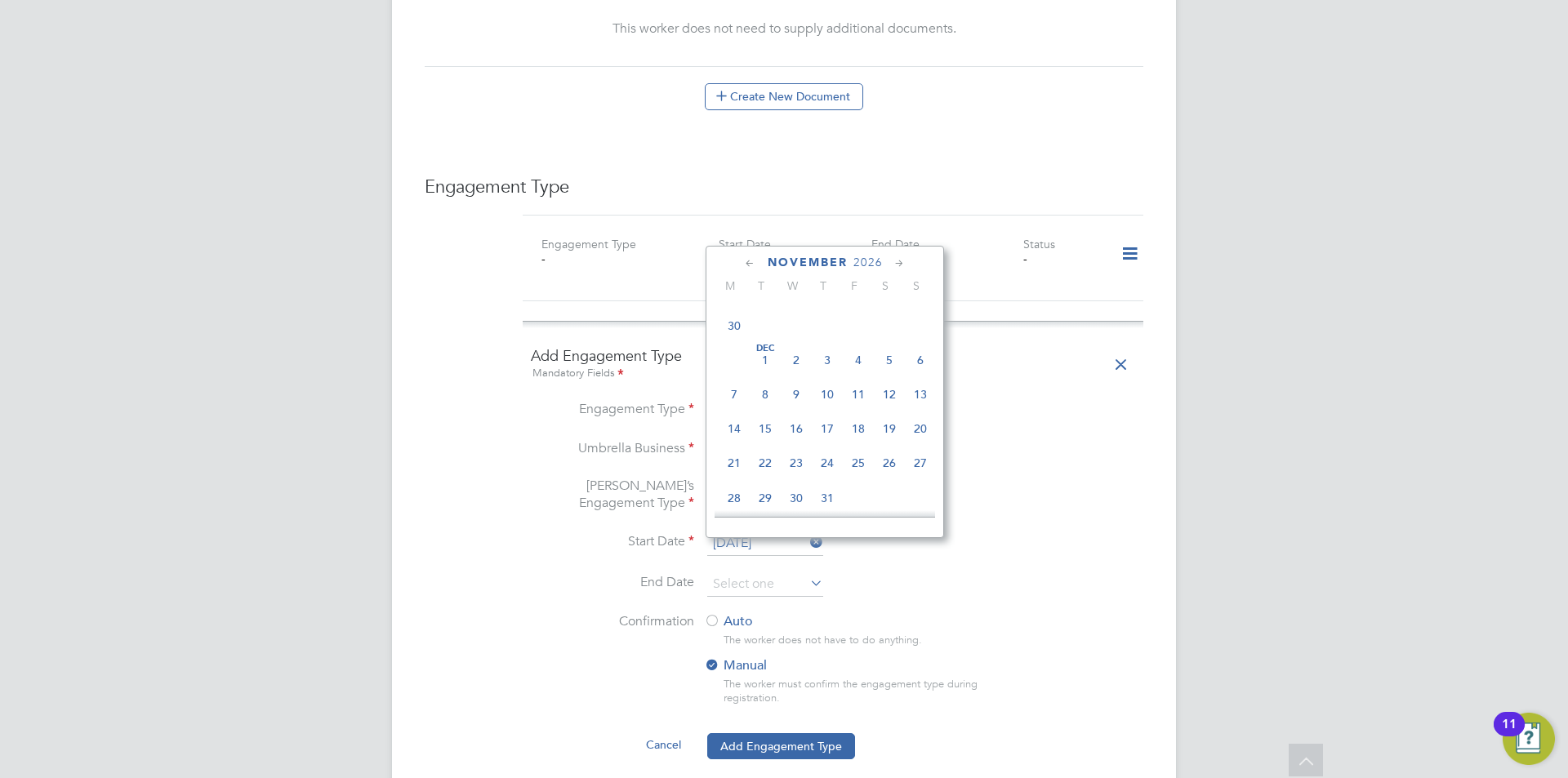
click at [906, 262] on icon at bounding box center [899, 264] width 15 height 18
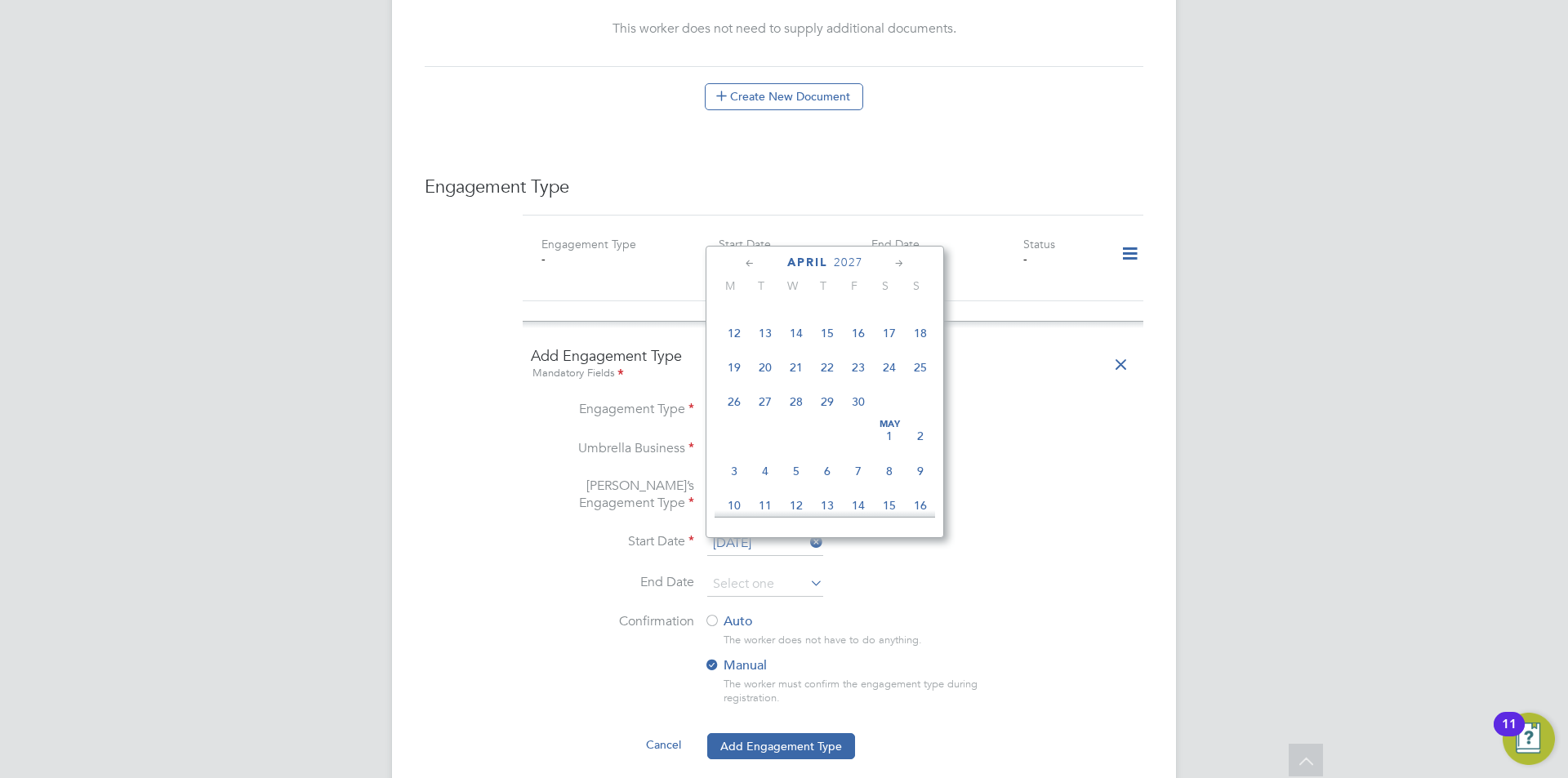
click at [855, 260] on span "2027" at bounding box center [848, 263] width 30 height 13
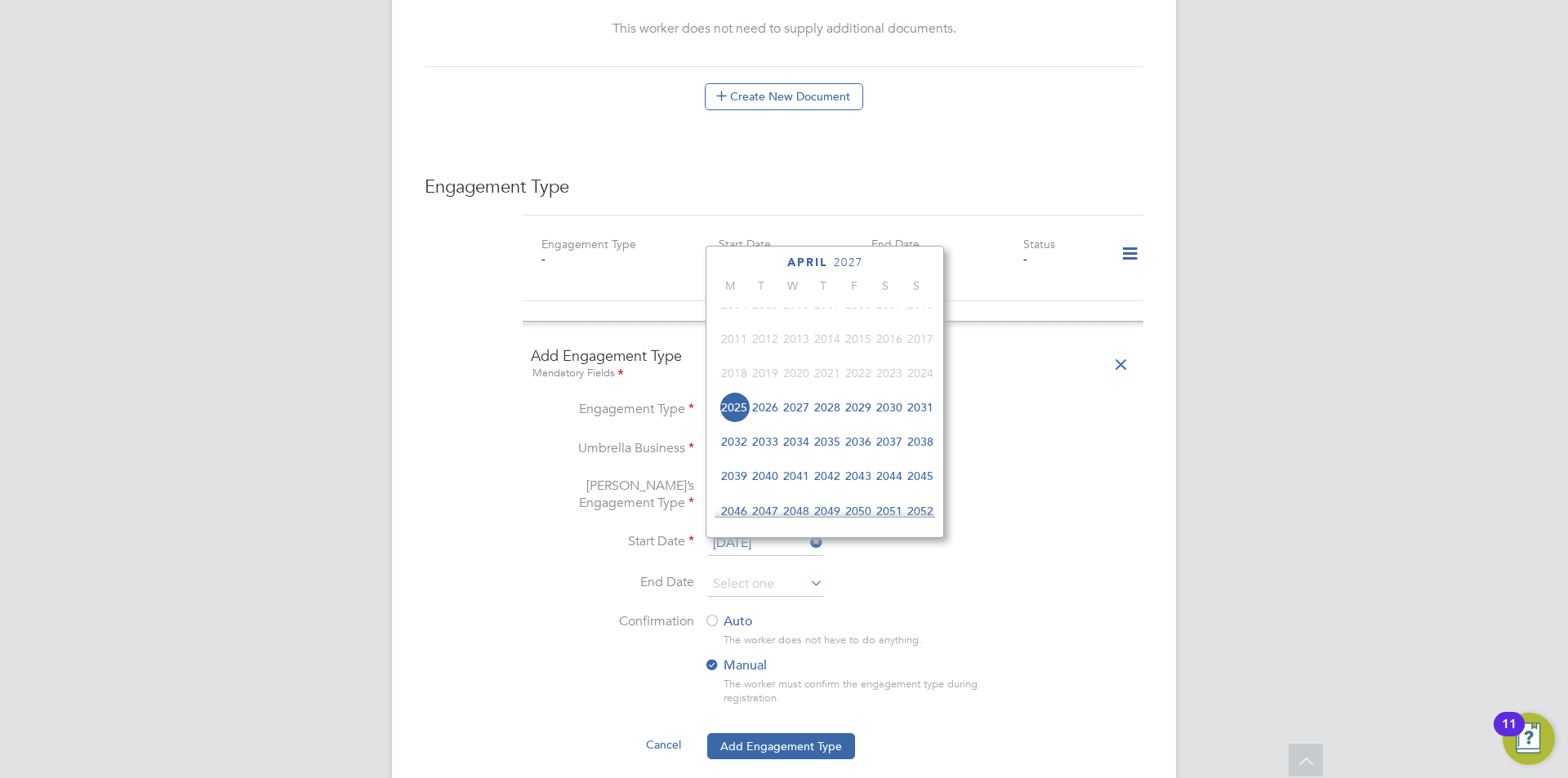
click at [793, 417] on span "2027" at bounding box center [796, 407] width 31 height 31
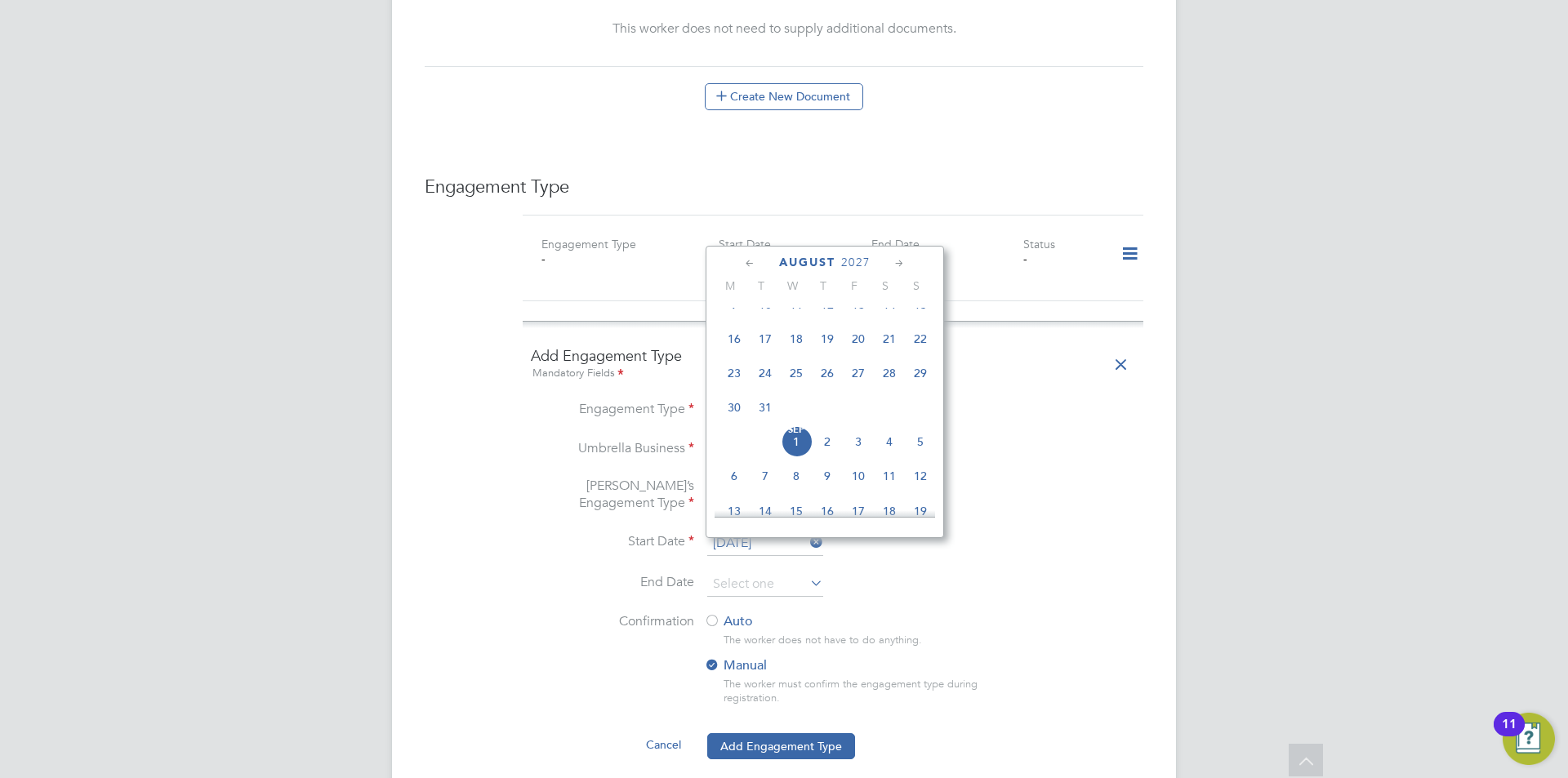
click at [859, 383] on span "27" at bounding box center [859, 374] width 31 height 31
type input "27 Aug 2027"
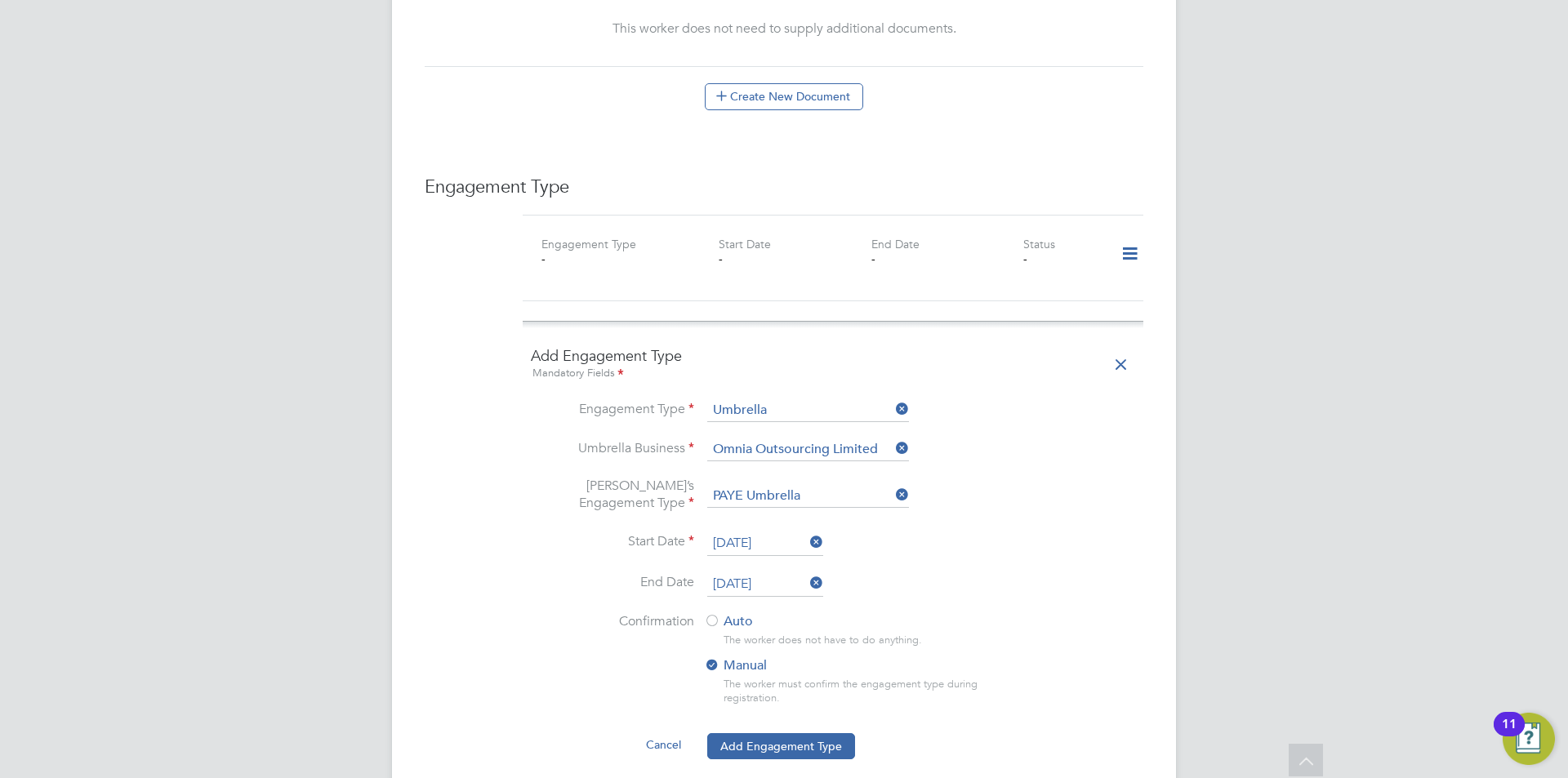
click at [1094, 494] on li "Umbrella’s Engagement Type PAYE Umbrella" at bounding box center [833, 505] width 604 height 54
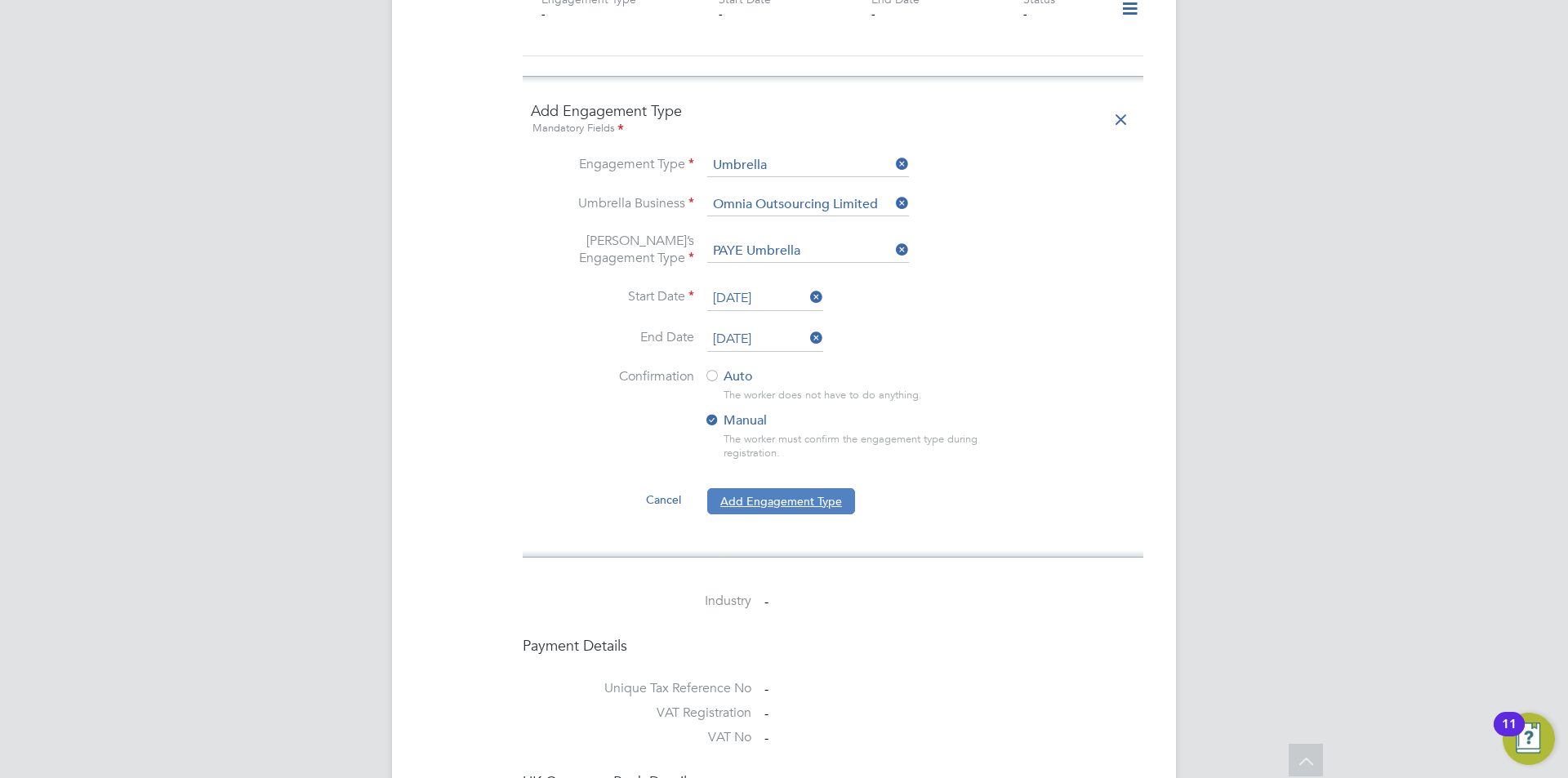
click at [819, 488] on button "Add Engagement Type" at bounding box center [782, 501] width 148 height 26
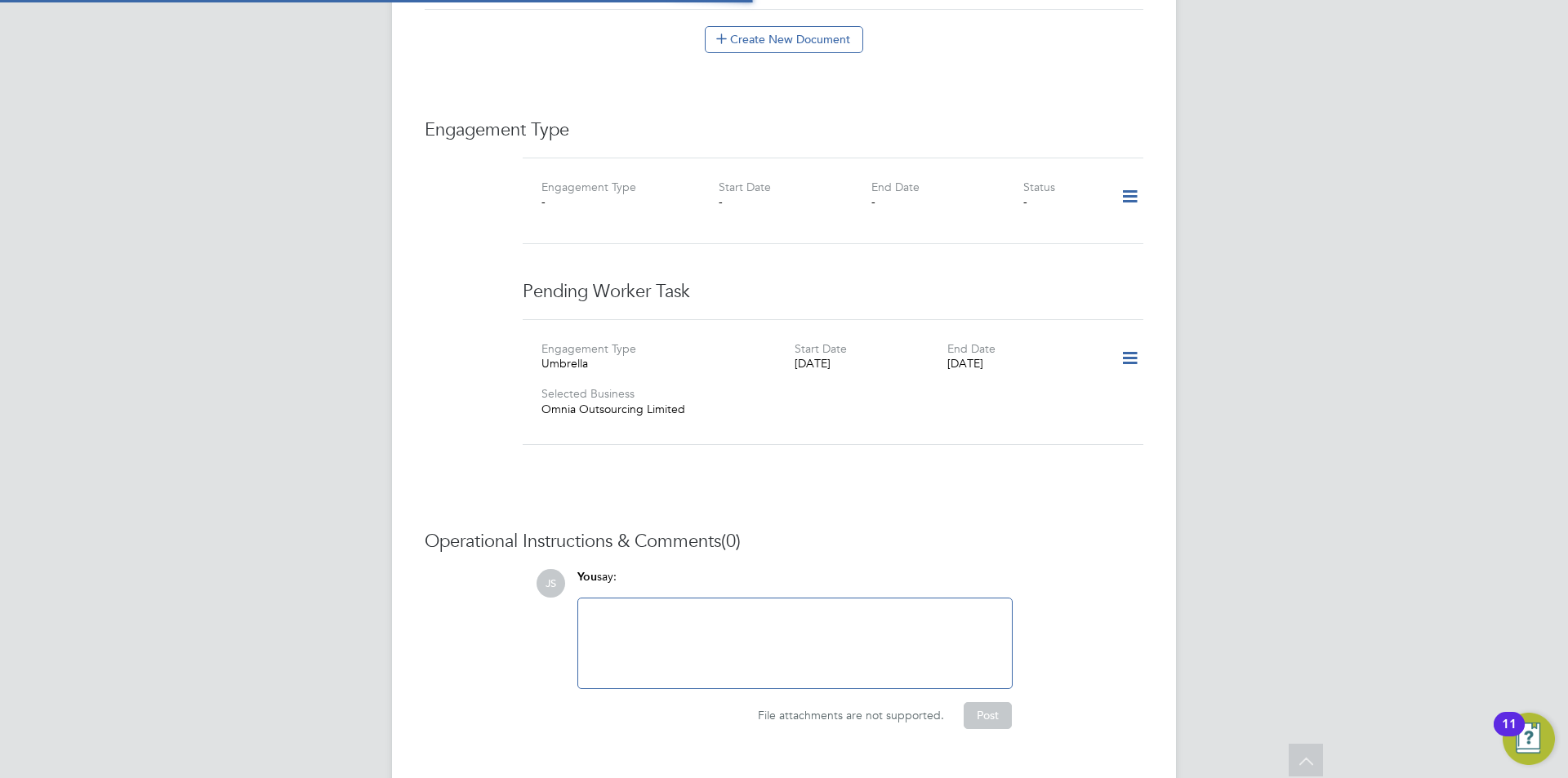
scroll to position [874, 0]
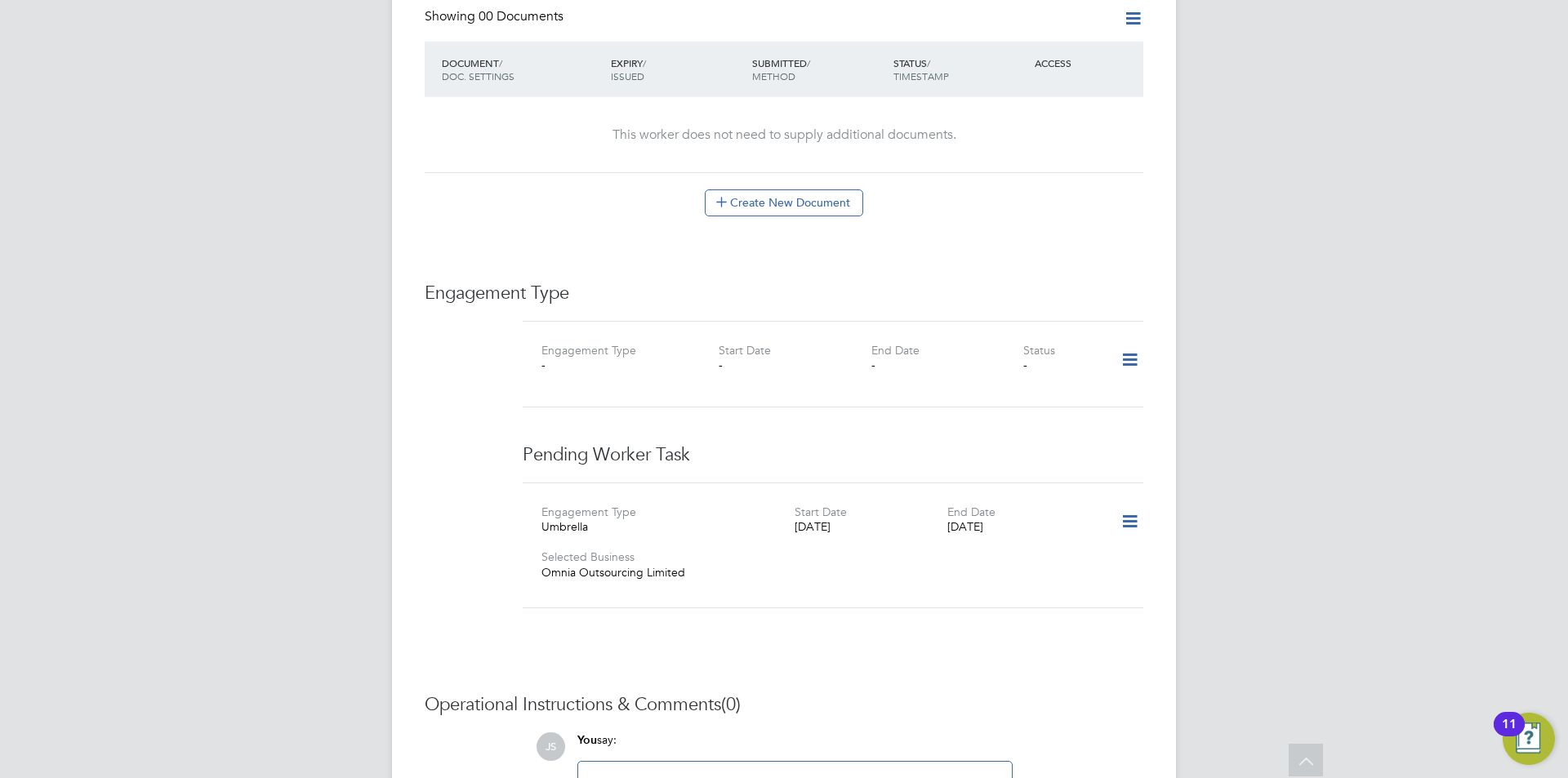
click at [1129, 504] on icon at bounding box center [1130, 522] width 29 height 38
click at [1118, 588] on li "Confirm" at bounding box center [1105, 583] width 62 height 23
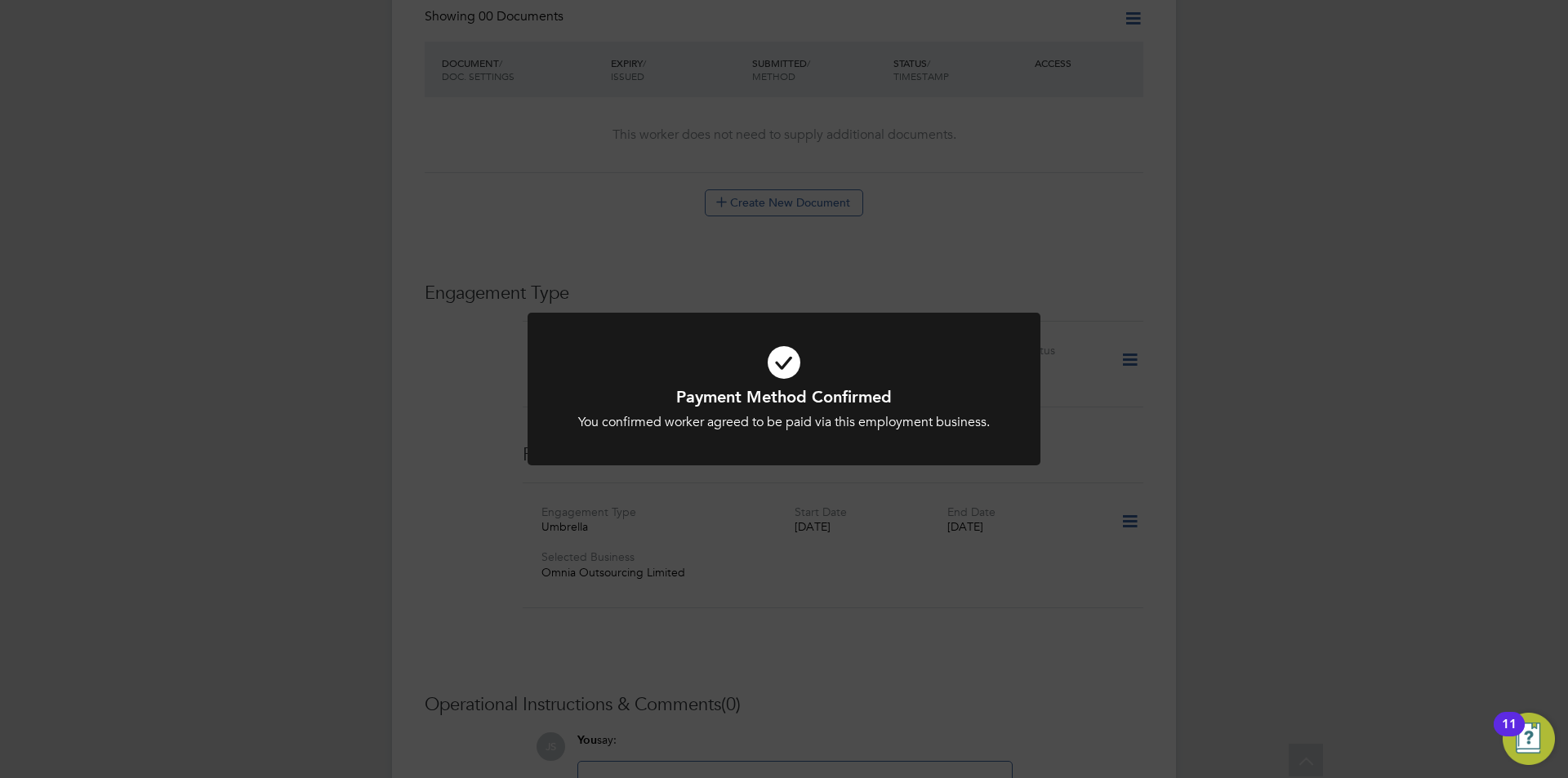
click at [1116, 586] on div "Payment Method Confirmed You confirmed worker agreed to be paid via this employ…" at bounding box center [784, 389] width 1568 height 778
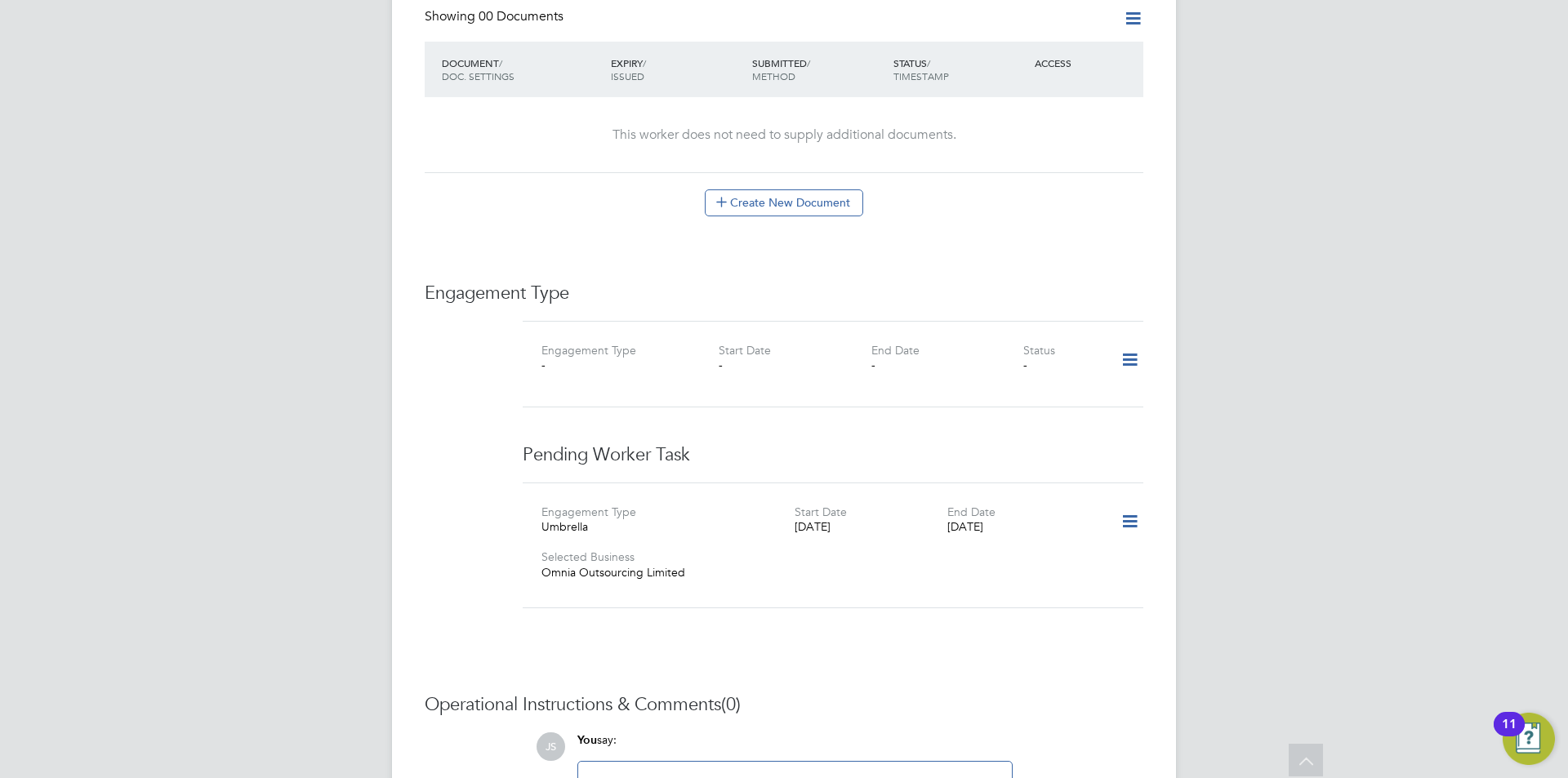
scroll to position [547, 0]
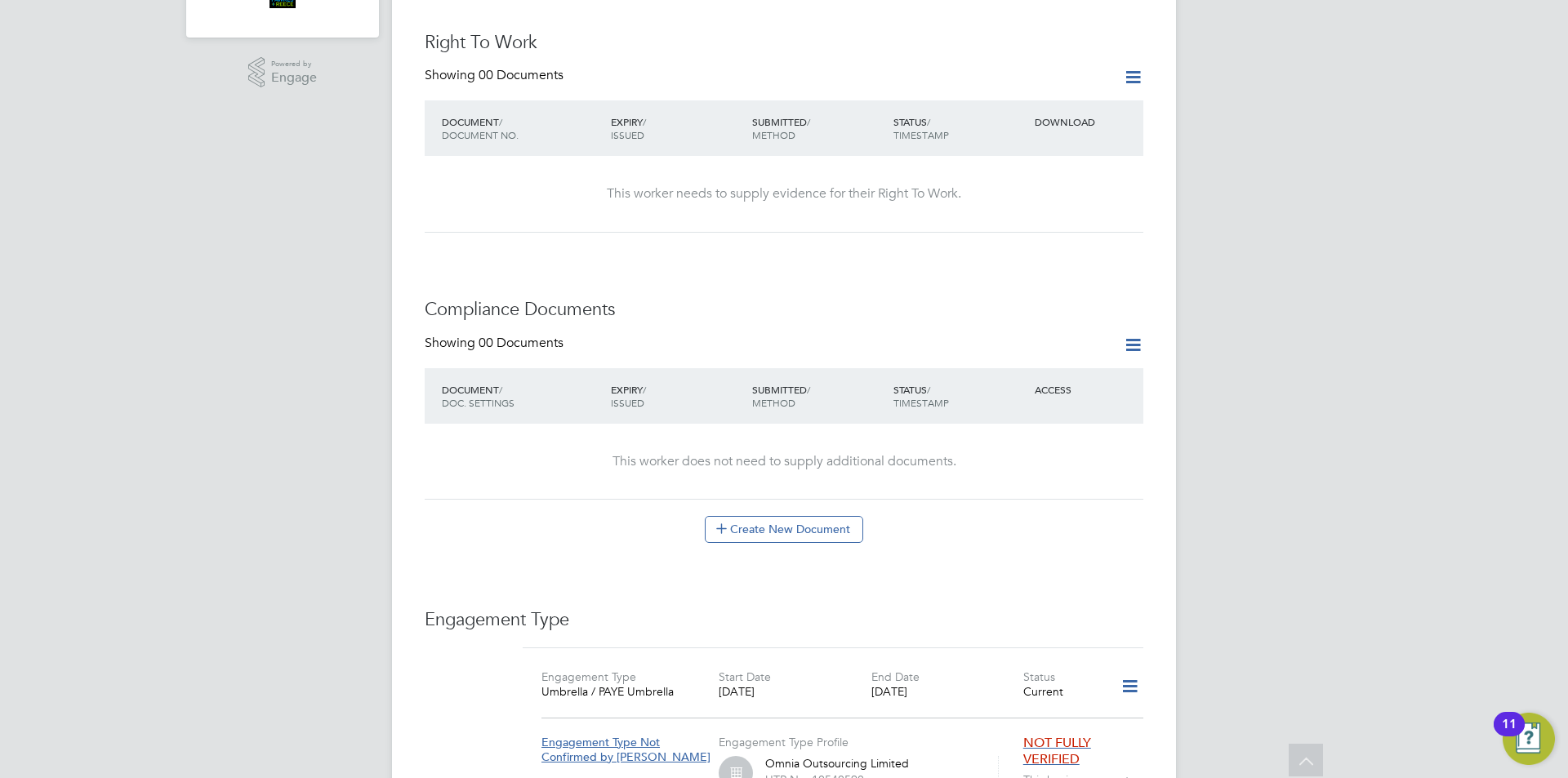
click at [1130, 67] on icon at bounding box center [1132, 77] width 20 height 20
click at [1041, 78] on li "Add Right To Work Document" at bounding box center [1042, 84] width 196 height 23
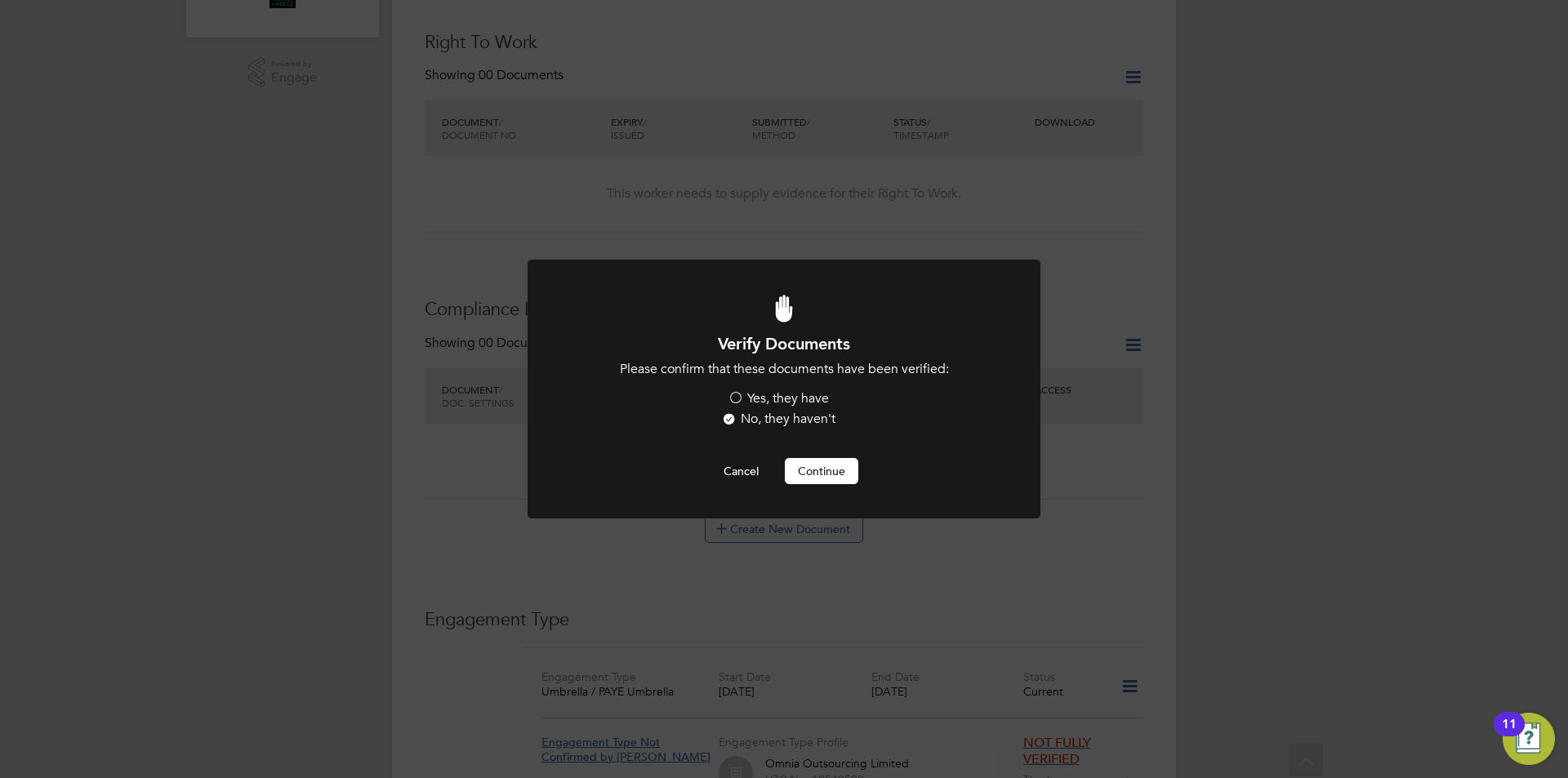
click at [796, 402] on label "Yes, they have" at bounding box center [778, 400] width 101 height 17
click at [0, 0] on input "Yes, they have" at bounding box center [0, 0] width 0 height 0
click at [828, 461] on button "Continue" at bounding box center [821, 471] width 73 height 26
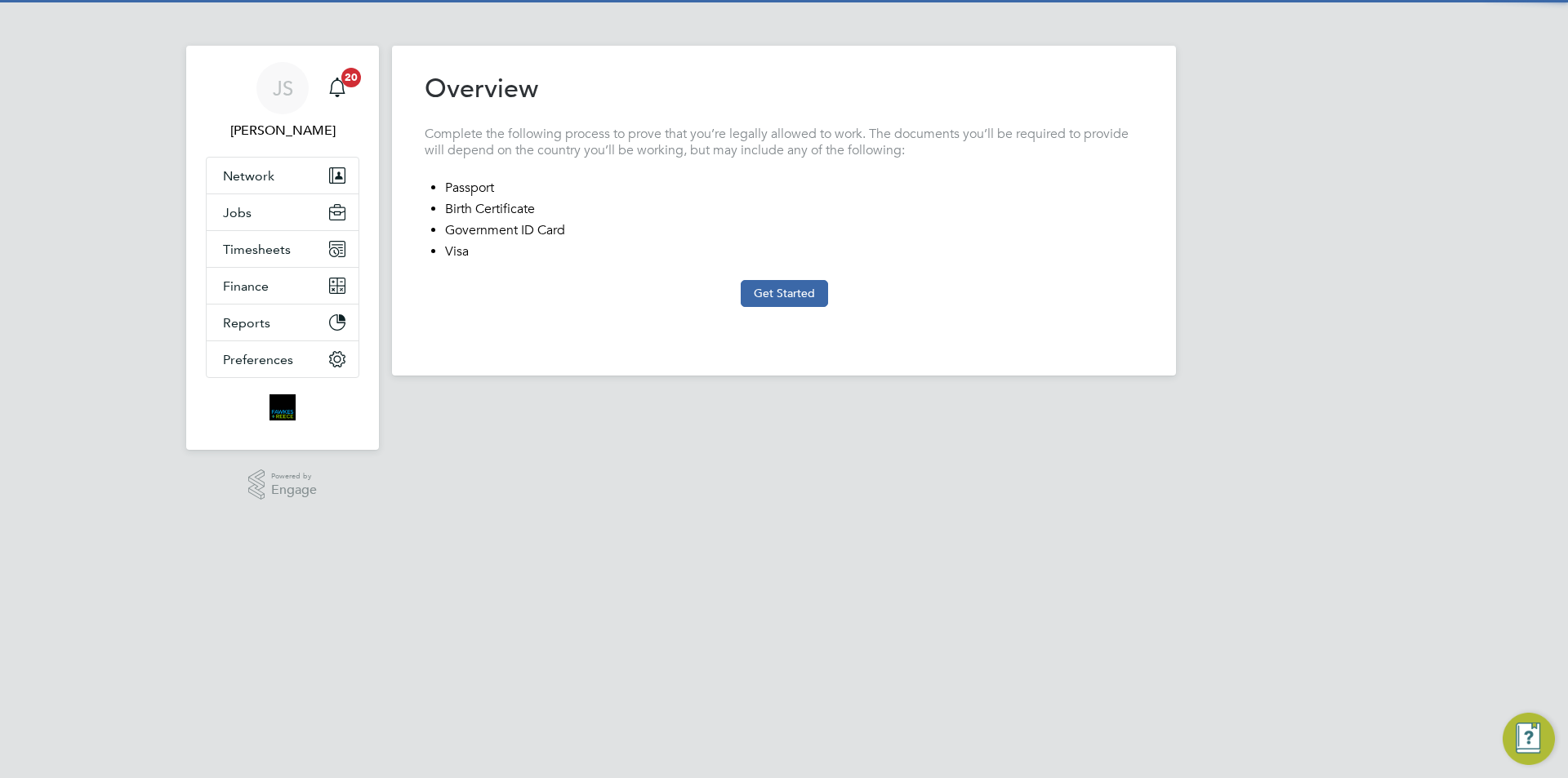
click at [776, 279] on at-step "Overview Complete the following process to prove that you’re legally allowed to…" at bounding box center [784, 190] width 719 height 235
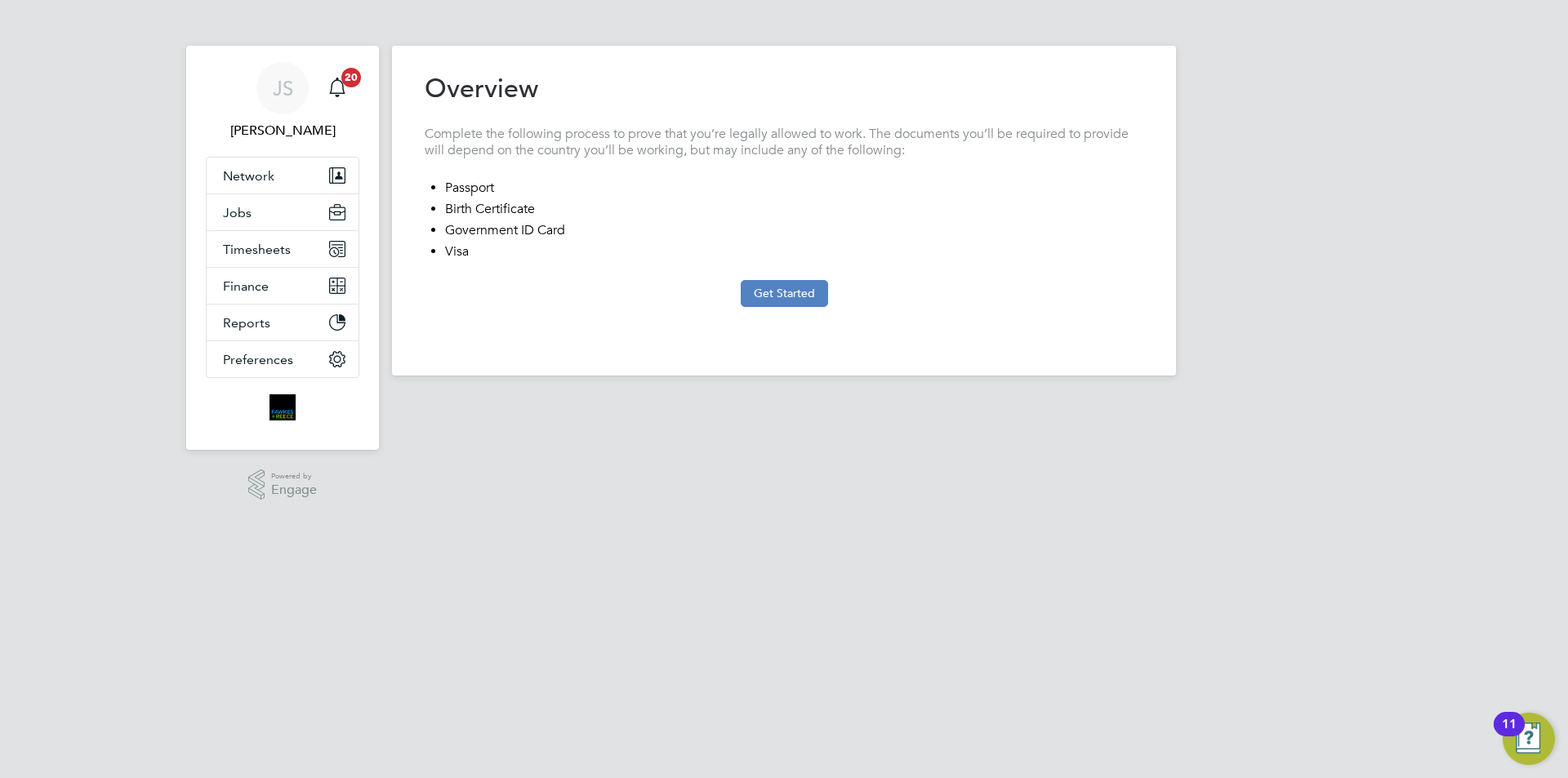
click at [777, 287] on button "Get Started" at bounding box center [784, 293] width 88 height 26
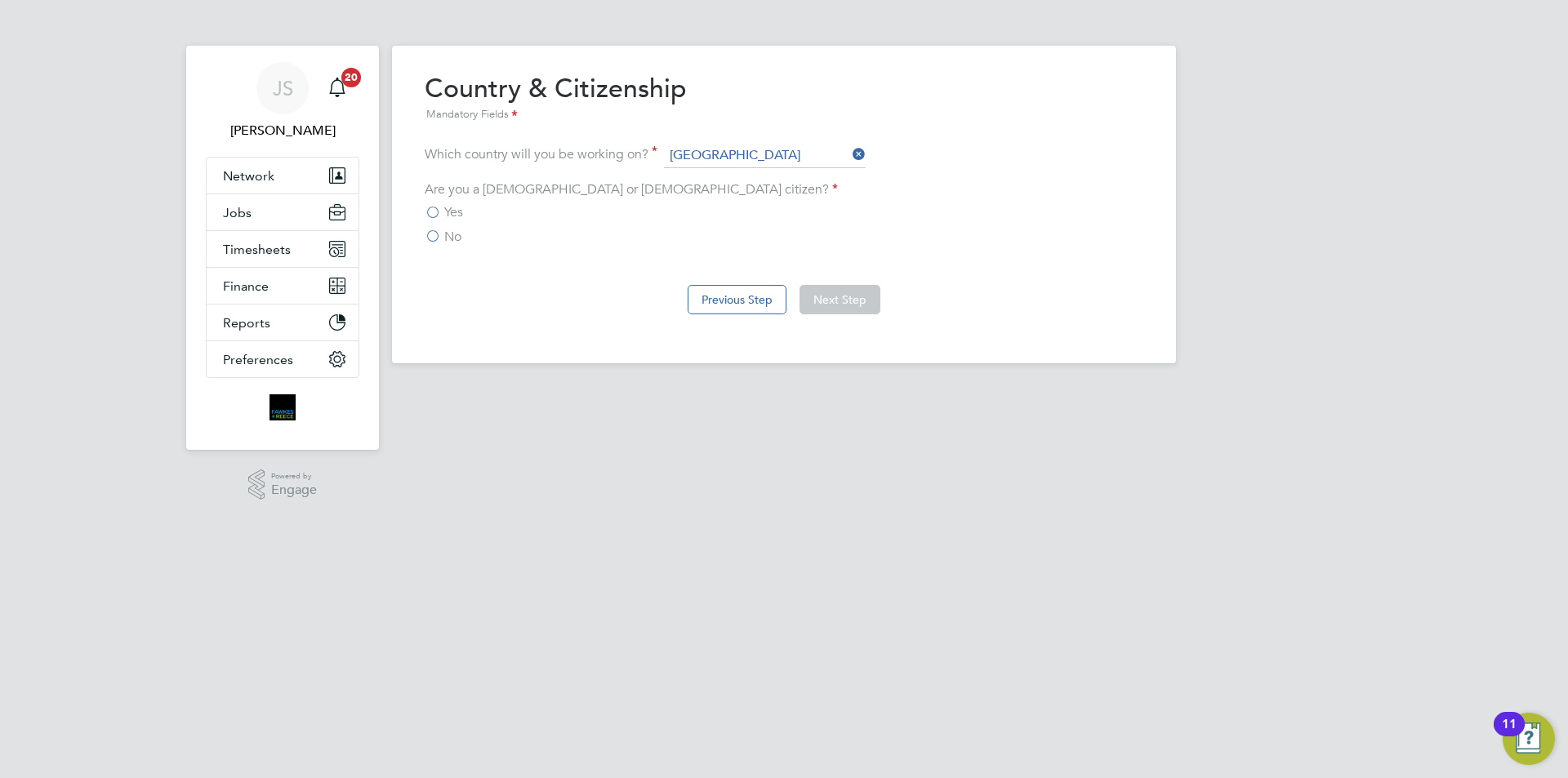
click at [462, 213] on span "Yes" at bounding box center [454, 212] width 19 height 16
click at [0, 0] on input "Yes" at bounding box center [0, 0] width 0 height 0
click at [826, 293] on button "Next Step" at bounding box center [840, 299] width 81 height 30
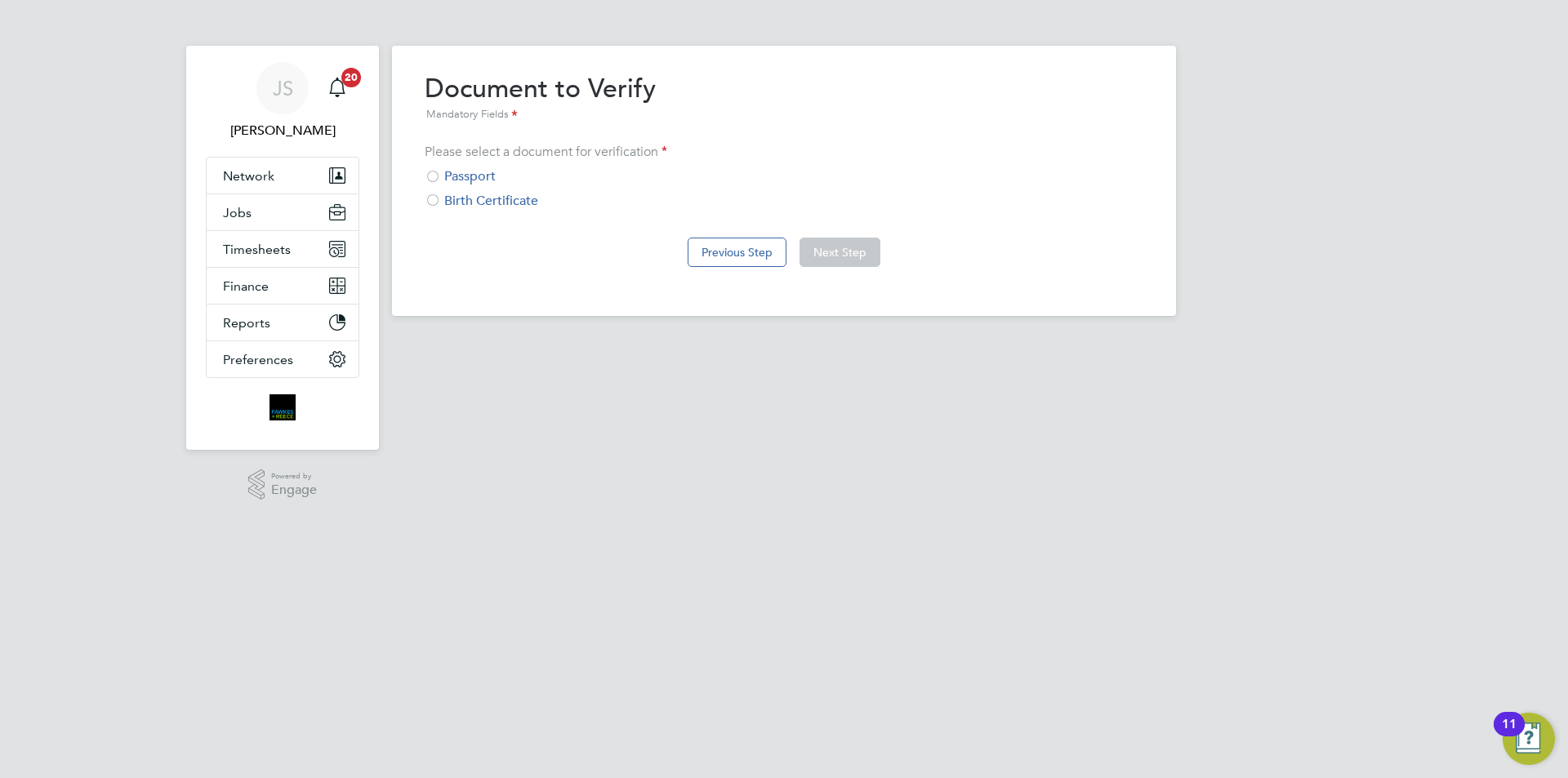
click at [523, 205] on div "Birth Certificate" at bounding box center [784, 201] width 719 height 17
click at [866, 246] on button "Next Step" at bounding box center [840, 252] width 81 height 30
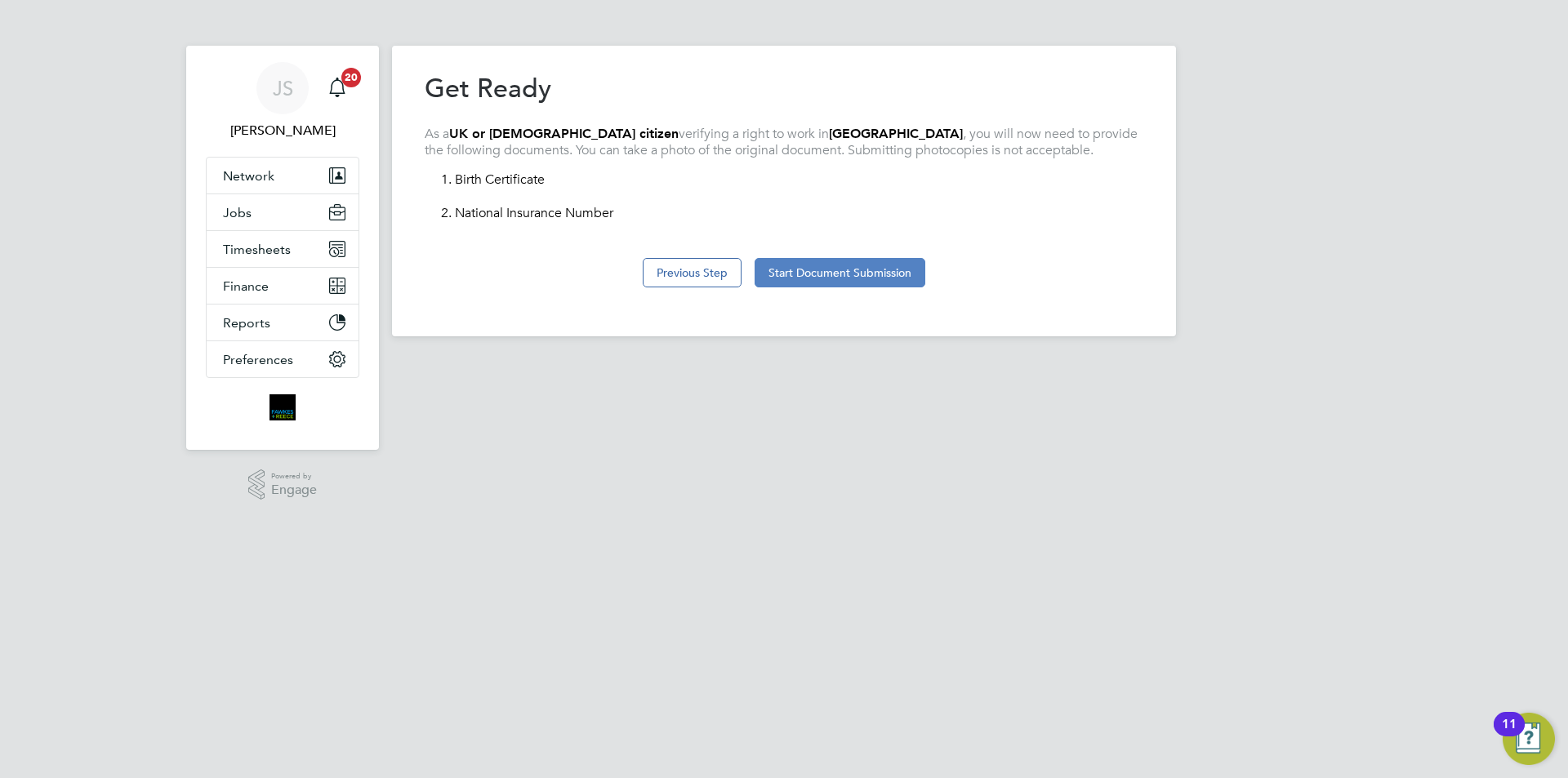
click at [879, 270] on button "Start Document Submission" at bounding box center [839, 272] width 170 height 30
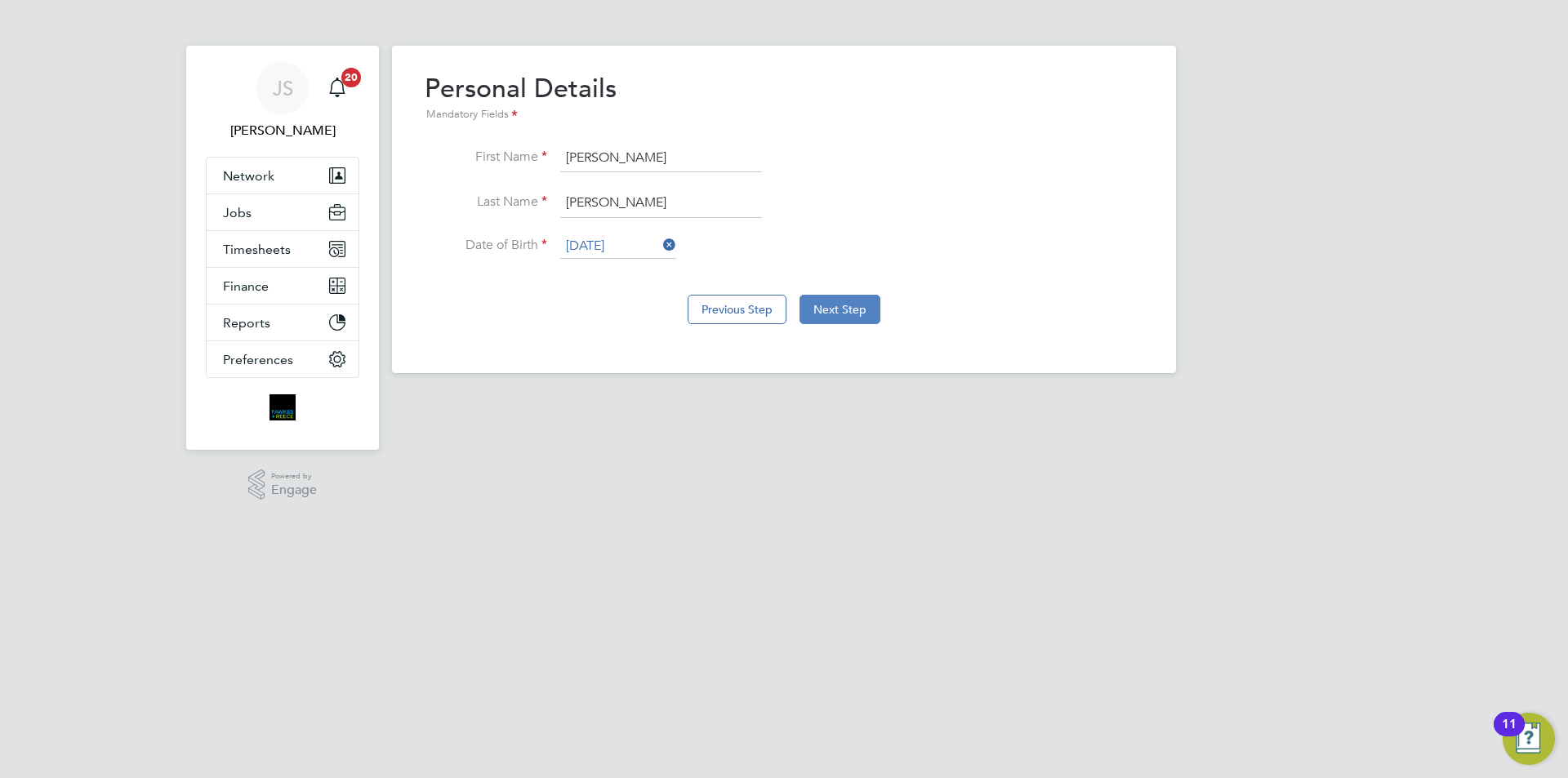
click at [836, 310] on button "Next Step" at bounding box center [840, 309] width 81 height 30
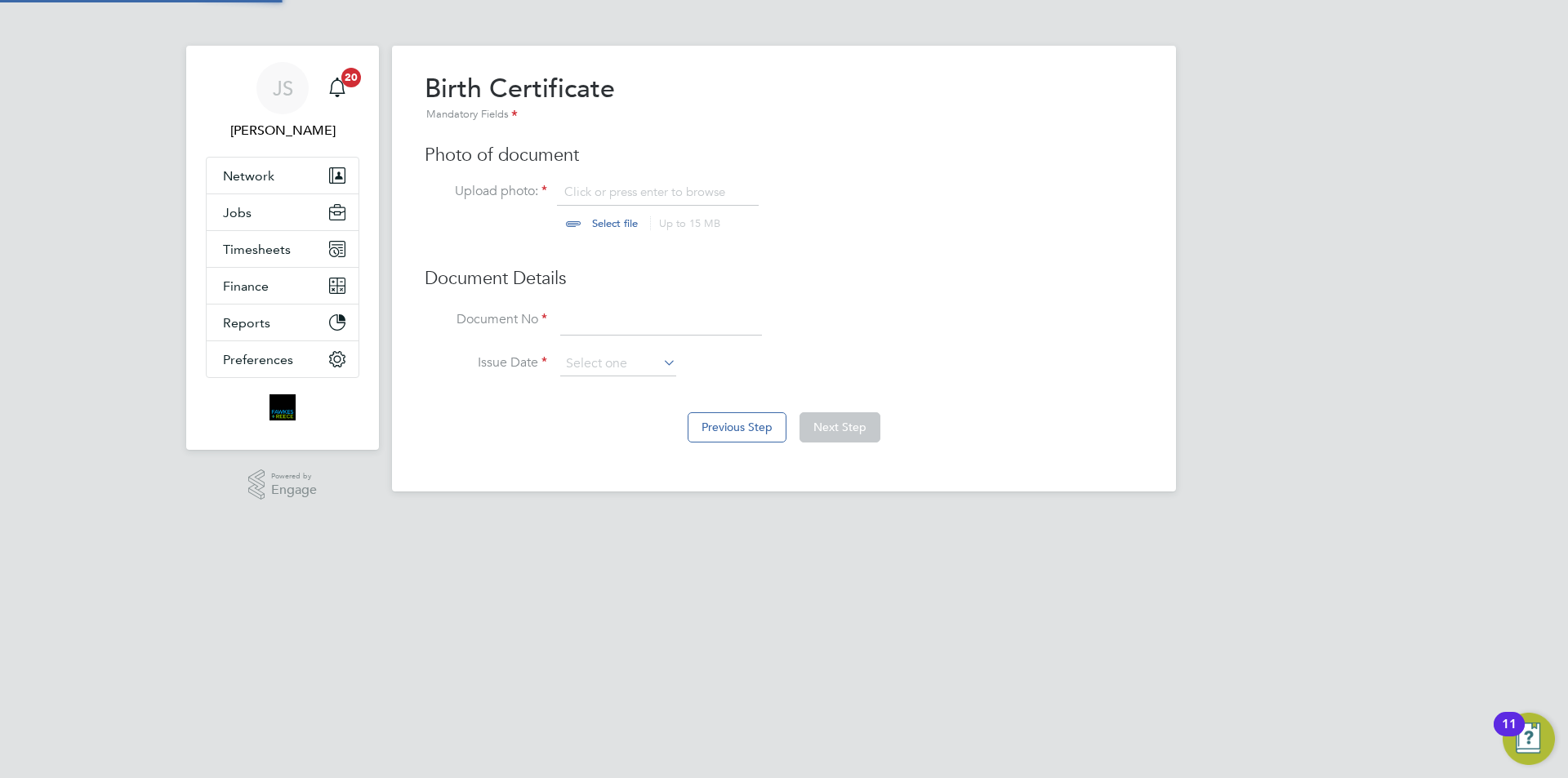
scroll to position [22, 202]
click at [655, 209] on input "file" at bounding box center [630, 208] width 256 height 49
type input "C:\fakepath\bc stamped.pdf"
click at [592, 331] on input at bounding box center [661, 322] width 202 height 30
type input "898923"
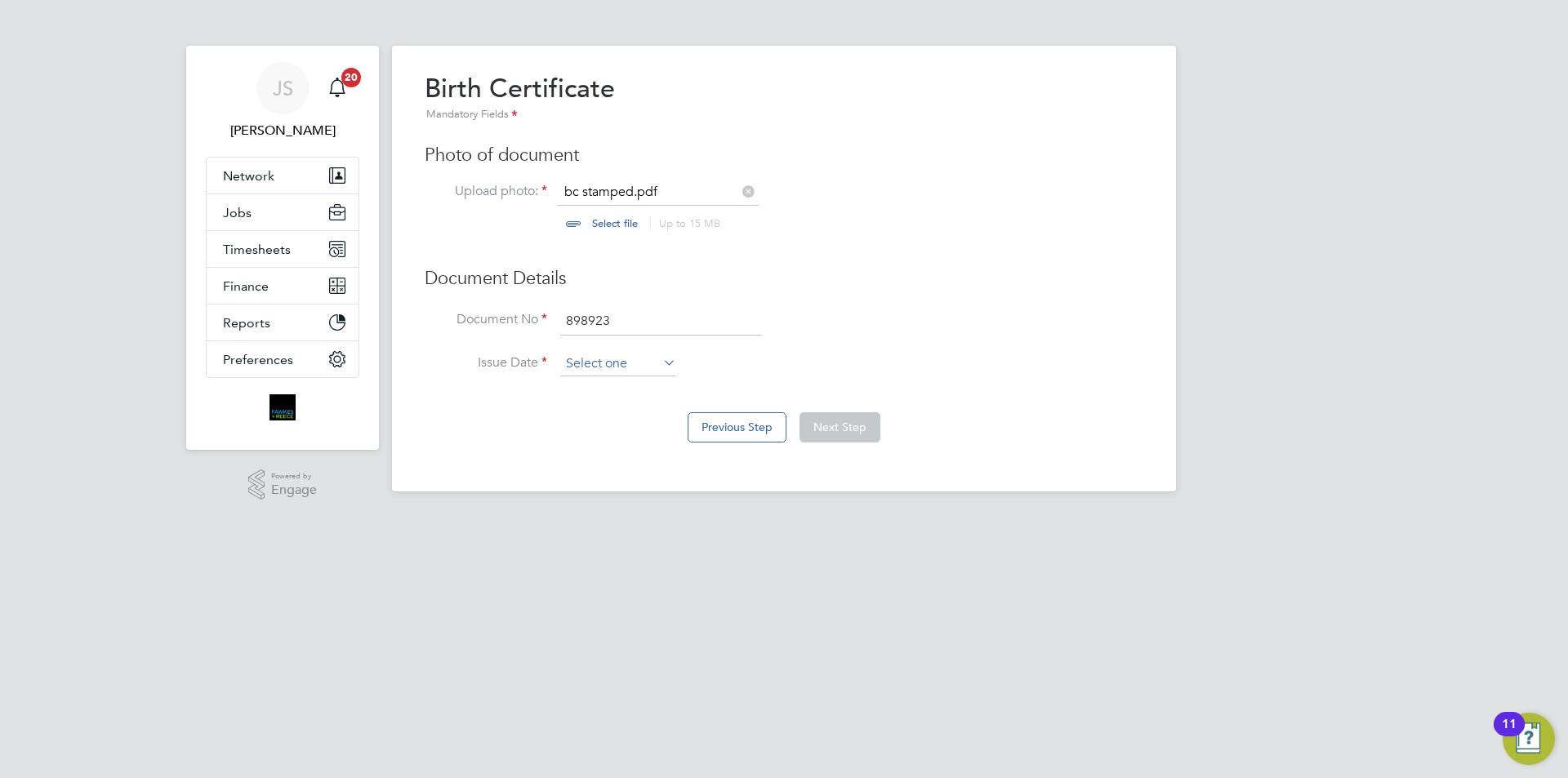
click at [622, 376] on input at bounding box center [618, 364] width 116 height 24
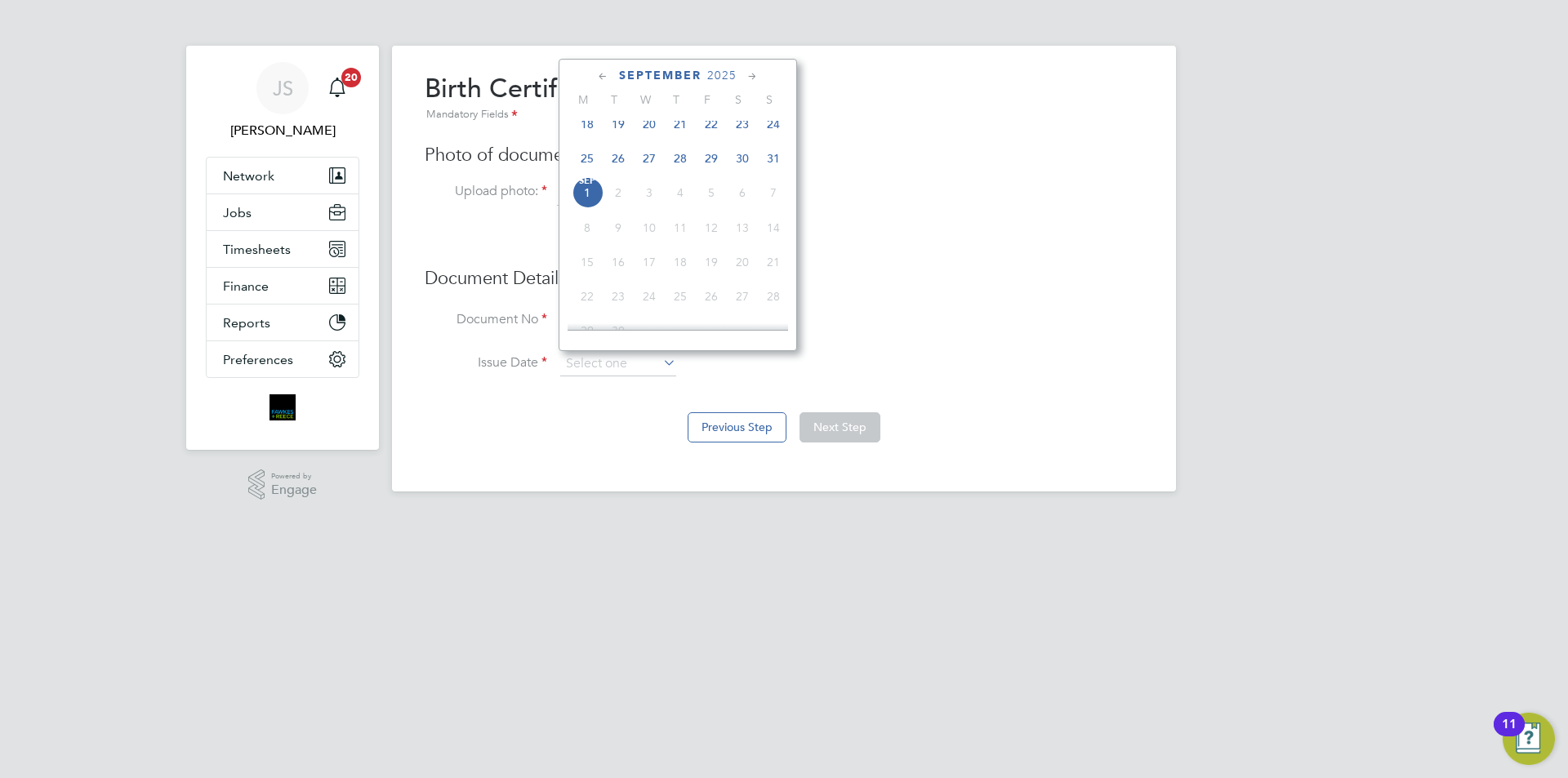
click at [718, 67] on div "September 2025" at bounding box center [678, 75] width 220 height 15
click at [722, 73] on span "2025" at bounding box center [722, 75] width 30 height 13
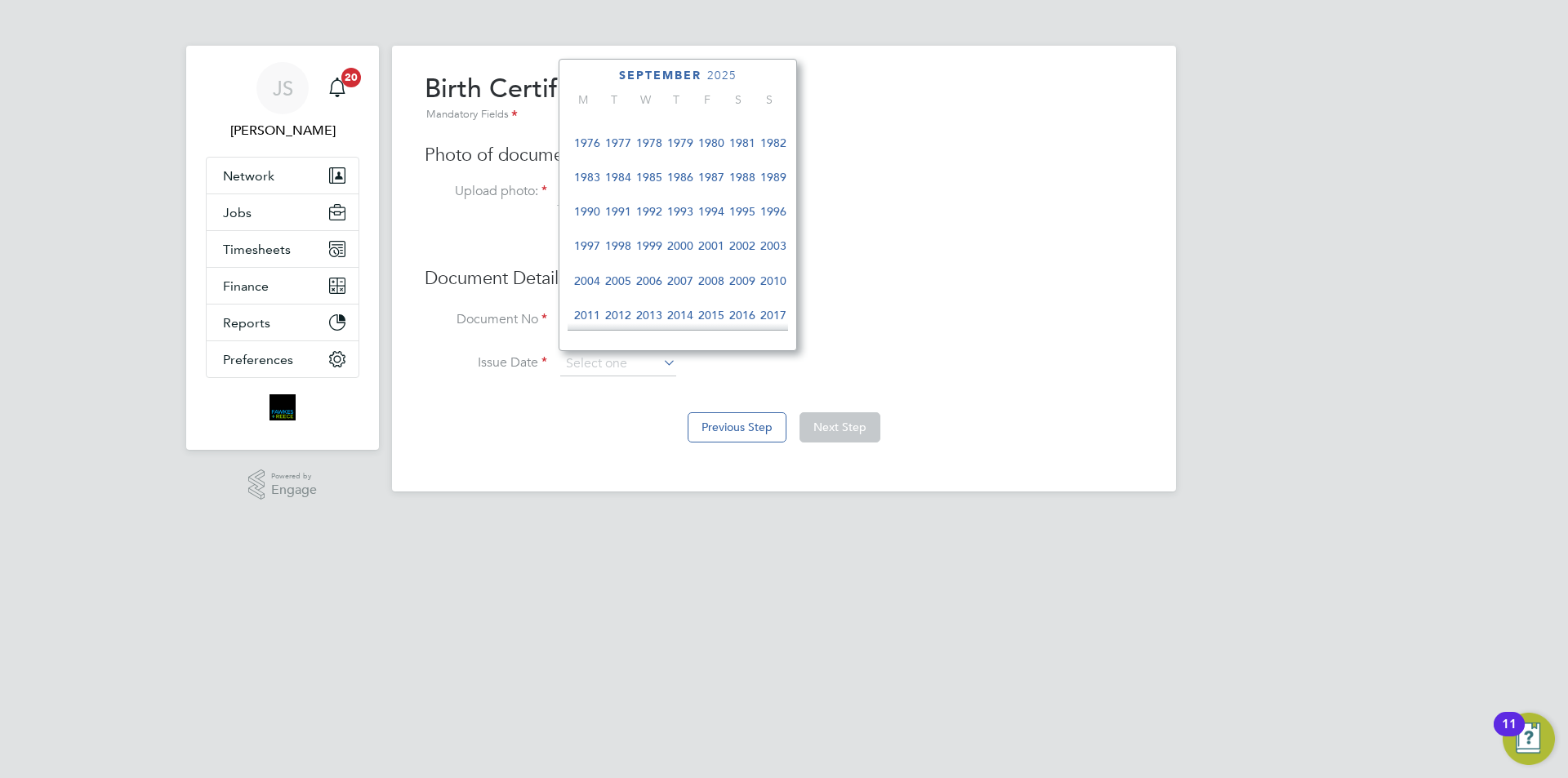
click at [780, 145] on span "1982" at bounding box center [773, 143] width 31 height 31
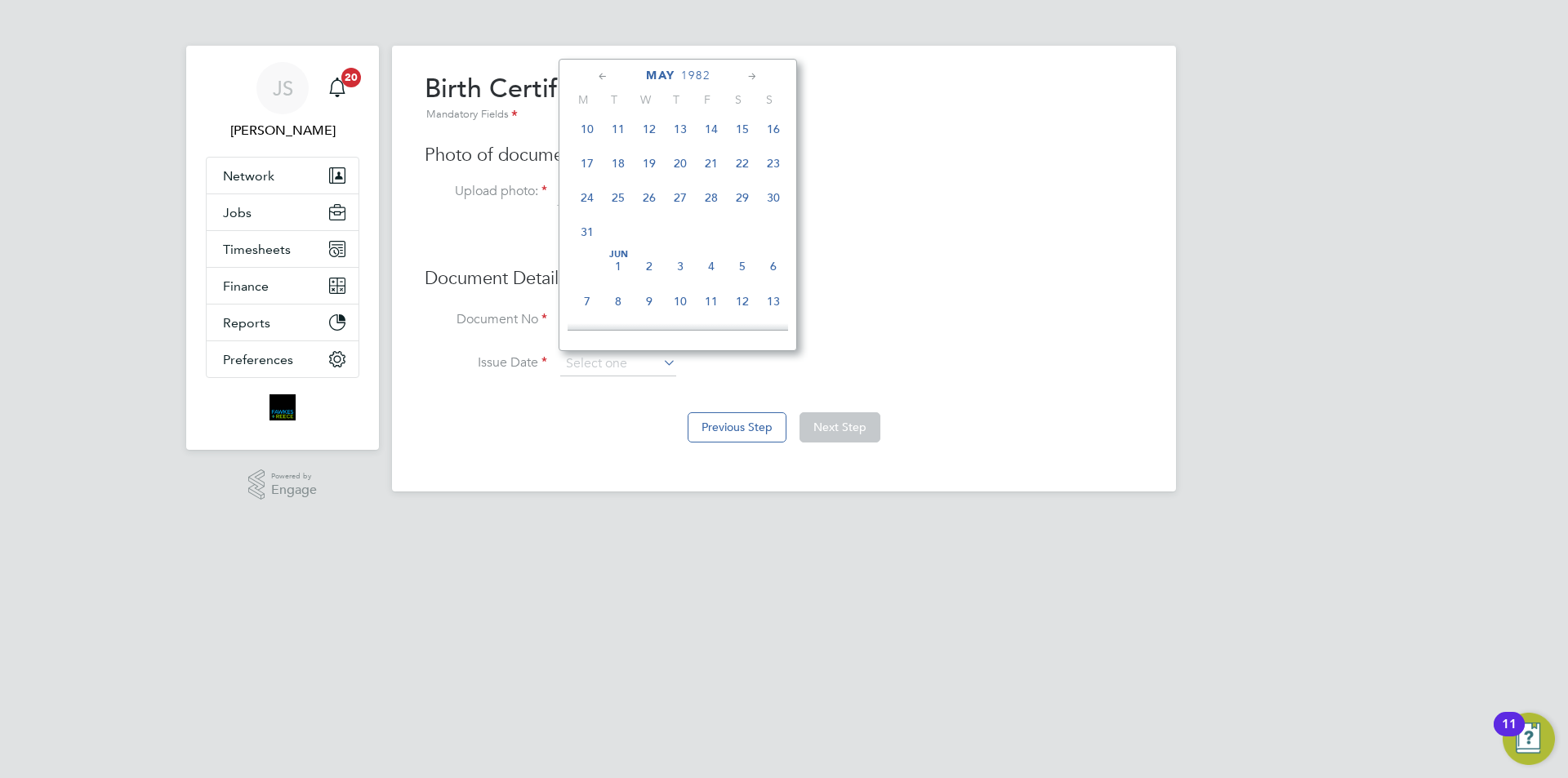
scroll to position [180, 0]
click at [711, 239] on span "23" at bounding box center [711, 232] width 31 height 31
type input "23 Apr 1982"
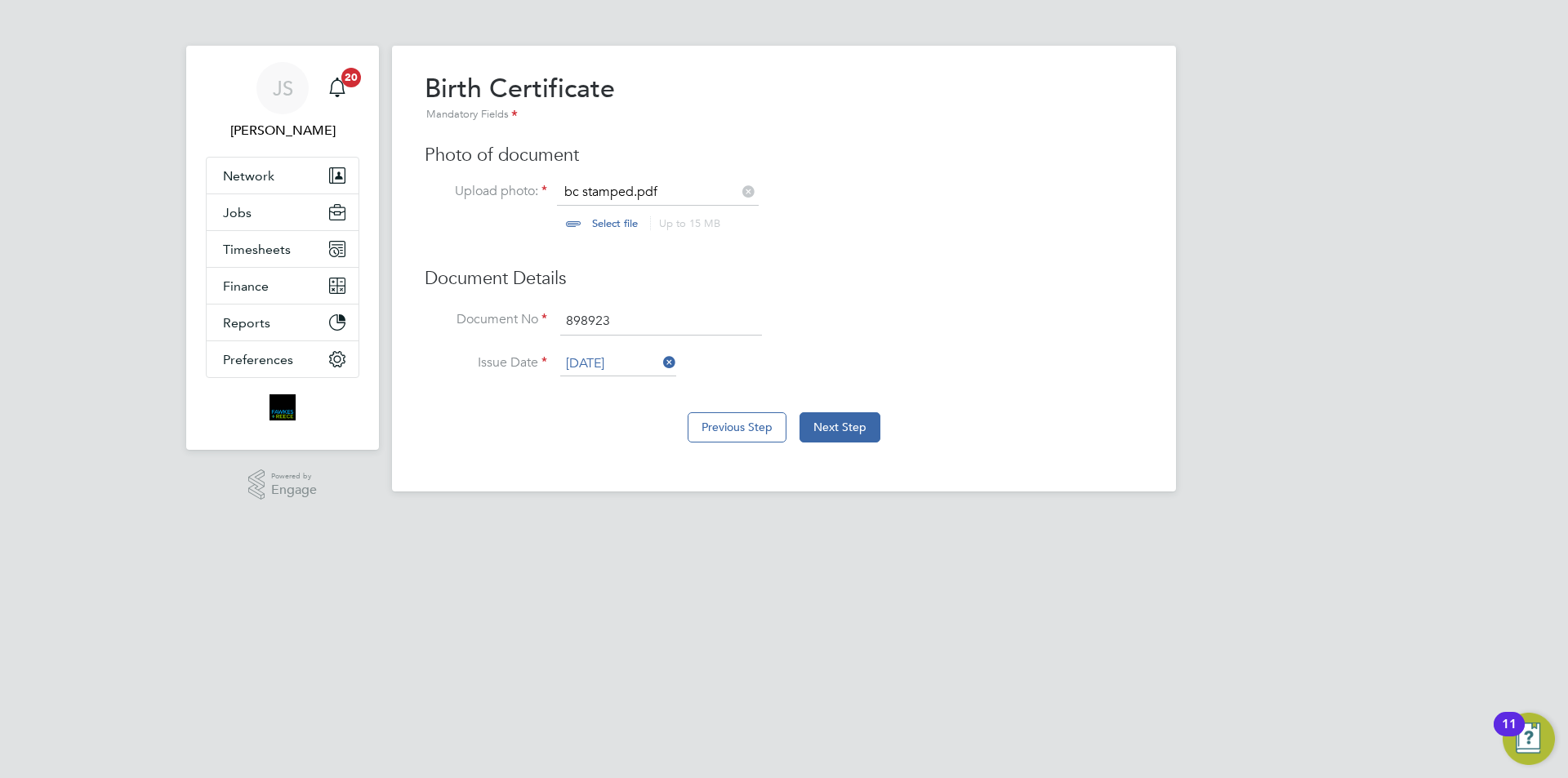
click at [869, 445] on div "Previous Step Next Step" at bounding box center [784, 426] width 719 height 65
click at [867, 436] on button "Next Step" at bounding box center [840, 427] width 81 height 30
click at [620, 218] on input "file" at bounding box center [630, 208] width 256 height 49
type input "C:\fakepath\ni stamped.pdf"
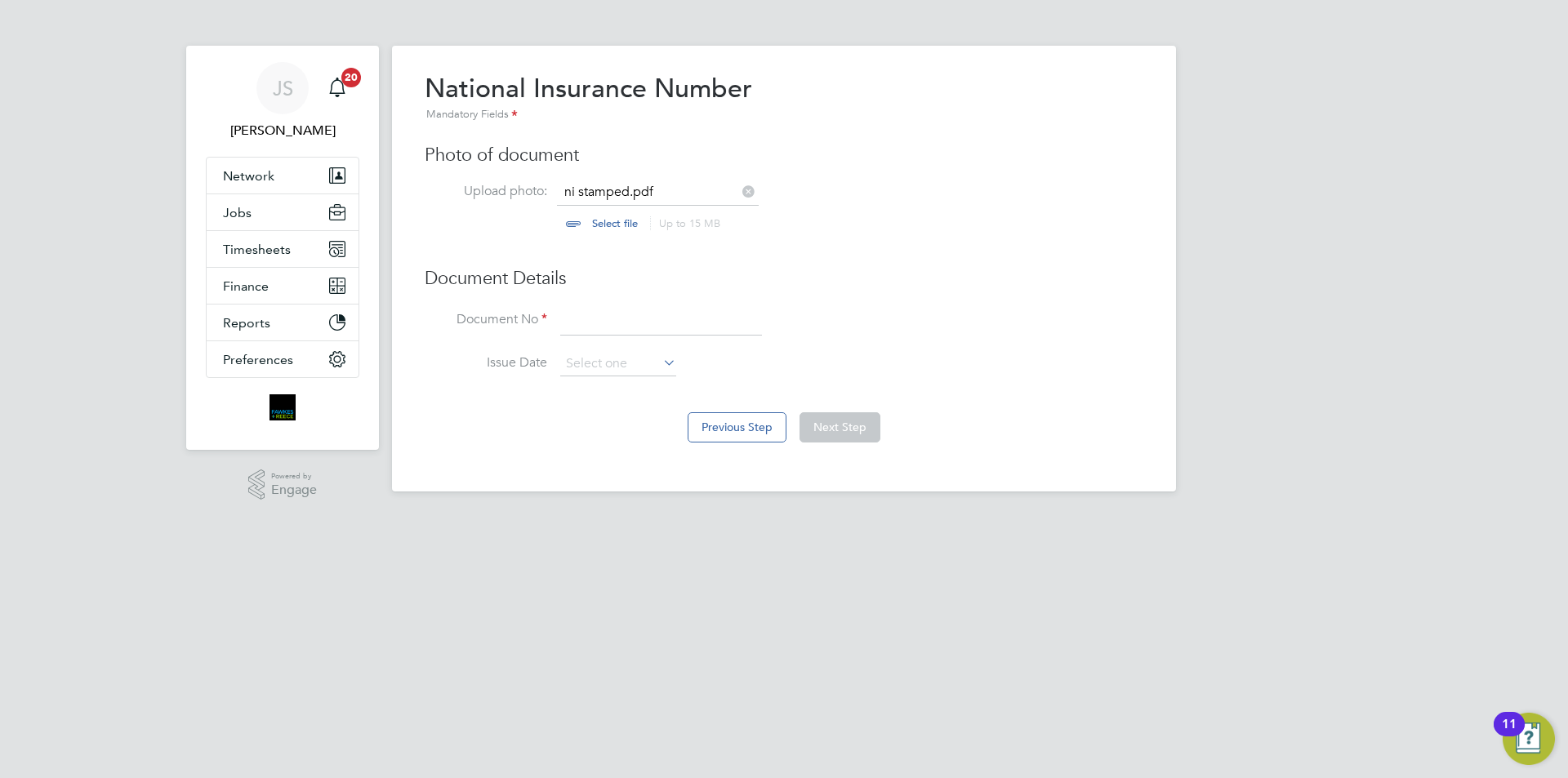
click at [572, 319] on input at bounding box center [661, 322] width 202 height 30
type input "000000000"
click at [850, 428] on button "Next Step" at bounding box center [840, 427] width 81 height 30
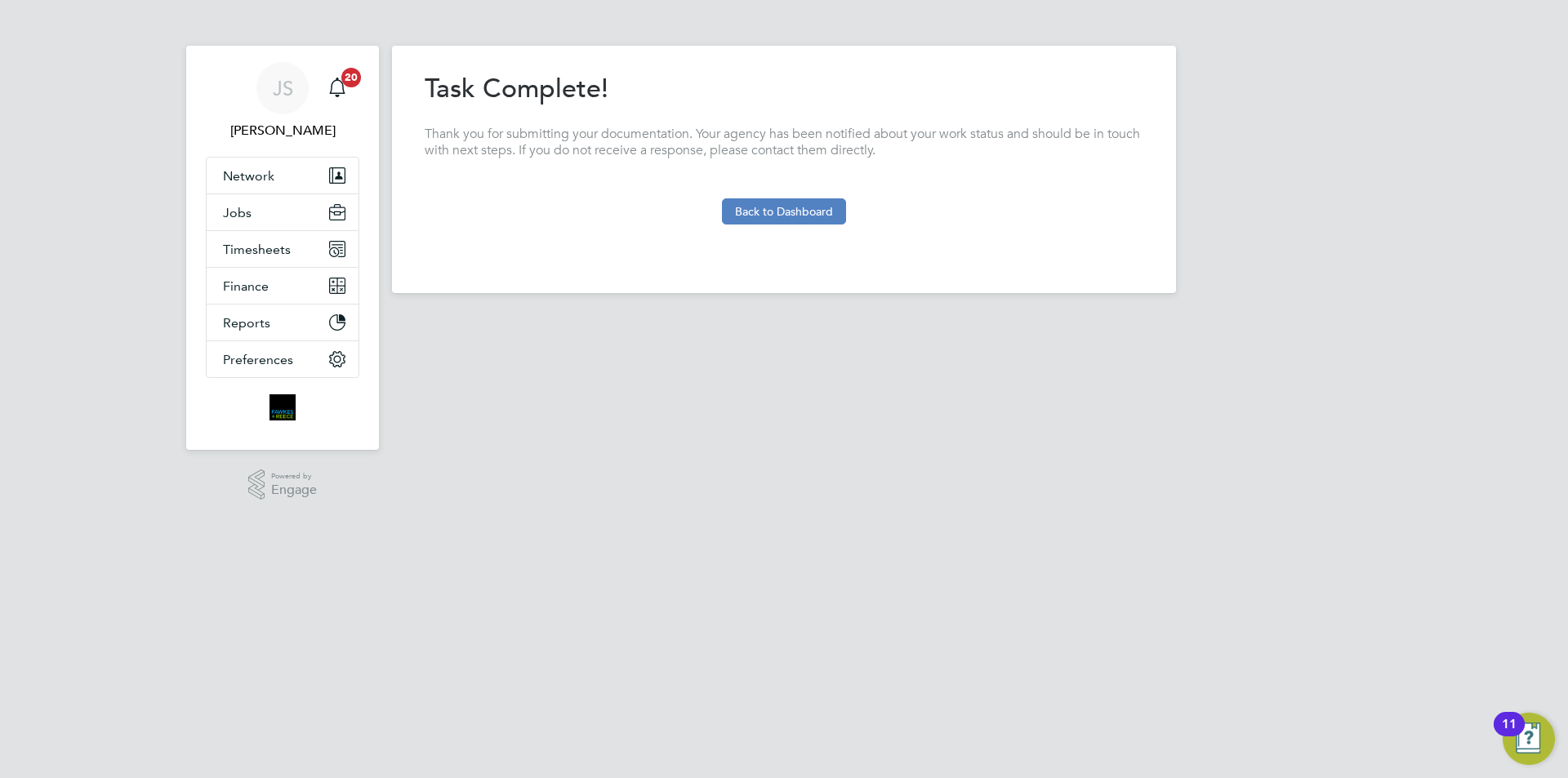
click at [790, 211] on button "Back to Dashboard" at bounding box center [784, 211] width 124 height 26
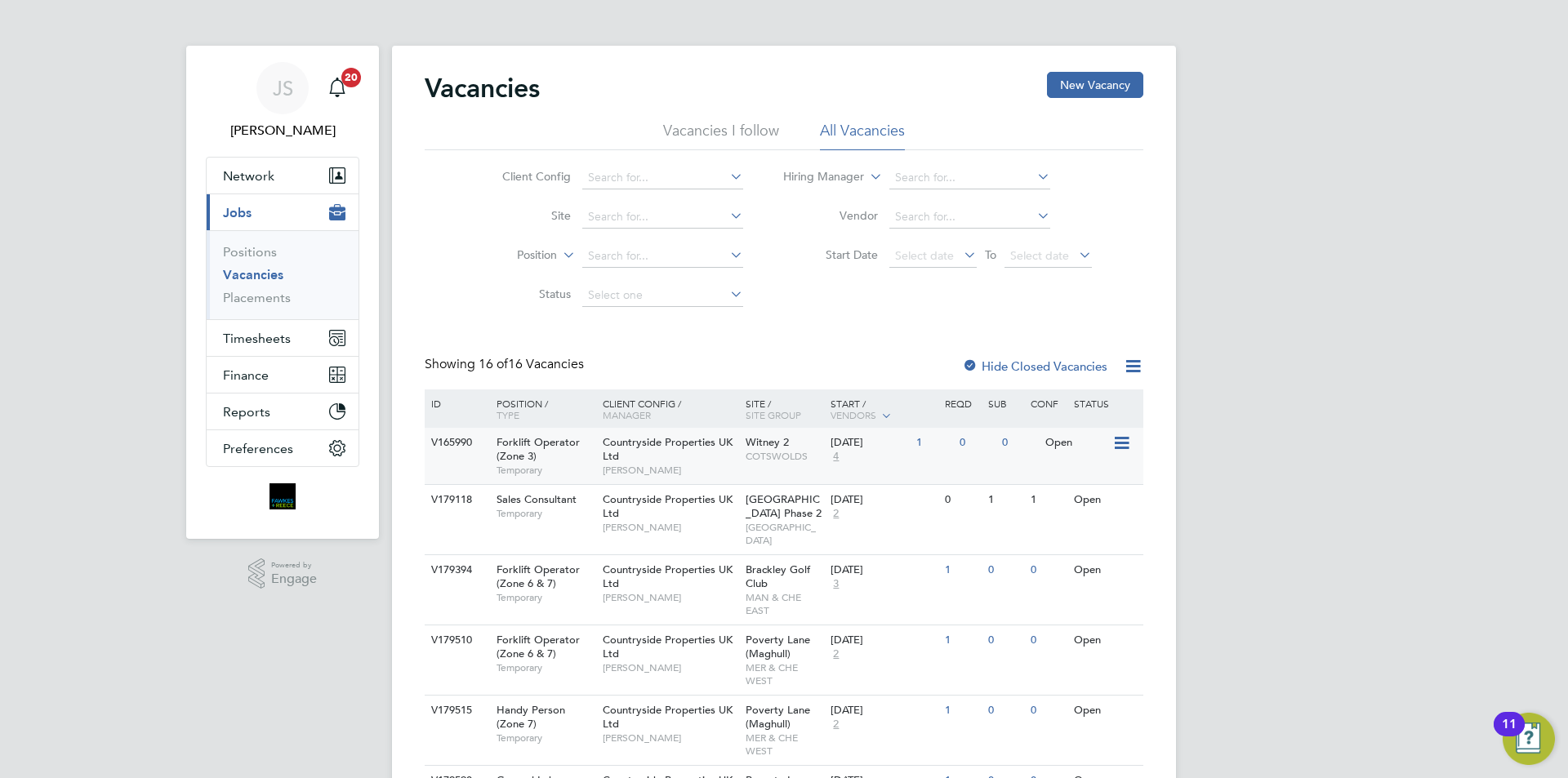
scroll to position [246, 0]
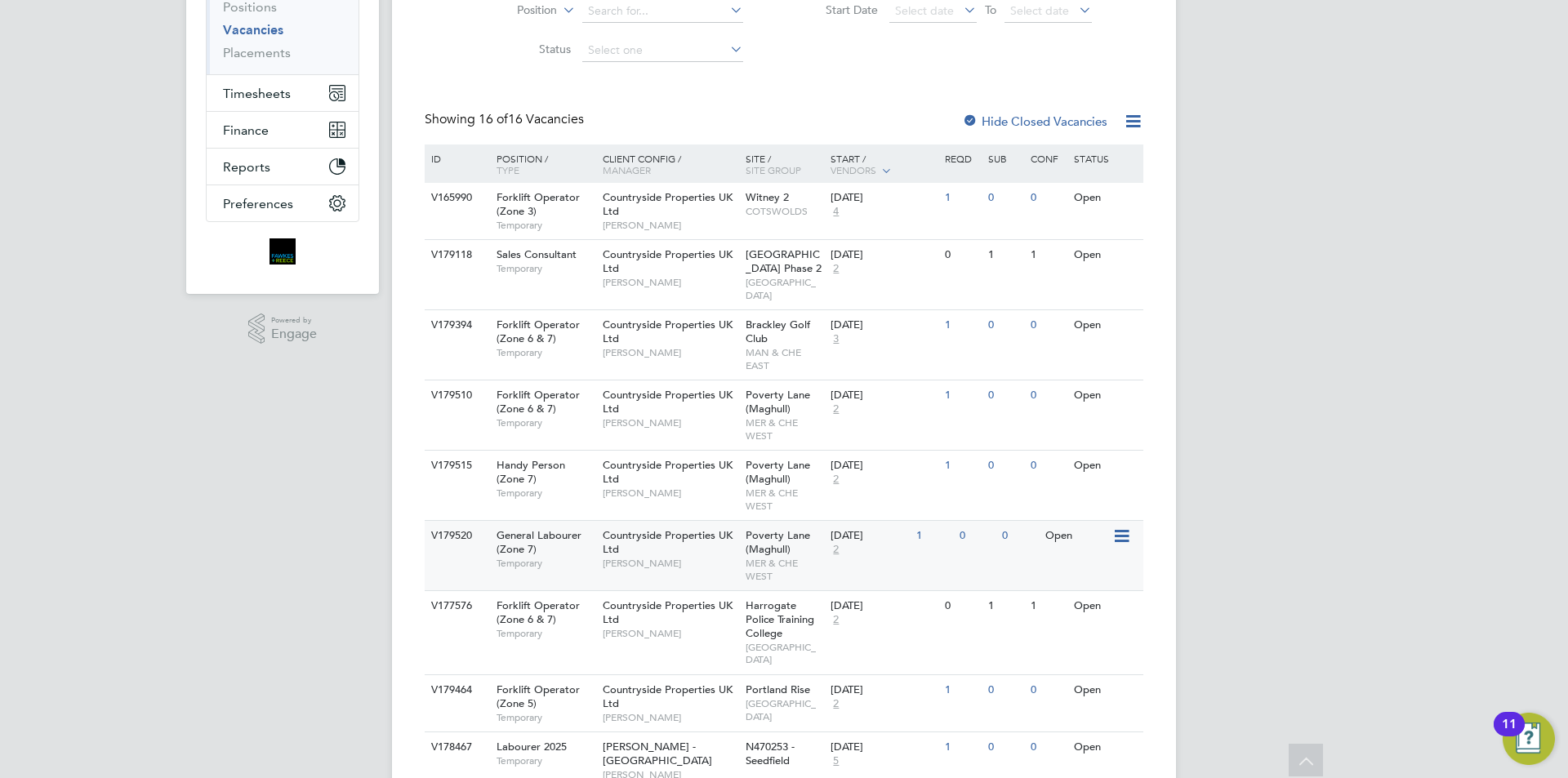
click at [641, 558] on span "[PERSON_NAME]" at bounding box center [670, 564] width 135 height 13
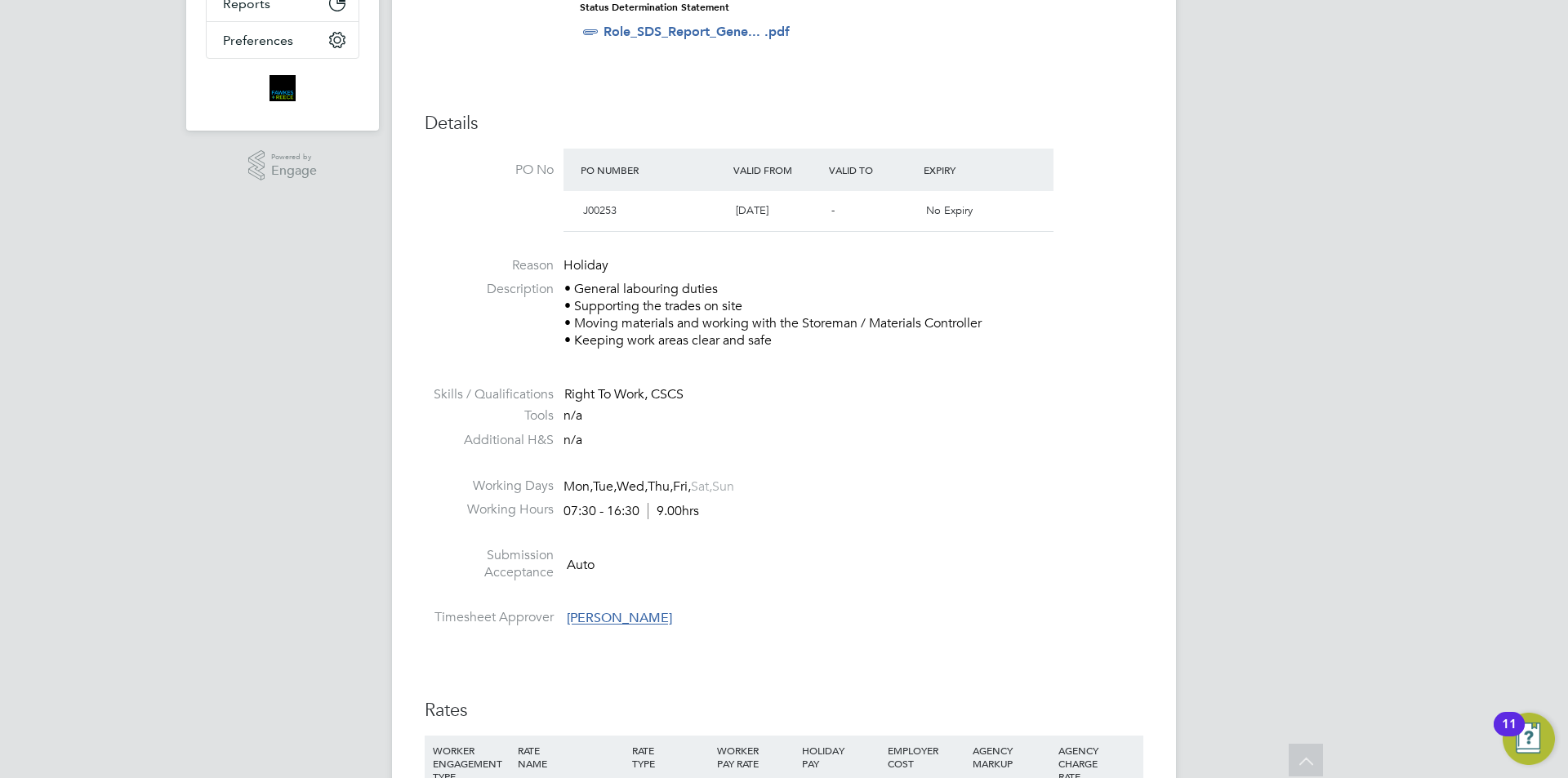
scroll to position [817, 0]
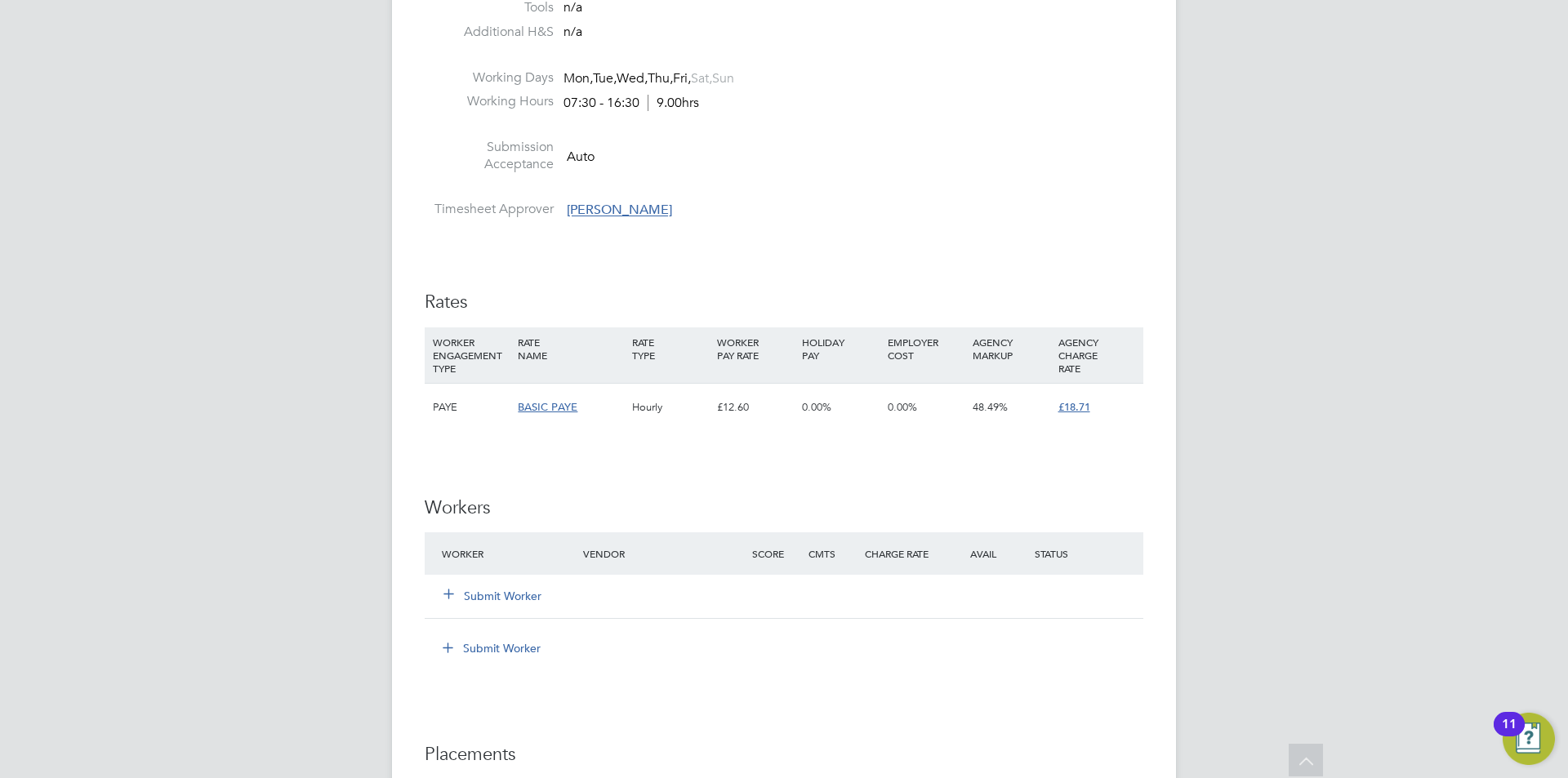
click at [480, 601] on button "Submit Worker" at bounding box center [494, 596] width 98 height 16
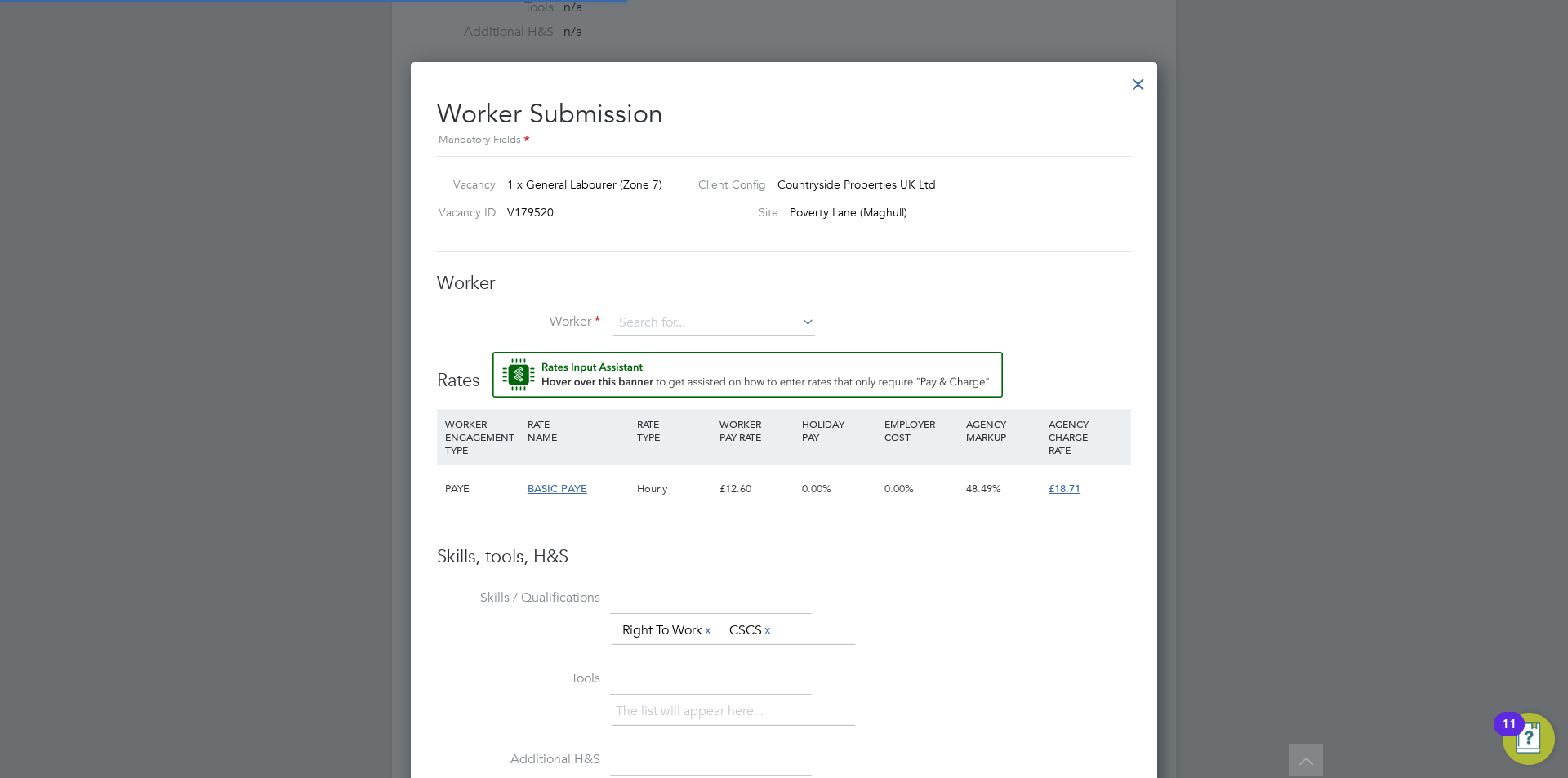
scroll to position [48, 111]
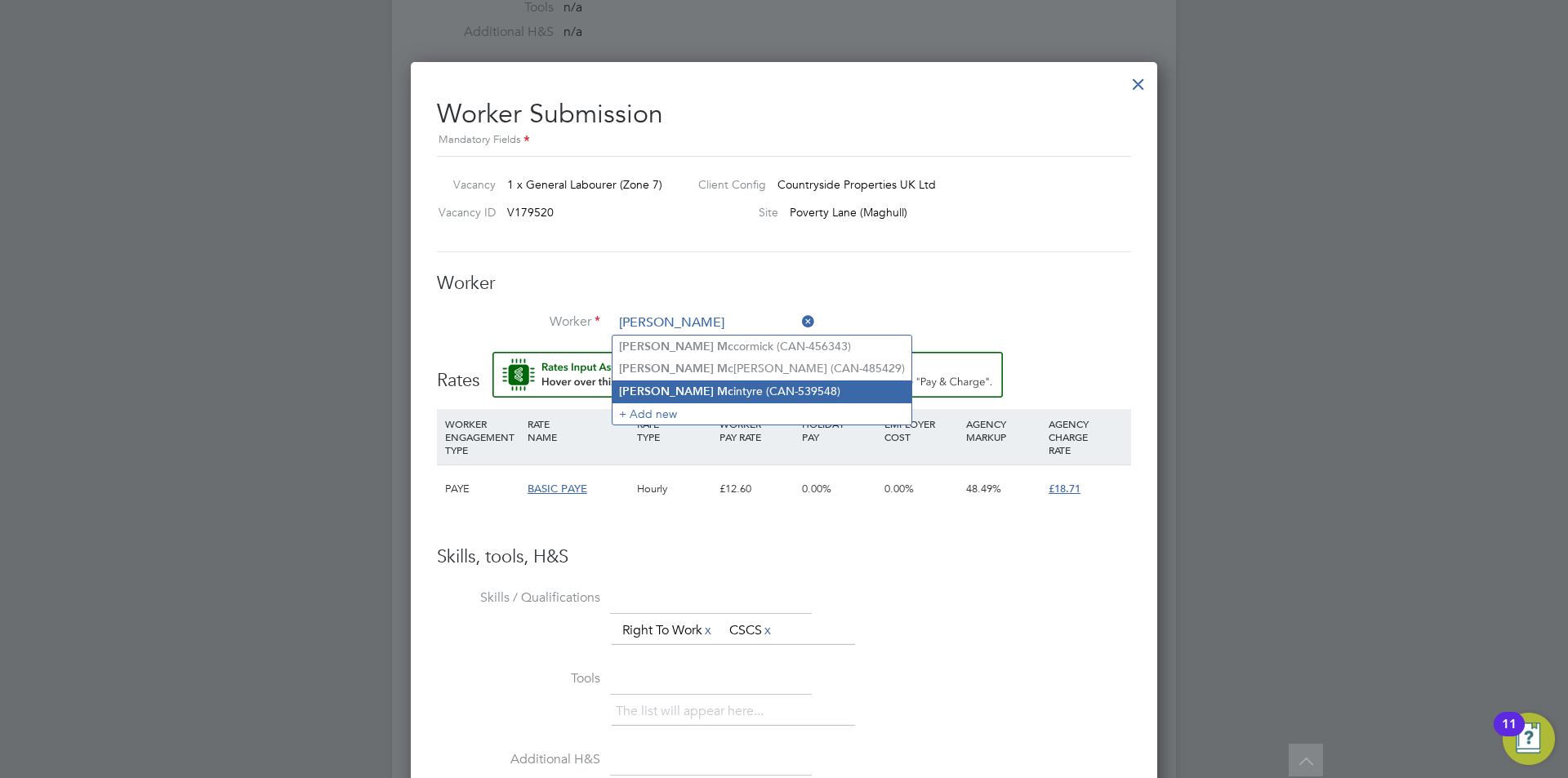
click at [705, 387] on li "[PERSON_NAME] (CAN-539548)" at bounding box center [761, 391] width 299 height 22
type input "[PERSON_NAME] (CAN-539548)"
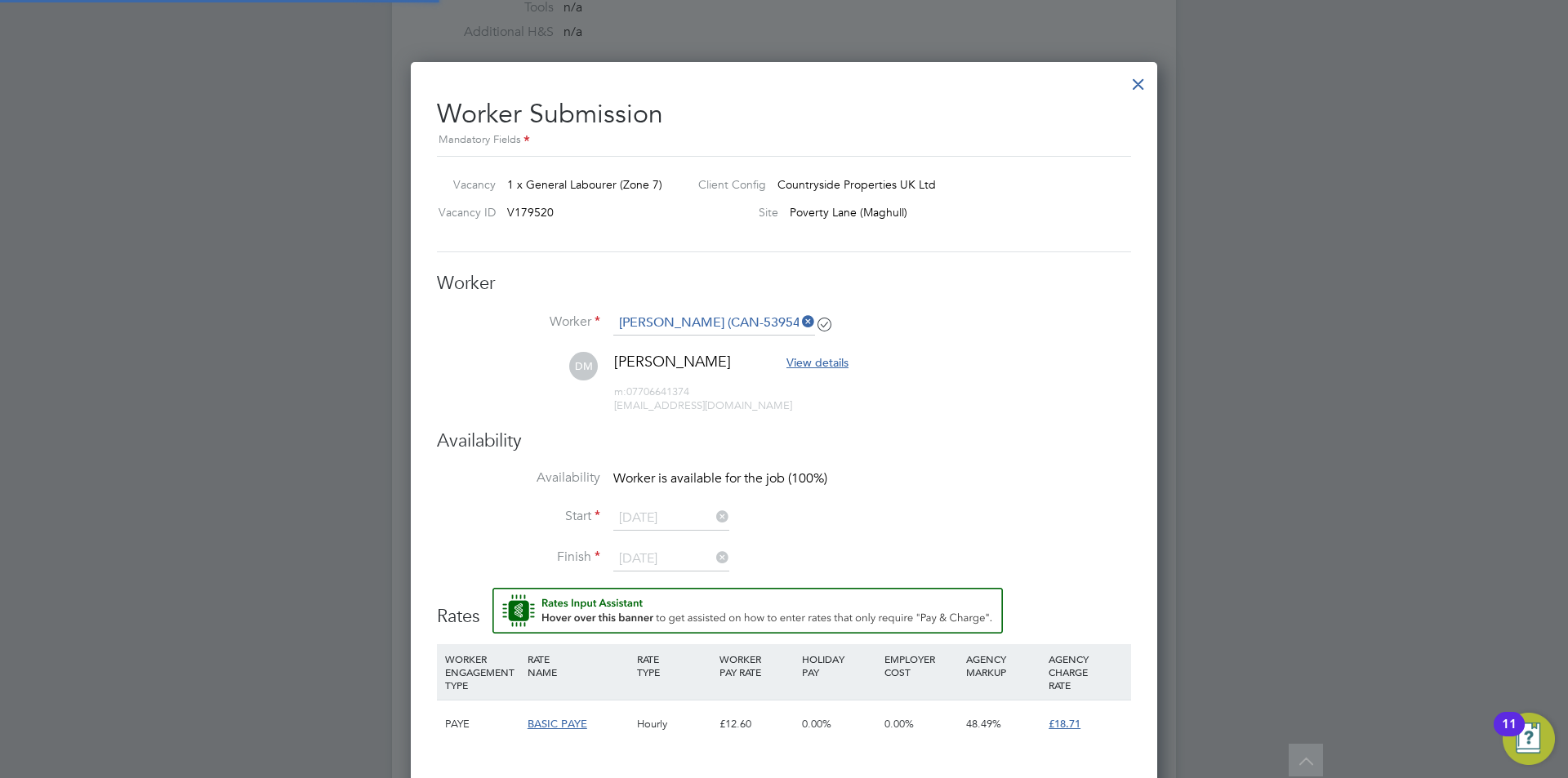
scroll to position [1375, 747]
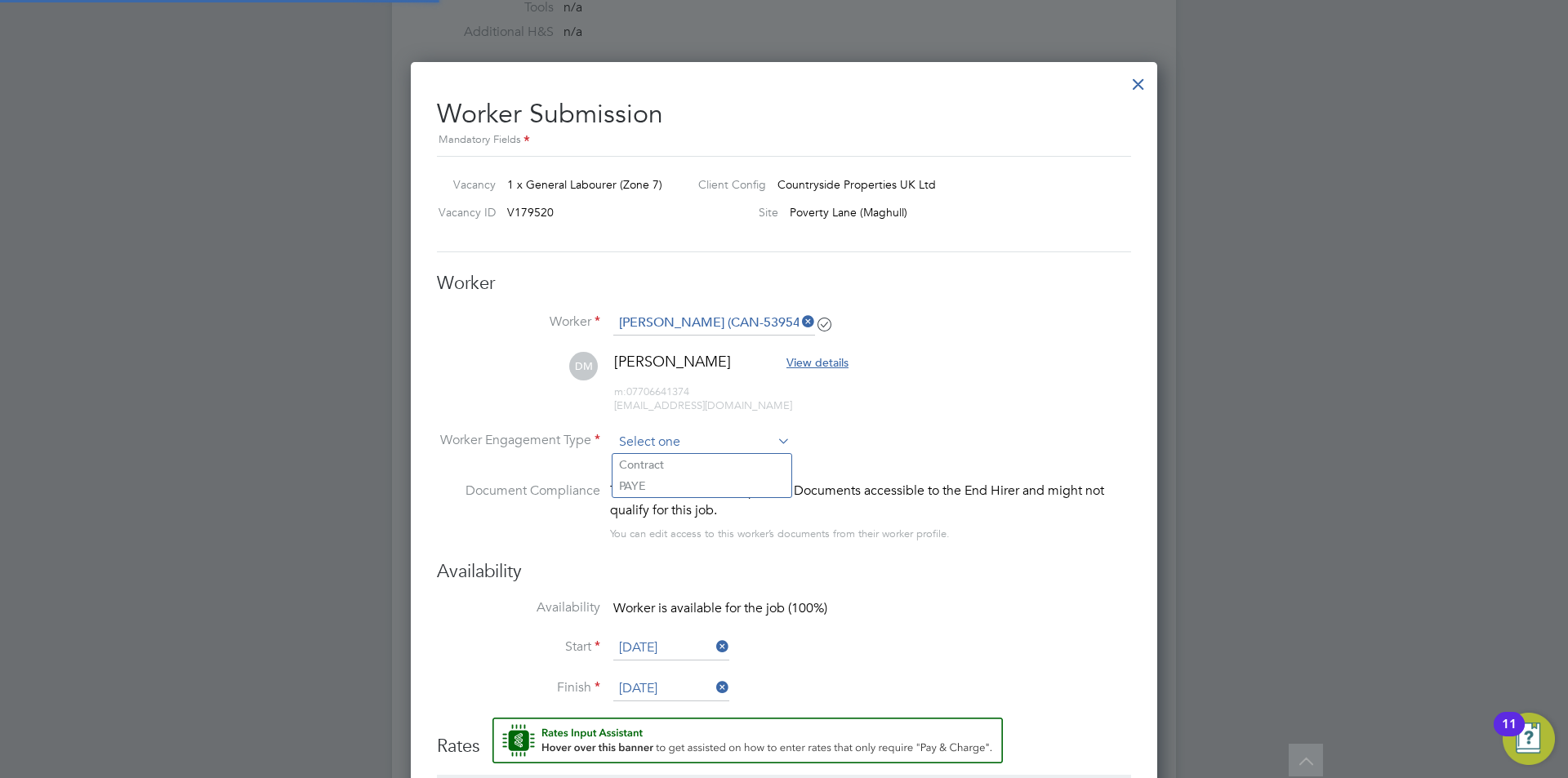
click at [666, 450] on input at bounding box center [702, 442] width 177 height 24
click at [675, 485] on li "PAYE" at bounding box center [702, 486] width 179 height 21
type input "PAYE"
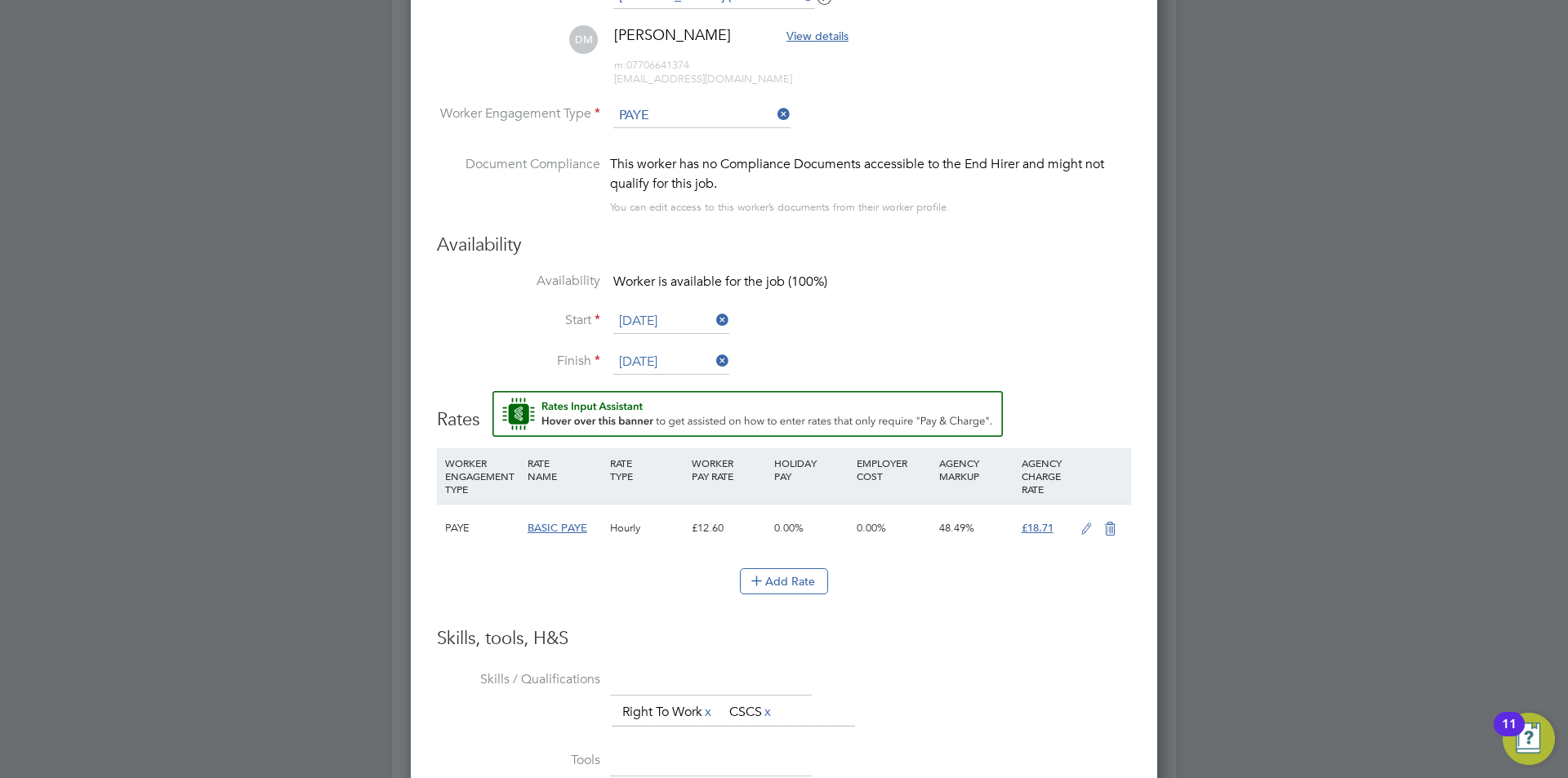
click at [1086, 530] on icon at bounding box center [1086, 530] width 20 height 13
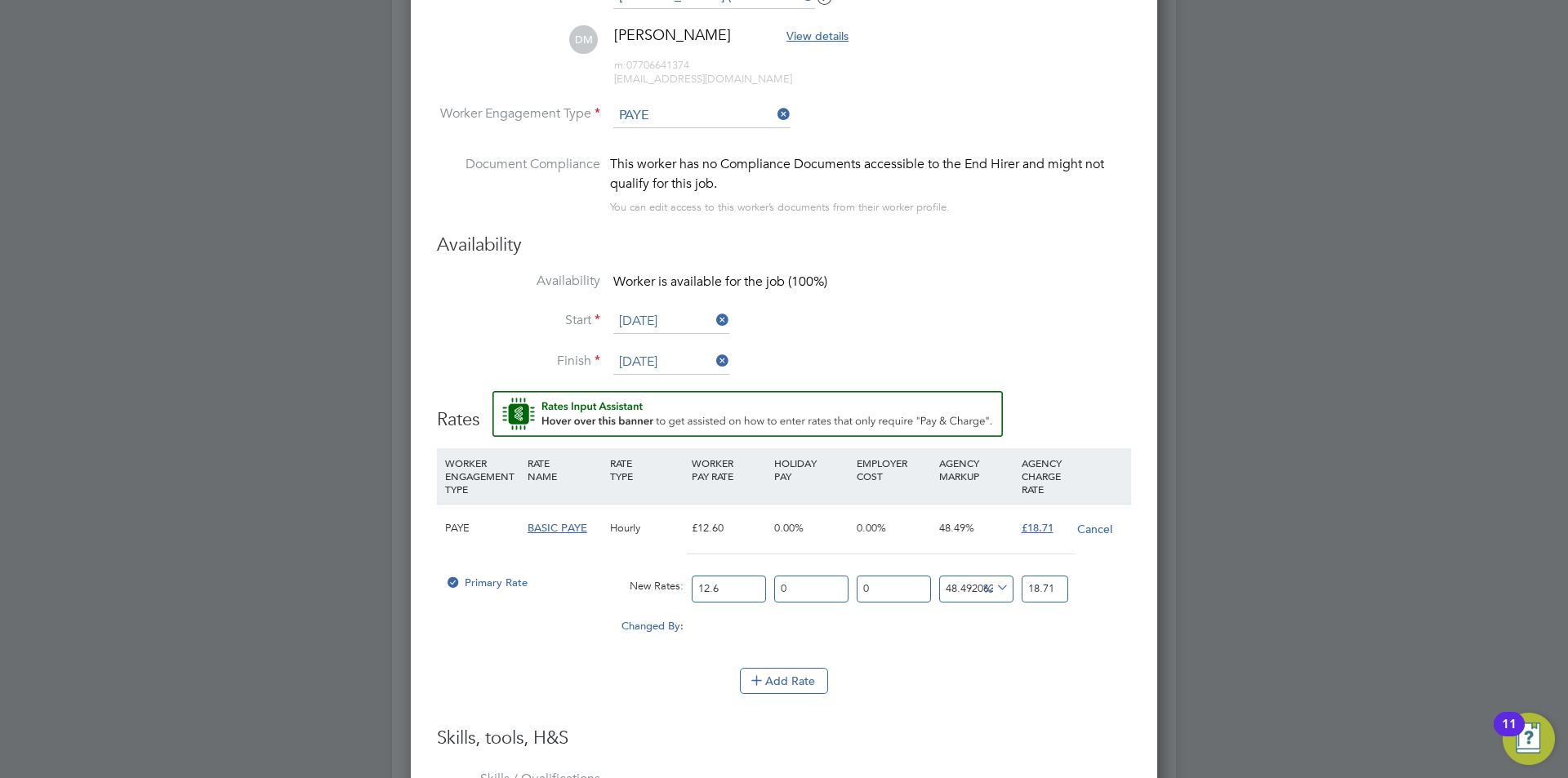
click at [730, 584] on input "12.6" at bounding box center [729, 589] width 74 height 27
type input "12"
type input "17.81904761904762"
type input "1"
type input "1.484920634920635"
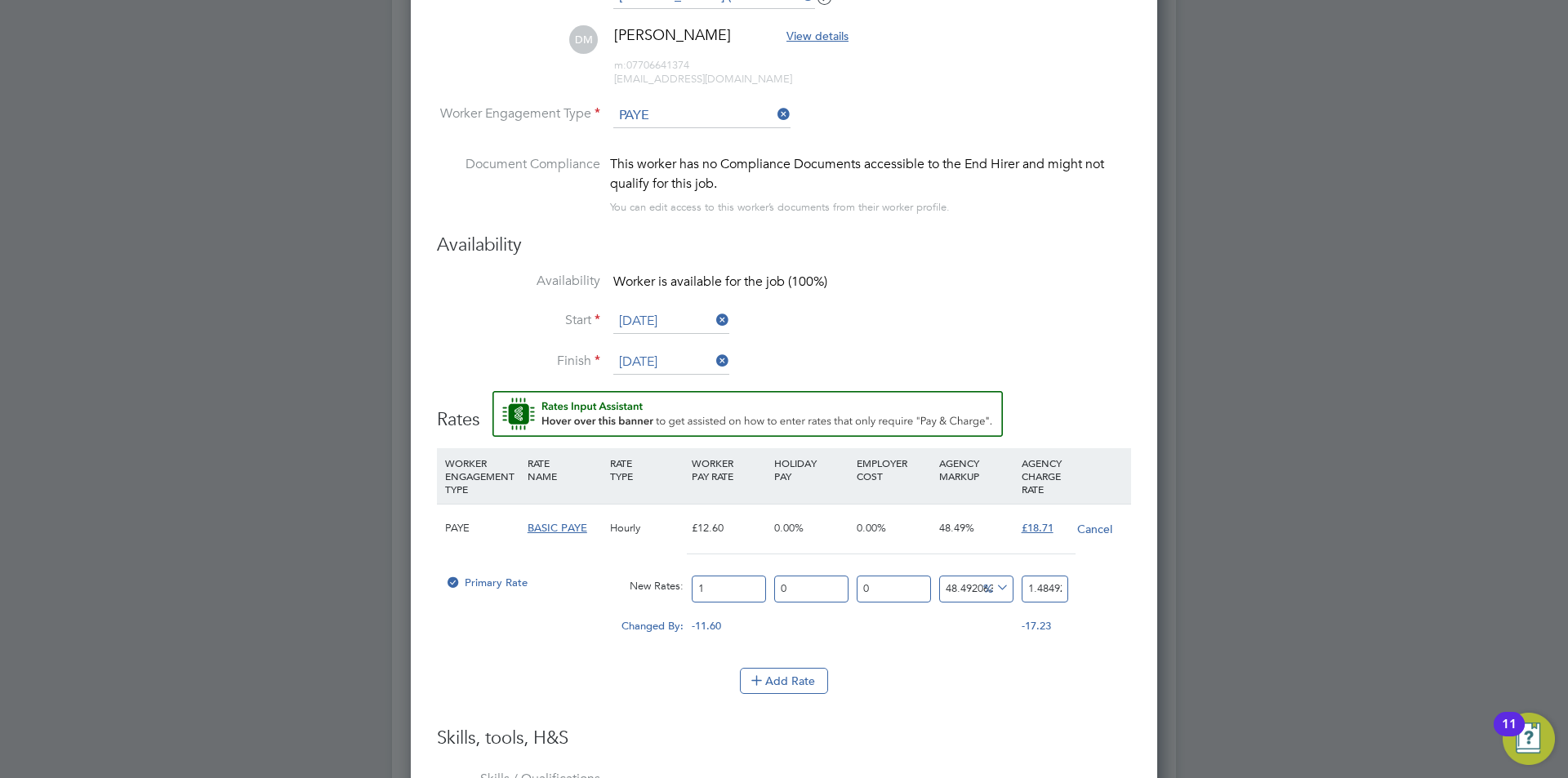
type input "16"
type input "23.75873015873016"
type input "16.4"
type input "24.352698412698413"
type input "16.45"
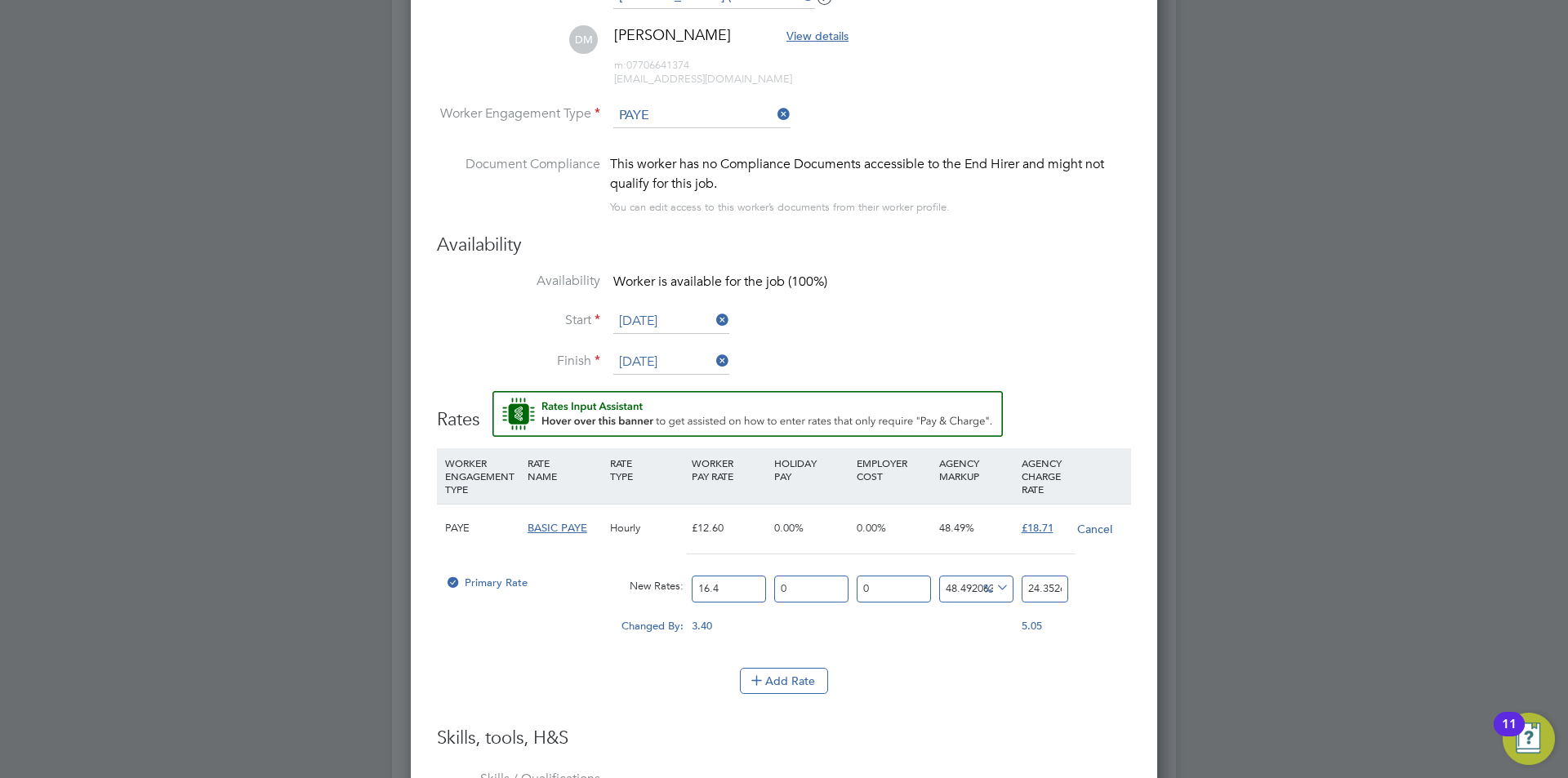
type input "24.426944444444445"
type input "16.45"
drag, startPoint x: 1030, startPoint y: 586, endPoint x: 1144, endPoint y: 587, distance: 114.0
click at [1144, 587] on div "Worker Submission Mandatory Fields Vacancy 1 x General Labourer (Zone 7) Client…" at bounding box center [784, 493] width 746 height 1517
type input "-93.9209726443769"
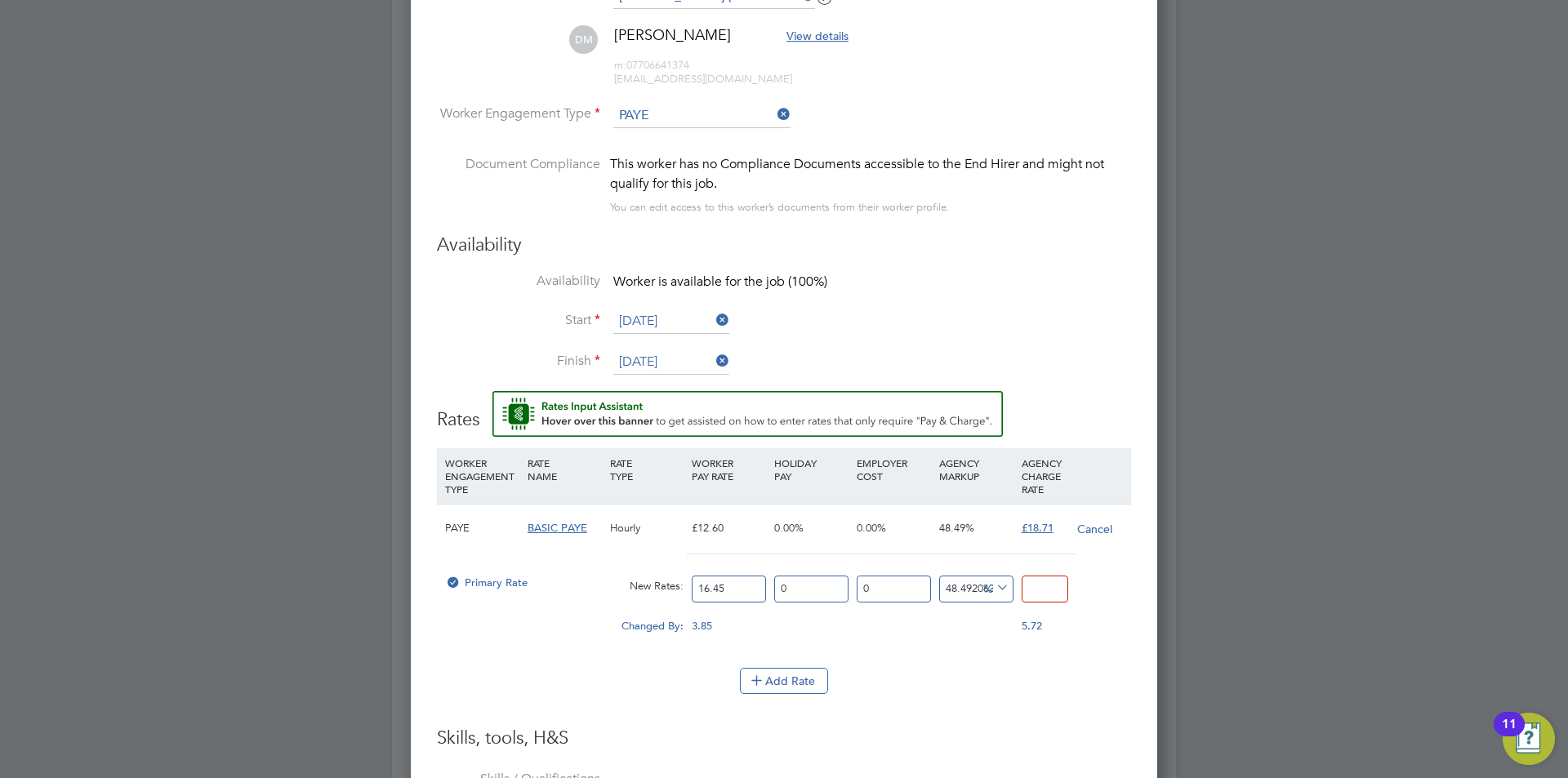
type input "1"
type input "9.422492401215806"
type input "18"
type input "13.677811550151976"
type input "18.7"
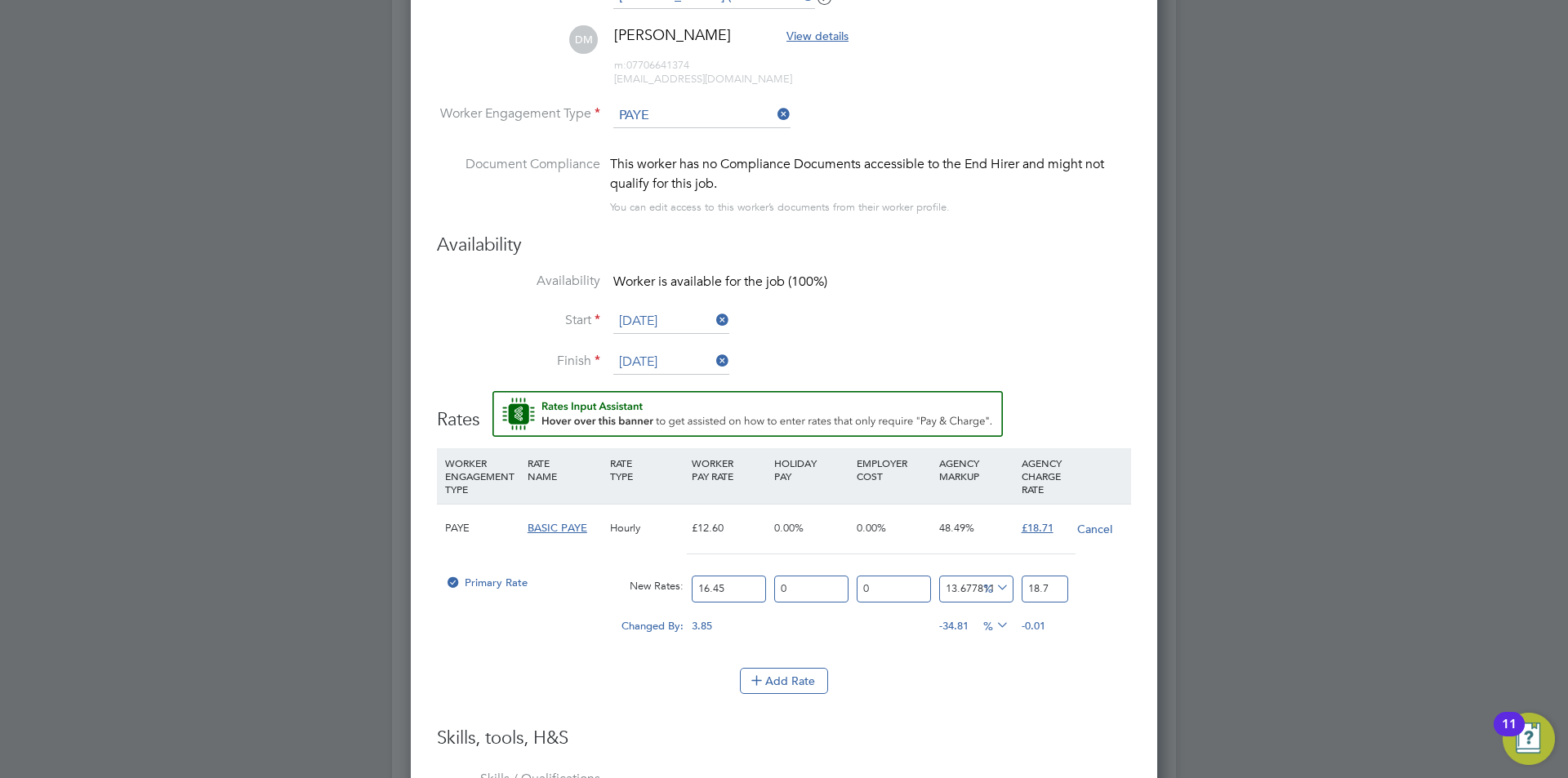
type input "13.738601823708207"
type input "18.71"
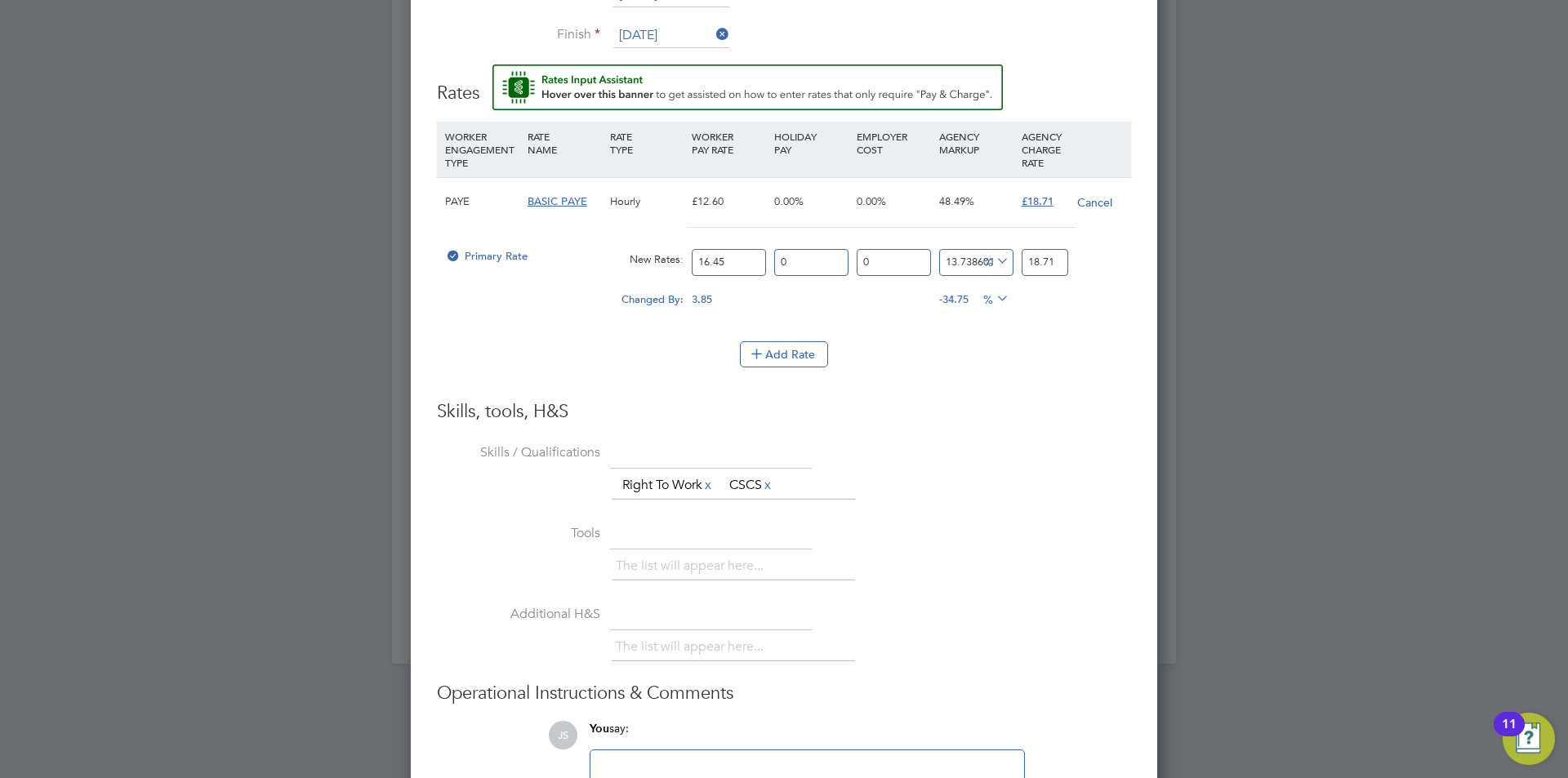
scroll to position [1617, 0]
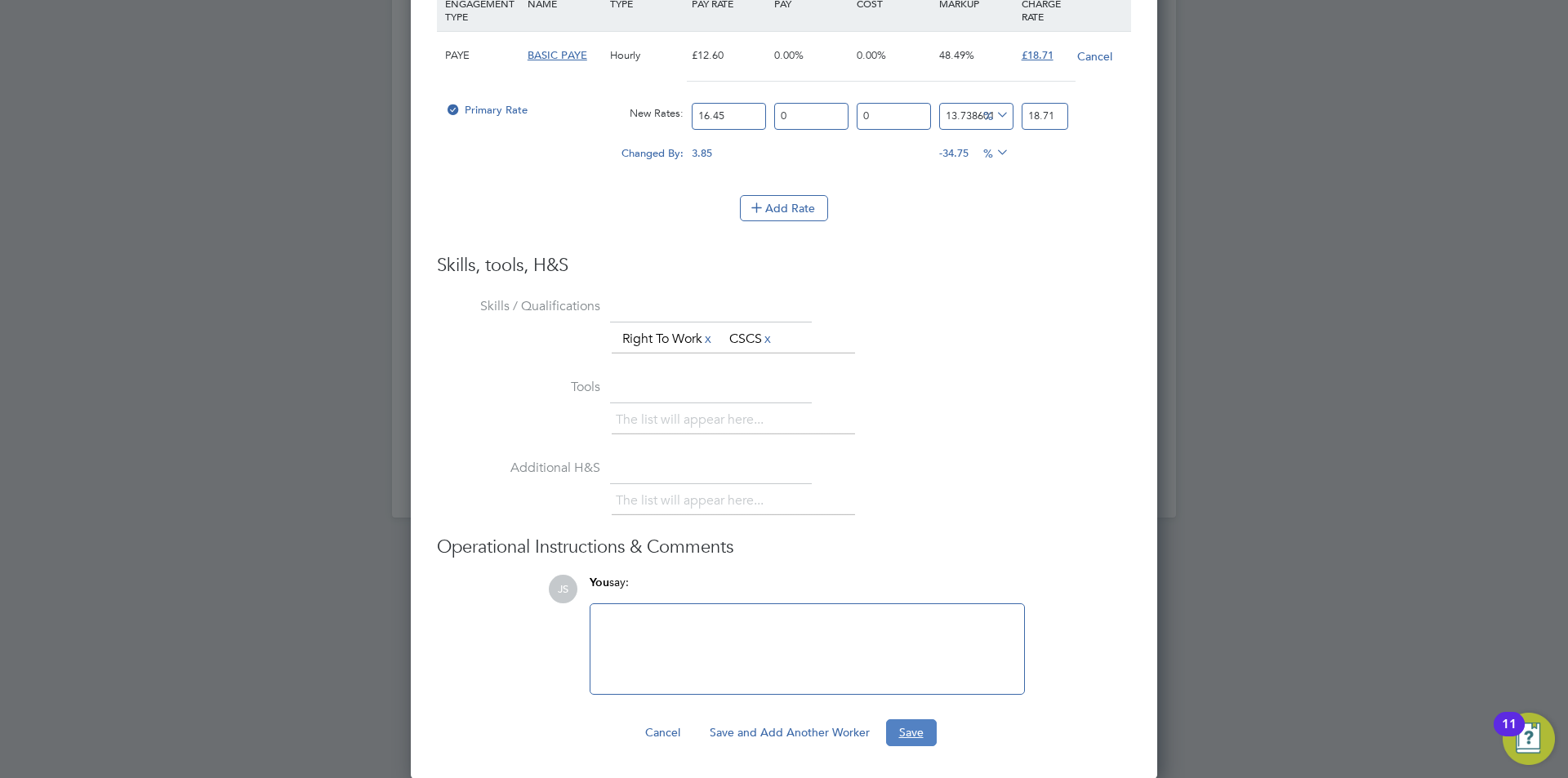
click at [921, 726] on button "Save" at bounding box center [911, 732] width 51 height 26
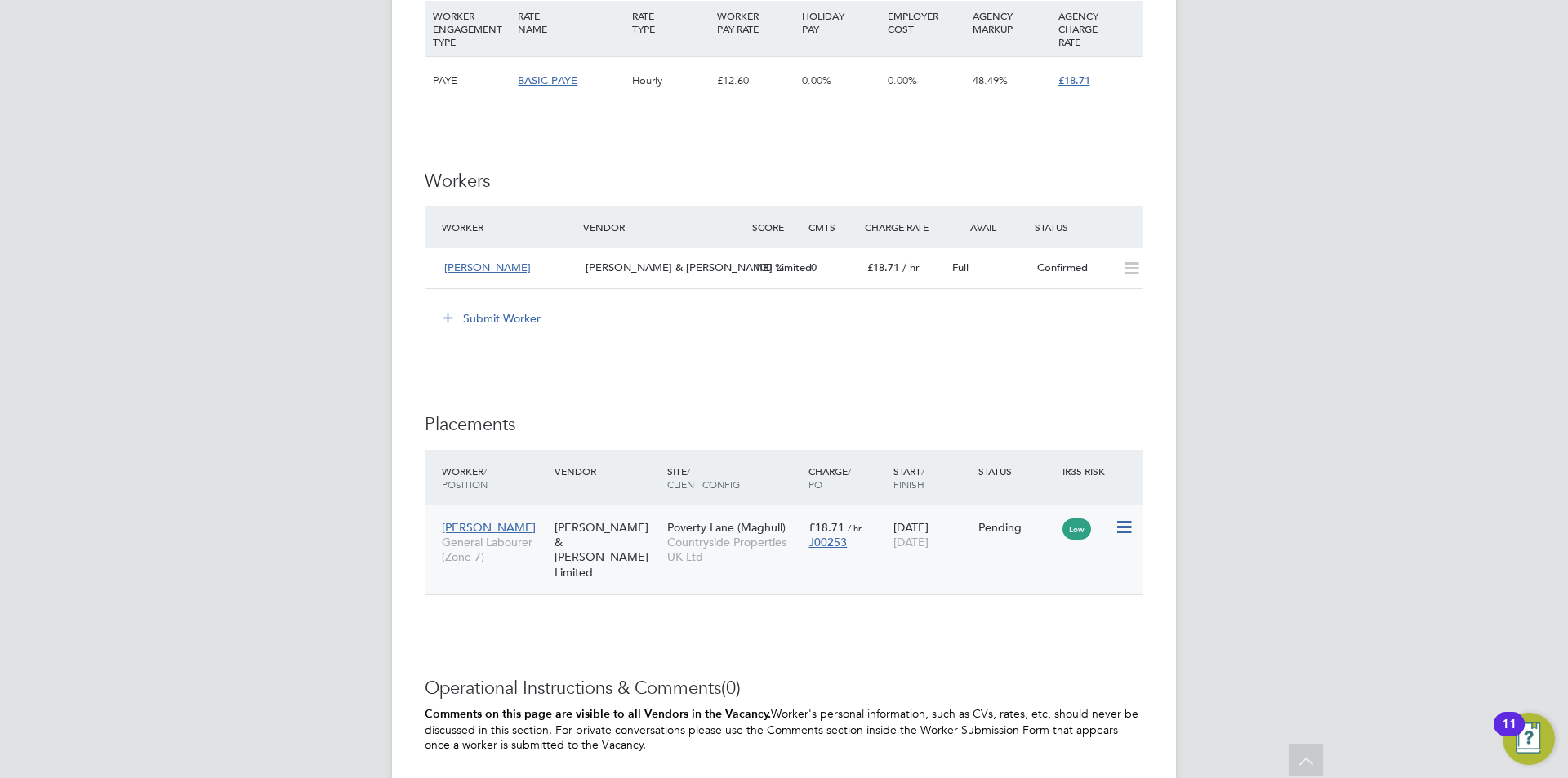
scroll to position [1226, 0]
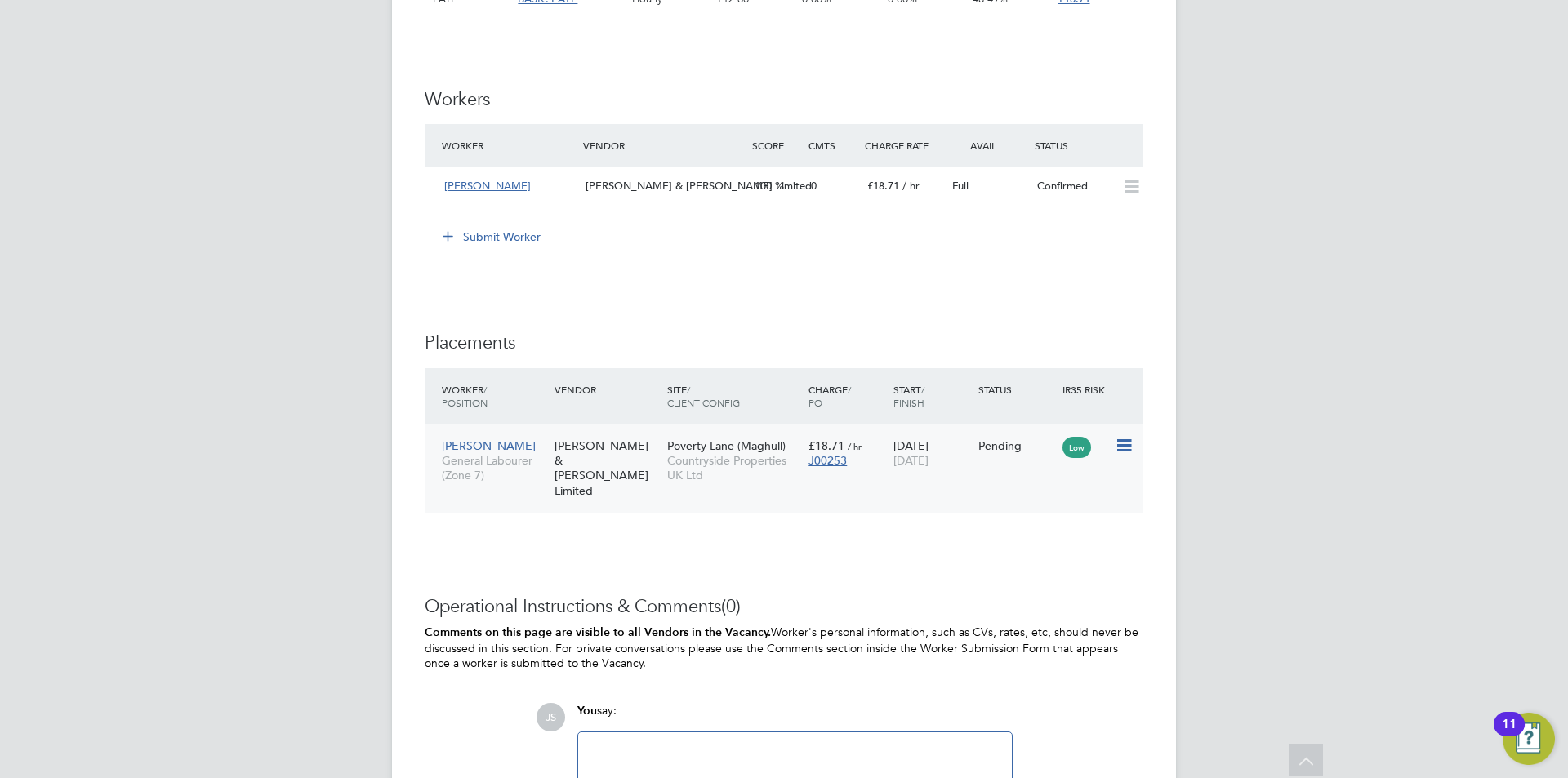
click at [1128, 443] on icon at bounding box center [1122, 446] width 16 height 19
click at [1044, 550] on li "Start" at bounding box center [1073, 547] width 116 height 23
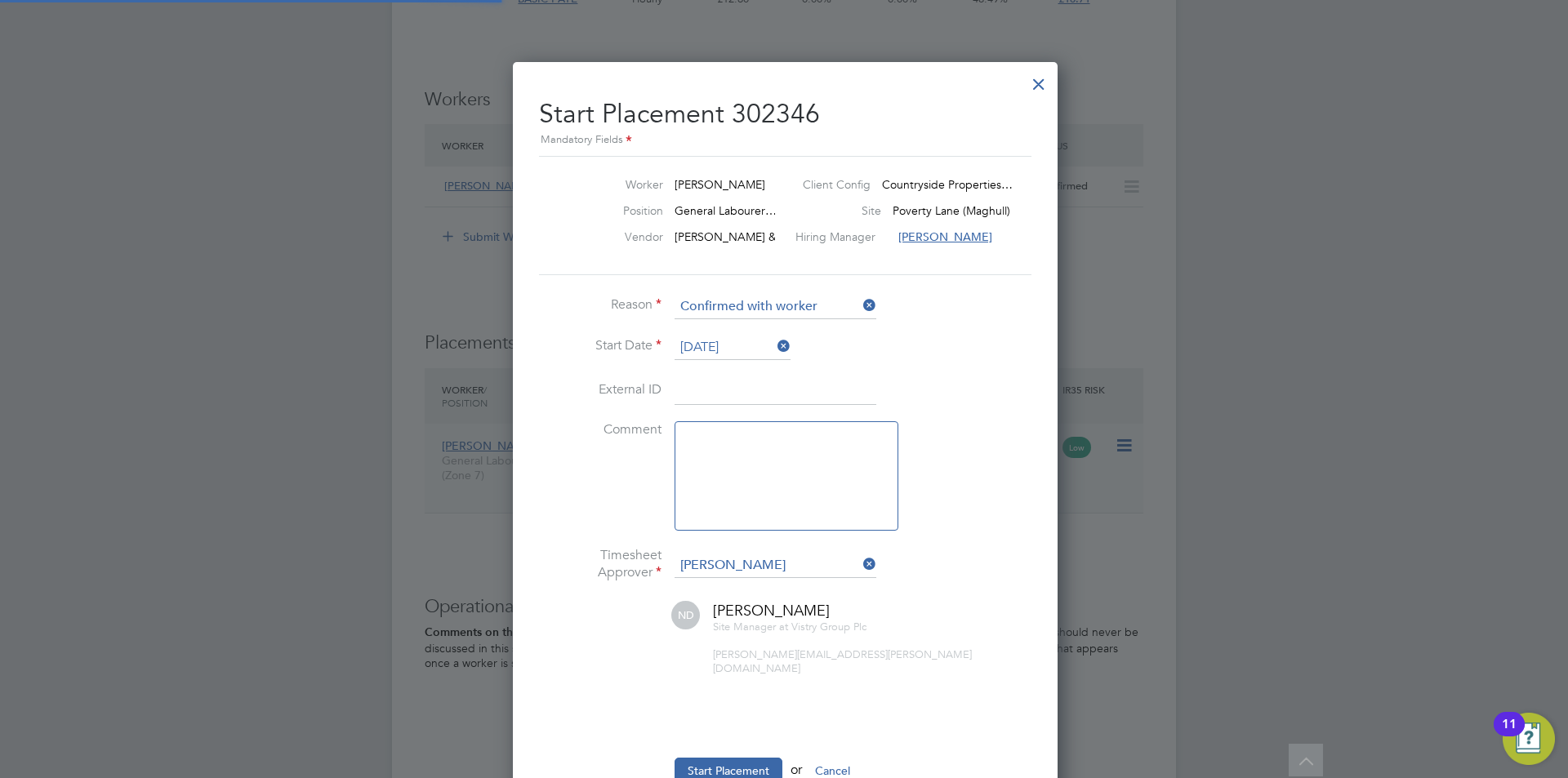
scroll to position [16, 202]
click at [763, 473] on textarea at bounding box center [786, 477] width 223 height 110
type textarea "checked in on site"
click at [716, 758] on button "Start Placement" at bounding box center [729, 770] width 108 height 26
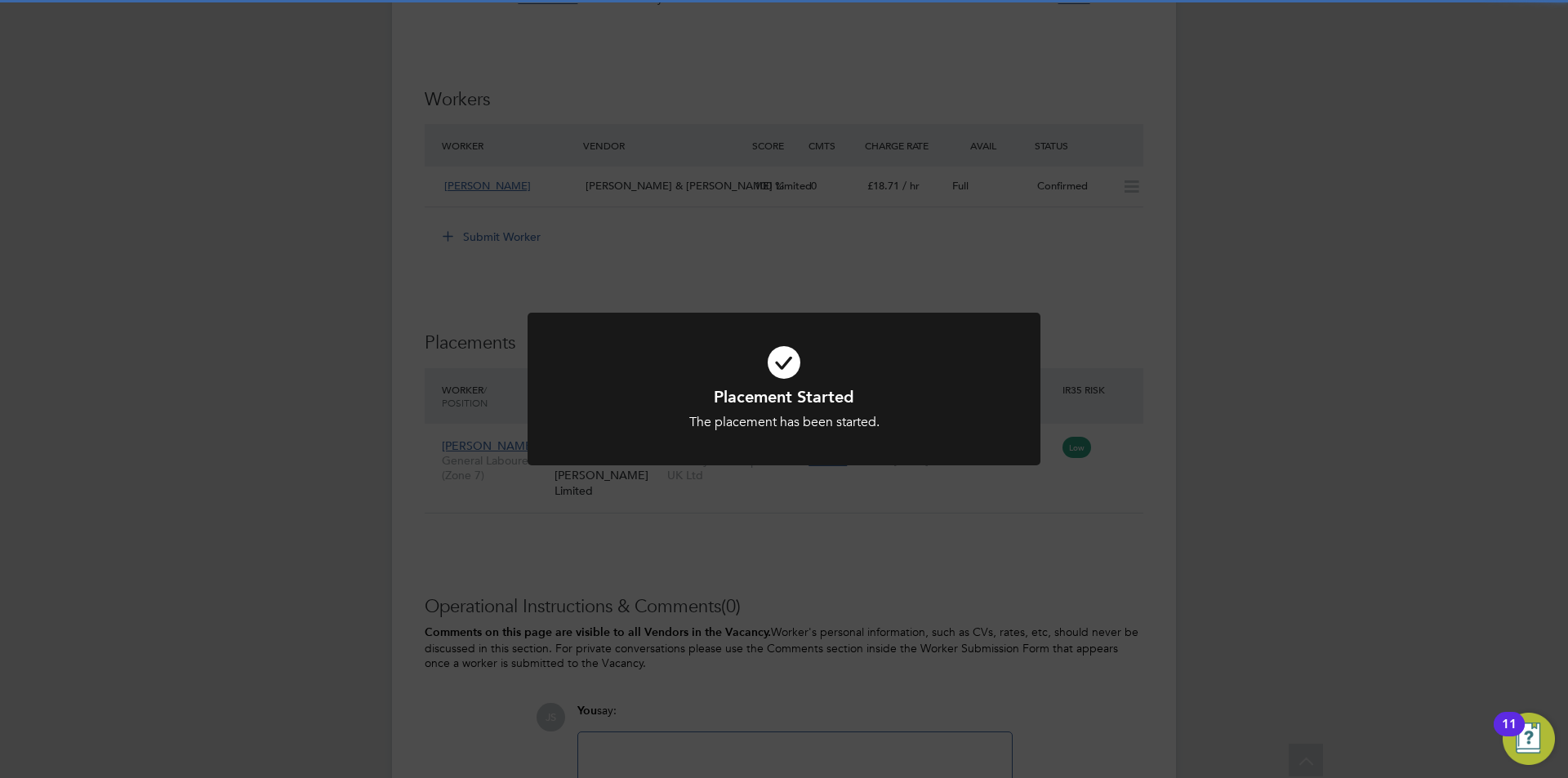
click at [837, 633] on div "Placement Started The placement has been started. Cancel Okay" at bounding box center [784, 389] width 1568 height 778
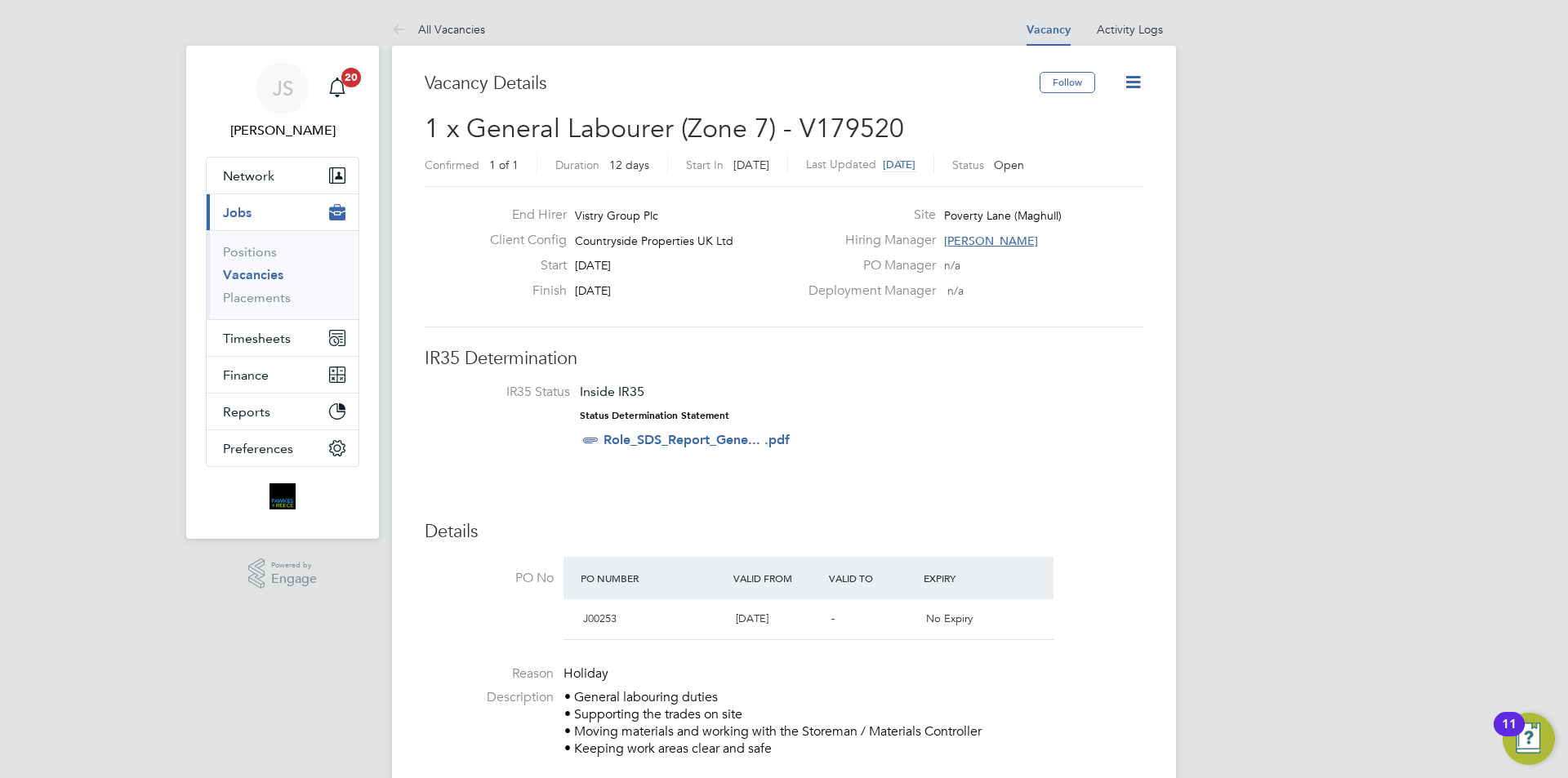
click at [1134, 82] on icon at bounding box center [1132, 82] width 20 height 20
click at [1078, 143] on li "Update Status" at bounding box center [1093, 143] width 94 height 23
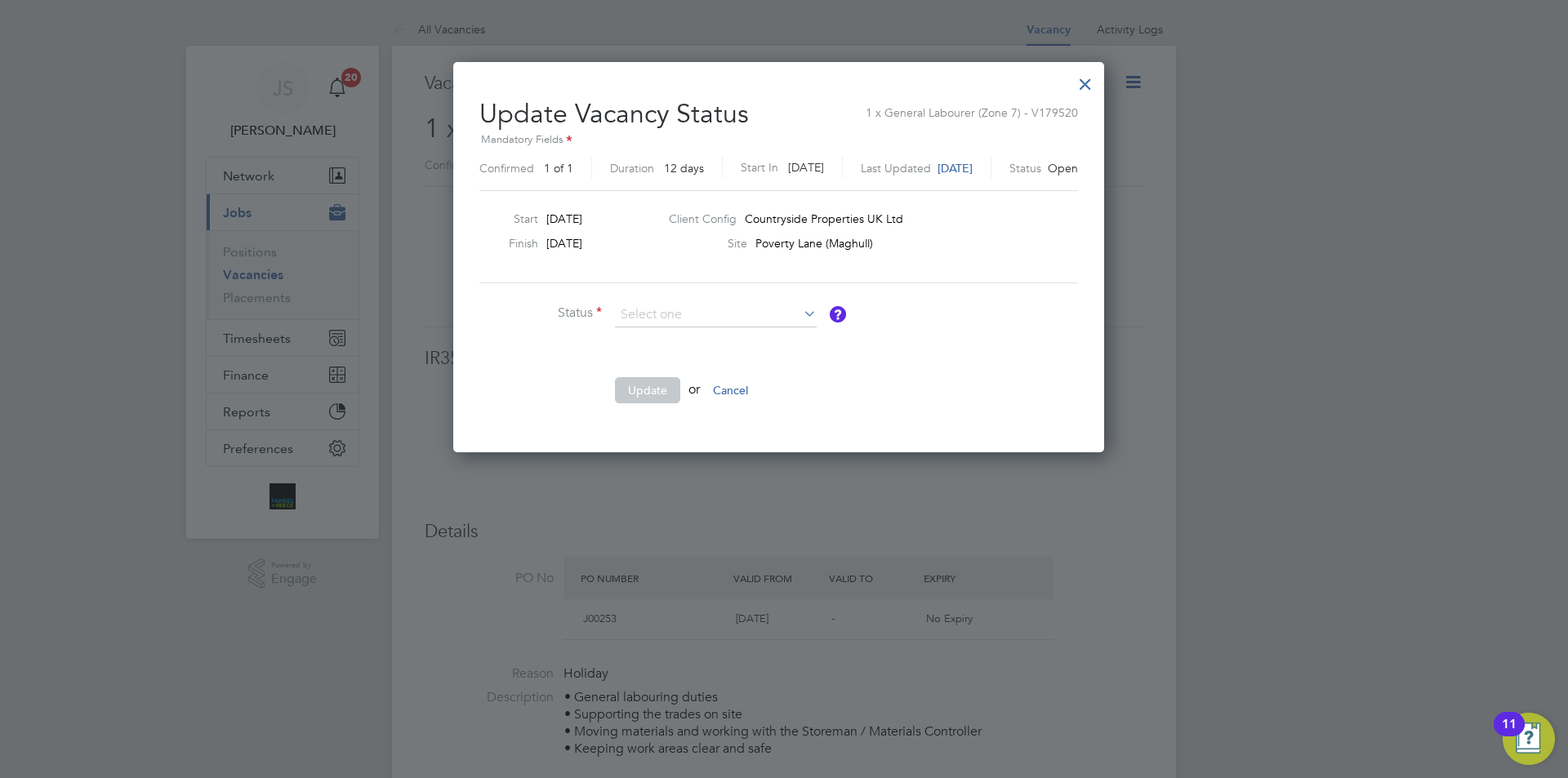
click at [628, 358] on li "Closed" at bounding box center [715, 358] width 203 height 21
type input "Closed"
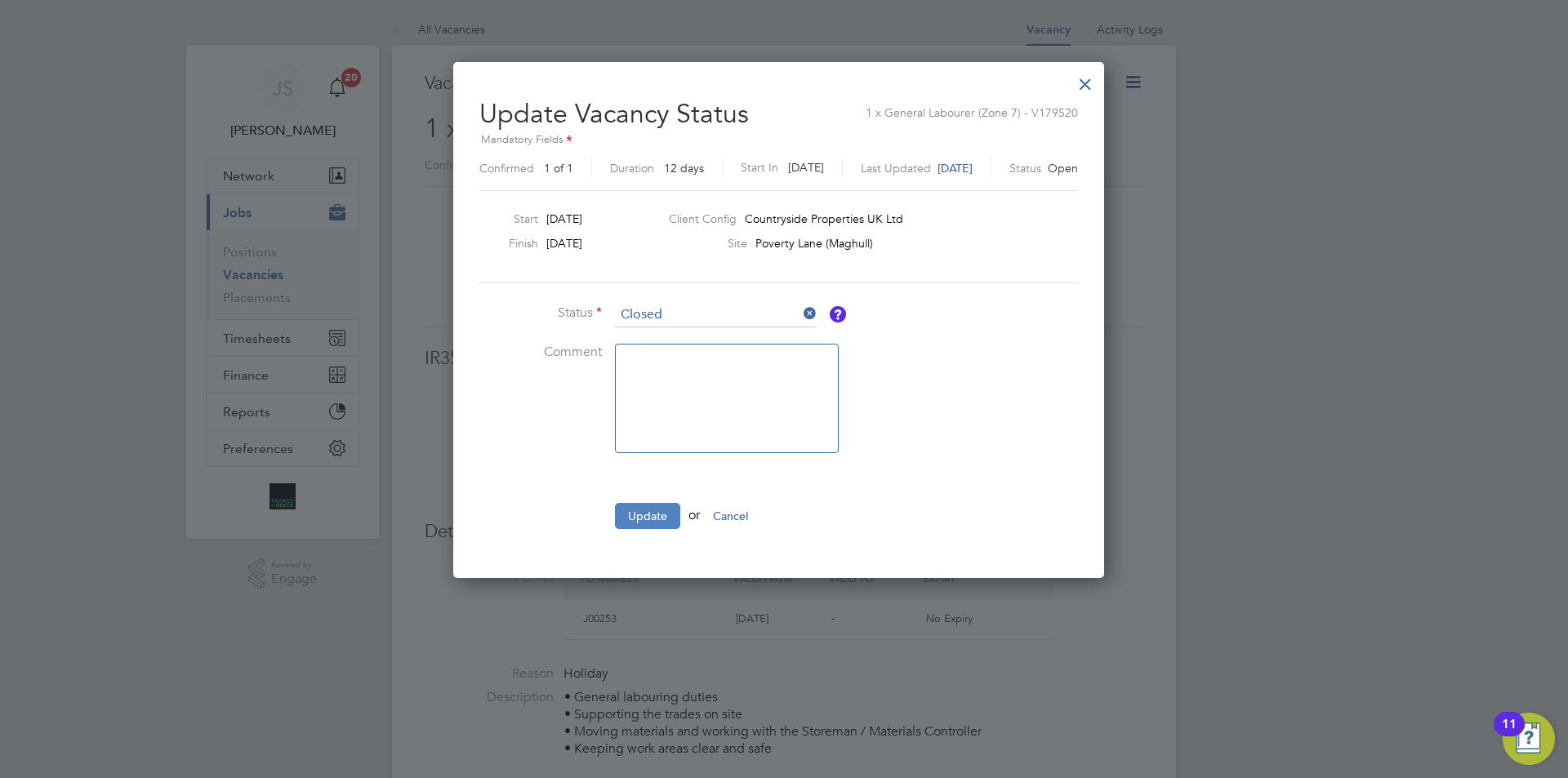
click at [666, 513] on button "Update" at bounding box center [648, 516] width 65 height 26
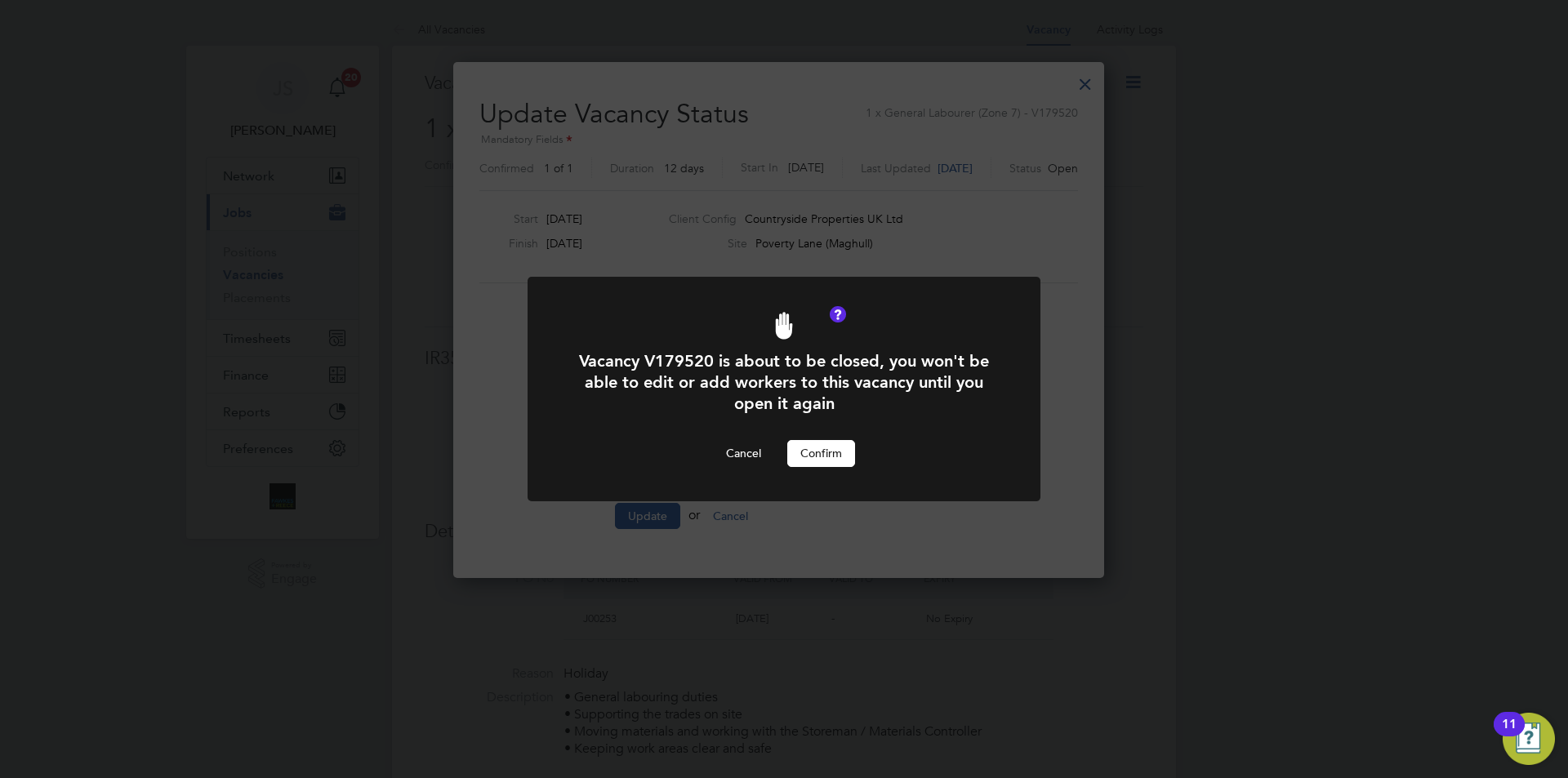
click at [835, 460] on button "Confirm" at bounding box center [821, 453] width 67 height 26
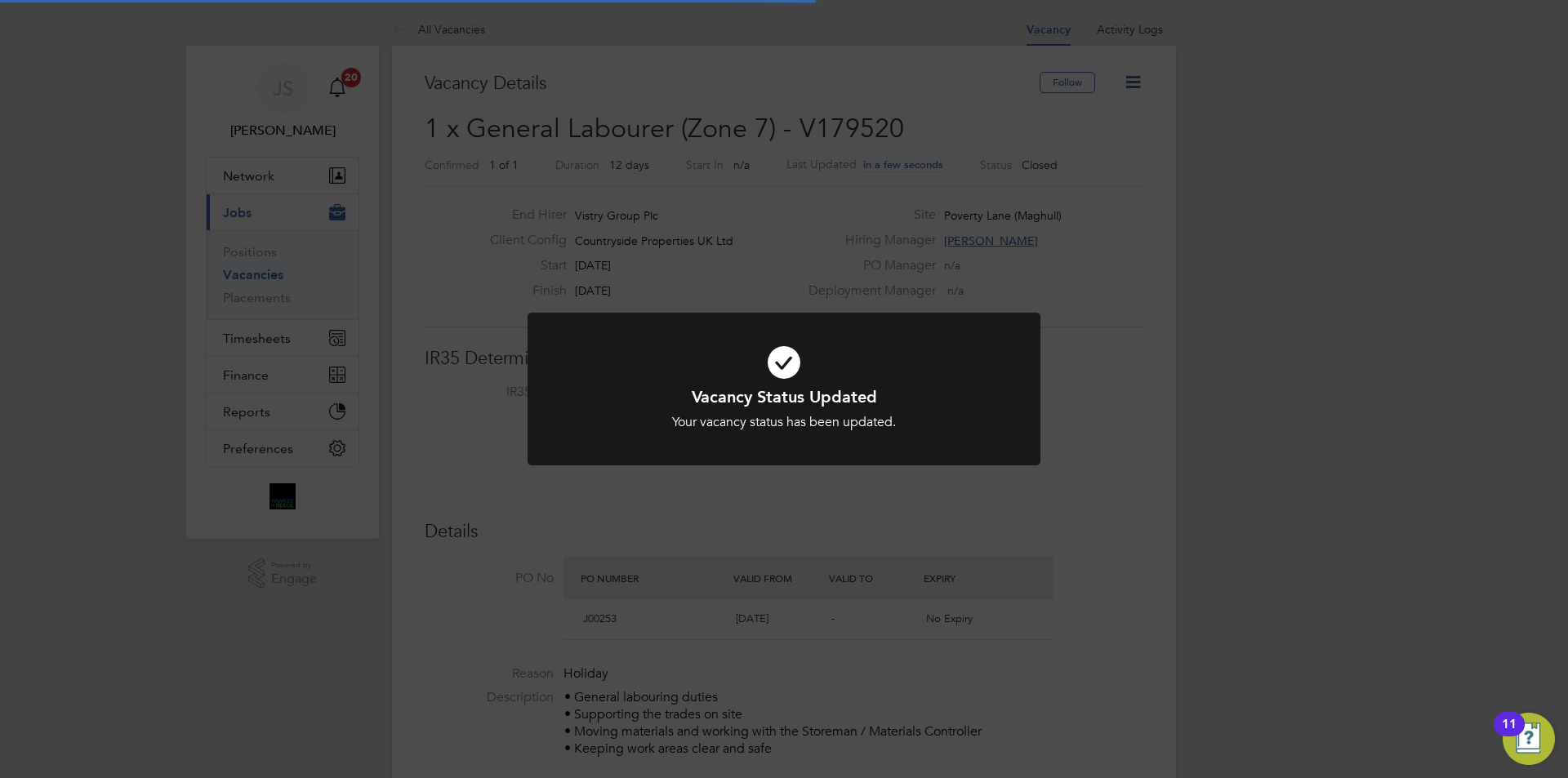
scroll to position [48, 115]
click at [848, 477] on div "Vacancy Status Updated Your vacancy status has been updated. Cancel Okay" at bounding box center [784, 399] width 513 height 172
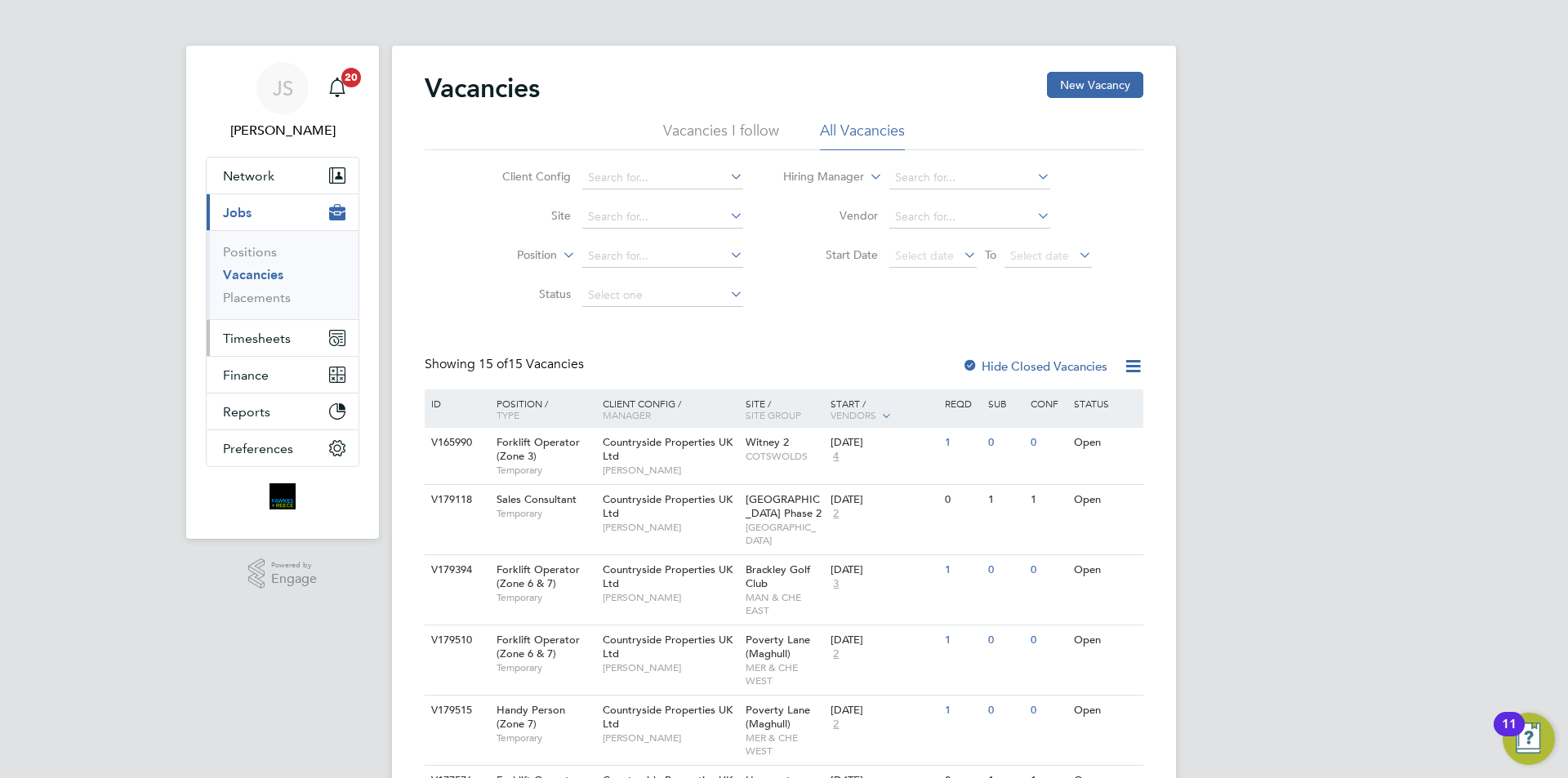
click at [264, 335] on span "Timesheets" at bounding box center [257, 339] width 67 height 15
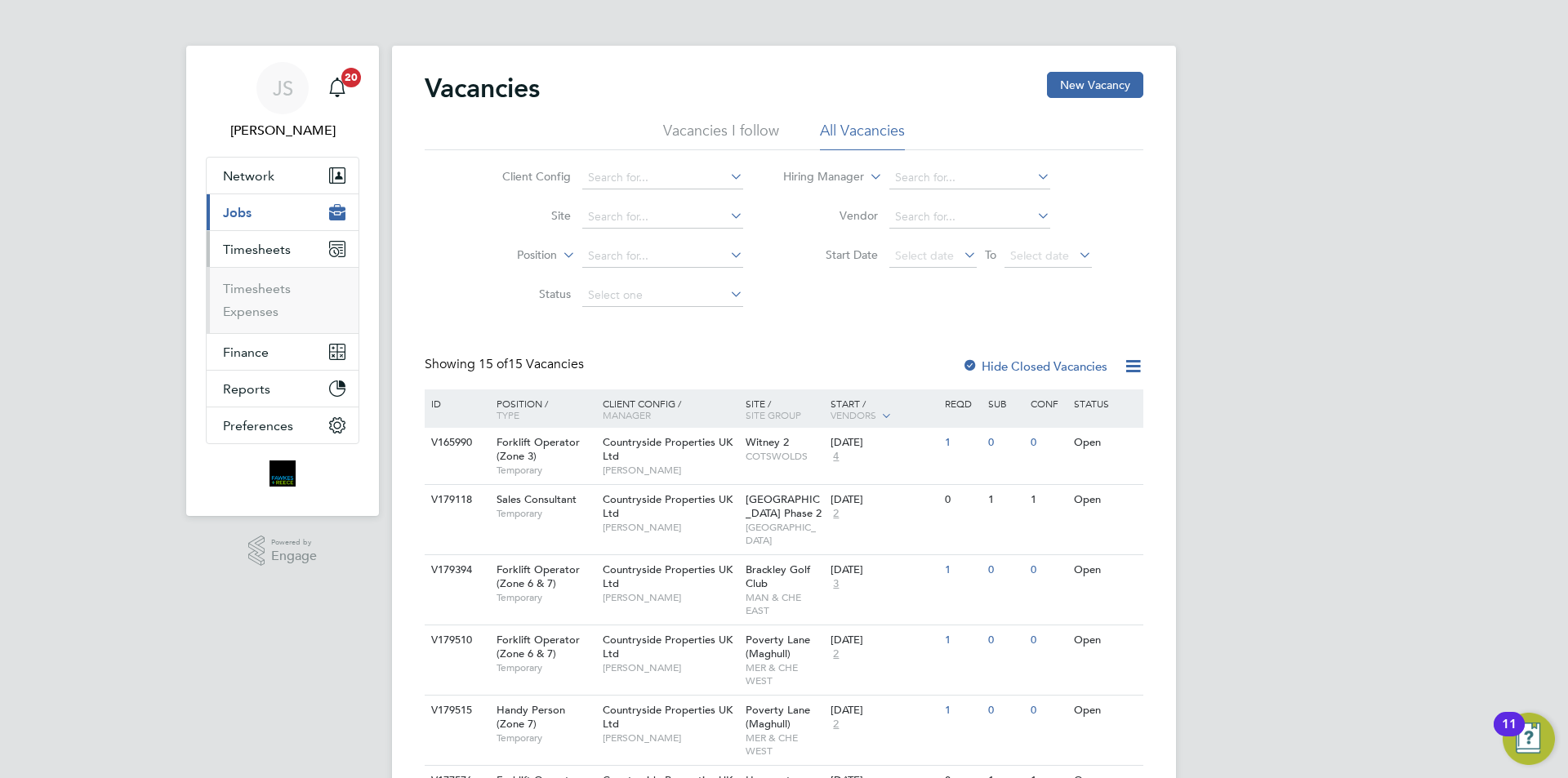
click at [276, 277] on ul "Timesheets Expenses" at bounding box center [283, 299] width 152 height 66
click at [280, 288] on link "Timesheets" at bounding box center [257, 289] width 67 height 15
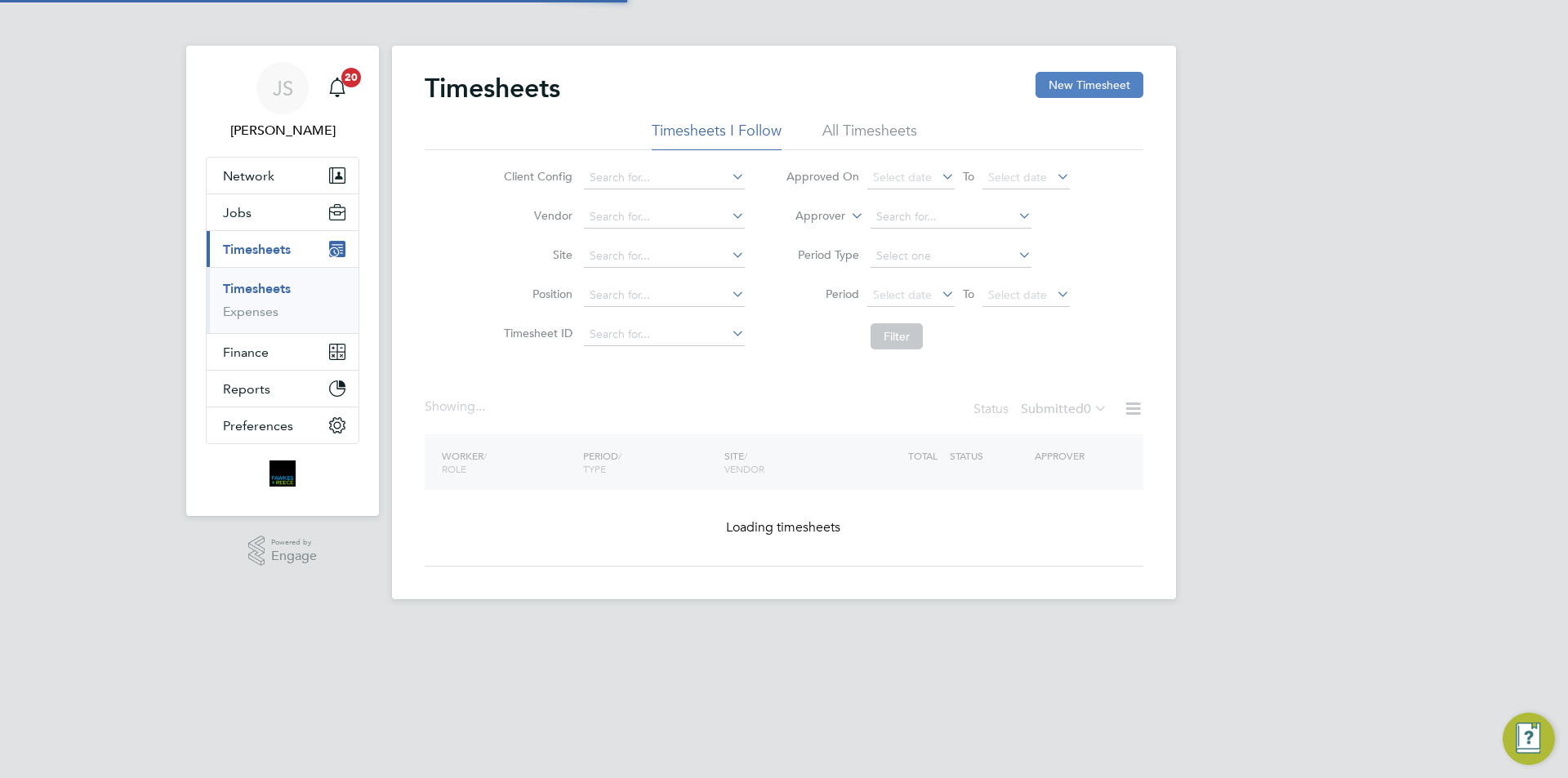
click at [1125, 96] on button "New Timesheet" at bounding box center [1090, 85] width 108 height 26
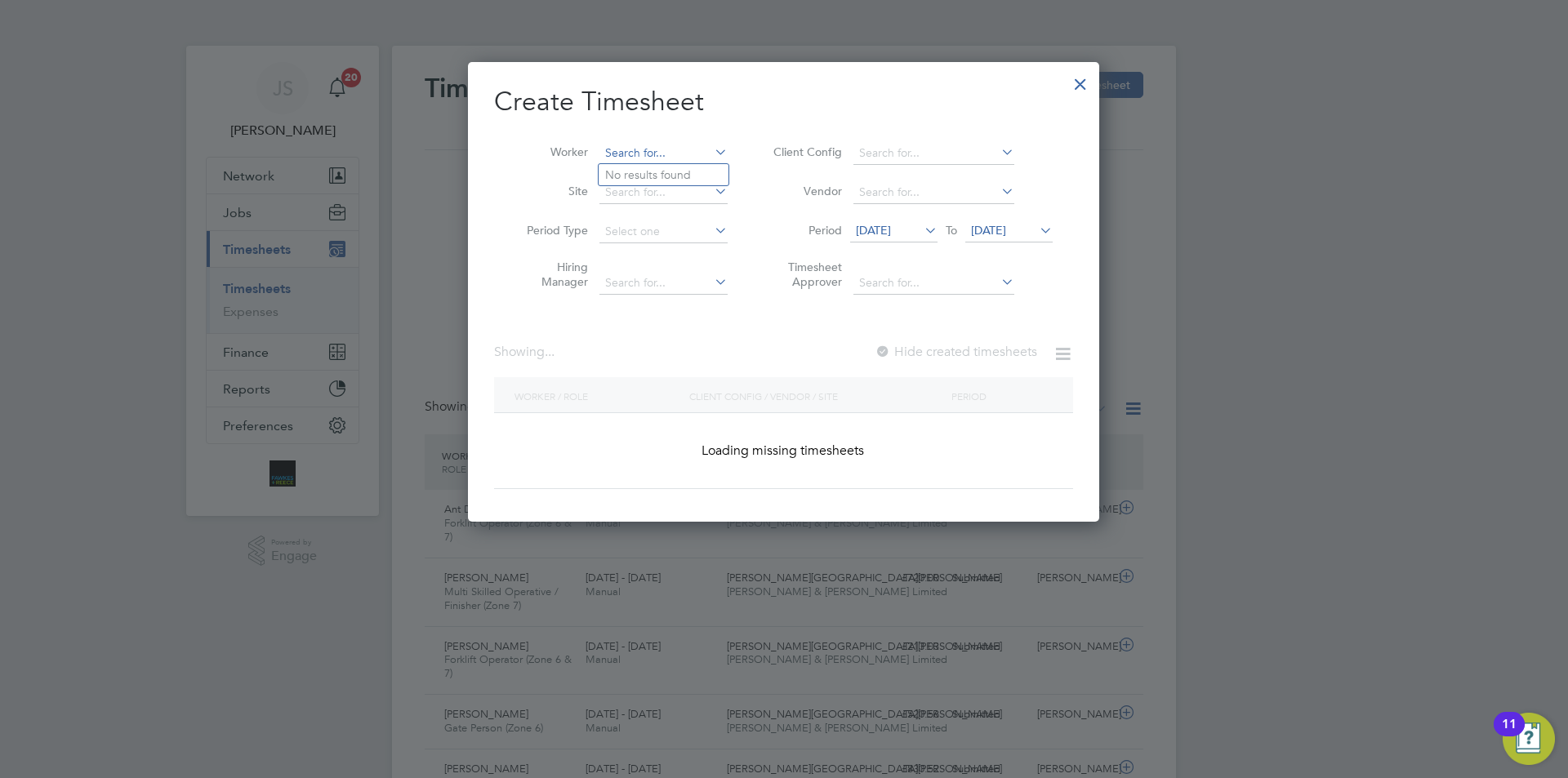
click at [708, 157] on input at bounding box center [663, 154] width 128 height 23
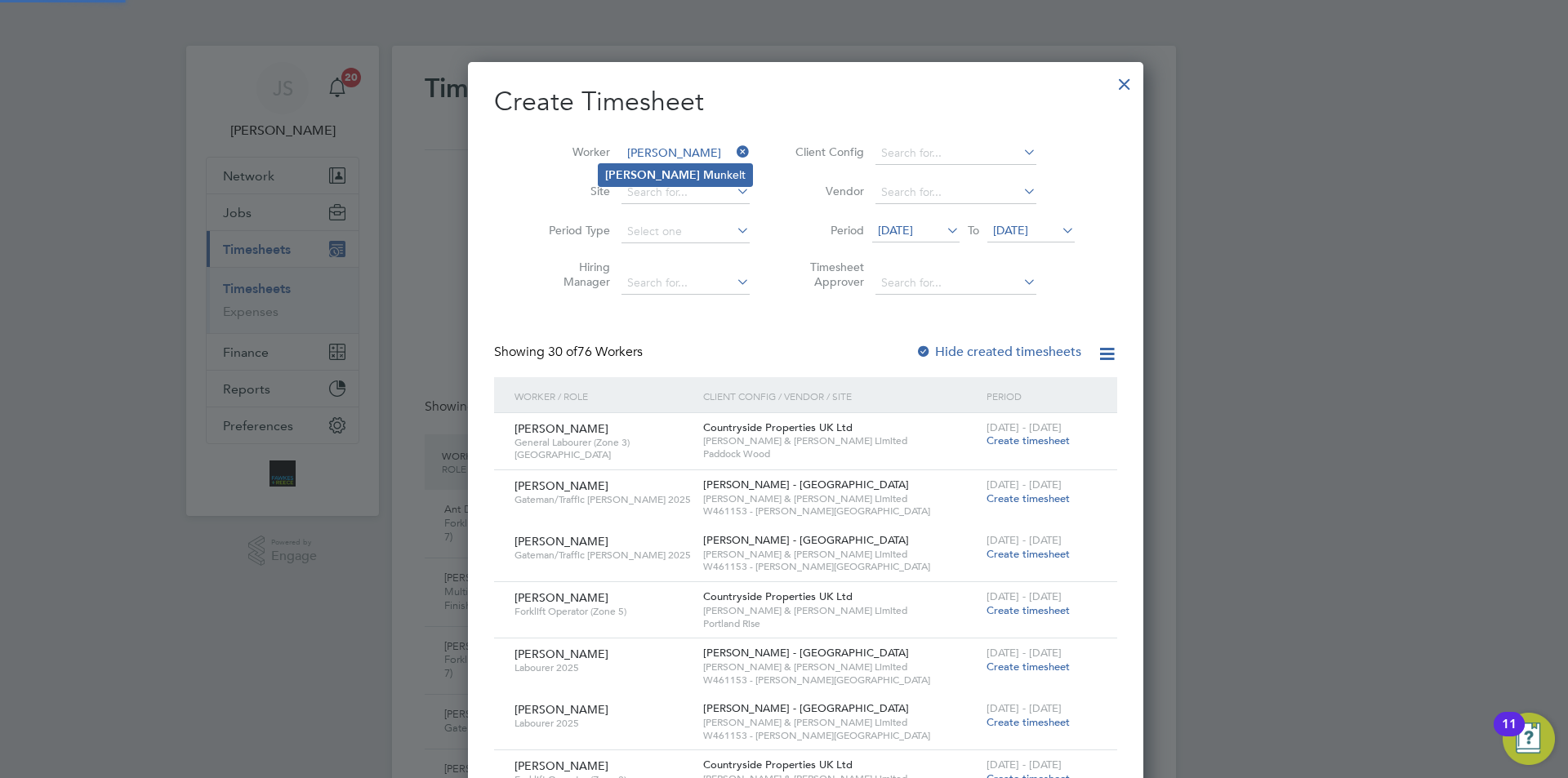
click at [703, 174] on b "Mu" at bounding box center [711, 175] width 17 height 13
type input "[PERSON_NAME]"
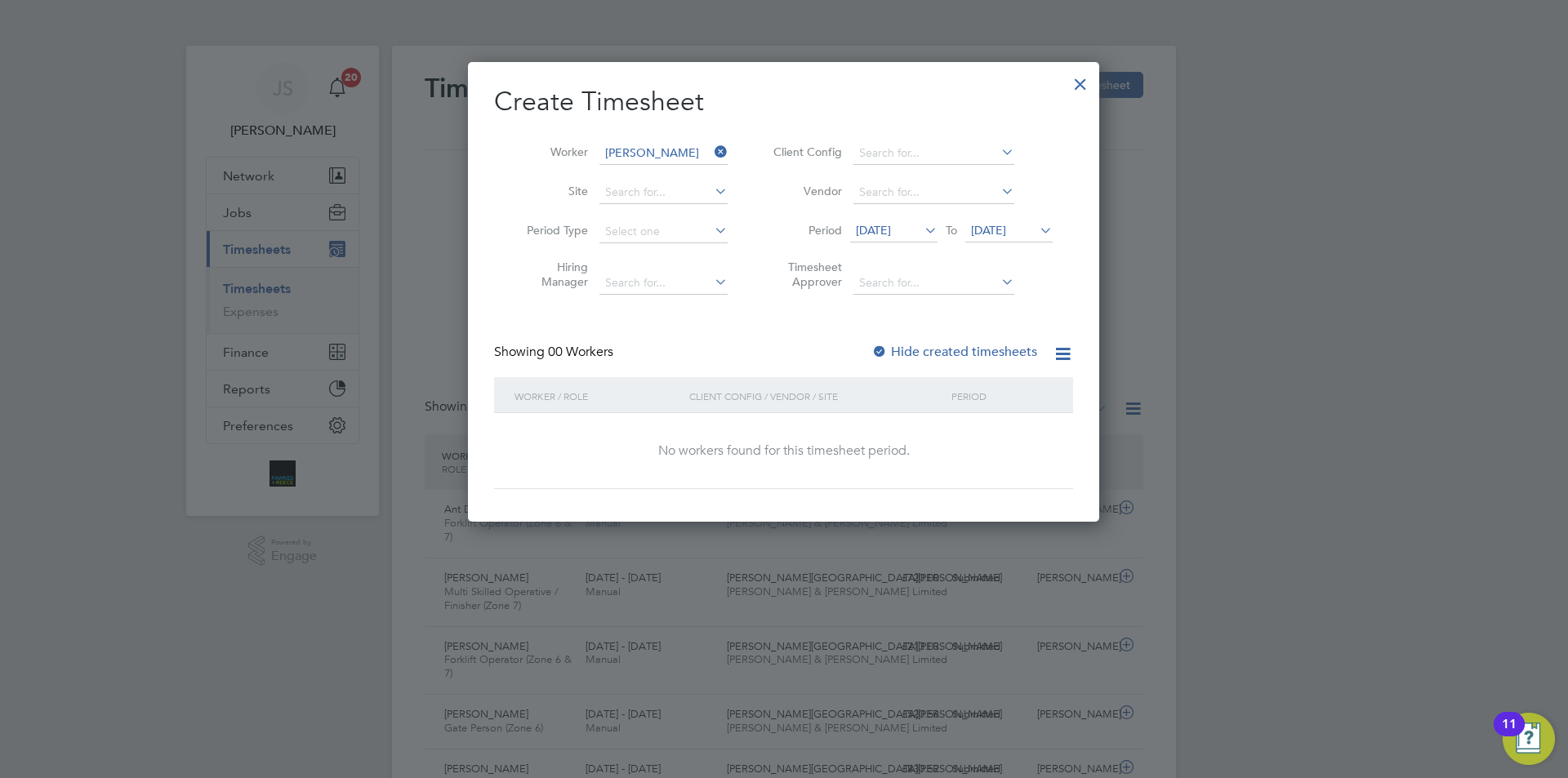
click at [884, 222] on span "[DATE]" at bounding box center [893, 231] width 88 height 22
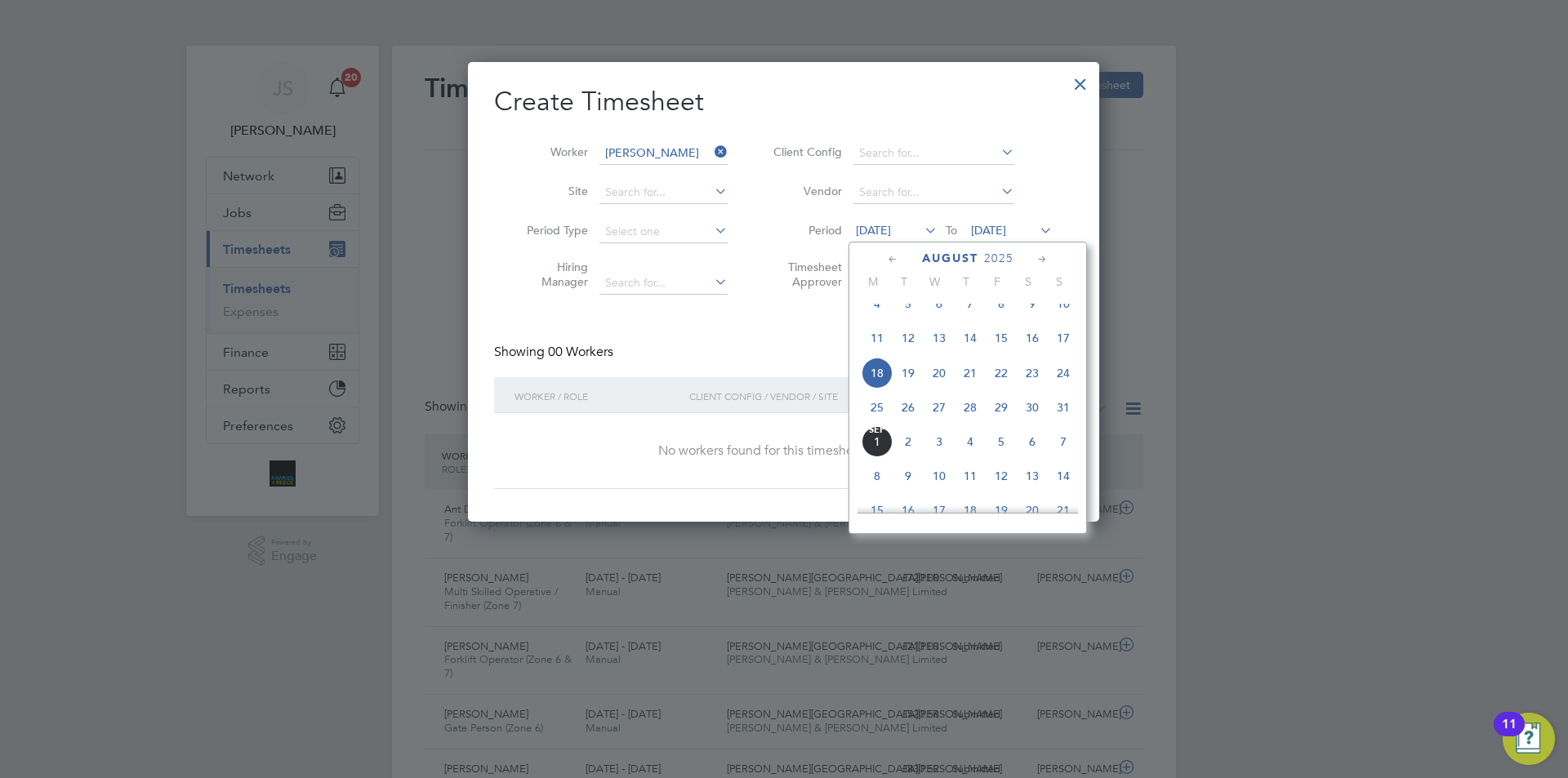
click at [1033, 422] on span "30" at bounding box center [1032, 407] width 31 height 31
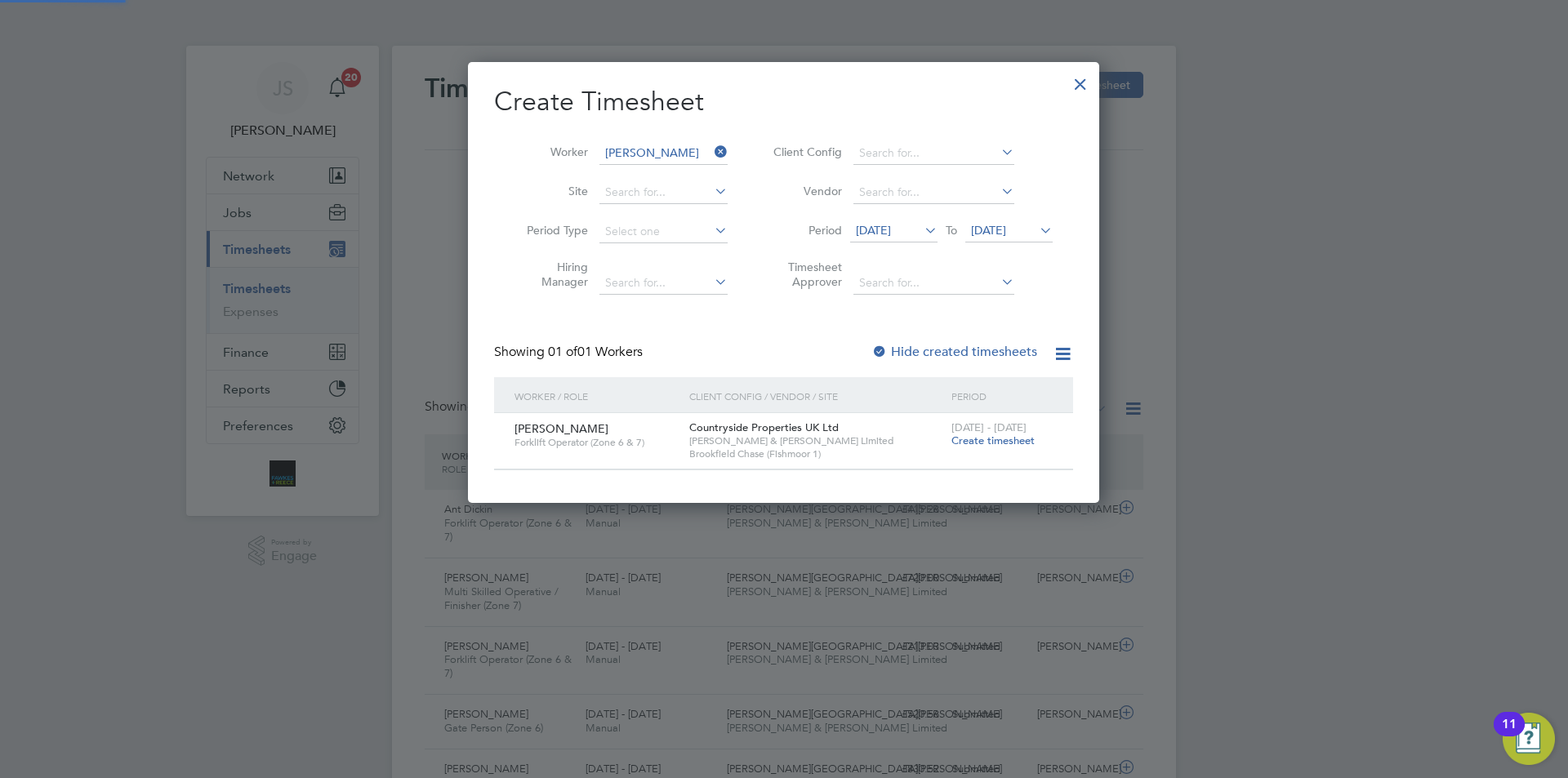
click at [999, 431] on span "[DATE] - [DATE]" at bounding box center [989, 428] width 75 height 13
click at [1003, 442] on span "Create timesheet" at bounding box center [992, 440] width 84 height 13
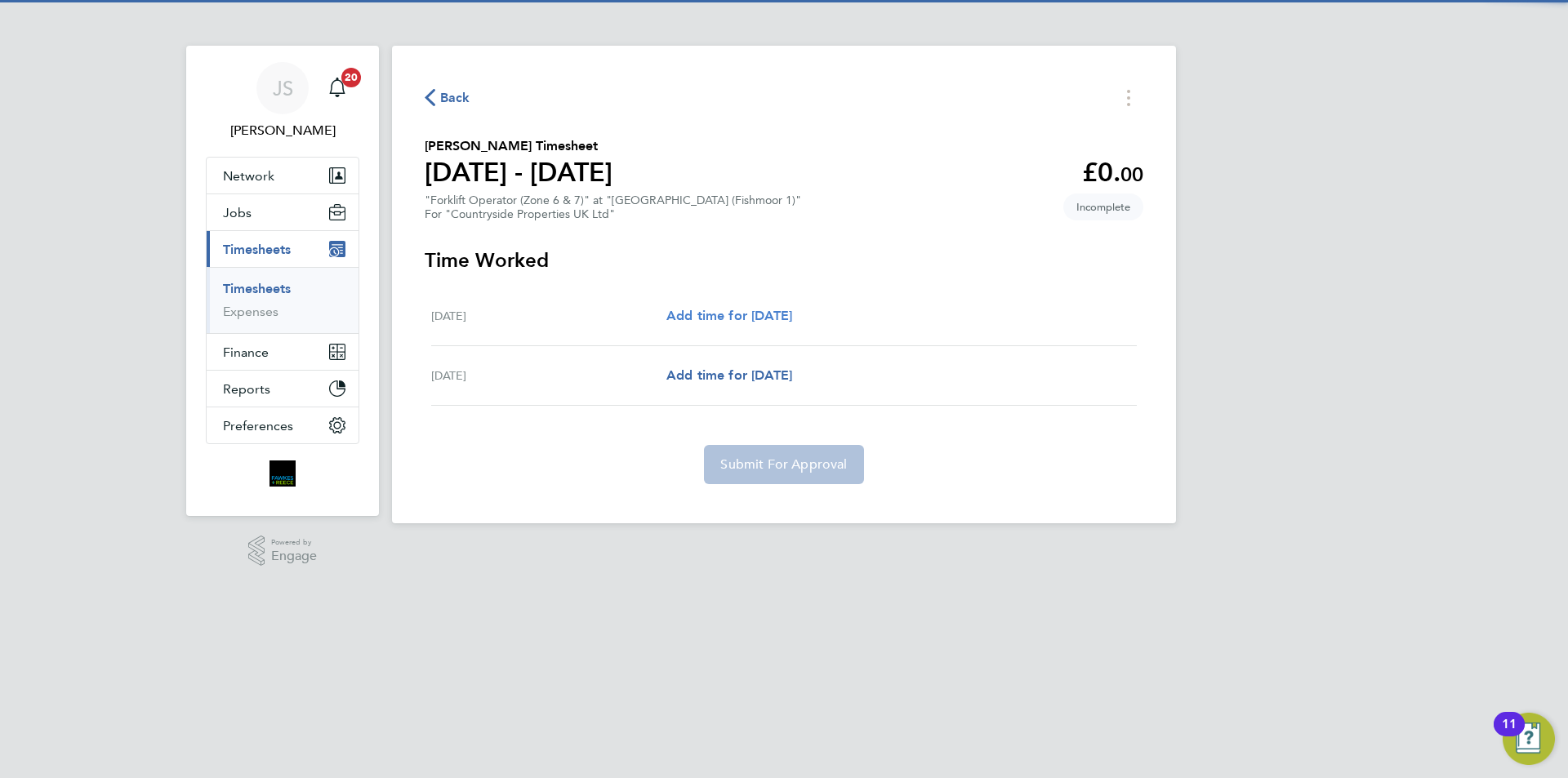
click at [792, 321] on span "Add time for [DATE]" at bounding box center [729, 316] width 126 height 15
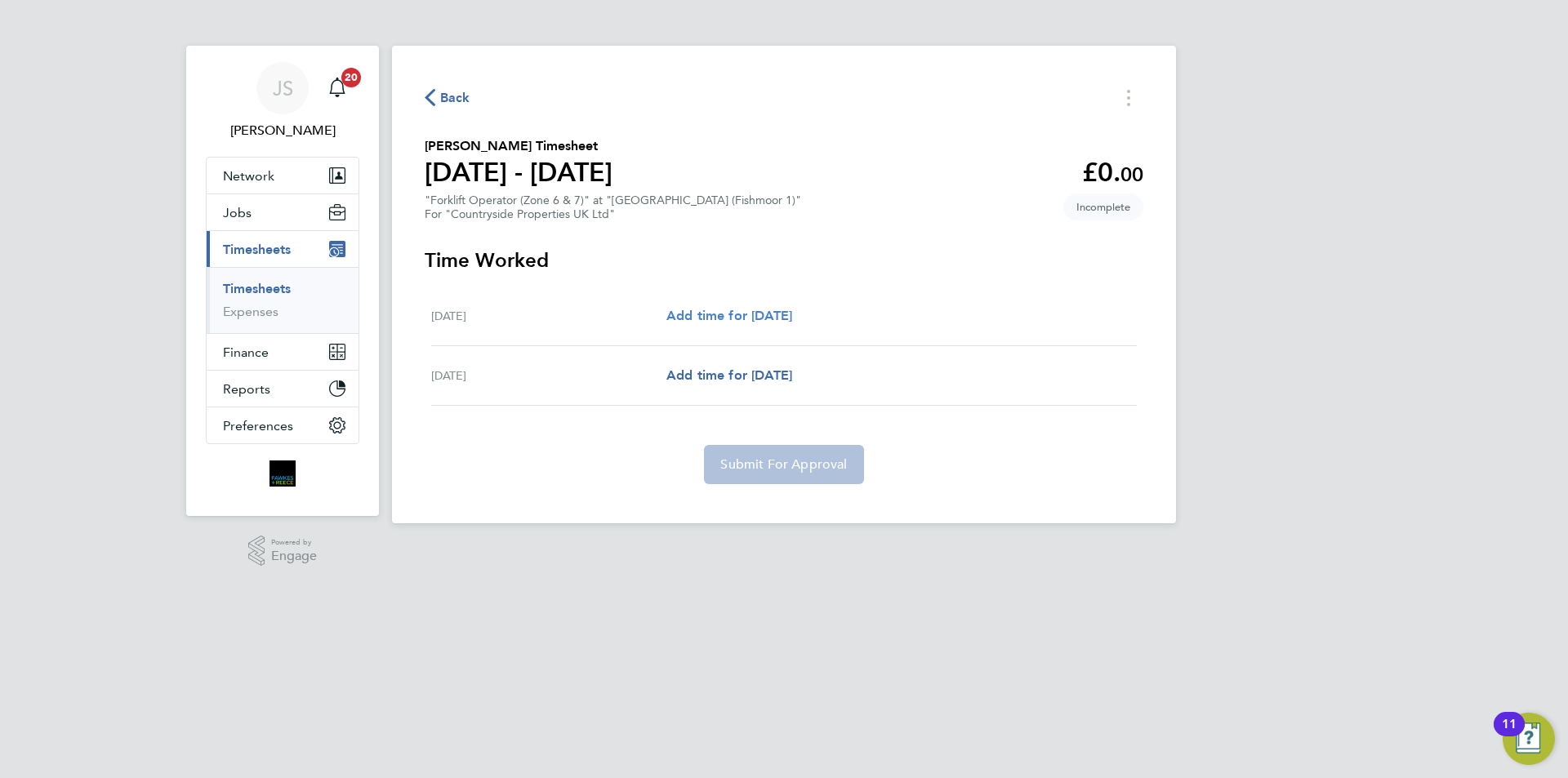
select select "30"
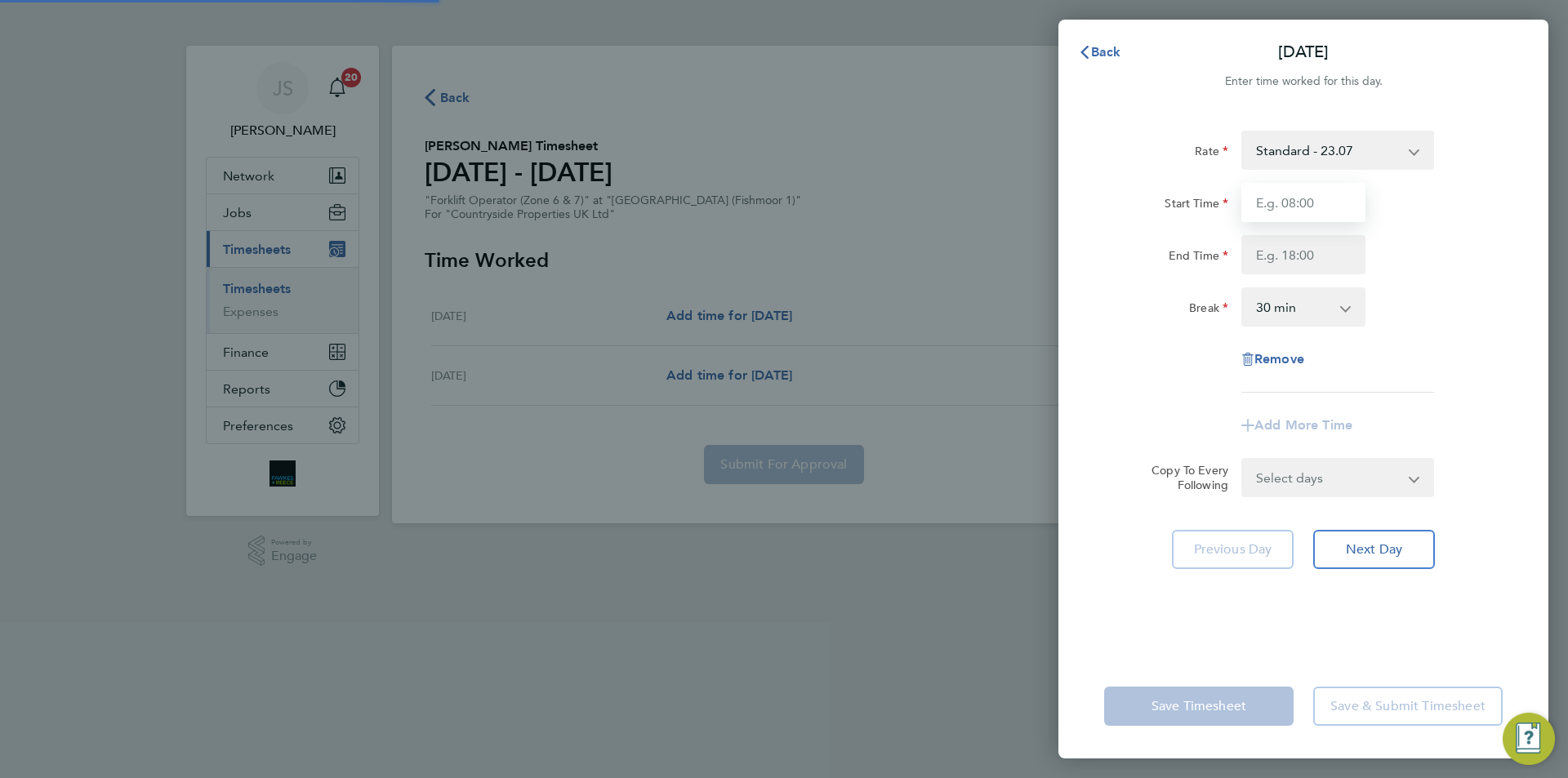
click at [1305, 204] on input "Start Time" at bounding box center [1303, 202] width 124 height 39
type input "07:30"
click at [1321, 248] on input "End Time" at bounding box center [1303, 254] width 124 height 39
type input "16:00"
click at [1381, 468] on form "Rate Standard - 23.07 Start Time 07:30 End Time 16:00 Break 0 min 15 min 30 min…" at bounding box center [1303, 314] width 398 height 367
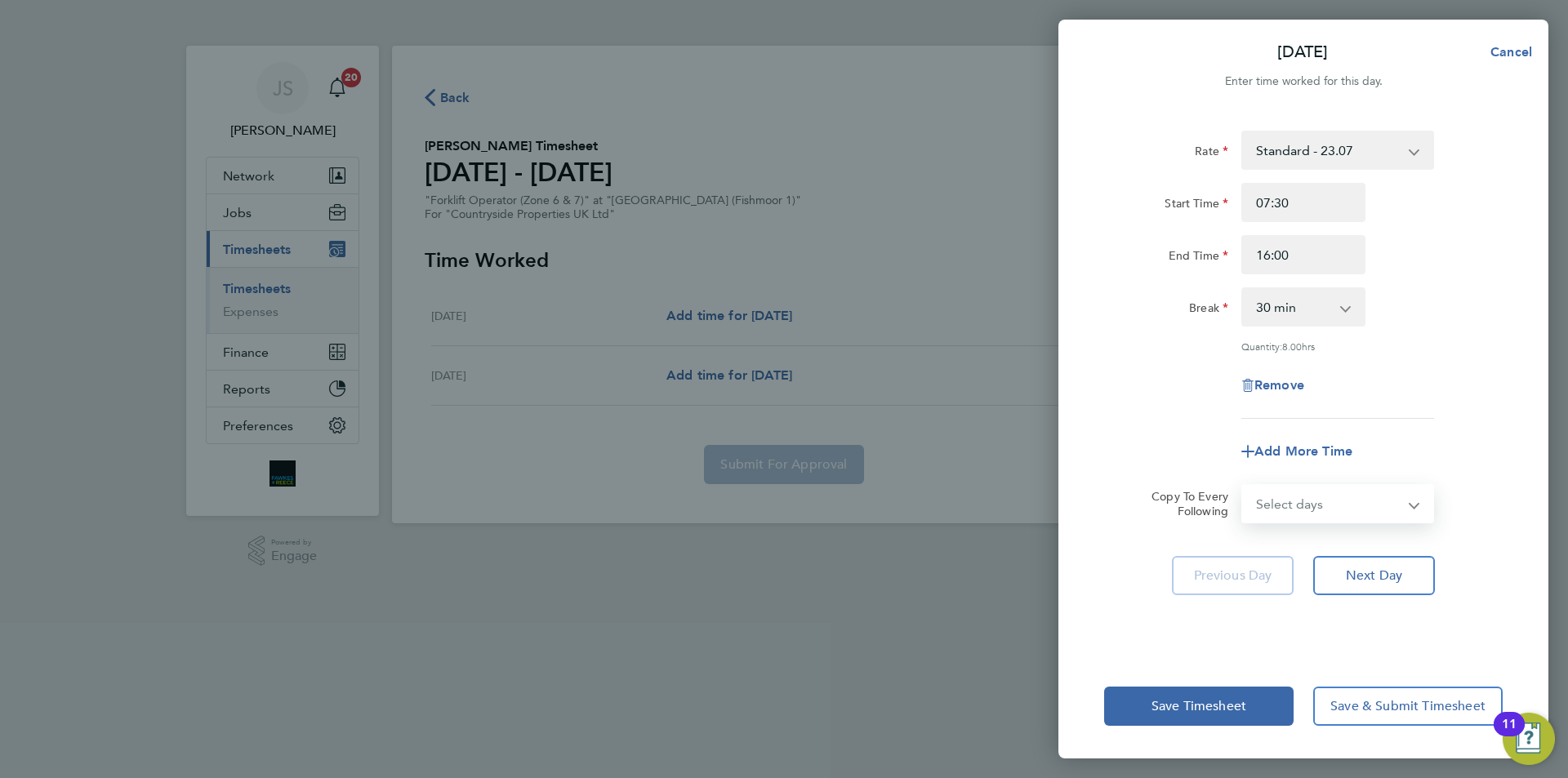
select select "SUN"
click at [1243, 486] on select "Select days [DATE]" at bounding box center [1328, 504] width 171 height 36
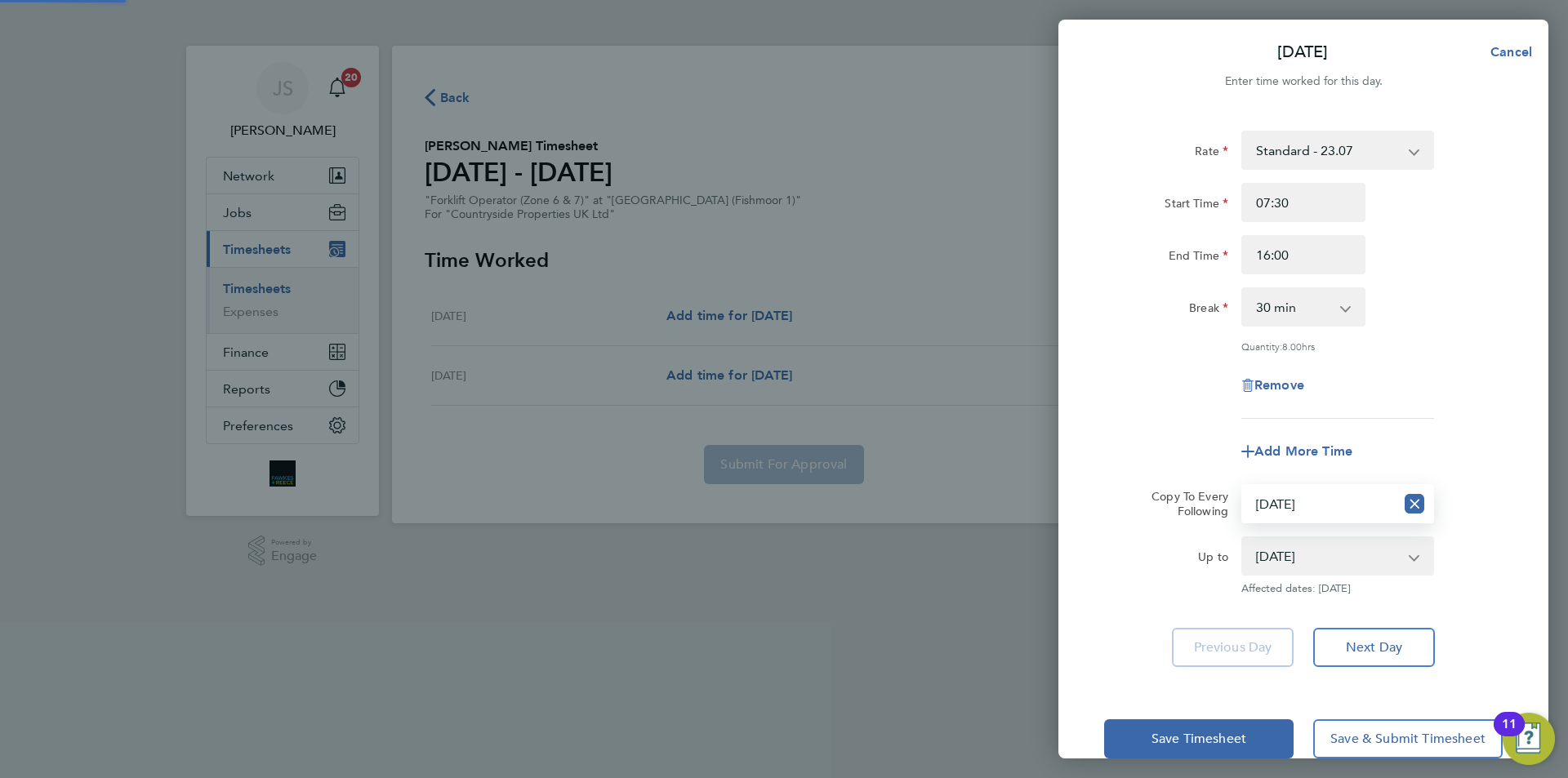
click at [1049, 399] on div "[DATE] Cancel Enter time worked for this day. Rate Standard - 23.07 Start Time …" at bounding box center [784, 389] width 1568 height 778
click at [1191, 739] on span "Save Timesheet" at bounding box center [1198, 739] width 94 height 16
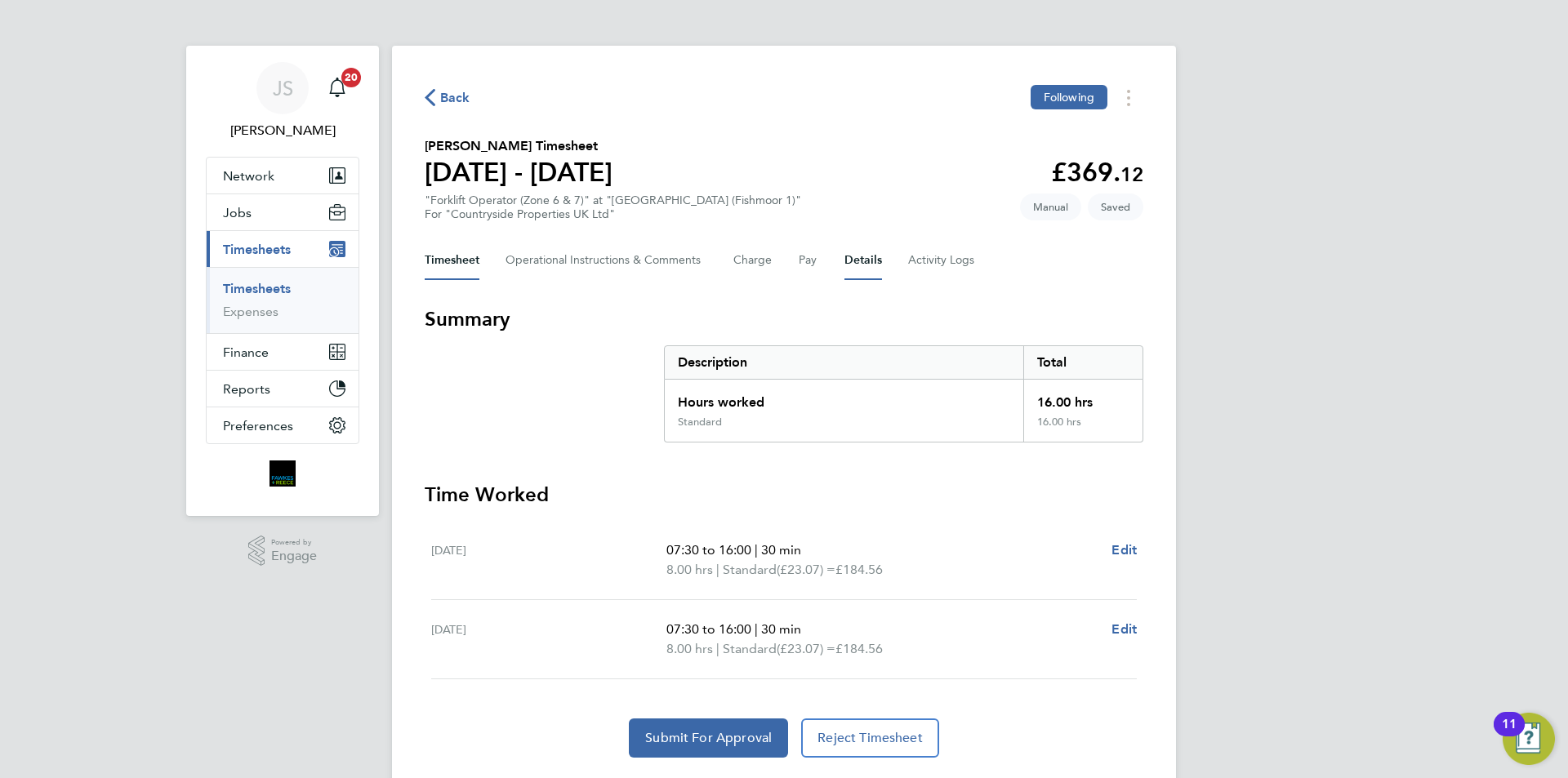
click at [868, 258] on button "Details" at bounding box center [862, 260] width 38 height 39
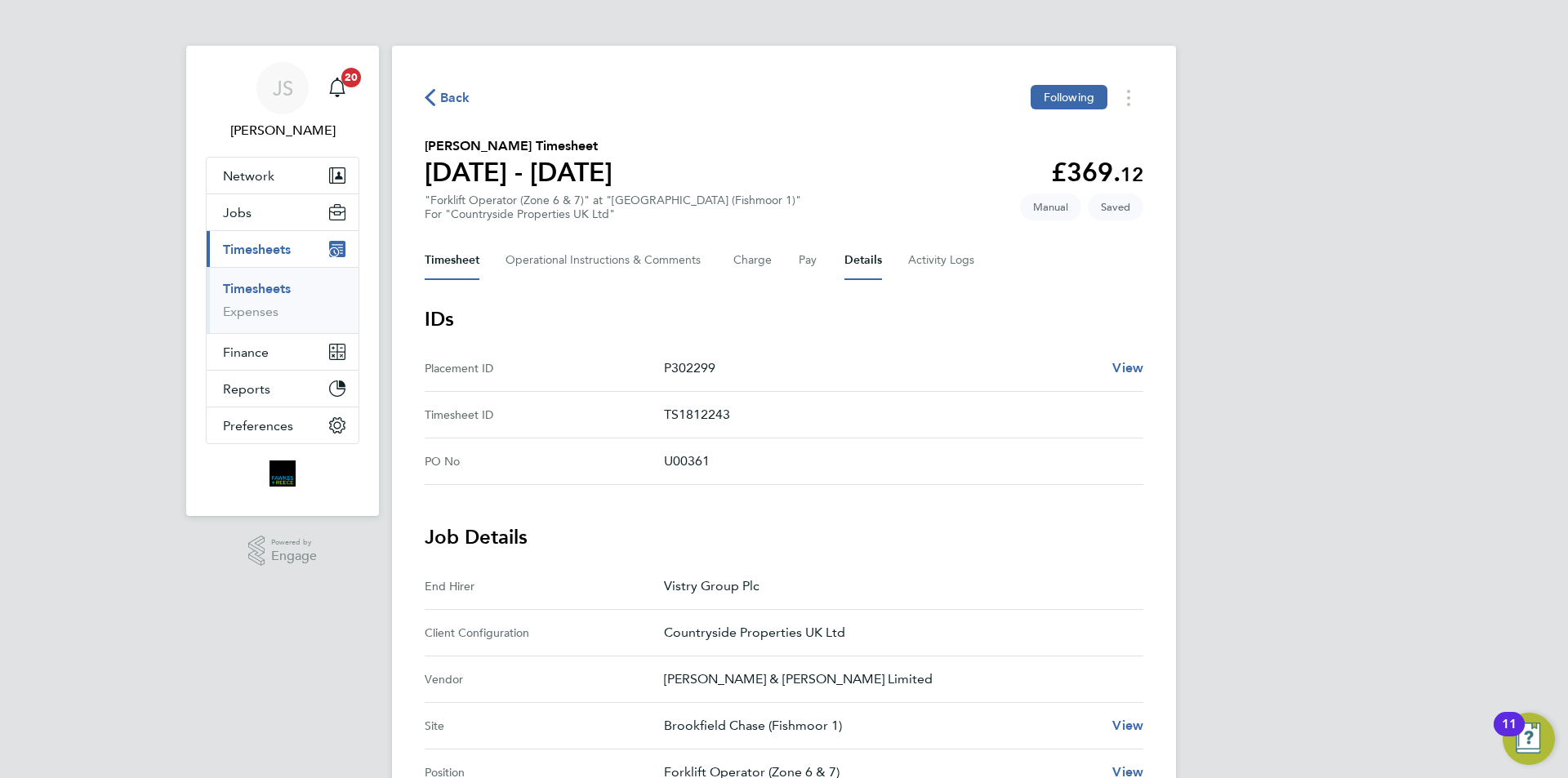
click at [460, 262] on button "Timesheet" at bounding box center [451, 260] width 55 height 39
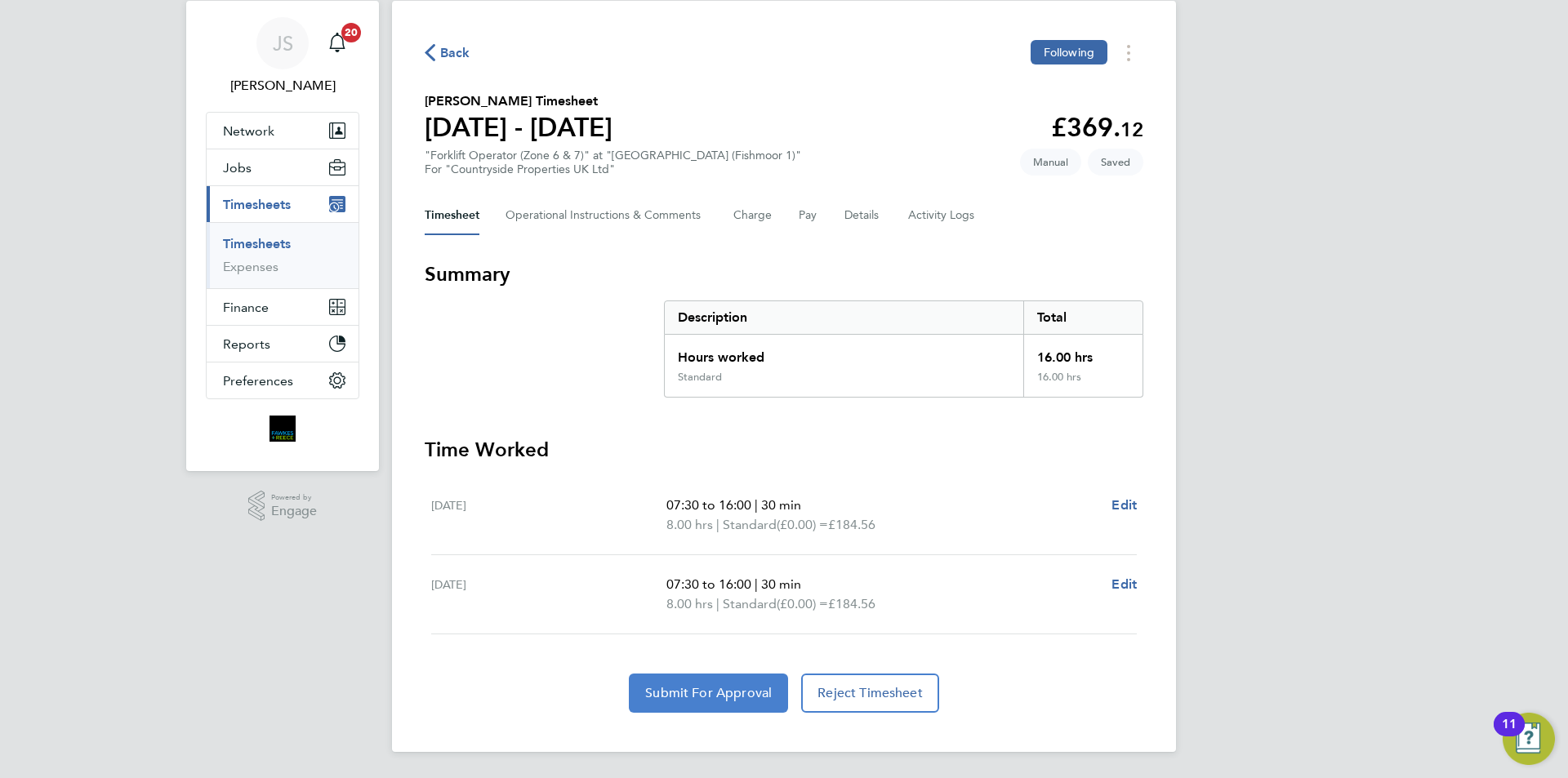
click at [705, 690] on span "Submit For Approval" at bounding box center [707, 693] width 126 height 16
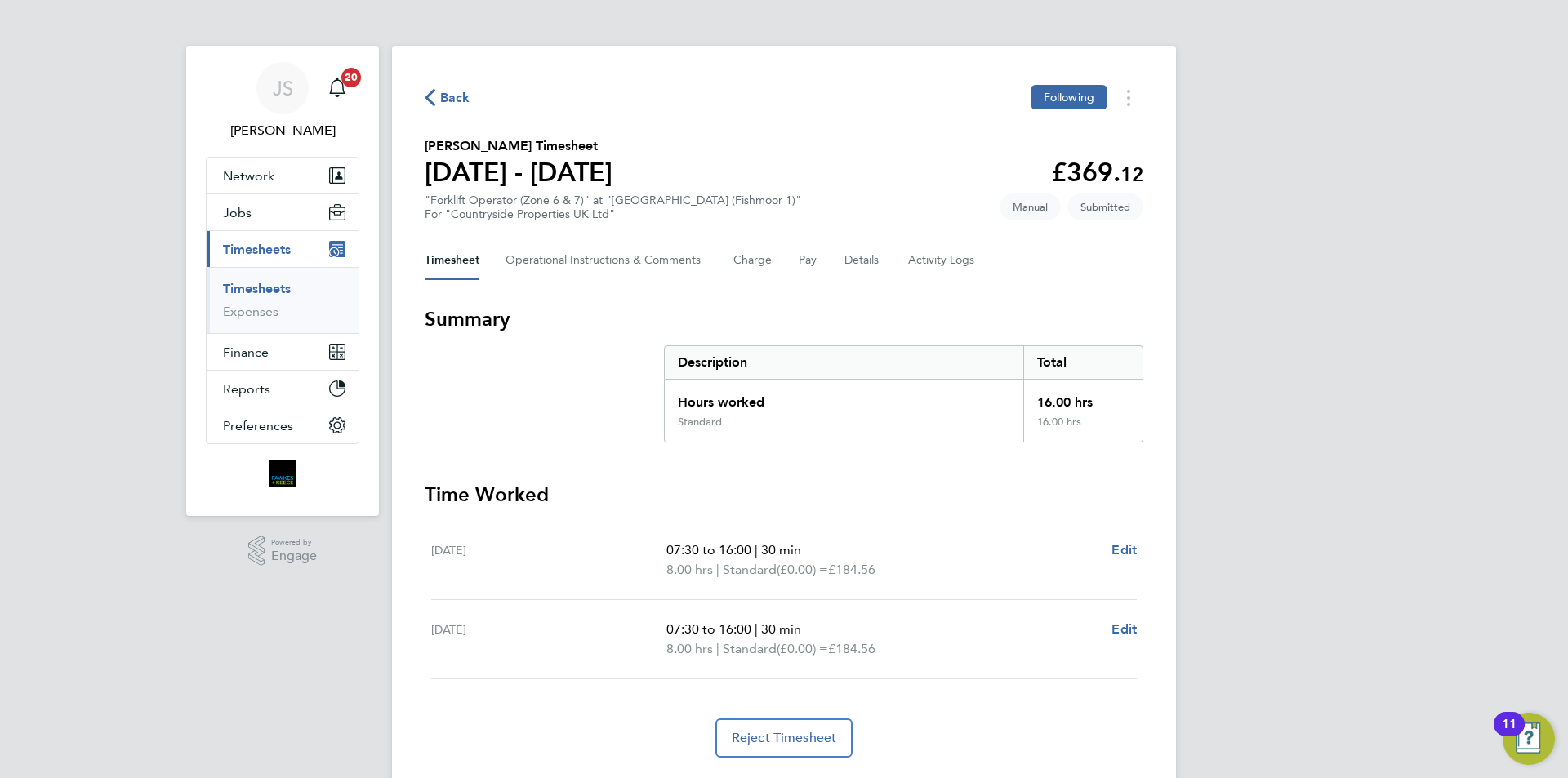
click at [447, 89] on span "Back" at bounding box center [454, 98] width 30 height 19
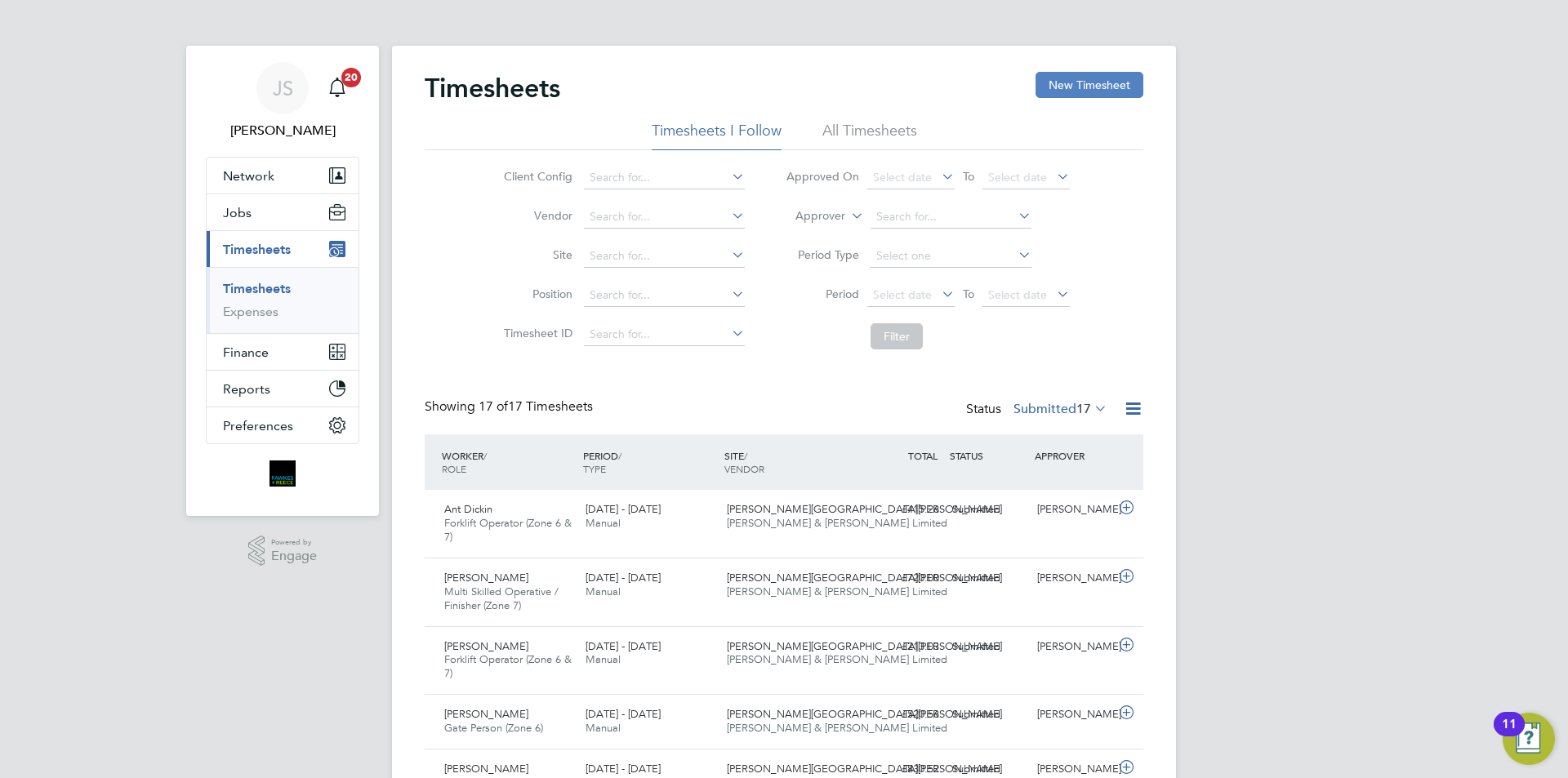
click at [1135, 84] on button "New Timesheet" at bounding box center [1090, 85] width 108 height 26
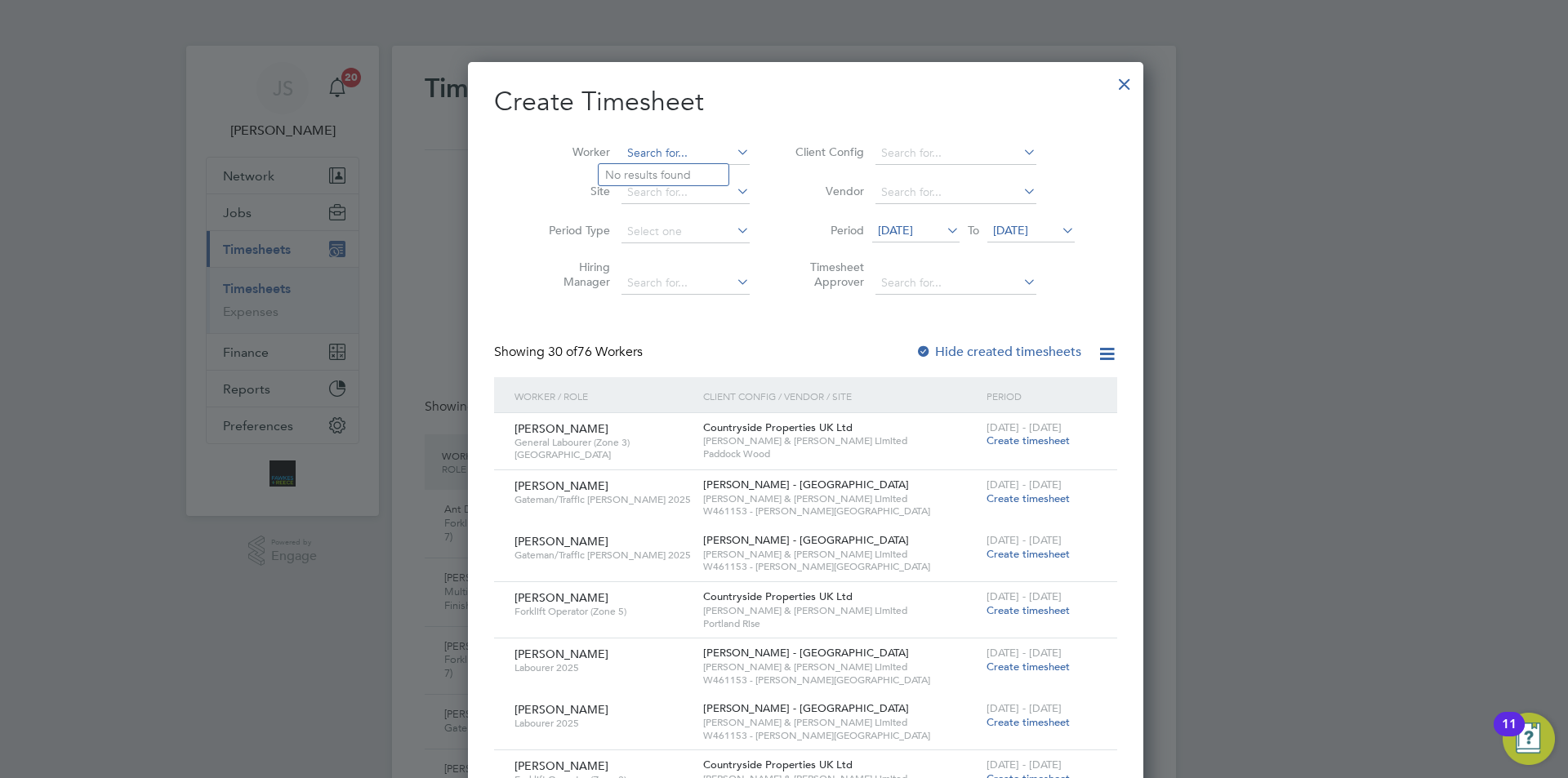
click at [677, 160] on input at bounding box center [685, 154] width 128 height 23
click at [644, 199] on li "[PERSON_NAME] rsonage" at bounding box center [681, 196] width 167 height 22
type input "[PERSON_NAME]"
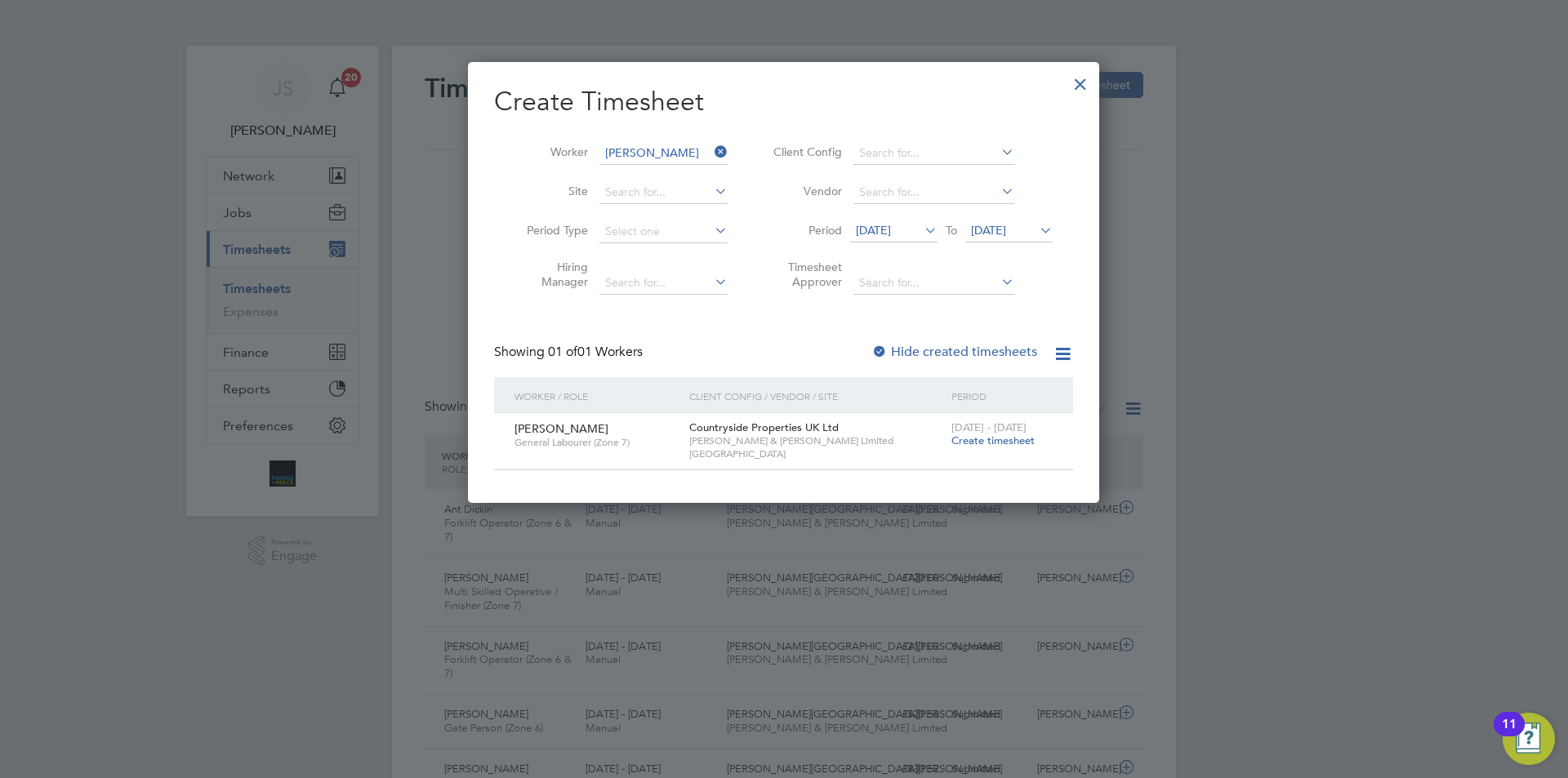
click at [1015, 450] on div "[DATE] - [DATE] Create timesheet" at bounding box center [1002, 435] width 110 height 44
click at [1015, 446] on span "Create timesheet" at bounding box center [992, 440] width 84 height 13
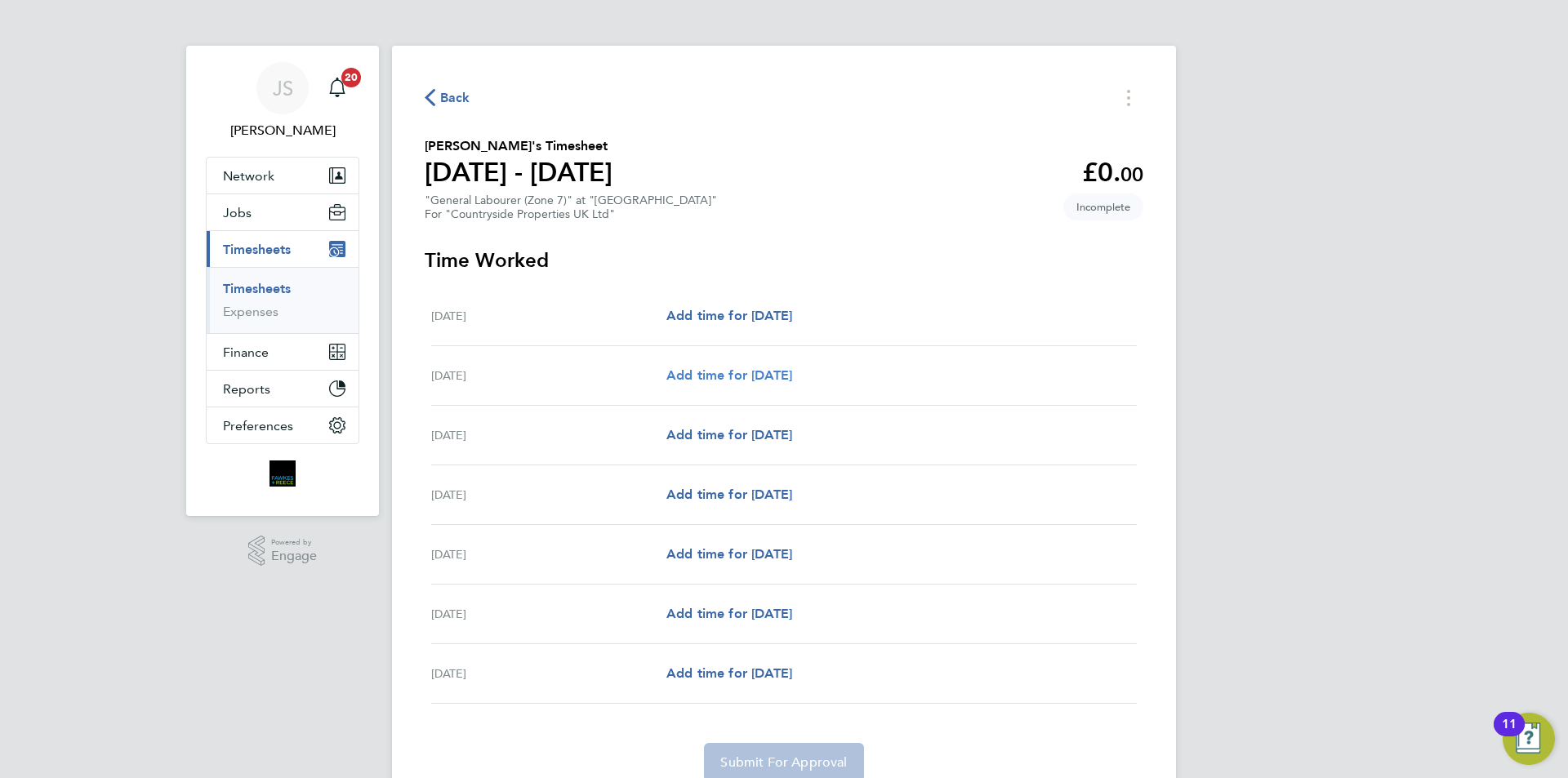
click at [759, 375] on span "Add time for [DATE]" at bounding box center [729, 376] width 126 height 15
select select "30"
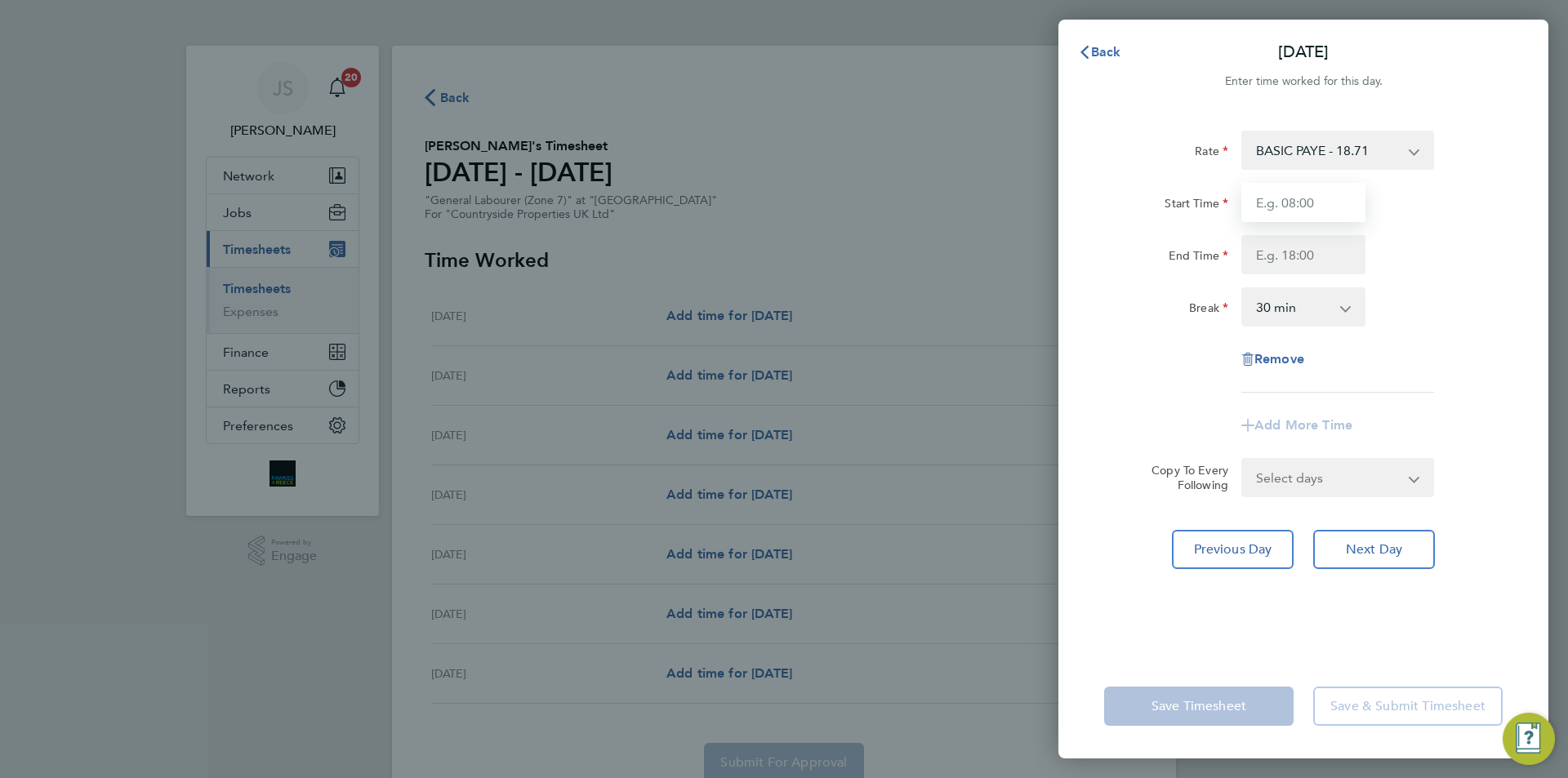
click at [1321, 209] on input "Start Time" at bounding box center [1303, 202] width 124 height 39
type input "07:30"
click at [1345, 246] on input "End Time" at bounding box center [1303, 254] width 124 height 39
type input "16:00"
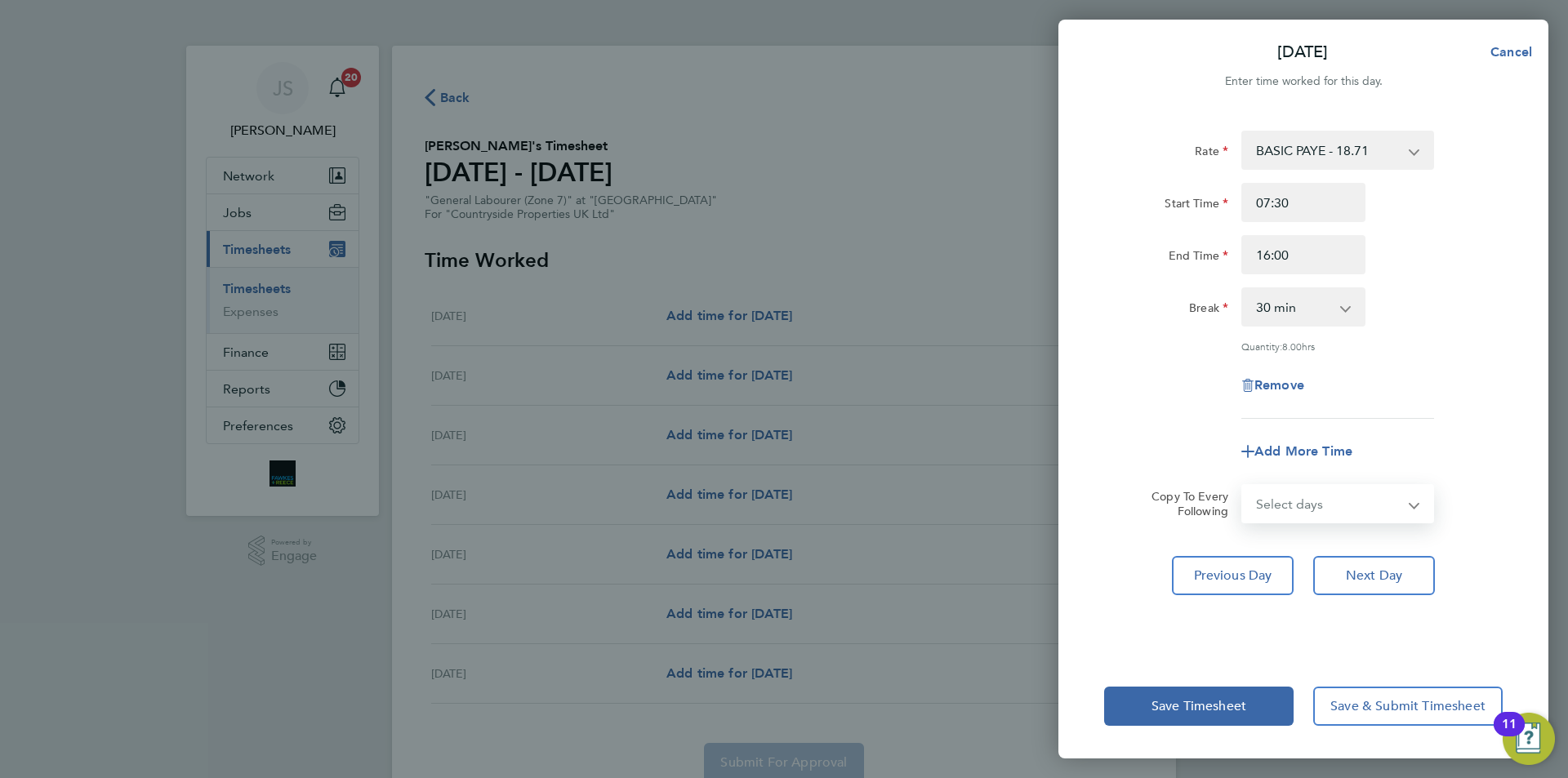
click at [1329, 488] on select "Select days Day Weekday (Mon-Fri) Weekend (Sat-Sun) [DATE] [DATE] [DATE] [DATE]…" at bounding box center [1328, 504] width 171 height 36
select select "WEEKDAY"
click at [1243, 486] on select "Select days Day Weekday (Mon-Fri) Weekend (Sat-Sun) [DATE] [DATE] [DATE] [DATE]…" at bounding box center [1328, 504] width 171 height 36
select select "[DATE]"
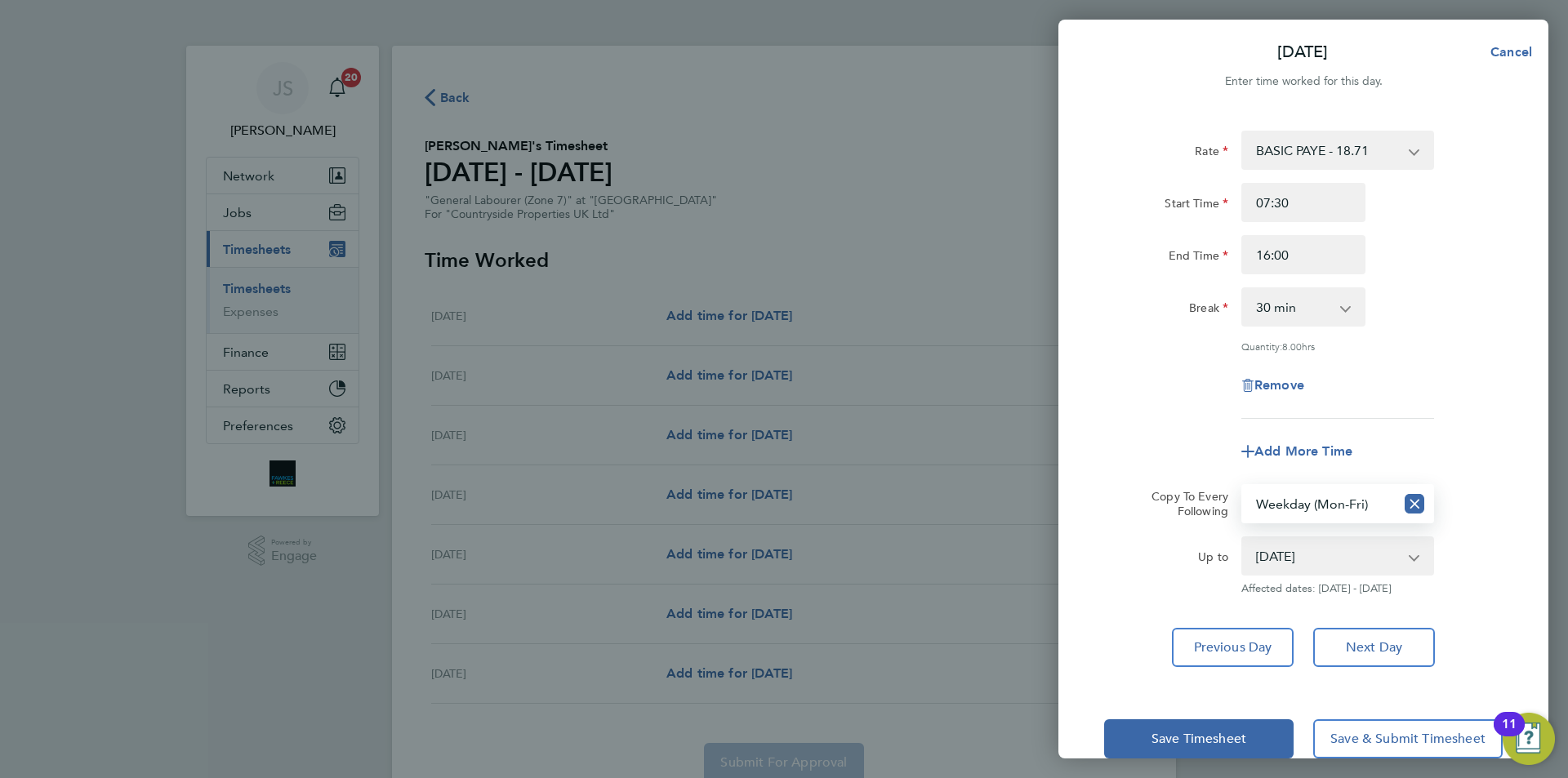
click at [1210, 383] on div "Remove" at bounding box center [1303, 385] width 412 height 39
click at [1204, 720] on button "Save Timesheet" at bounding box center [1198, 739] width 190 height 39
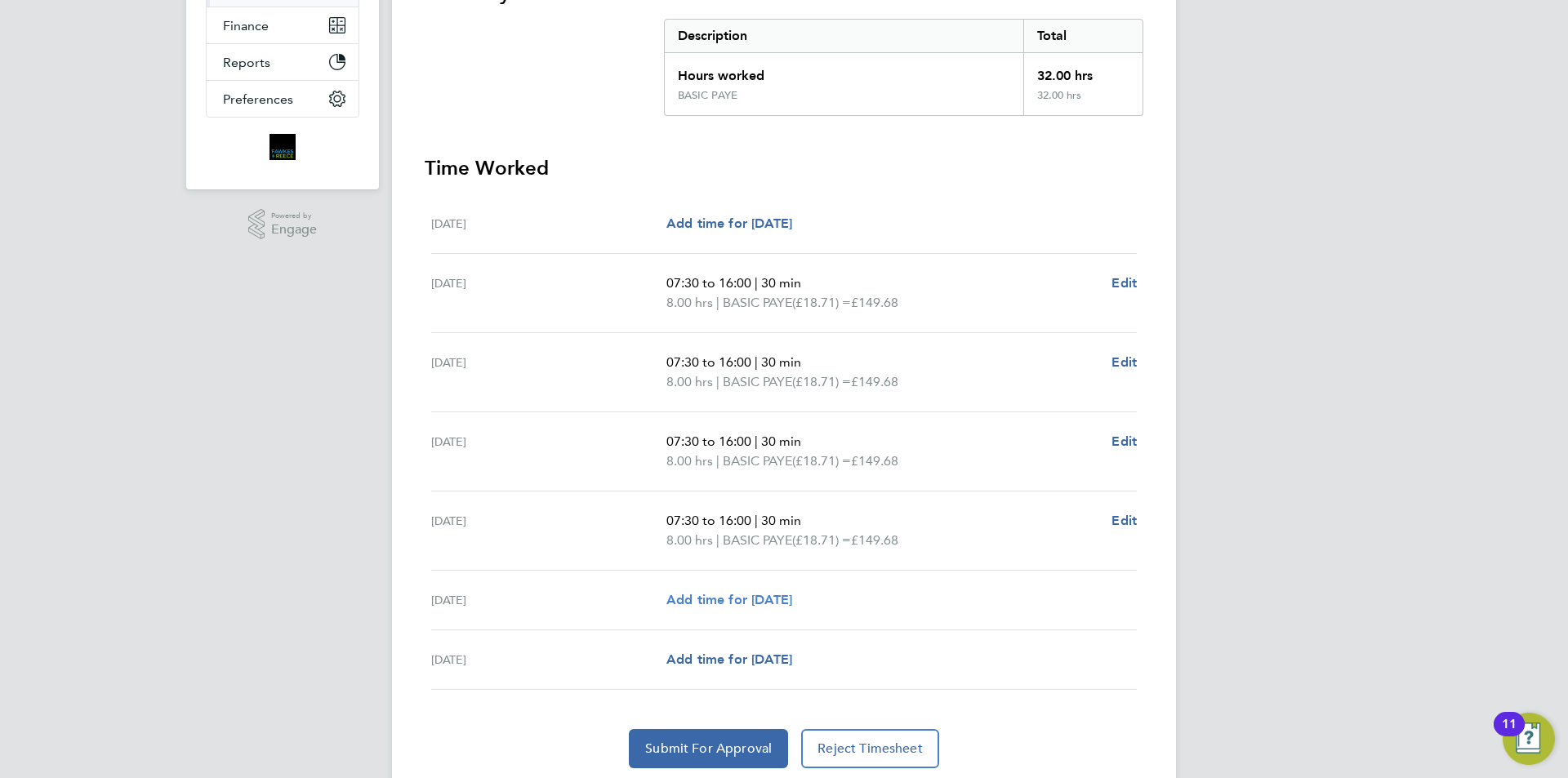
click at [750, 596] on span "Add time for [DATE]" at bounding box center [729, 600] width 126 height 15
select select "30"
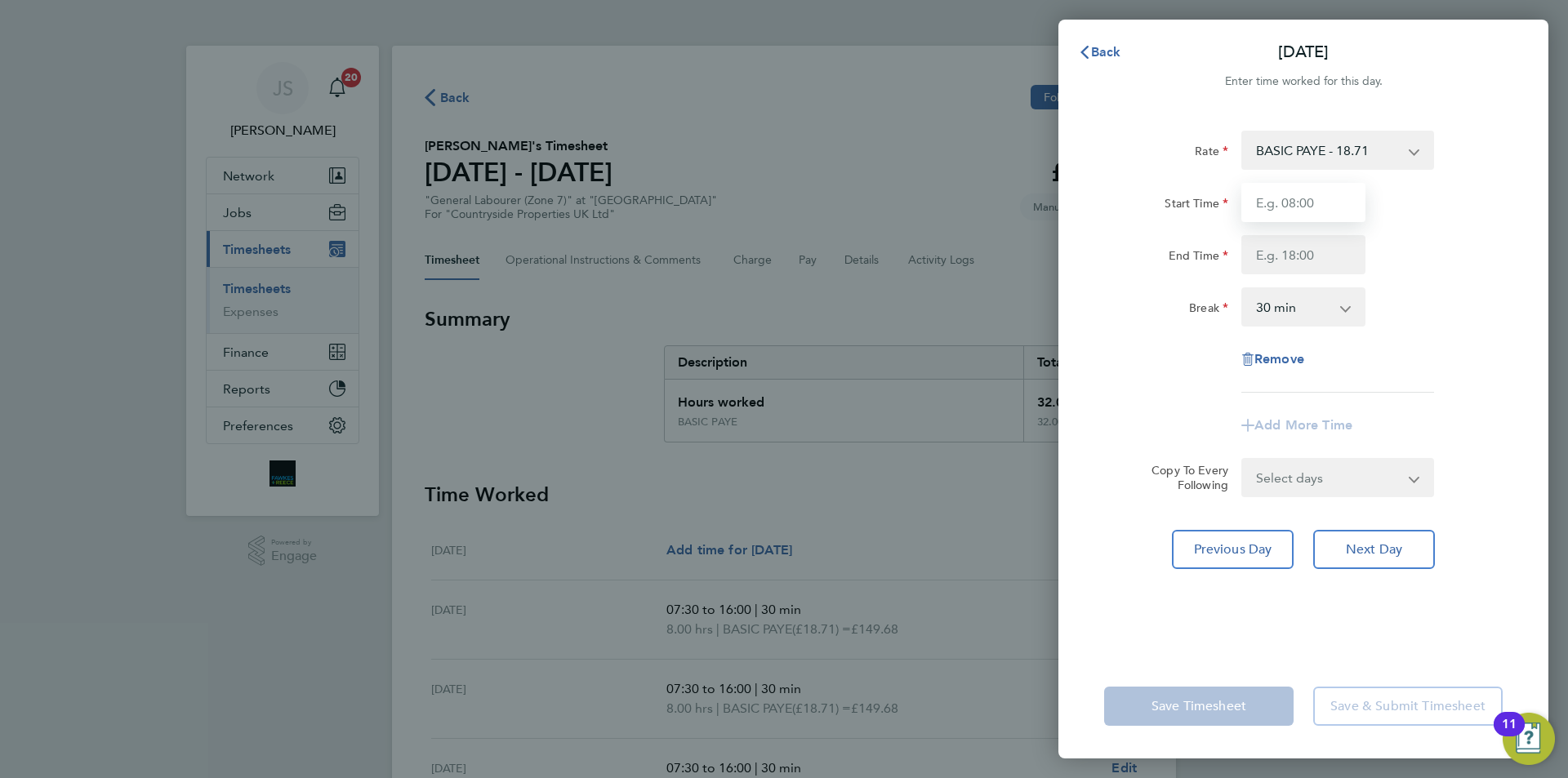
click at [1298, 192] on input "Start Time" at bounding box center [1303, 202] width 124 height 39
type input "07:30"
click at [1305, 245] on input "End Time" at bounding box center [1303, 254] width 124 height 39
type input "15:00"
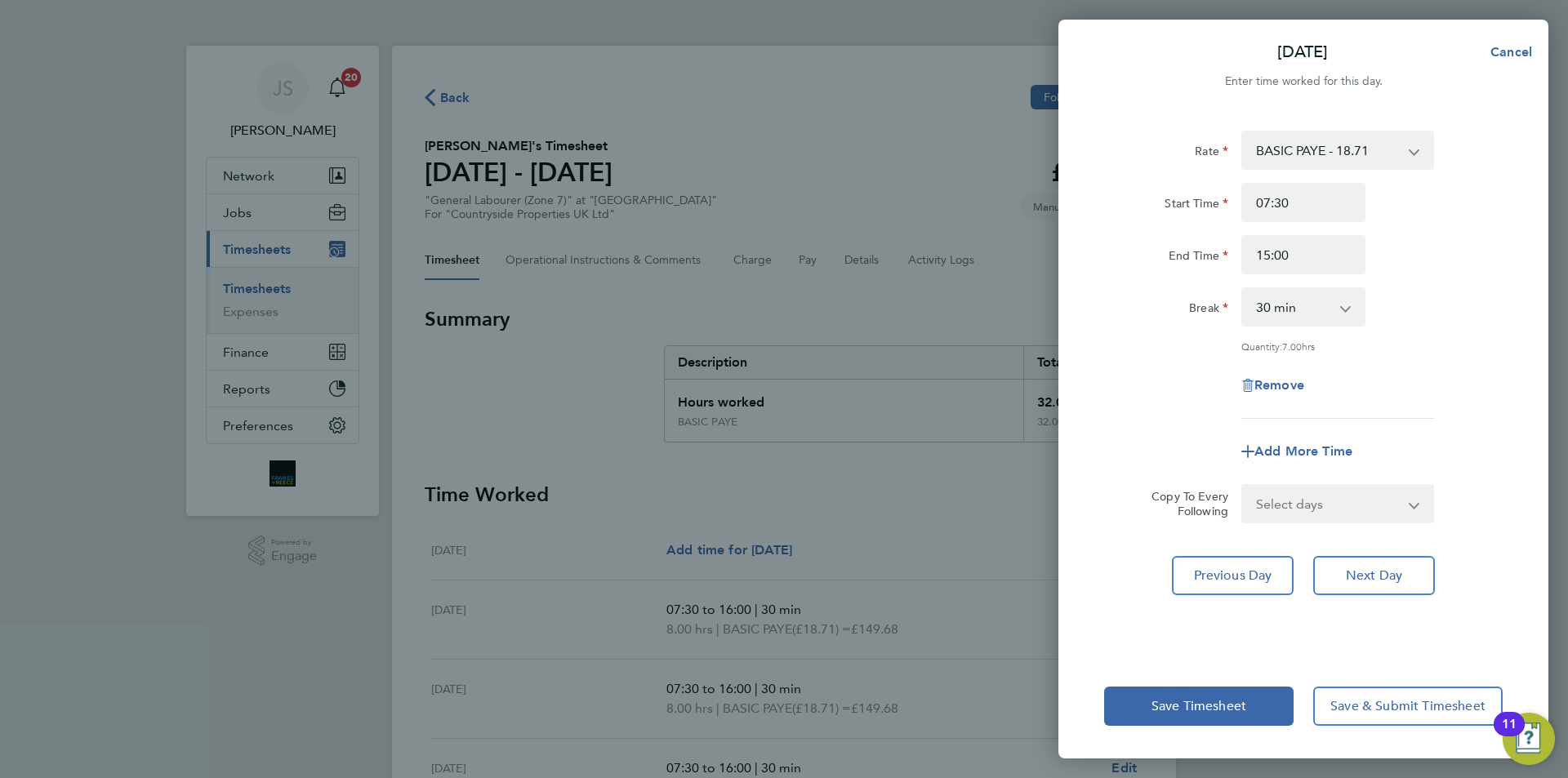
click at [1162, 396] on app-timesheet-line-form-group "Rate BASIC PAYE - 18.71 Start Time 07:30 End Time 15:00 Break 0 min 15 min 30 m…" at bounding box center [1303, 301] width 398 height 341
click at [1177, 701] on span "Save Timesheet" at bounding box center [1198, 706] width 94 height 16
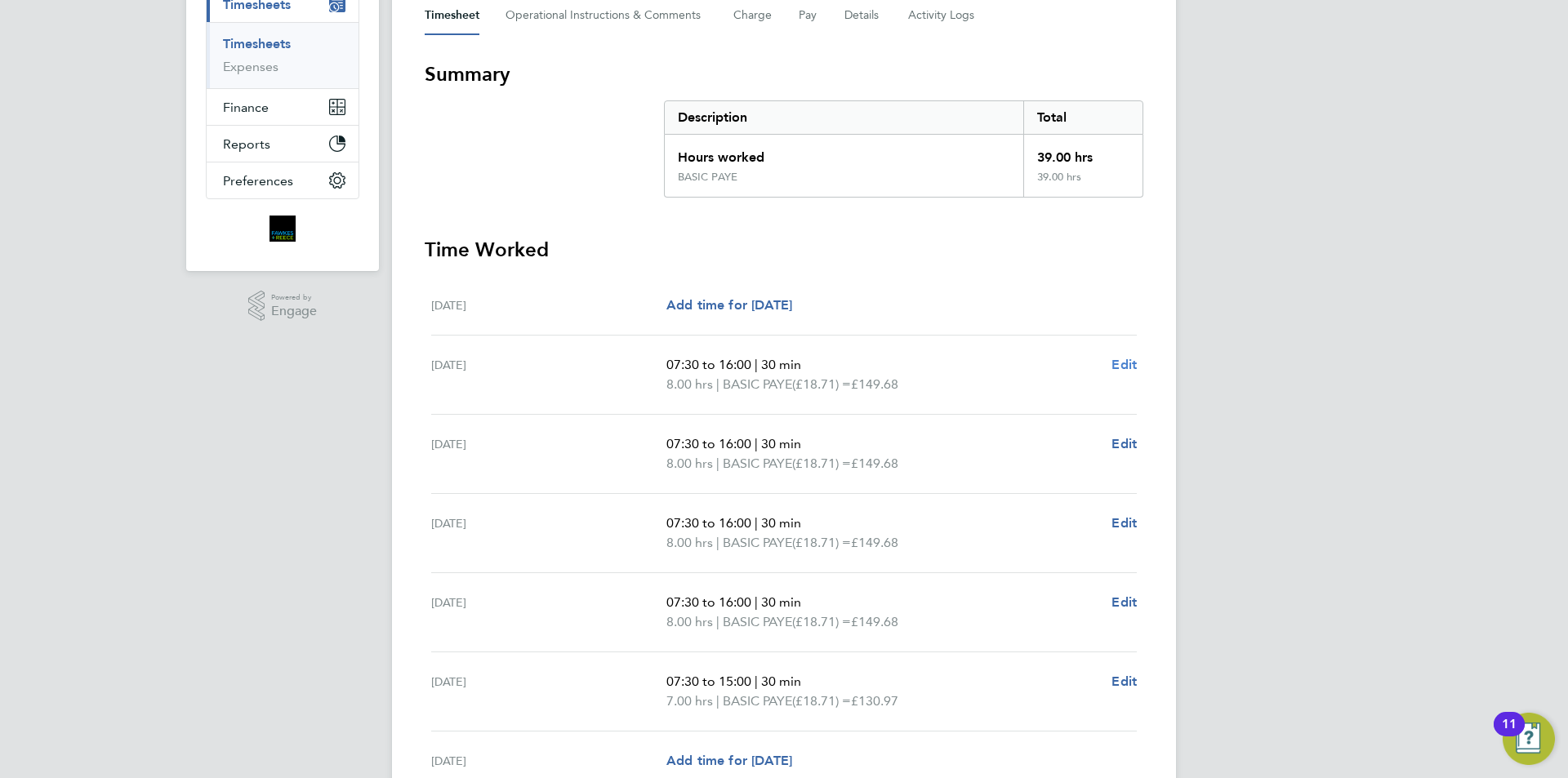
click at [1136, 365] on span "Edit" at bounding box center [1124, 365] width 25 height 15
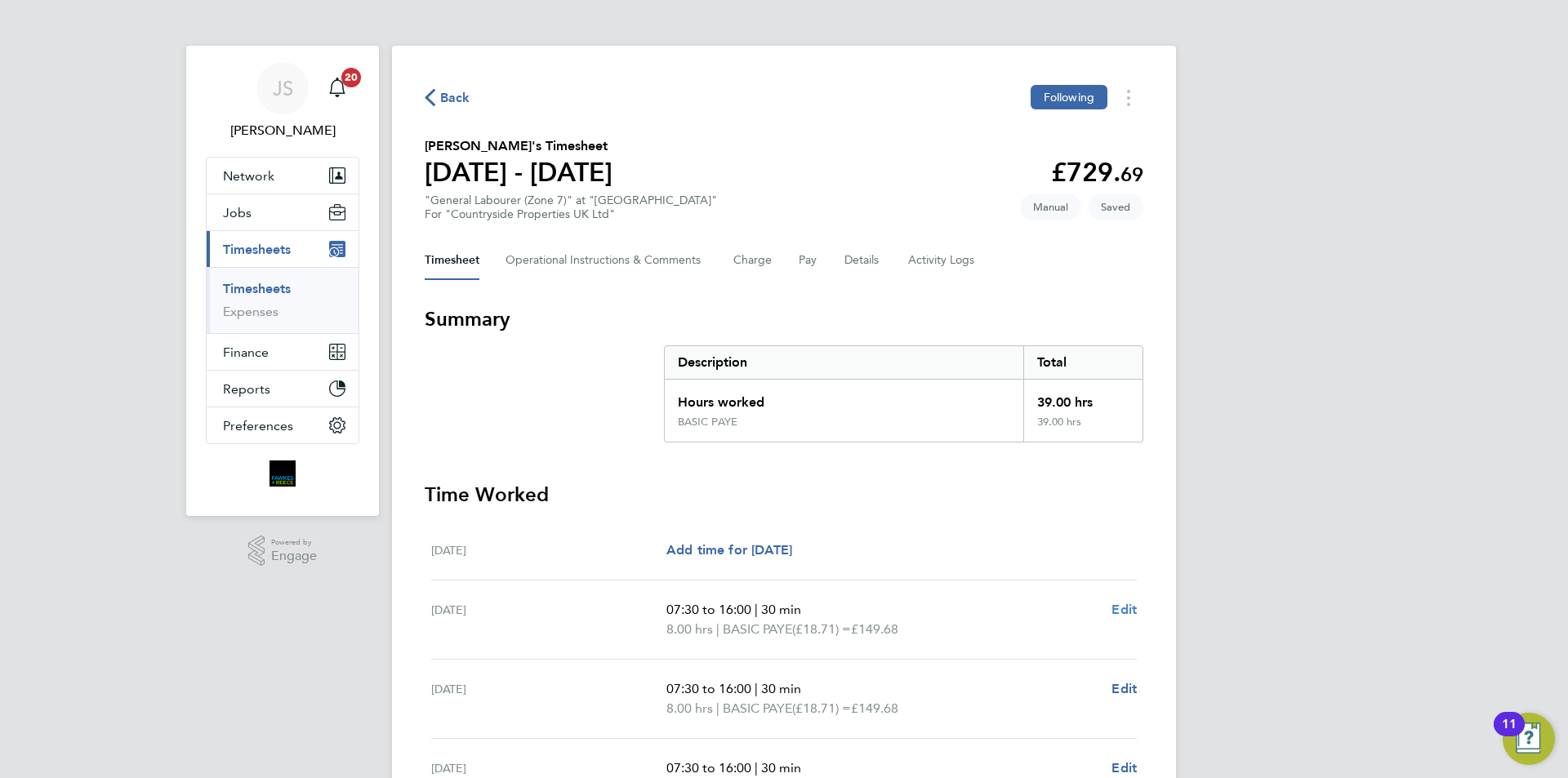
select select "30"
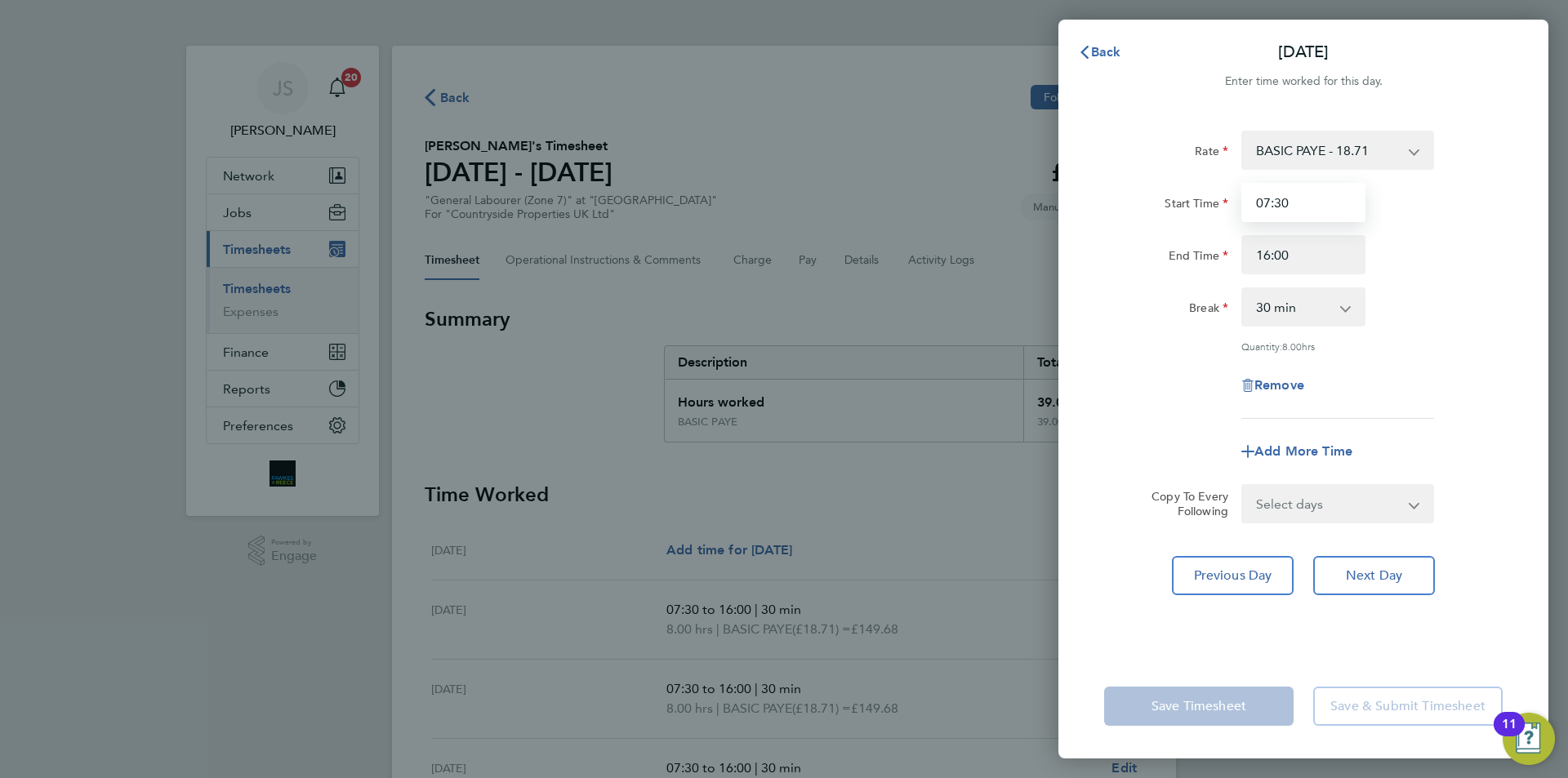
click at [1301, 198] on input "07:30" at bounding box center [1303, 202] width 124 height 39
click at [1307, 259] on input "16:00" at bounding box center [1303, 254] width 124 height 39
type input "16:30"
click at [1363, 520] on div "Select days Day Weekday (Mon-Fri) Weekend (Sat-Sun) [DATE] [DATE] [DATE] [DATE]…" at bounding box center [1338, 504] width 193 height 39
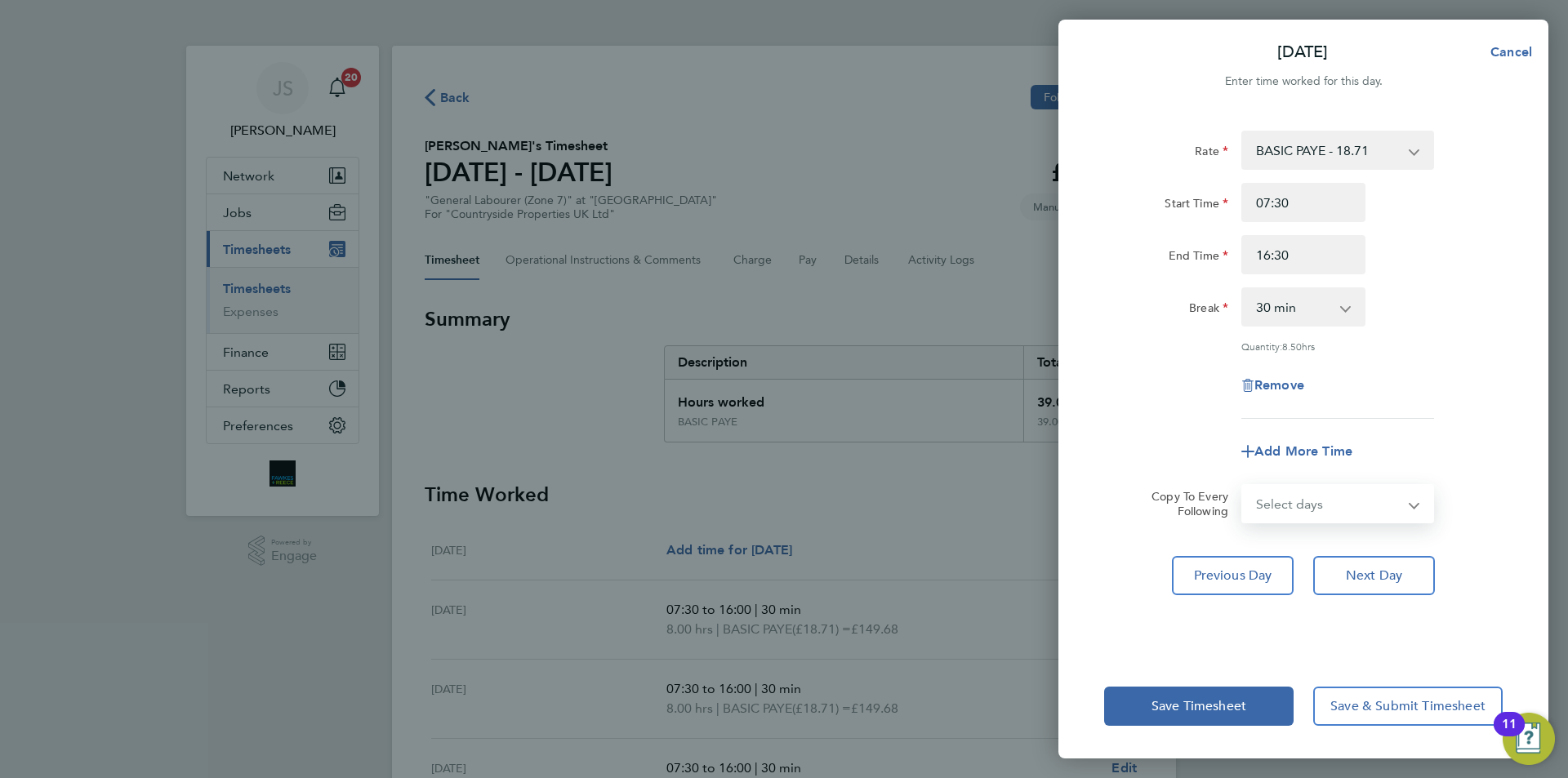
click at [1359, 515] on select "Select days Day Weekday (Mon-Fri) Weekend (Sat-Sun) [DATE] [DATE] [DATE] [DATE]…" at bounding box center [1328, 504] width 171 height 36
select select "WEEKDAY"
click at [1243, 486] on select "Select days Day Weekday (Mon-Fri) Weekend (Sat-Sun) [DATE] [DATE] [DATE] [DATE]…" at bounding box center [1328, 504] width 171 height 36
select select "[DATE]"
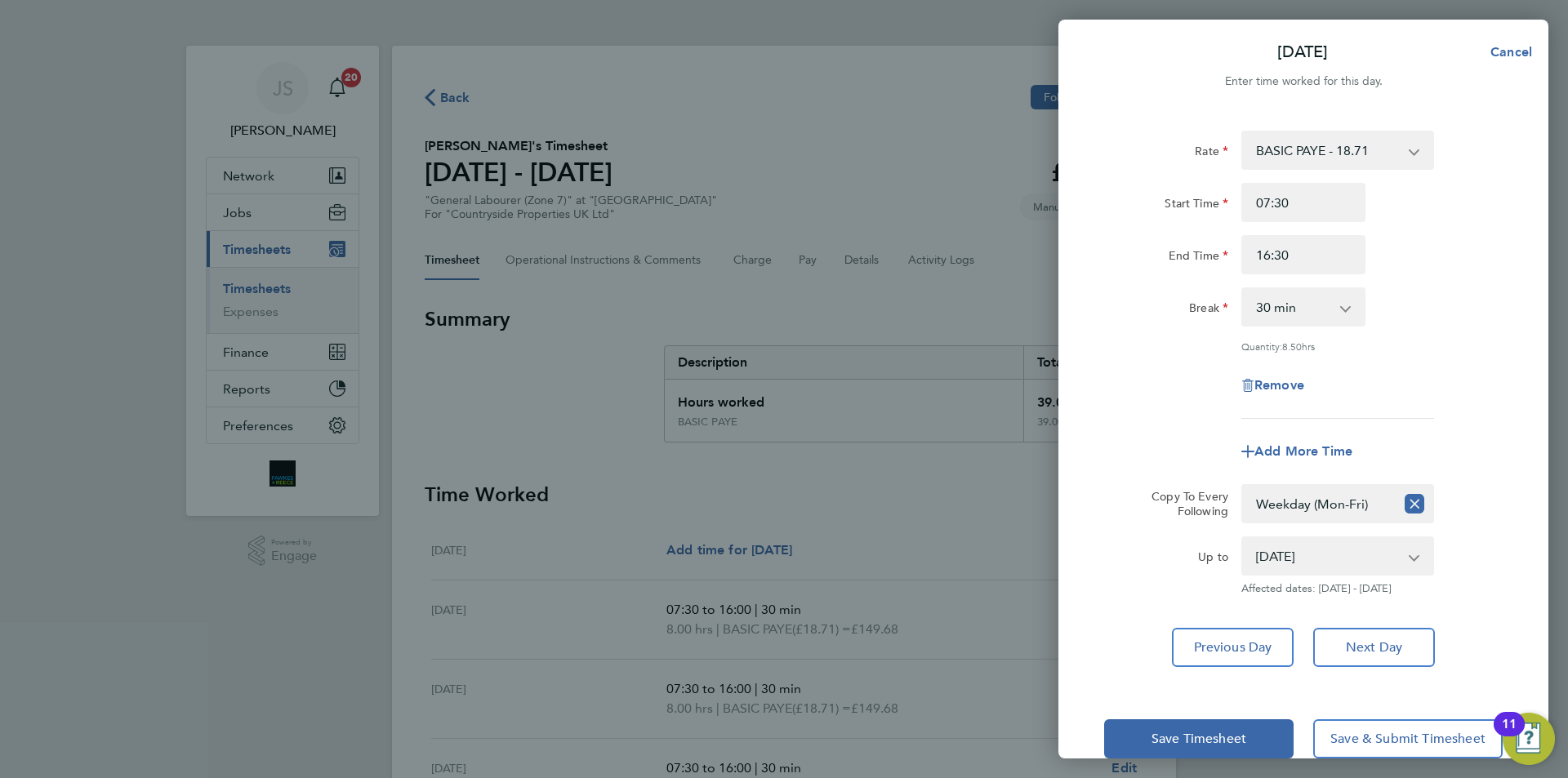
drag, startPoint x: 1061, startPoint y: 348, endPoint x: 1099, endPoint y: 368, distance: 42.9
click at [1061, 349] on div "Rate BASIC PAYE - 18.71 Start Time 07:30 End Time 16:30 Break 0 min 15 min 30 m…" at bounding box center [1302, 399] width 490 height 576
click at [1219, 723] on button "Save Timesheet" at bounding box center [1198, 739] width 190 height 39
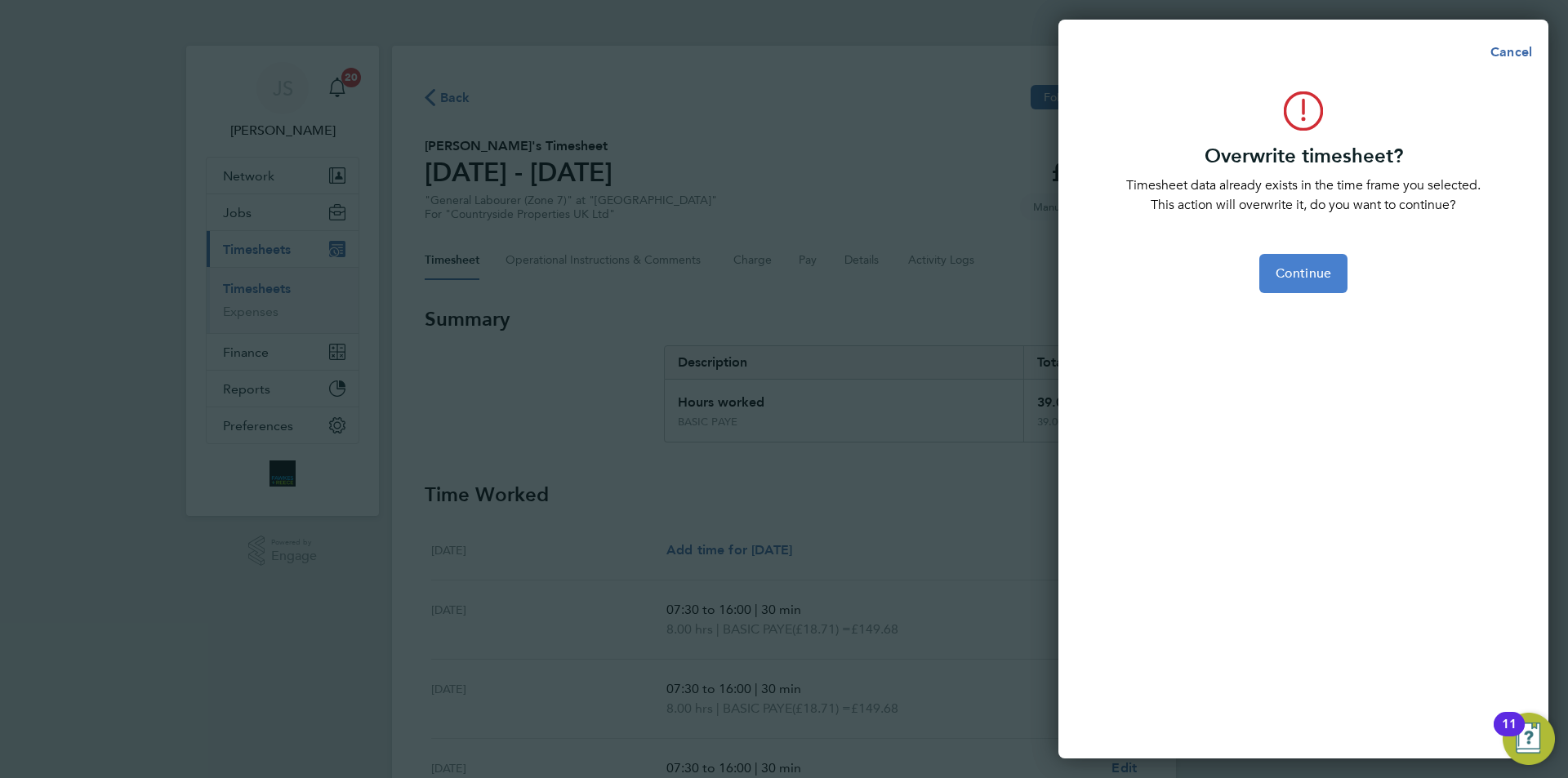
click at [1297, 272] on span "Continue" at bounding box center [1303, 273] width 56 height 16
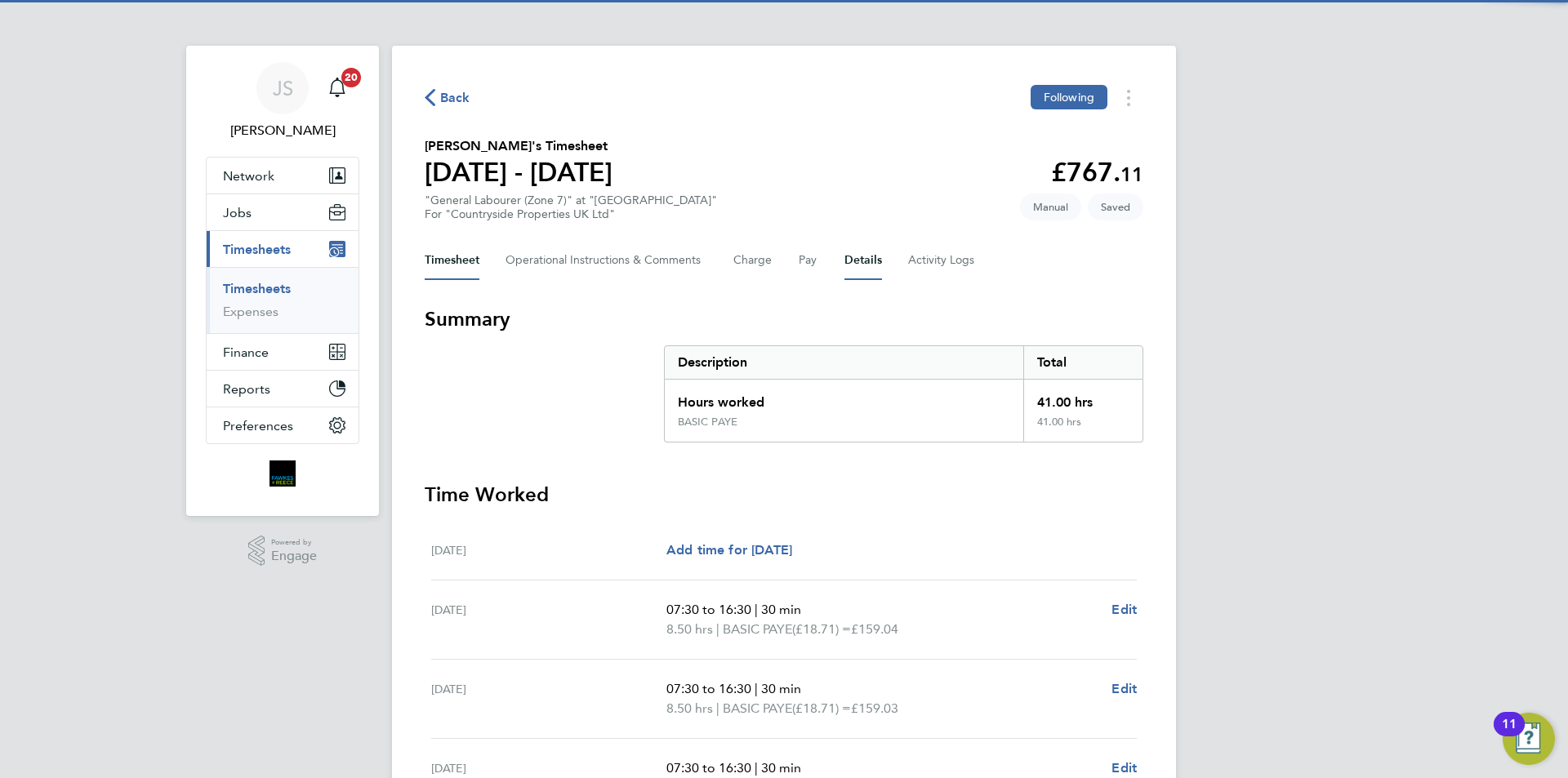
click at [859, 260] on button "Details" at bounding box center [862, 260] width 38 height 39
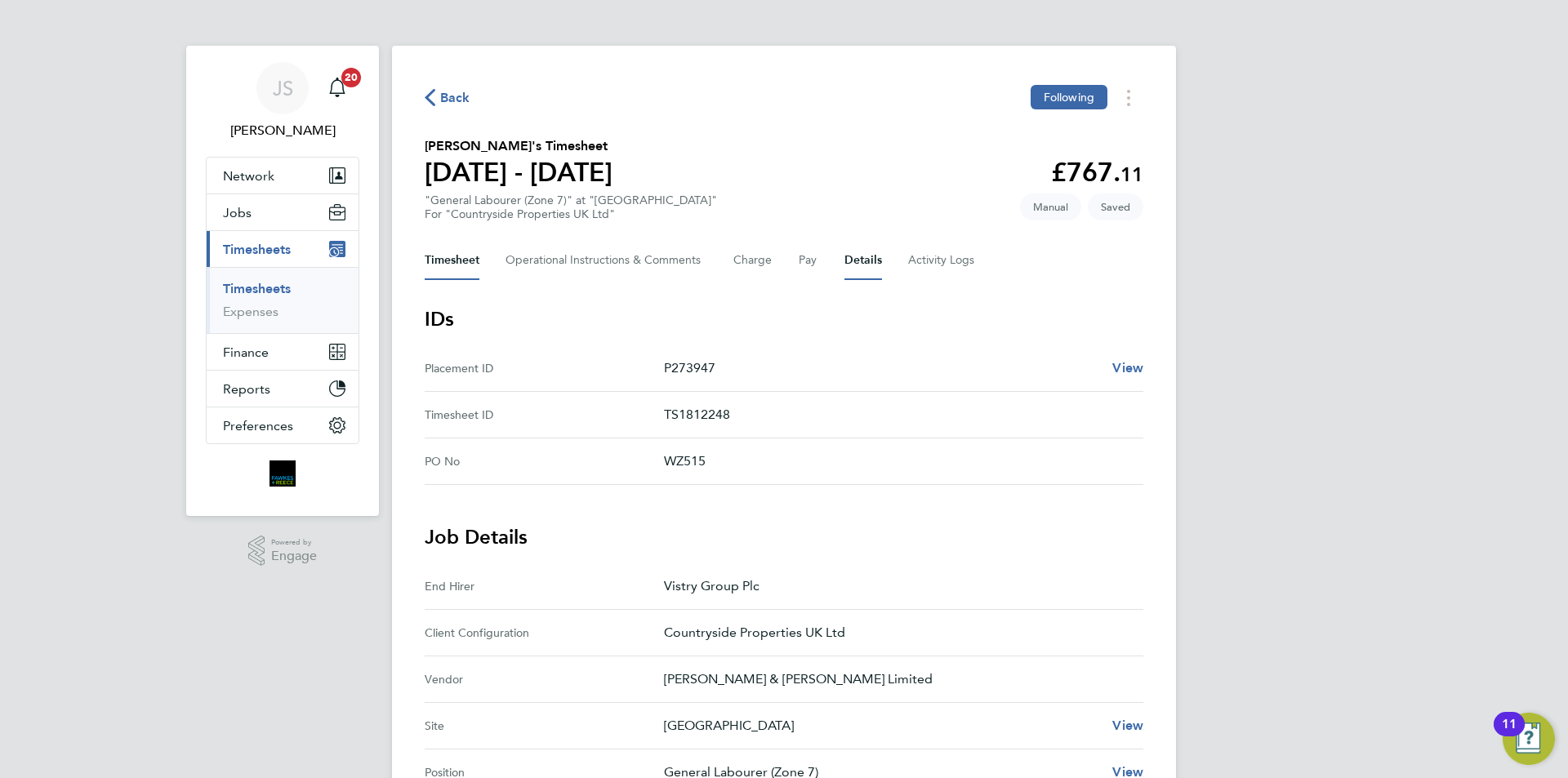
click at [433, 270] on button "Timesheet" at bounding box center [451, 260] width 55 height 39
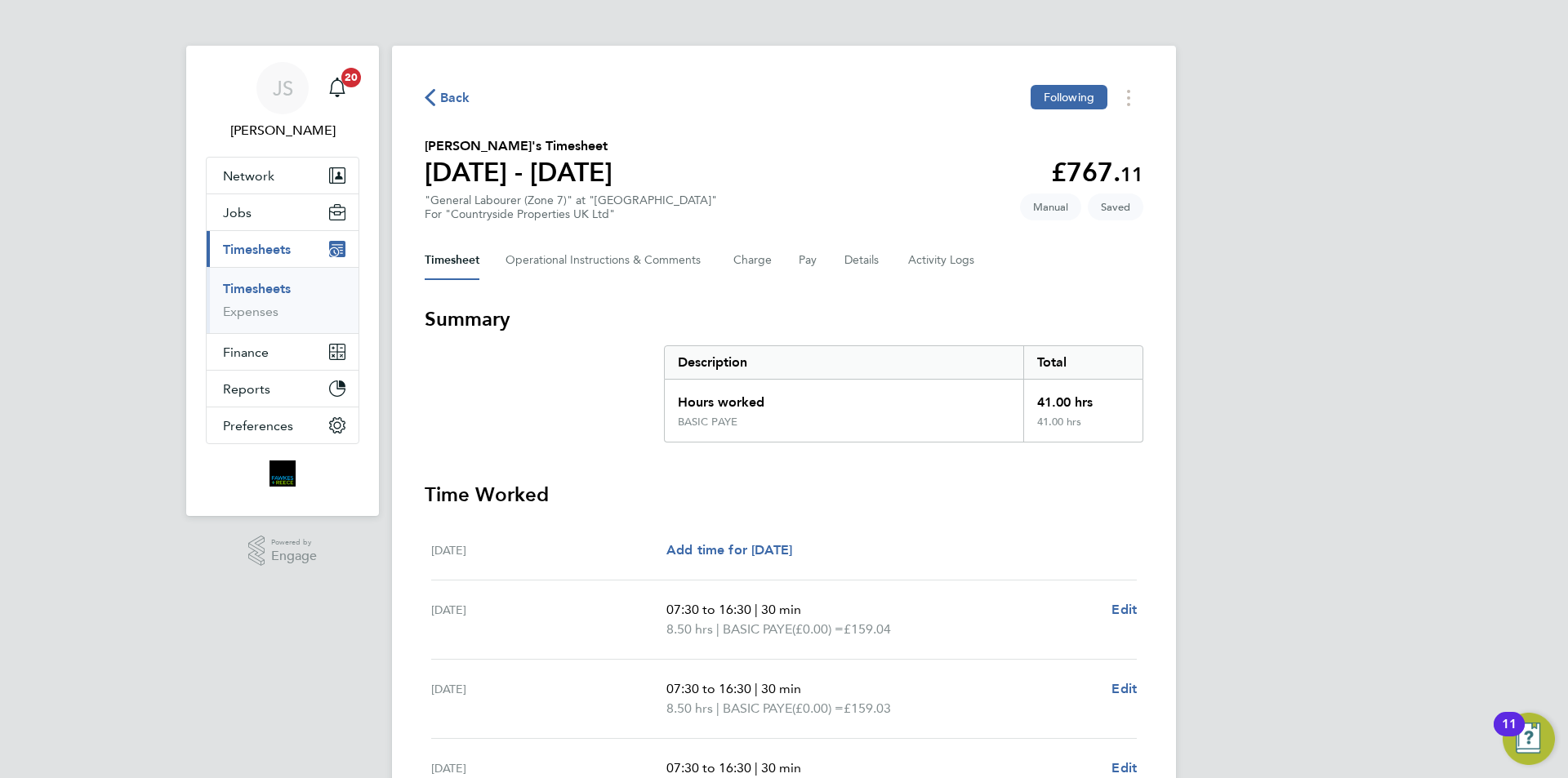
scroll to position [402, 0]
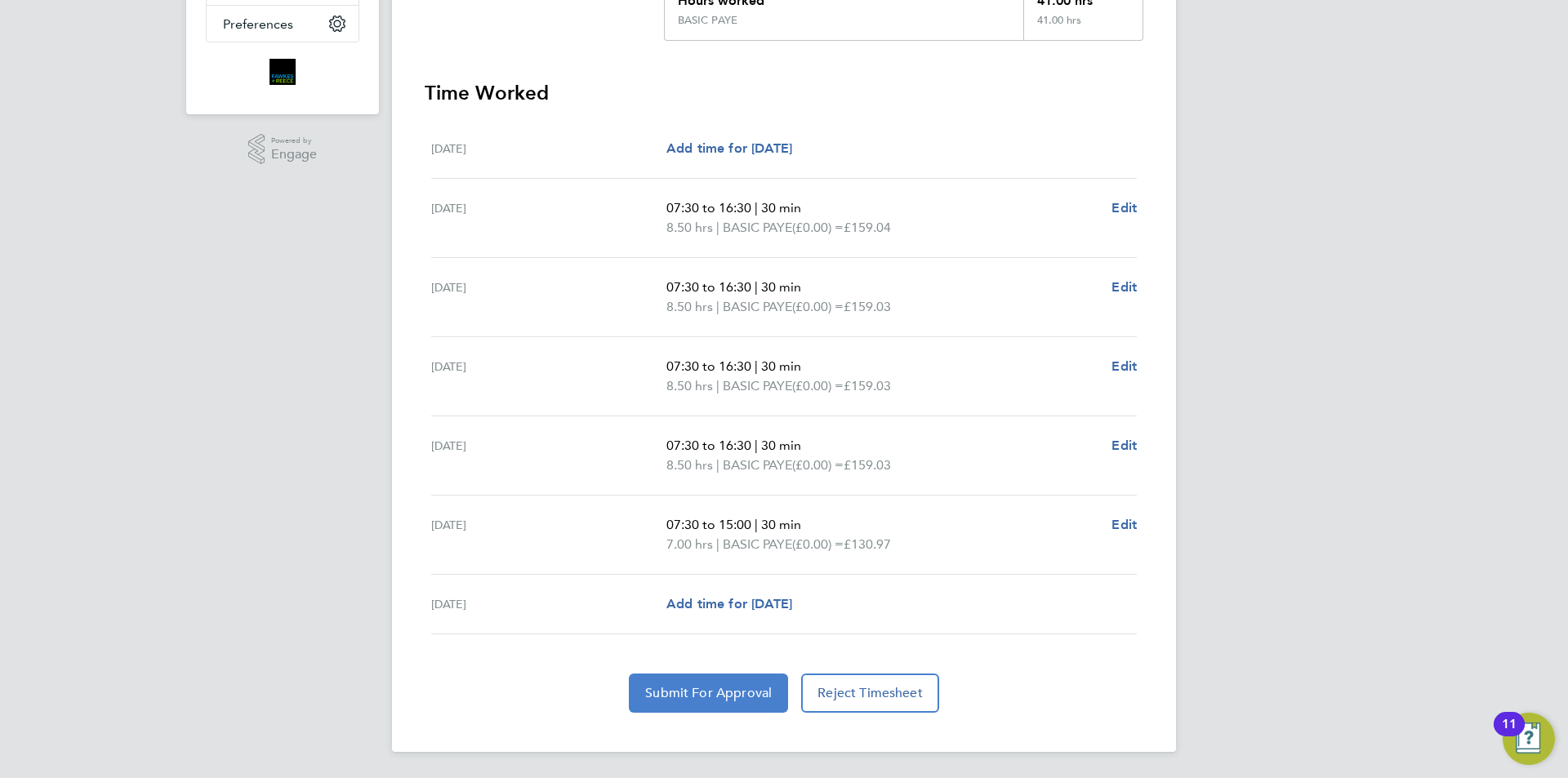
click at [700, 684] on button "Submit For Approval" at bounding box center [707, 693] width 159 height 39
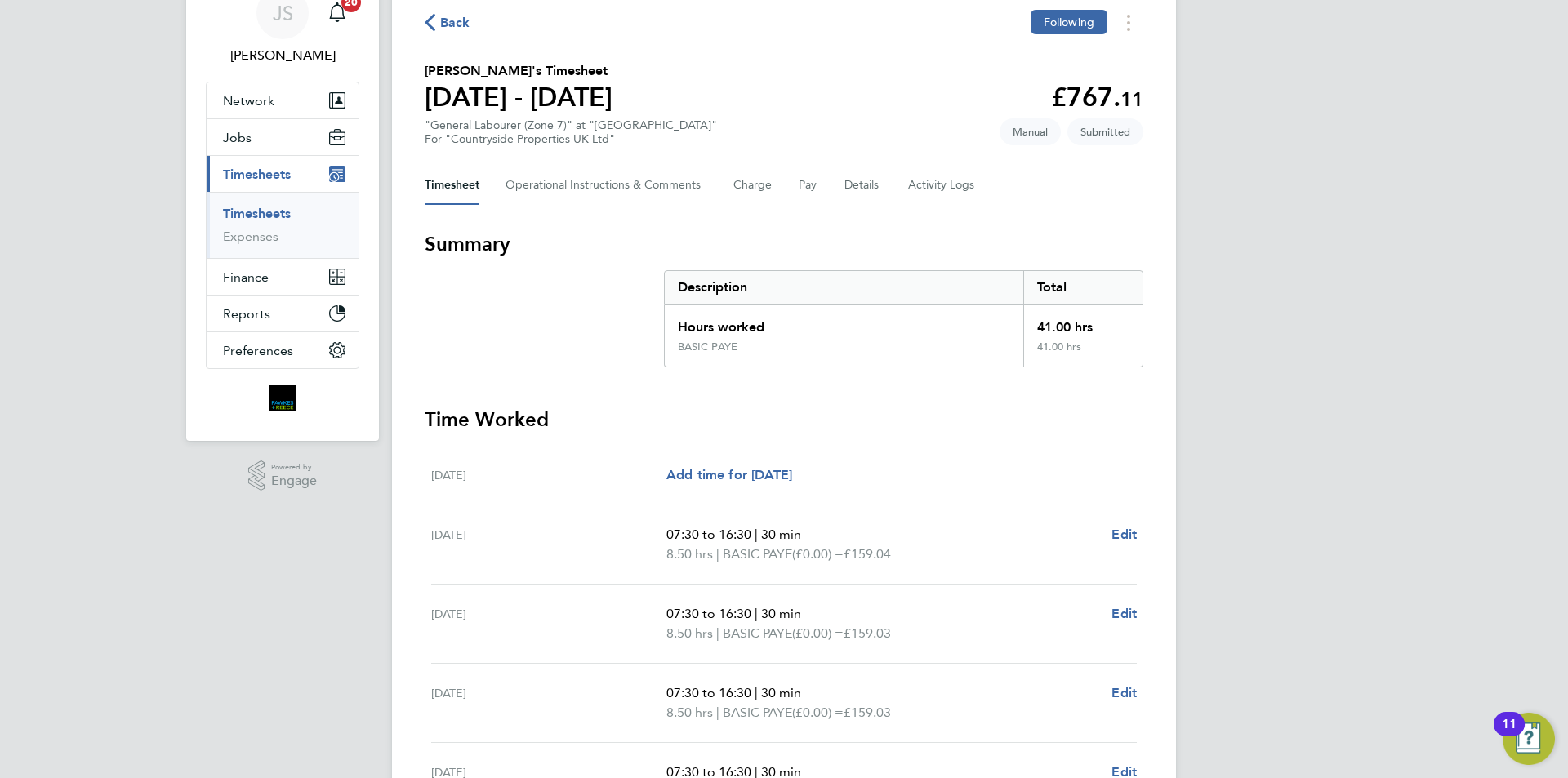
scroll to position [0, 0]
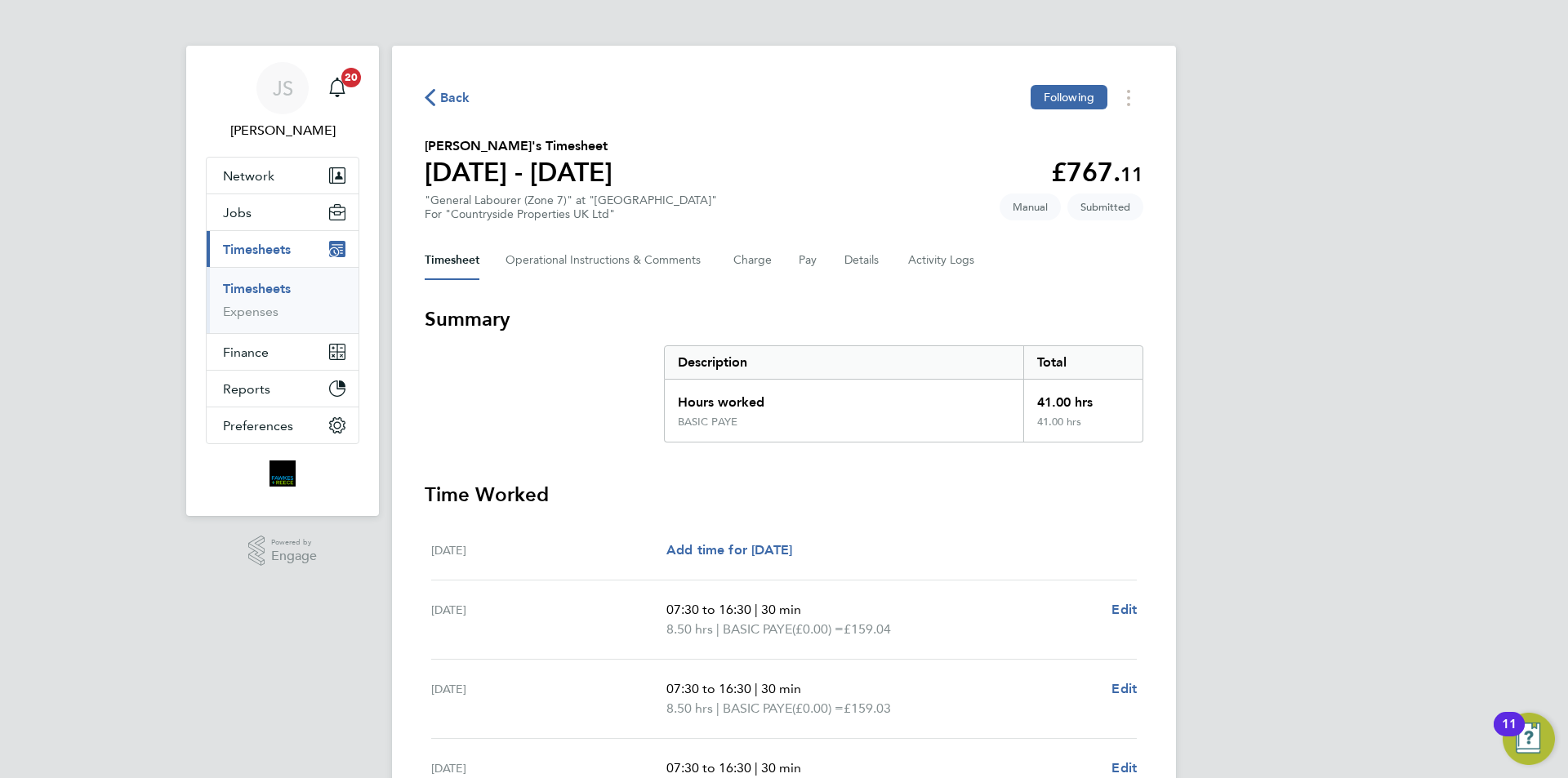
click at [439, 102] on span "Back" at bounding box center [448, 96] width 46 height 15
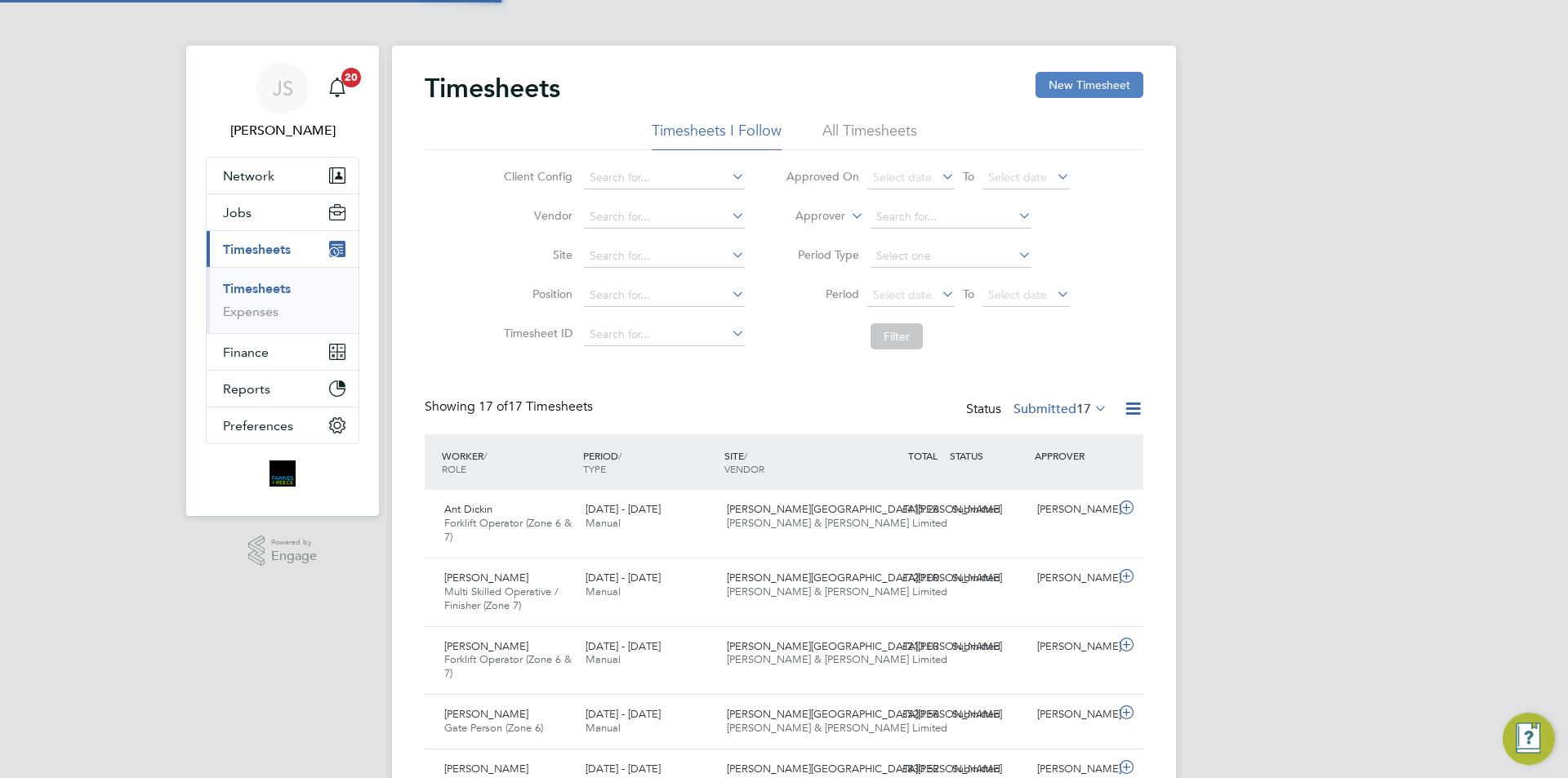
scroll to position [55, 142]
click at [1092, 82] on button "New Timesheet" at bounding box center [1090, 85] width 108 height 26
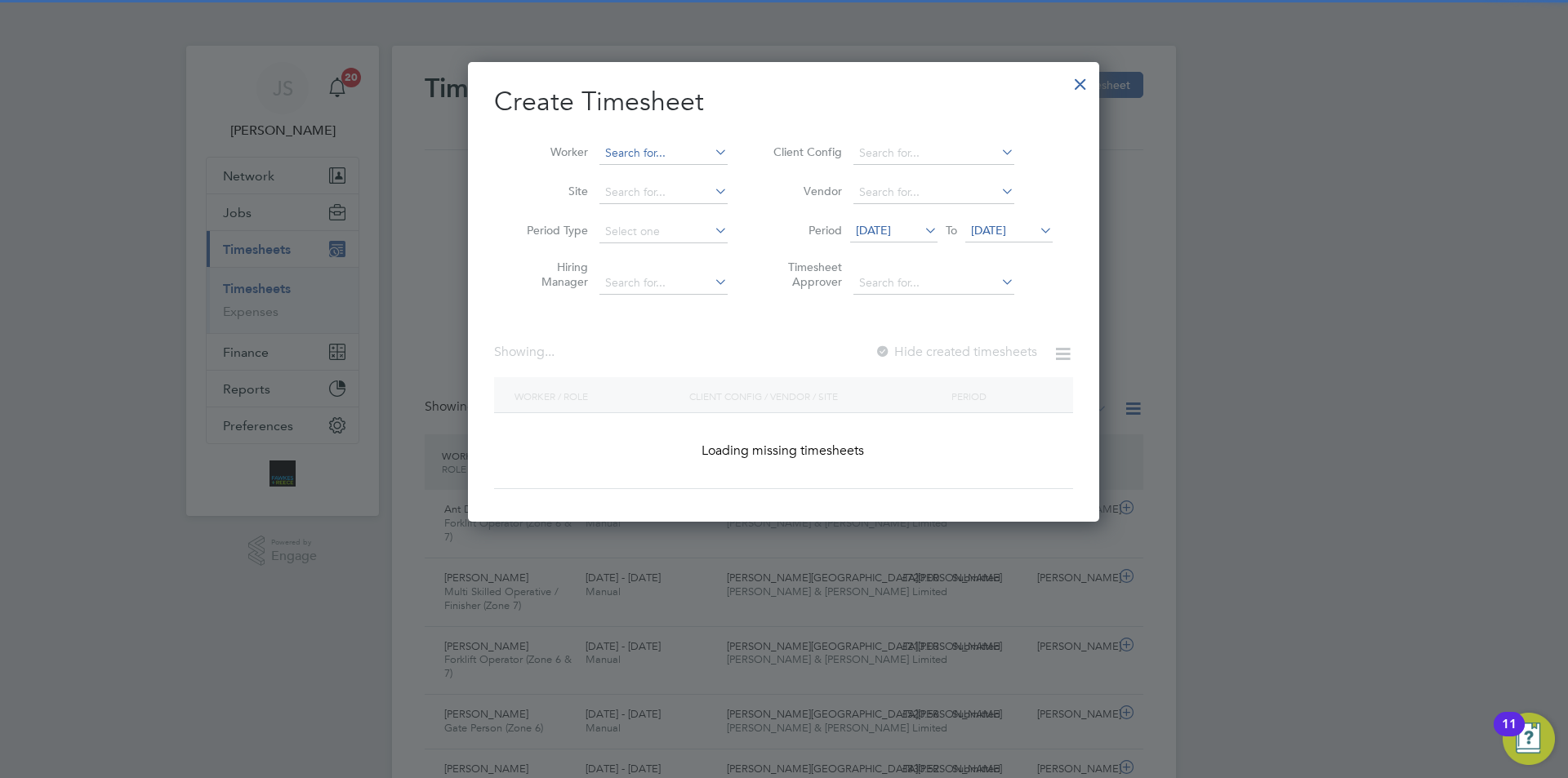
click at [666, 161] on input at bounding box center [663, 154] width 128 height 23
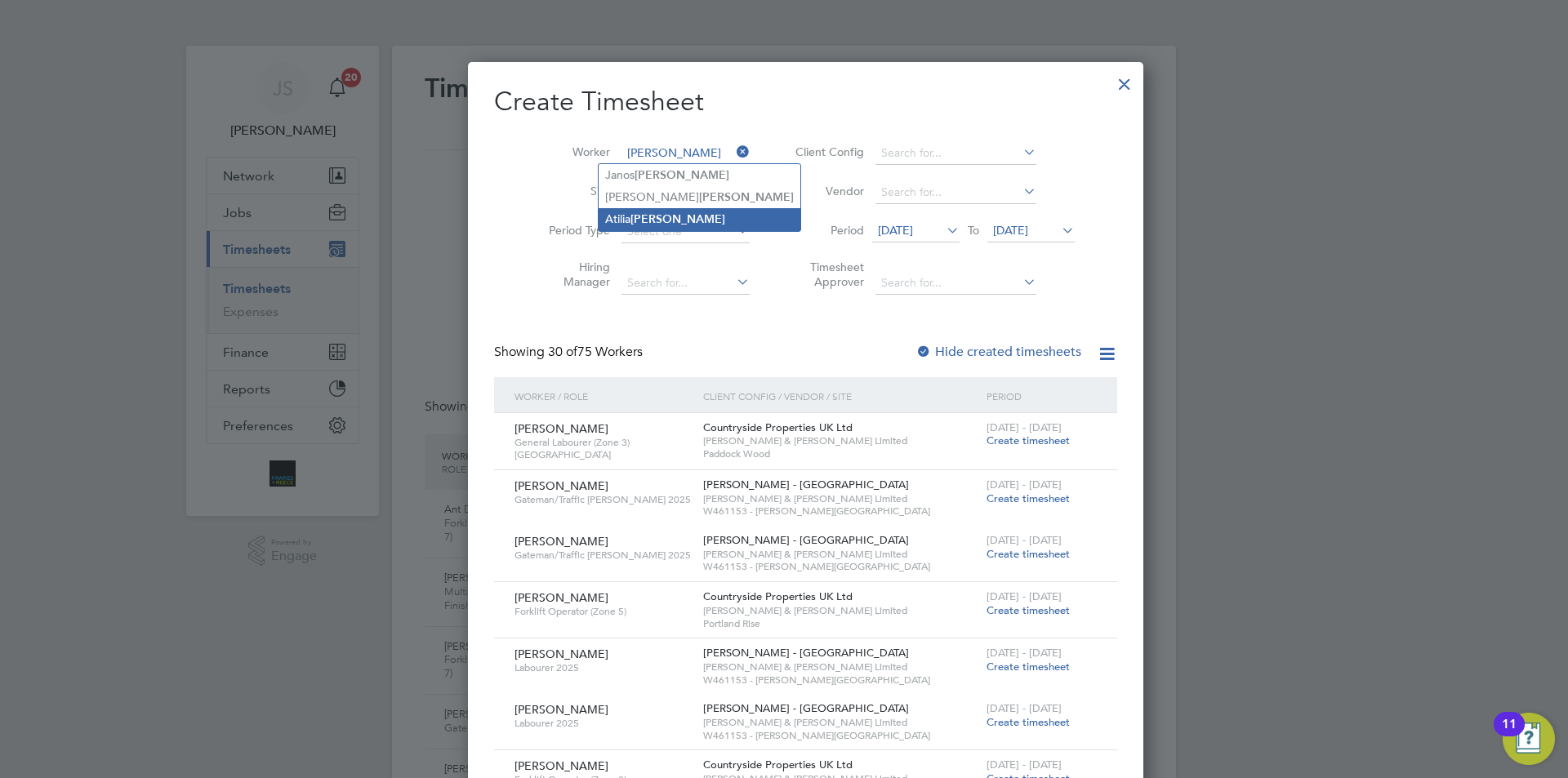
click at [644, 216] on b "[PERSON_NAME]" at bounding box center [678, 220] width 94 height 13
type input "[PERSON_NAME]"
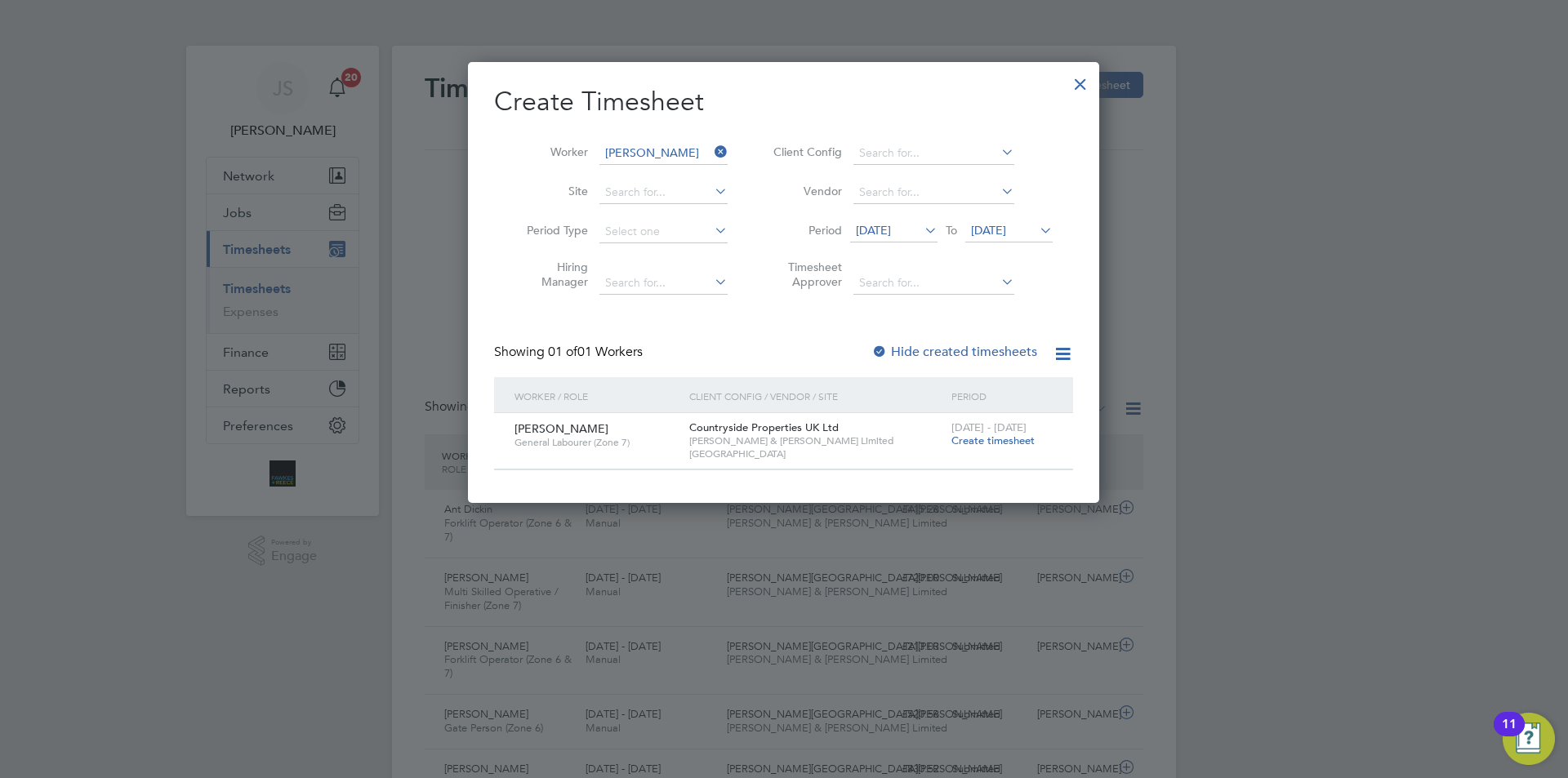
click at [966, 438] on span "Create timesheet" at bounding box center [992, 440] width 84 height 13
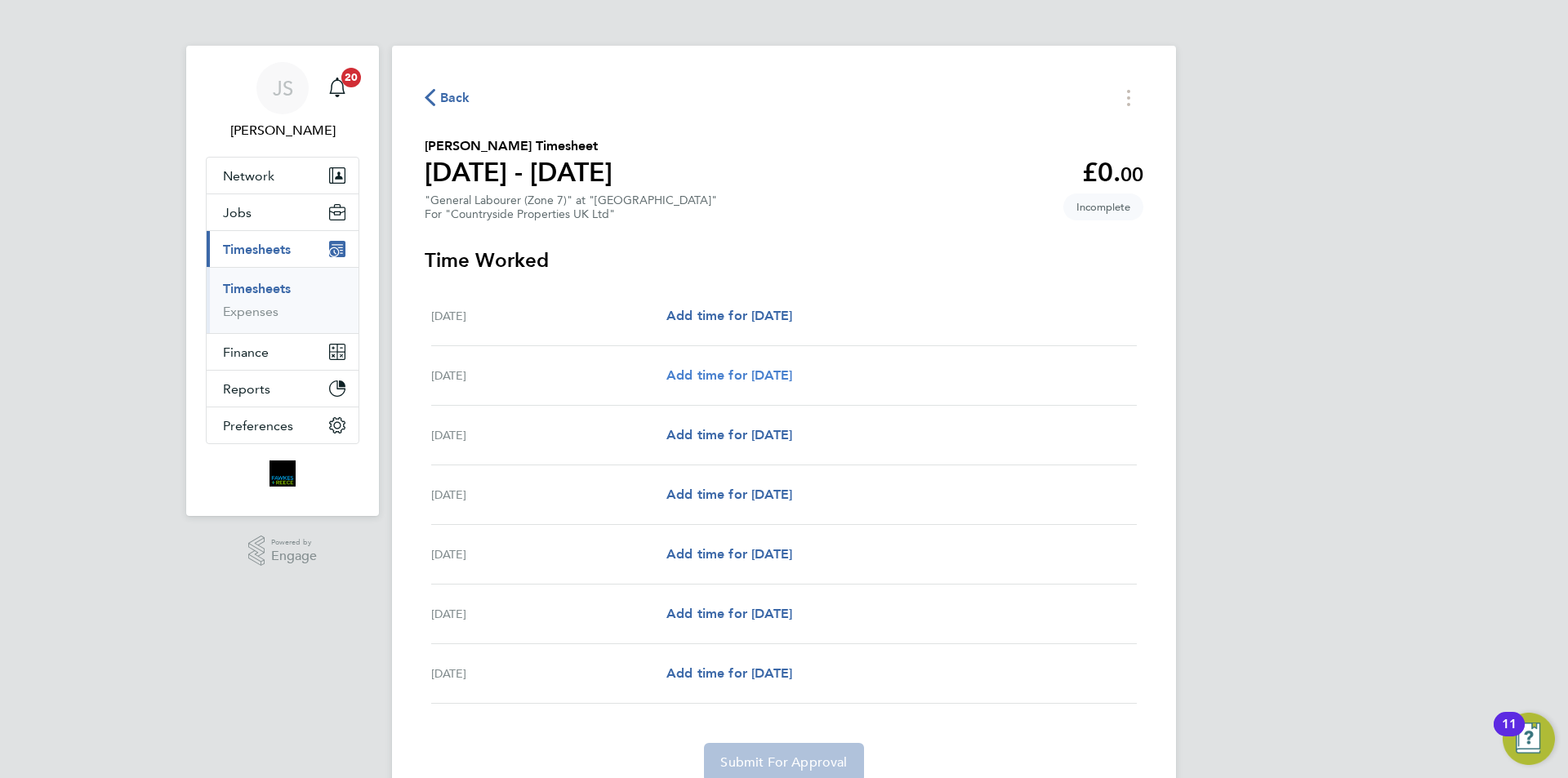
click at [779, 376] on span "Add time for [DATE]" at bounding box center [729, 376] width 126 height 15
select select "30"
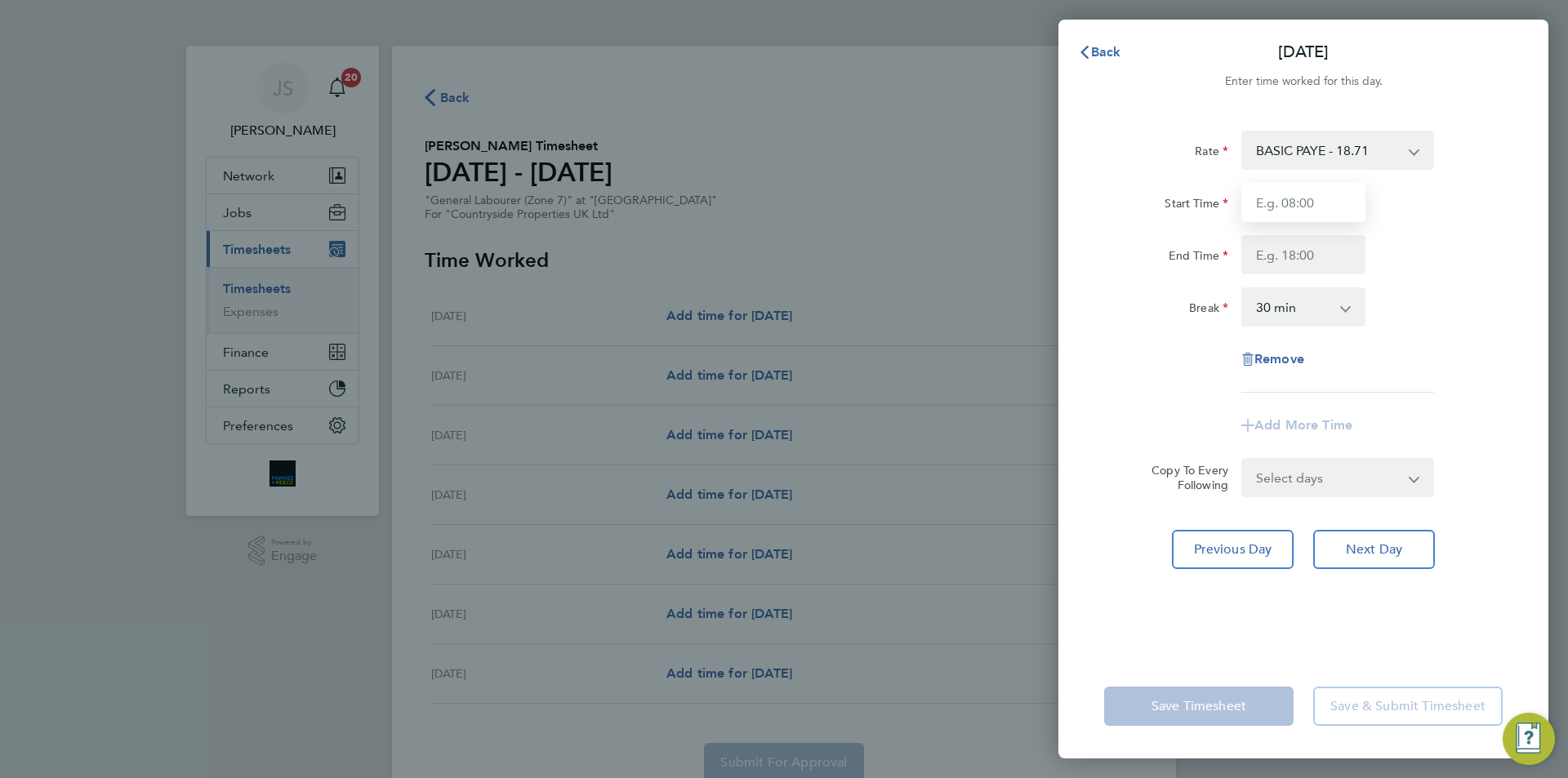
click at [1266, 212] on input "Start Time" at bounding box center [1303, 202] width 124 height 39
type input "07:30"
click at [1283, 248] on input "End Time" at bounding box center [1303, 254] width 124 height 39
type input "16:30"
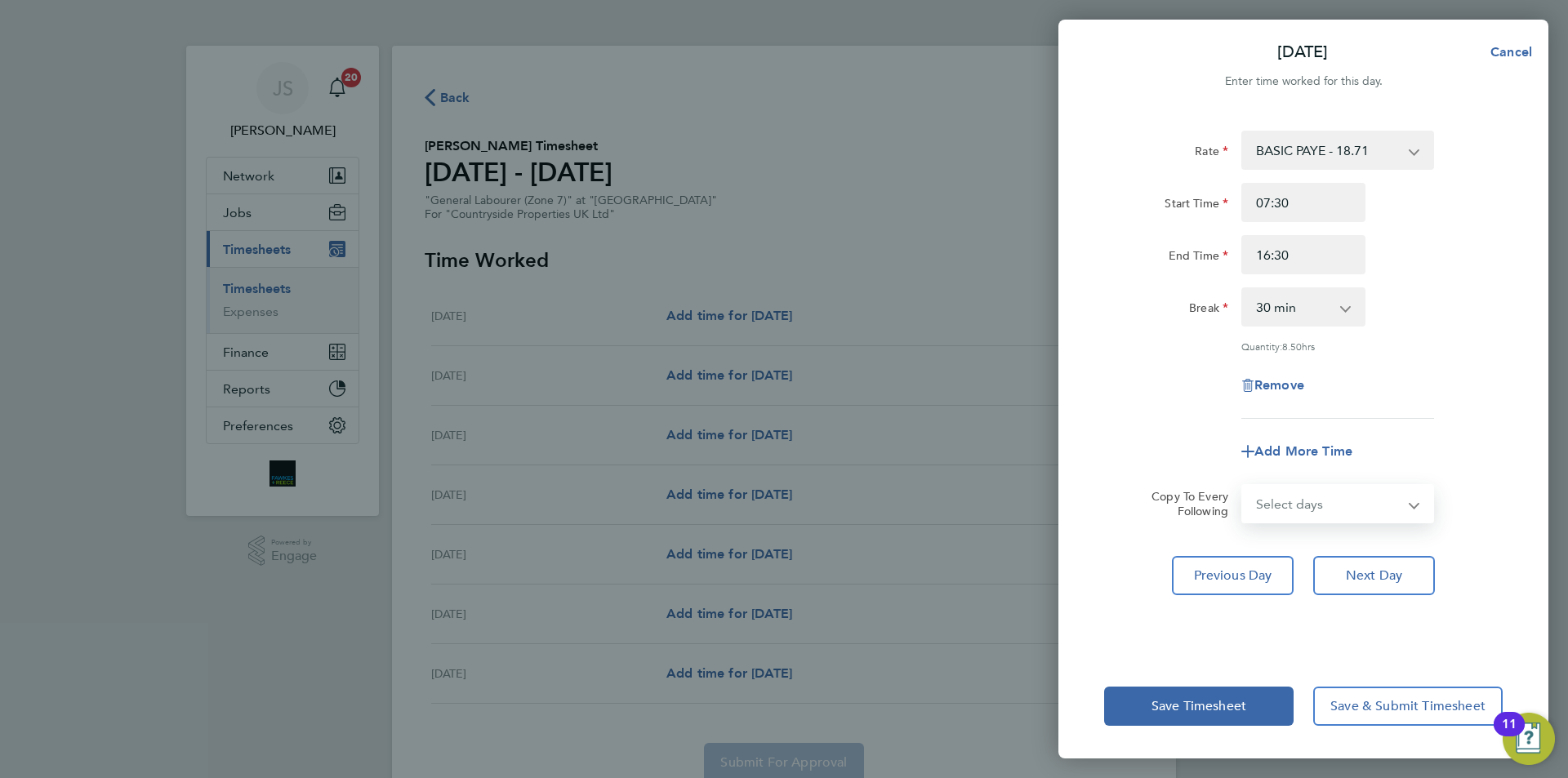
drag, startPoint x: 1334, startPoint y: 487, endPoint x: 1324, endPoint y: 507, distance: 22.4
click at [1334, 493] on select "Select days Day Weekday (Mon-Fri) Weekend (Sat-Sun) [DATE] [DATE] [DATE] [DATE]…" at bounding box center [1328, 504] width 171 height 36
select select "WEEKDAY"
click at [1243, 486] on select "Select days Day Weekday (Mon-Fri) Weekend (Sat-Sun) [DATE] [DATE] [DATE] [DATE]…" at bounding box center [1328, 504] width 171 height 36
select select "[DATE]"
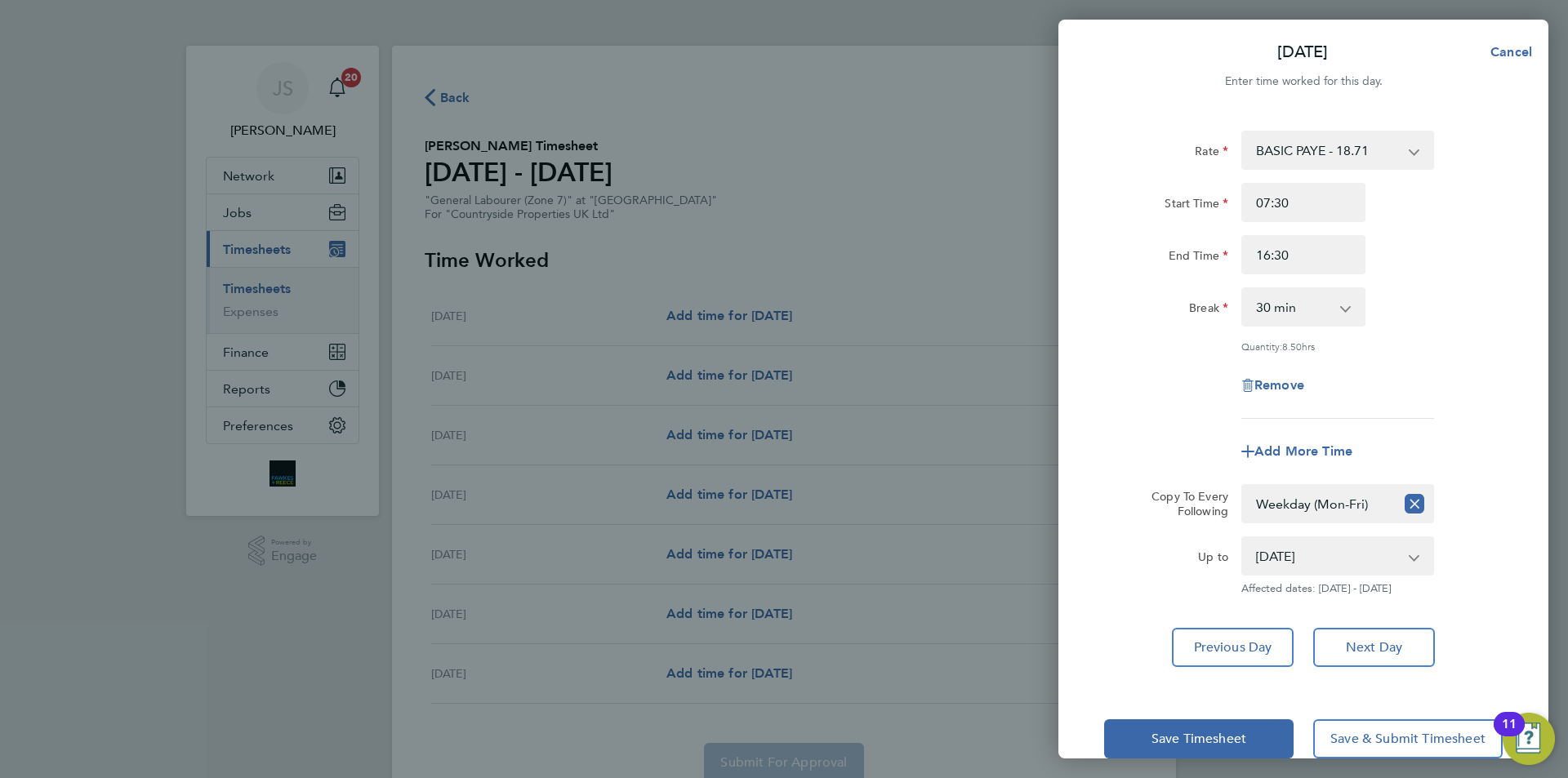
click at [1202, 425] on app-timesheet-line-form-group "Rate BASIC PAYE - 18.71 Start Time 07:30 End Time 16:30 Break 0 min 15 min 30 m…" at bounding box center [1303, 301] width 398 height 341
click at [1198, 717] on div "Save Timesheet Save & Submit Timesheet" at bounding box center [1302, 739] width 490 height 105
click at [1165, 733] on span "Save Timesheet" at bounding box center [1198, 739] width 94 height 16
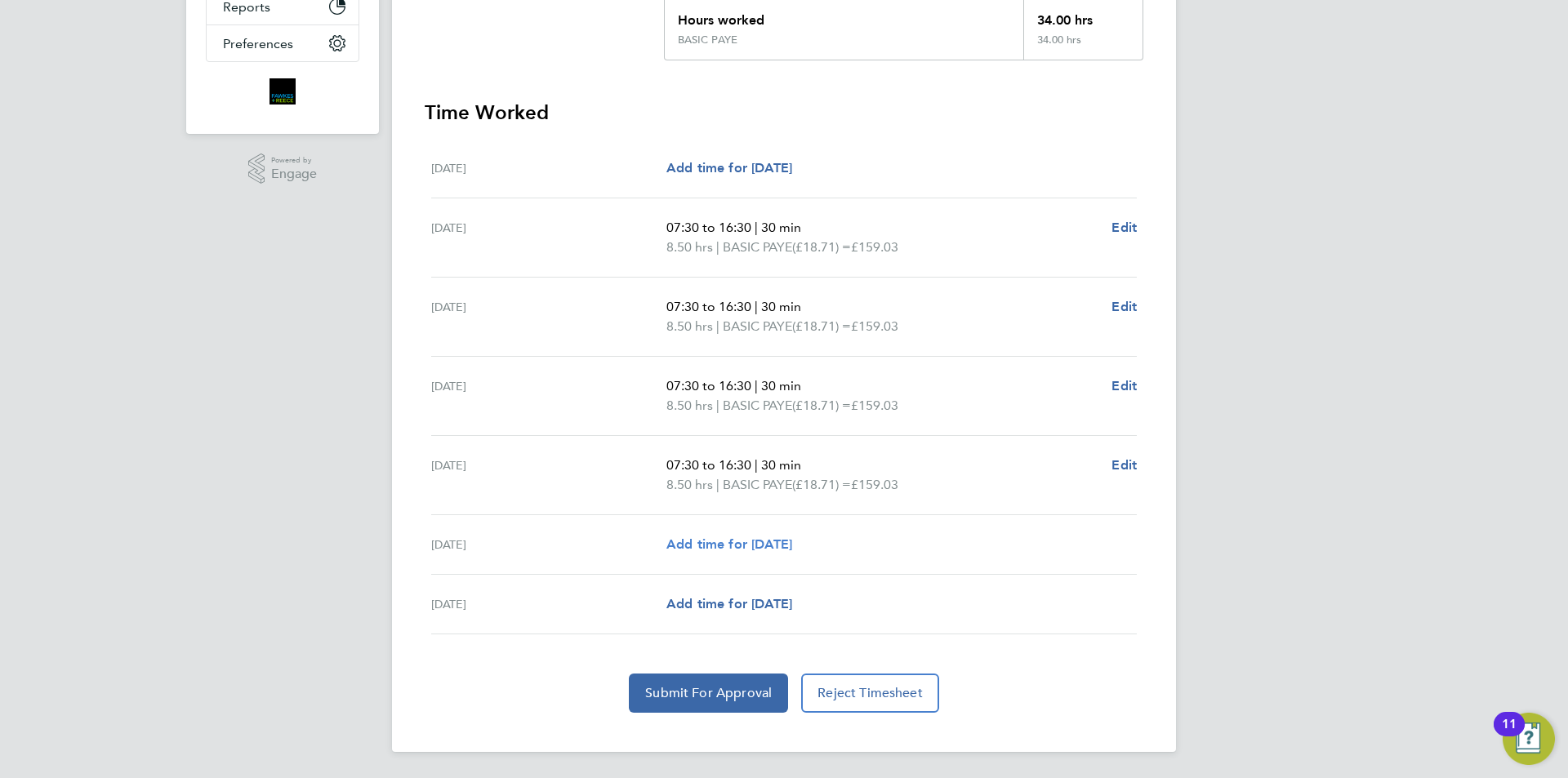
click at [691, 541] on span "Add time for [DATE]" at bounding box center [729, 544] width 126 height 15
select select "30"
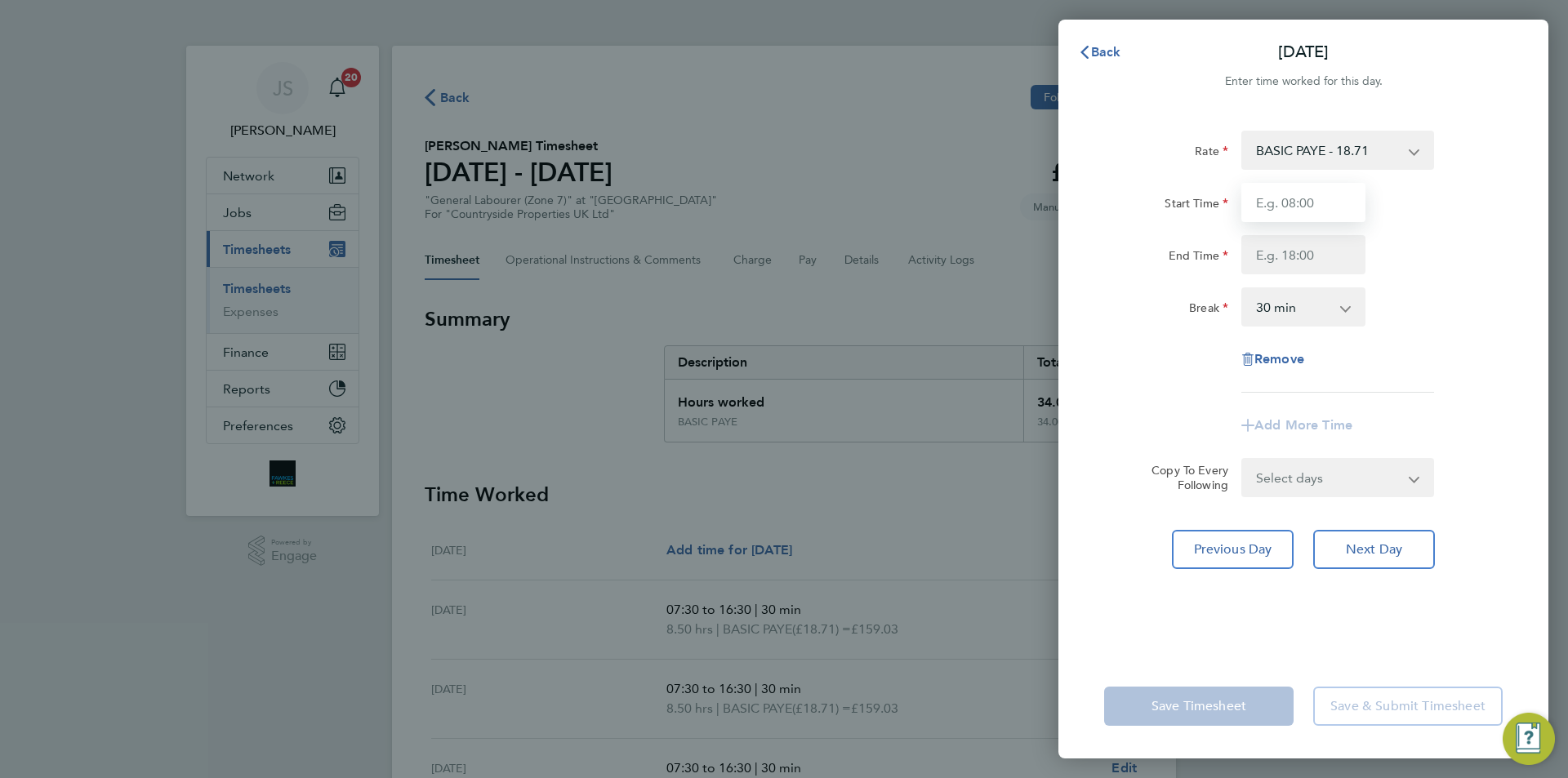
click at [1289, 207] on input "Start Time" at bounding box center [1303, 202] width 124 height 39
type input "07:30"
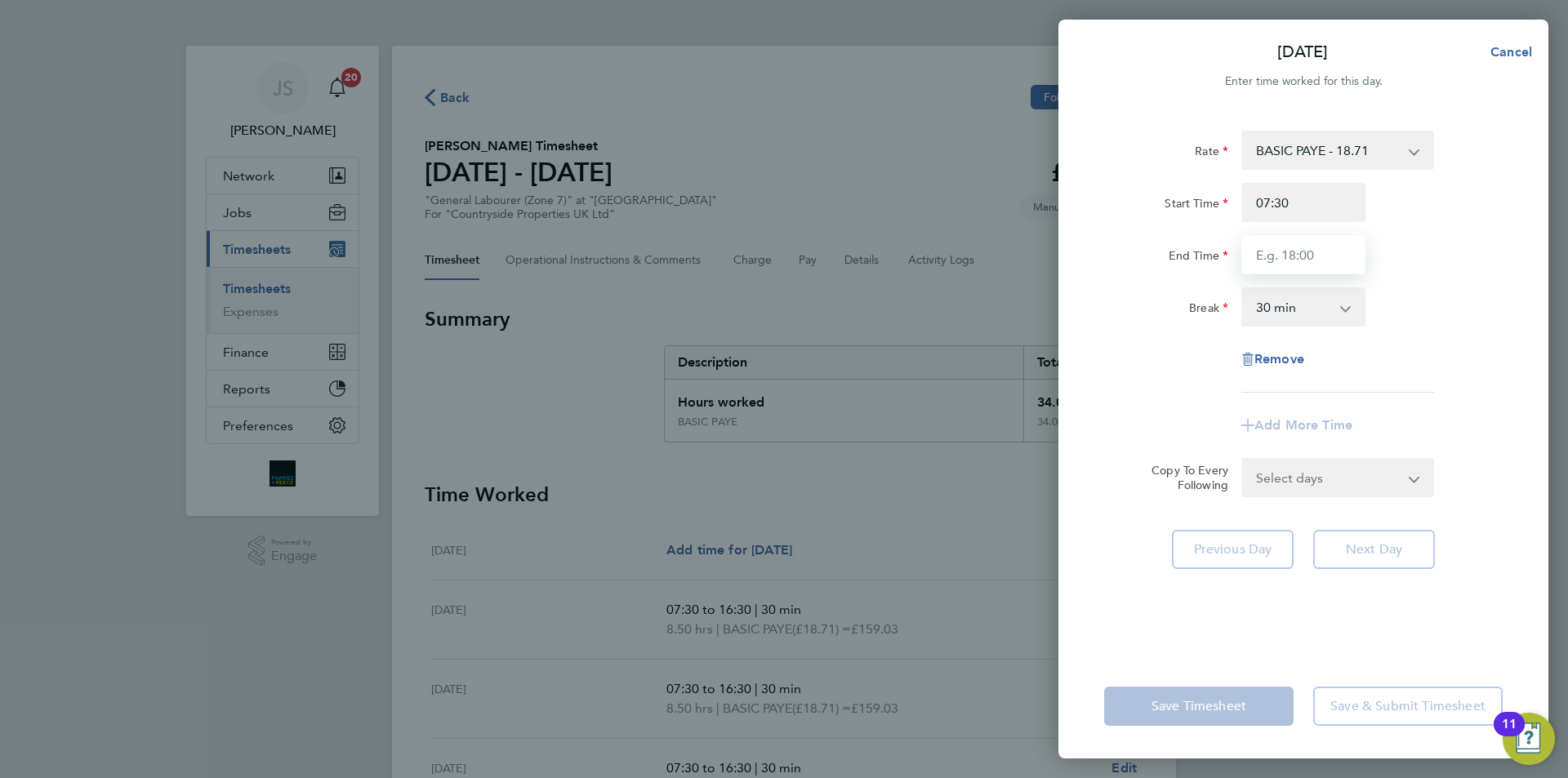
click at [1280, 253] on input "End Time" at bounding box center [1303, 254] width 124 height 39
type input "15:00"
click at [1125, 315] on div "Break" at bounding box center [1166, 304] width 124 height 33
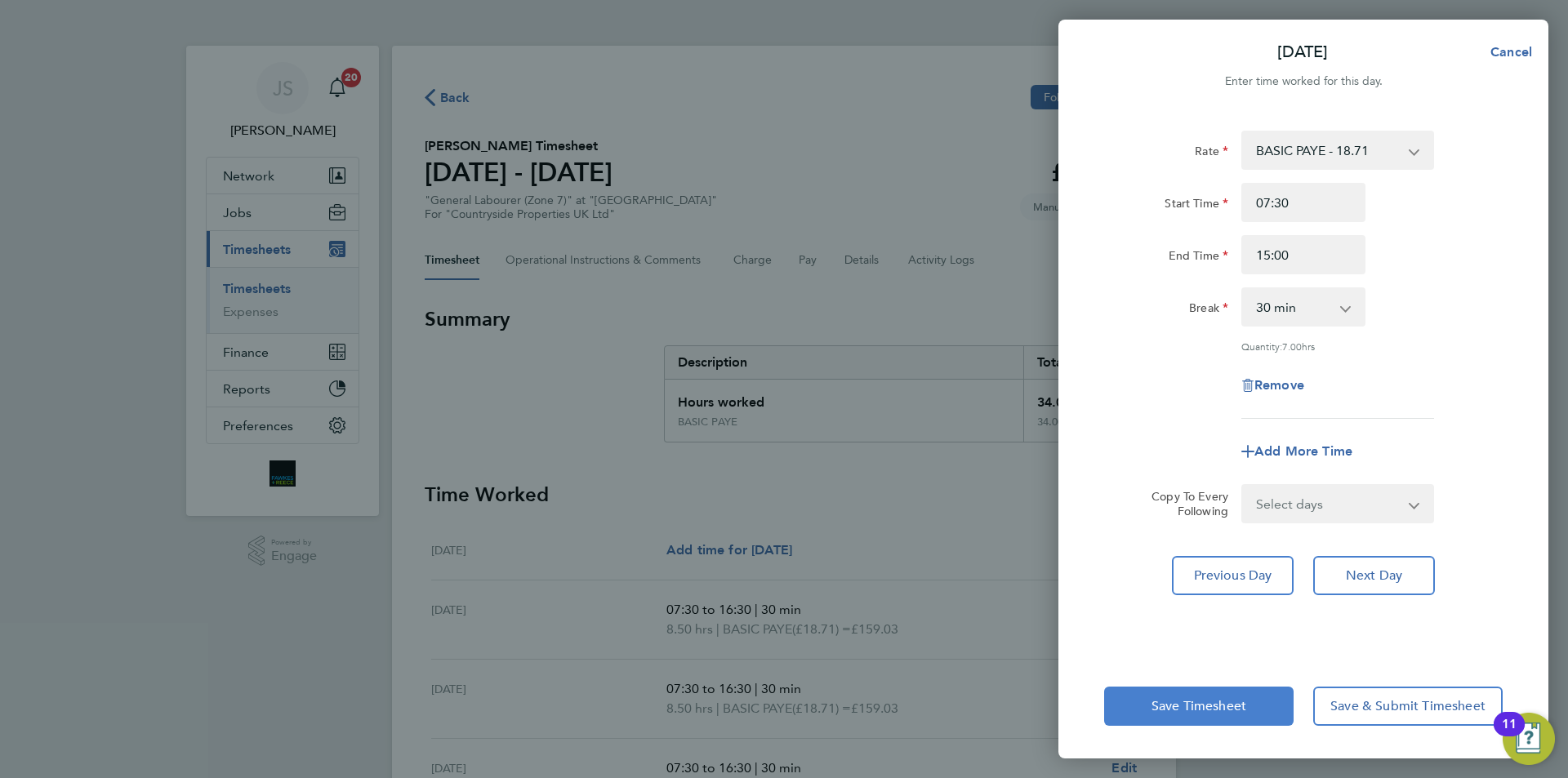
click at [1198, 704] on span "Save Timesheet" at bounding box center [1198, 706] width 94 height 16
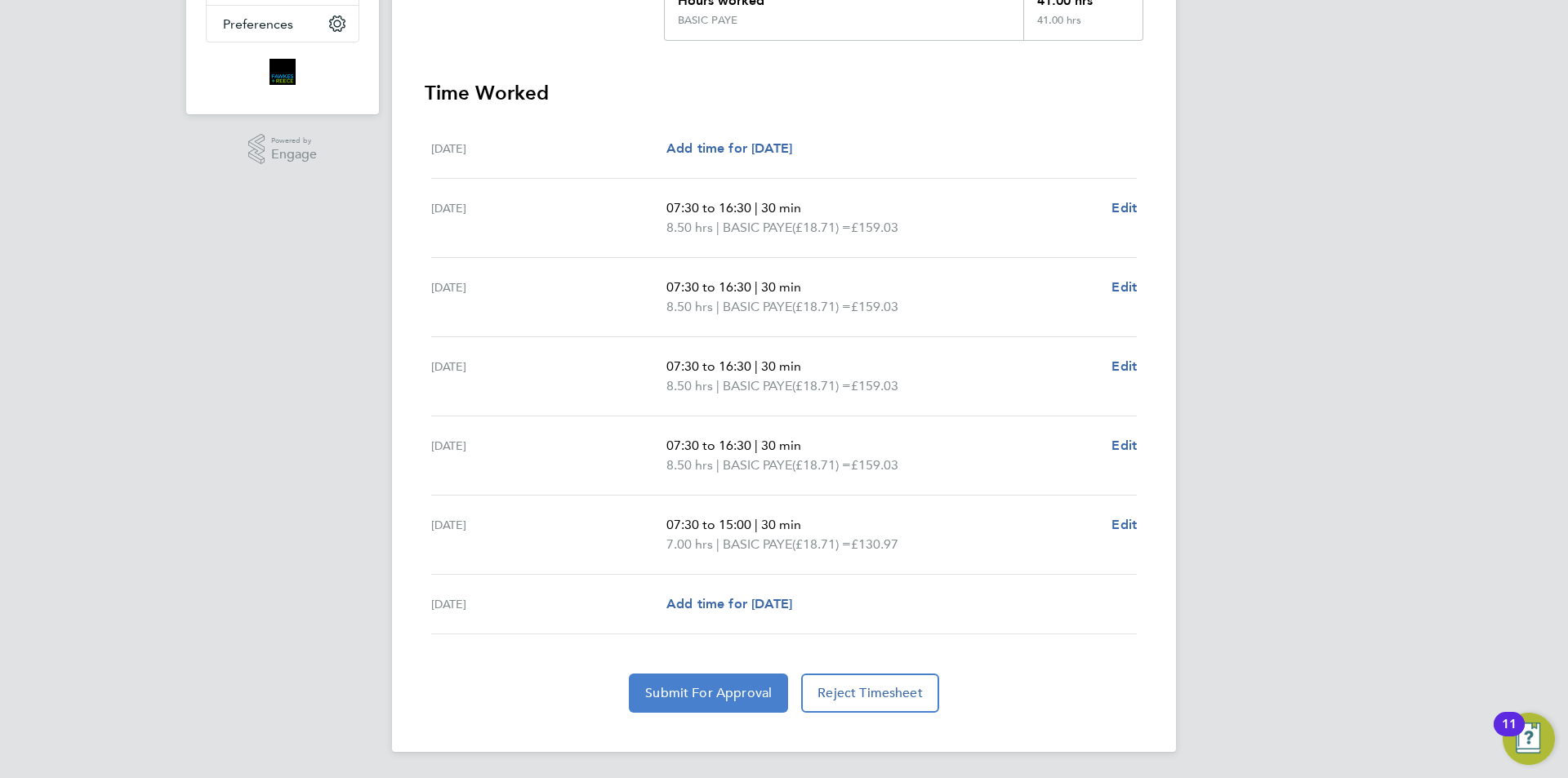
click at [735, 703] on button "Submit For Approval" at bounding box center [707, 693] width 159 height 39
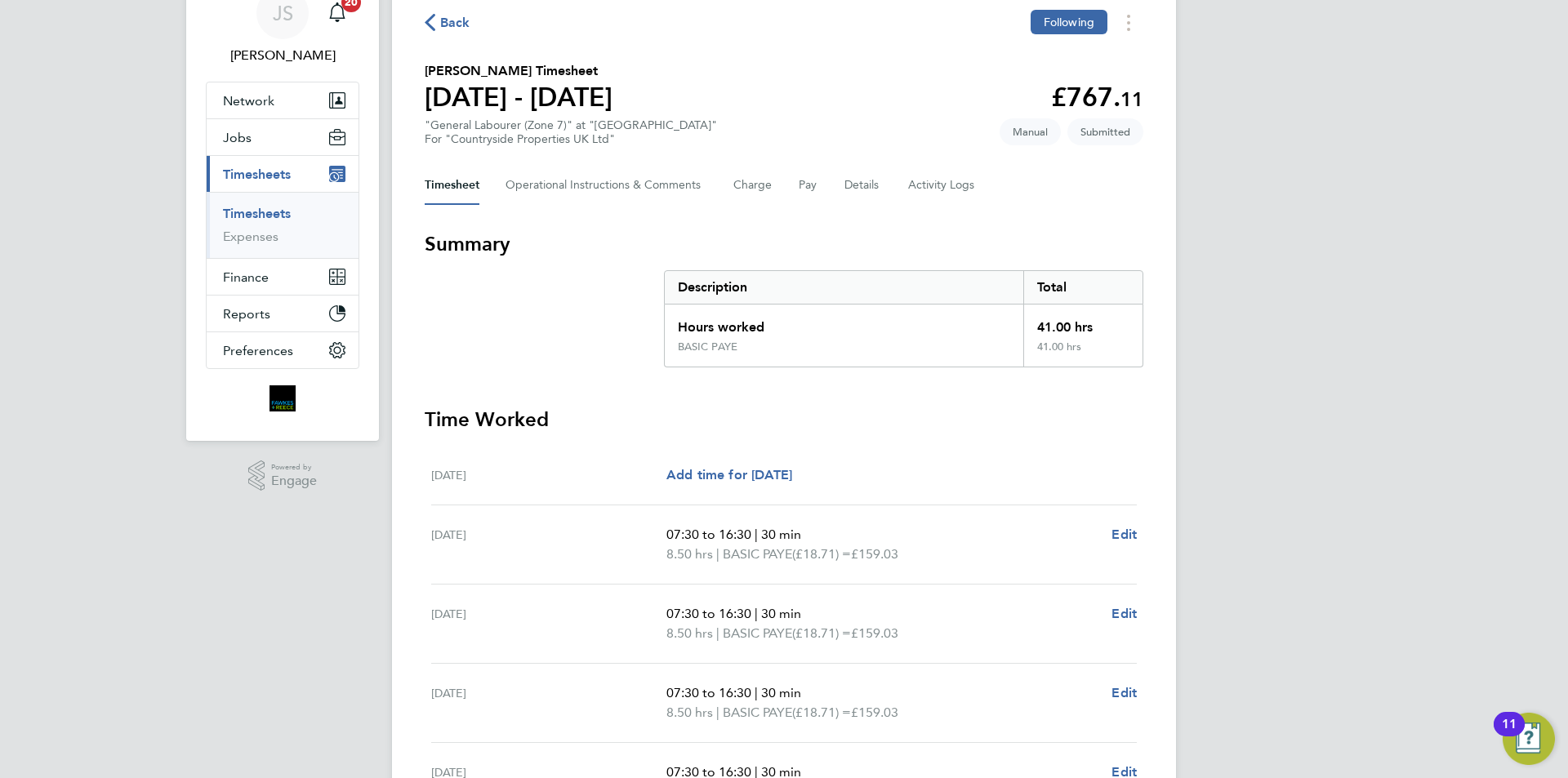
drag, startPoint x: 460, startPoint y: 26, endPoint x: 1021, endPoint y: 12, distance: 561.2
click at [460, 26] on span "Back" at bounding box center [454, 23] width 30 height 19
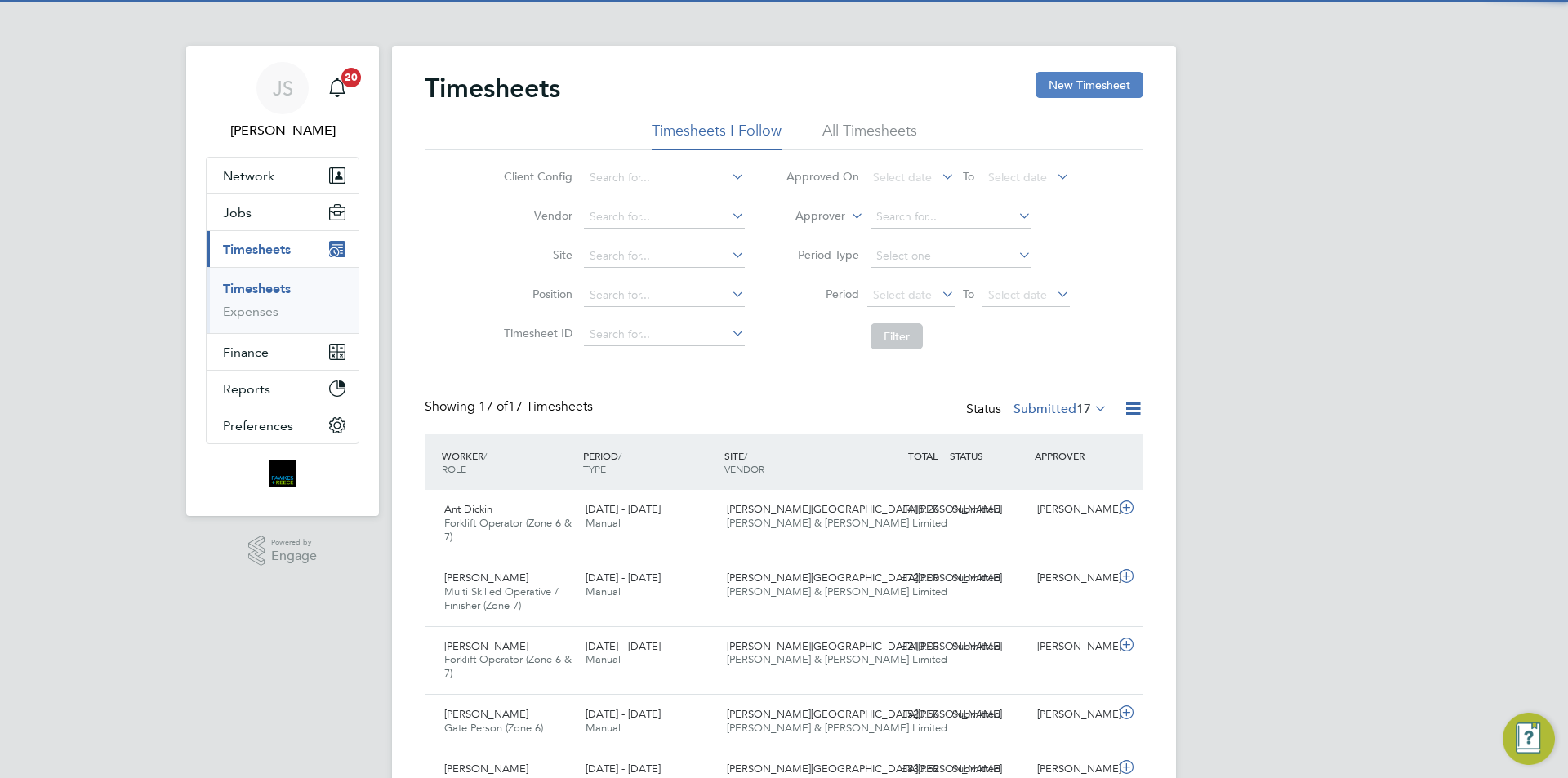
click at [1081, 90] on button "New Timesheet" at bounding box center [1090, 85] width 108 height 26
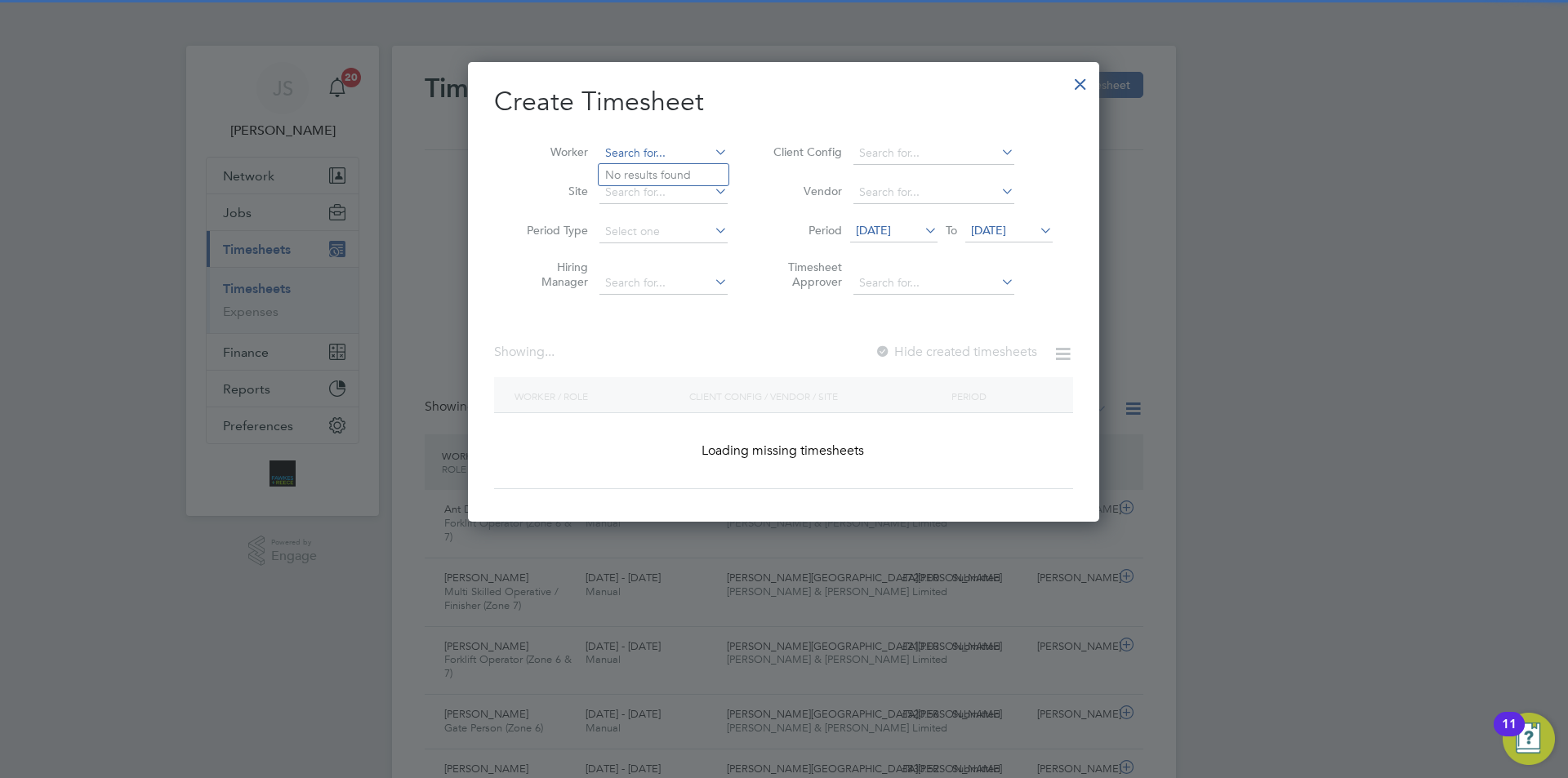
click at [688, 148] on input at bounding box center [663, 154] width 128 height 23
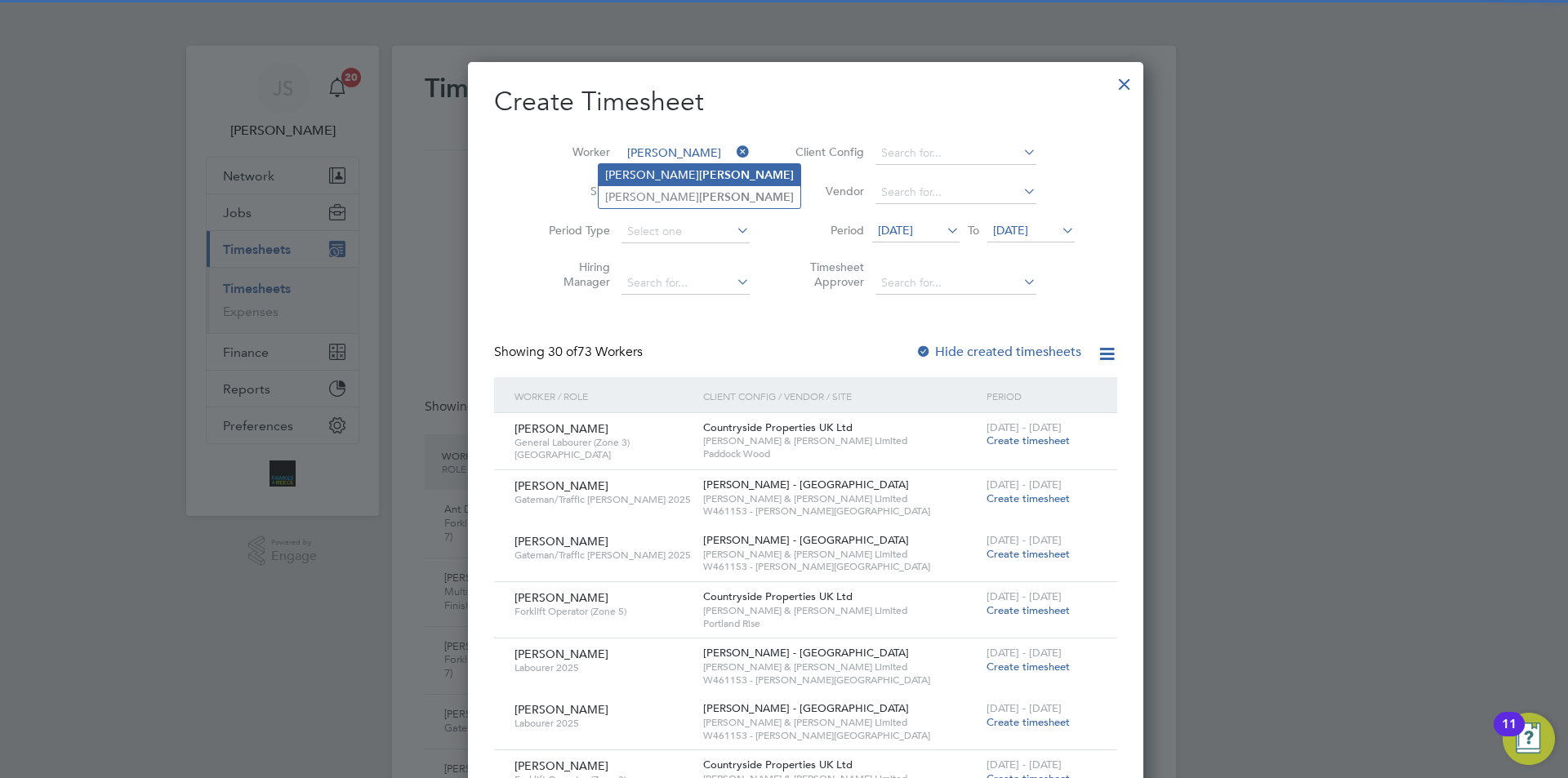
click at [653, 166] on li "[PERSON_NAME]" at bounding box center [700, 175] width 202 height 22
type input "[PERSON_NAME]"
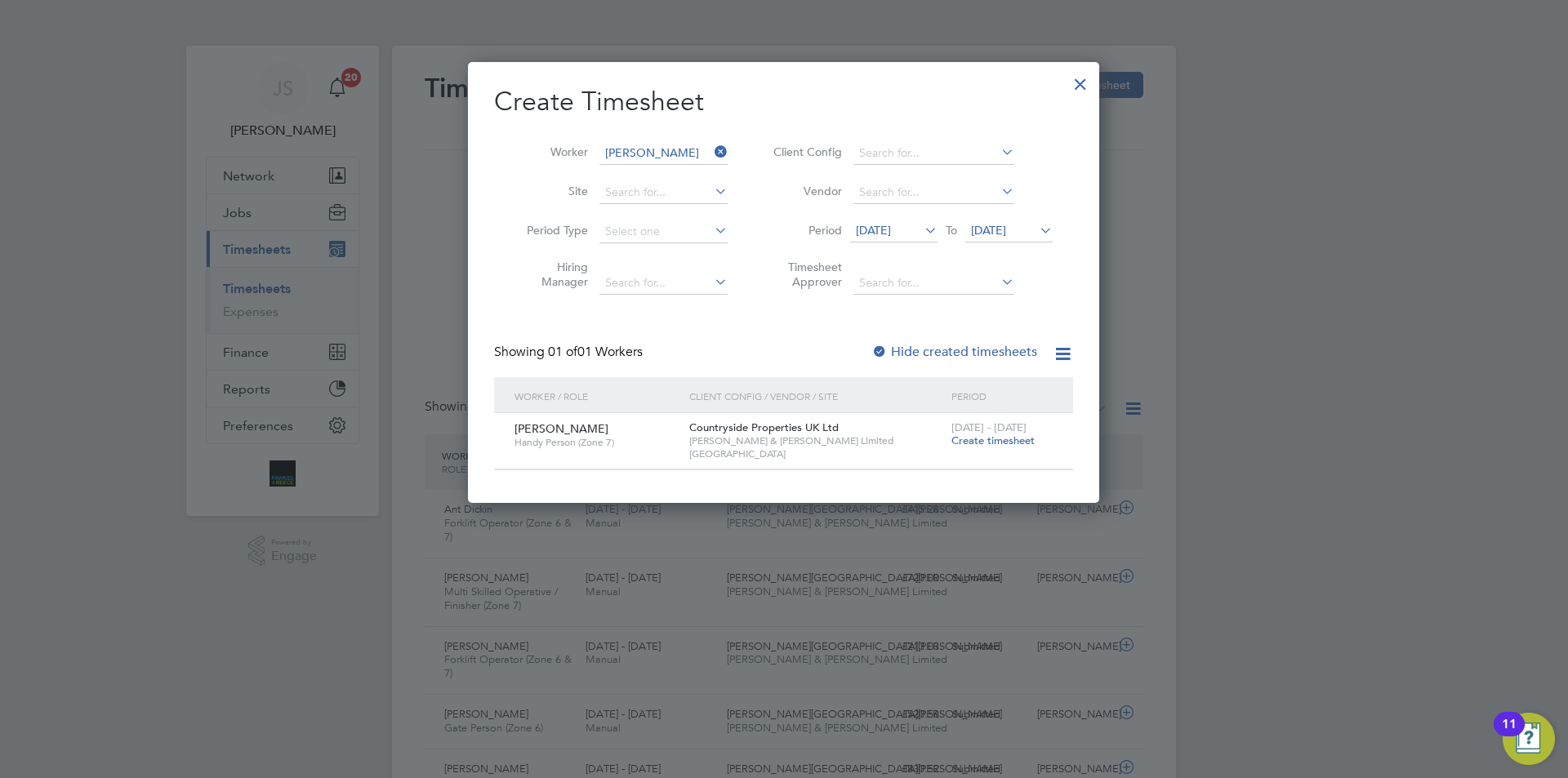
click at [987, 429] on span "[DATE] - [DATE]" at bounding box center [989, 428] width 75 height 13
click at [990, 439] on span "Create timesheet" at bounding box center [992, 440] width 84 height 13
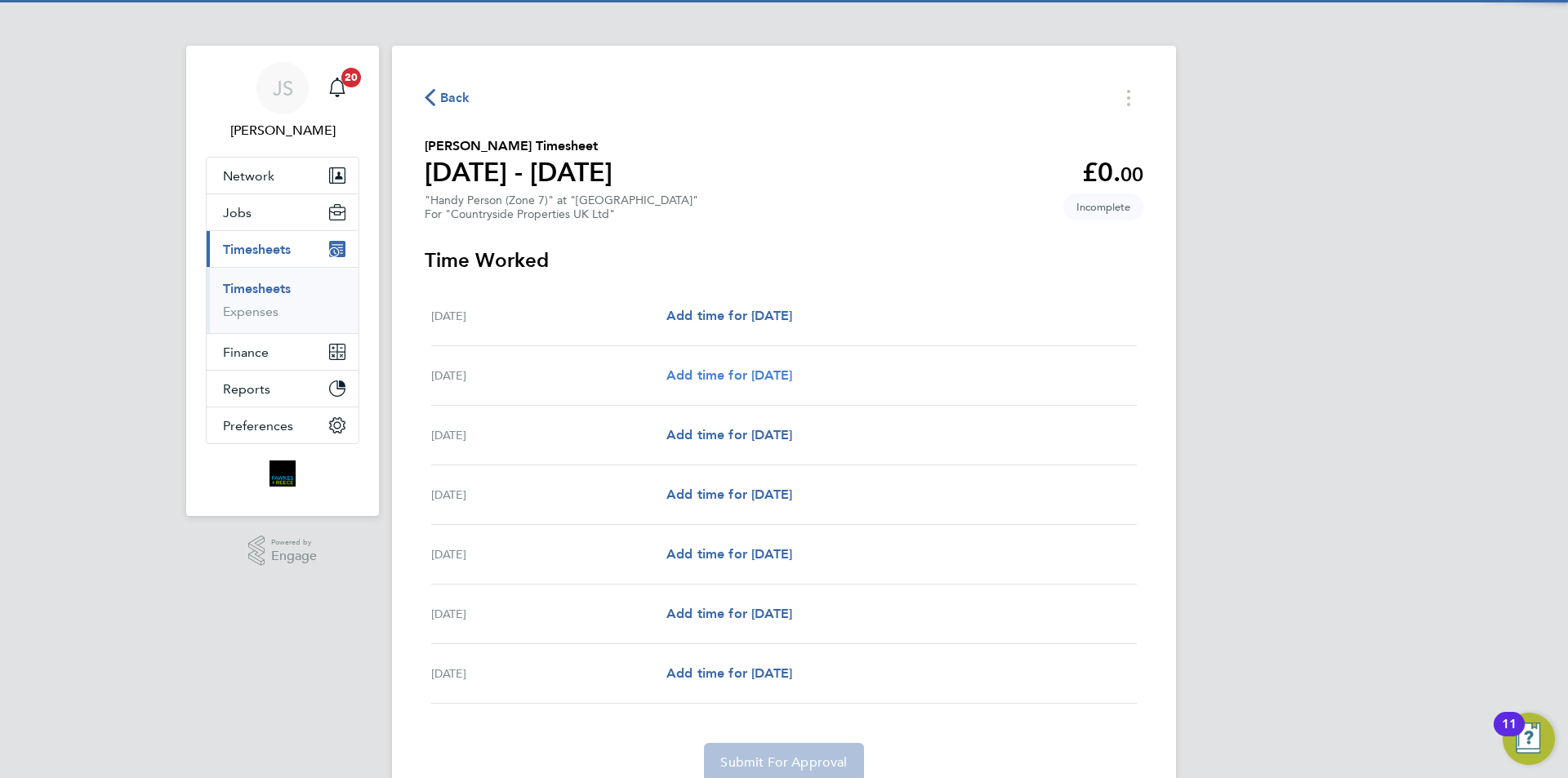
click at [769, 369] on span "Add time for [DATE]" at bounding box center [729, 376] width 126 height 15
select select "30"
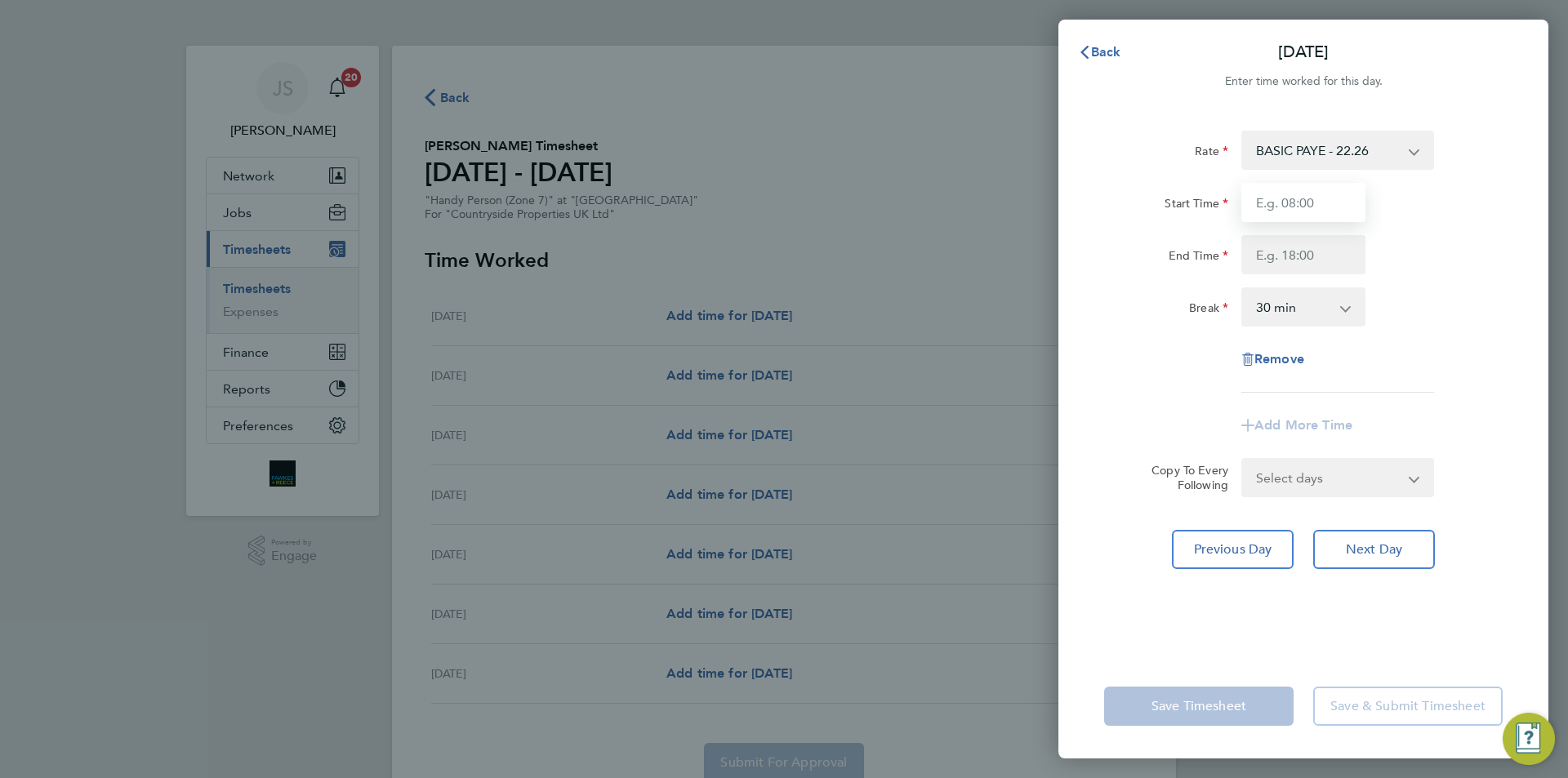
click at [1290, 216] on input "Start Time" at bounding box center [1303, 202] width 124 height 39
type input "07:30"
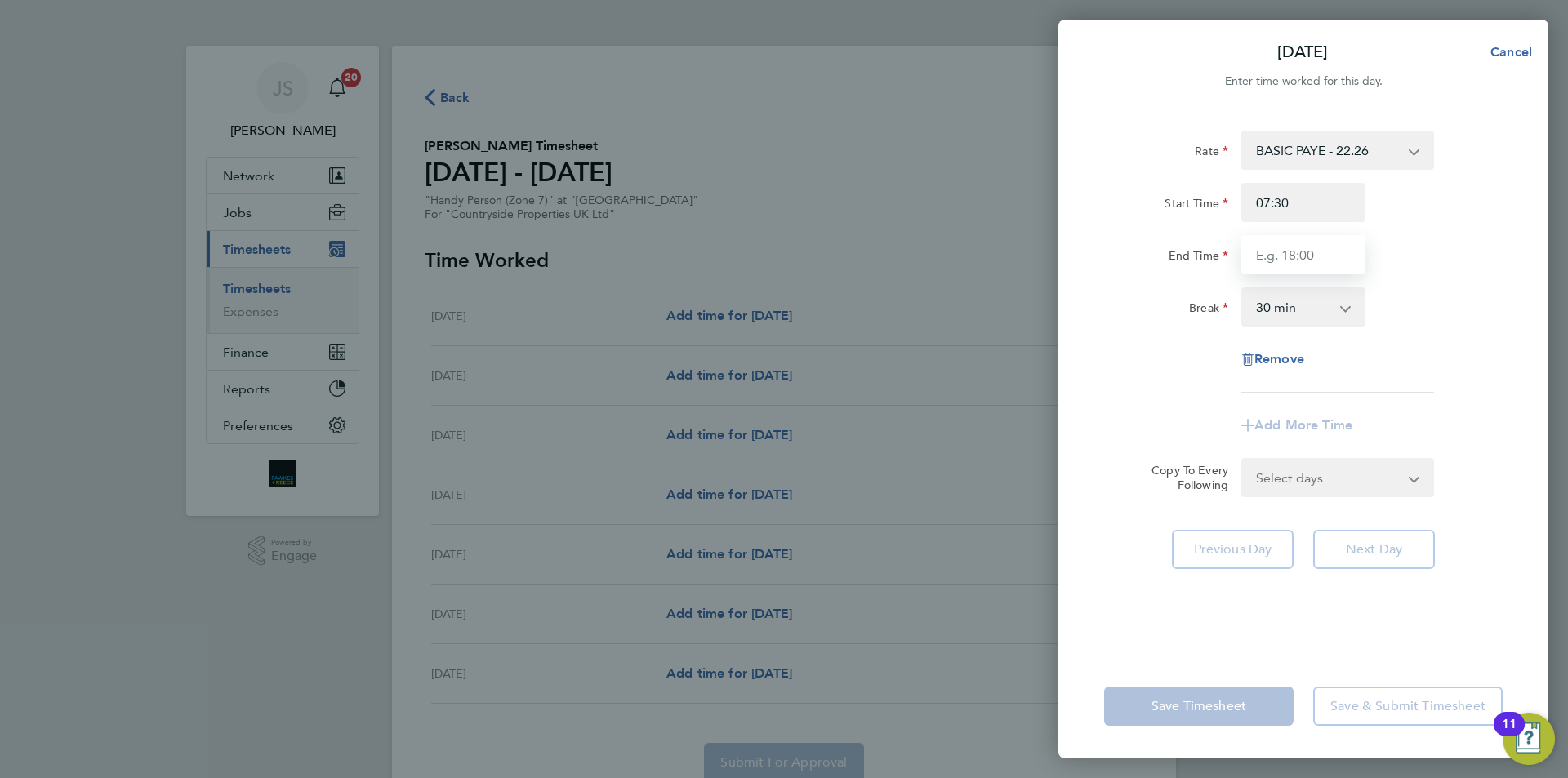
click at [1273, 255] on input "End Time" at bounding box center [1303, 254] width 124 height 39
type input "16:30"
drag, startPoint x: 1344, startPoint y: 471, endPoint x: 1327, endPoint y: 501, distance: 34.5
click at [1344, 471] on form "Rate BASIC PAYE - 22.26 Start Time 07:30 End Time 16:30 Break 0 min 15 min 30 m…" at bounding box center [1303, 314] width 398 height 367
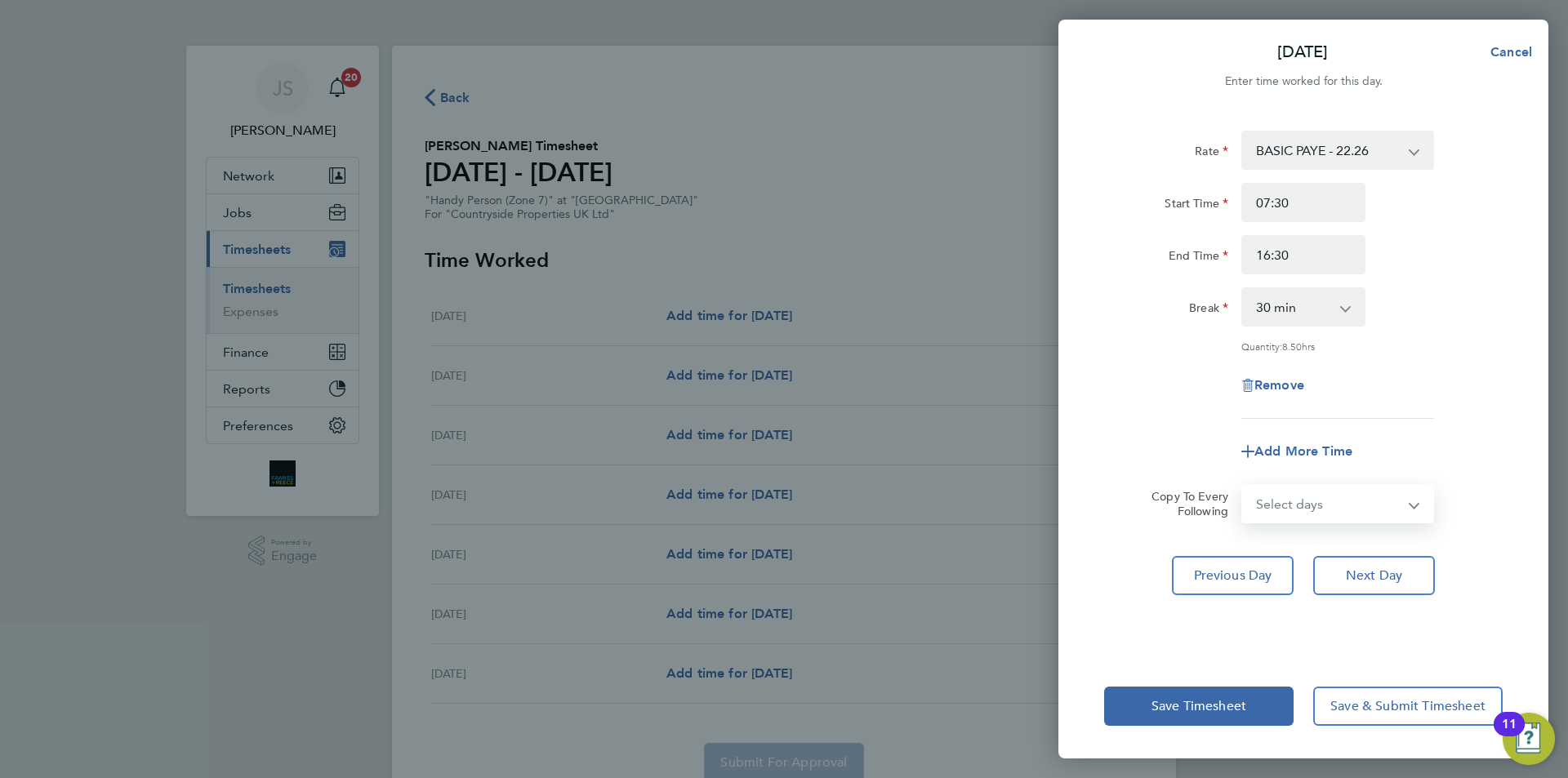
select select "WEEKDAY"
click at [1243, 486] on select "Select days Day Weekday (Mon-Fri) Weekend (Sat-Sun) [DATE] [DATE] [DATE] [DATE]…" at bounding box center [1328, 504] width 171 height 36
click at [1166, 379] on div "Remove" at bounding box center [1303, 385] width 412 height 39
select select "[DATE]"
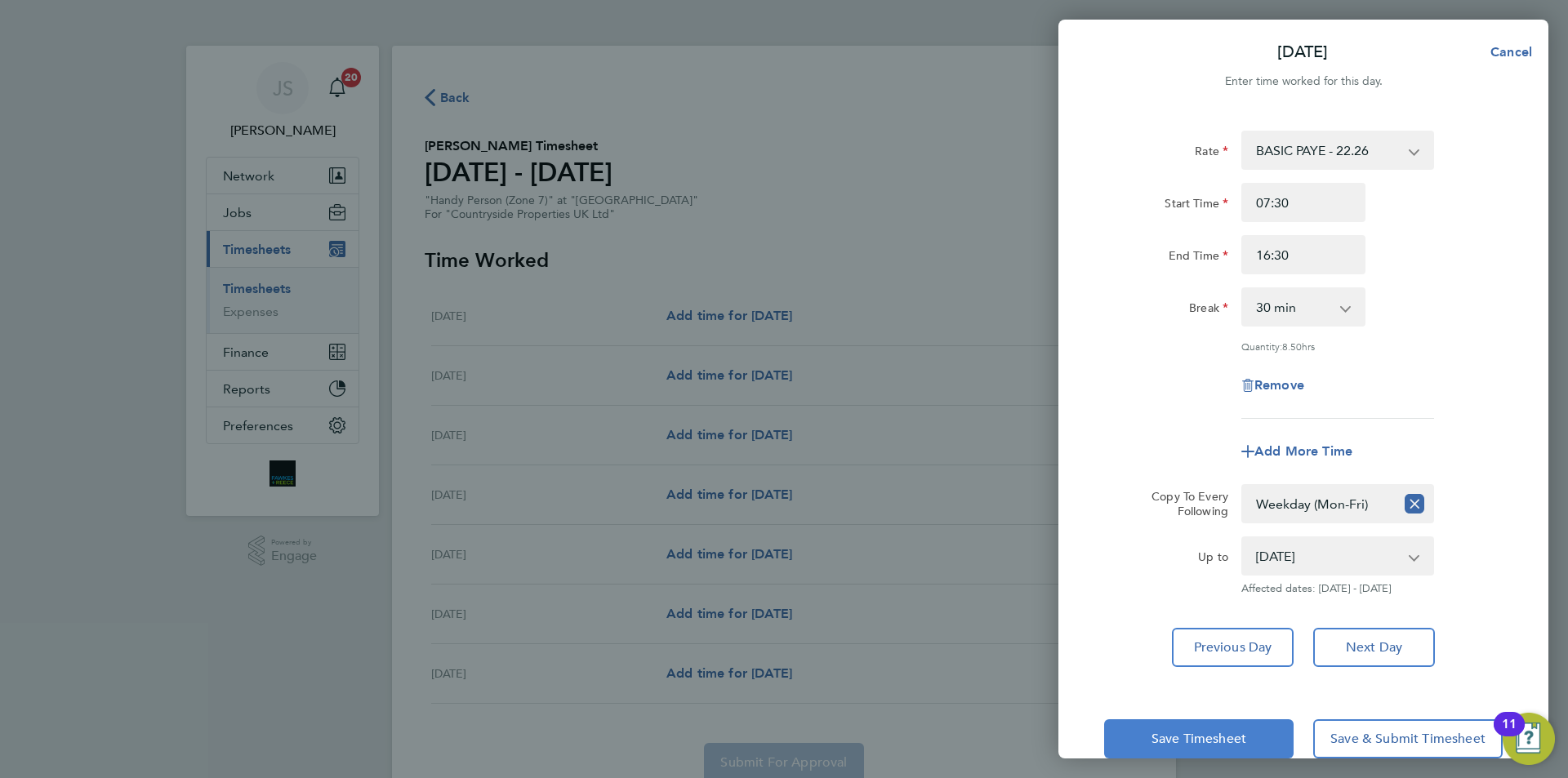
click at [1182, 744] on span "Save Timesheet" at bounding box center [1198, 739] width 94 height 16
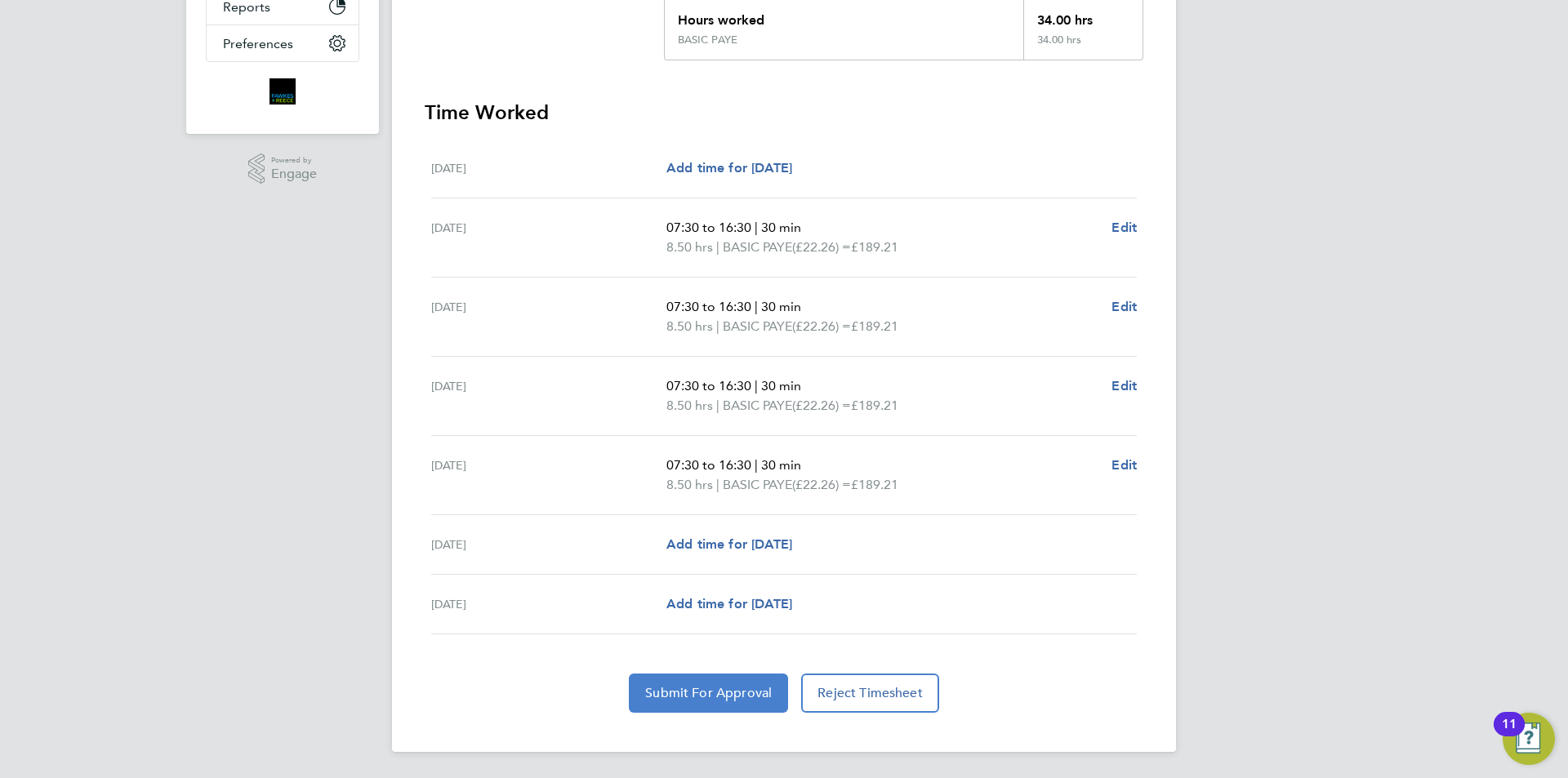
click at [761, 687] on span "Submit For Approval" at bounding box center [707, 693] width 126 height 16
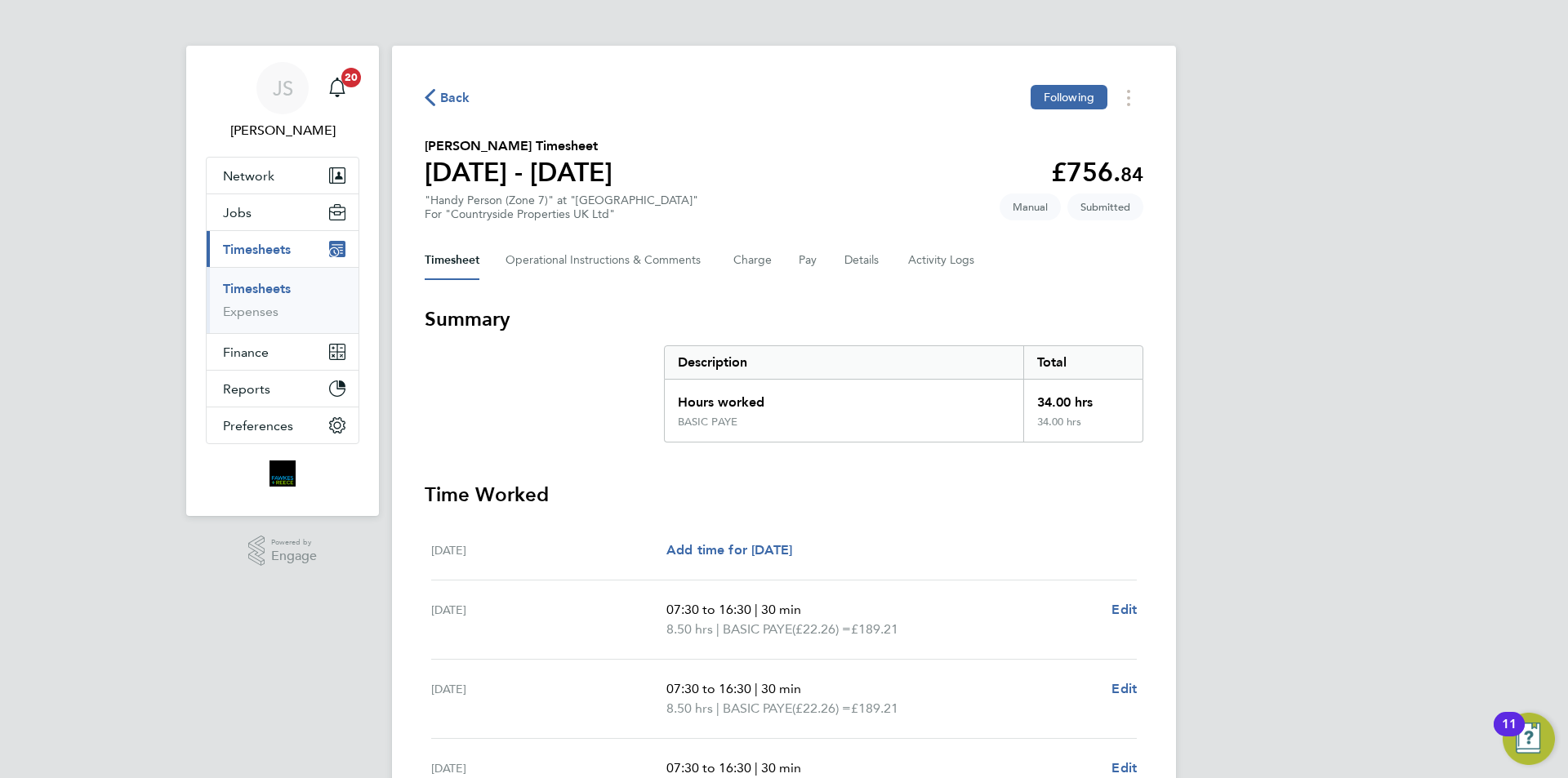
click at [438, 94] on span "Back" at bounding box center [448, 96] width 46 height 15
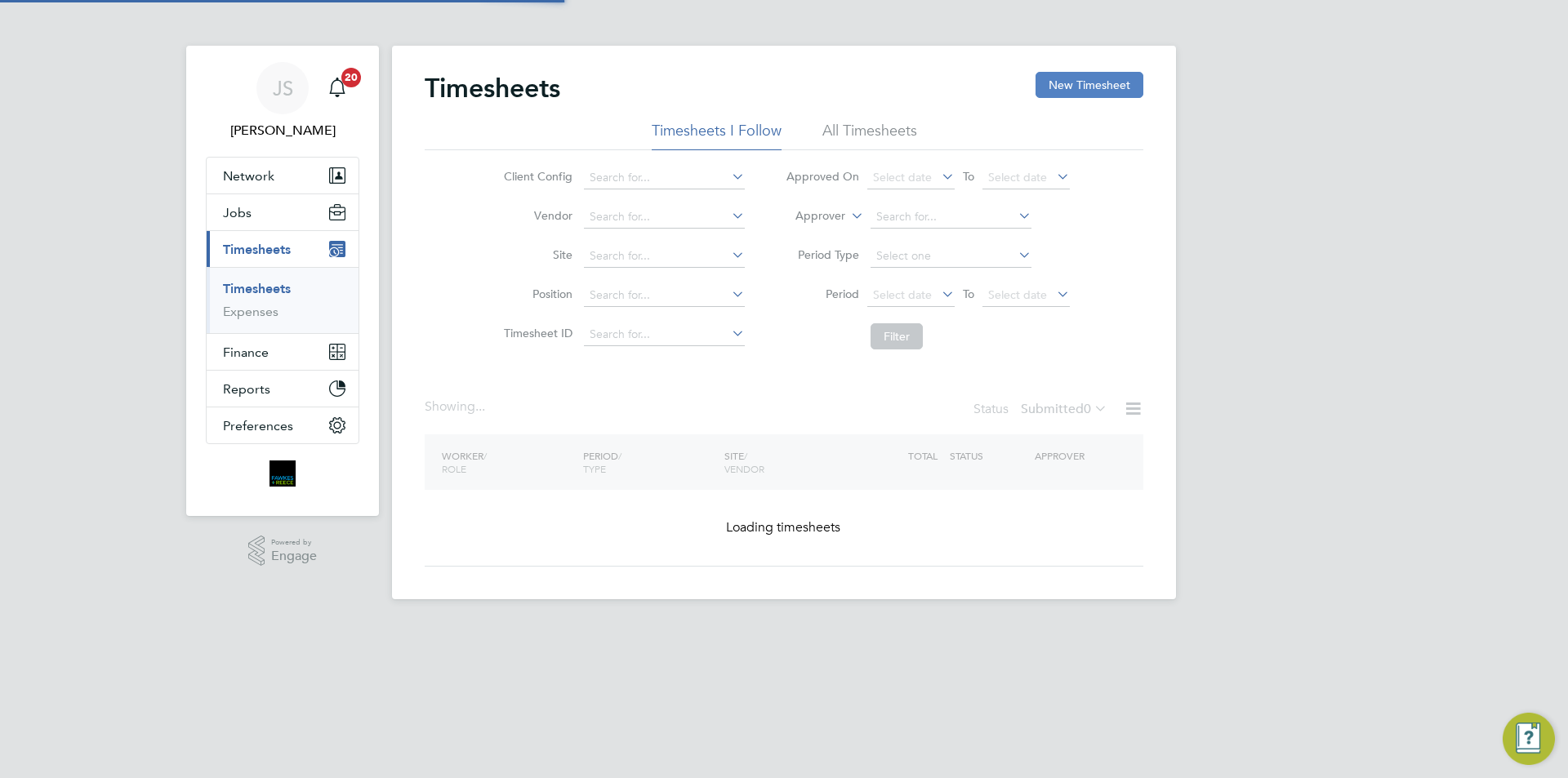
click at [1085, 82] on button "New Timesheet" at bounding box center [1090, 85] width 108 height 26
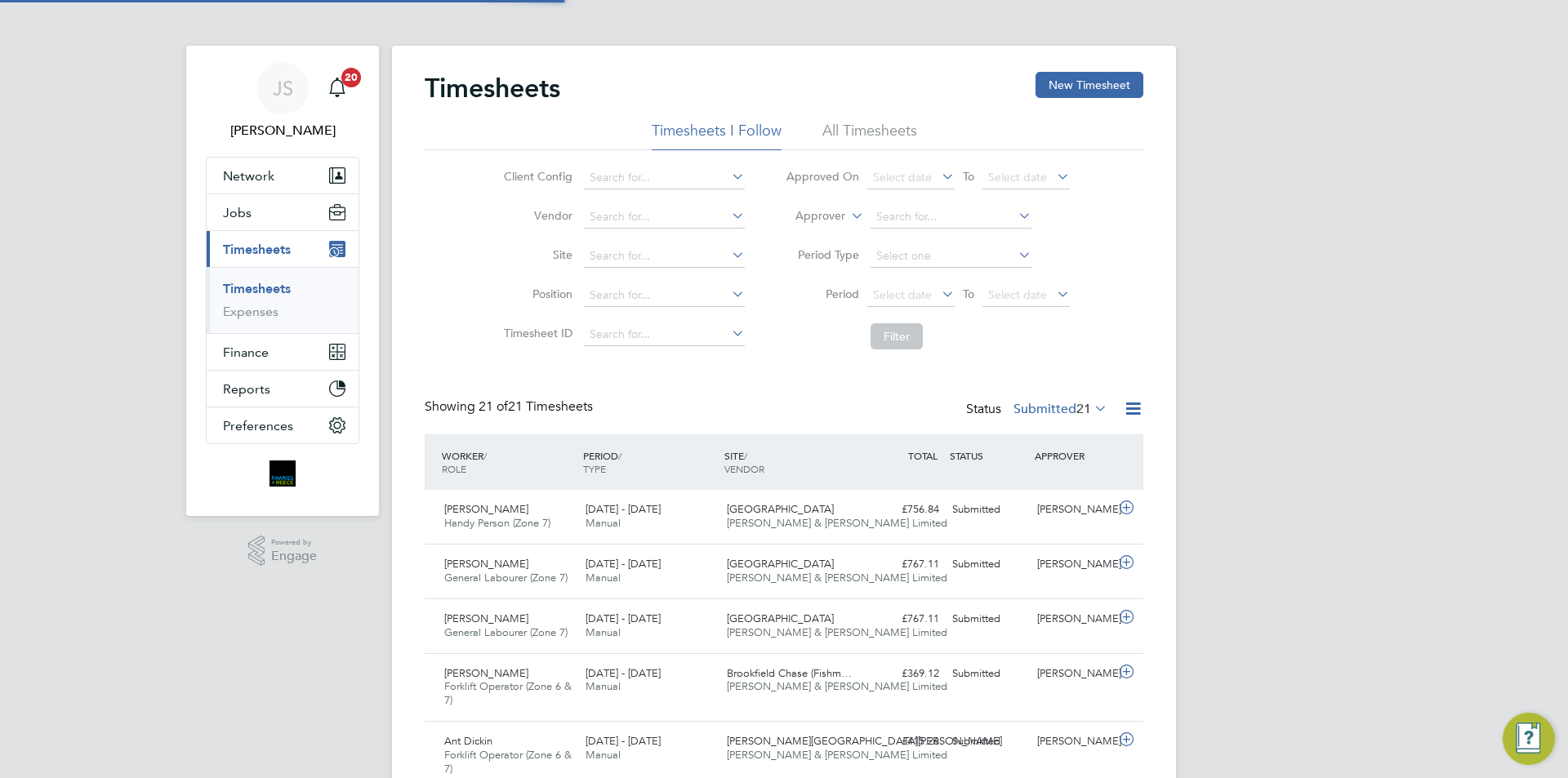
scroll to position [41, 142]
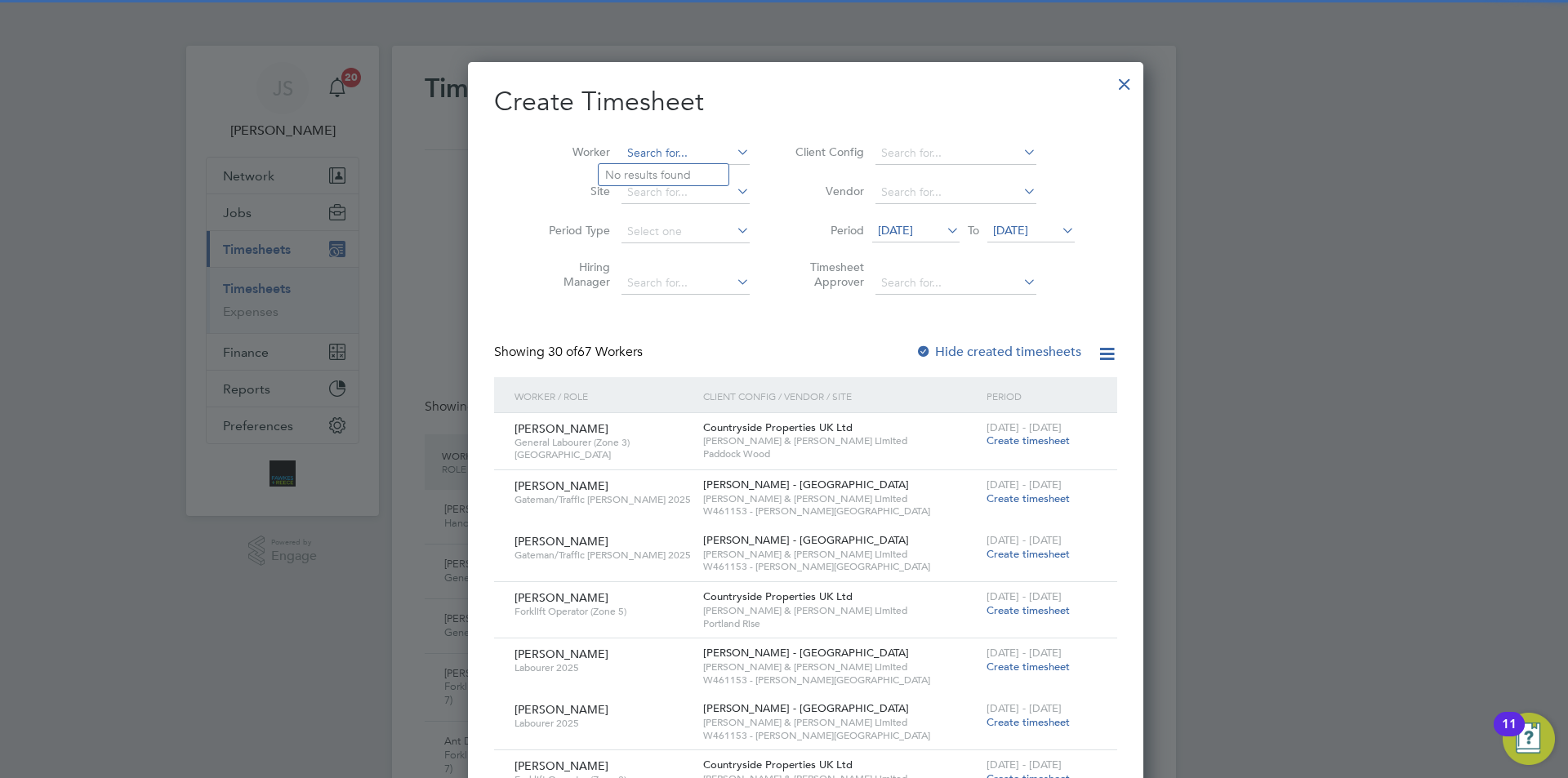
click at [627, 156] on input at bounding box center [685, 154] width 128 height 23
click at [641, 169] on b "B" at bounding box center [645, 175] width 8 height 13
type input "[PERSON_NAME]"
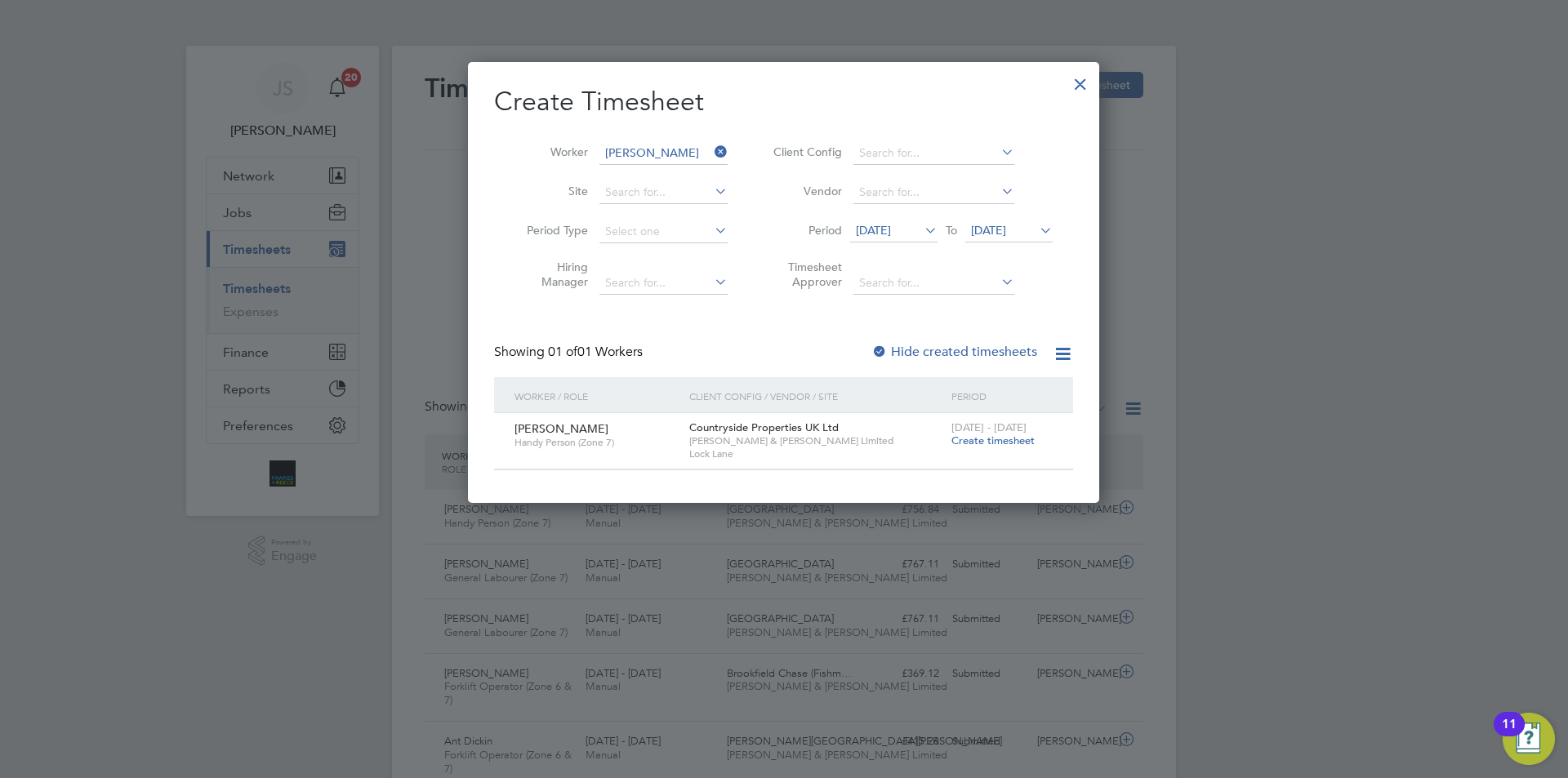
click at [995, 444] on span "Create timesheet" at bounding box center [992, 440] width 84 height 13
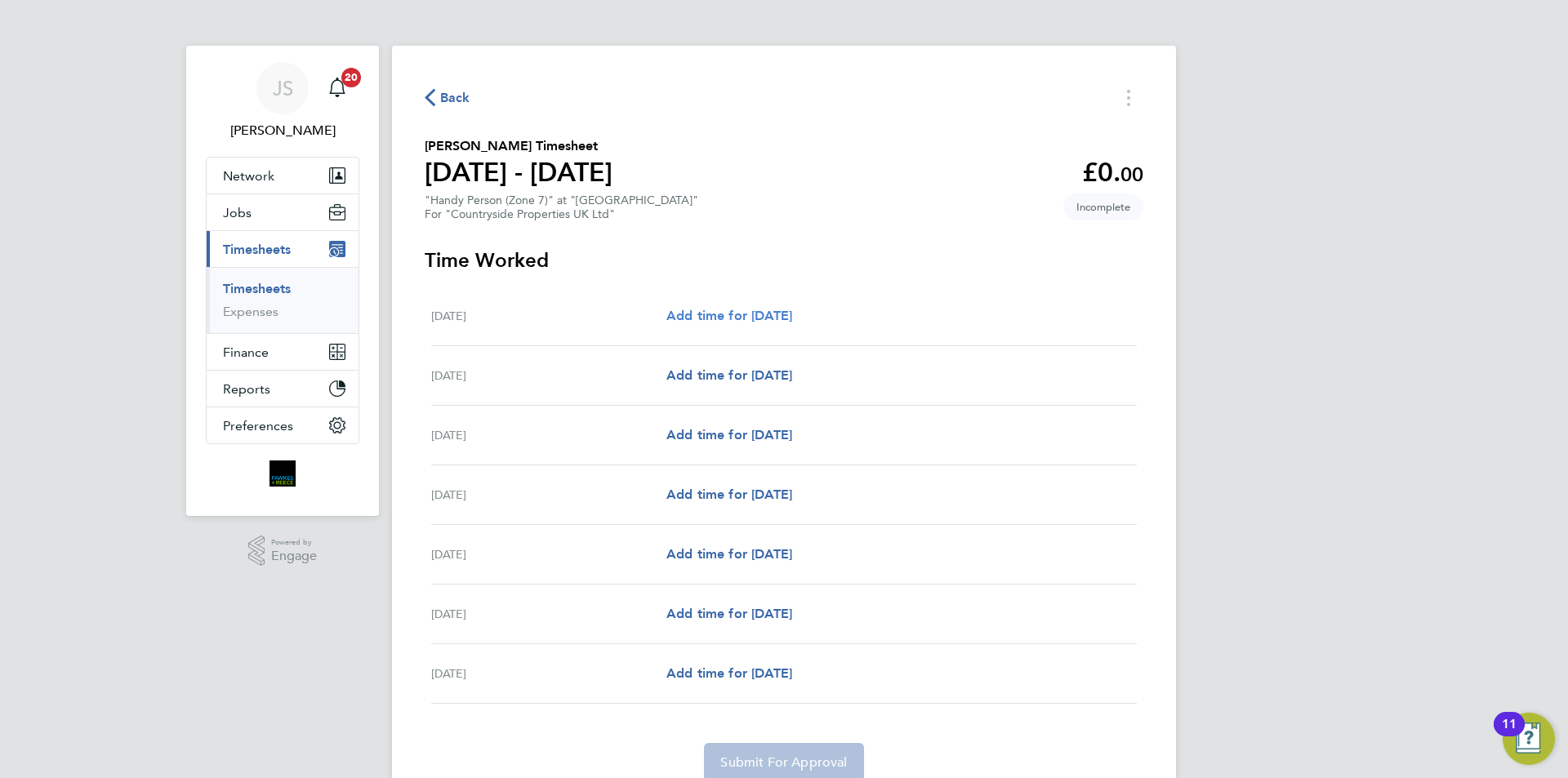
click at [712, 319] on span "Add time for [DATE]" at bounding box center [729, 316] width 126 height 15
select select "30"
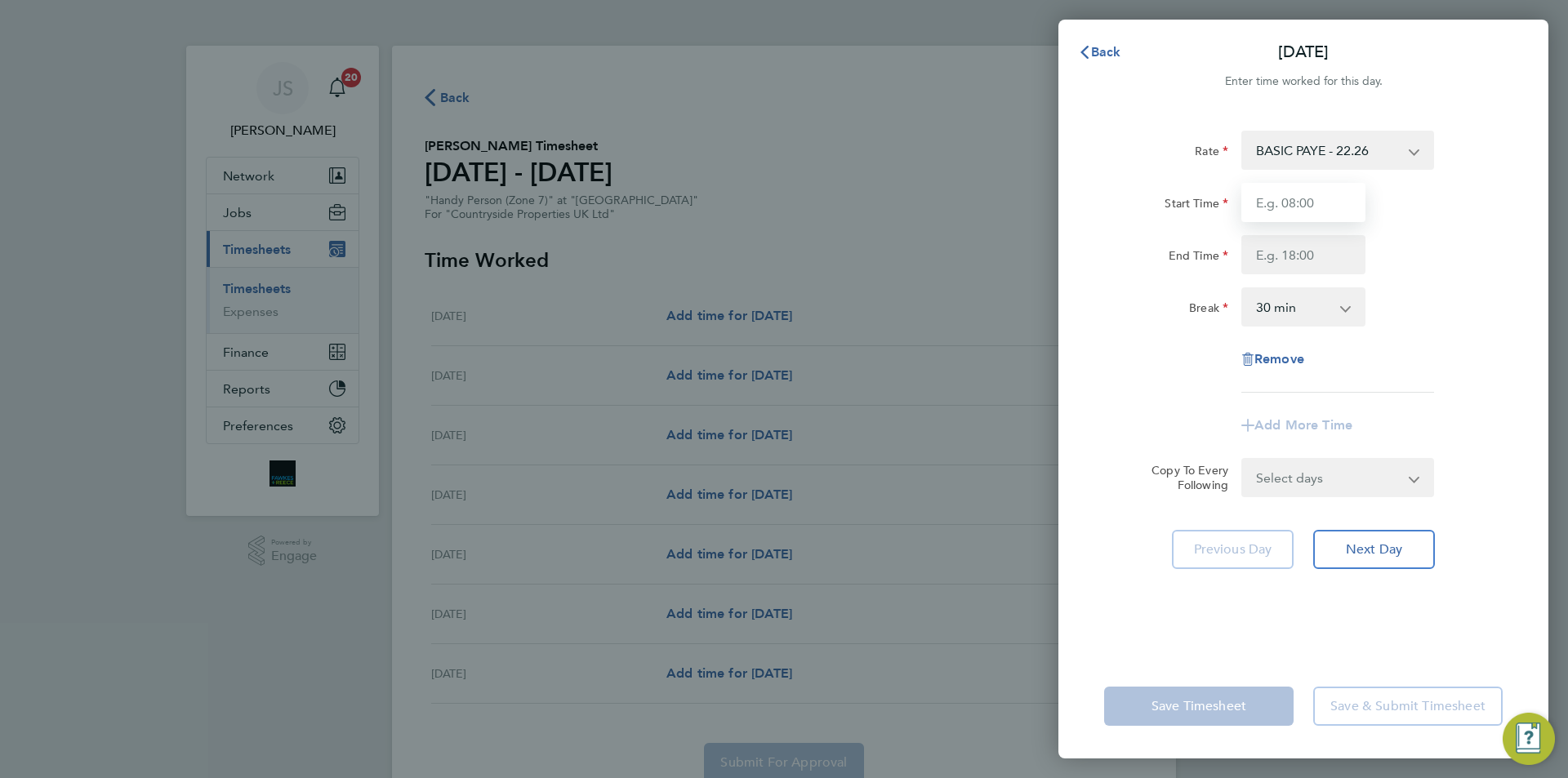
click at [1280, 196] on input "Start Time" at bounding box center [1303, 202] width 124 height 39
type input "07:30"
click at [1292, 255] on input "End Time" at bounding box center [1303, 254] width 124 height 39
type input "17:00"
click at [1392, 487] on select "Select days Day Weekday (Mon-Fri) Weekend (Sat-Sun) [DATE] [DATE] [DATE] [DATE]…" at bounding box center [1328, 478] width 171 height 36
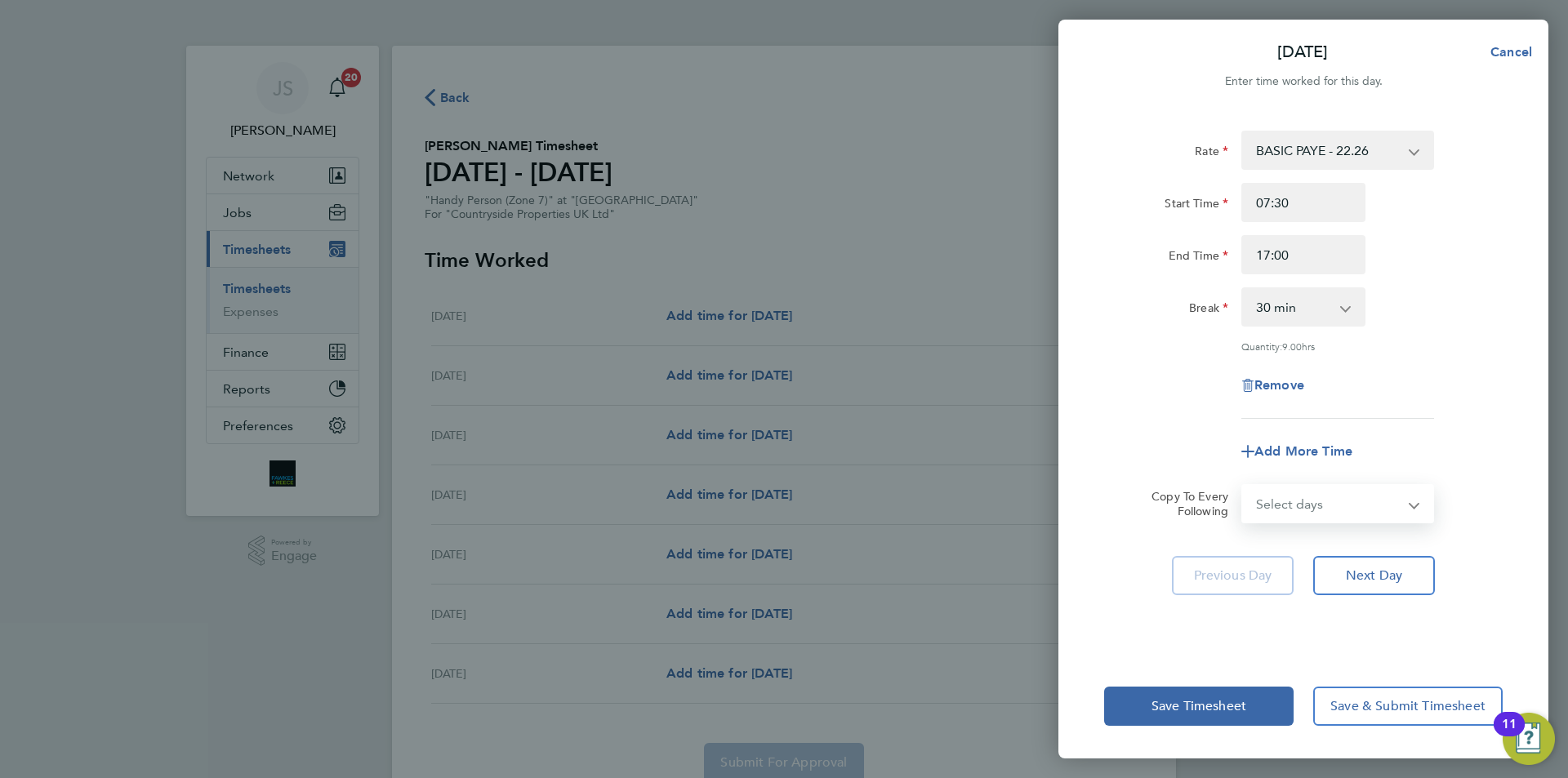
select select "WEEKDAY"
click at [1243, 486] on select "Select days Day Weekday (Mon-Fri) Weekend (Sat-Sun) [DATE] [DATE] [DATE] [DATE]…" at bounding box center [1328, 504] width 171 height 36
select select "[DATE]"
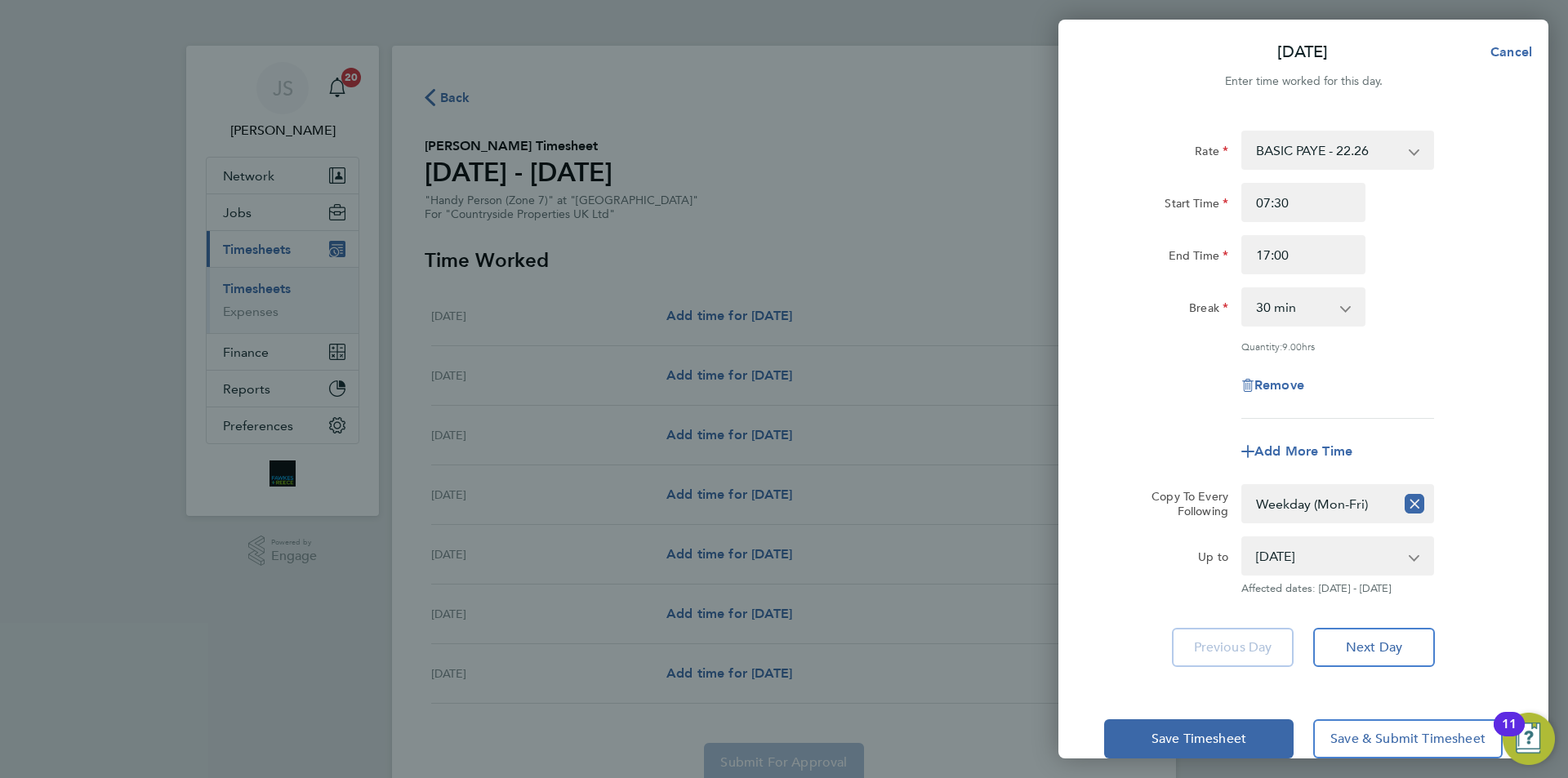
drag, startPoint x: 1092, startPoint y: 422, endPoint x: 1152, endPoint y: 747, distance: 330.5
click at [1094, 423] on div "Rate BASIC PAYE - 22.26 Start Time 07:30 End Time 17:00 Break 0 min 15 min 30 m…" at bounding box center [1302, 399] width 490 height 576
click at [1173, 744] on span "Save Timesheet" at bounding box center [1198, 739] width 94 height 16
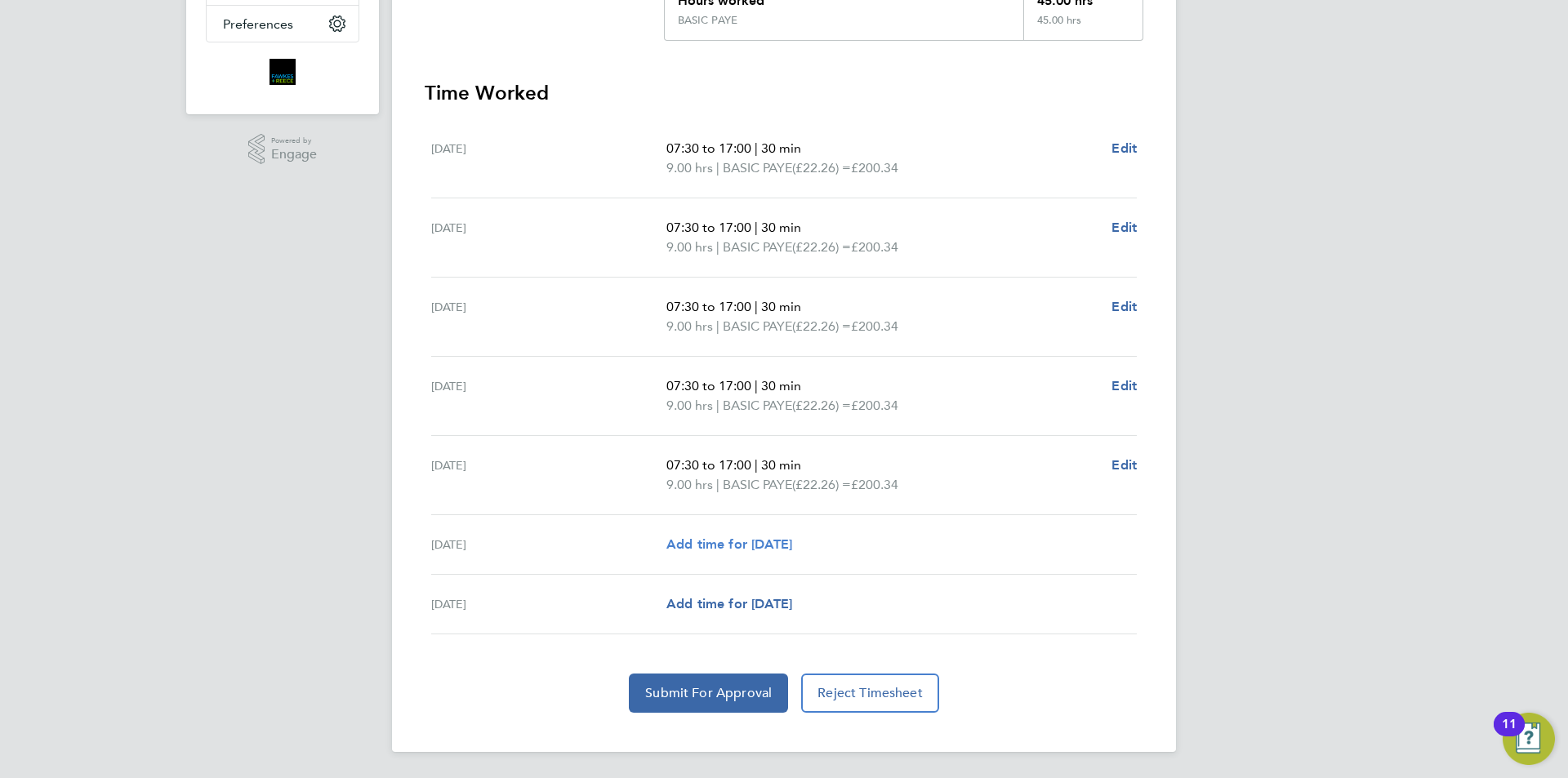
click at [791, 536] on span "Add time for [DATE]" at bounding box center [729, 544] width 126 height 15
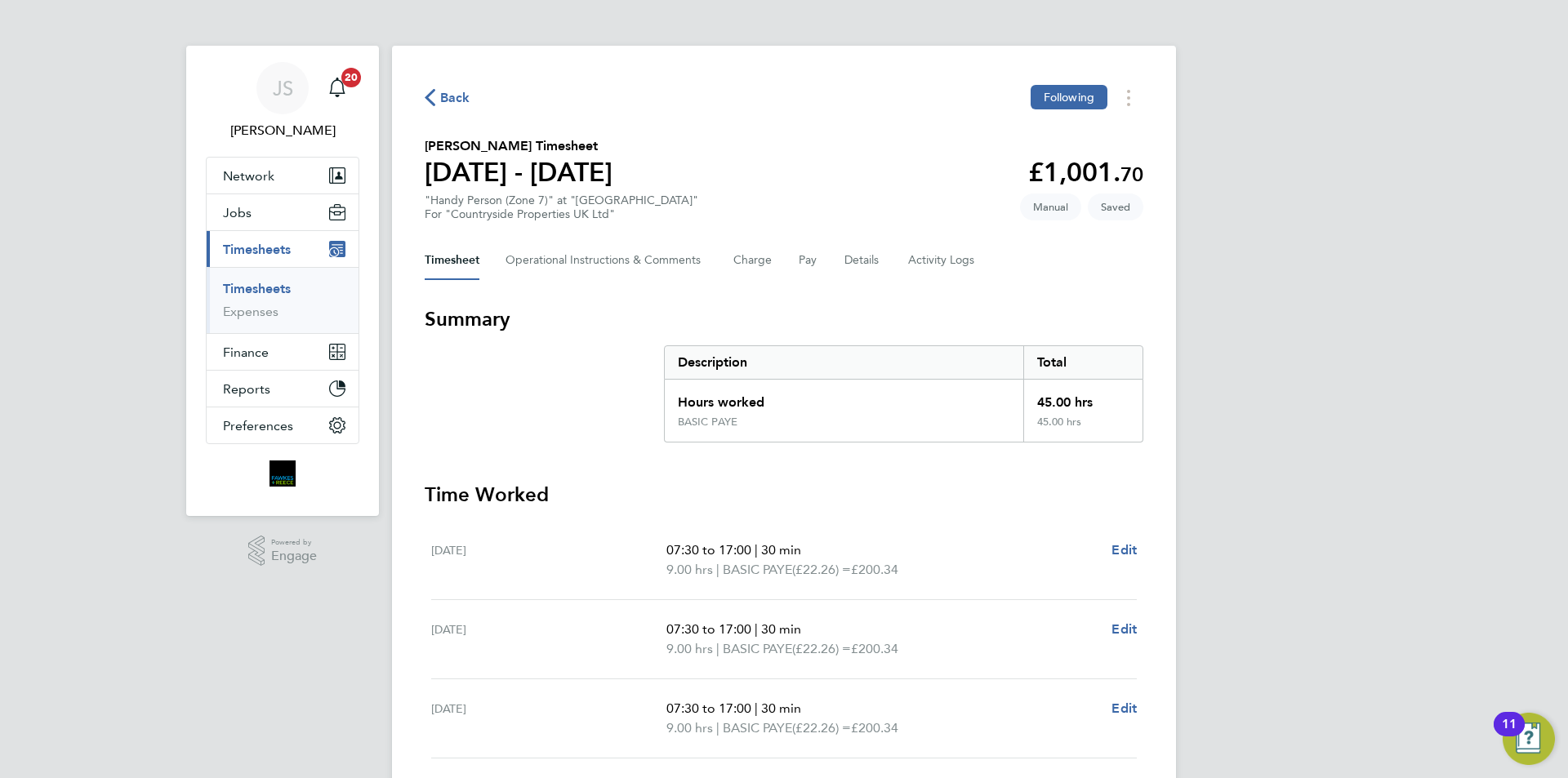
select select "30"
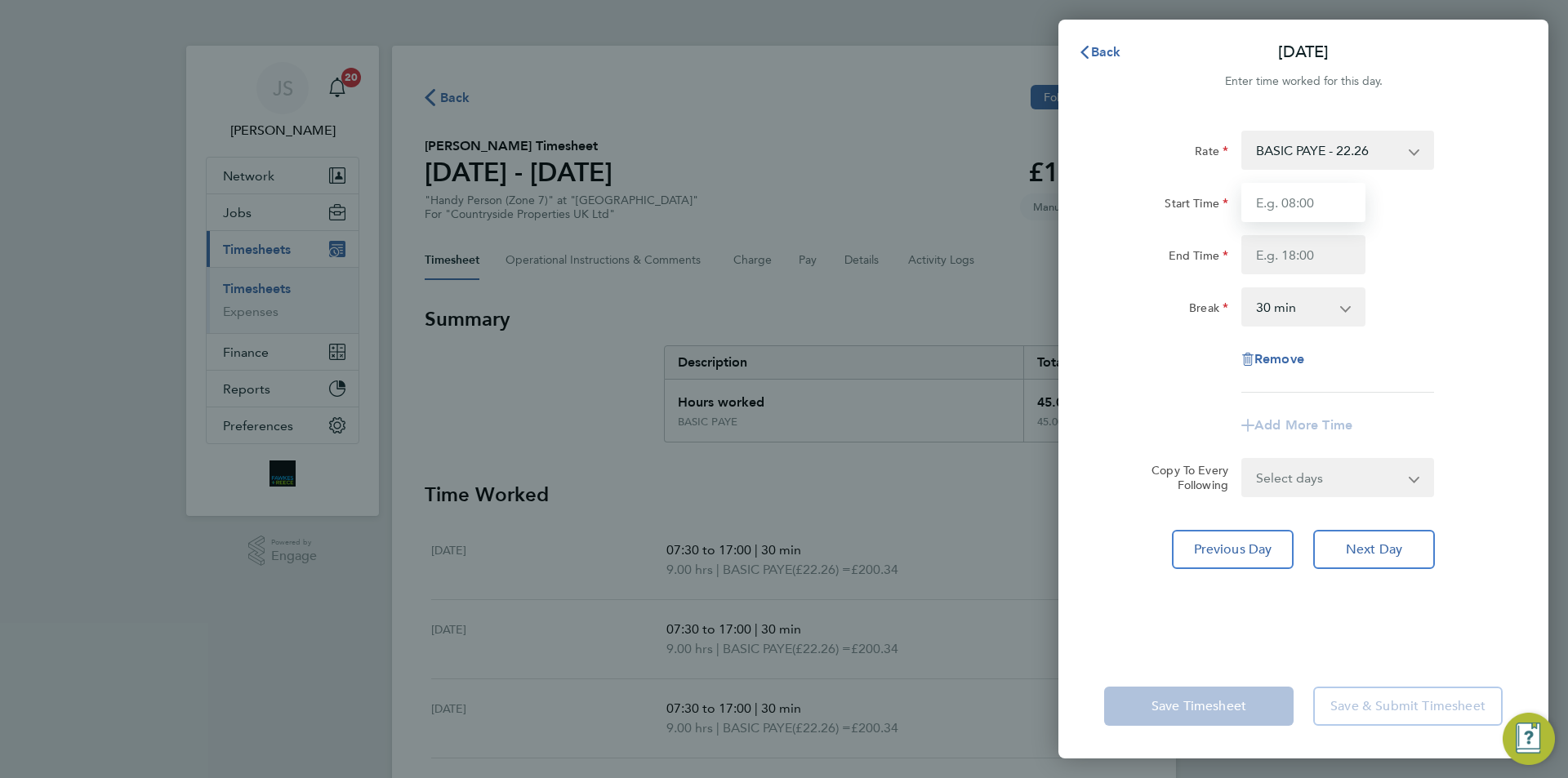
click at [1272, 206] on input "Start Time" at bounding box center [1303, 202] width 124 height 39
type input "07:30"
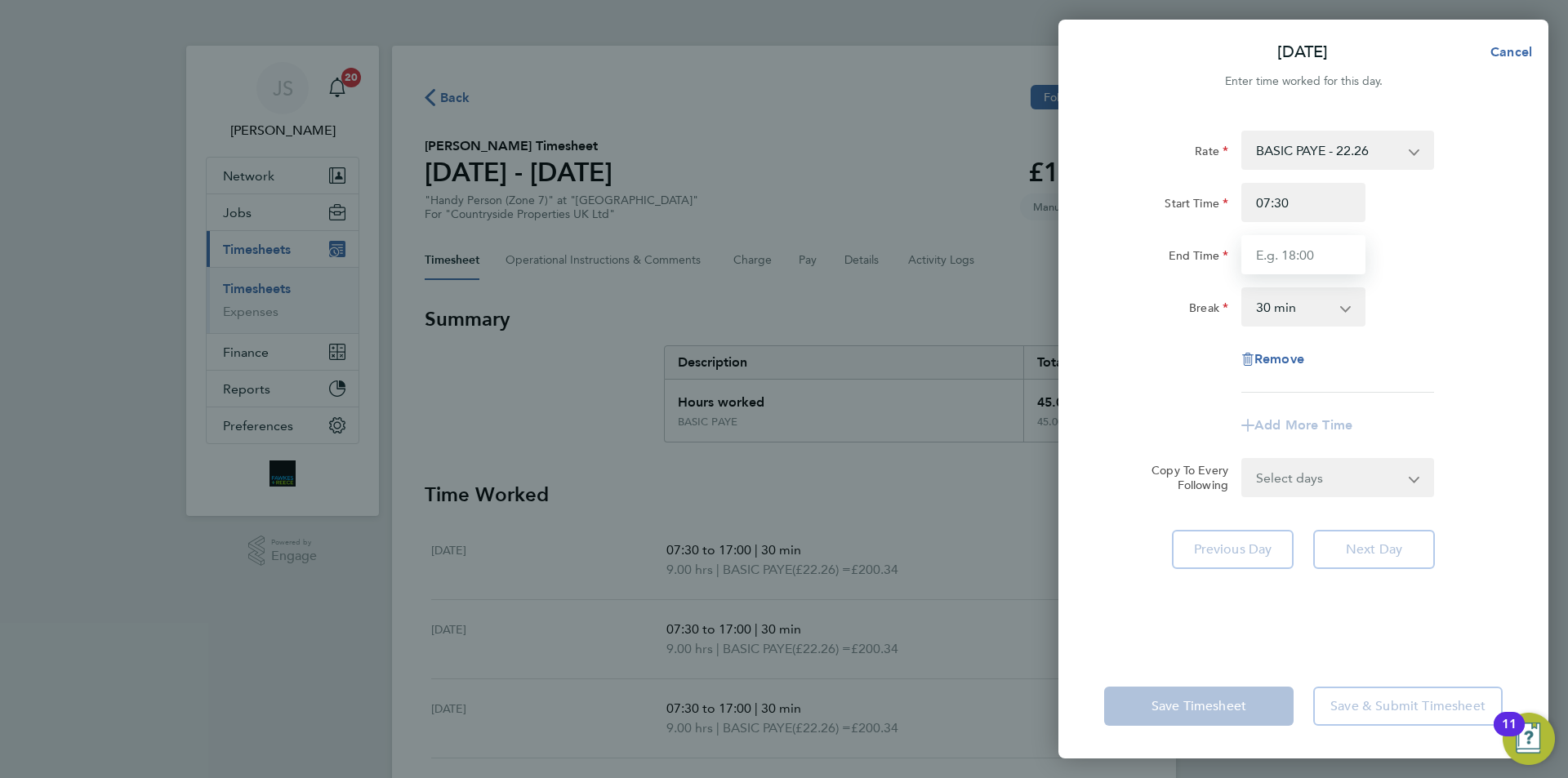
click at [1307, 257] on input "End Time" at bounding box center [1303, 254] width 124 height 39
type input "15:00"
click at [1139, 334] on div "Rate BASIC PAYE - 22.26 Start Time 07:30 End Time 15:00 Break 0 min 15 min 30 m…" at bounding box center [1303, 262] width 398 height 262
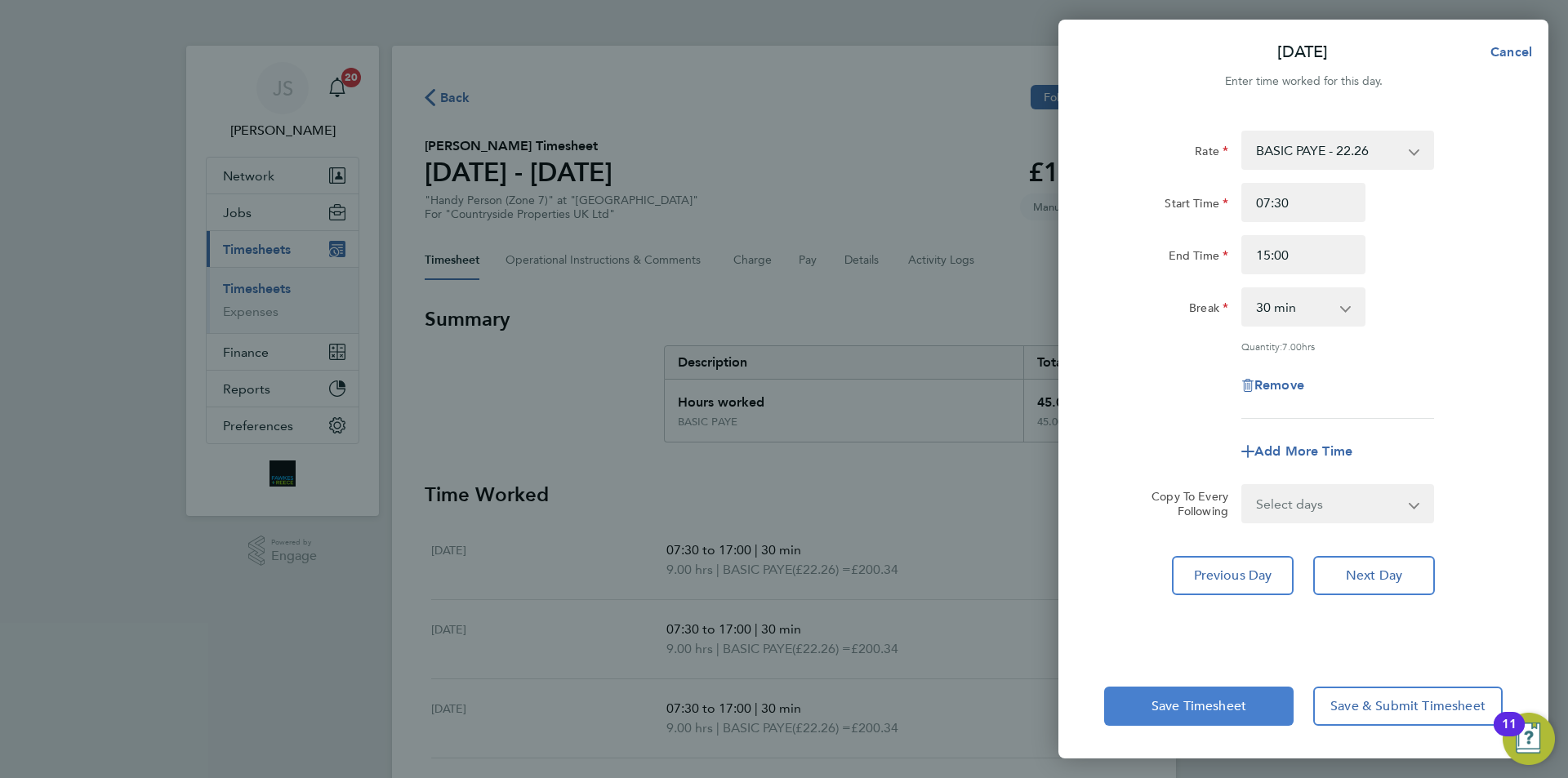
click at [1149, 716] on button "Save Timesheet" at bounding box center [1198, 706] width 190 height 39
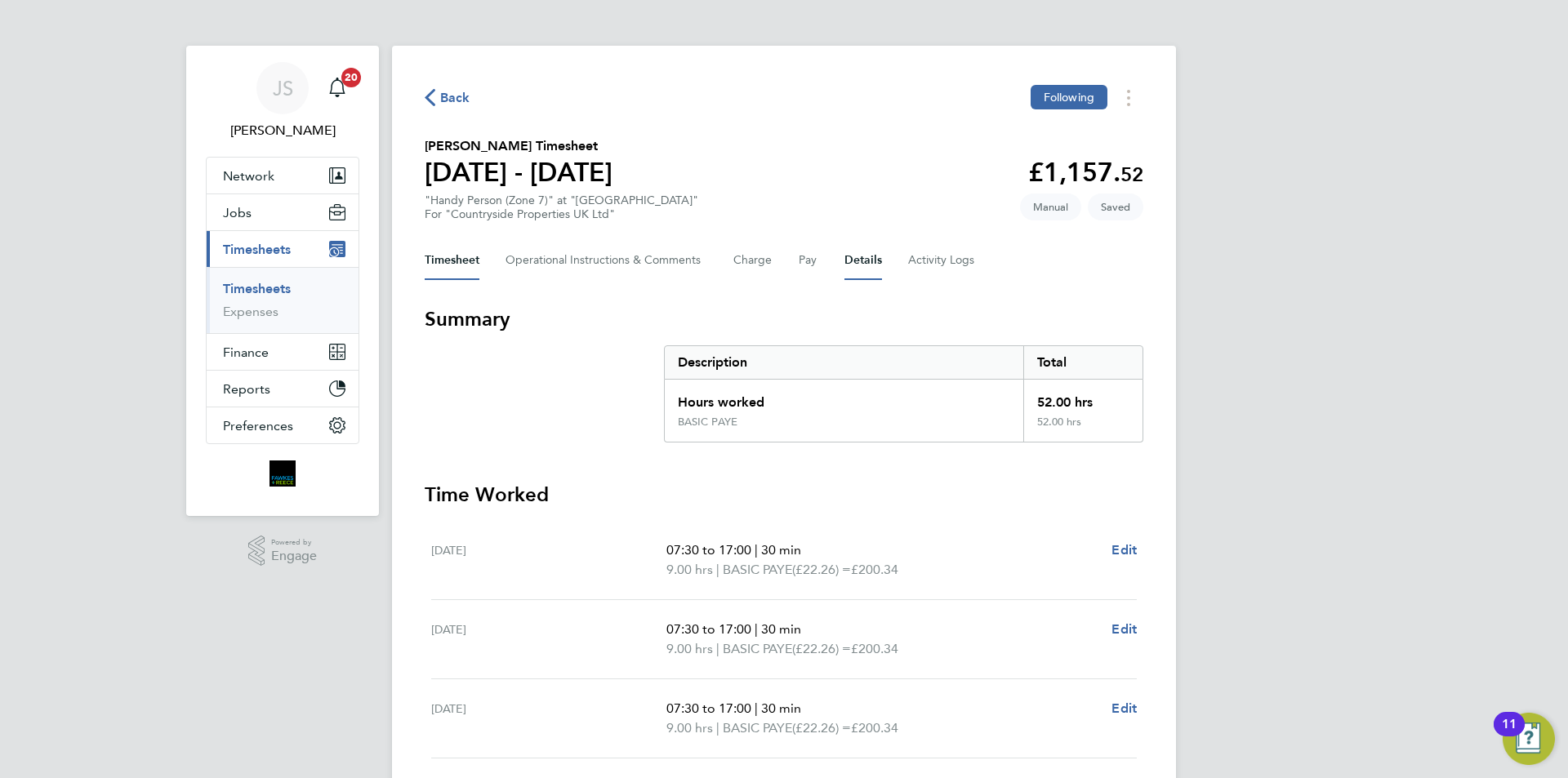
click at [872, 258] on button "Details" at bounding box center [862, 260] width 38 height 39
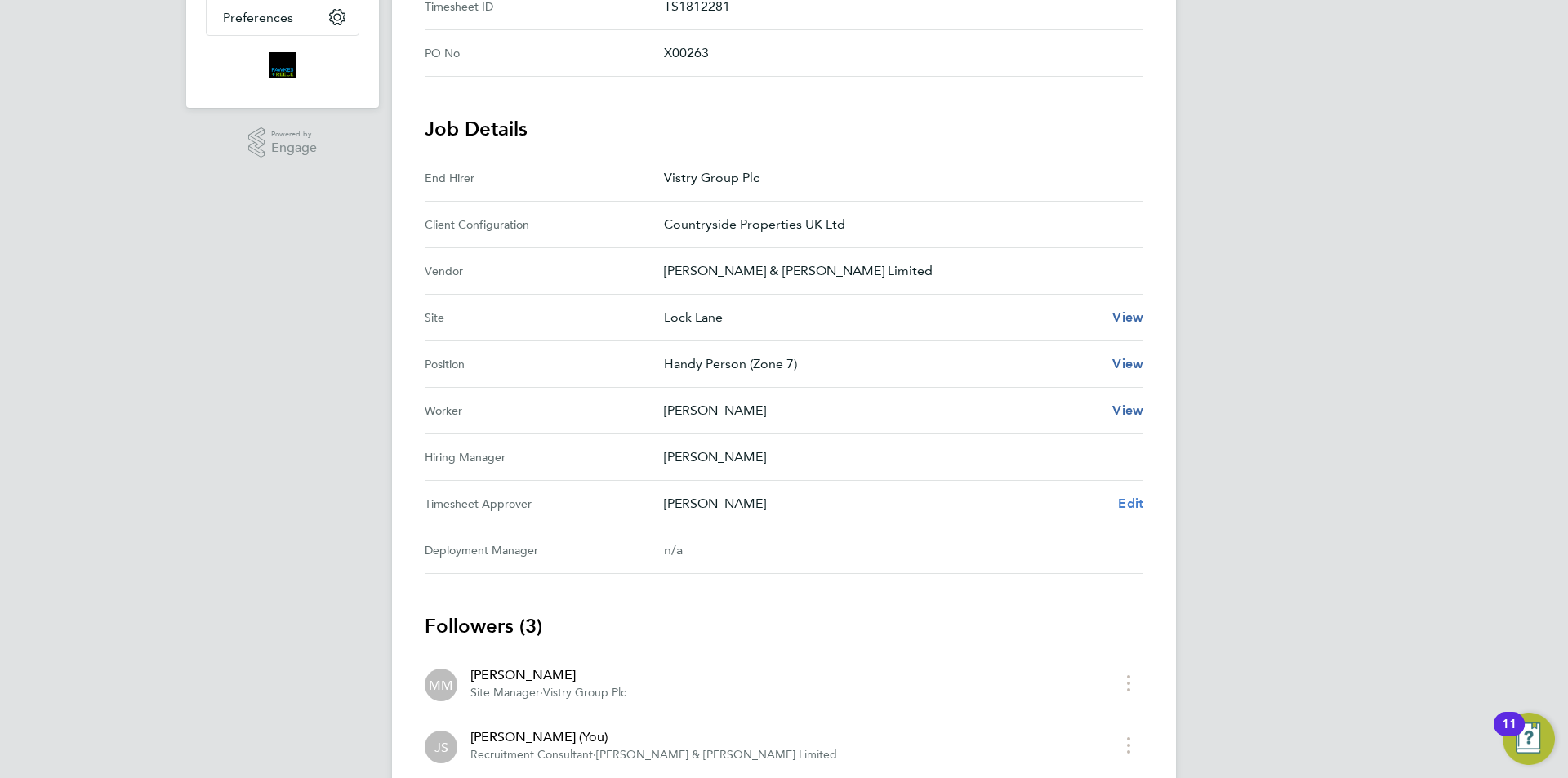
click at [1128, 504] on span "Edit" at bounding box center [1130, 504] width 25 height 15
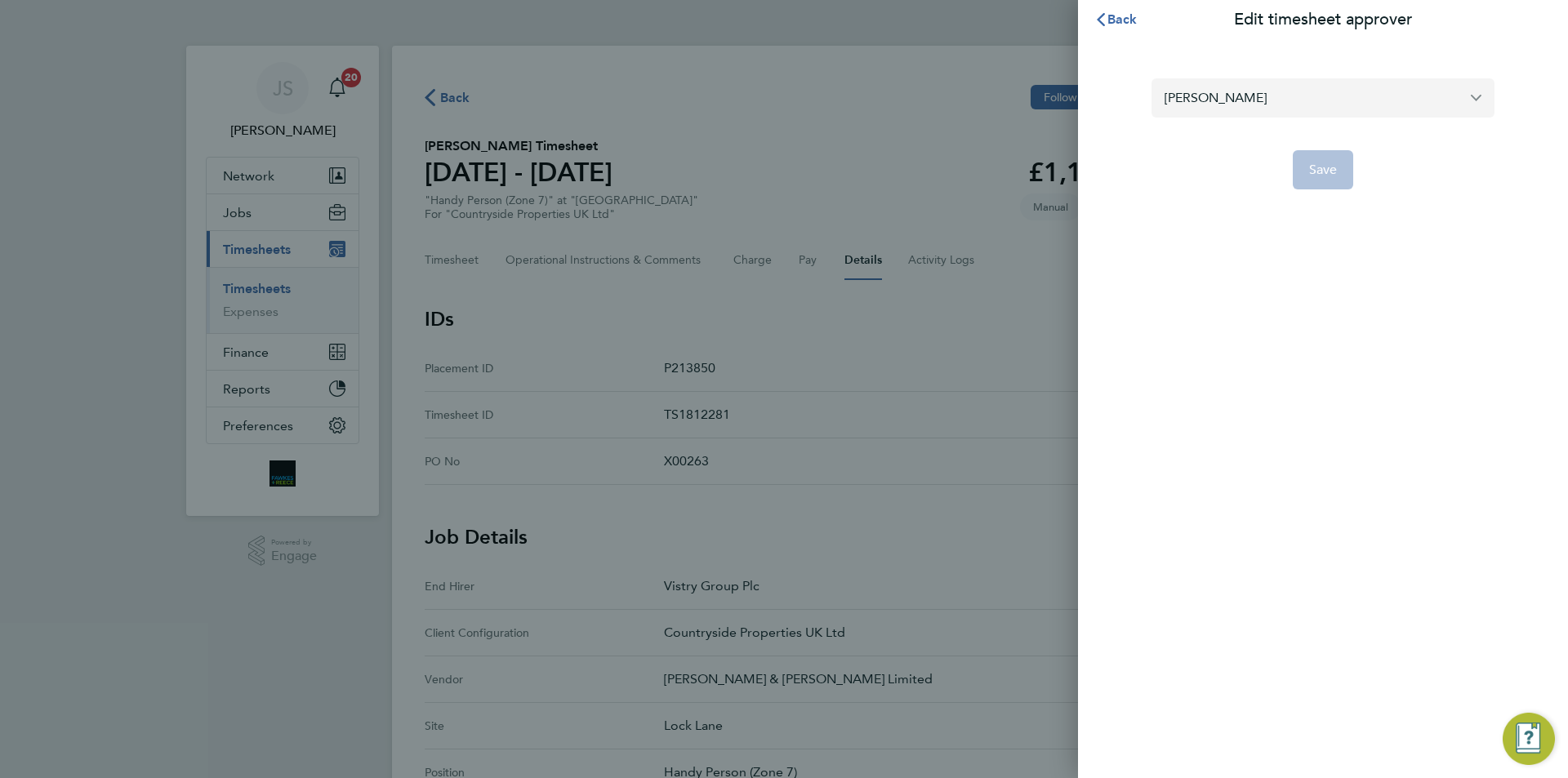
click at [1270, 100] on input "[PERSON_NAME]" at bounding box center [1323, 97] width 343 height 39
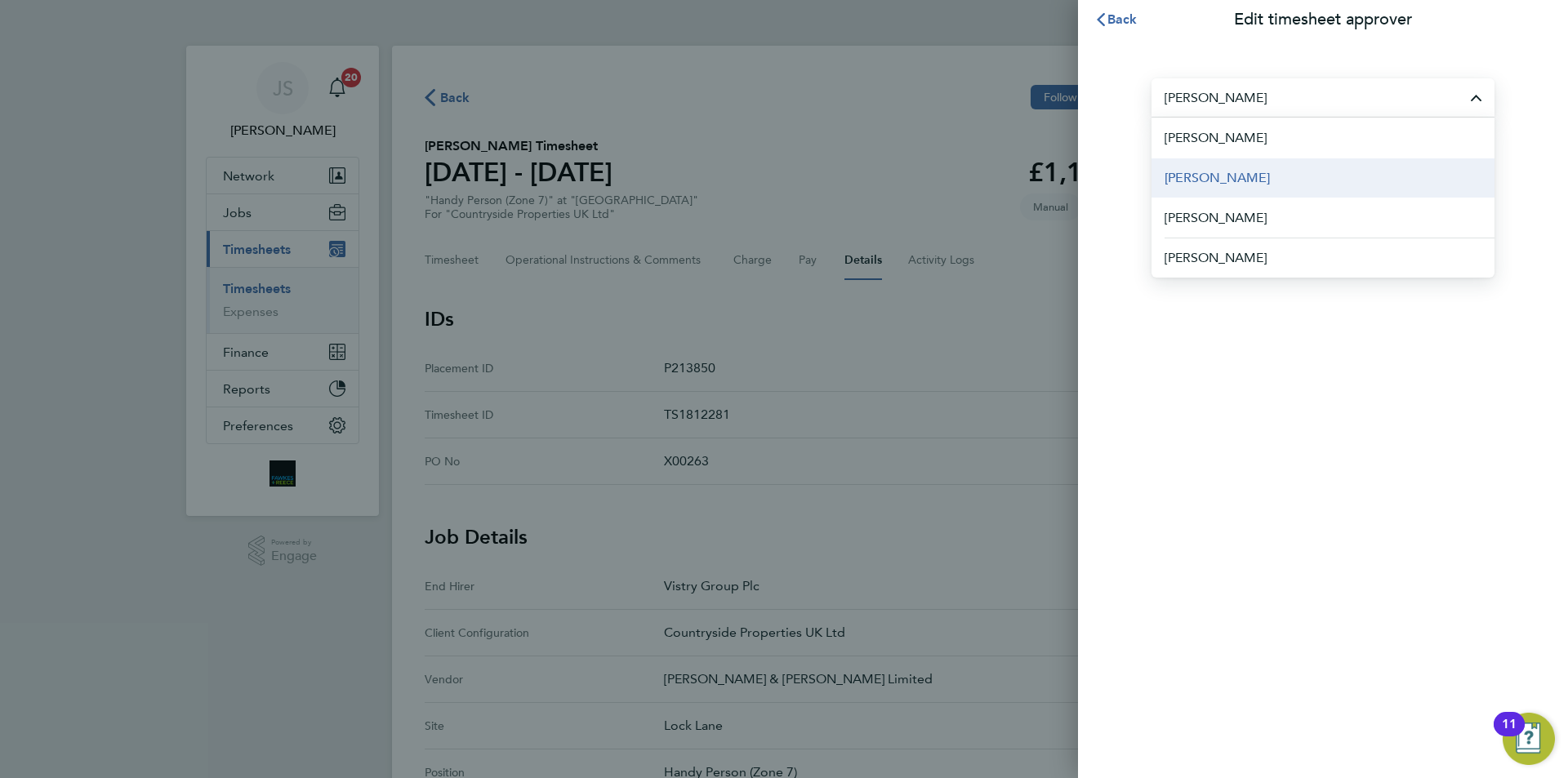
click at [1256, 175] on li "[PERSON_NAME]" at bounding box center [1323, 178] width 343 height 40
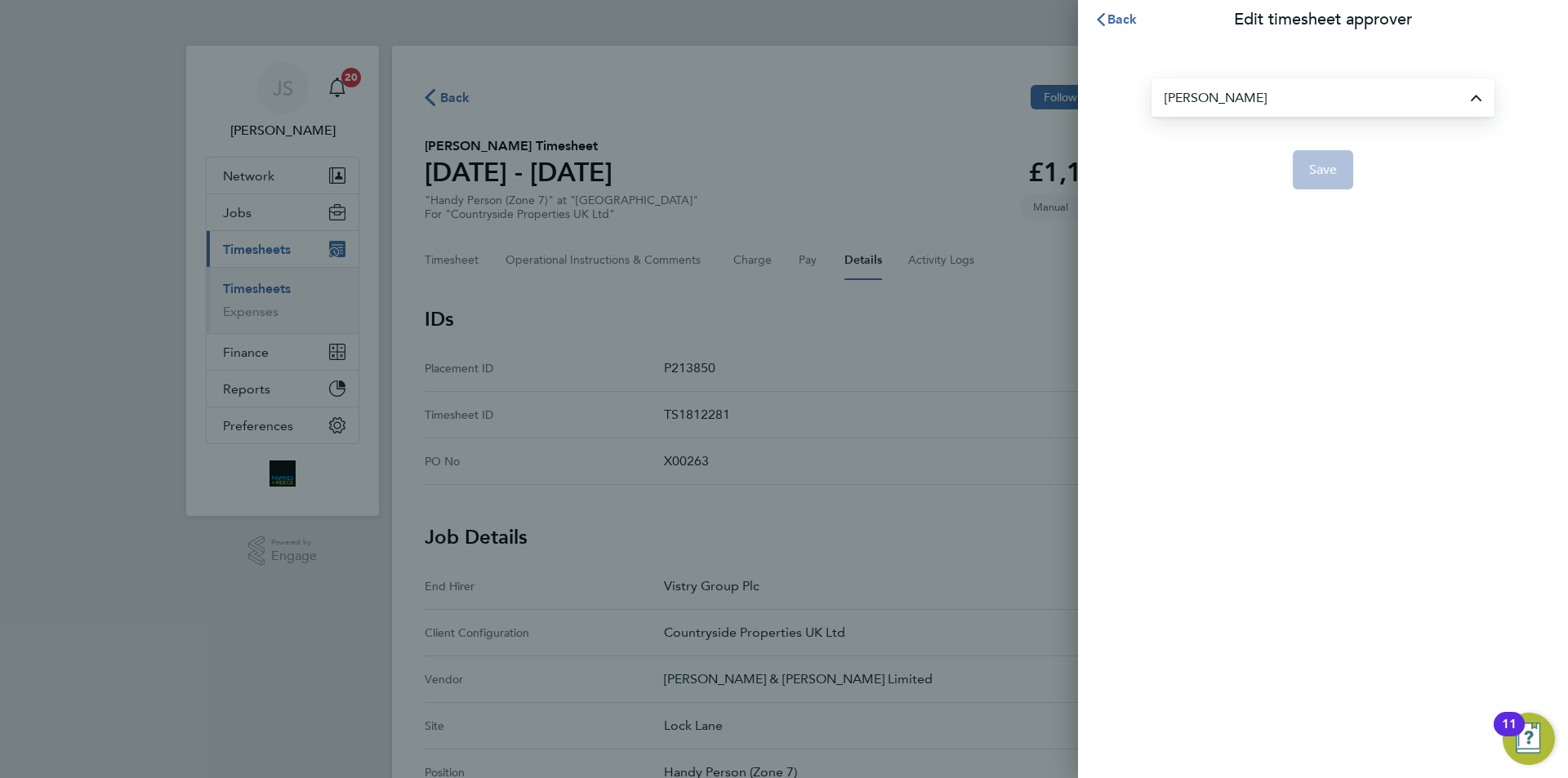
type input "[PERSON_NAME]"
click at [1327, 164] on span "Save" at bounding box center [1324, 169] width 29 height 16
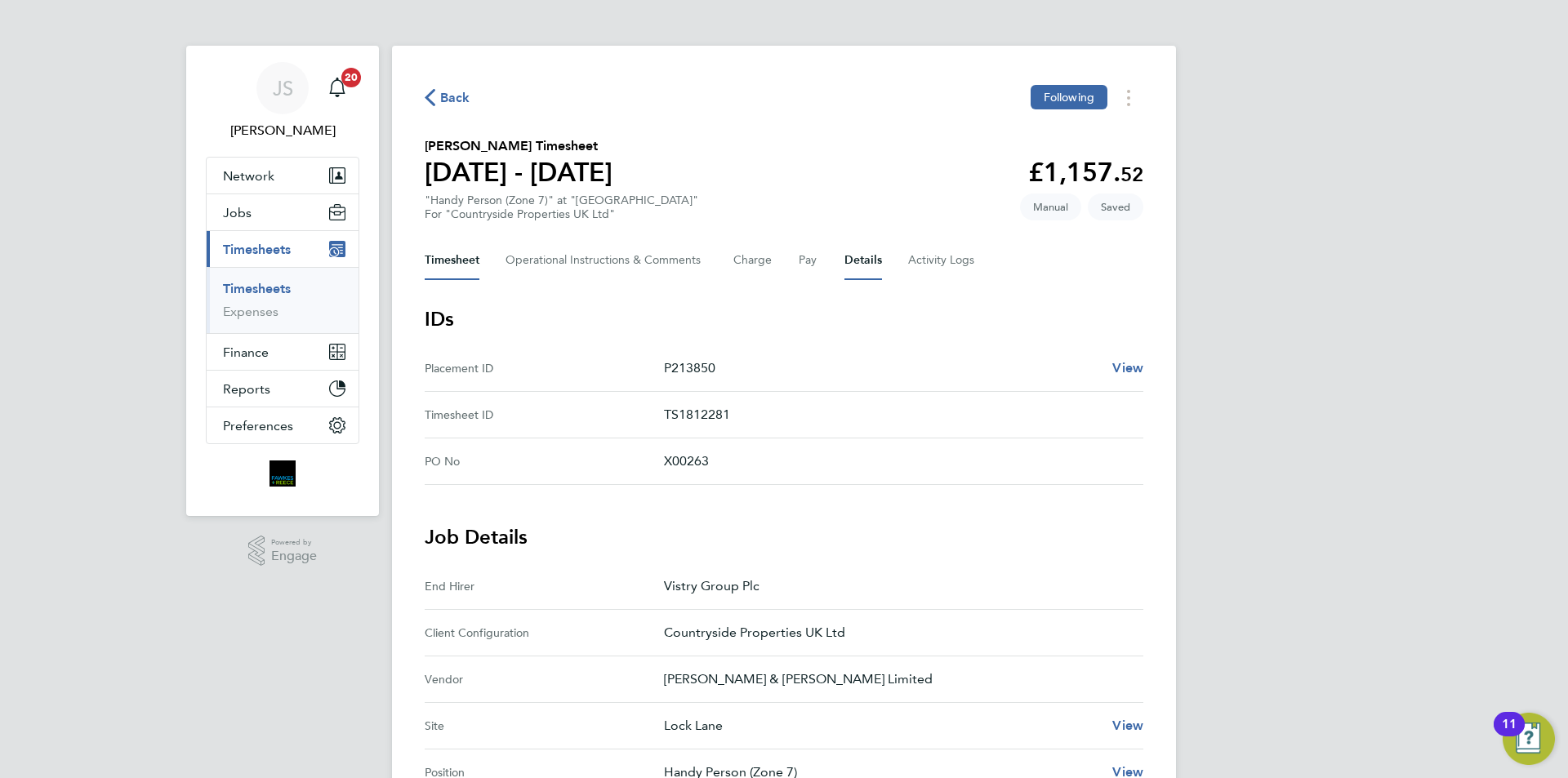
click at [468, 270] on button "Timesheet" at bounding box center [451, 260] width 55 height 39
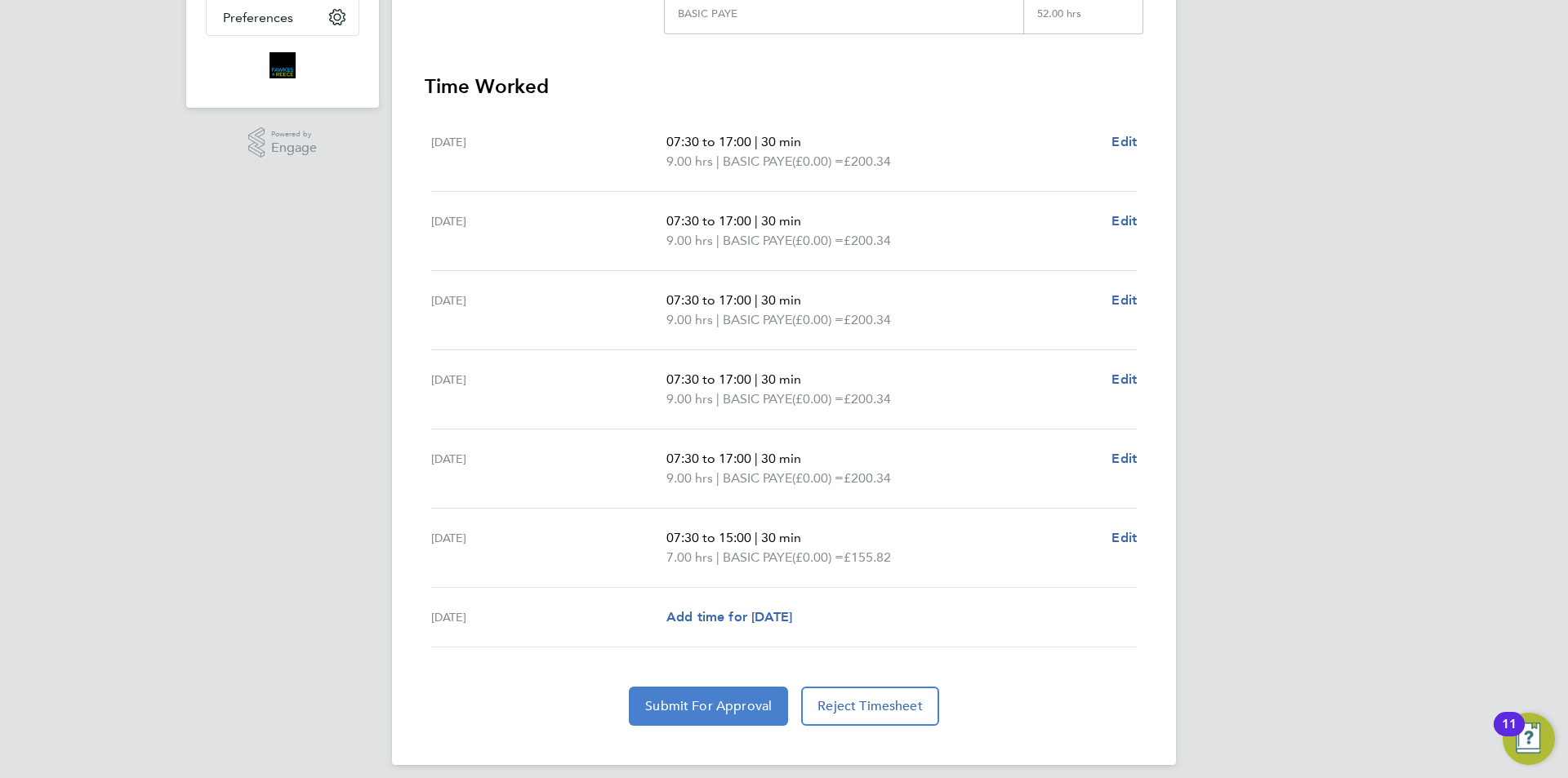
click at [743, 700] on span "Submit For Approval" at bounding box center [707, 706] width 126 height 16
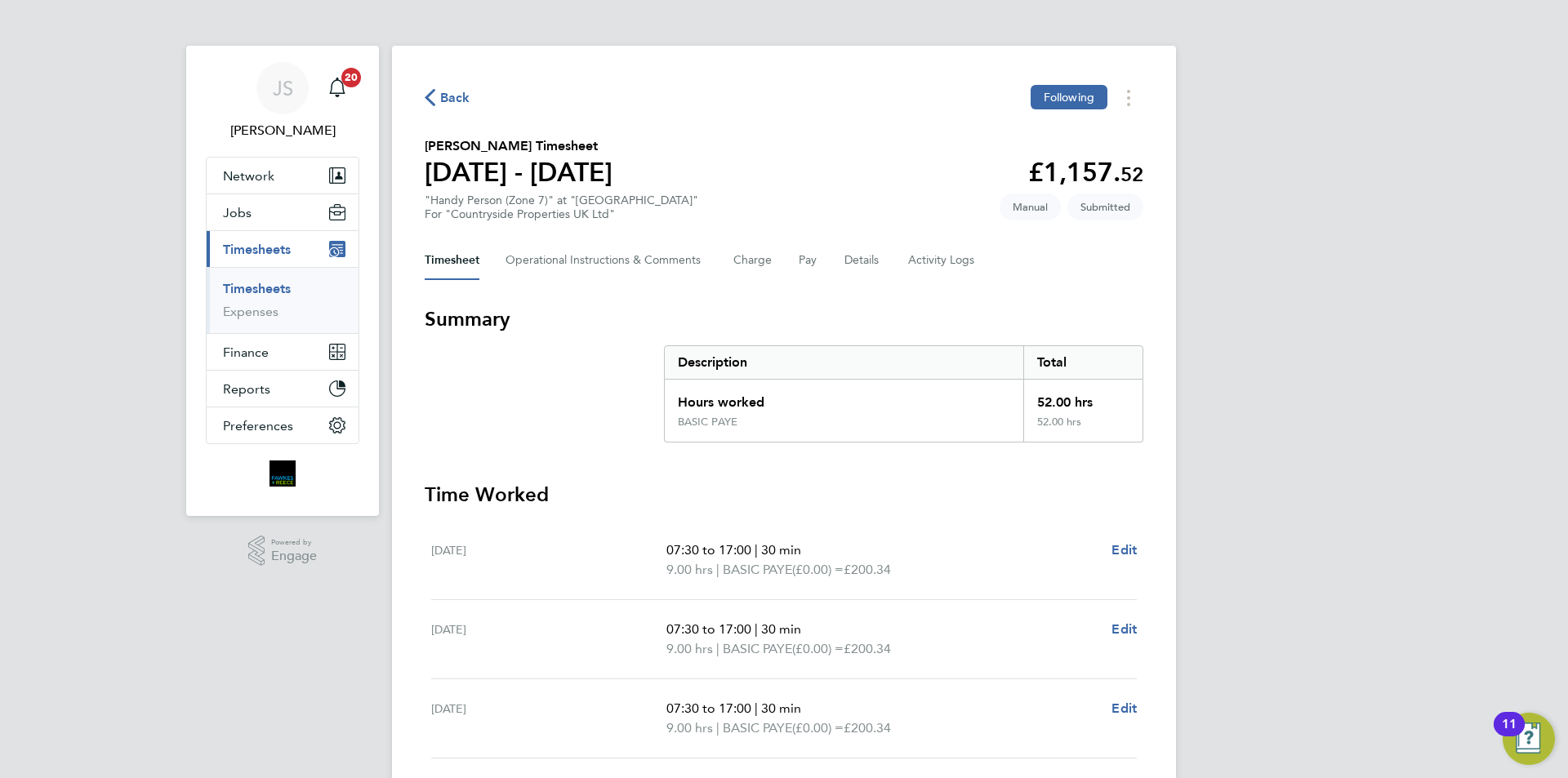
click at [467, 91] on span "Back" at bounding box center [454, 98] width 30 height 19
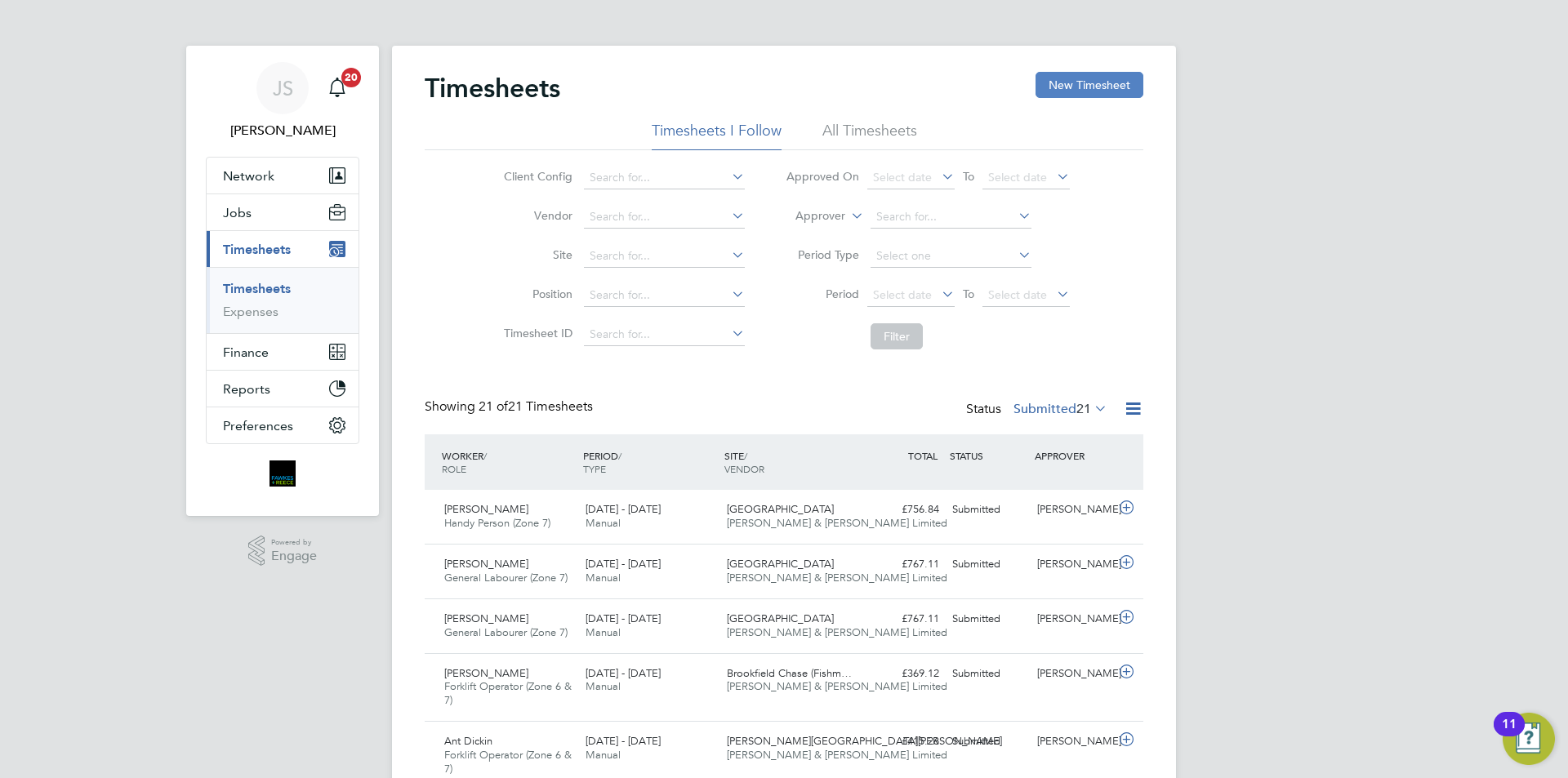
click at [1090, 89] on button "New Timesheet" at bounding box center [1090, 85] width 108 height 26
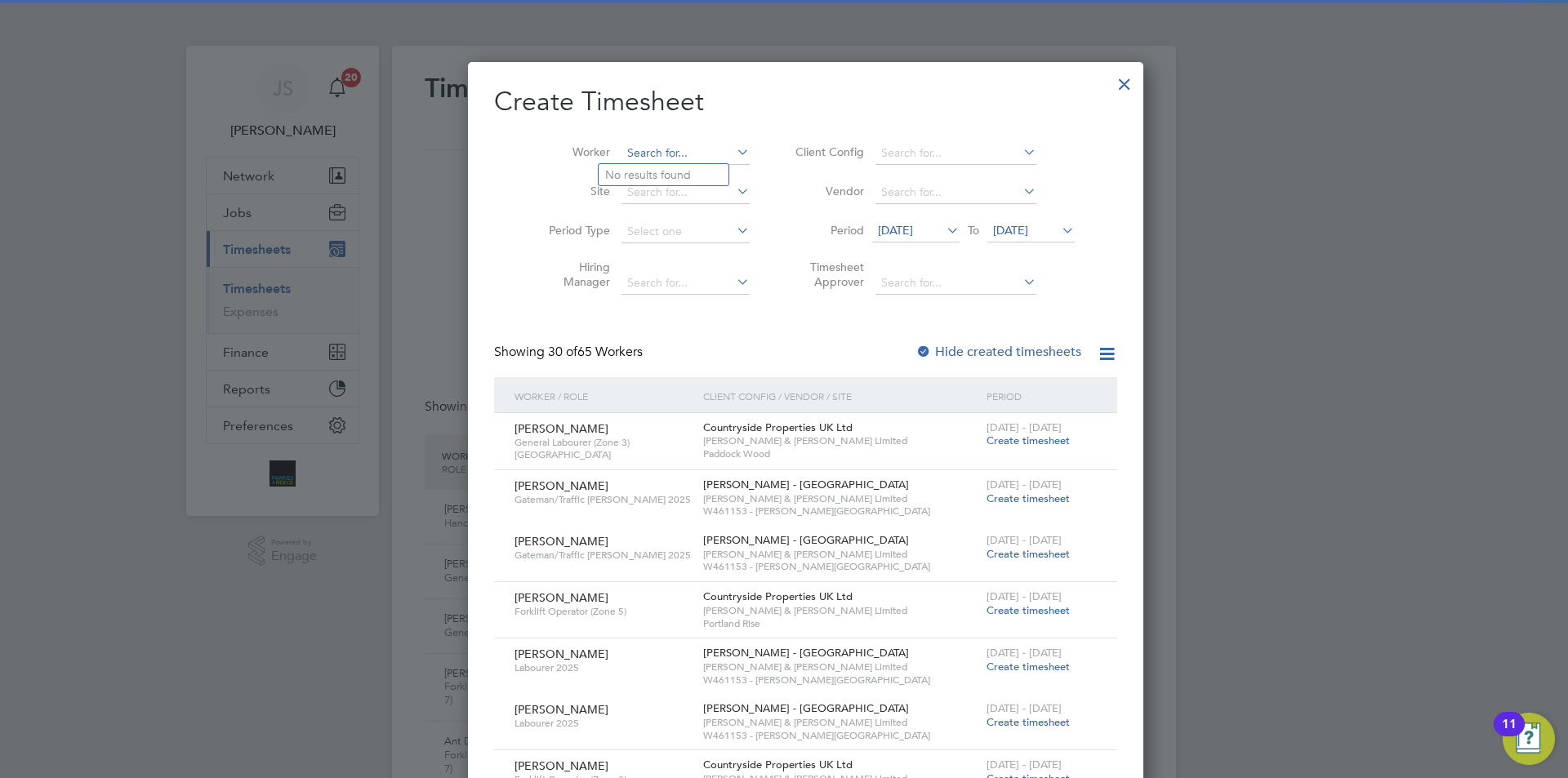
click at [622, 154] on input at bounding box center [685, 154] width 128 height 23
click at [703, 169] on b "[PERSON_NAME]" at bounding box center [750, 175] width 94 height 13
type input "[PERSON_NAME]"
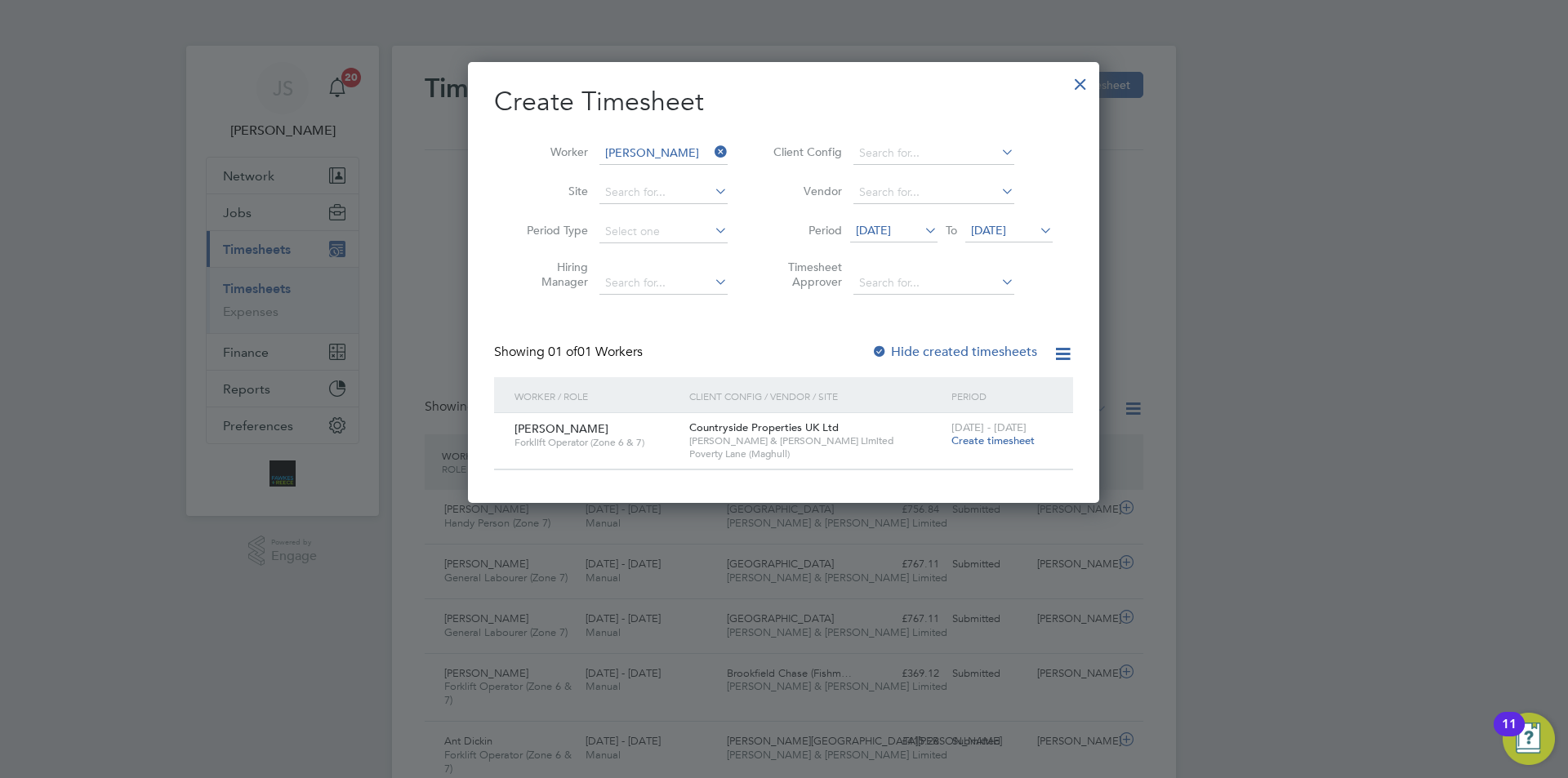
click at [999, 450] on div "[DATE] - [DATE] Create timesheet" at bounding box center [1002, 435] width 110 height 44
click at [1002, 445] on span "Create timesheet" at bounding box center [992, 440] width 84 height 13
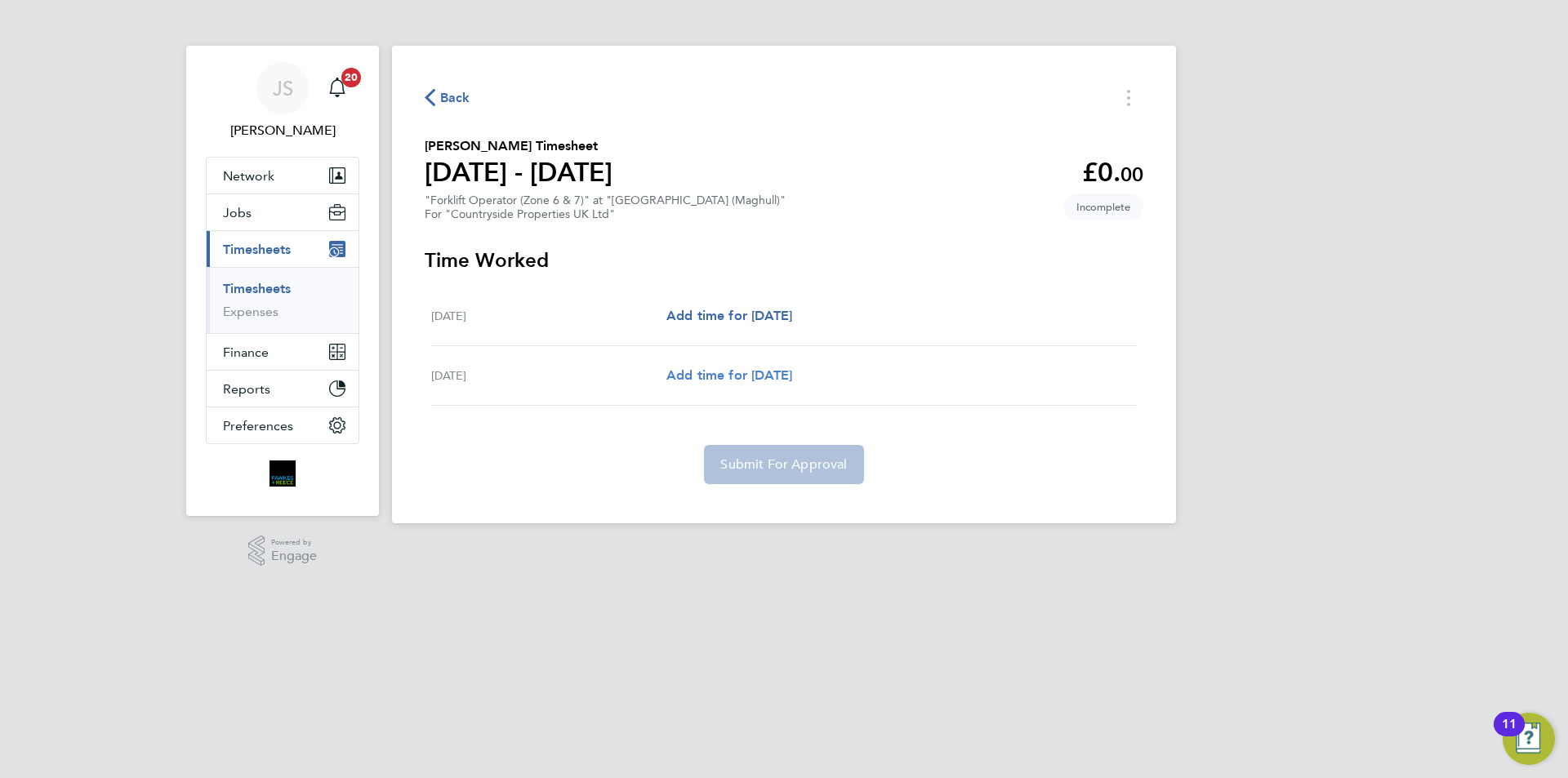
click at [751, 378] on span "Add time for [DATE]" at bounding box center [729, 376] width 126 height 15
select select "30"
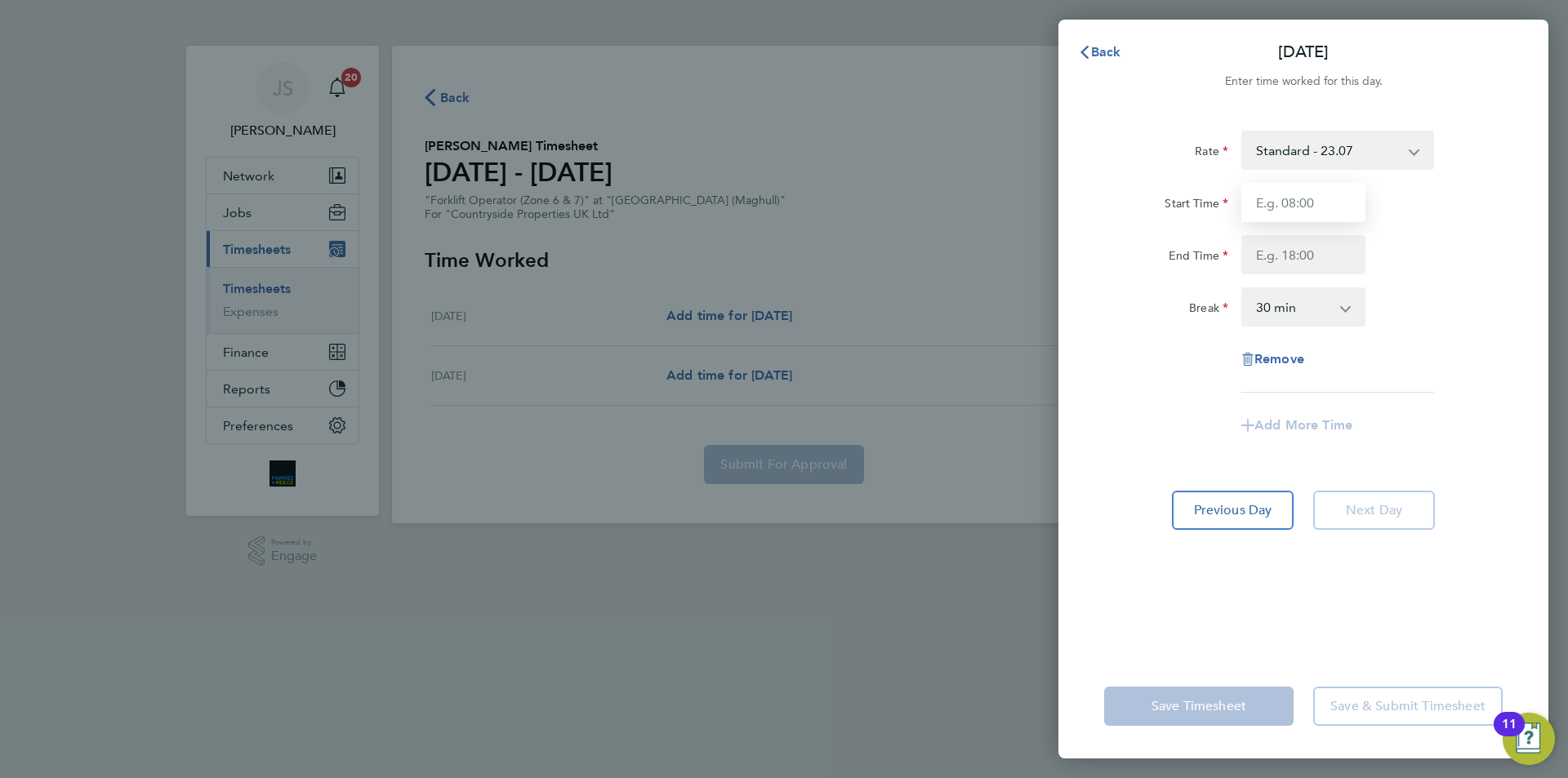
click at [1298, 198] on input "Start Time" at bounding box center [1303, 202] width 124 height 39
click at [784, 203] on div "Back [DATE] Enter time worked for this day. Rate Standard - 23.07 Start Time En…" at bounding box center [784, 389] width 1568 height 778
click at [458, 78] on div "Back [DATE] Enter time worked for this day. Rate Standard - 23.07 Start Time En…" at bounding box center [784, 389] width 1568 height 778
click at [451, 103] on div "Back [DATE] Enter time worked for this day. Rate Standard - 23.07 Start Time En…" at bounding box center [784, 389] width 1568 height 778
click at [1112, 55] on span "Back" at bounding box center [1105, 52] width 30 height 15
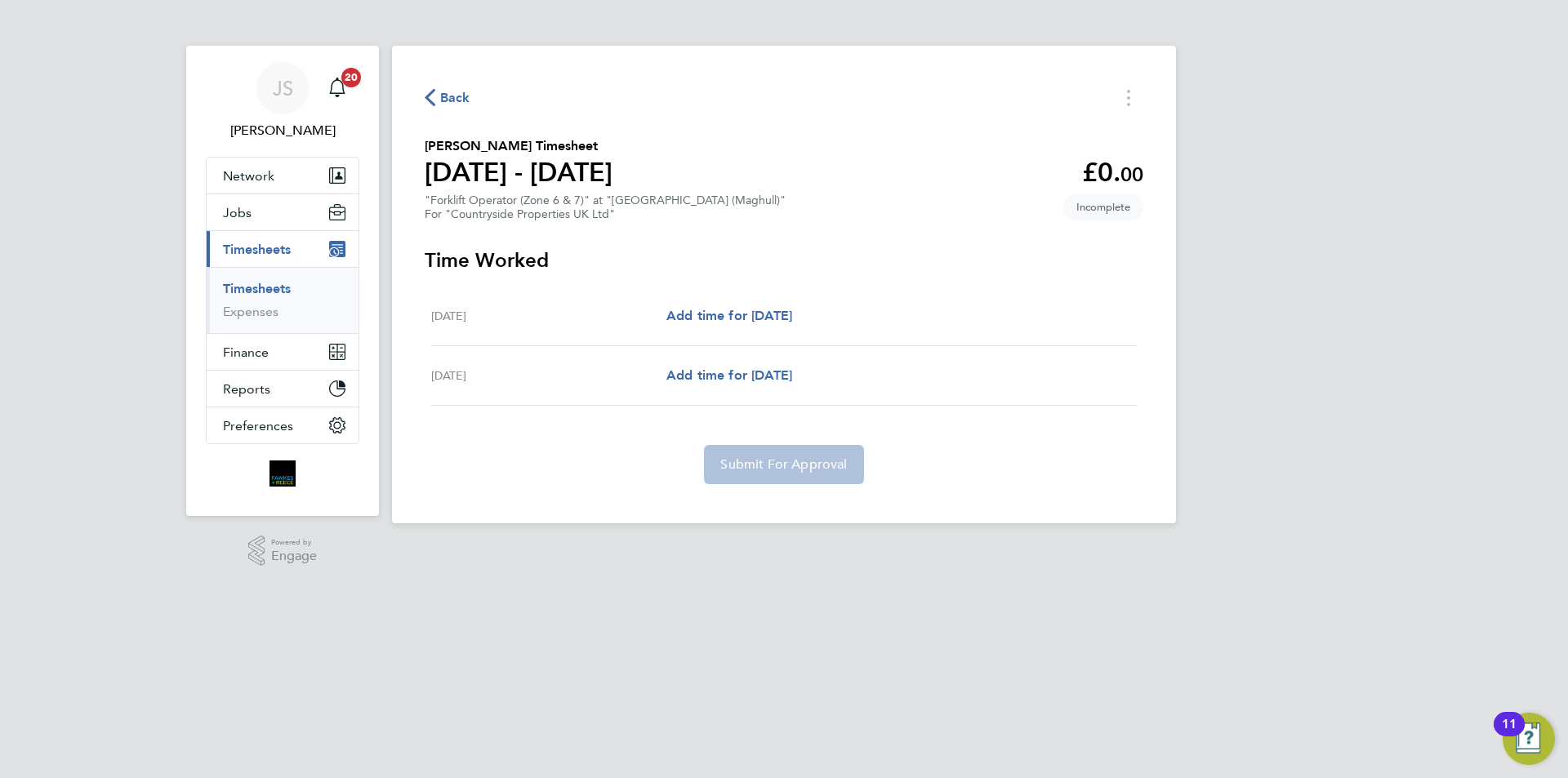
click at [458, 98] on span "Back" at bounding box center [454, 98] width 30 height 19
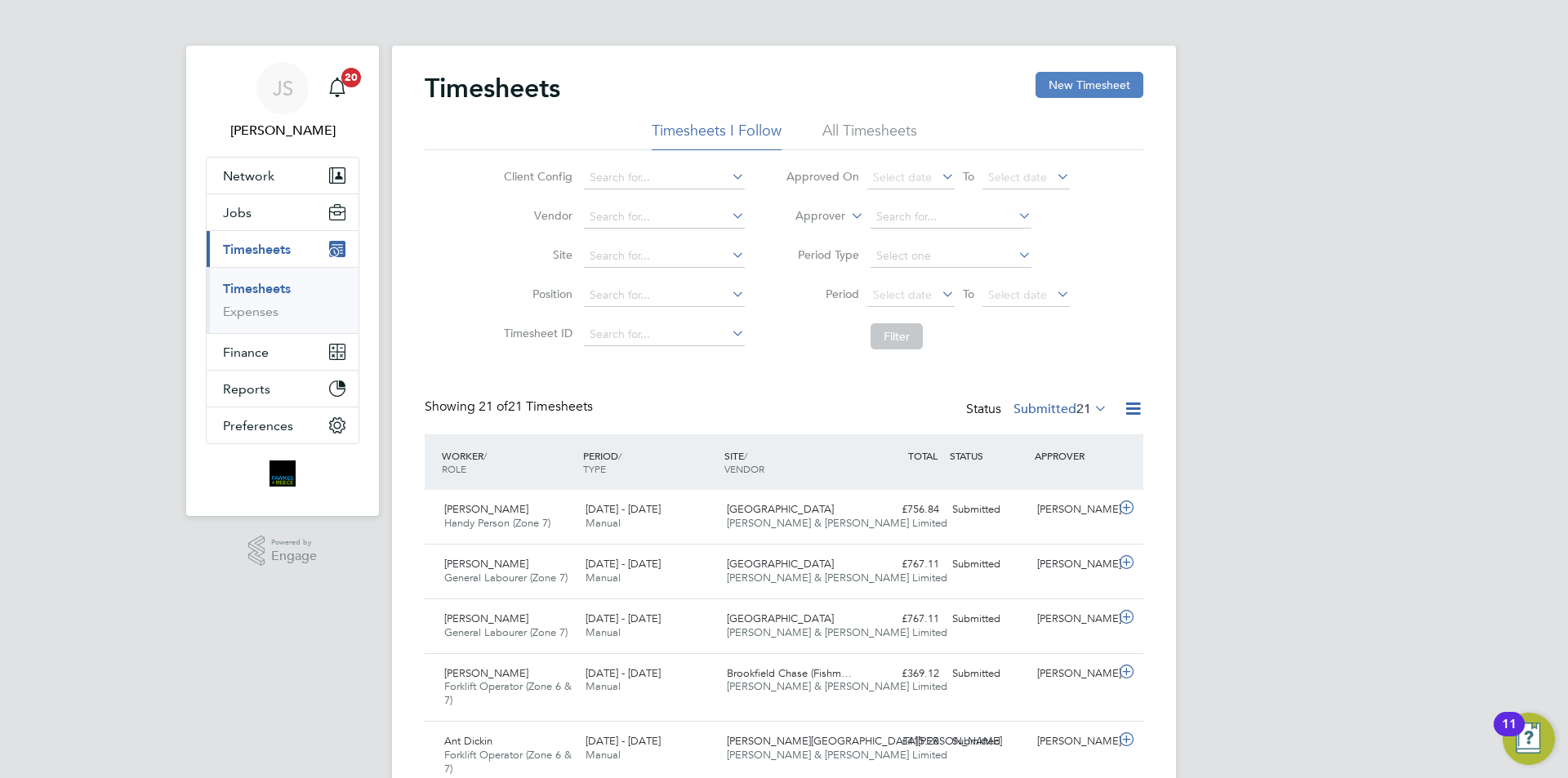
click at [1085, 73] on button "New Timesheet" at bounding box center [1090, 85] width 108 height 26
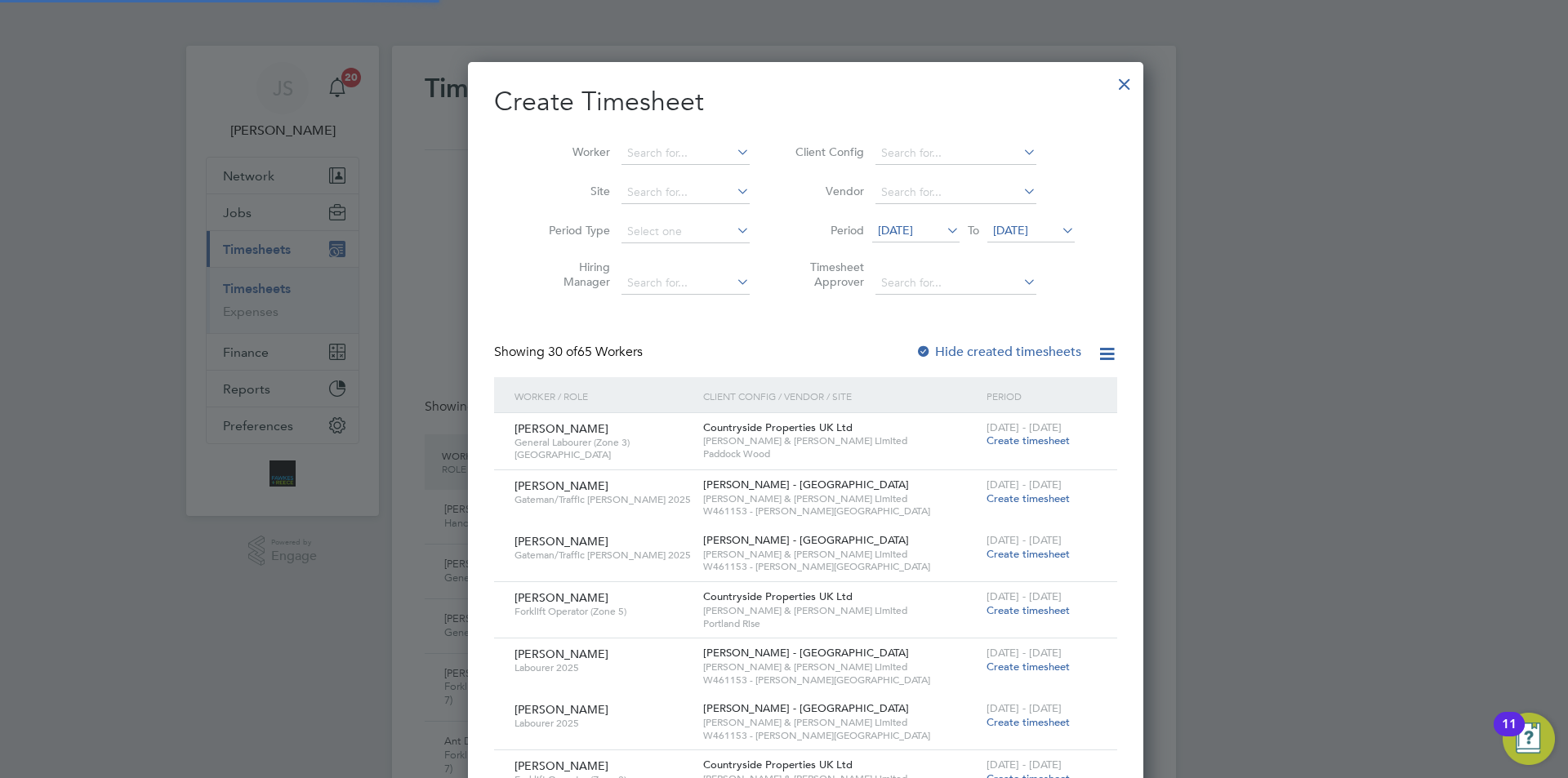
click at [582, 142] on li "Worker" at bounding box center [643, 153] width 254 height 39
click at [628, 159] on input at bounding box center [685, 154] width 128 height 23
click at [703, 178] on b "Pow" at bounding box center [714, 175] width 24 height 13
type input "[PERSON_NAME]"
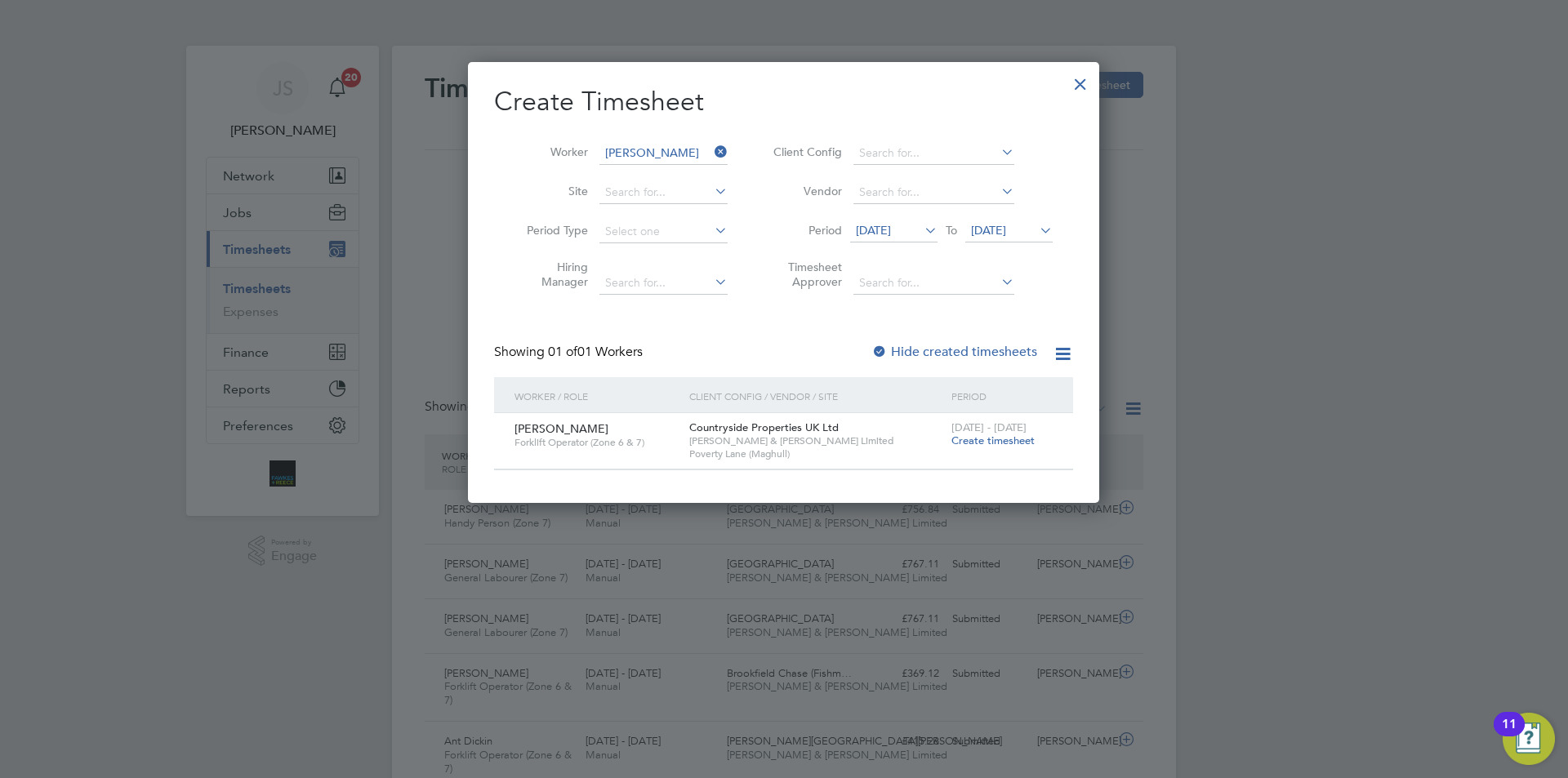
click at [891, 231] on span "[DATE]" at bounding box center [873, 230] width 35 height 14
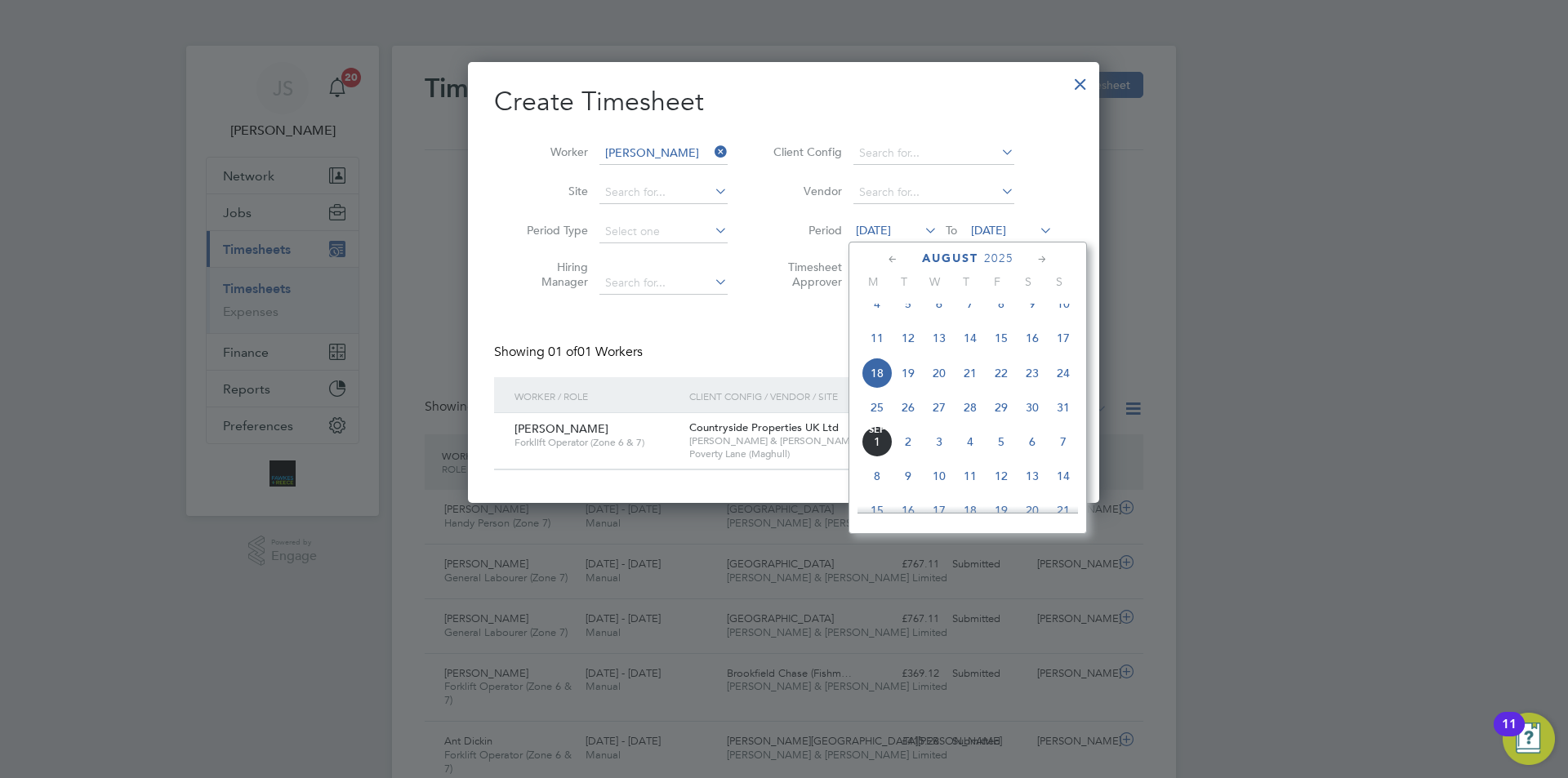
click at [1002, 419] on span "29" at bounding box center [1001, 407] width 31 height 31
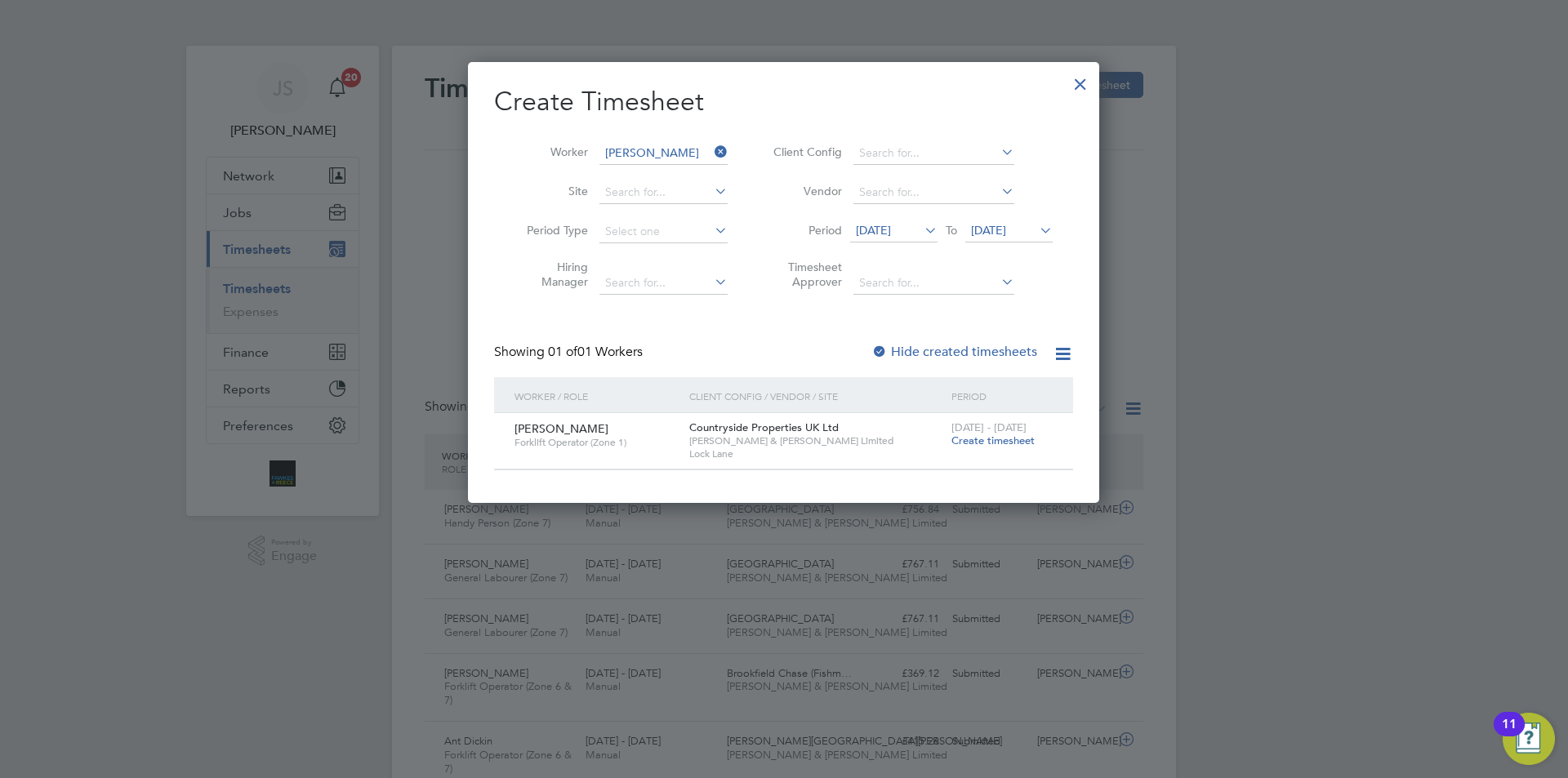
click at [995, 437] on span "Create timesheet" at bounding box center [992, 440] width 84 height 13
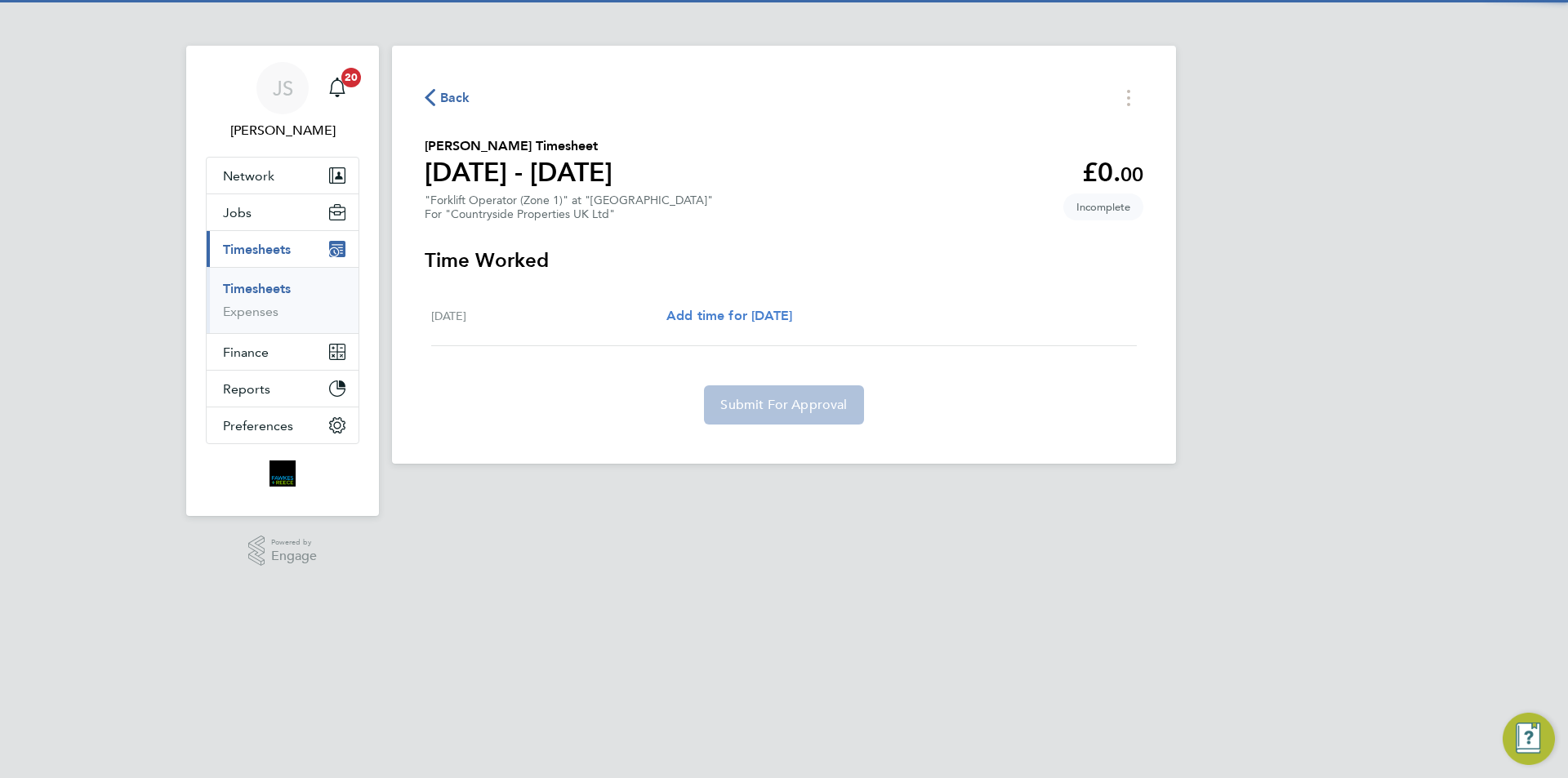
click at [776, 310] on span "Add time for [DATE]" at bounding box center [729, 316] width 126 height 15
select select "30"
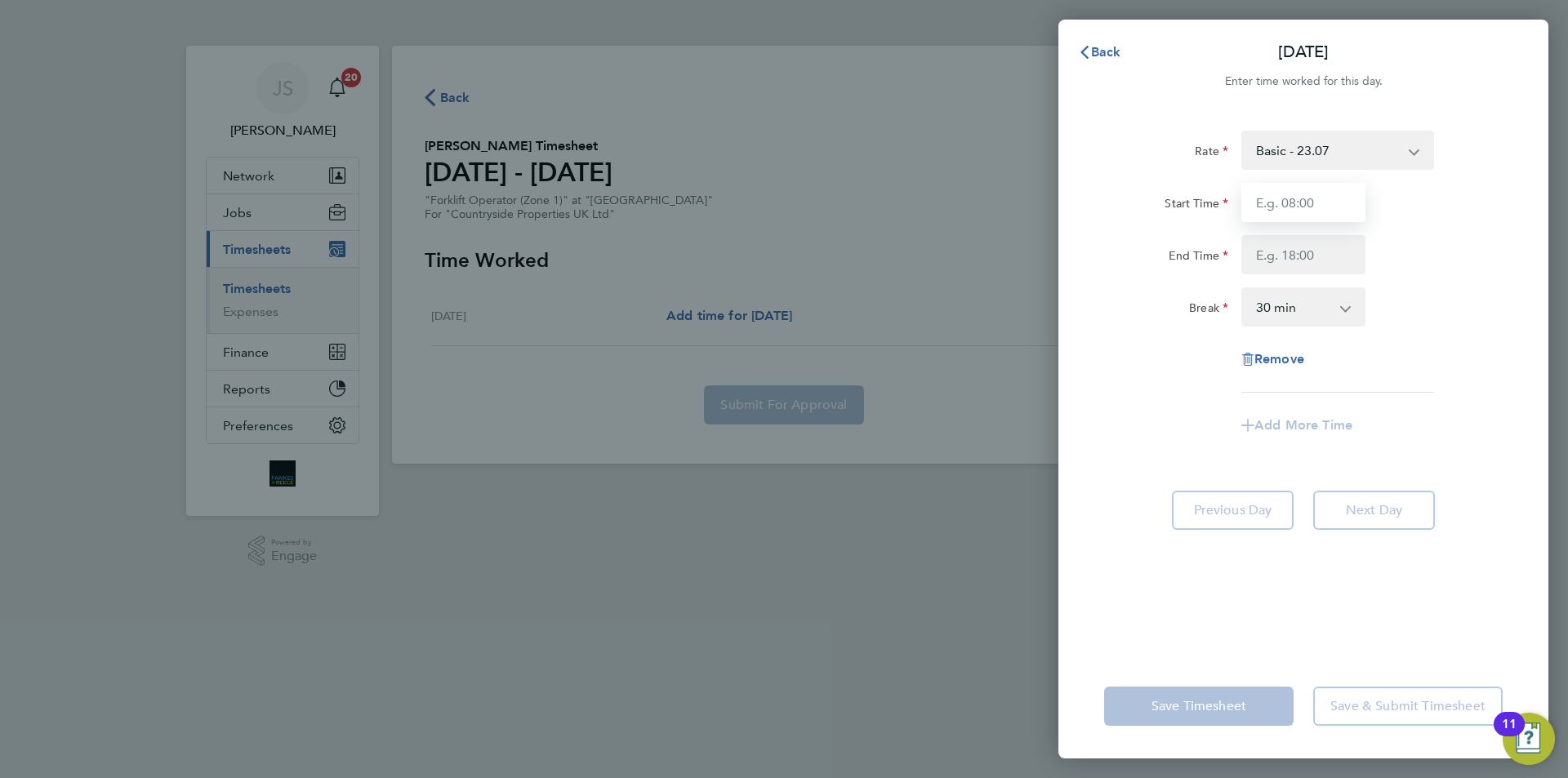
click at [1310, 205] on input "Start Time" at bounding box center [1303, 202] width 124 height 39
type input "07:30"
click at [1286, 246] on input "End Time" at bounding box center [1303, 254] width 124 height 39
type input "17:00"
click at [1155, 305] on div "Break" at bounding box center [1166, 304] width 124 height 33
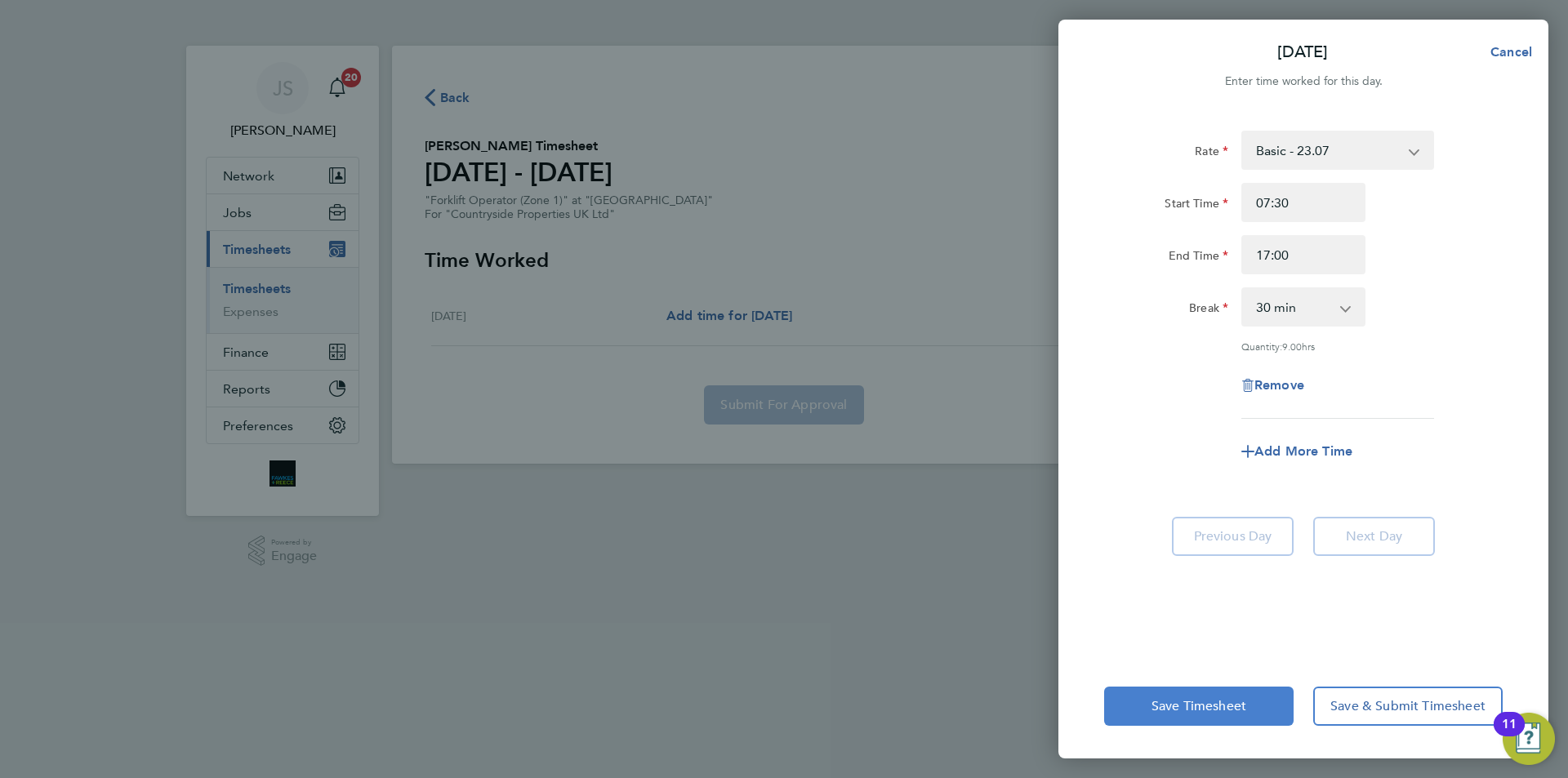
click at [1182, 705] on span "Save Timesheet" at bounding box center [1198, 706] width 94 height 16
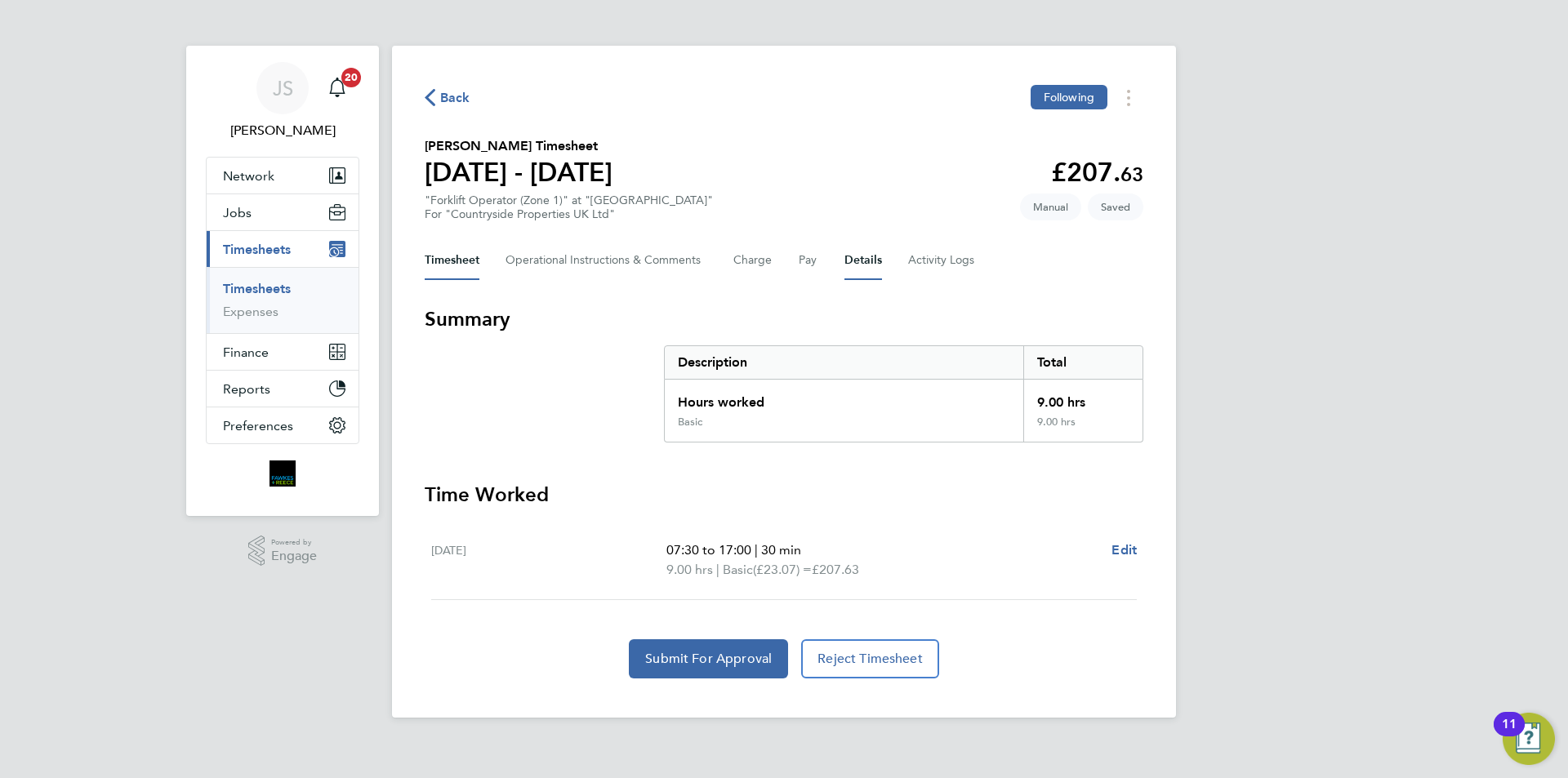
click at [868, 258] on button "Details" at bounding box center [862, 260] width 38 height 39
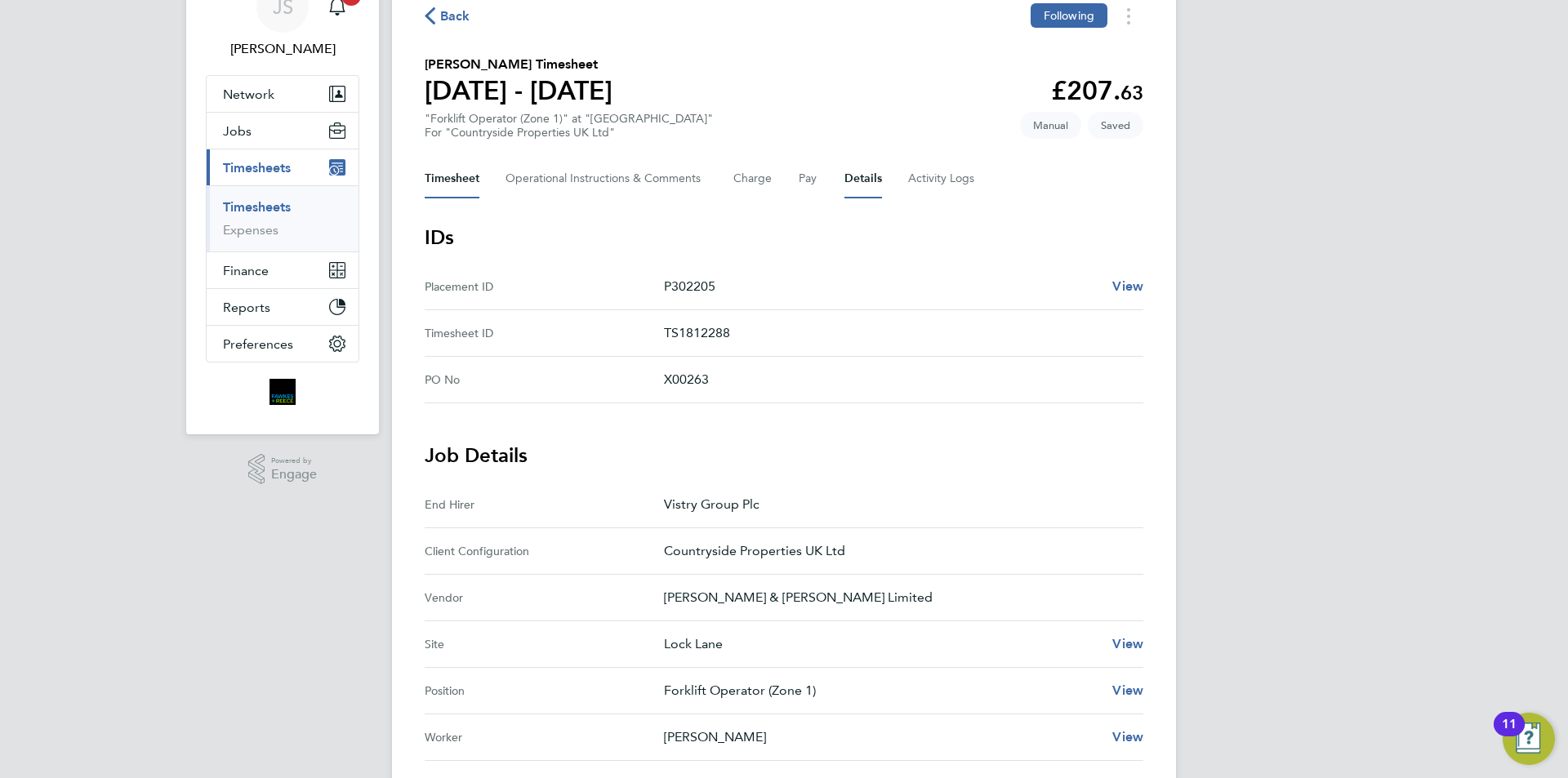
click at [452, 184] on button "Timesheet" at bounding box center [451, 178] width 55 height 39
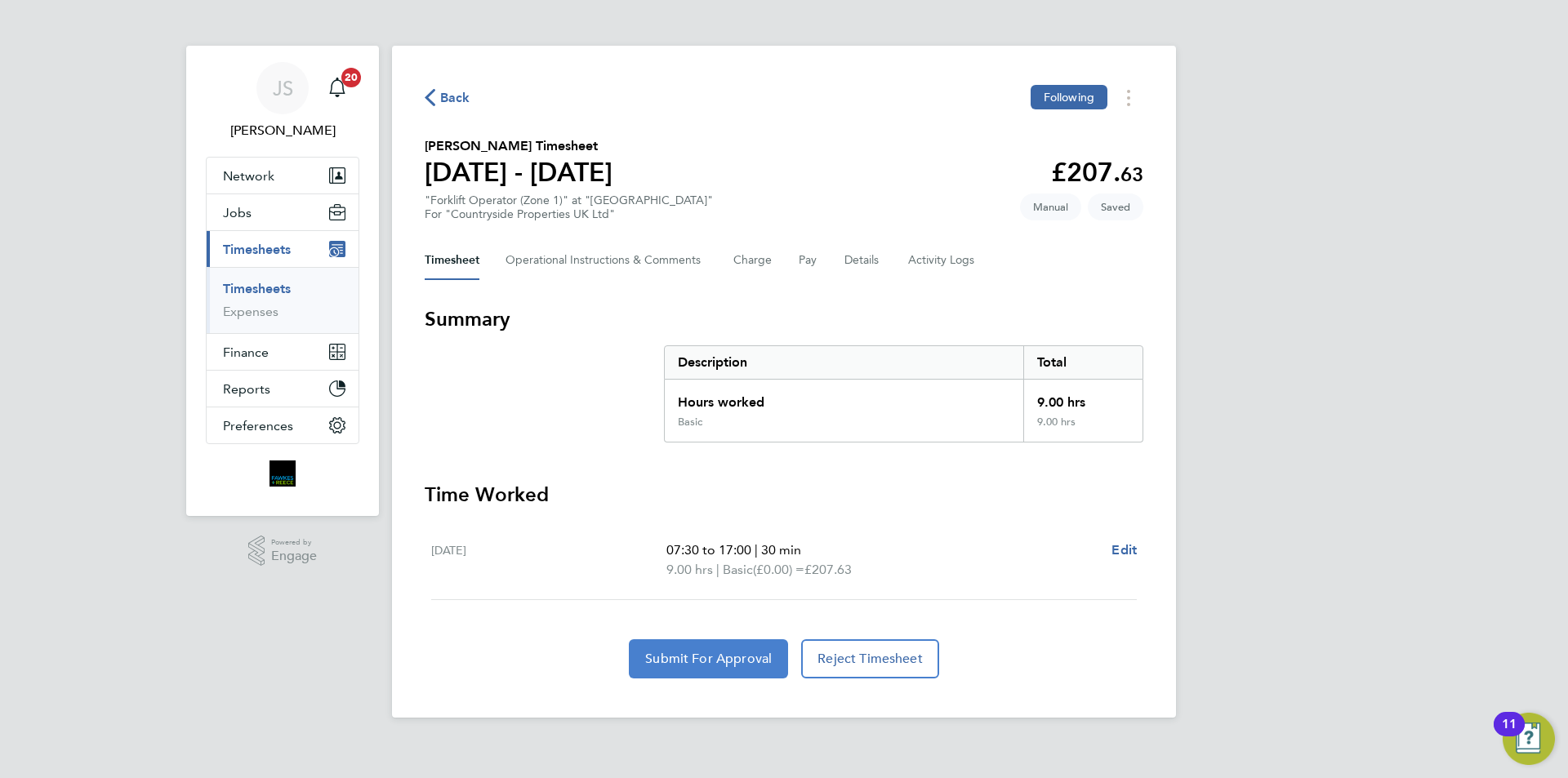
click at [734, 649] on button "Submit For Approval" at bounding box center [707, 659] width 159 height 39
